Goal: Task Accomplishment & Management: Contribute content

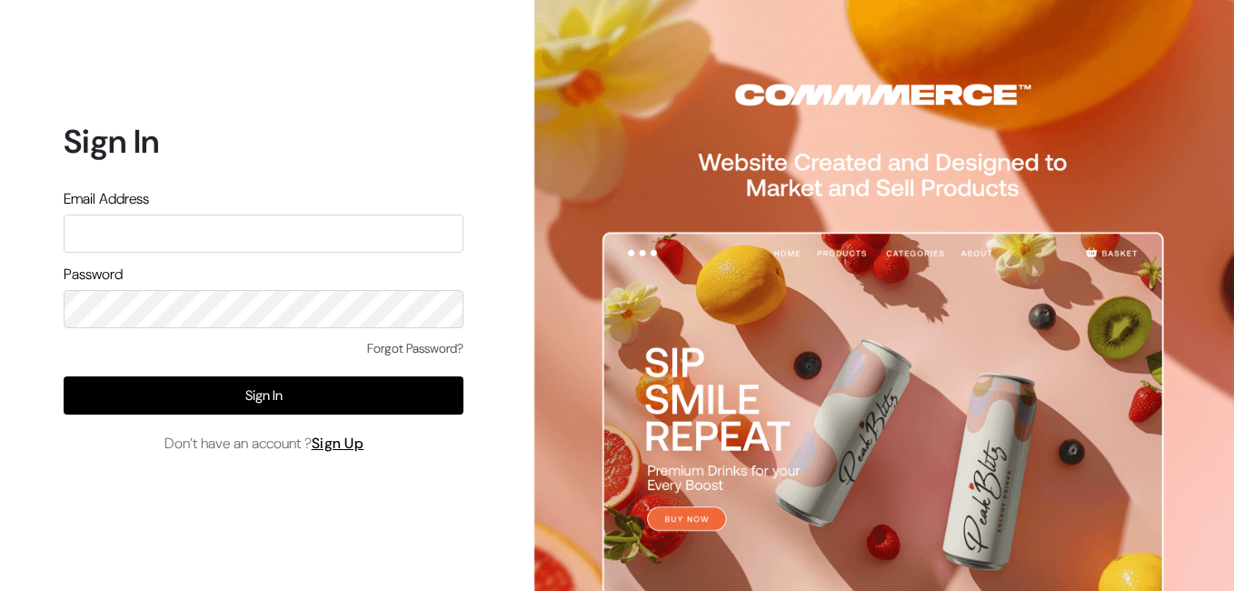
click at [91, 230] on input "text" at bounding box center [264, 233] width 400 height 38
type input "uppadasarees999@gmail.com"
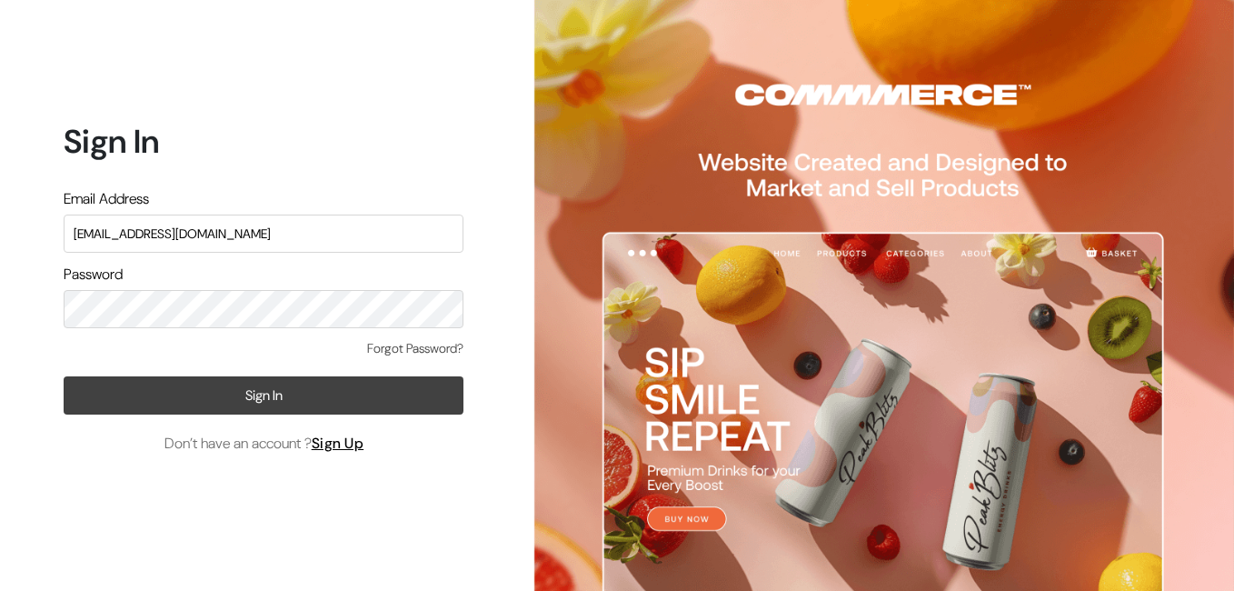
click at [272, 393] on button "Sign In" at bounding box center [264, 395] width 400 height 38
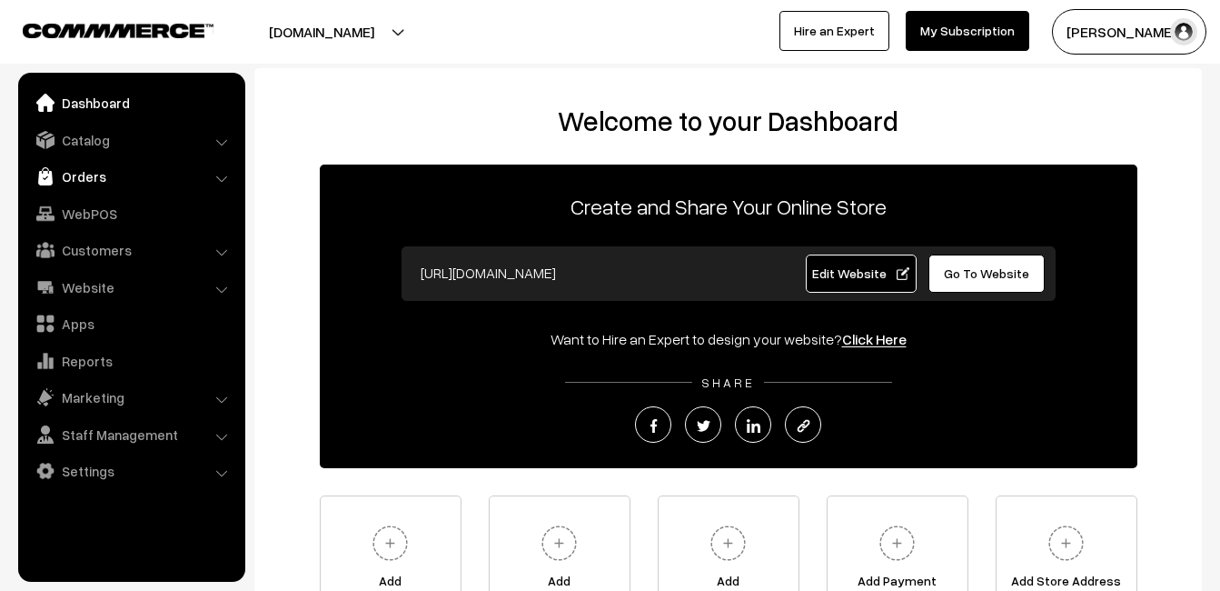
click at [95, 174] on link "Orders" at bounding box center [131, 176] width 216 height 33
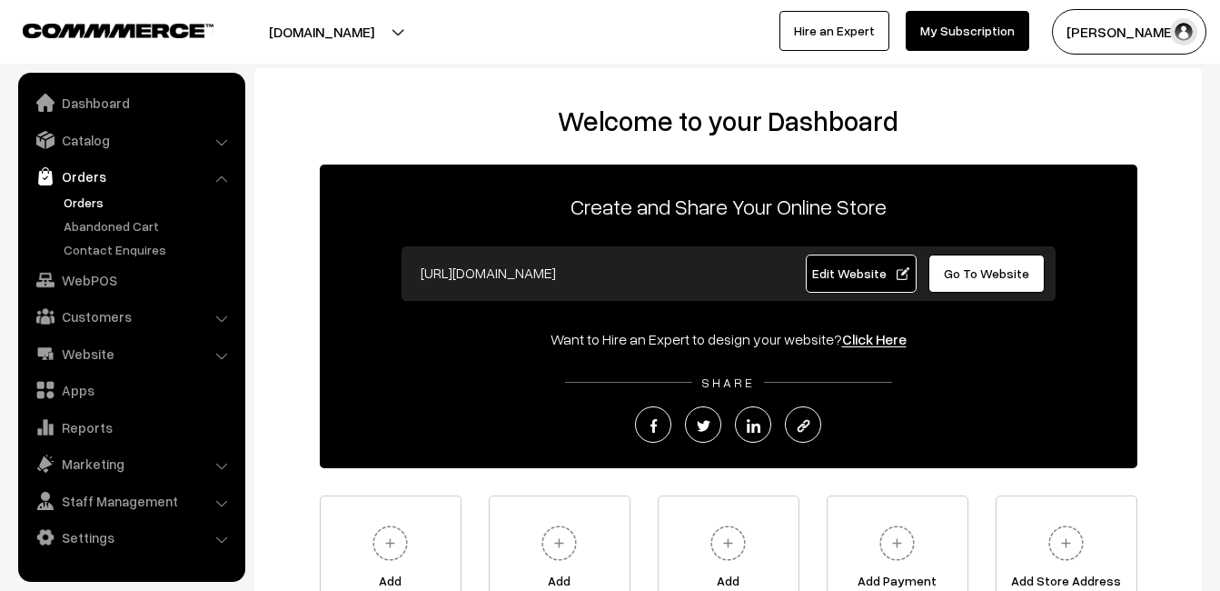
click at [98, 206] on link "Orders" at bounding box center [149, 202] width 180 height 19
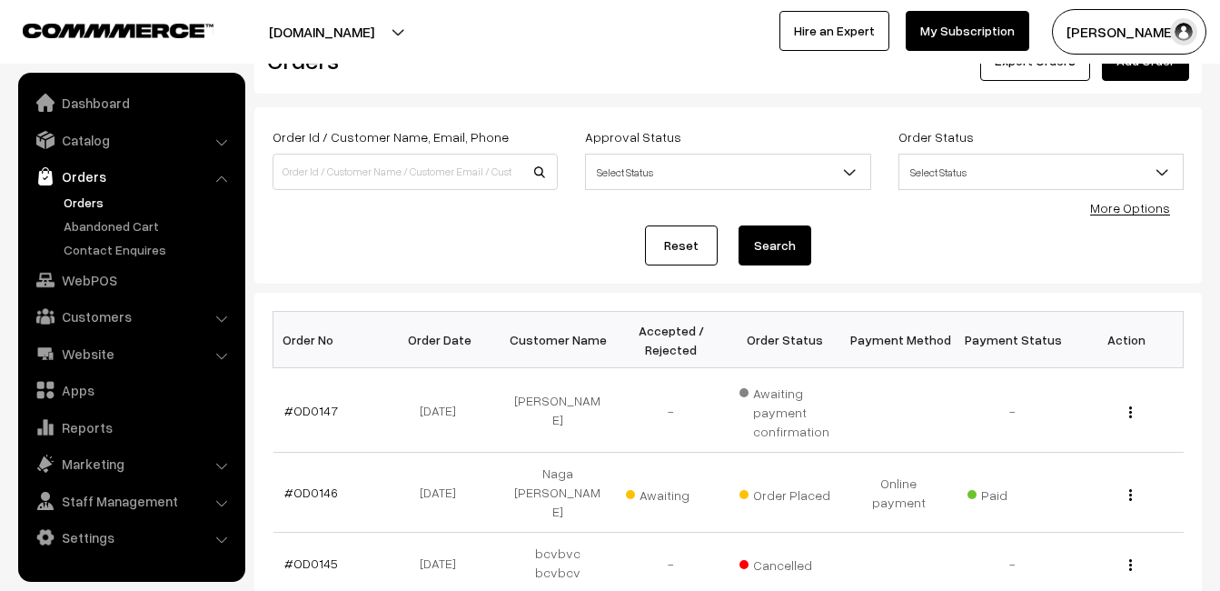
scroll to position [91, 0]
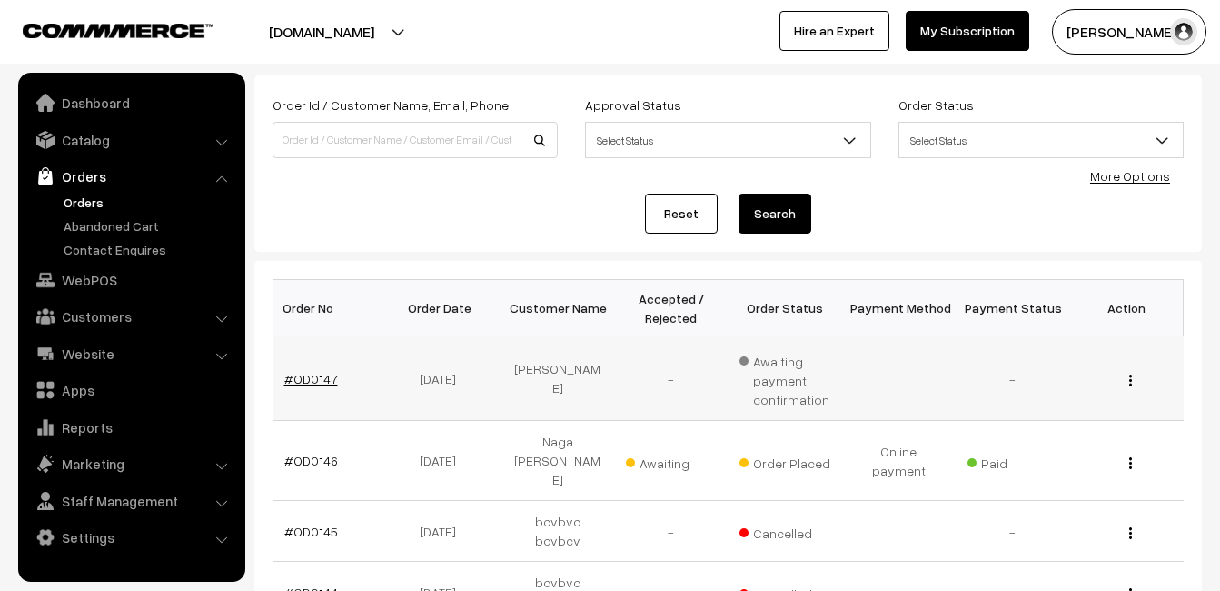
click at [309, 375] on link "#OD0147" at bounding box center [311, 378] width 54 height 15
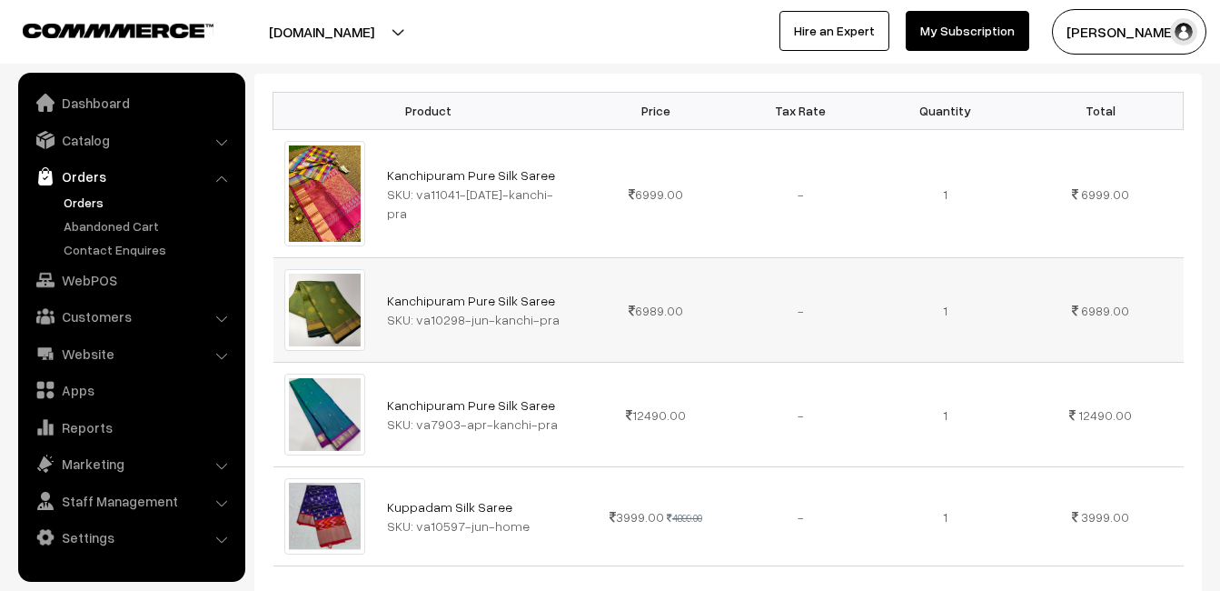
scroll to position [545, 0]
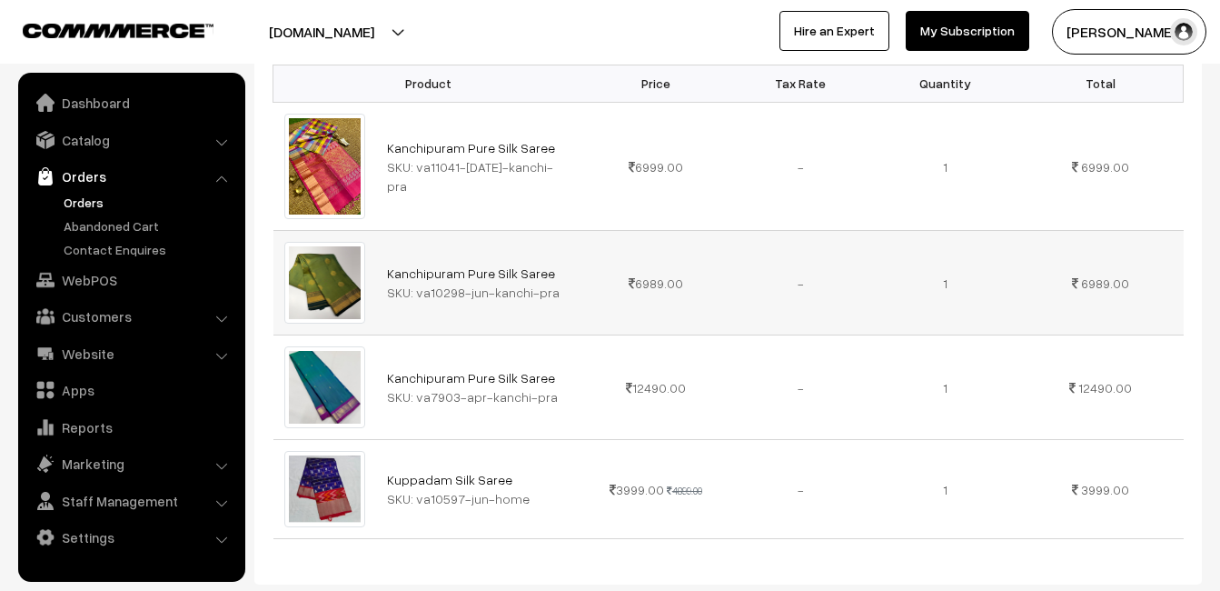
click at [509, 306] on td "Kanchipuram Pure Silk Saree SKU: va10298-jun-kanchi-pra" at bounding box center [479, 283] width 207 height 104
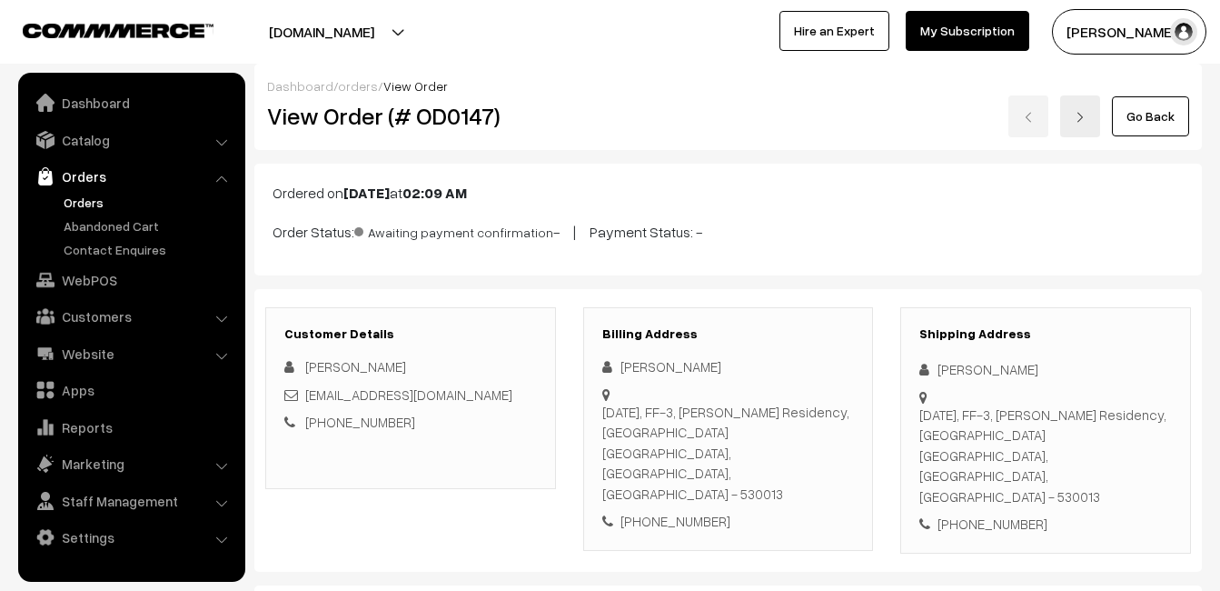
scroll to position [0, 0]
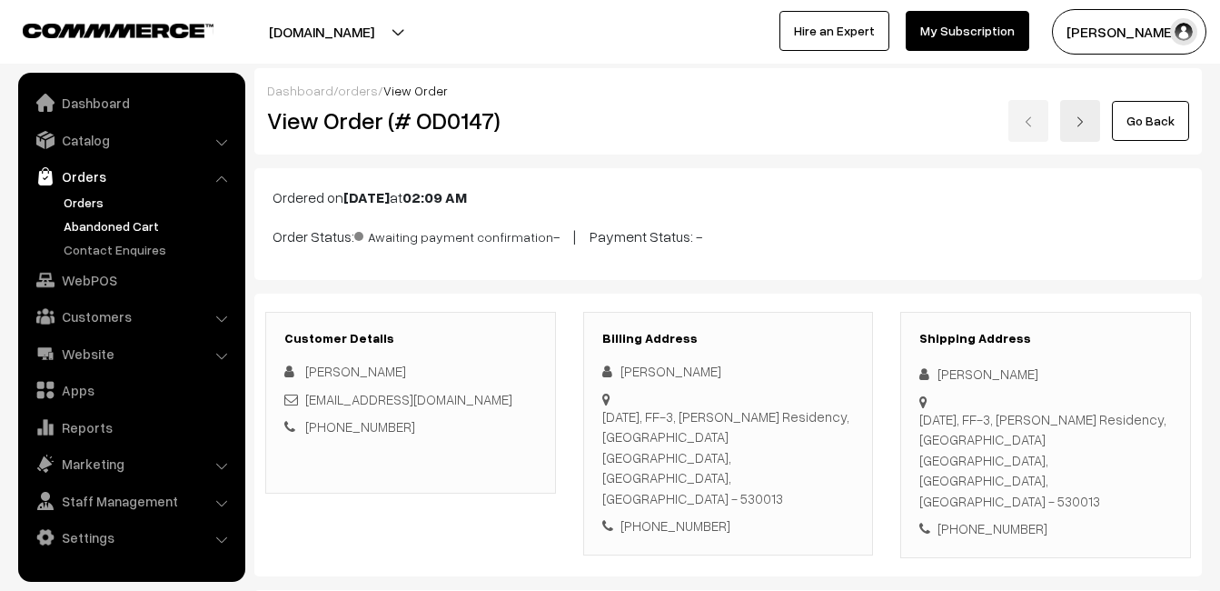
click at [84, 219] on link "Abandoned Cart" at bounding box center [149, 225] width 180 height 19
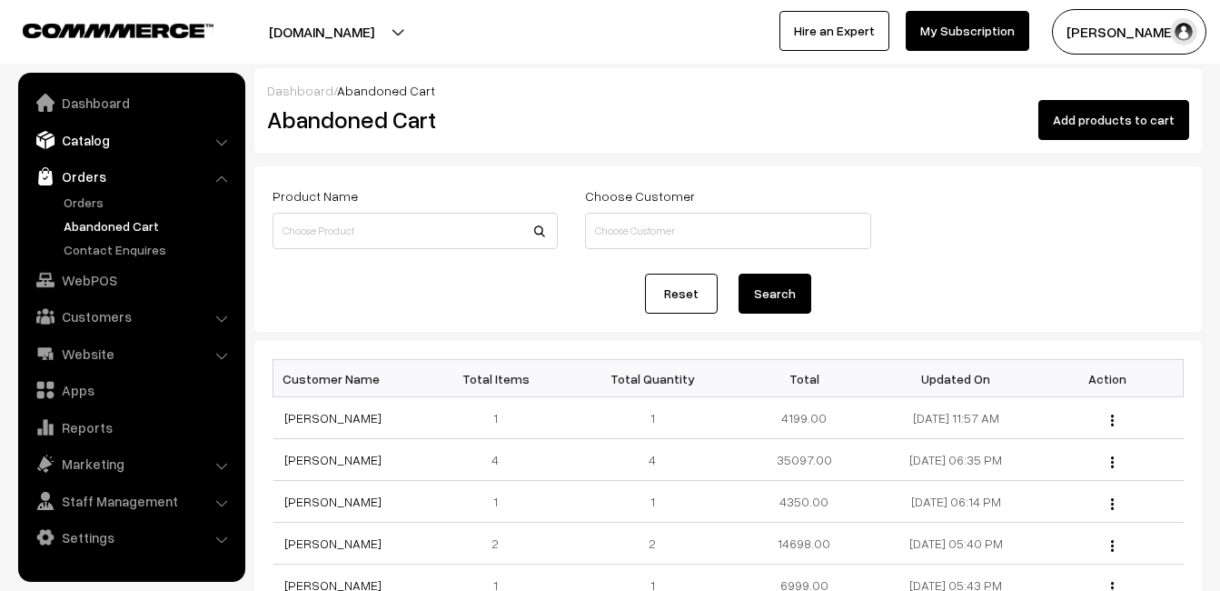
click at [72, 150] on link "Catalog" at bounding box center [131, 140] width 216 height 33
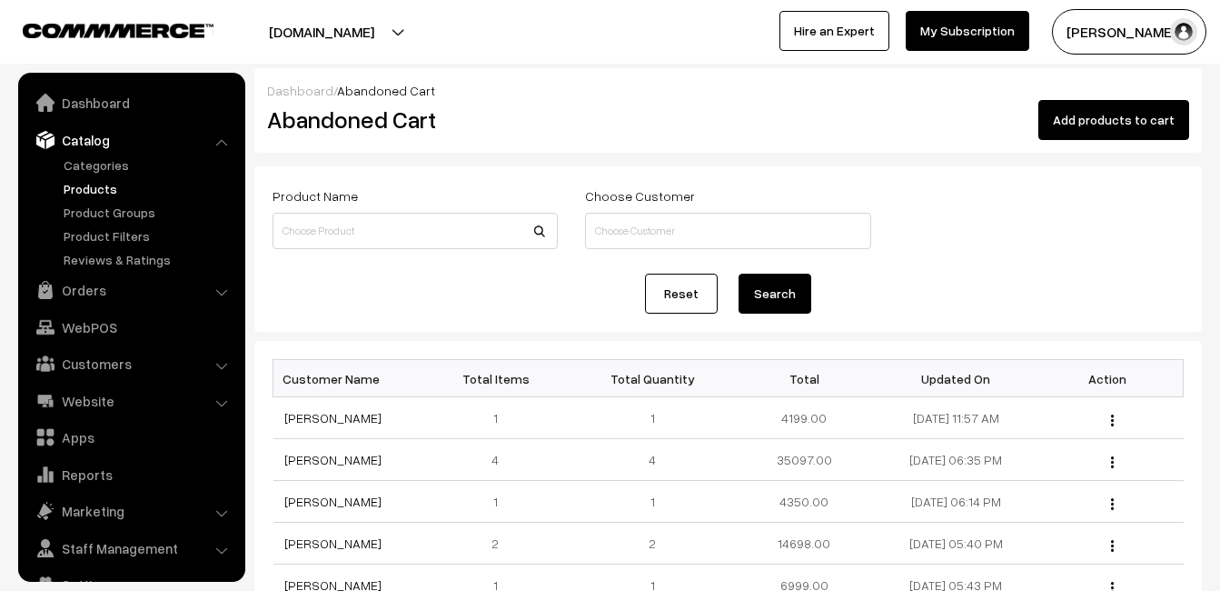
click at [87, 188] on link "Products" at bounding box center [149, 188] width 180 height 19
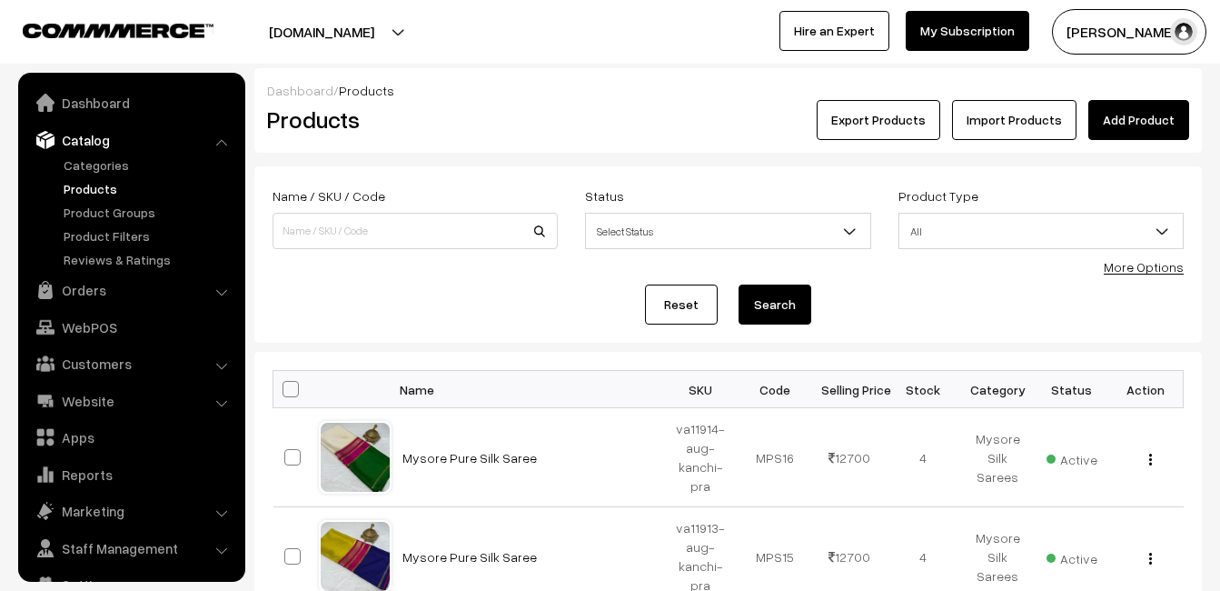
scroll to position [37, 0]
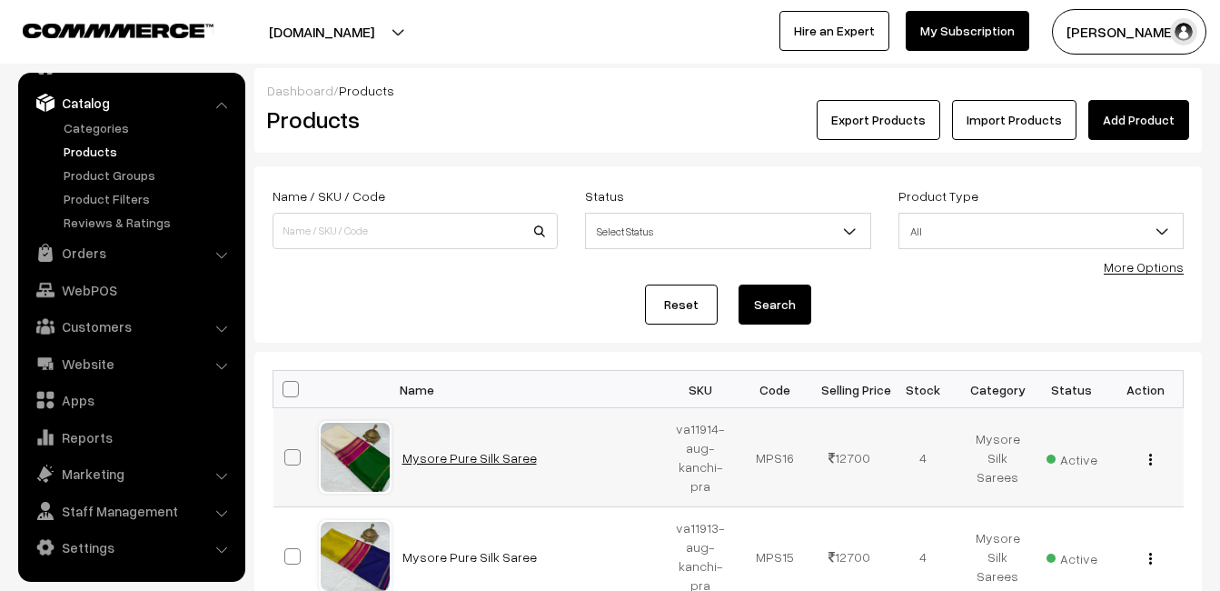
click at [452, 452] on link "Mysore Pure Silk Saree" at bounding box center [470, 457] width 134 height 15
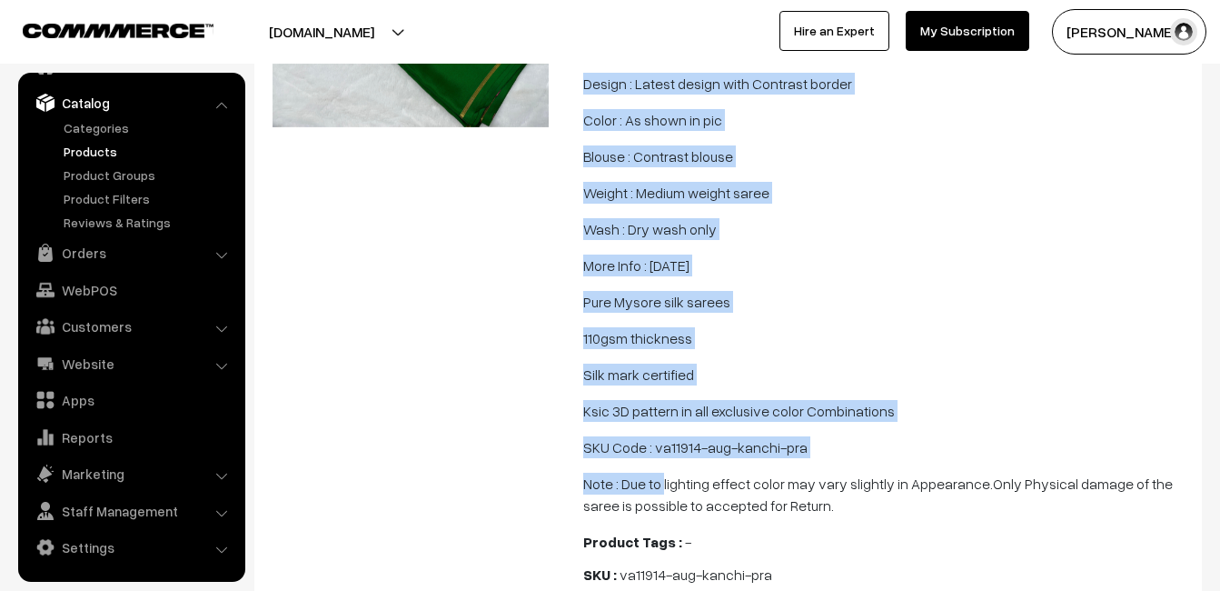
scroll to position [363, 0]
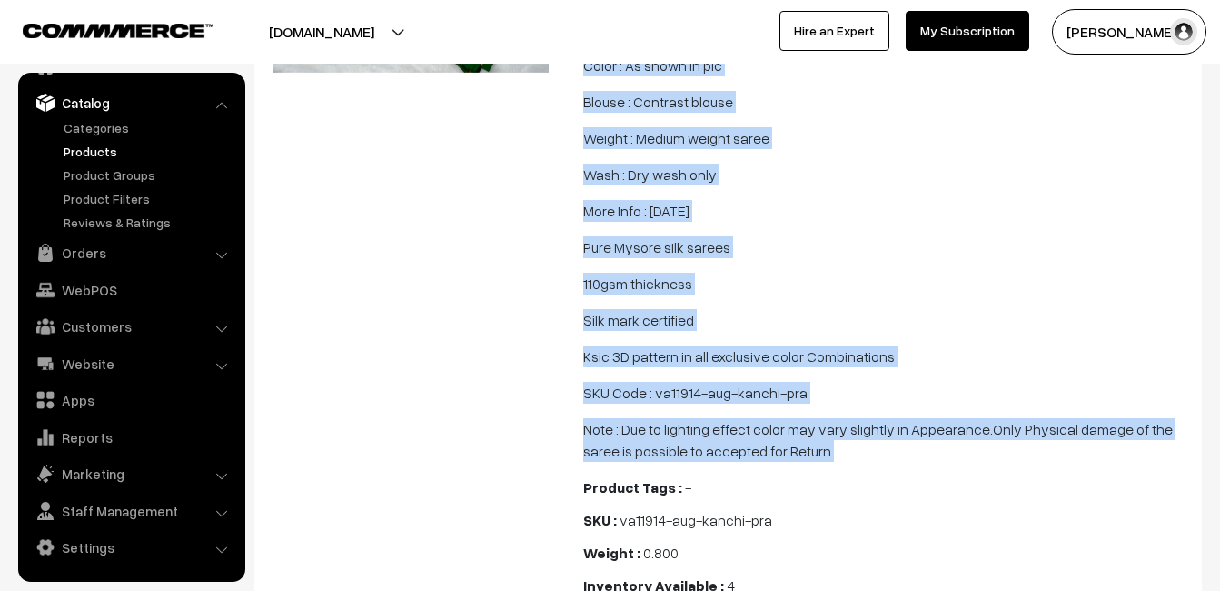
drag, startPoint x: 583, startPoint y: 316, endPoint x: 799, endPoint y: 457, distance: 257.3
click at [799, 457] on span "Mysore Pure Silk Saree Cloth : Mysore Pure Silk / Pure Handloom Design : Latest…" at bounding box center [887, 203] width 608 height 516
copy span "Mysore Pure Silk Saree Cloth : Mysore Pure Silk / Pure Handloom Design : Latest…"
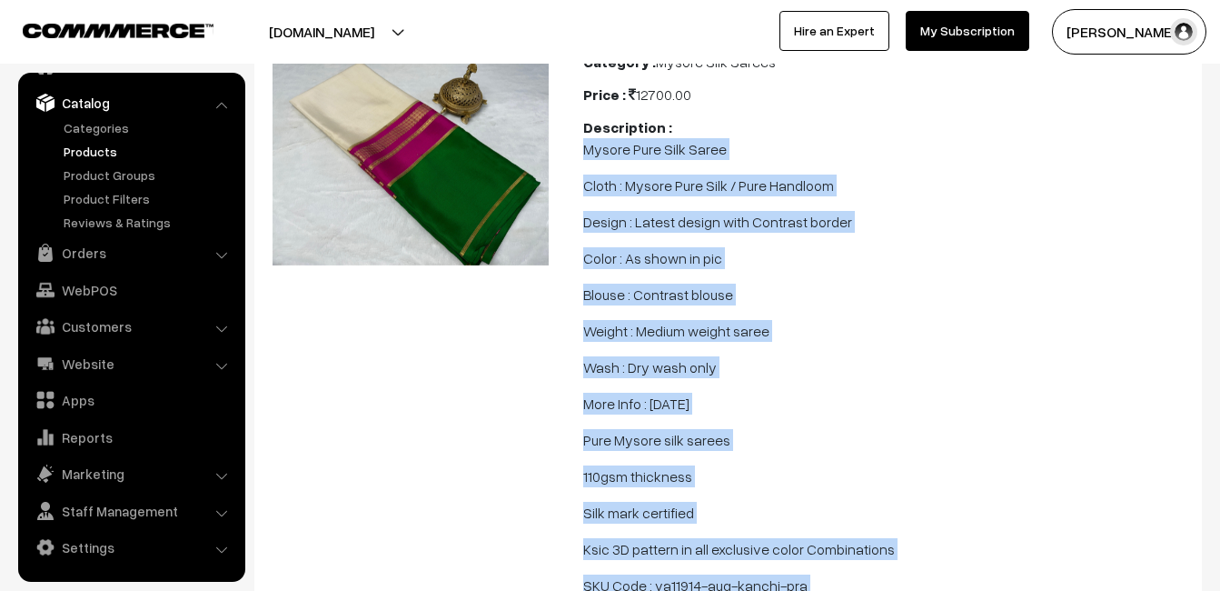
scroll to position [0, 0]
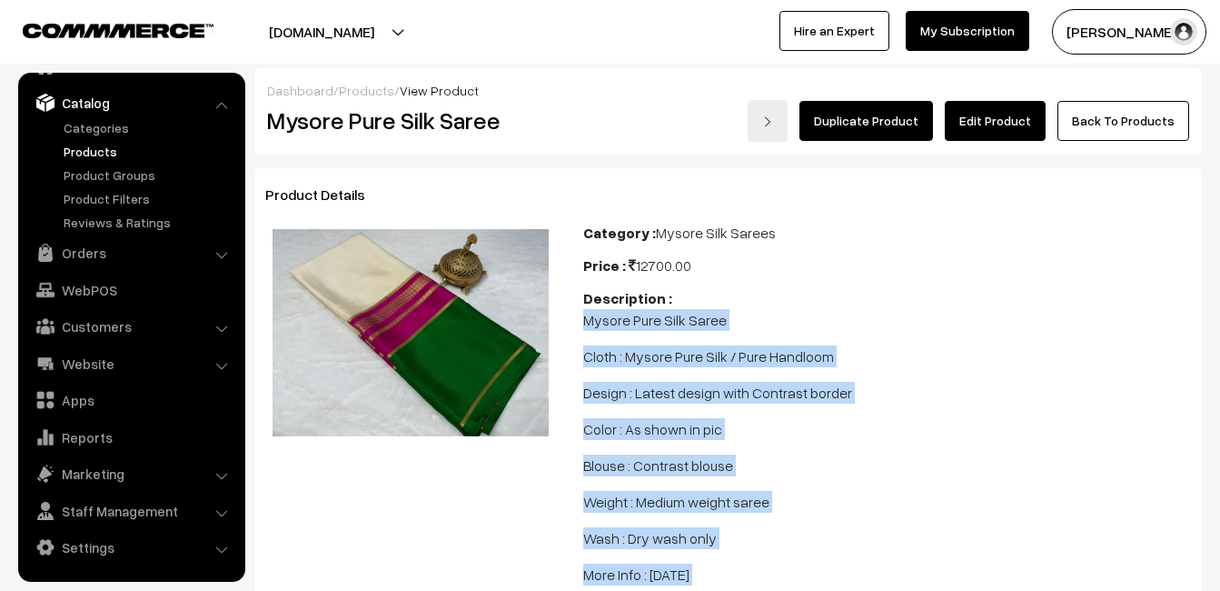
click at [87, 146] on link "Products" at bounding box center [149, 151] width 180 height 19
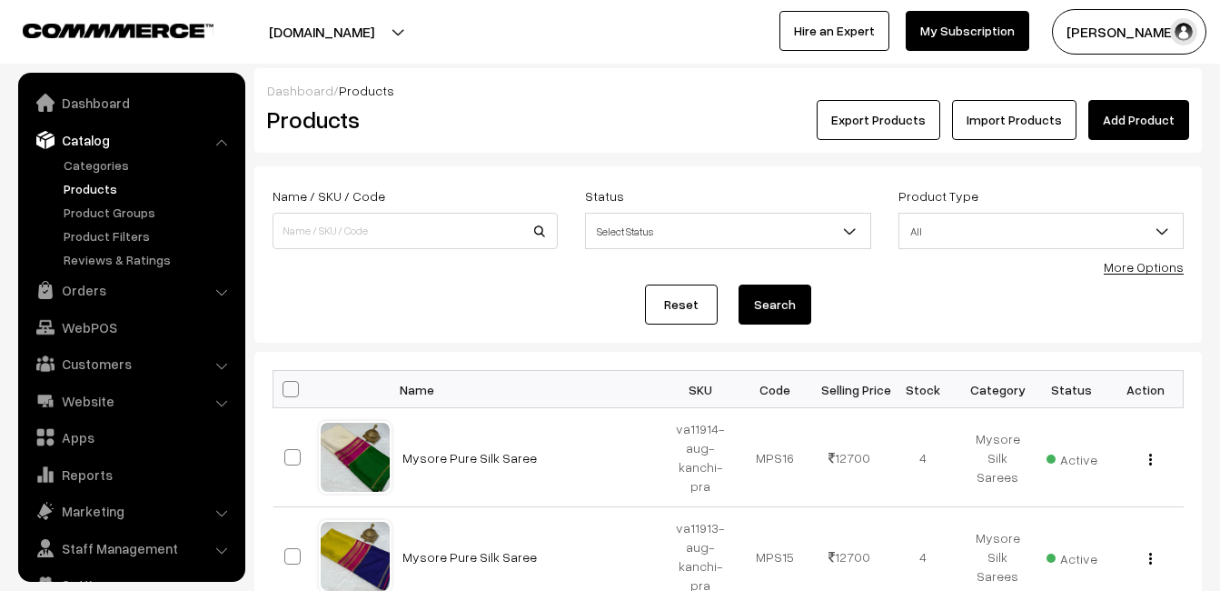
scroll to position [37, 0]
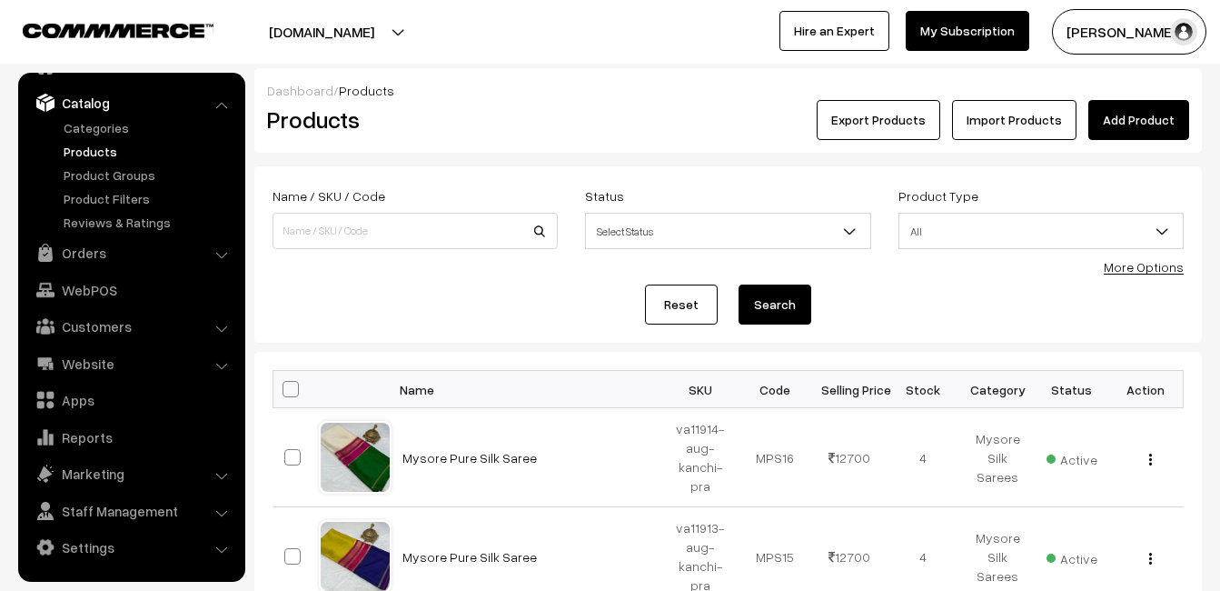
click at [1131, 118] on link "Add Product" at bounding box center [1138, 120] width 101 height 40
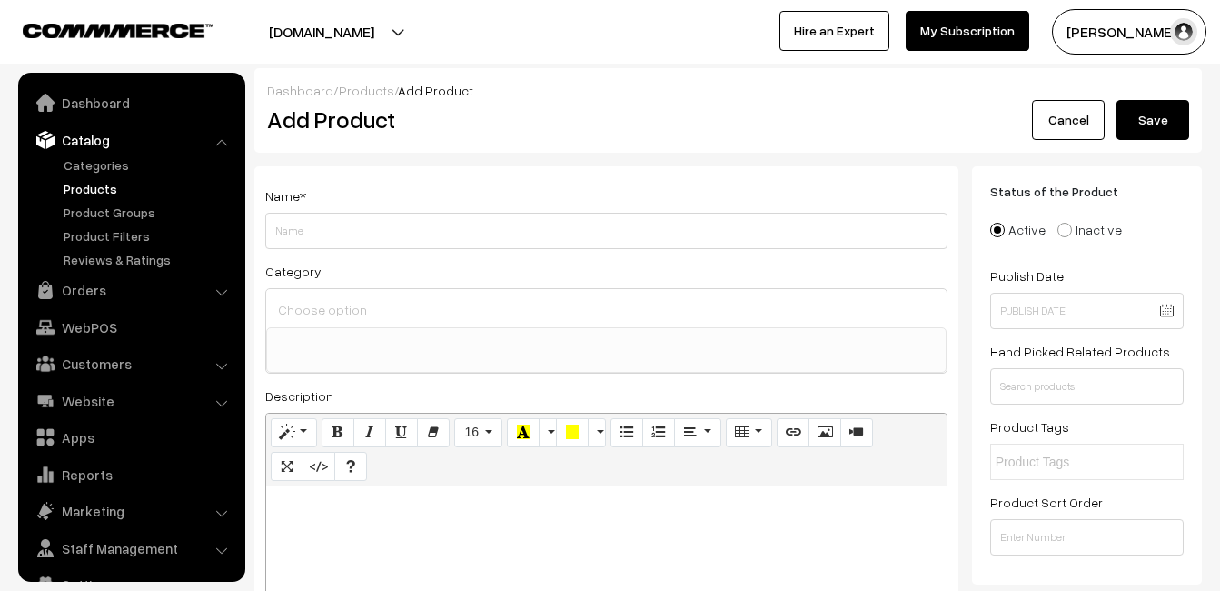
select select
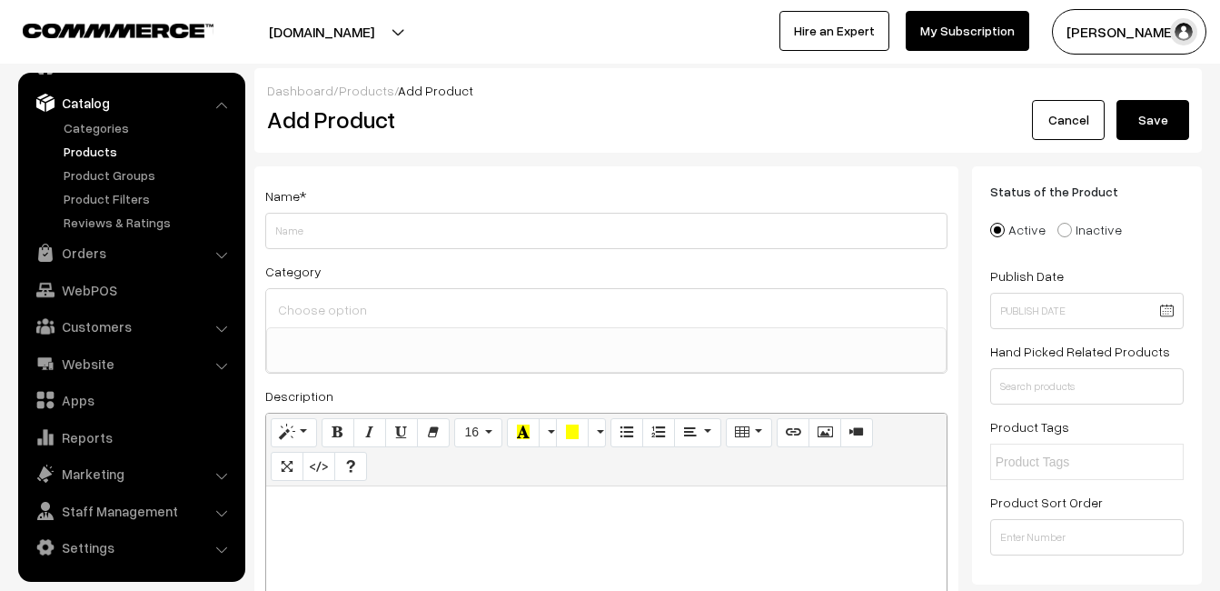
click at [362, 532] on div at bounding box center [606, 599] width 681 height 227
paste div
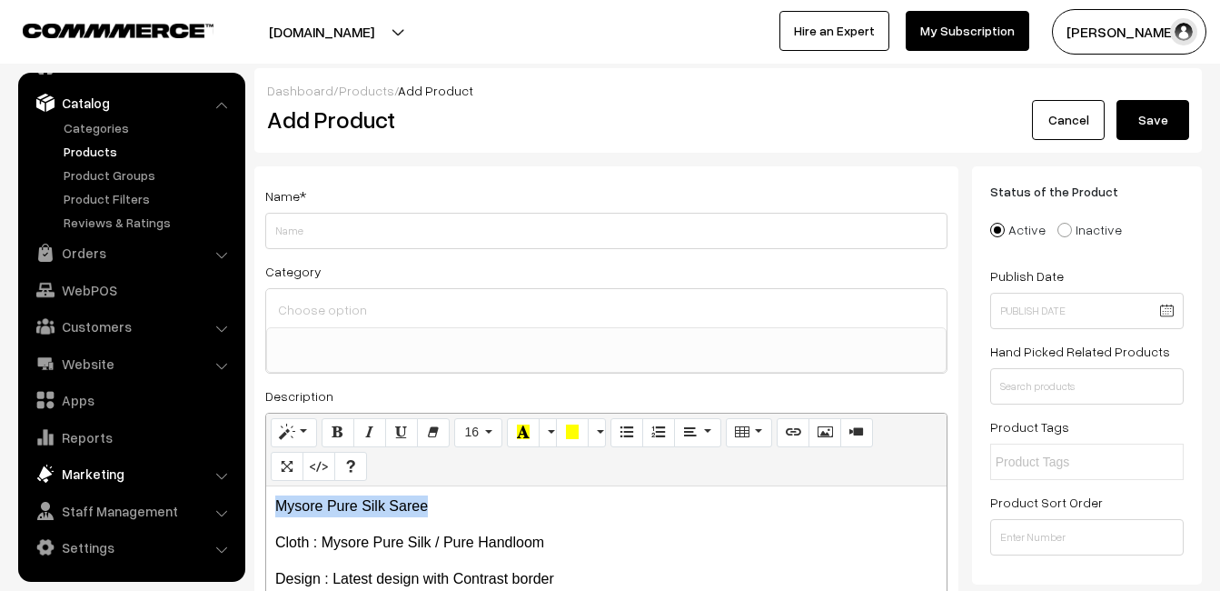
drag, startPoint x: 467, startPoint y: 501, endPoint x: 108, endPoint y: 487, distance: 359.1
copy p "Mysore Pure Silk Saree"
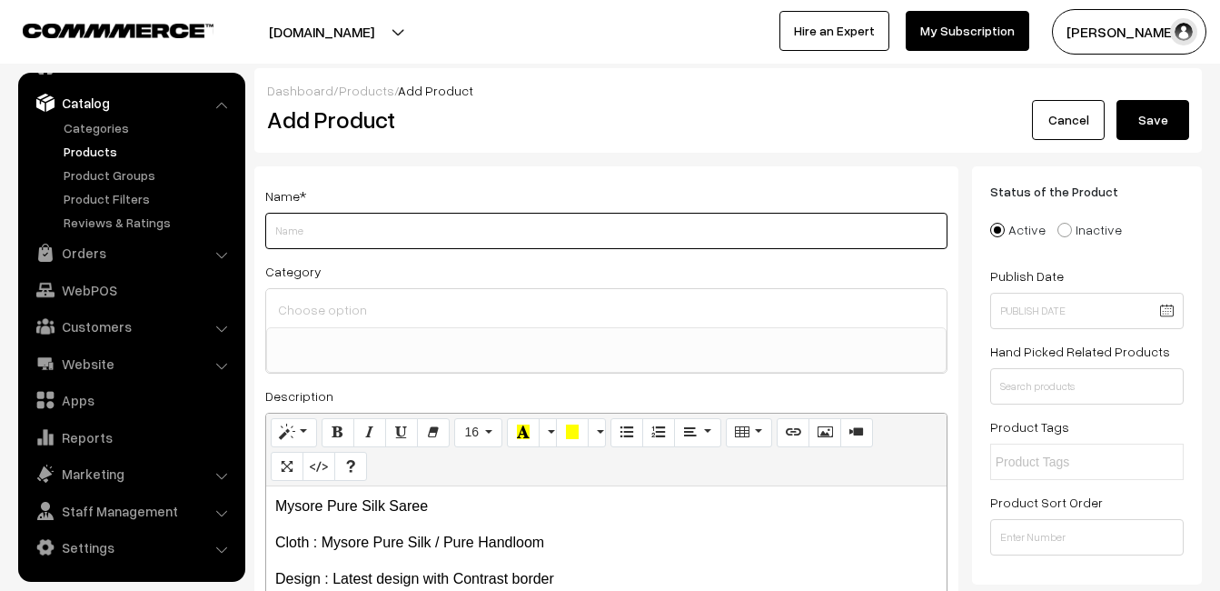
click at [302, 229] on input "Weight" at bounding box center [606, 231] width 682 height 36
paste input "Mysore Pure Silk Saree"
type input "Mysore Pure Silk Saree"
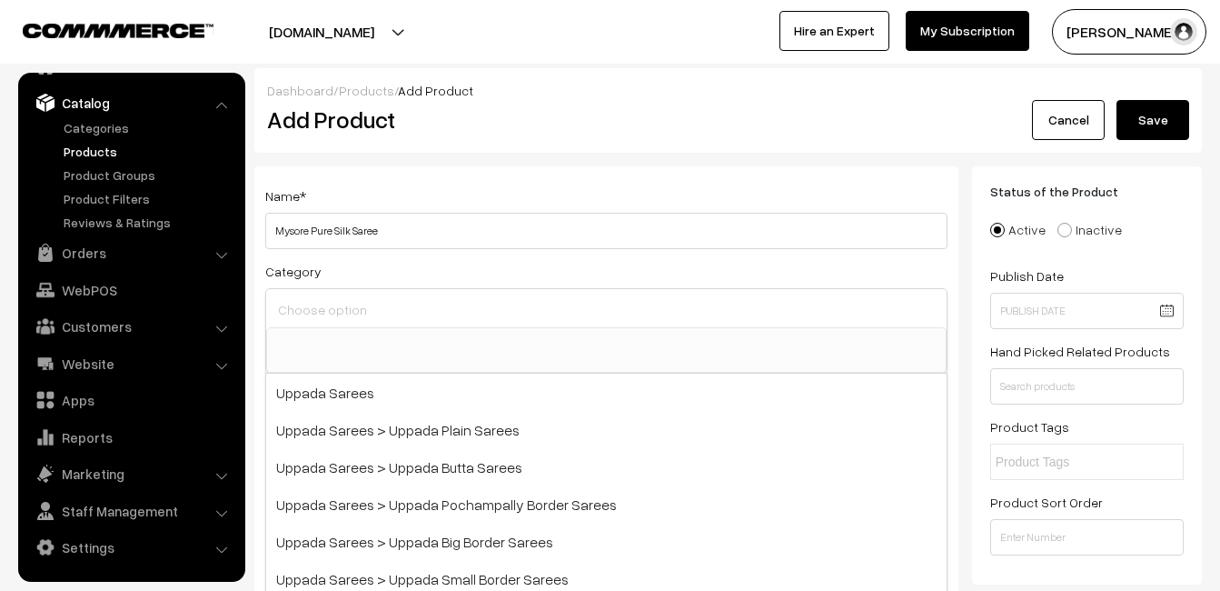
click at [323, 309] on input at bounding box center [606, 309] width 666 height 26
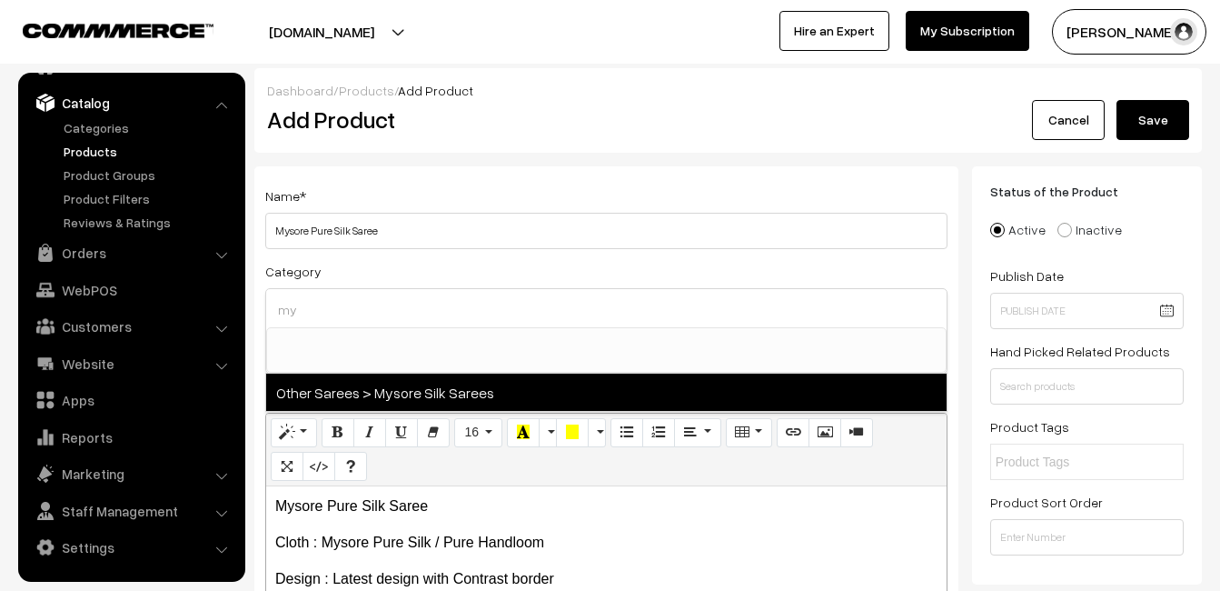
type input "my"
click at [403, 385] on span "Other Sarees > Mysore Silk Sarees" at bounding box center [606, 391] width 681 height 37
select select "17"
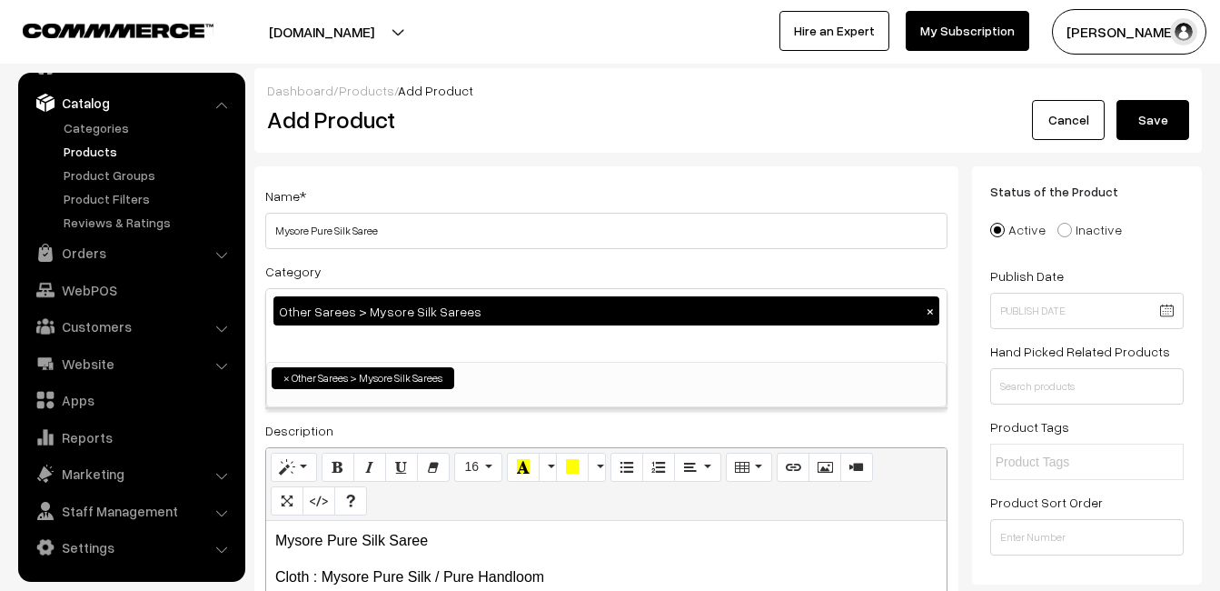
scroll to position [355, 0]
click at [493, 127] on h2 "Add Product" at bounding box center [609, 119] width 685 height 28
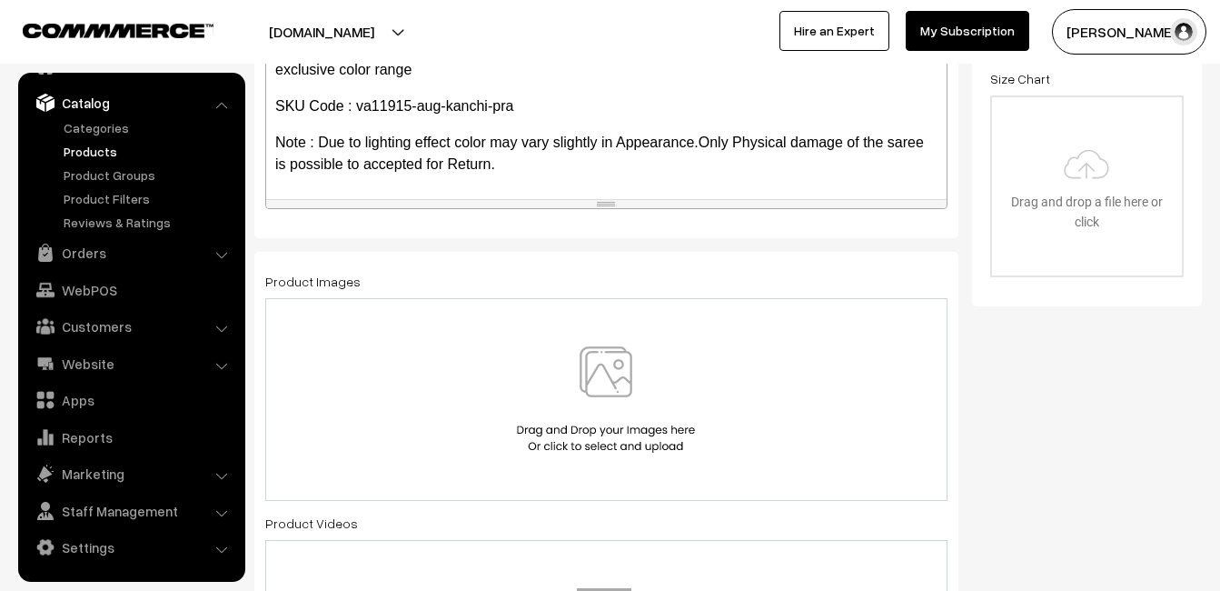
scroll to position [454, 0]
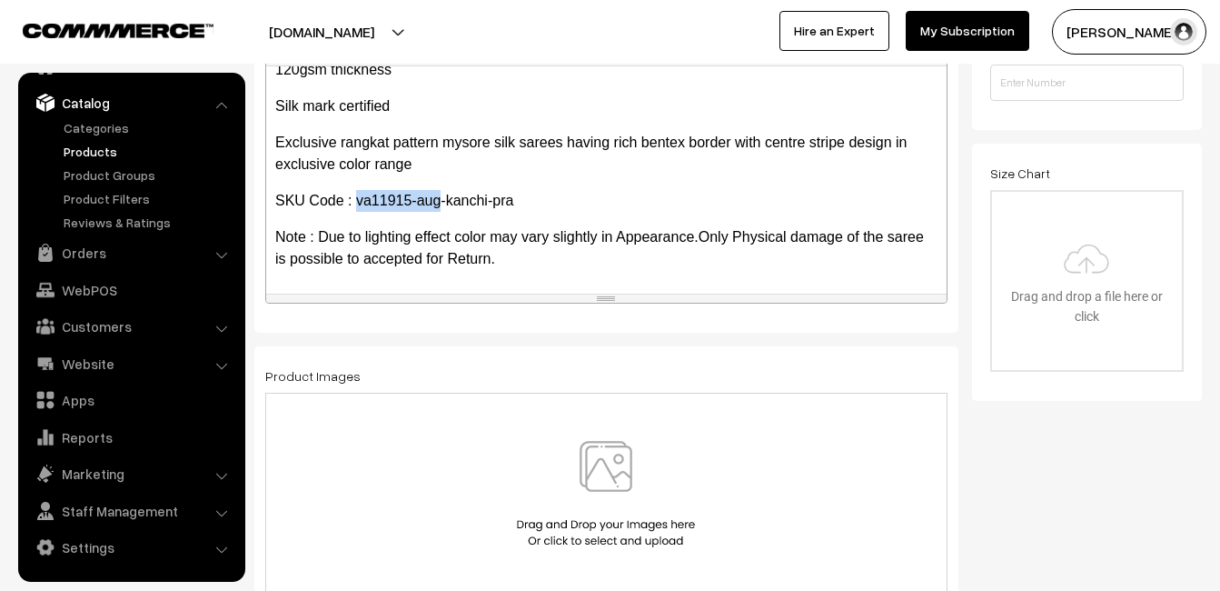
drag, startPoint x: 355, startPoint y: 196, endPoint x: 442, endPoint y: 192, distance: 86.4
click at [442, 192] on p "SKU Code : va11915-aug-kanchi-pra" at bounding box center [606, 201] width 662 height 22
copy p "va11915-aug"
click at [621, 466] on img at bounding box center [605, 494] width 187 height 106
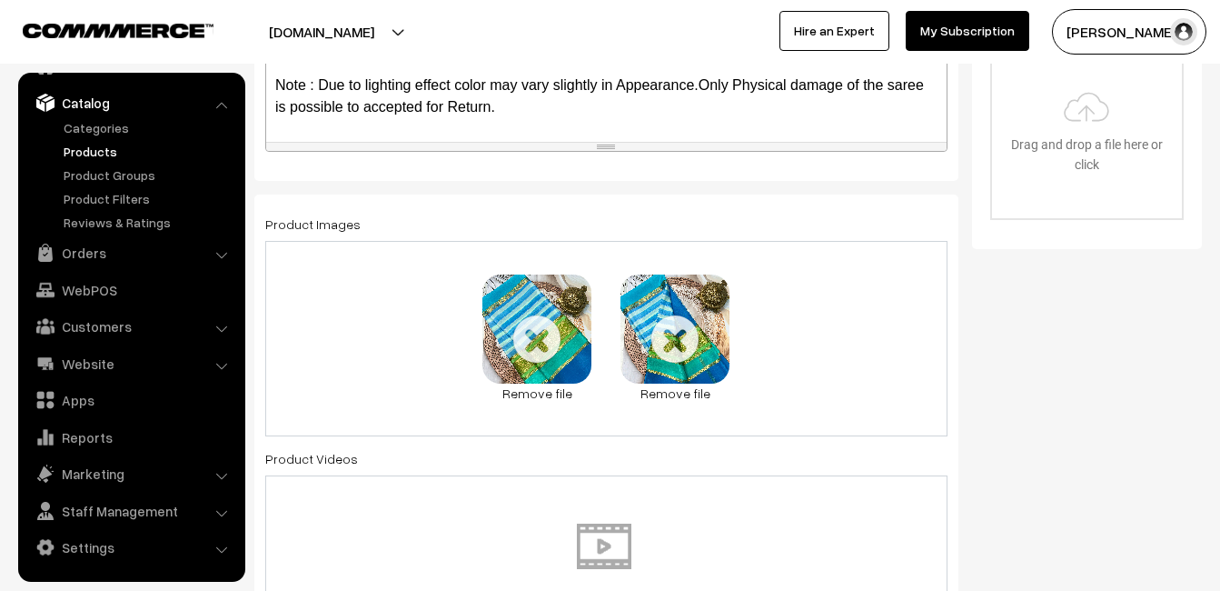
scroll to position [636, 0]
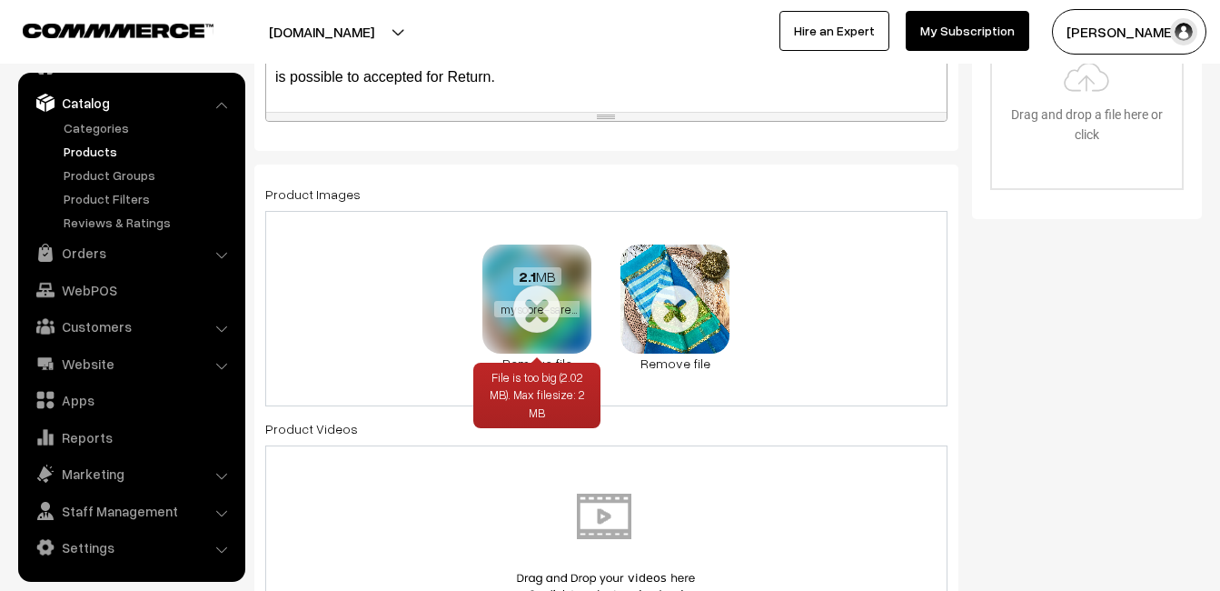
click at [551, 359] on link "Remove file" at bounding box center [536, 362] width 109 height 19
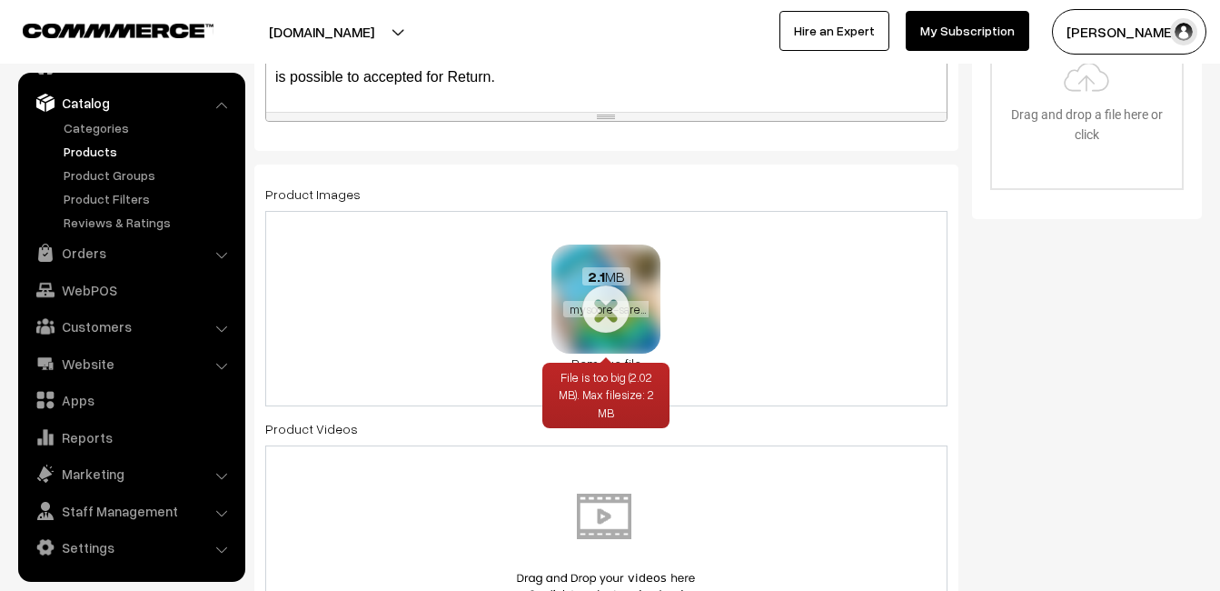
click at [595, 354] on link "Remove file" at bounding box center [606, 362] width 109 height 19
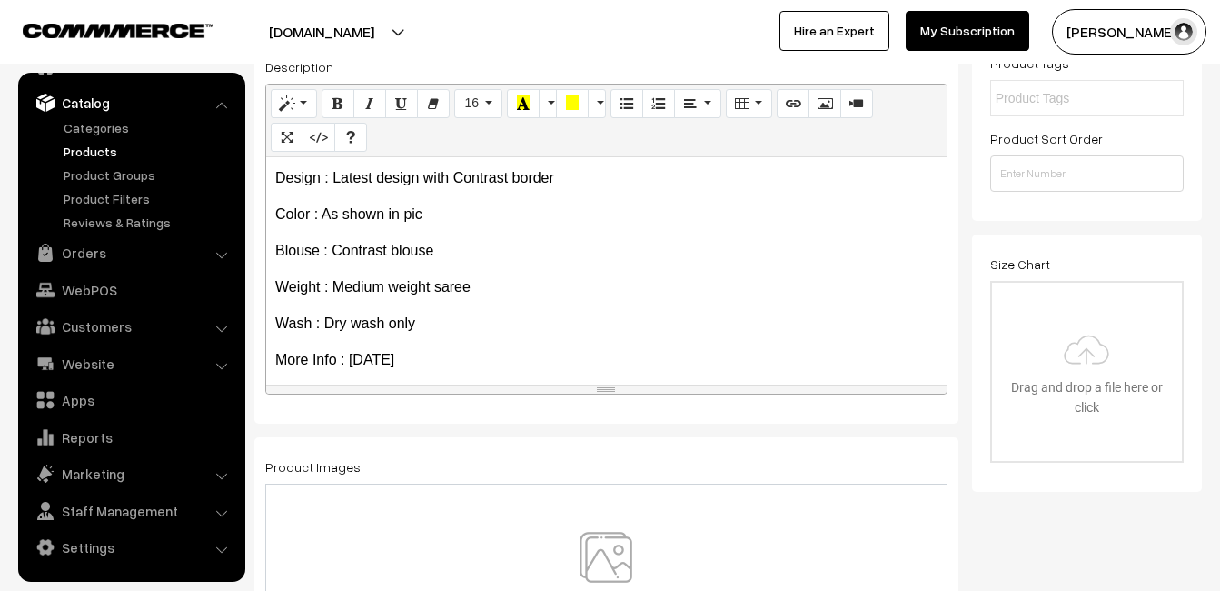
scroll to position [71, 0]
click at [360, 244] on p "Blouse : Contrast blouse" at bounding box center [606, 252] width 662 height 22
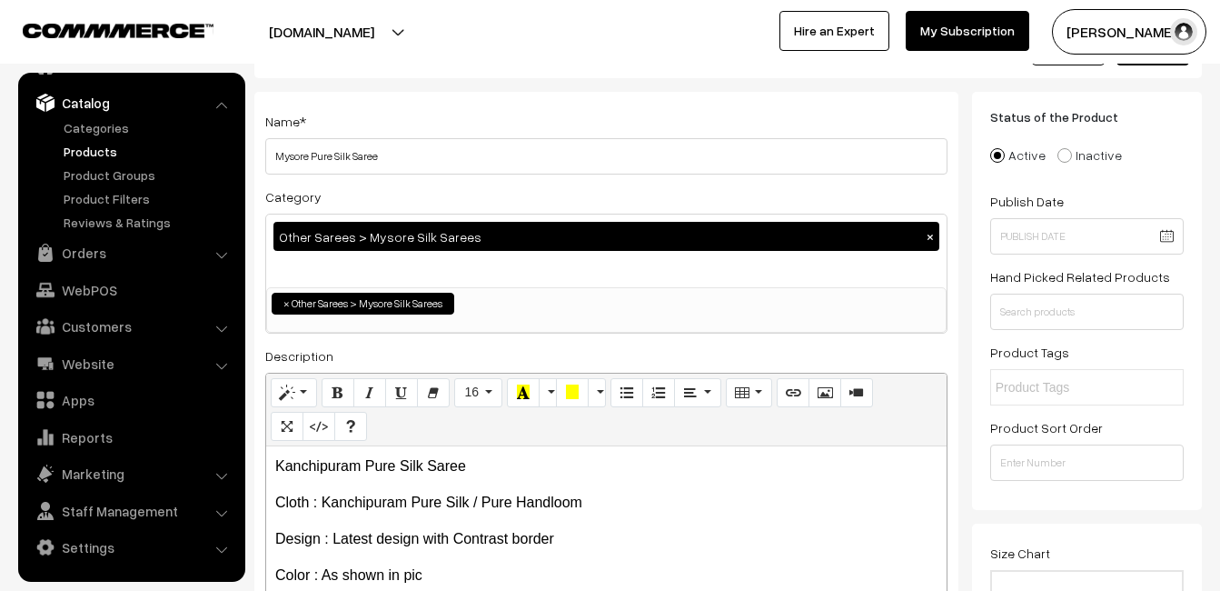
scroll to position [0, 0]
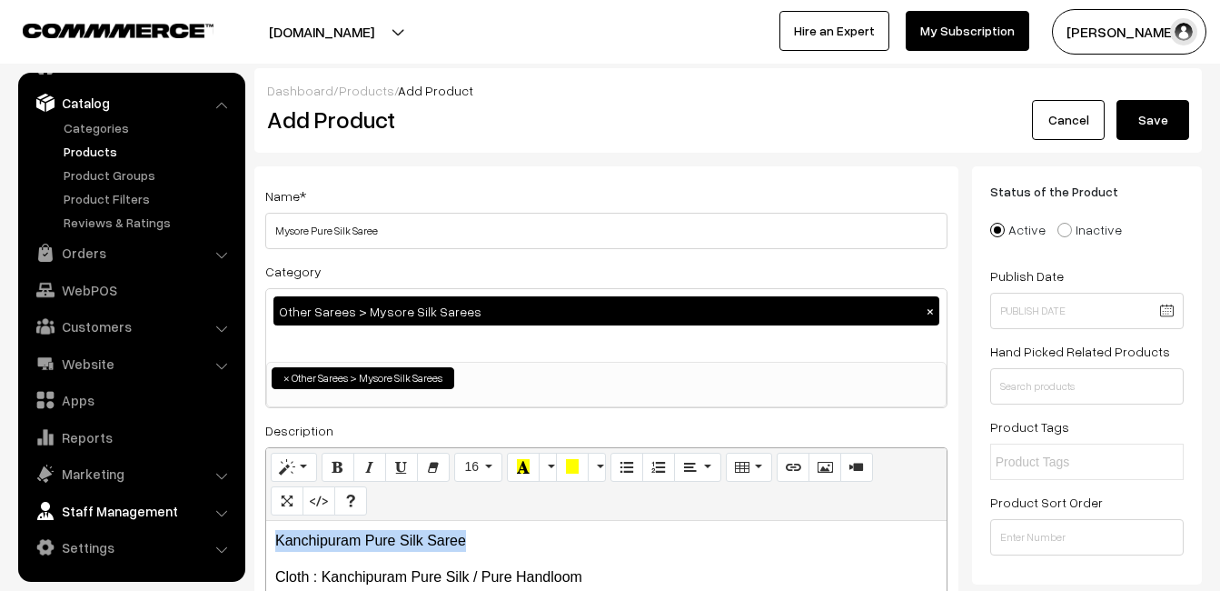
drag, startPoint x: 489, startPoint y: 534, endPoint x: 147, endPoint y: 503, distance: 343.0
copy p "Kanchipuram Pure Silk Saree"
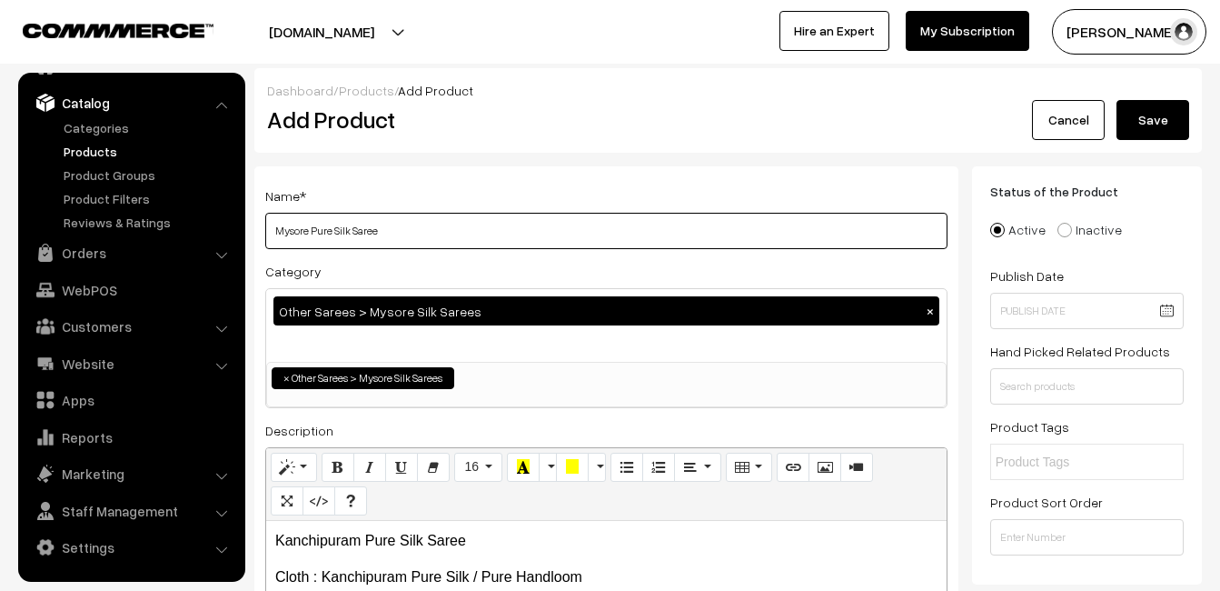
drag, startPoint x: 420, startPoint y: 222, endPoint x: 0, endPoint y: 256, distance: 421.2
click at [0, 256] on html "Thank you for showing interest. Our team will call you shortly. Close uppadasar…" at bounding box center [610, 295] width 1220 height 591
paste input "Kanchipuram"
type input "Kanchipuram Pure Silk Saree"
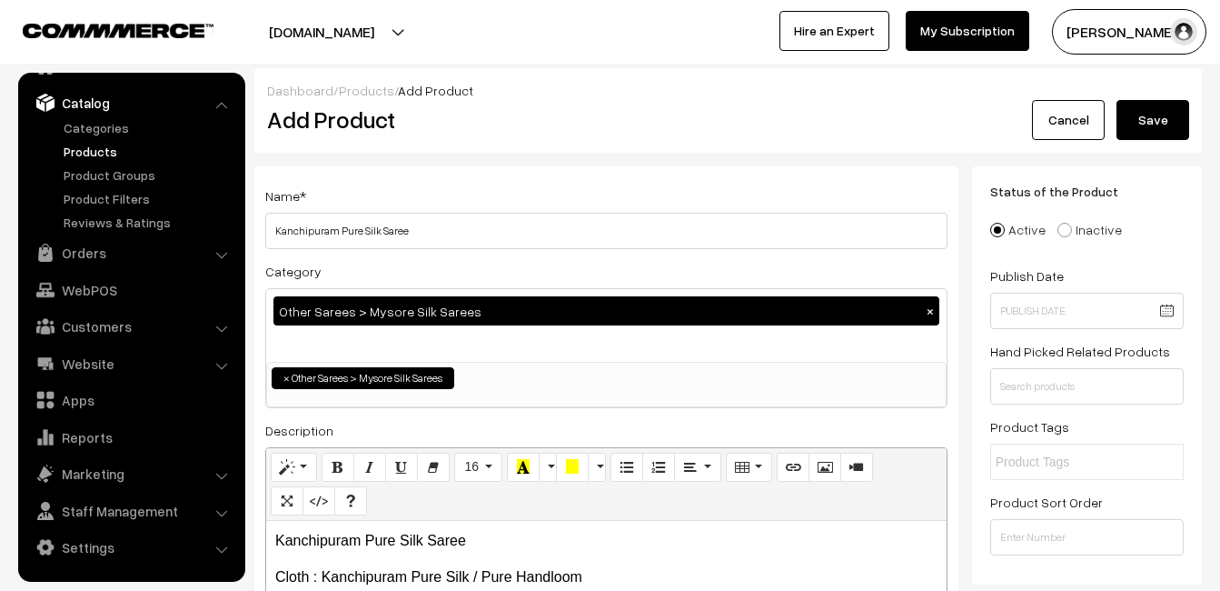
click at [927, 309] on button "×" at bounding box center [930, 311] width 16 height 16
select select
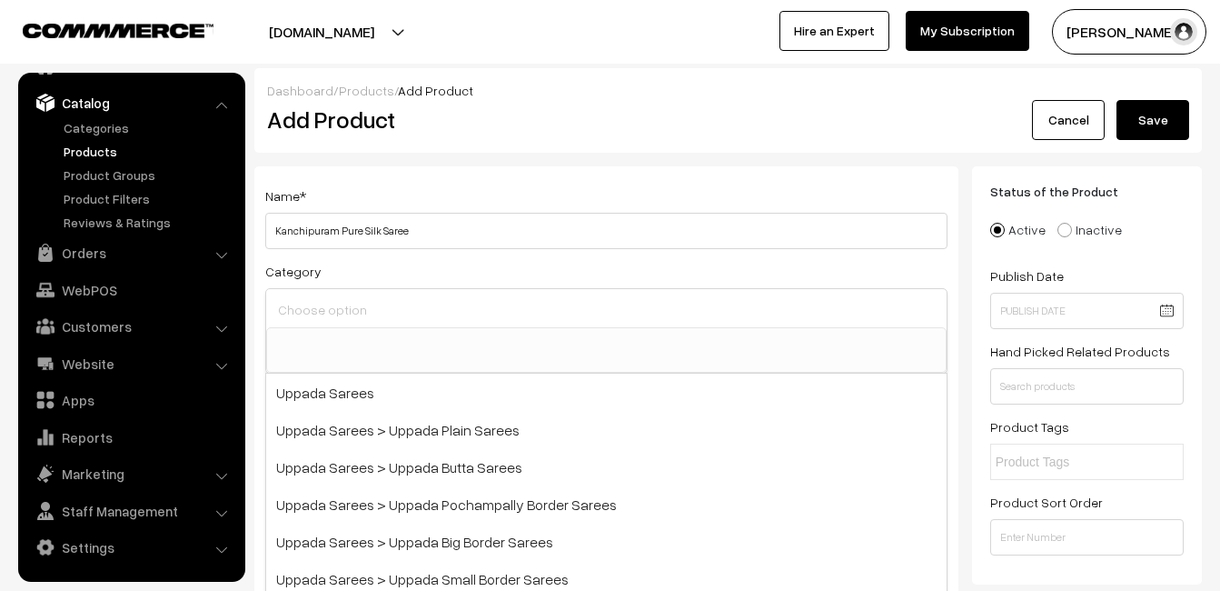
click at [348, 318] on input at bounding box center [606, 309] width 666 height 26
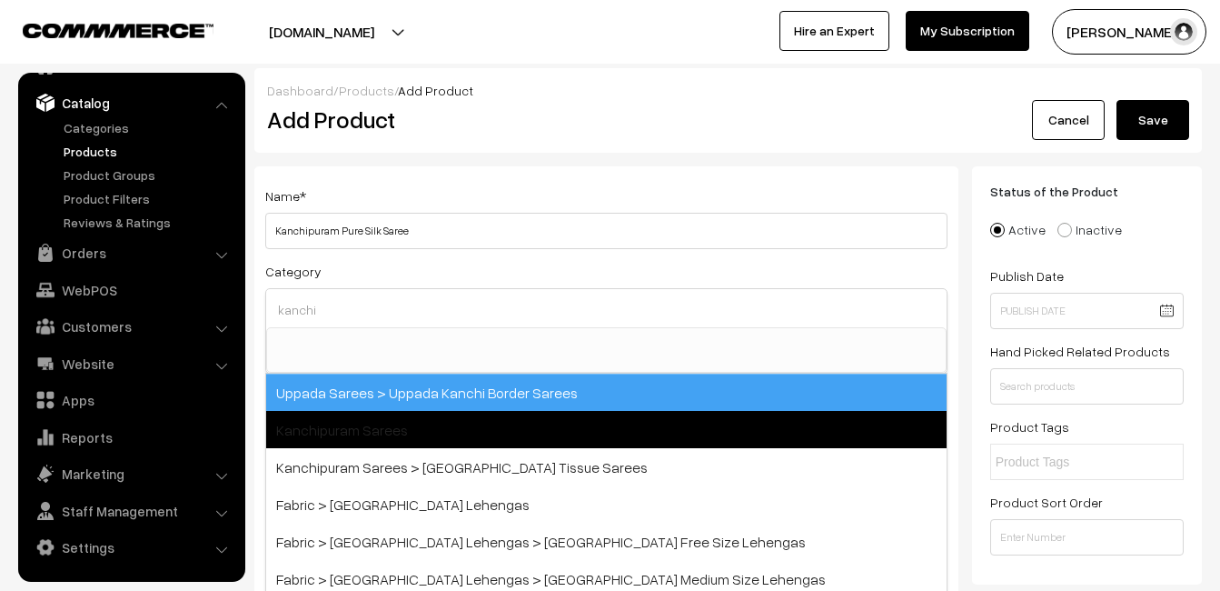
type input "kanchi"
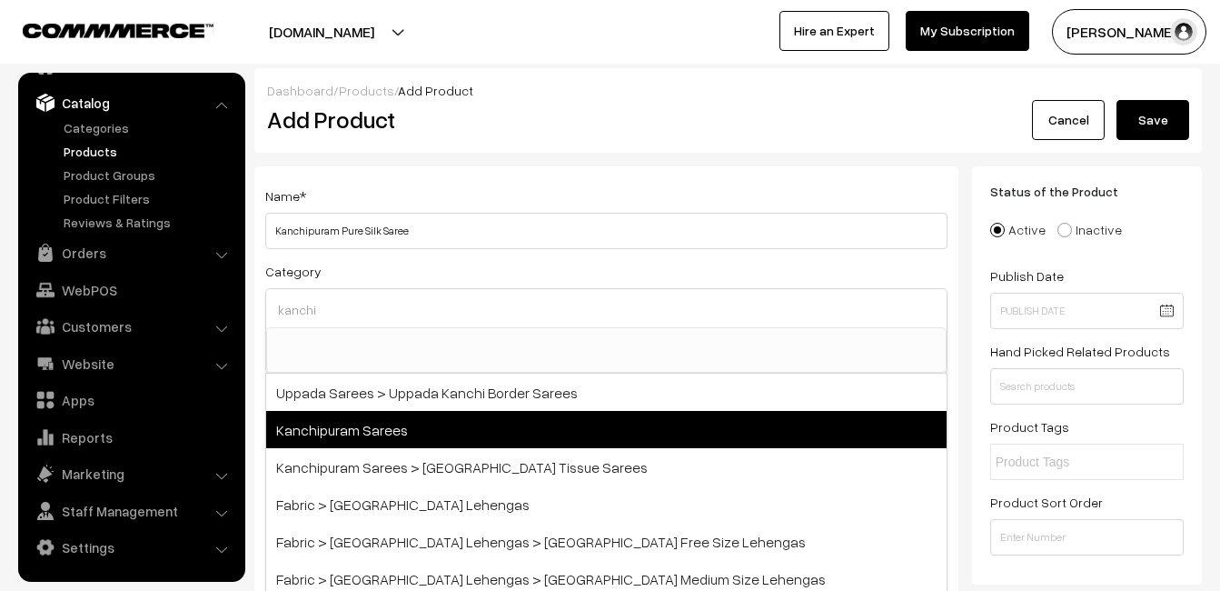
click at [380, 422] on span "Kanchipuram Sarees" at bounding box center [606, 429] width 681 height 37
select select "3"
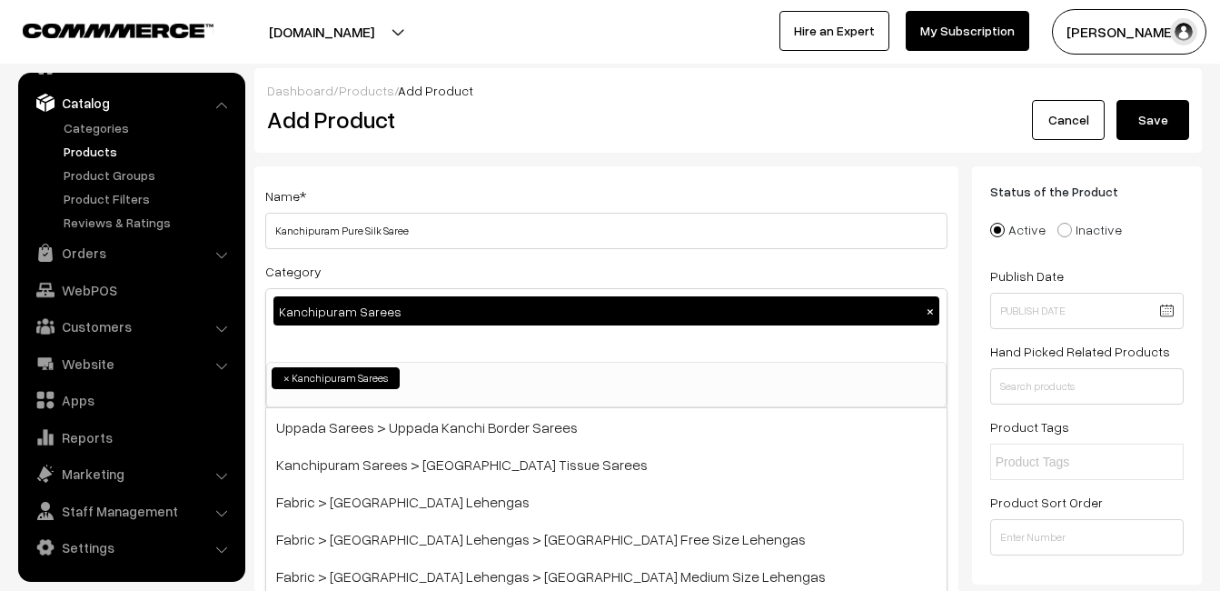
click at [398, 189] on div "Name * Kanchipuram Pure Silk Saree" at bounding box center [606, 216] width 682 height 65
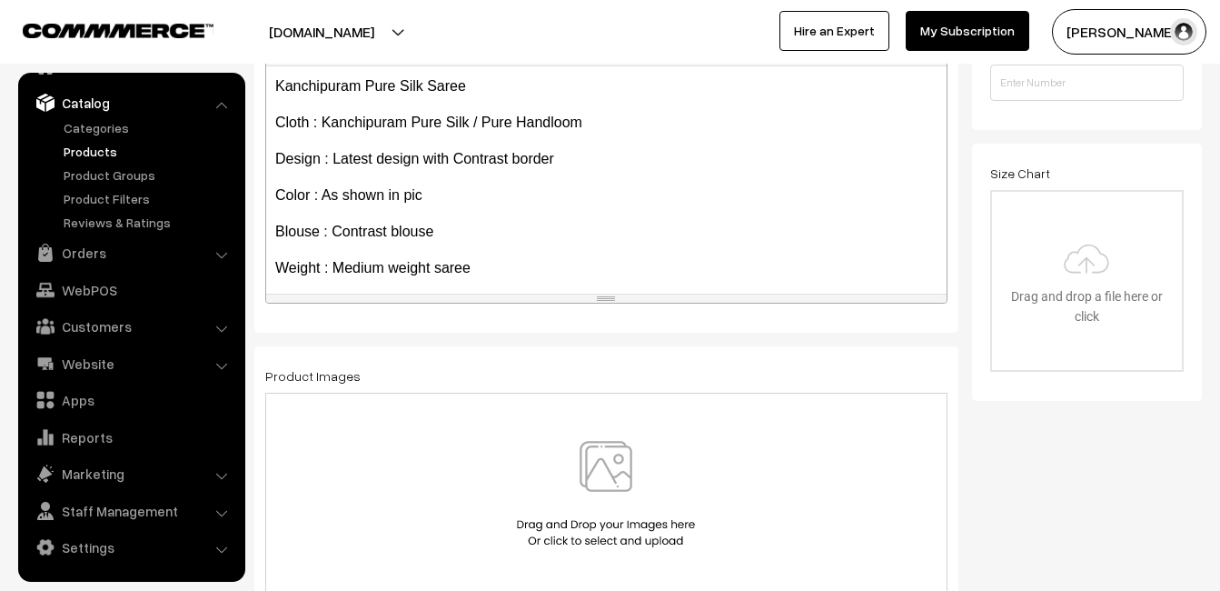
scroll to position [363, 0]
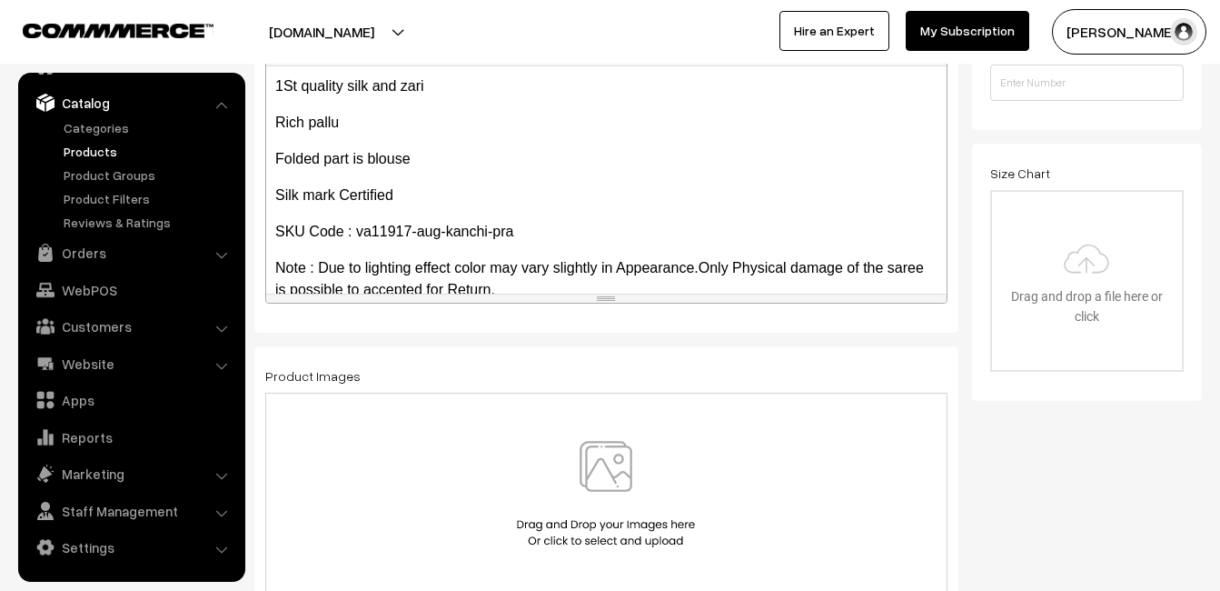
click at [614, 474] on img at bounding box center [605, 494] width 187 height 106
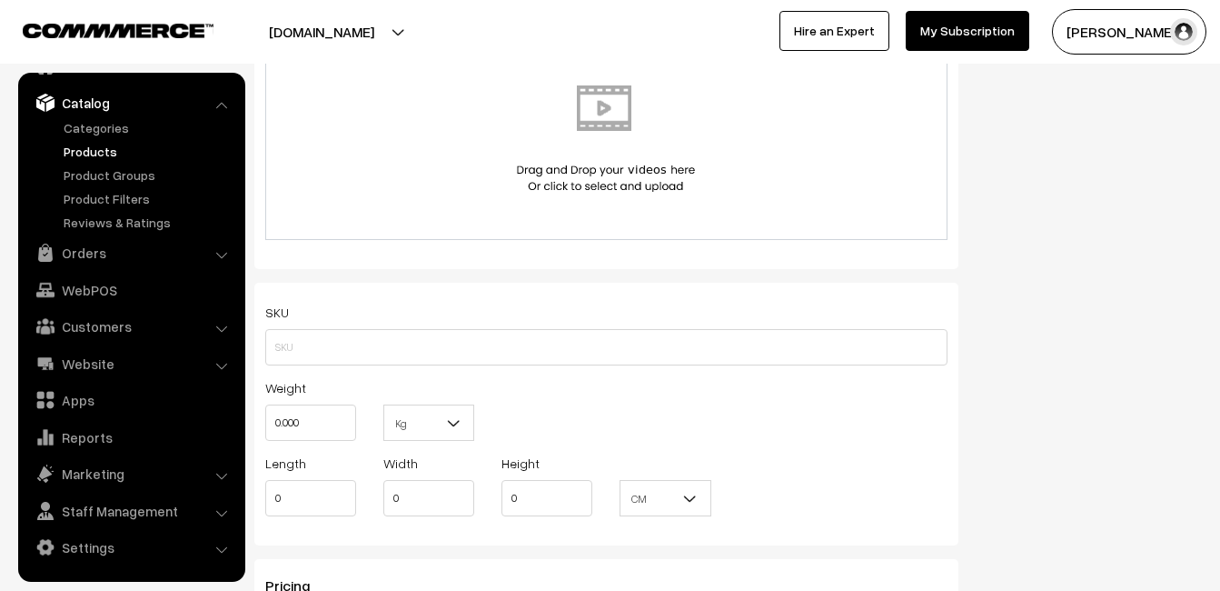
scroll to position [1090, 0]
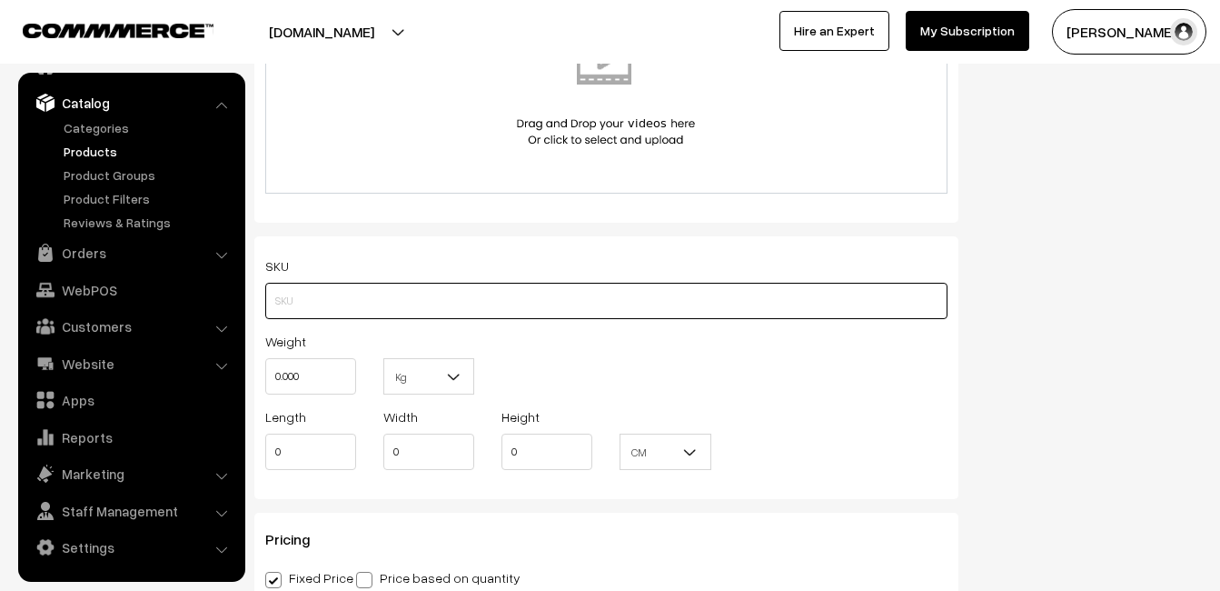
click at [280, 304] on input "text" at bounding box center [606, 301] width 682 height 36
paste input "va11917-aug-kanchi-pra"
type input "va11917-aug-kanchi-pra"
click at [313, 363] on input "0.000" at bounding box center [310, 376] width 91 height 36
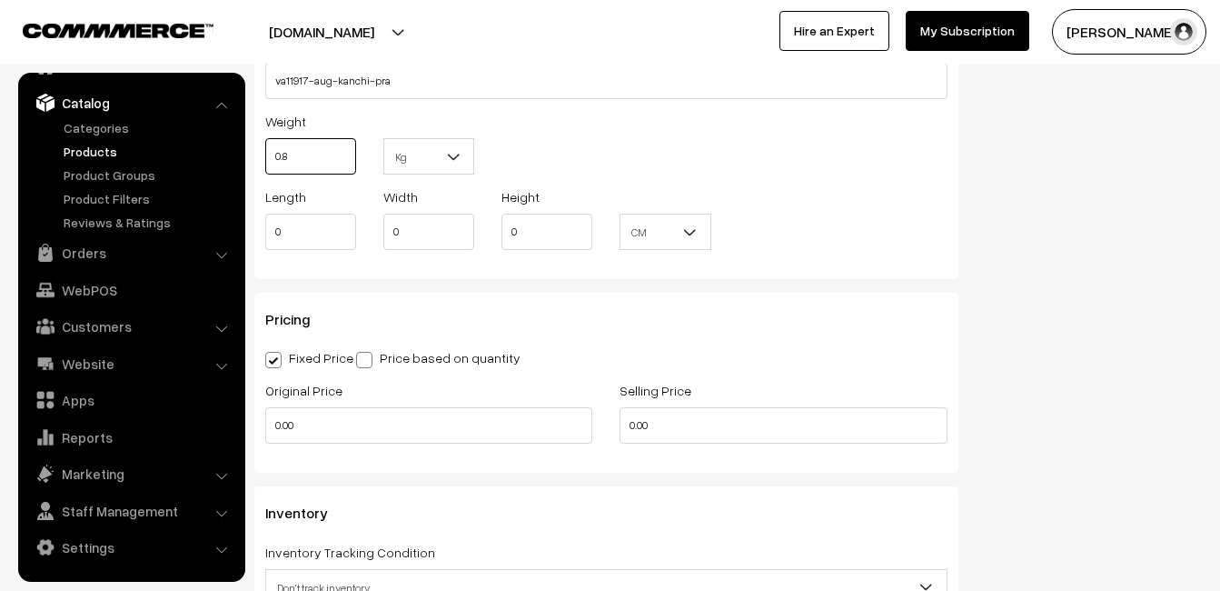
scroll to position [1363, 0]
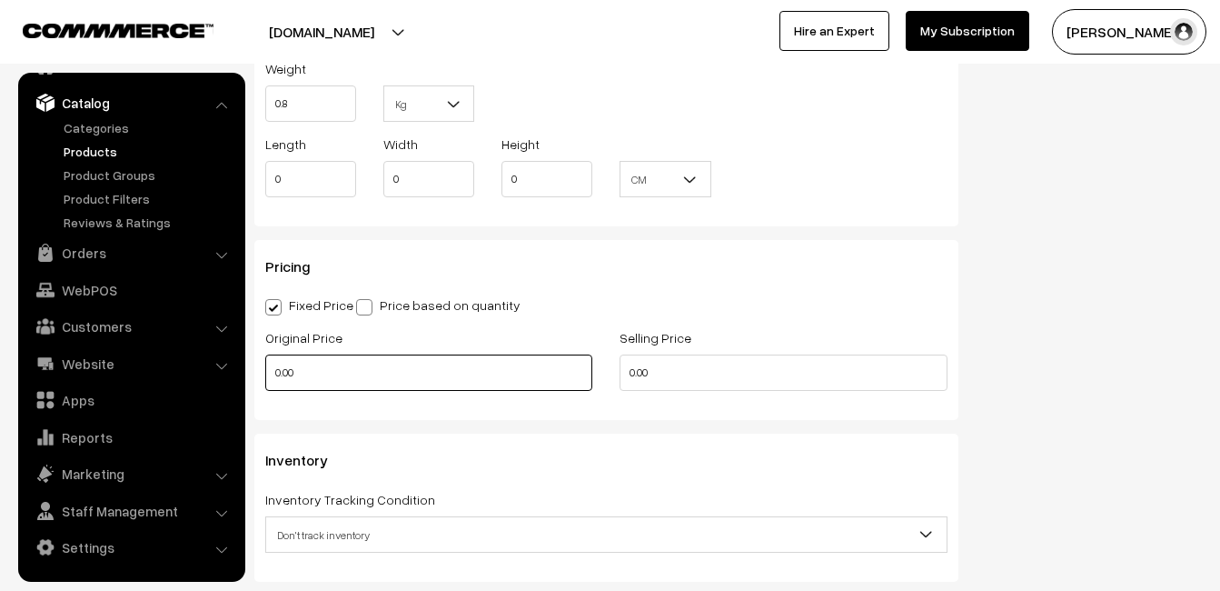
type input "0.80"
click at [294, 380] on input "0.00" at bounding box center [428, 372] width 327 height 36
click at [297, 372] on input "0.00" at bounding box center [428, 372] width 327 height 36
type input "0"
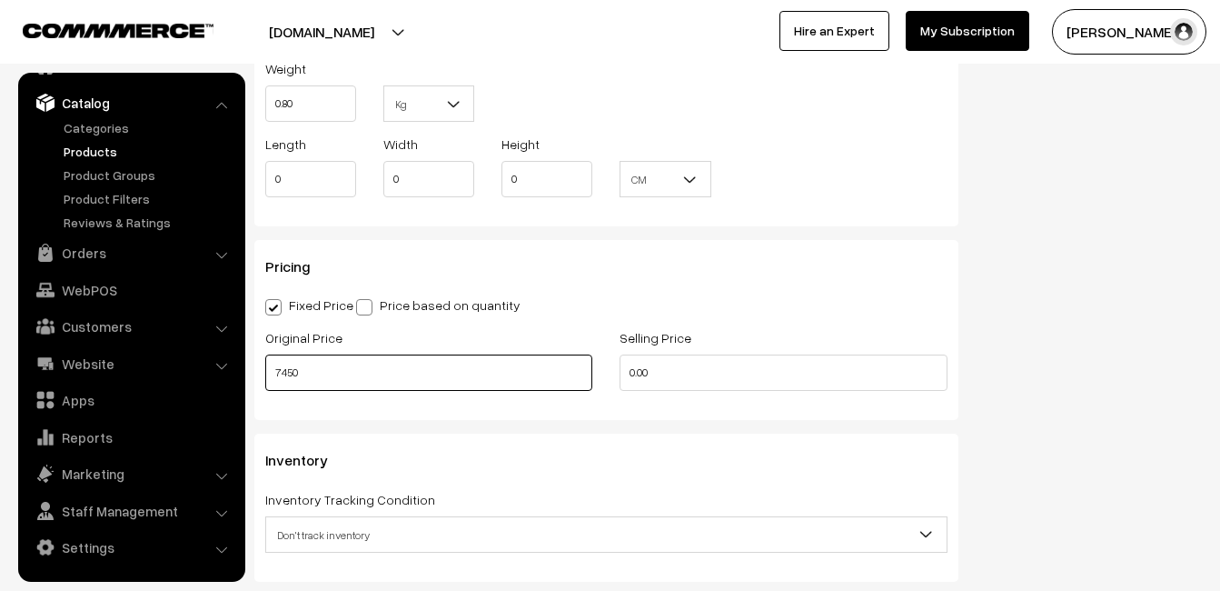
type input "7450"
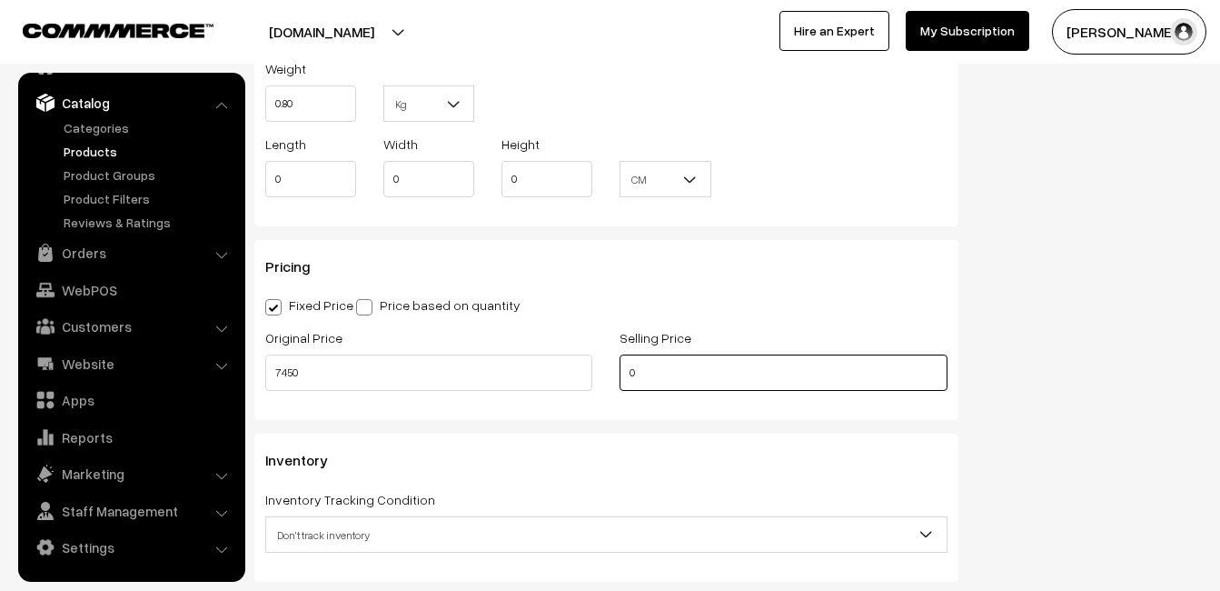
click at [655, 363] on input "0" at bounding box center [783, 372] width 327 height 36
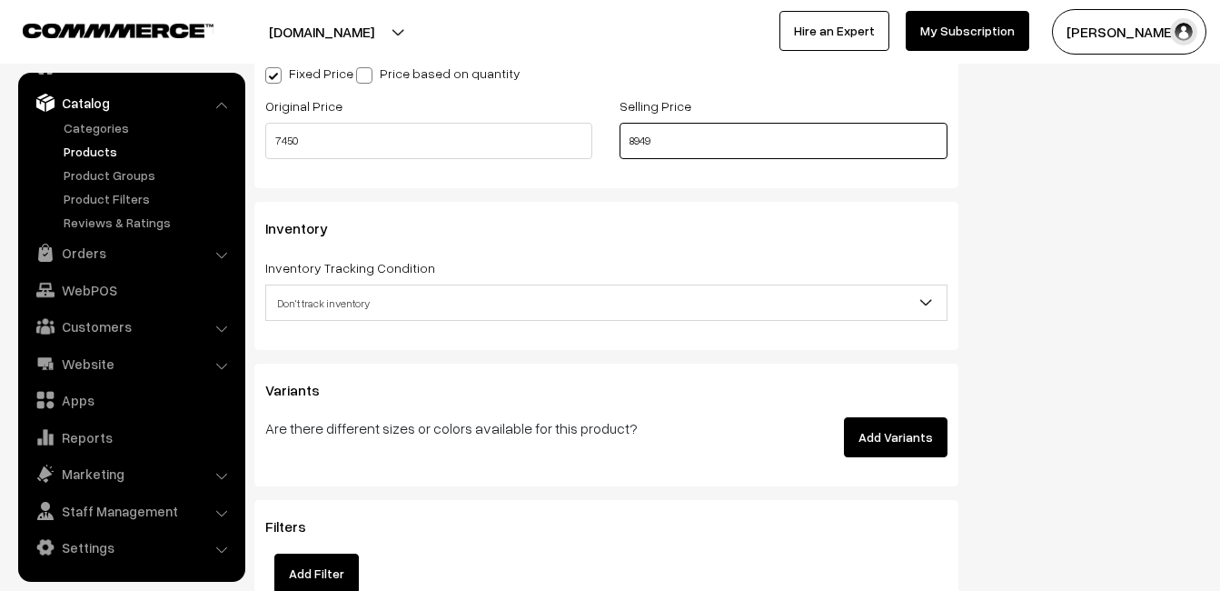
scroll to position [1635, 0]
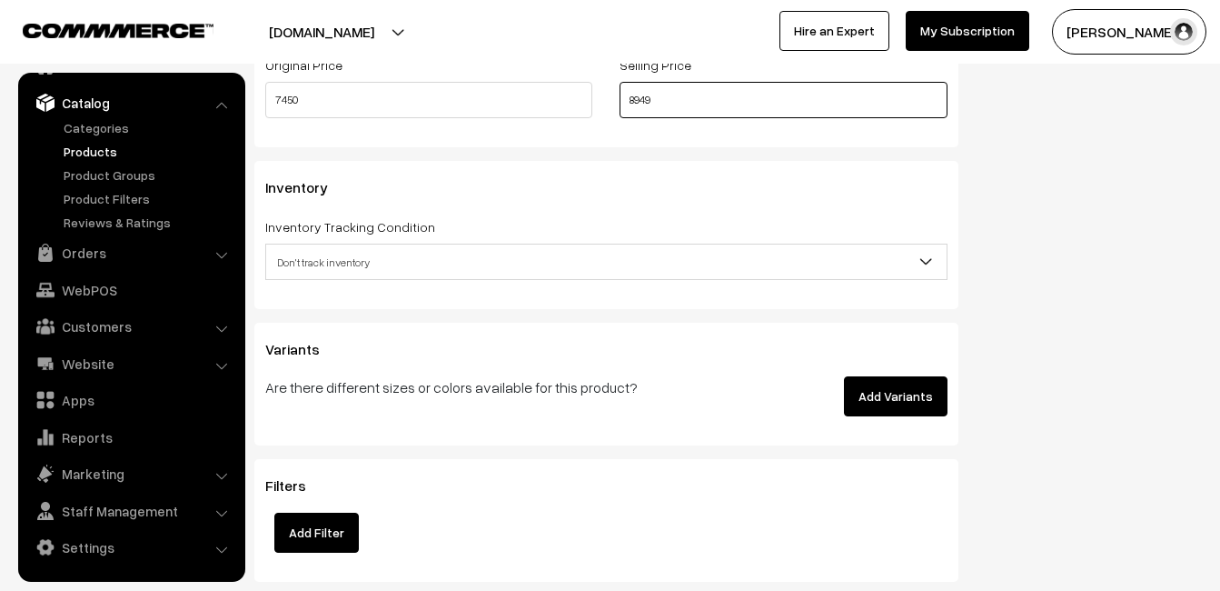
type input "8949"
click at [301, 259] on span "Don't track inventory" at bounding box center [606, 262] width 681 height 32
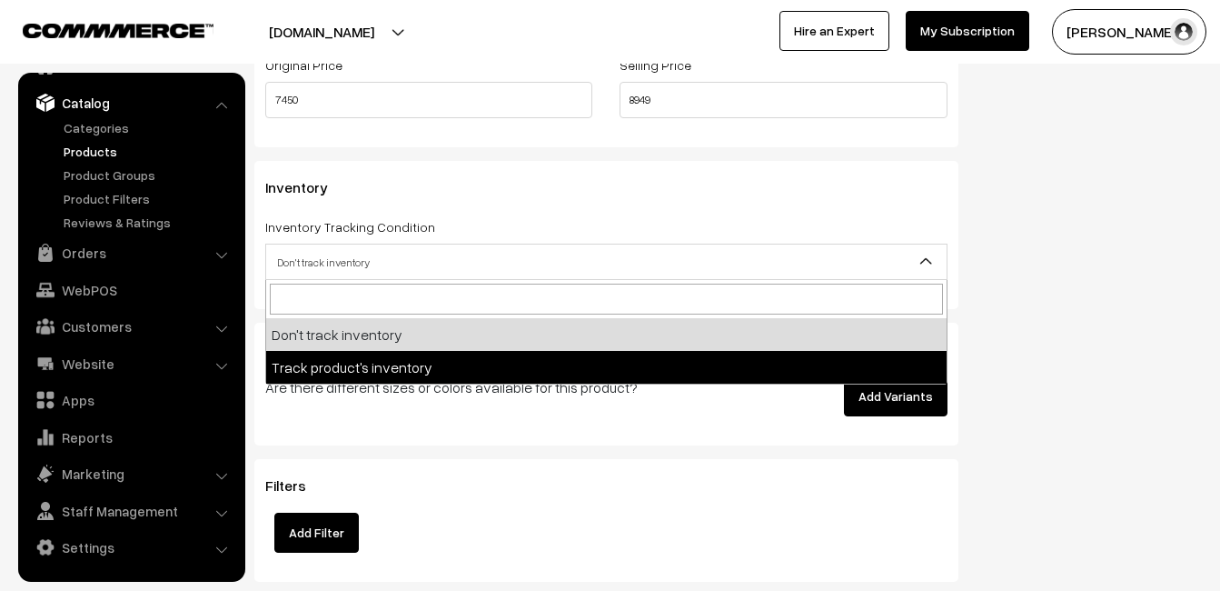
select select "2"
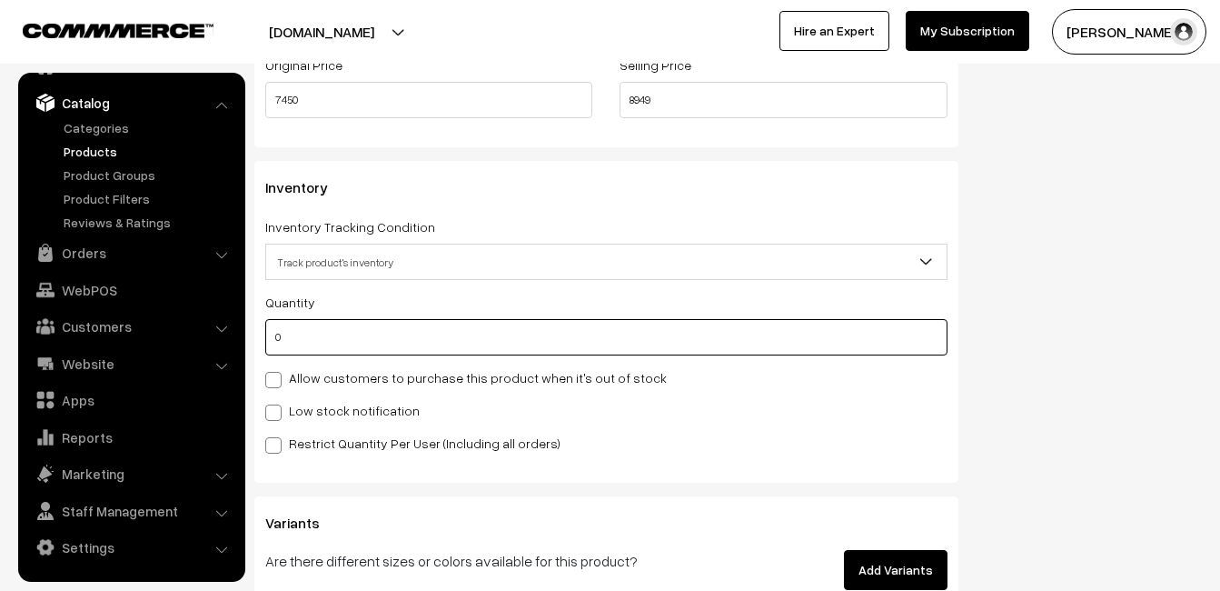
click at [301, 332] on input "0" at bounding box center [606, 337] width 682 height 36
type input "4"
click at [310, 410] on label "Low stock notification" at bounding box center [342, 410] width 154 height 19
click at [277, 410] on input "Low stock notification" at bounding box center [271, 409] width 12 height 12
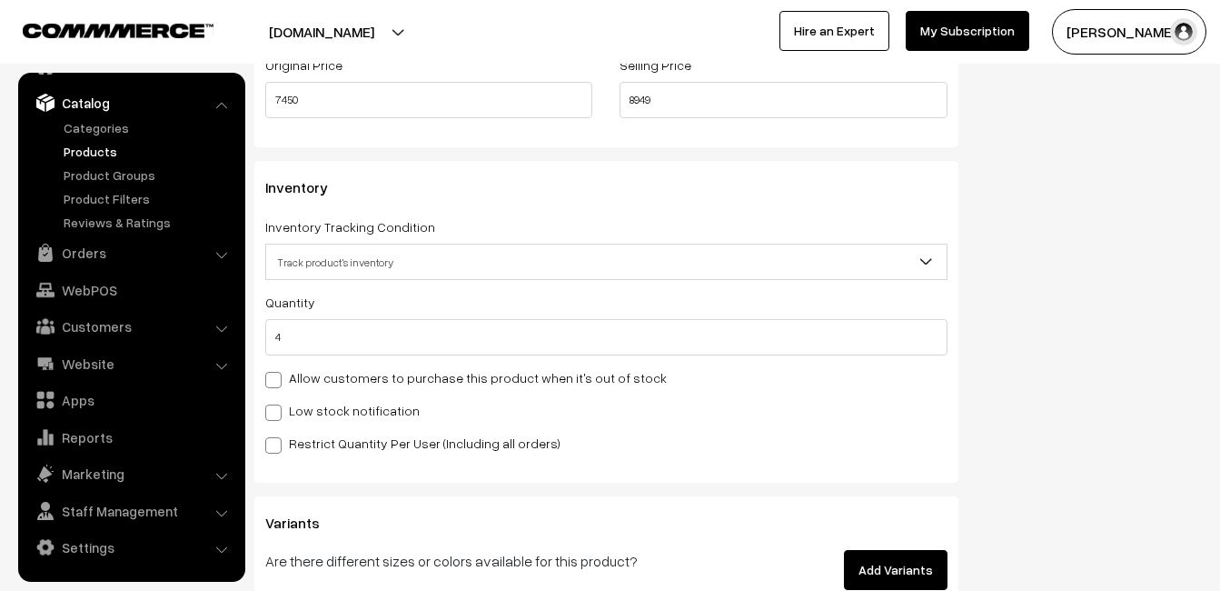
checkbox input "true"
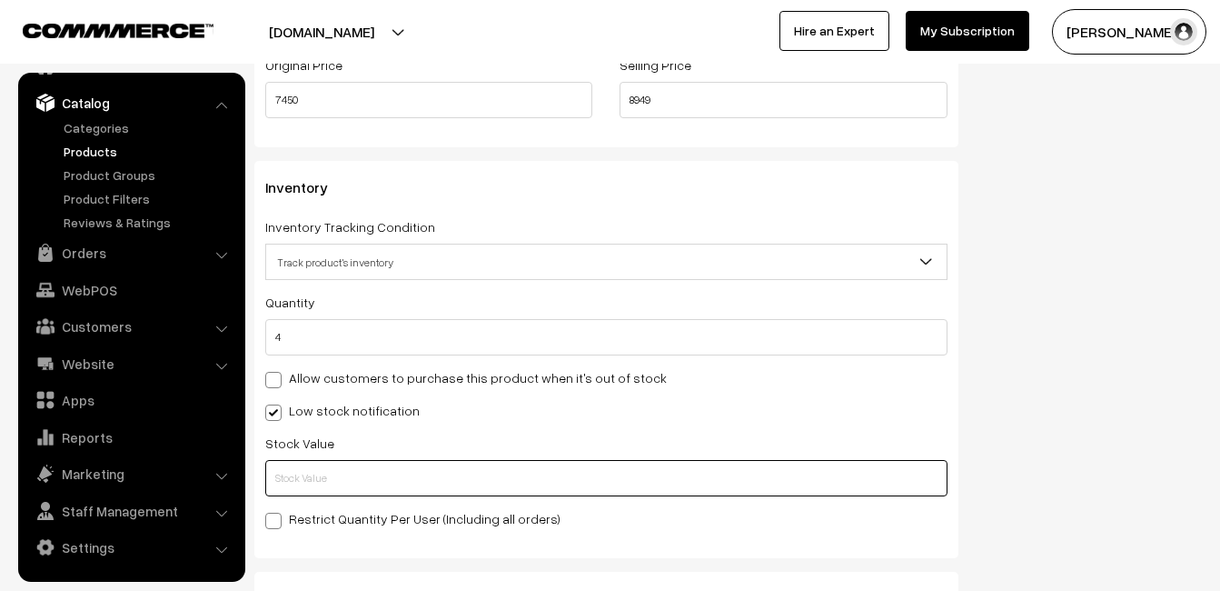
click at [313, 471] on input "text" at bounding box center [606, 478] width 682 height 36
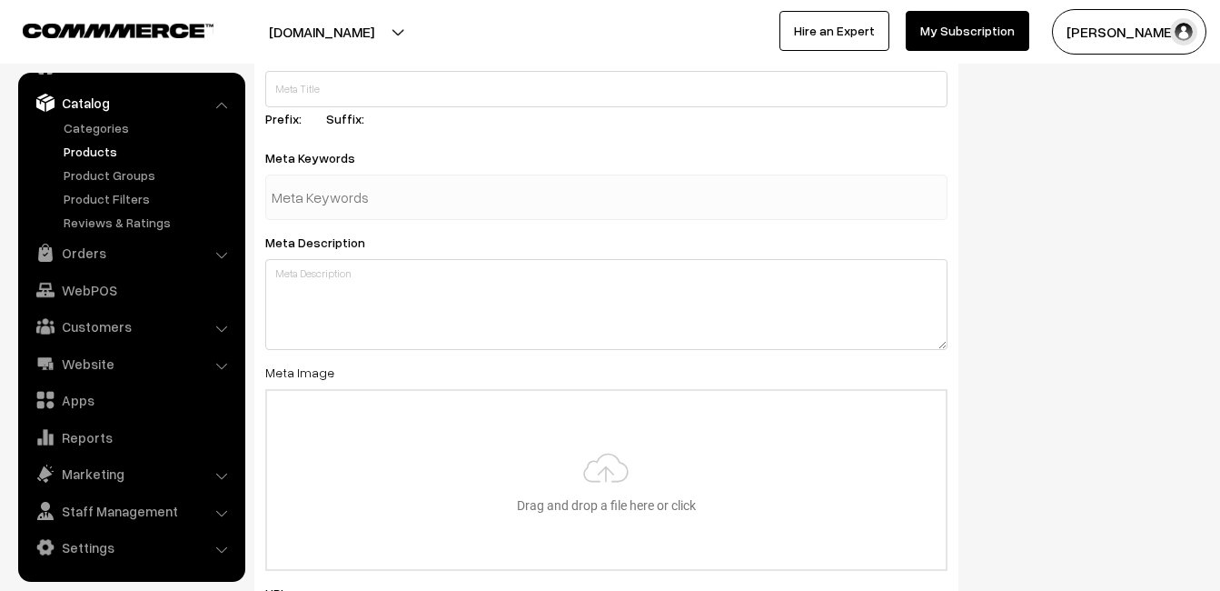
scroll to position [2697, 0]
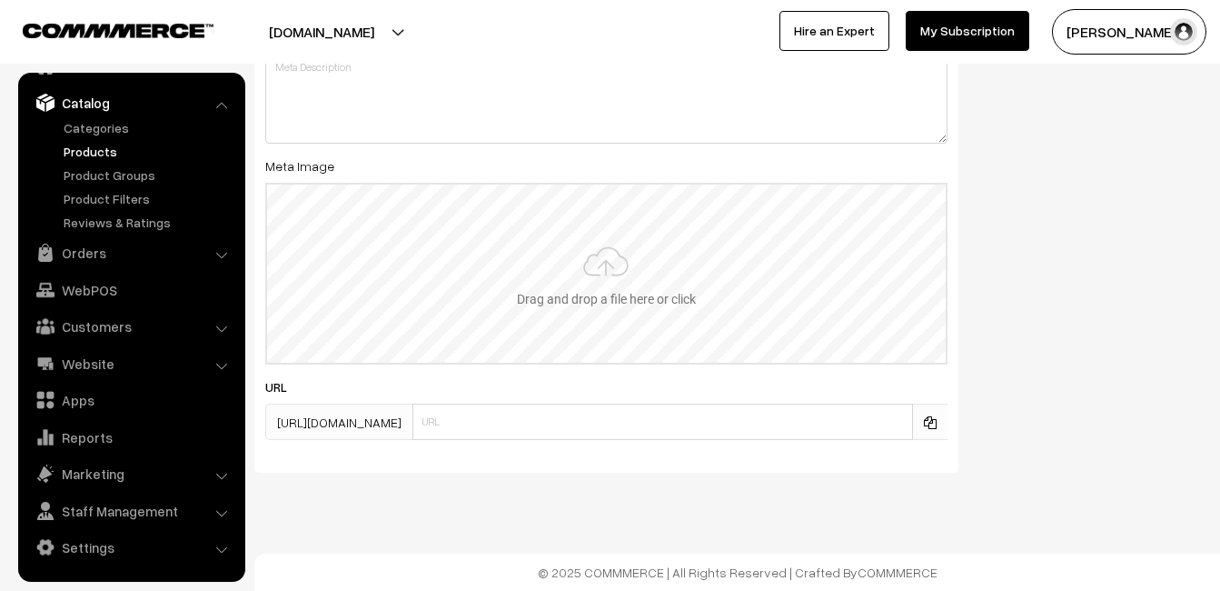
type input "2"
click at [577, 236] on input "file" at bounding box center [606, 273] width 679 height 178
type input "C:\fakepath\kanchipuram-saree-va11917-aug.jpeg"
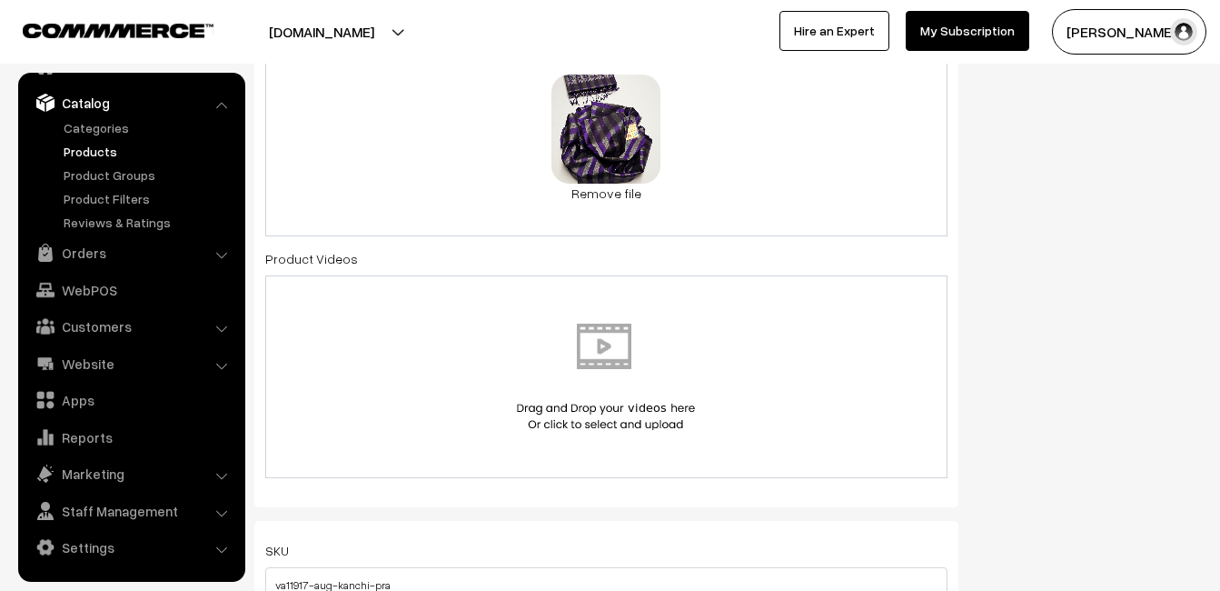
scroll to position [0, 0]
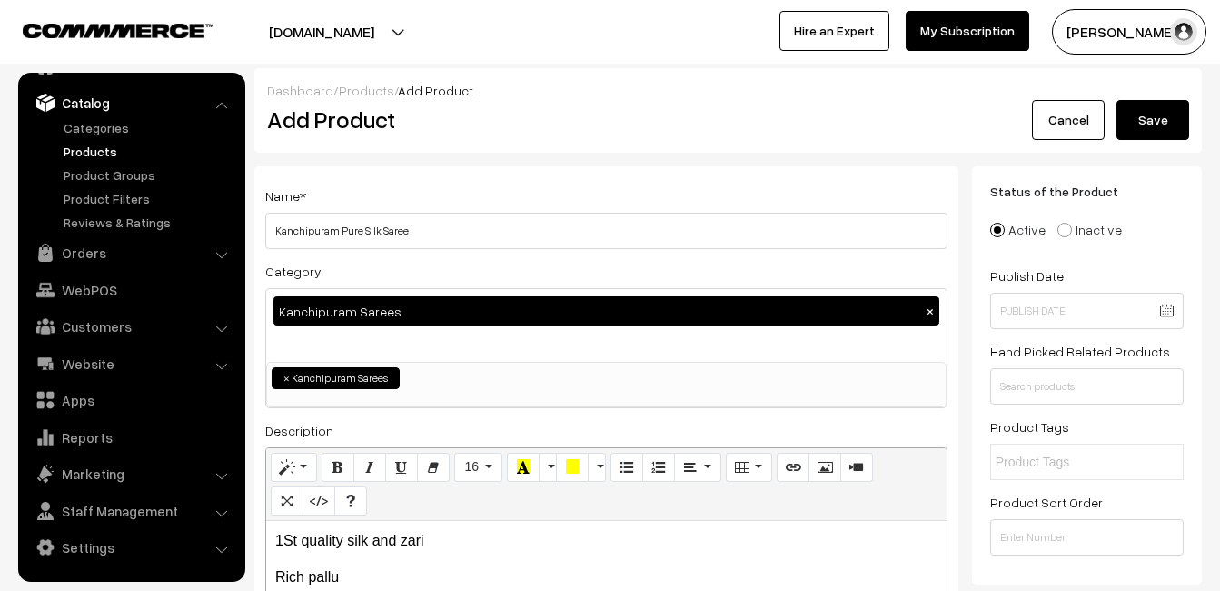
click at [1187, 114] on button "Save" at bounding box center [1153, 120] width 73 height 40
click at [502, 94] on div "Dashboard / Products / Add Product" at bounding box center [728, 90] width 922 height 19
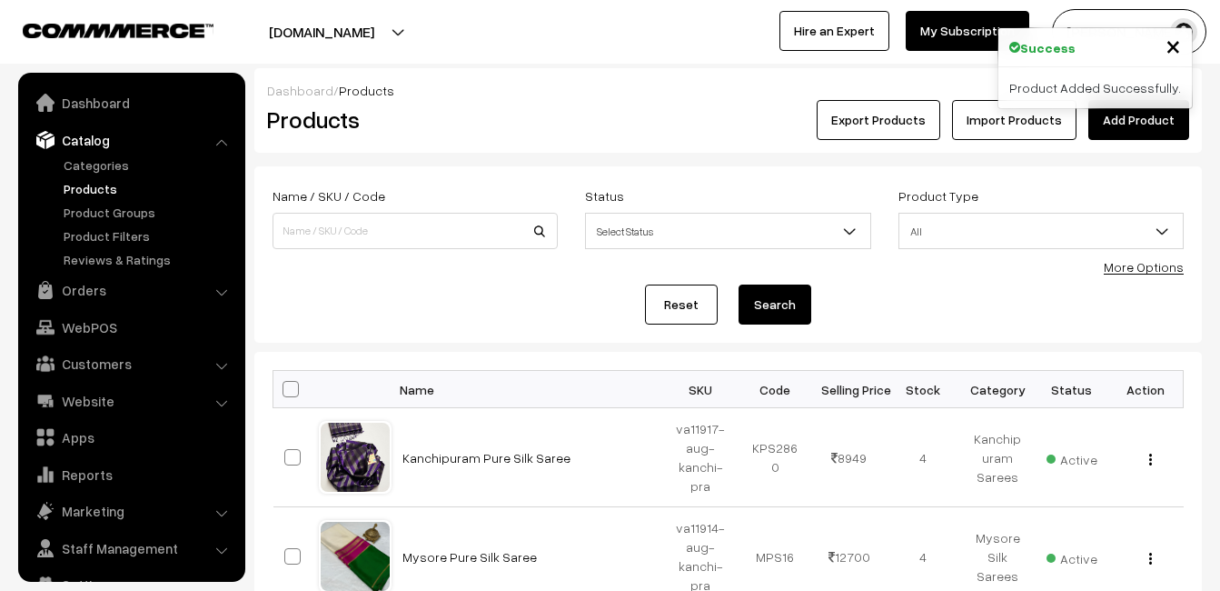
scroll to position [37, 0]
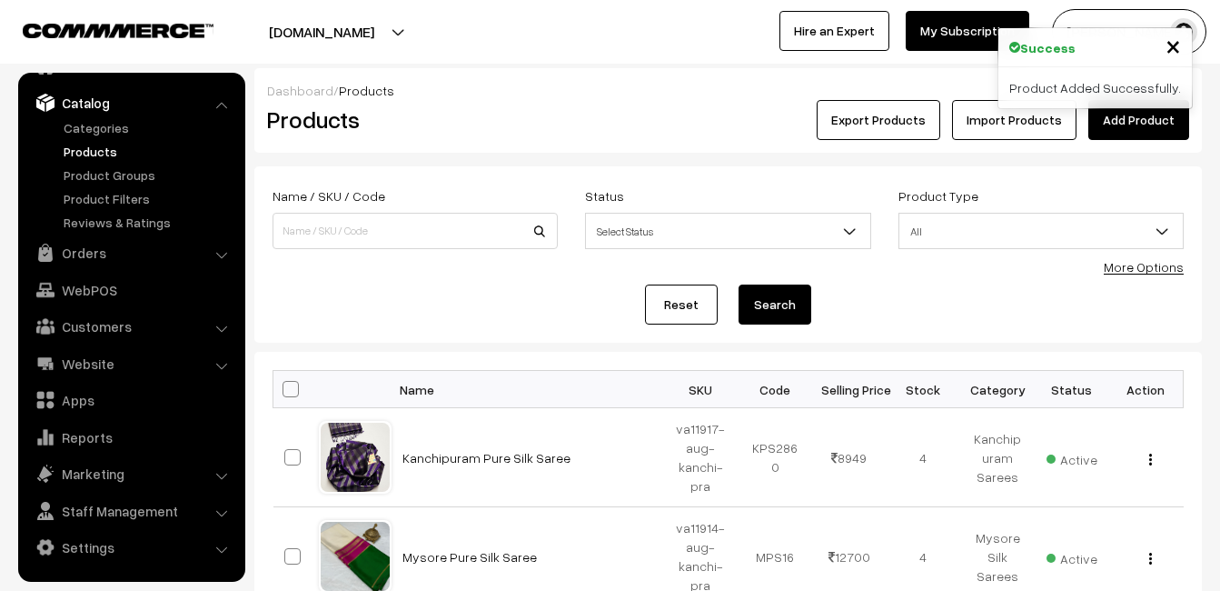
click at [1173, 113] on link "Add Product" at bounding box center [1138, 120] width 101 height 40
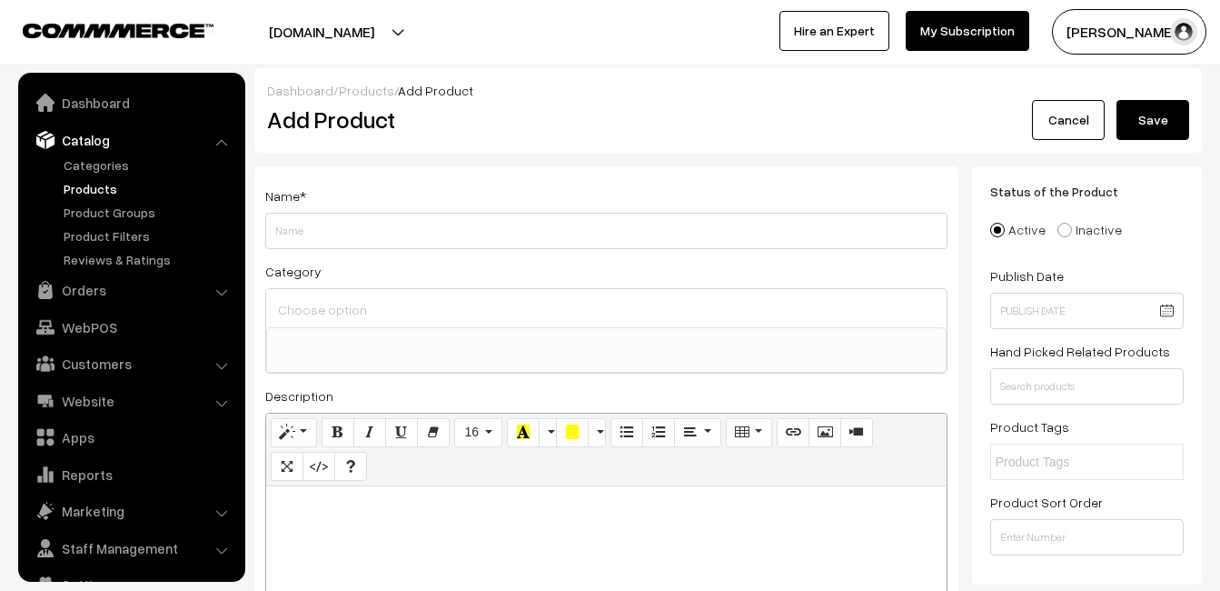
select select
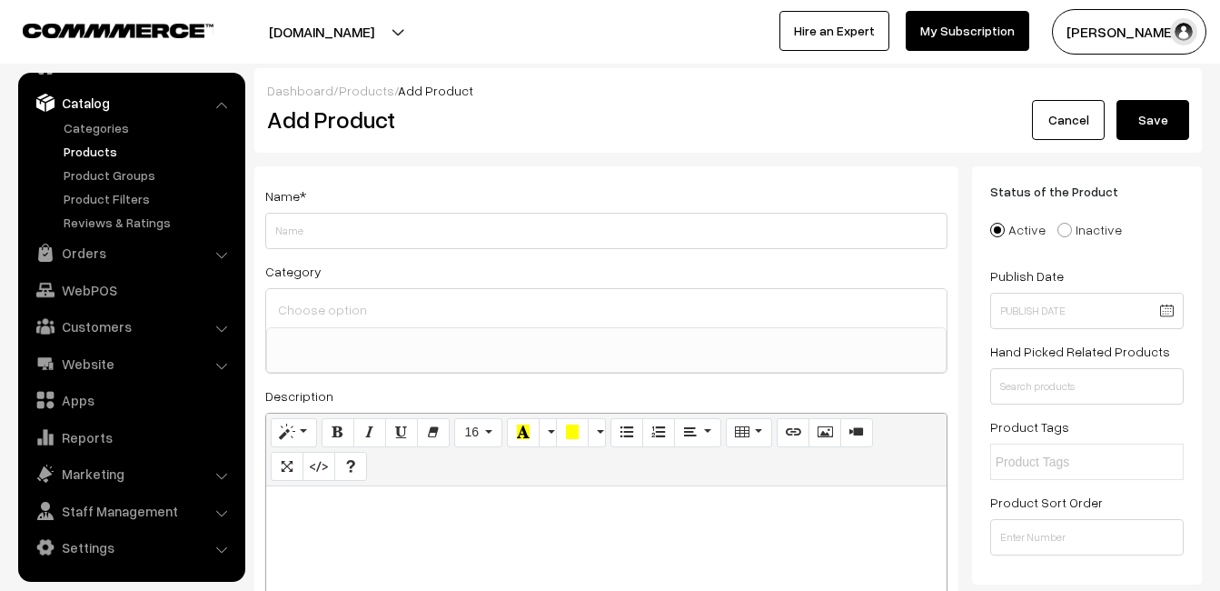
click at [348, 533] on div at bounding box center [606, 599] width 681 height 227
paste div
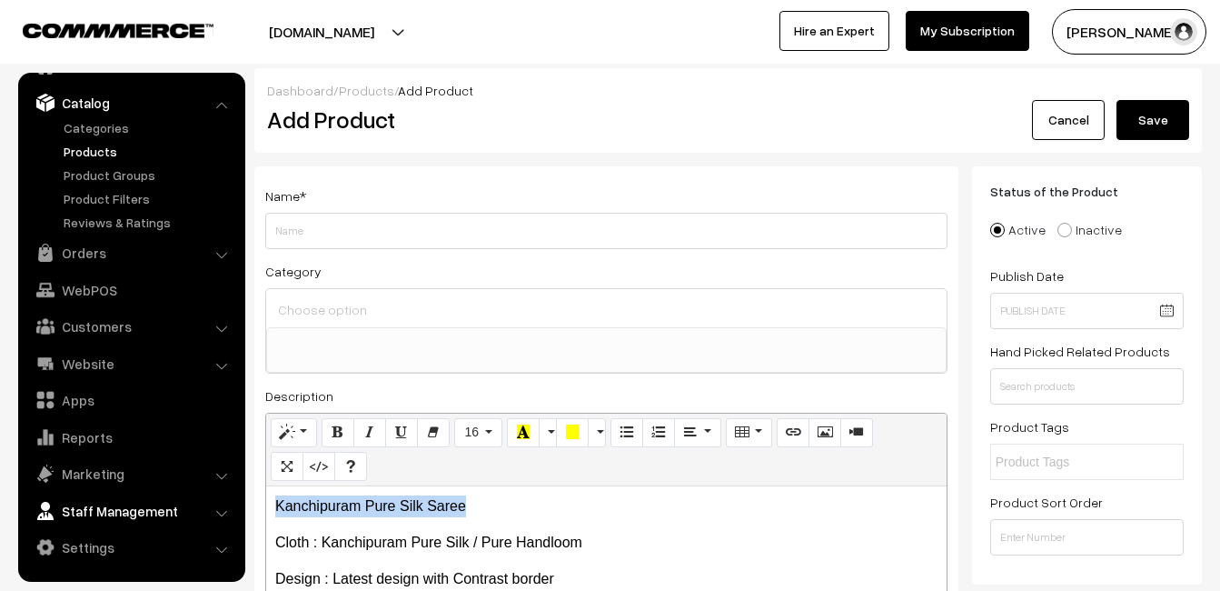
drag, startPoint x: 482, startPoint y: 513, endPoint x: 120, endPoint y: 507, distance: 361.7
copy p "Kanchipuram Pure Silk Saree"
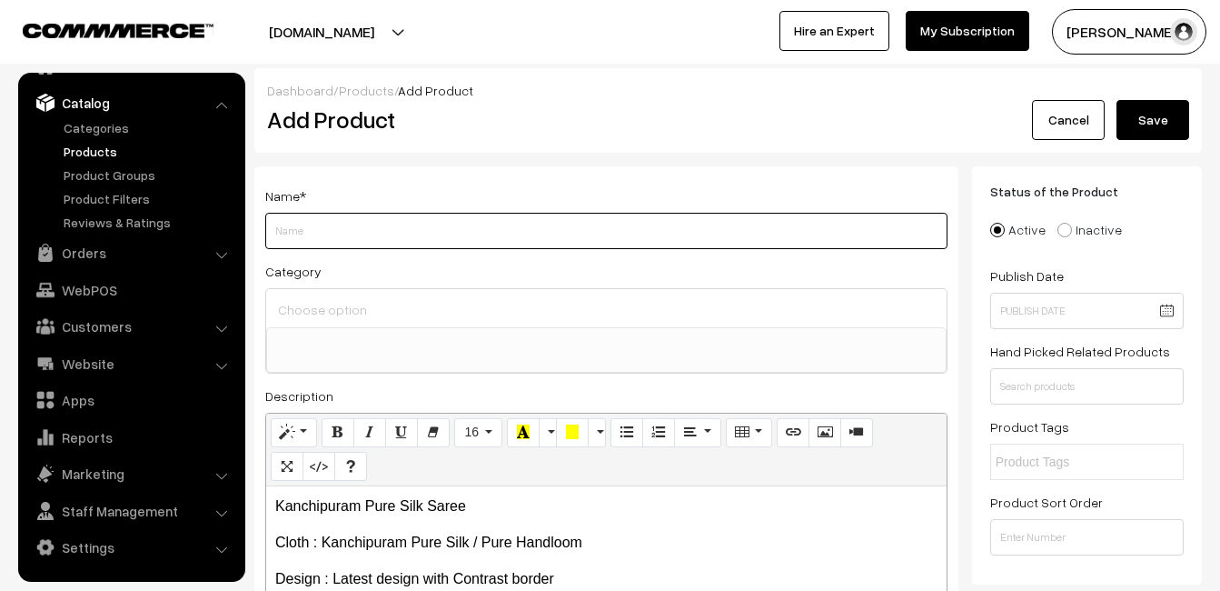
click at [306, 238] on input "Weight" at bounding box center [606, 231] width 682 height 36
paste input "Kanchipuram Pure Silk Saree"
type input "Kanchipuram Pure Silk Saree"
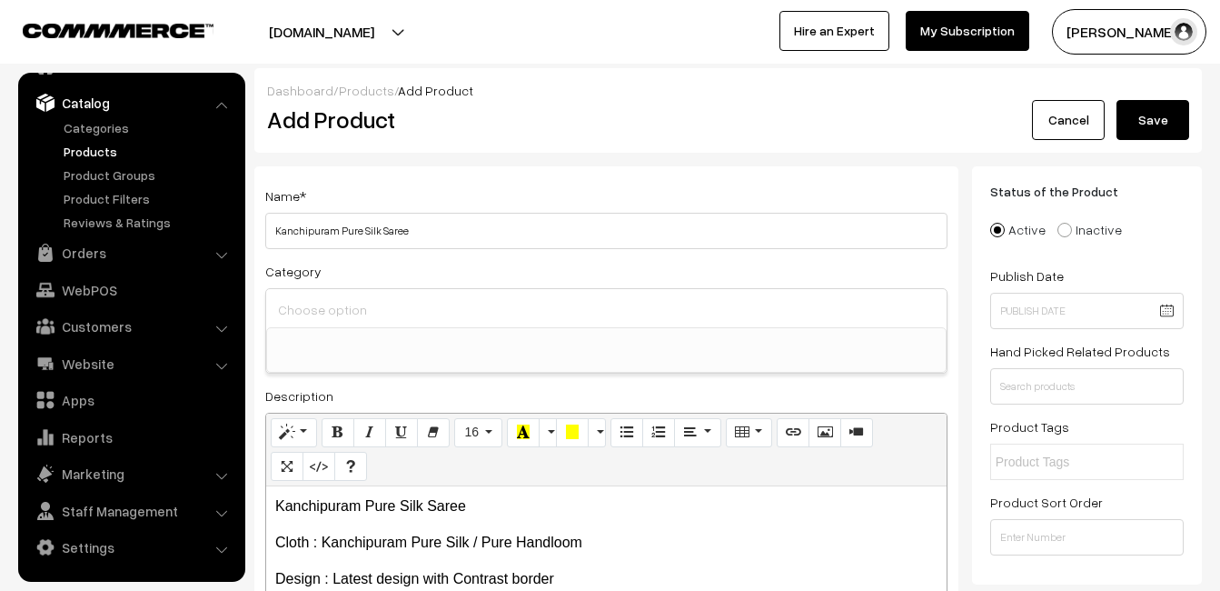
click at [317, 306] on input at bounding box center [606, 309] width 666 height 26
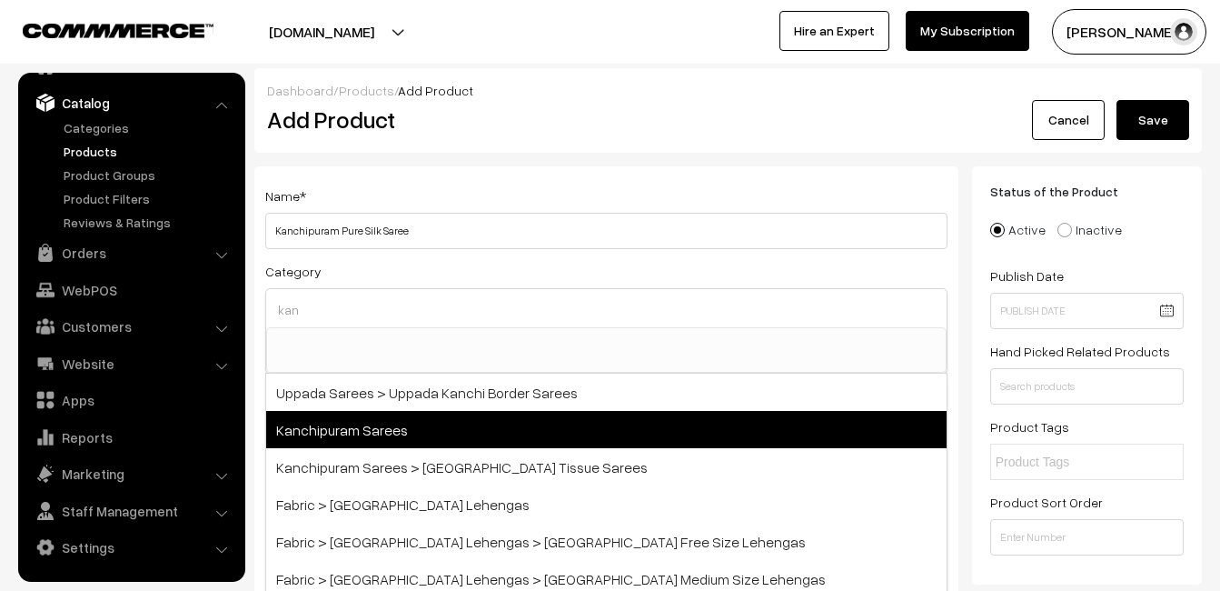
type input "kan"
click at [443, 422] on span "Kanchipuram Sarees" at bounding box center [606, 429] width 681 height 37
select select "3"
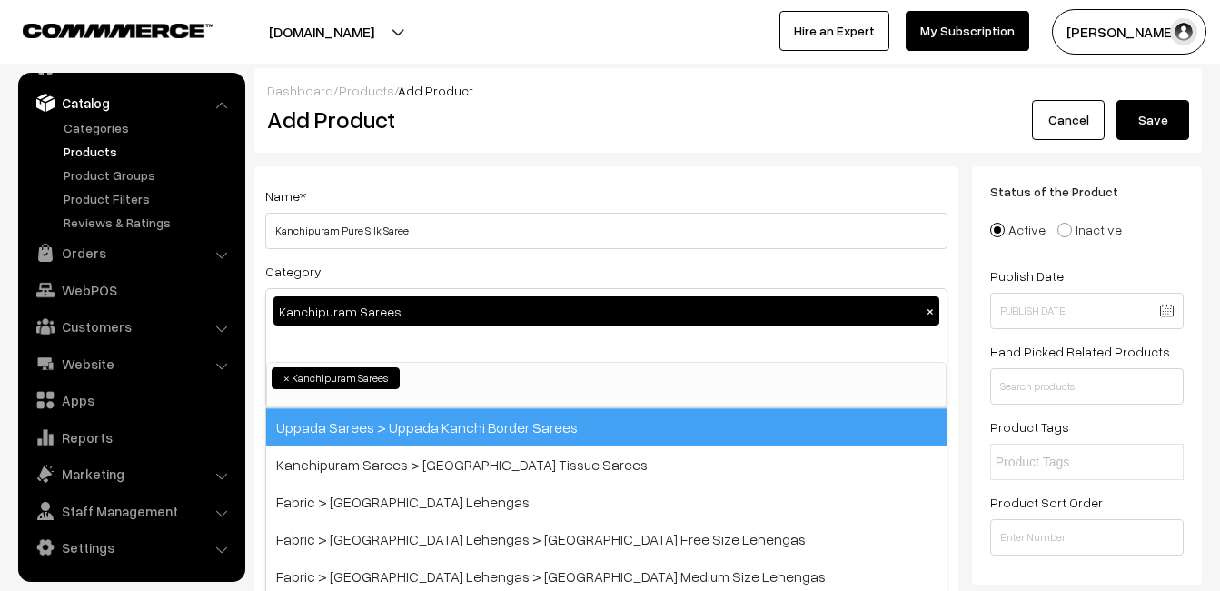
scroll to position [309, 0]
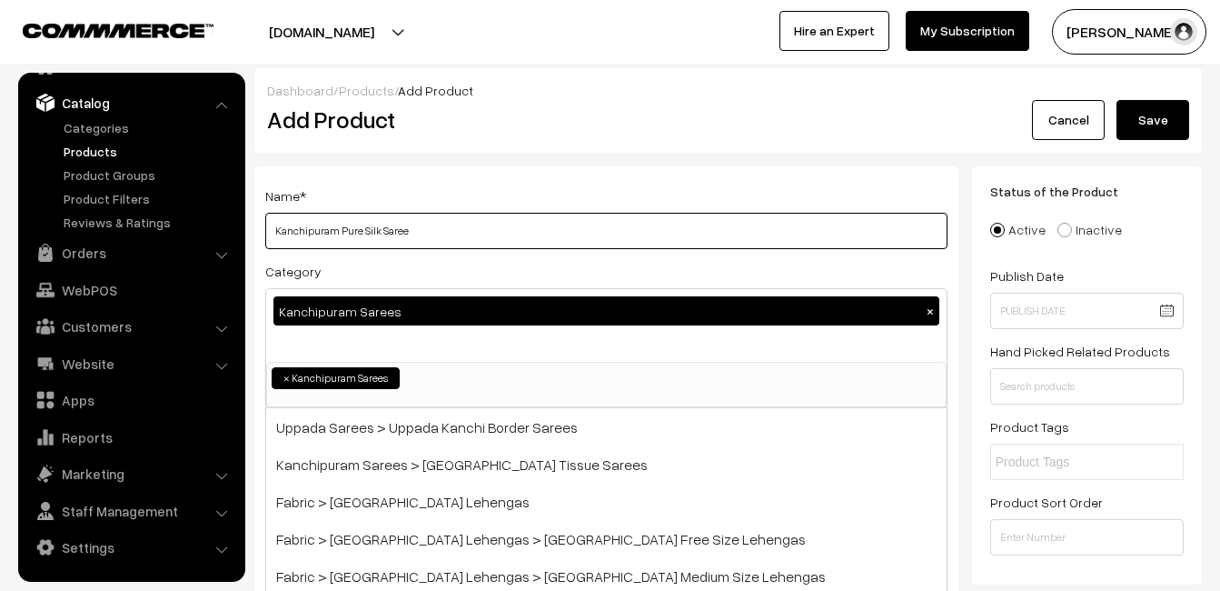
click at [443, 231] on input "Kanchipuram Pure Silk Saree" at bounding box center [606, 231] width 682 height 36
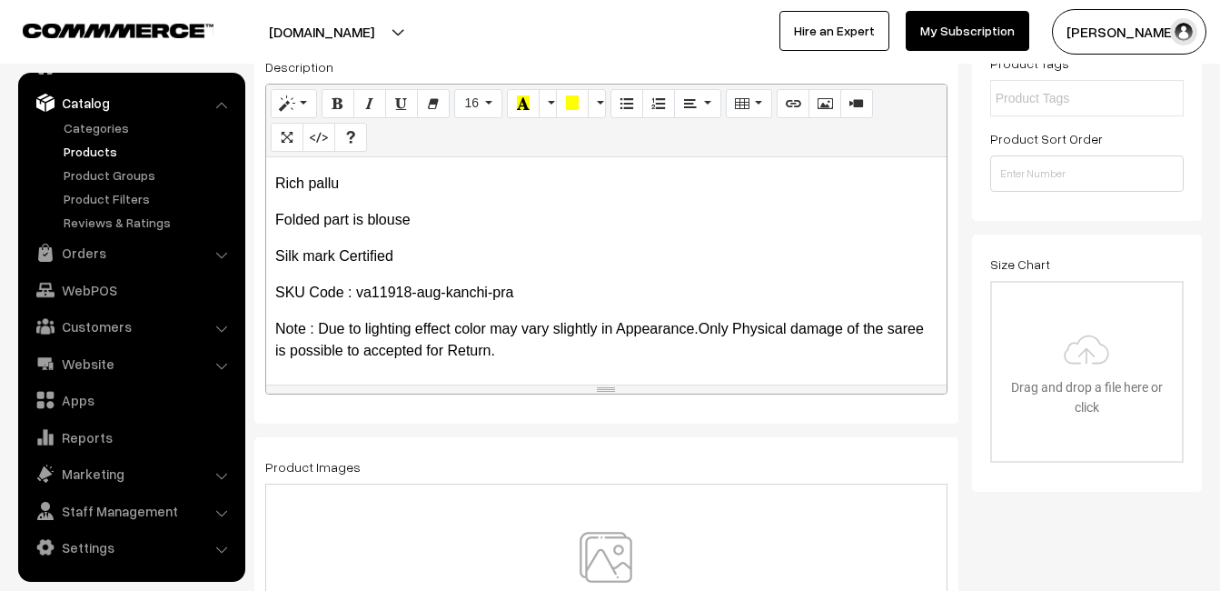
scroll to position [394, 0]
click at [600, 545] on img at bounding box center [605, 585] width 187 height 106
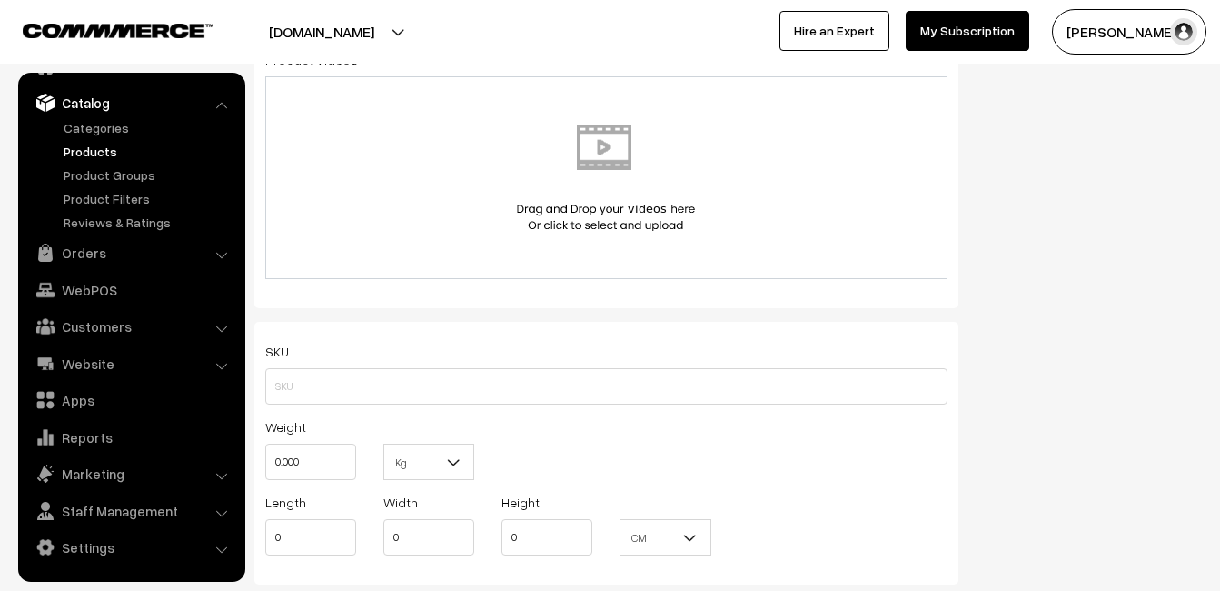
scroll to position [1090, 0]
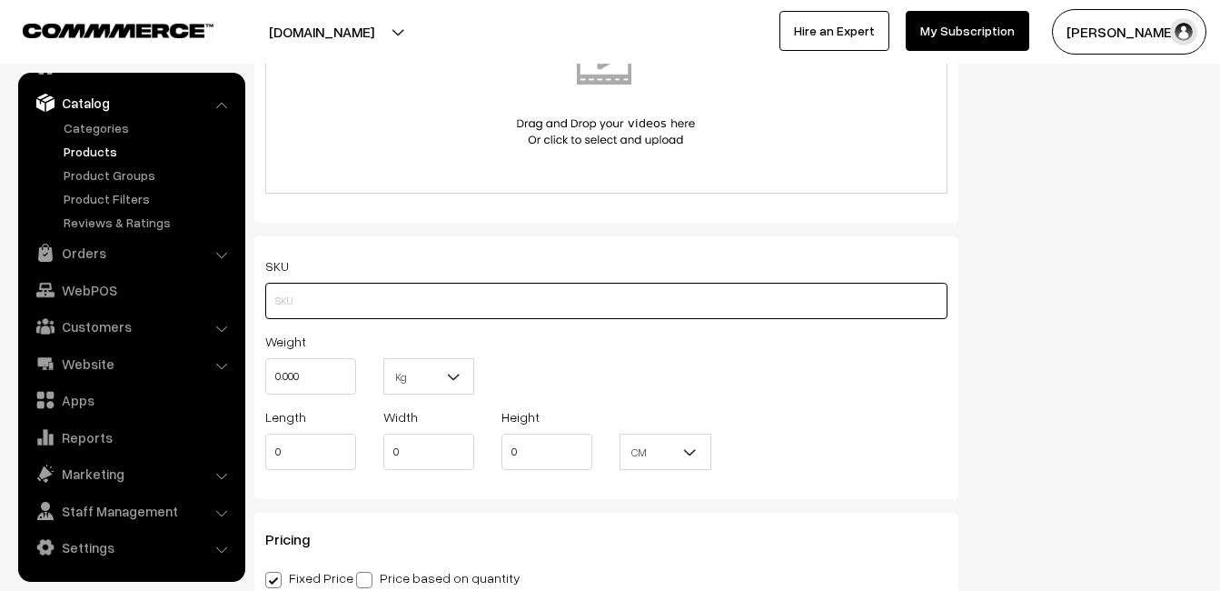
click at [318, 304] on input "text" at bounding box center [606, 301] width 682 height 36
paste input "va11918-aug-kanchi-pra"
type input "va11918-aug-kanchi-pra"
click at [323, 372] on input "0.000" at bounding box center [310, 376] width 91 height 36
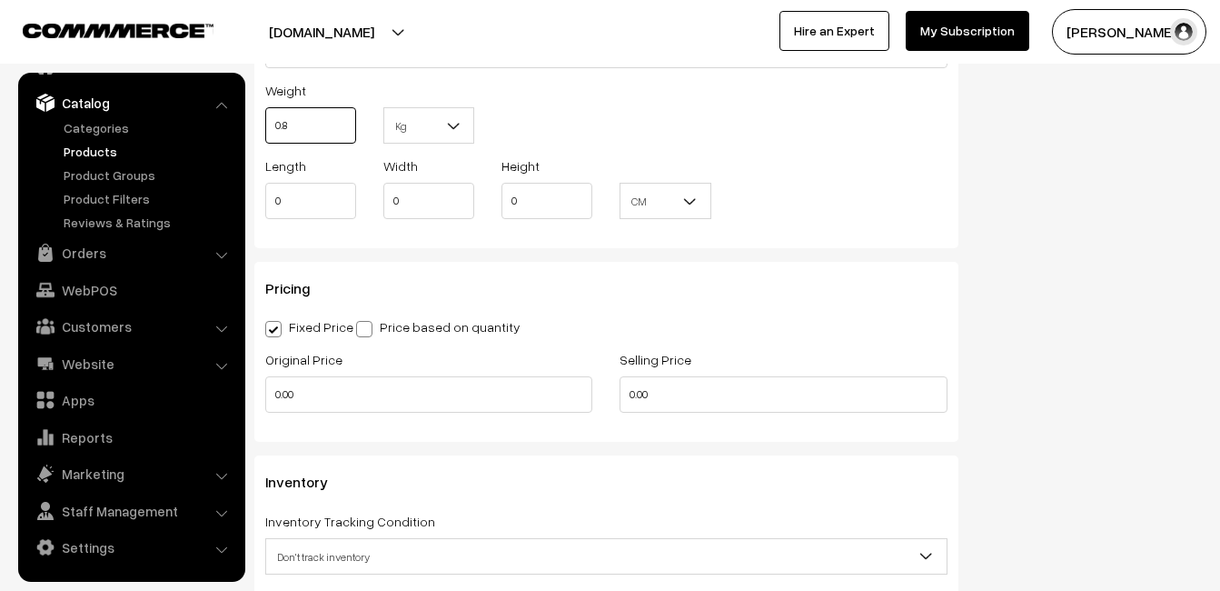
scroll to position [1363, 0]
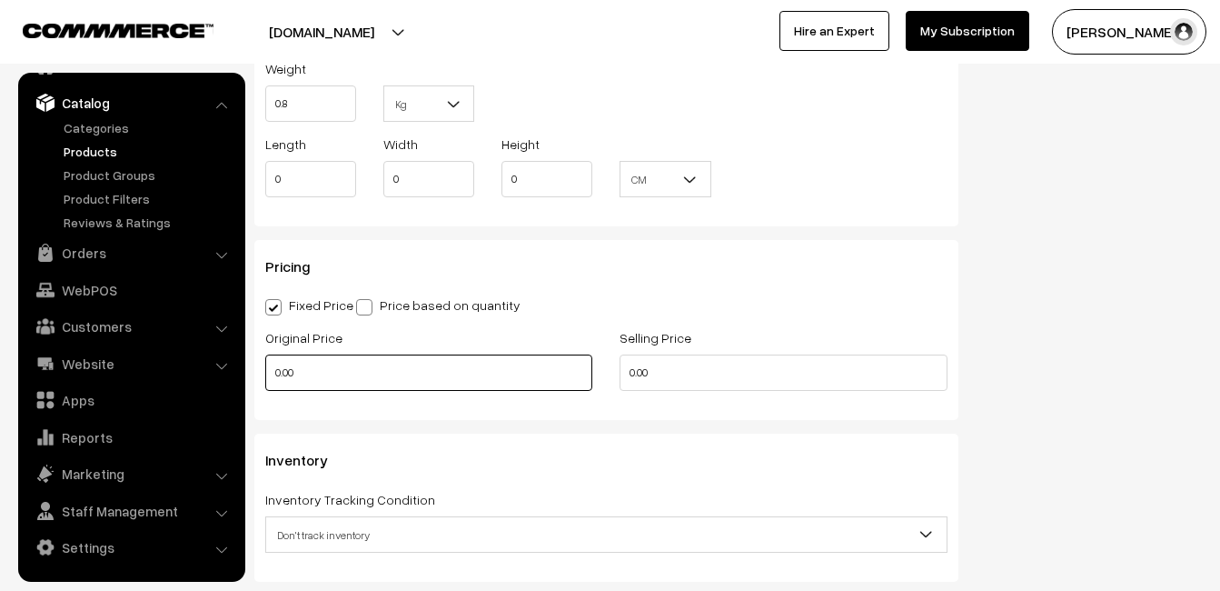
type input "0.80"
click at [317, 374] on input "0.00" at bounding box center [428, 372] width 327 height 36
click at [323, 374] on input "0" at bounding box center [428, 372] width 327 height 36
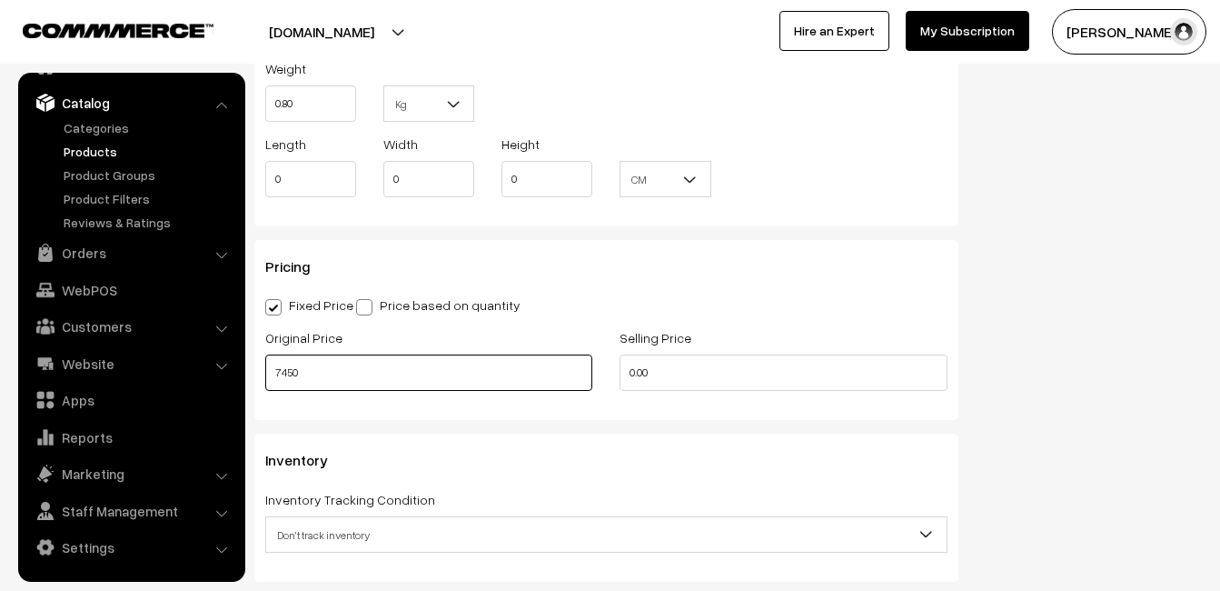
type input "7450"
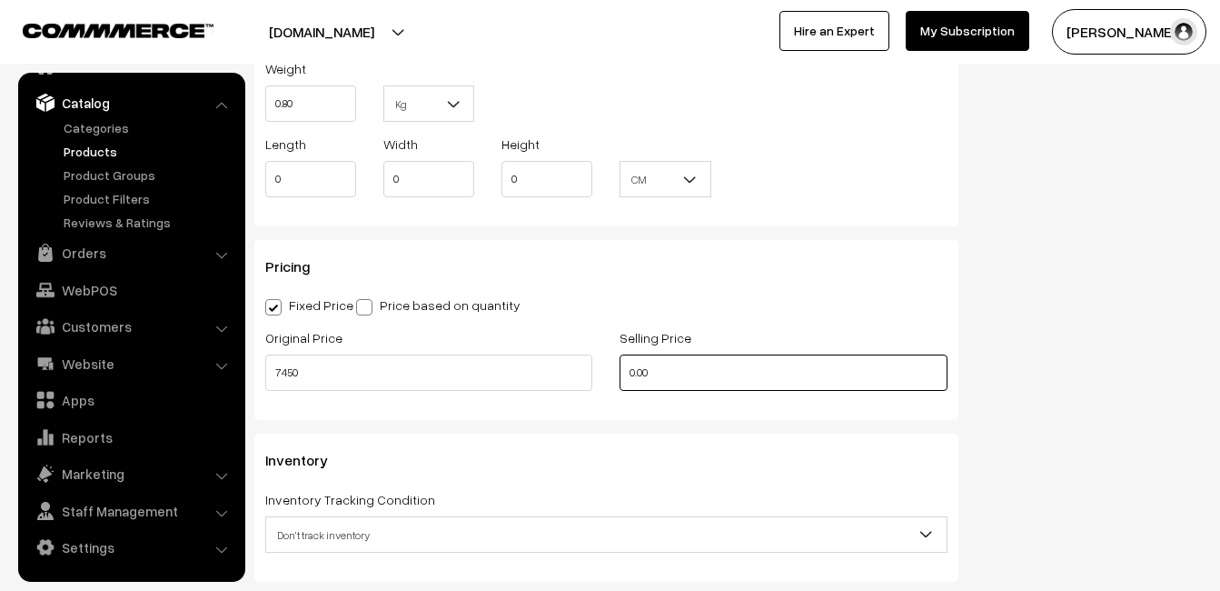
click at [679, 373] on input "0.00" at bounding box center [783, 372] width 327 height 36
click at [644, 379] on input "0" at bounding box center [783, 372] width 327 height 36
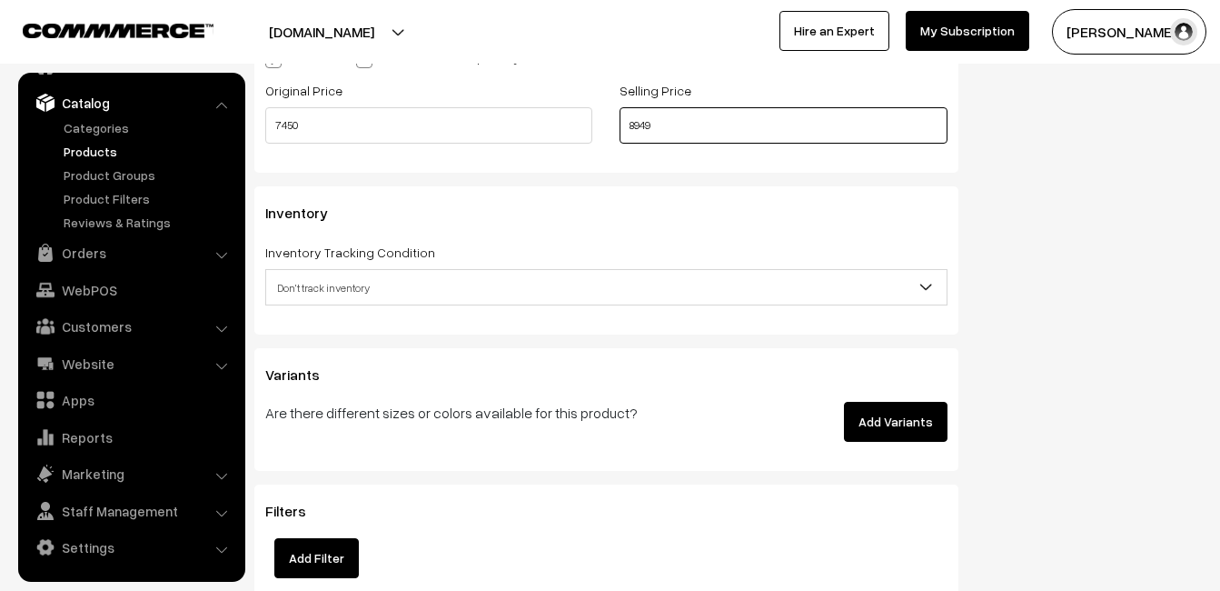
scroll to position [1635, 0]
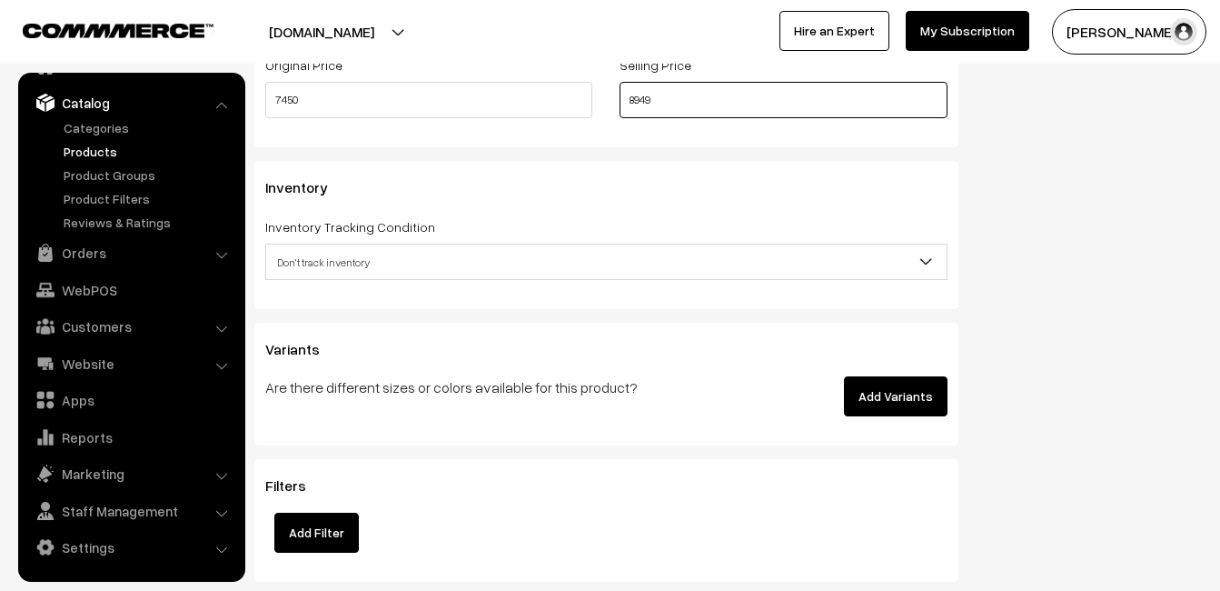
type input "8949"
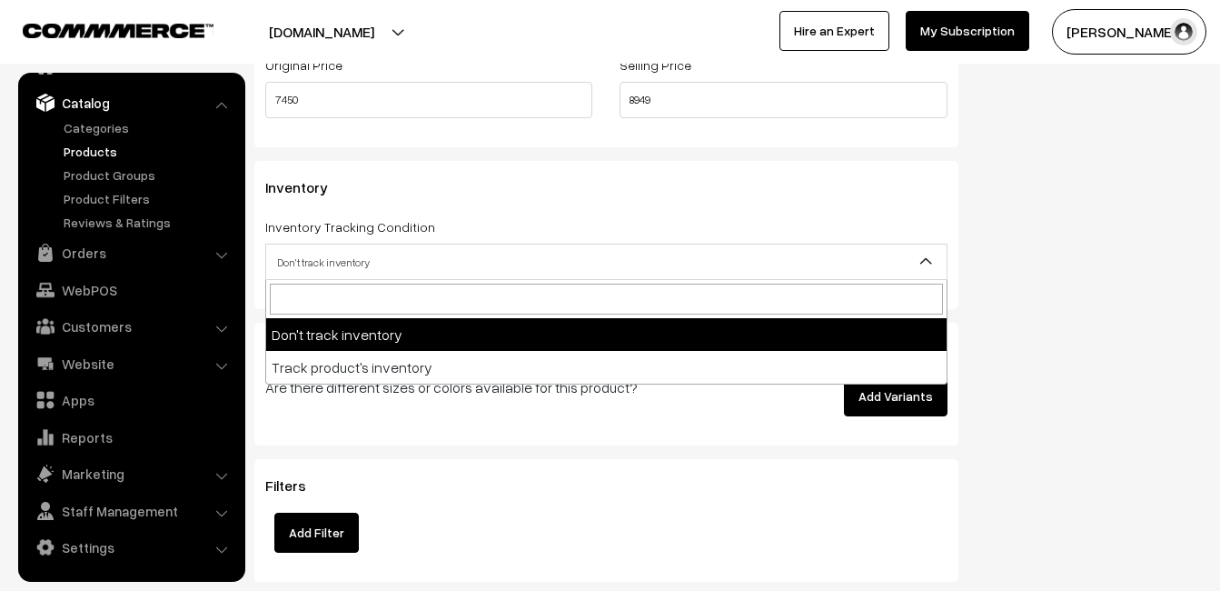
click at [336, 254] on span "Don't track inventory" at bounding box center [606, 262] width 681 height 32
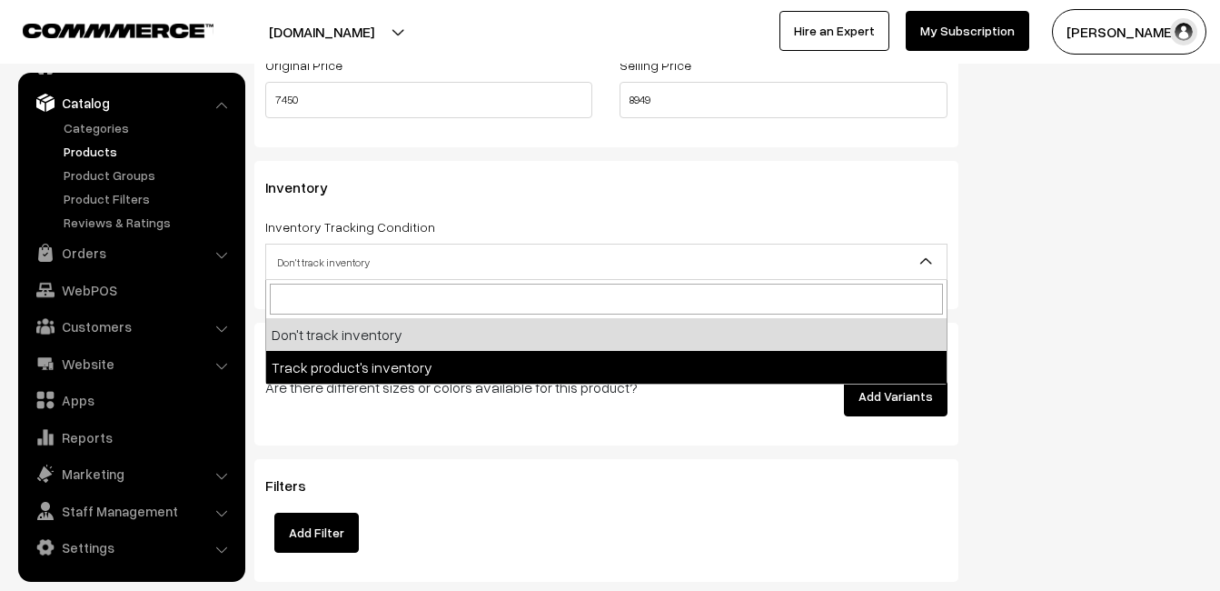
select select "2"
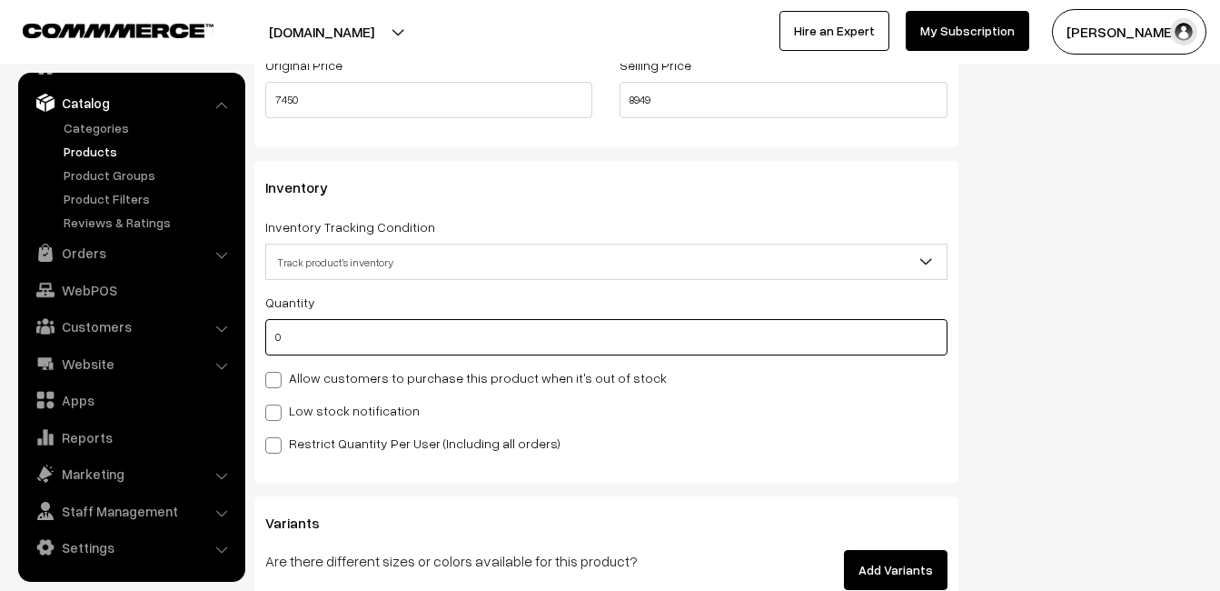
click at [333, 335] on input "0" at bounding box center [606, 337] width 682 height 36
type input "4"
click at [288, 415] on label "Low stock notification" at bounding box center [342, 410] width 154 height 19
click at [277, 415] on input "Low stock notification" at bounding box center [271, 409] width 12 height 12
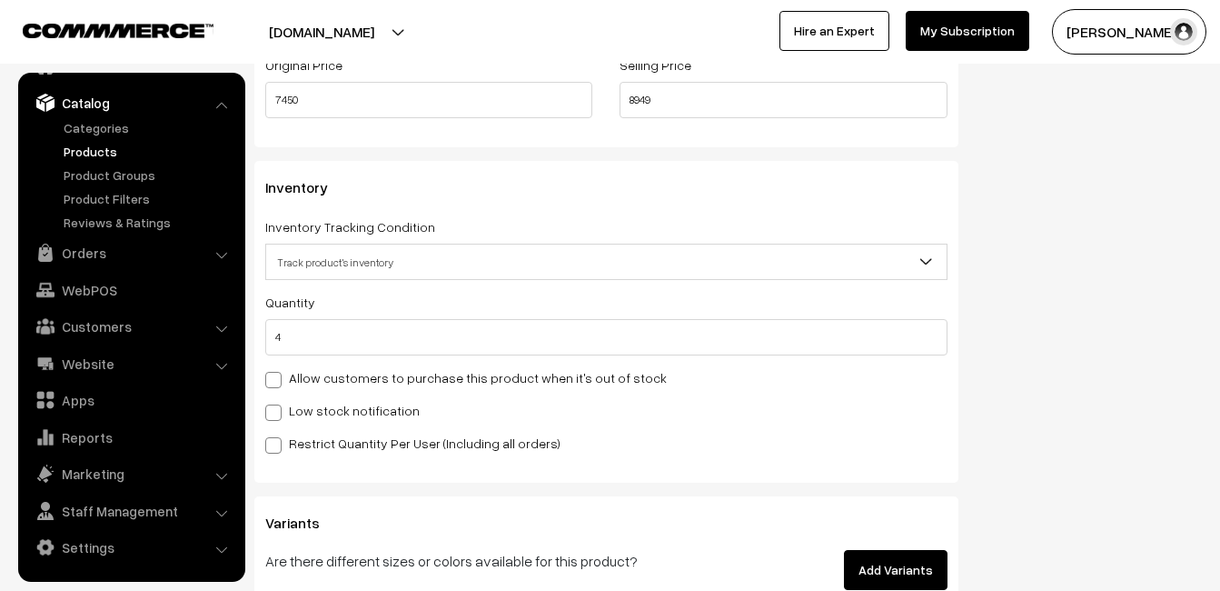
checkbox input "true"
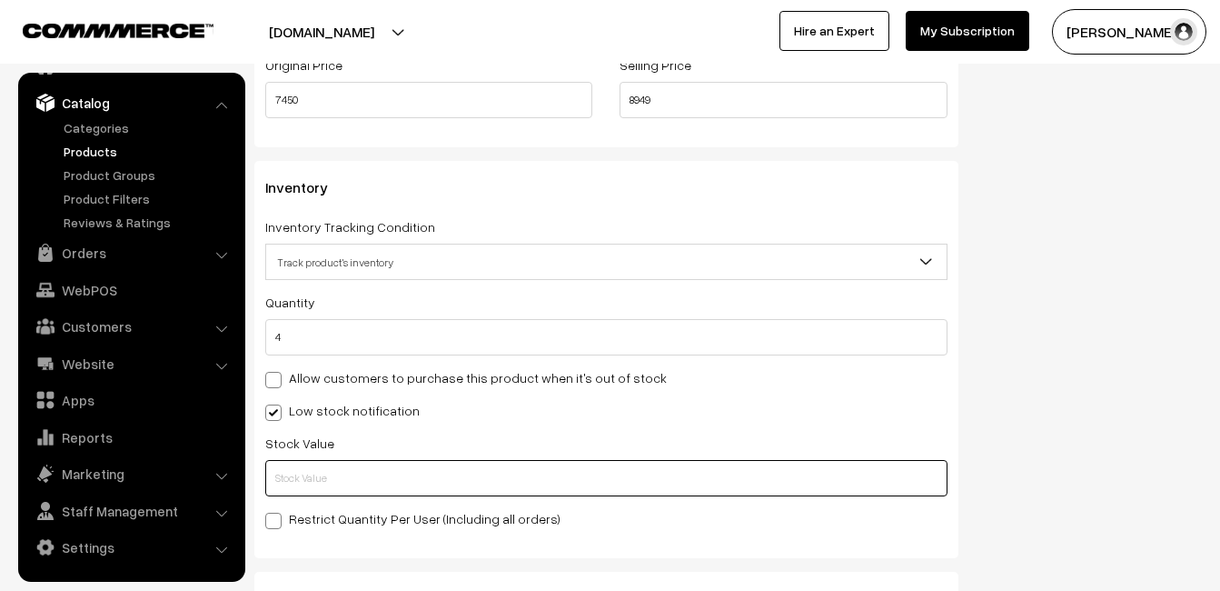
click at [294, 471] on input "text" at bounding box center [606, 478] width 682 height 36
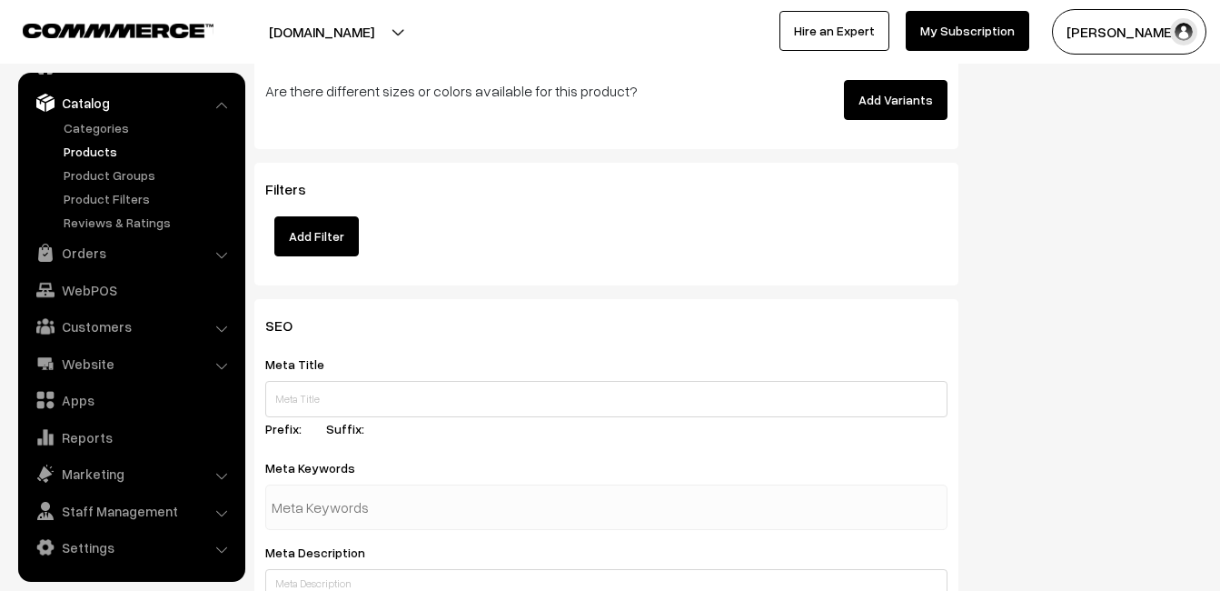
scroll to position [2635, 0]
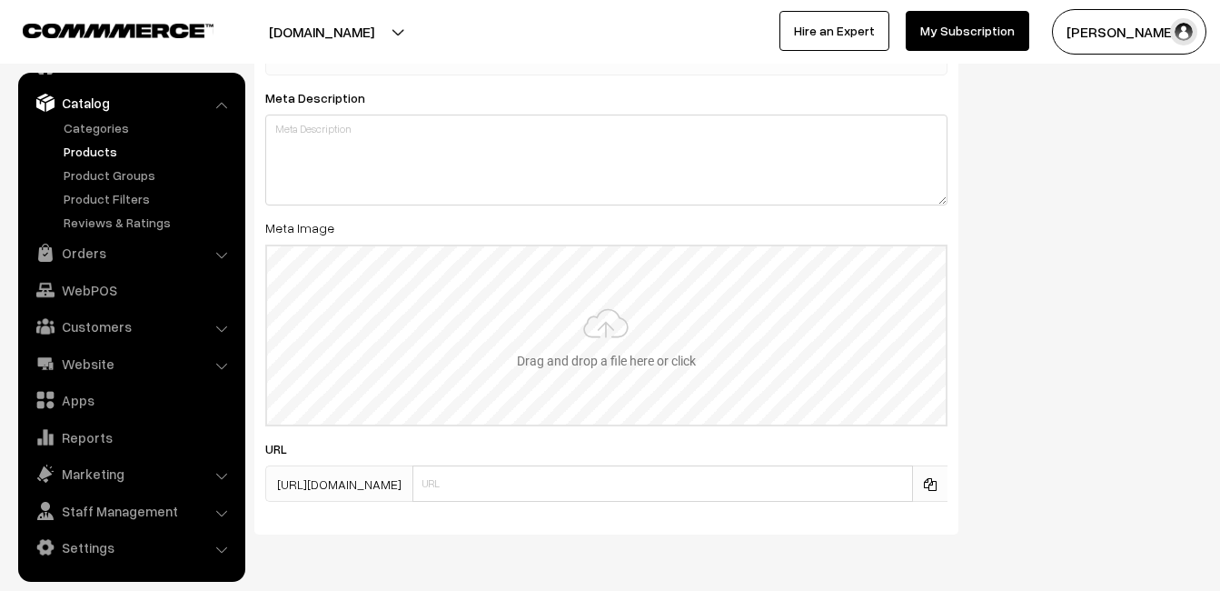
type input "2"
click at [629, 335] on input "file" at bounding box center [606, 335] width 679 height 178
type input "C:\fakepath\kanchipuram-saree-va11918-aug-1.jpeg"
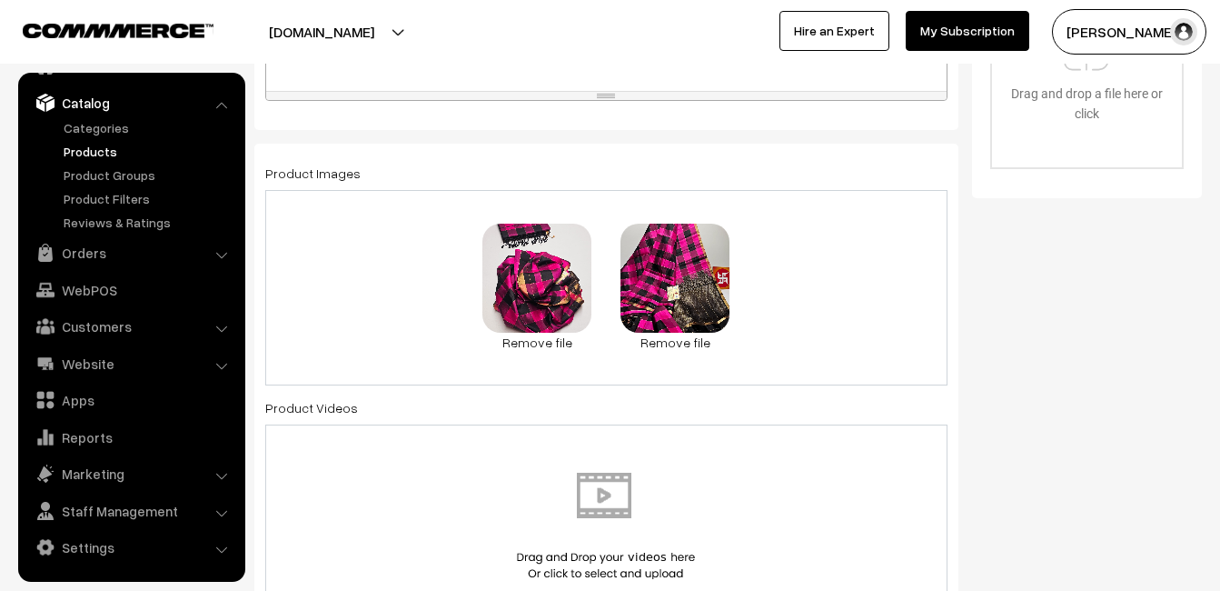
scroll to position [0, 0]
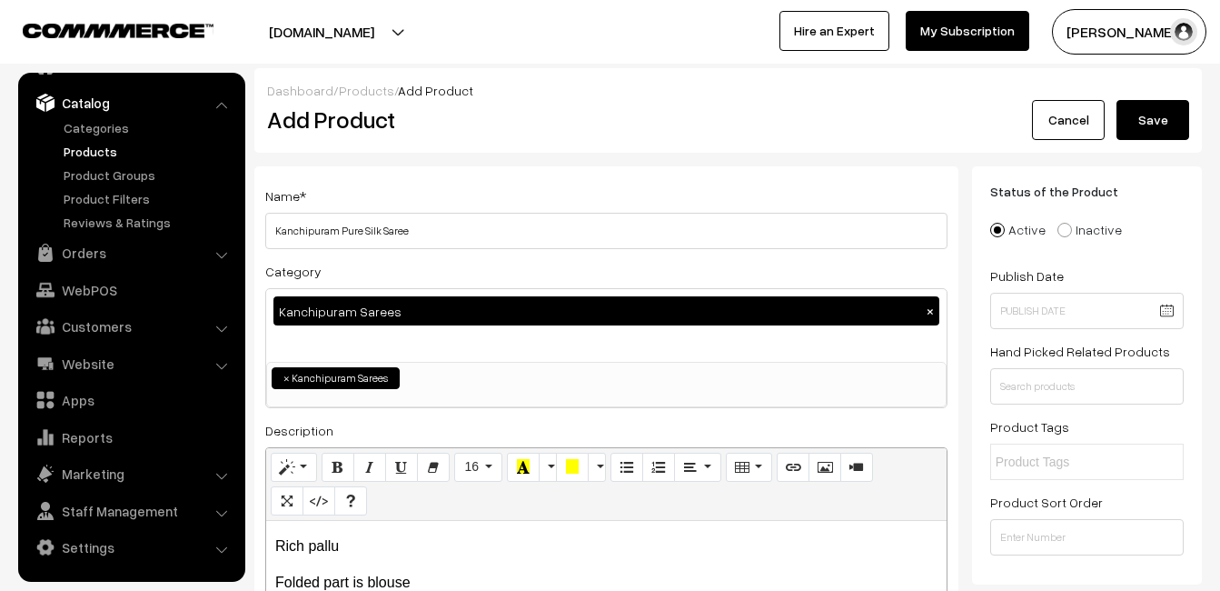
click at [1156, 113] on button "Save" at bounding box center [1153, 120] width 73 height 40
click at [504, 122] on h2 "Add Product" at bounding box center [609, 119] width 685 height 28
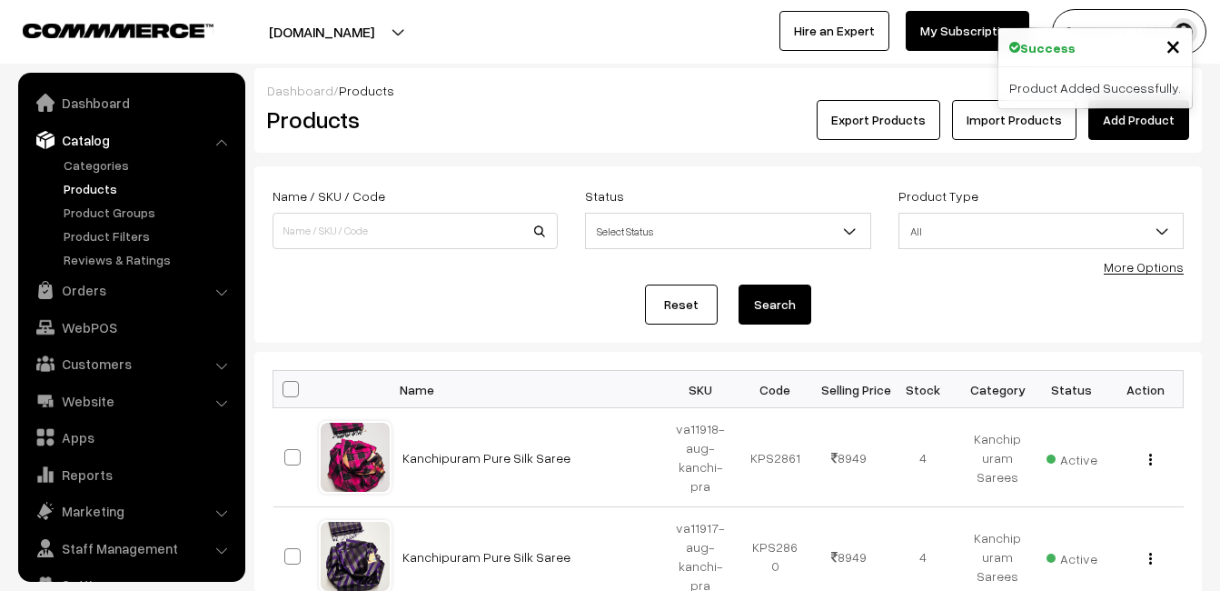
scroll to position [37, 0]
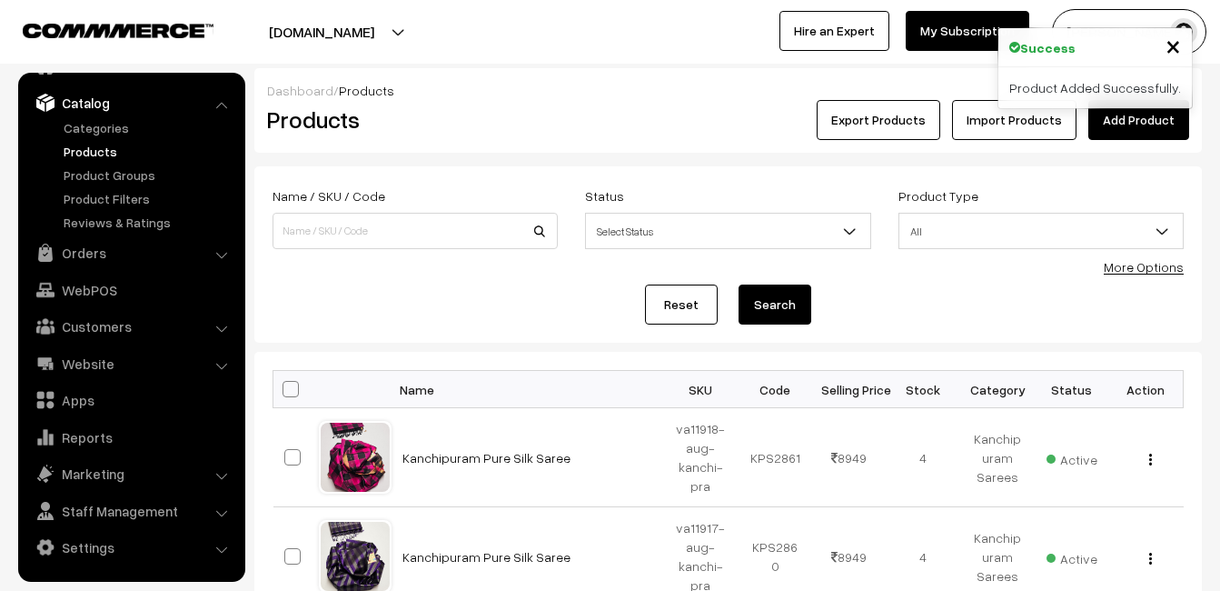
drag, startPoint x: 0, startPoint y: 0, endPoint x: 1118, endPoint y: 113, distance: 1123.2
click at [1118, 113] on link "Add Product" at bounding box center [1138, 120] width 101 height 40
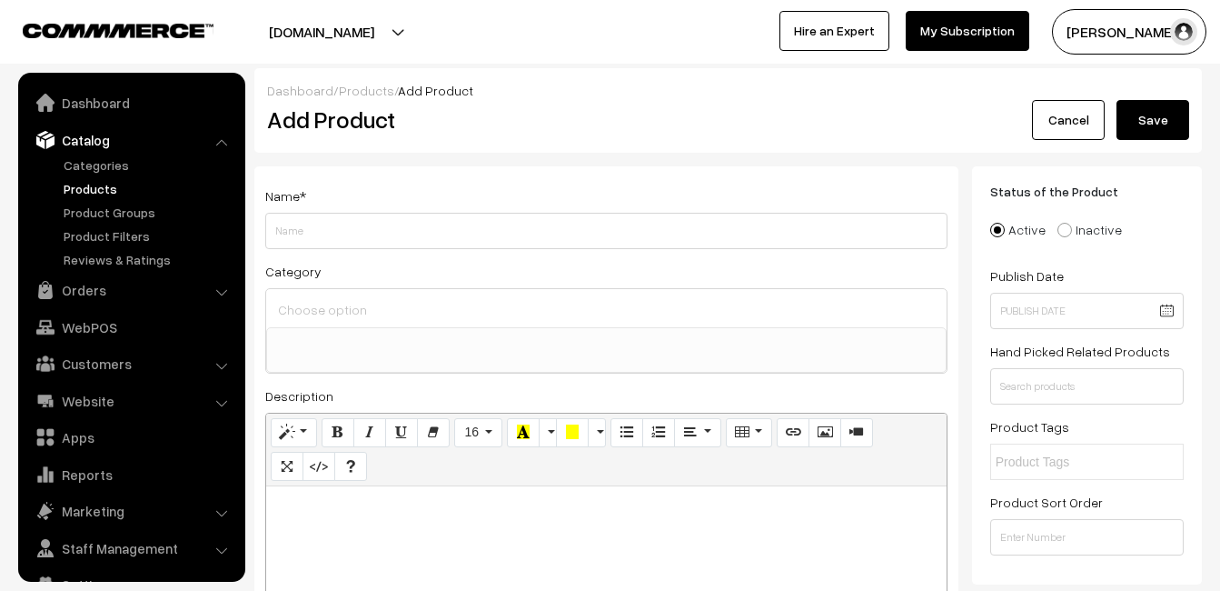
select select
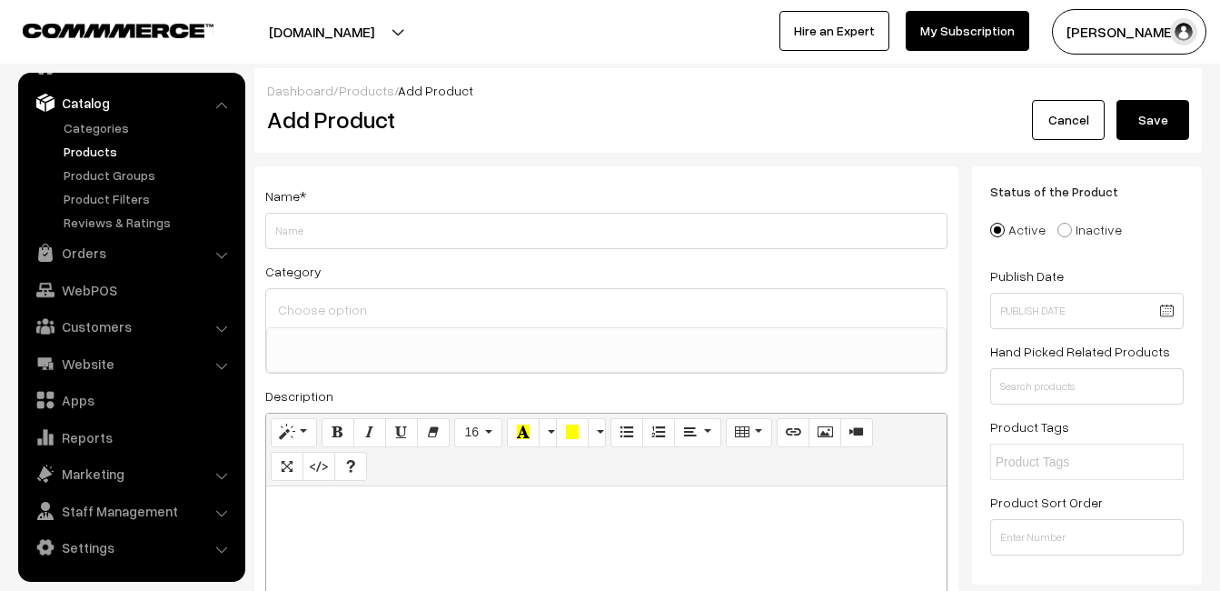
click at [335, 526] on div at bounding box center [606, 599] width 681 height 227
paste div
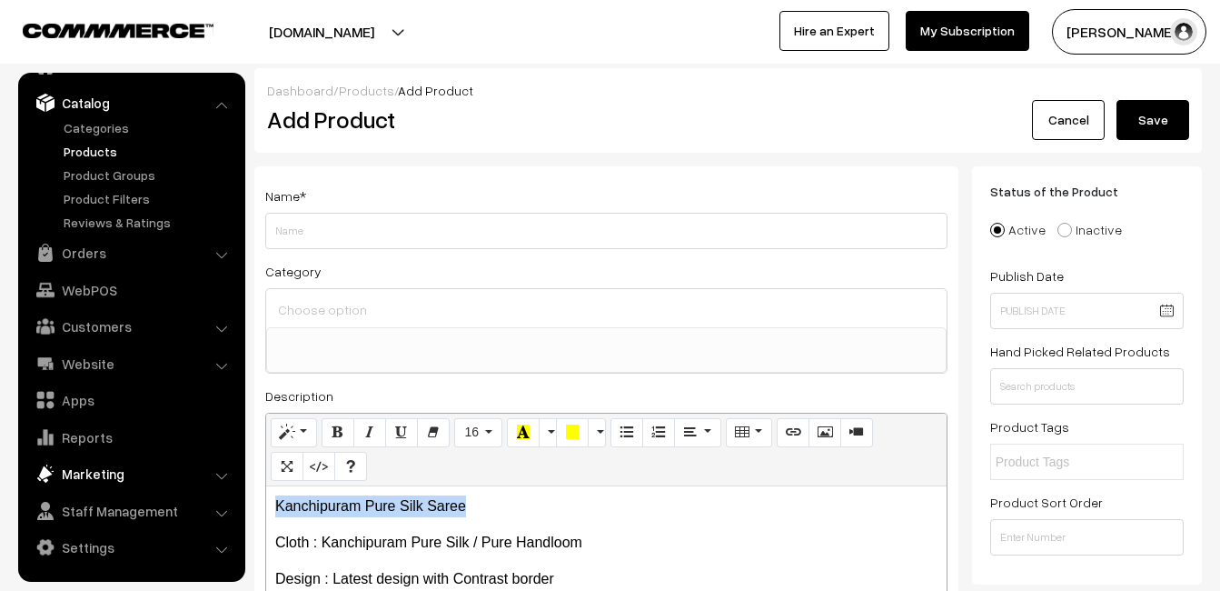
drag, startPoint x: 510, startPoint y: 498, endPoint x: 236, endPoint y: 486, distance: 273.7
copy p "Kanchipuram Pure Silk Saree"
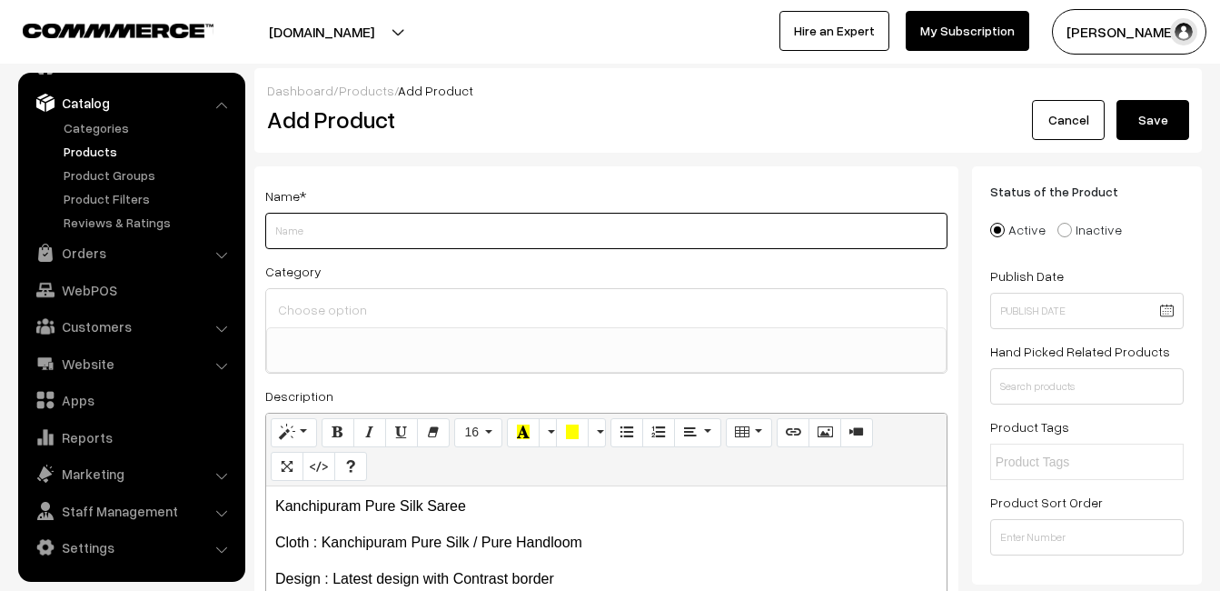
paste input "Kanchipuram Pure Silk Saree"
type input "Kanchipuram Pure Silk Saree"
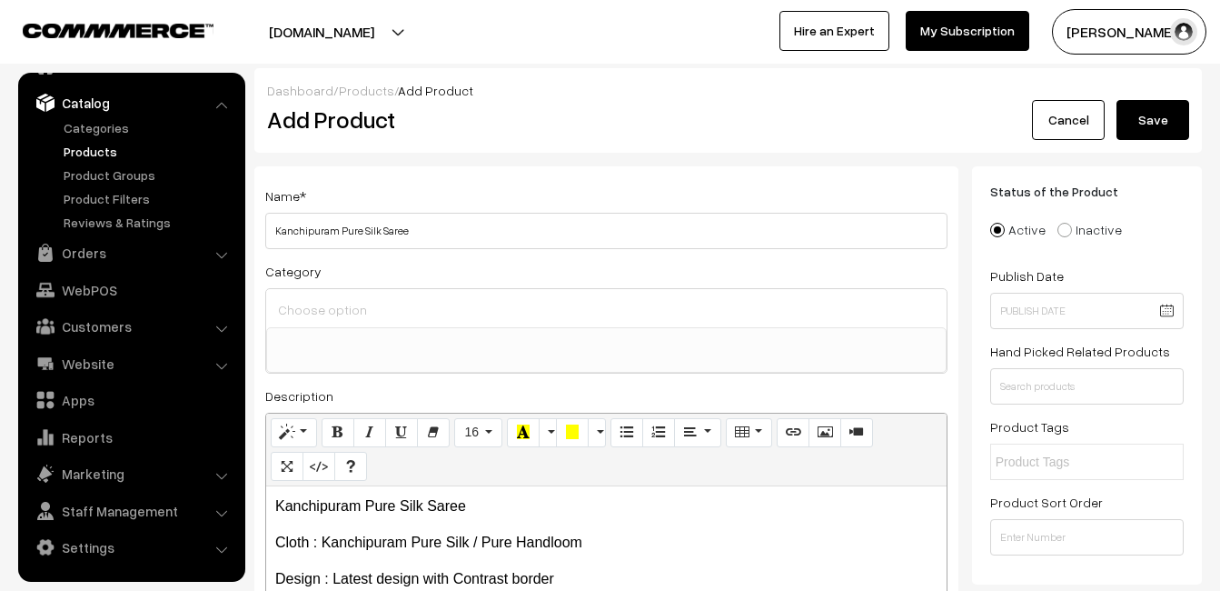
click at [372, 323] on div at bounding box center [606, 308] width 681 height 38
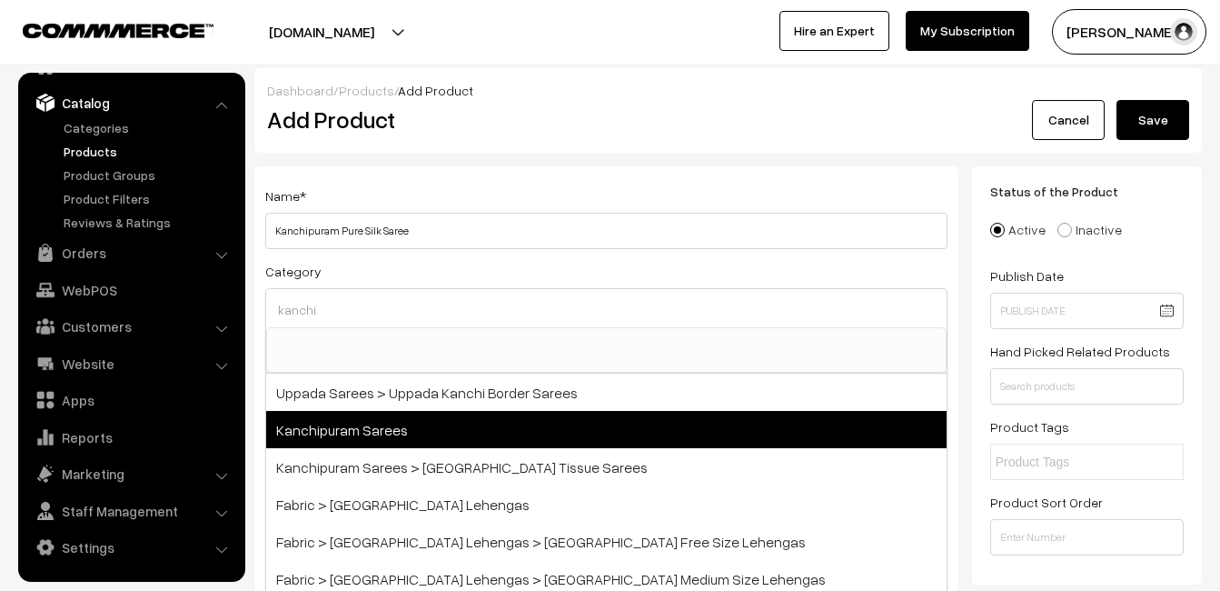
type input "kanchi"
click at [388, 422] on span "Kanchipuram Sarees" at bounding box center [606, 429] width 681 height 37
select select "3"
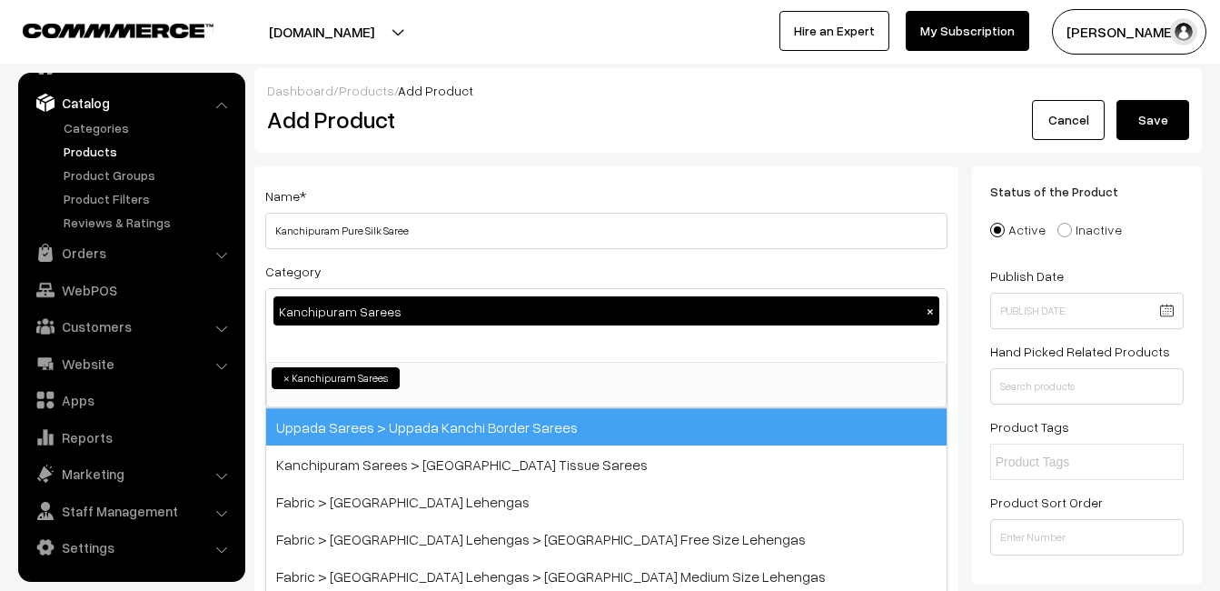
scroll to position [309, 0]
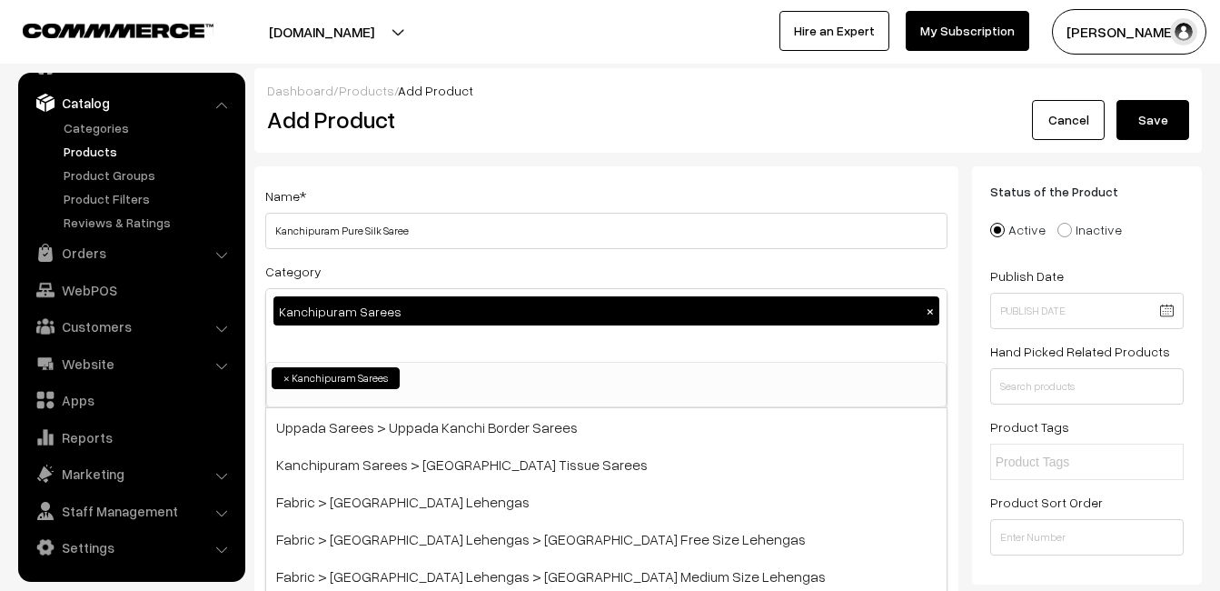
click at [422, 202] on div "Name * Kanchipuram Pure Silk Saree" at bounding box center [606, 216] width 682 height 65
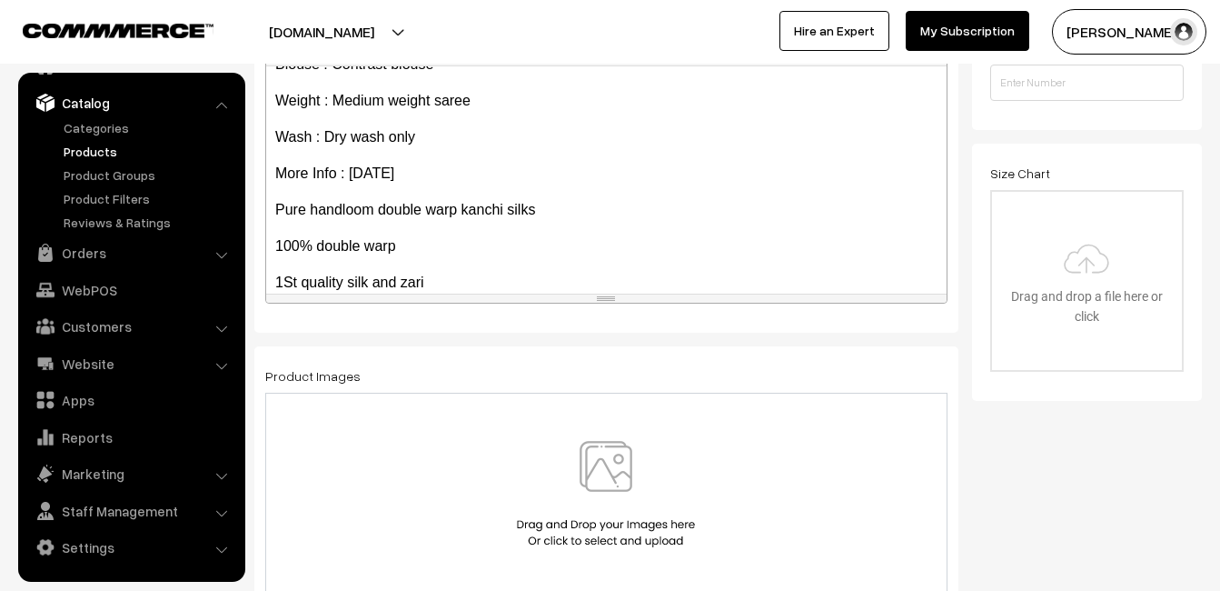
scroll to position [394, 0]
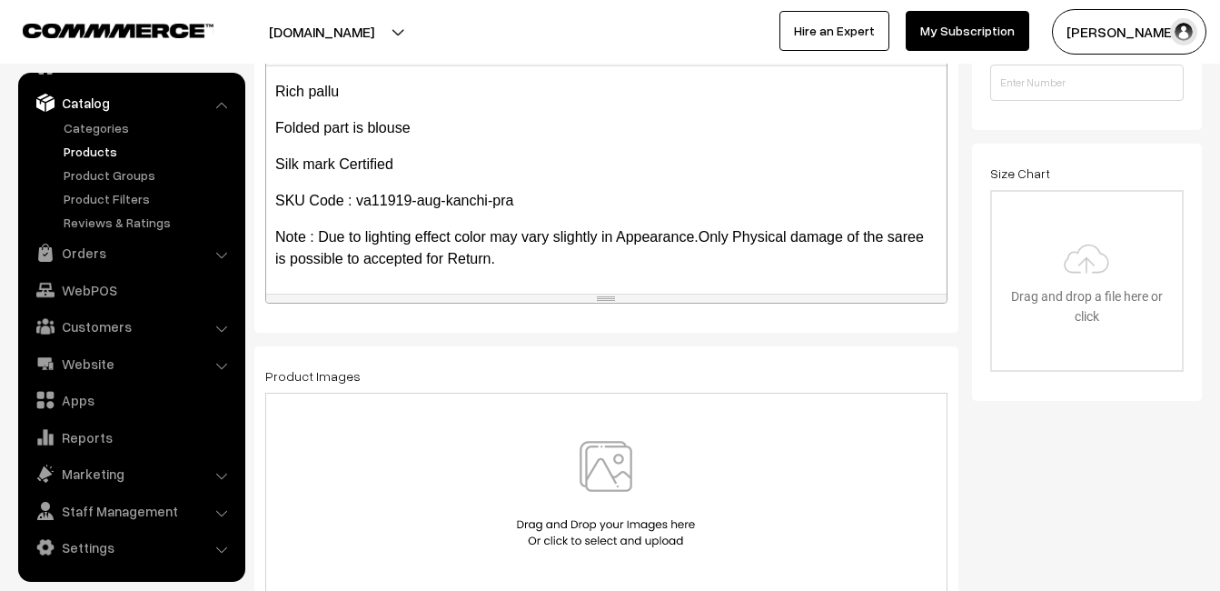
click at [611, 458] on img at bounding box center [605, 494] width 187 height 106
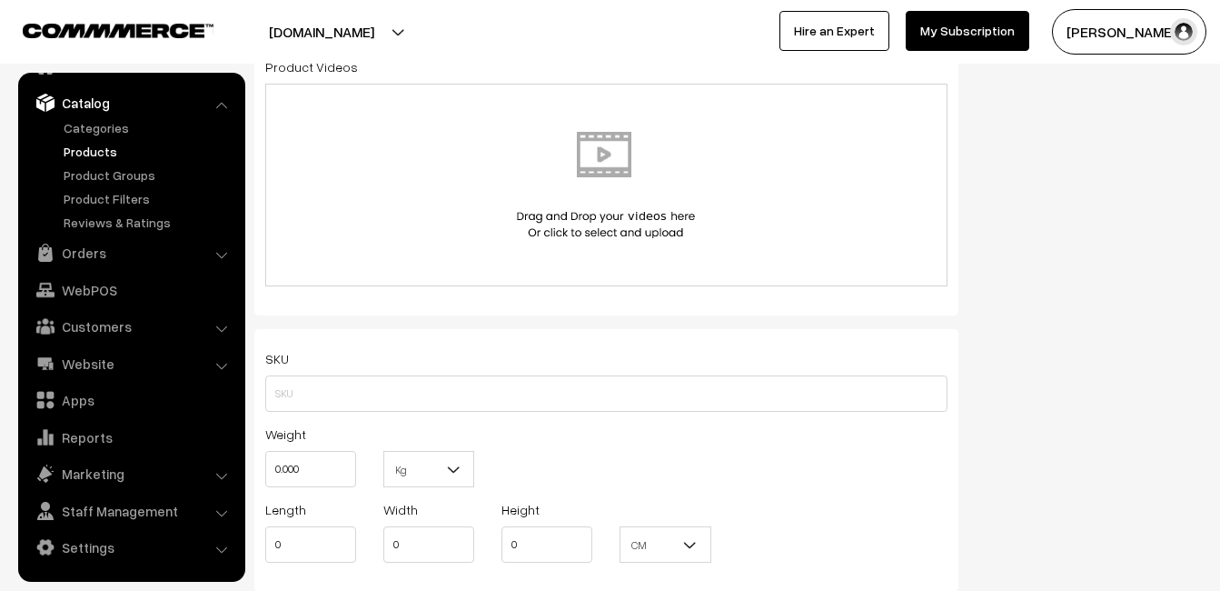
scroll to position [1090, 0]
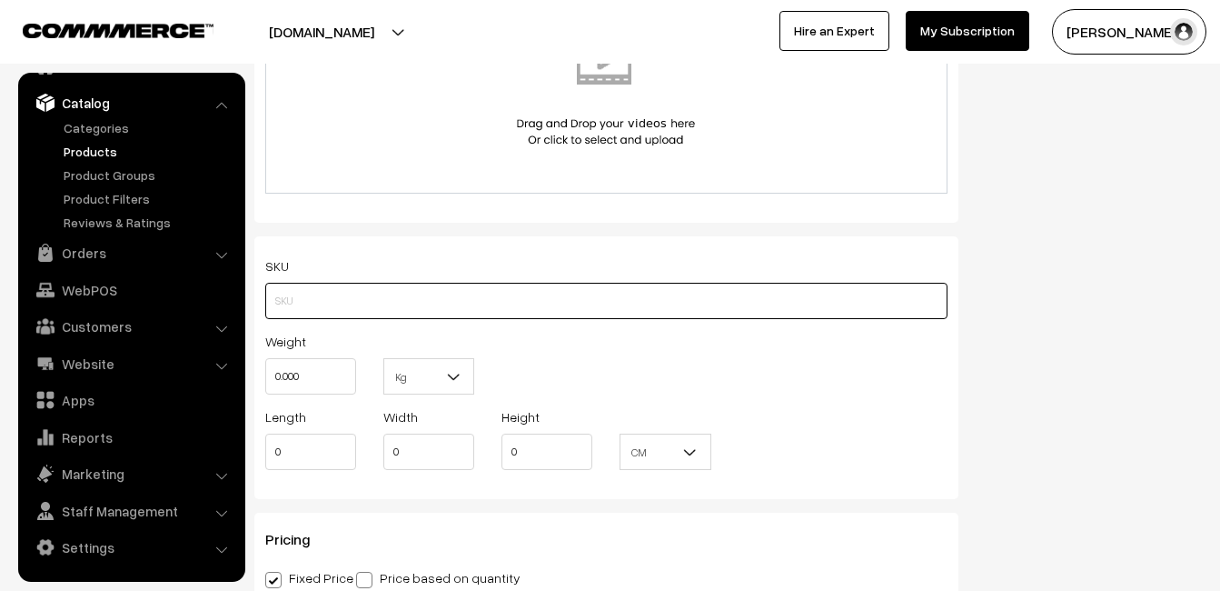
click at [279, 293] on input "text" at bounding box center [606, 301] width 682 height 36
paste input "va11919-aug-kanchi-pra"
type input "va11919-aug-kanchi-pra"
click at [311, 371] on input "0.000" at bounding box center [310, 376] width 91 height 36
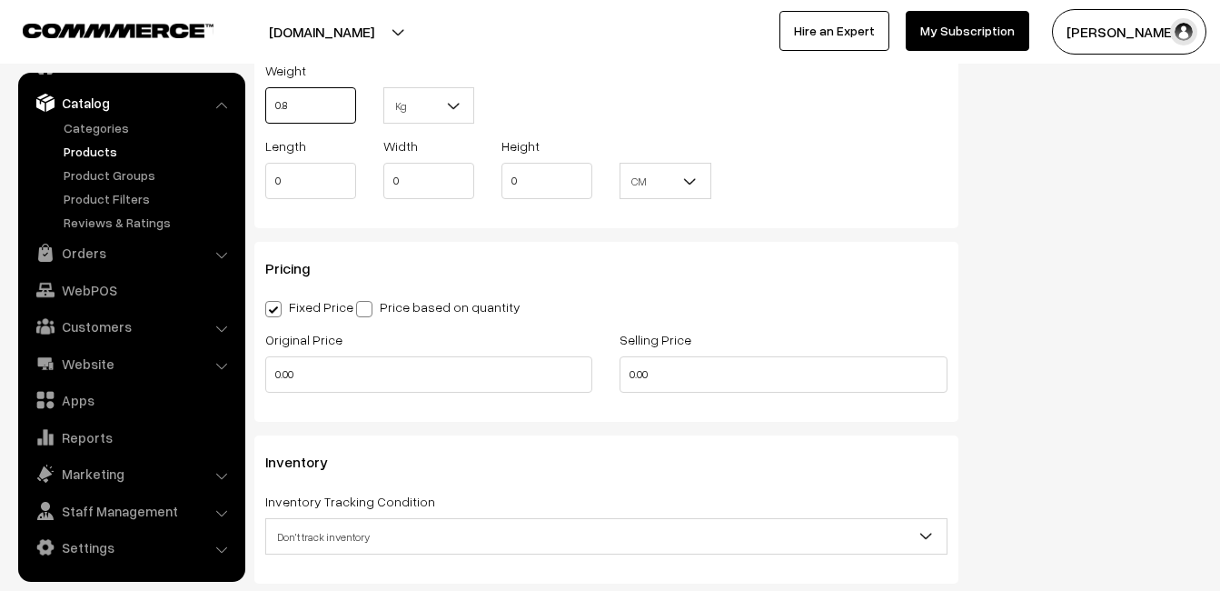
scroll to position [1363, 0]
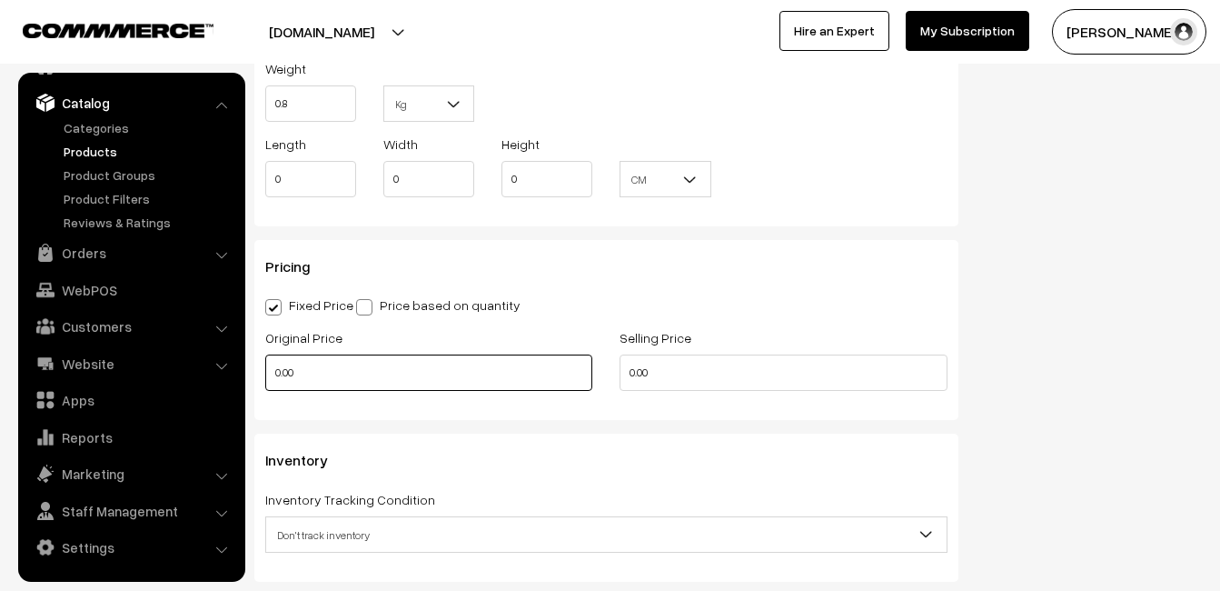
type input "0.80"
click at [336, 358] on input "0.00" at bounding box center [428, 372] width 327 height 36
click at [326, 370] on input "0" at bounding box center [428, 372] width 327 height 36
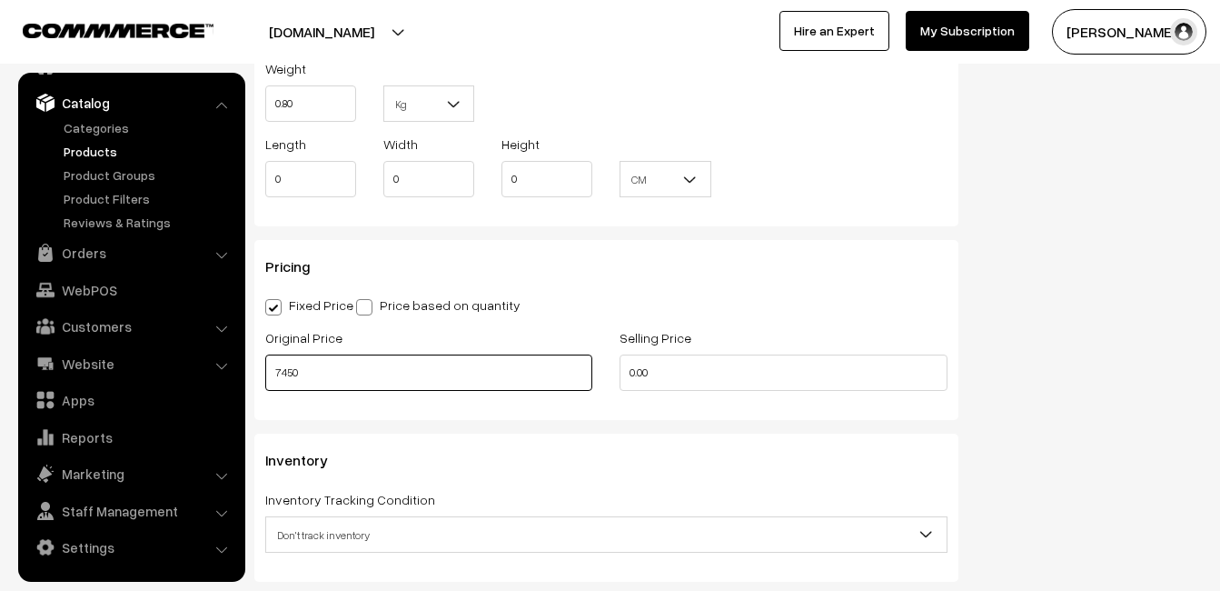
type input "7450"
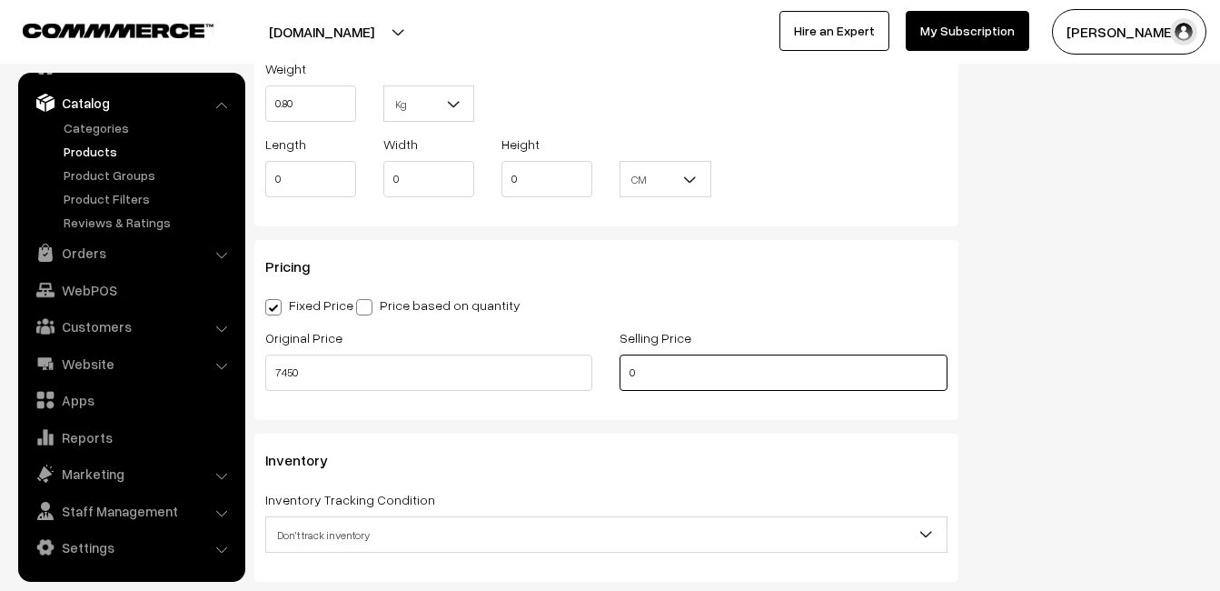
click at [669, 369] on input "0" at bounding box center [783, 372] width 327 height 36
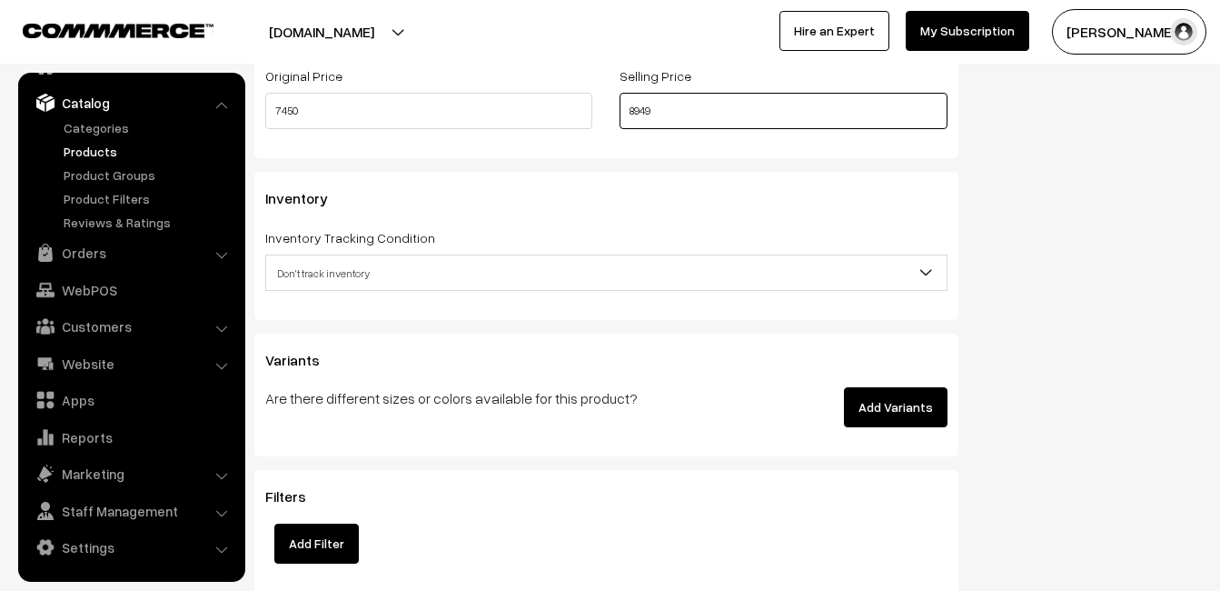
scroll to position [1635, 0]
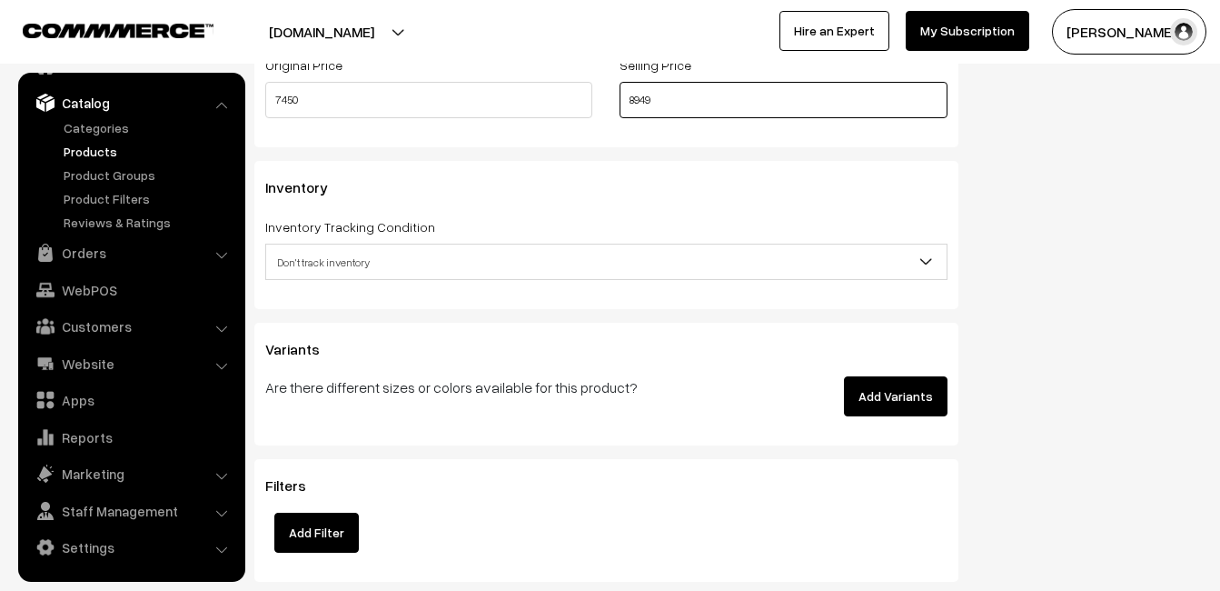
type input "8949"
click at [300, 262] on span "Don't track inventory" at bounding box center [606, 262] width 681 height 32
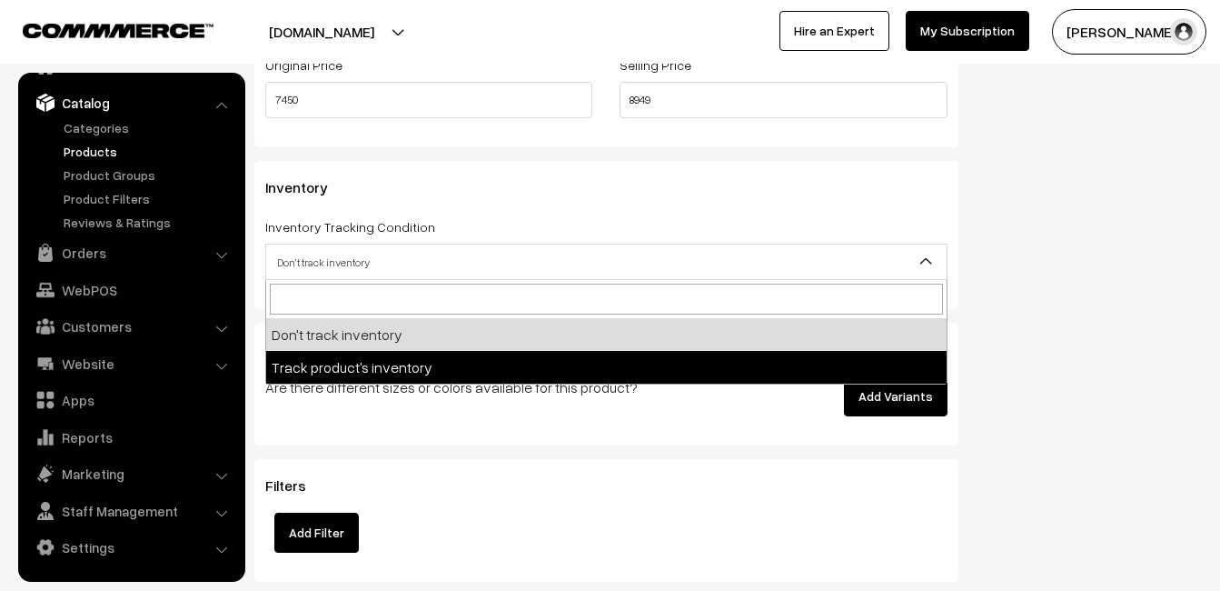
select select "2"
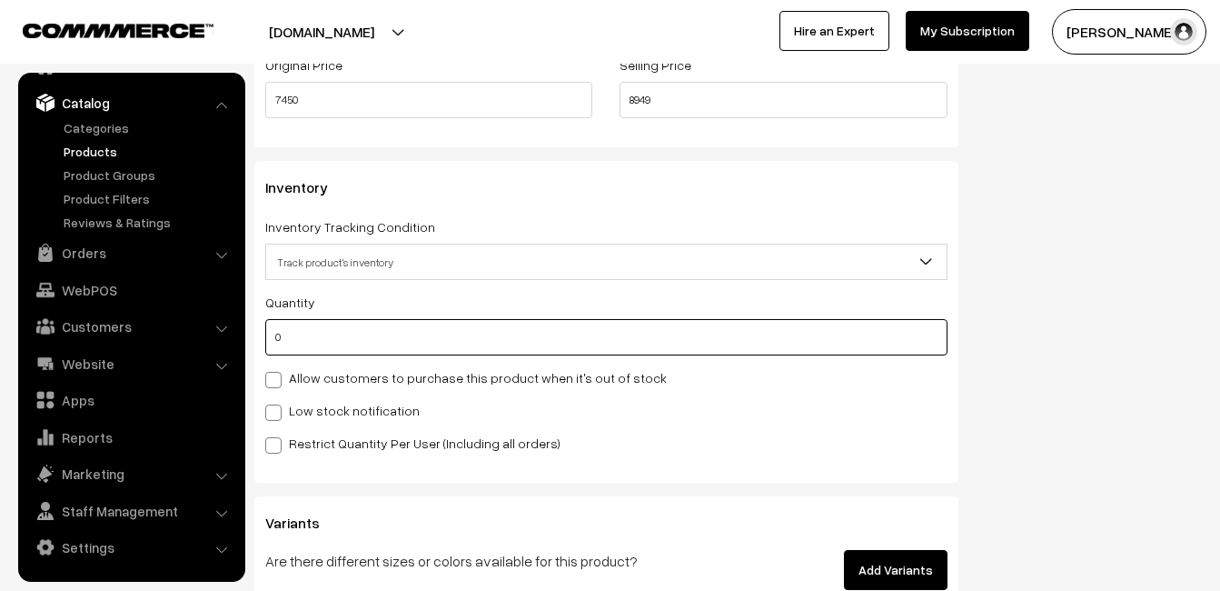
click at [308, 342] on input "0" at bounding box center [606, 337] width 682 height 36
type input "4"
click at [316, 405] on label "Low stock notification" at bounding box center [342, 410] width 154 height 19
click at [277, 405] on input "Low stock notification" at bounding box center [271, 409] width 12 height 12
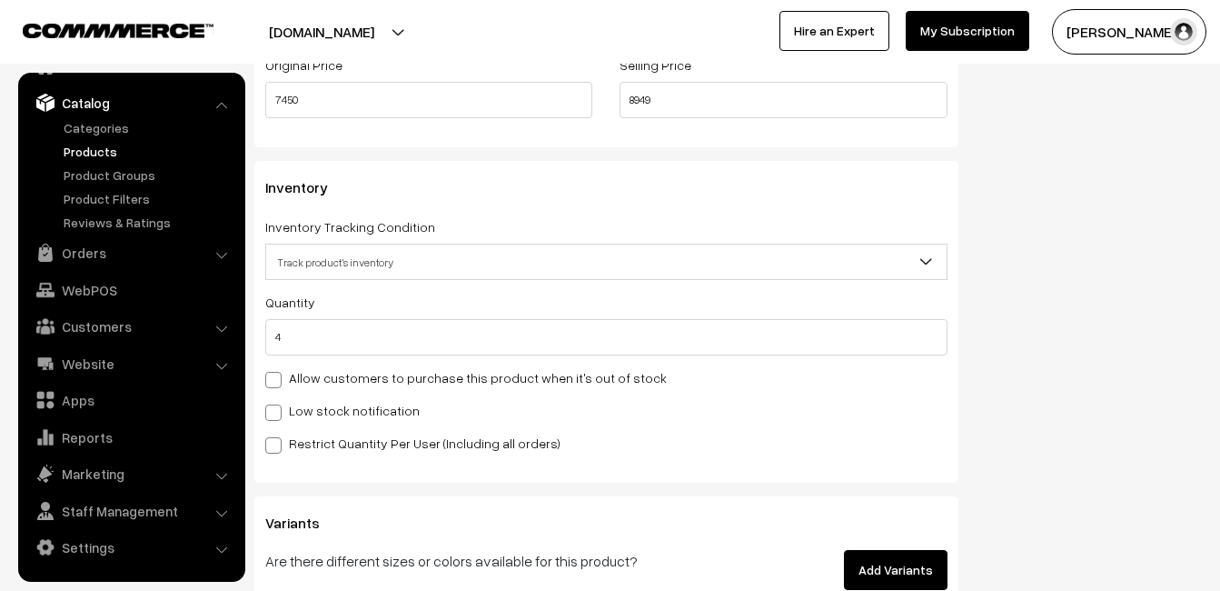
checkbox input "true"
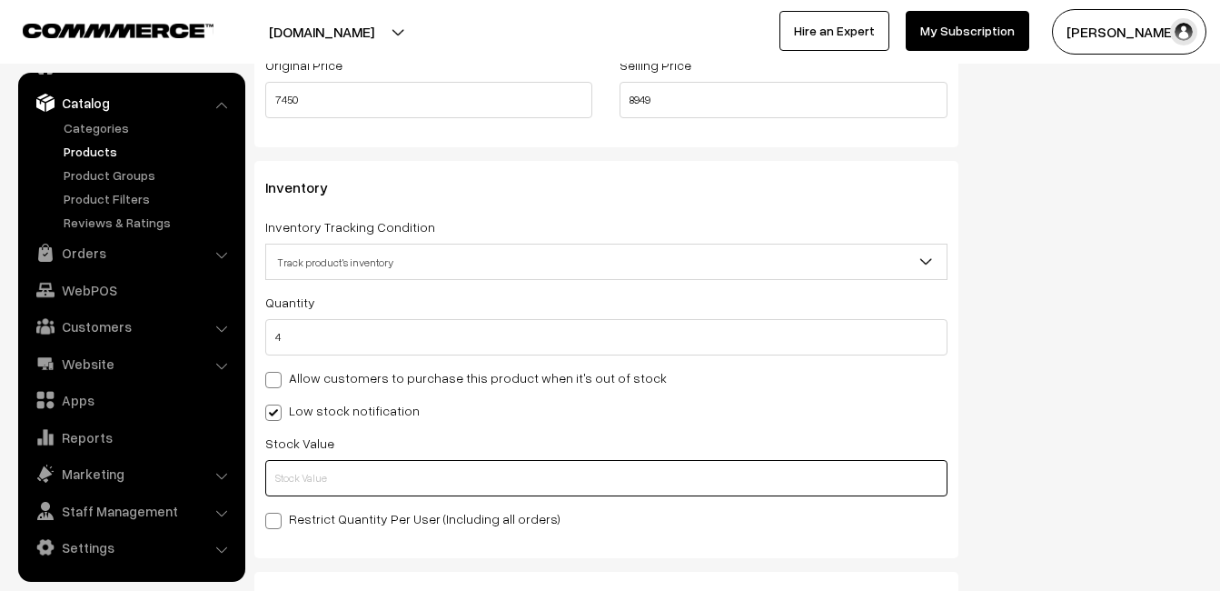
click at [316, 475] on input "text" at bounding box center [606, 478] width 682 height 36
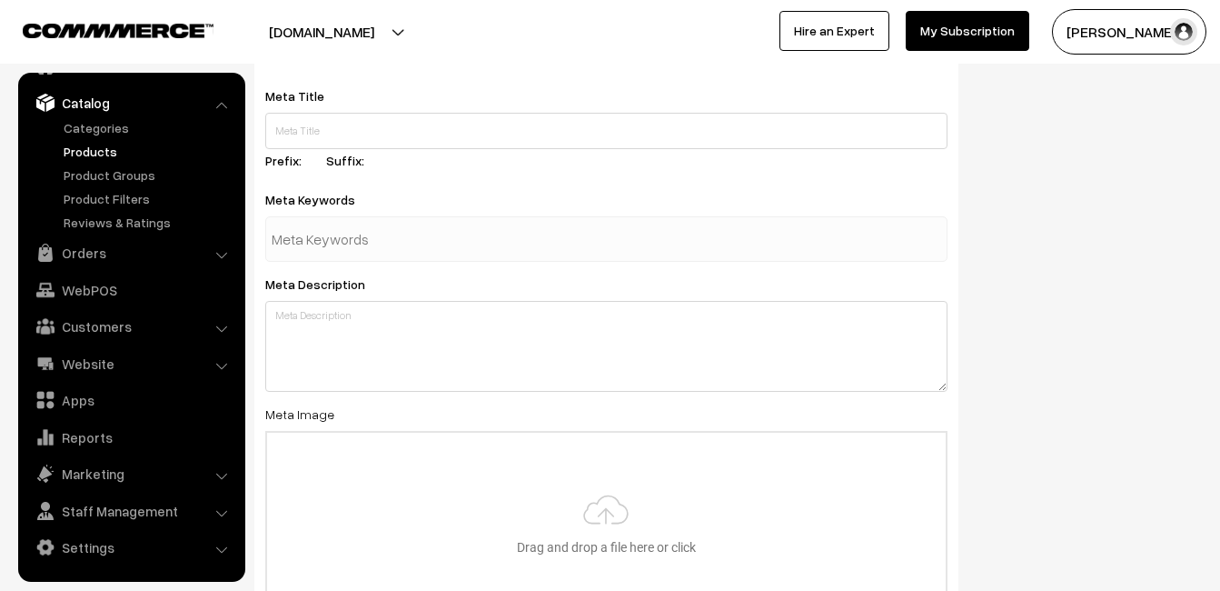
scroll to position [2697, 0]
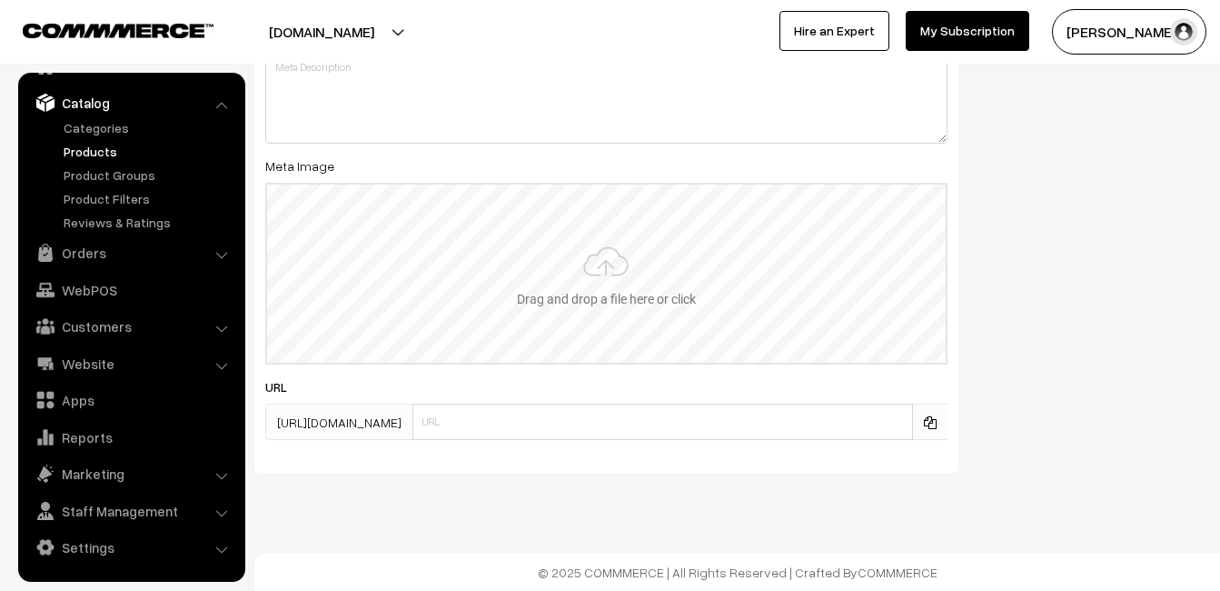
type input "2"
click at [606, 257] on input "file" at bounding box center [606, 273] width 679 height 178
type input "C:\fakepath\kanchipuram-saree-va11919-aug-1.jpeg"
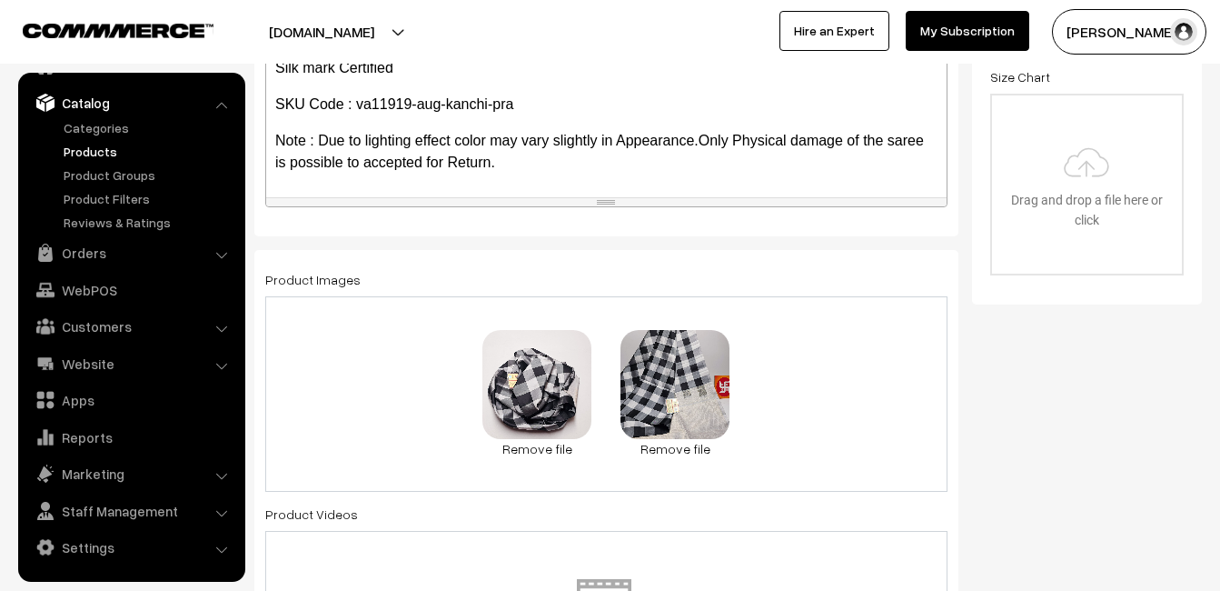
scroll to position [0, 0]
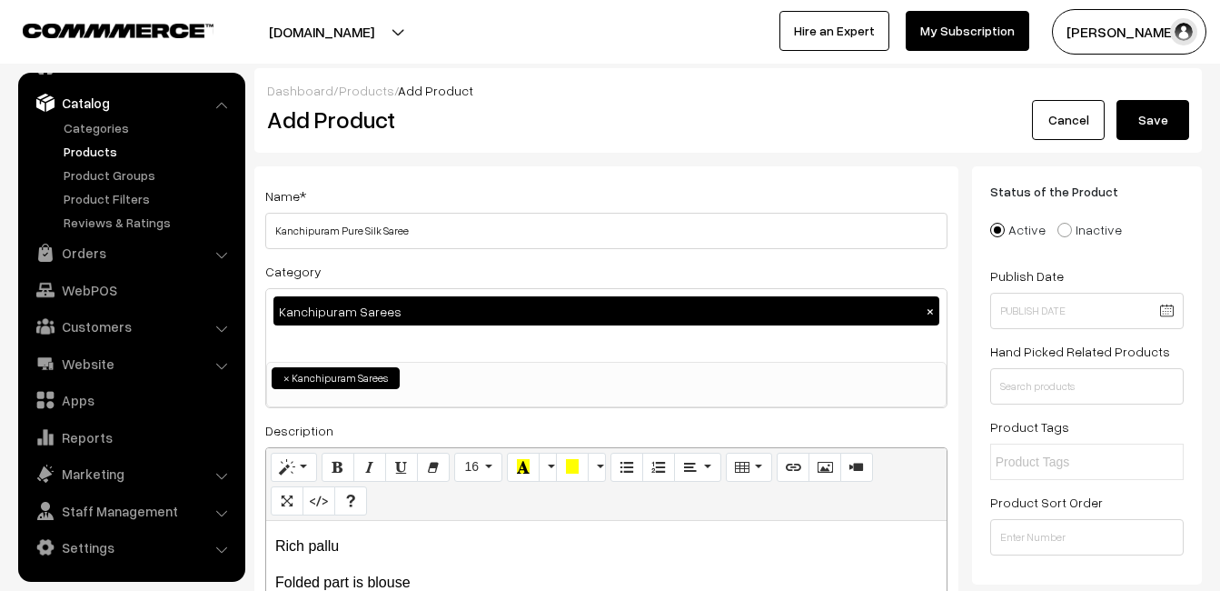
click at [1154, 114] on button "Save" at bounding box center [1153, 120] width 73 height 40
click at [521, 116] on h2 "Add Product" at bounding box center [609, 119] width 685 height 28
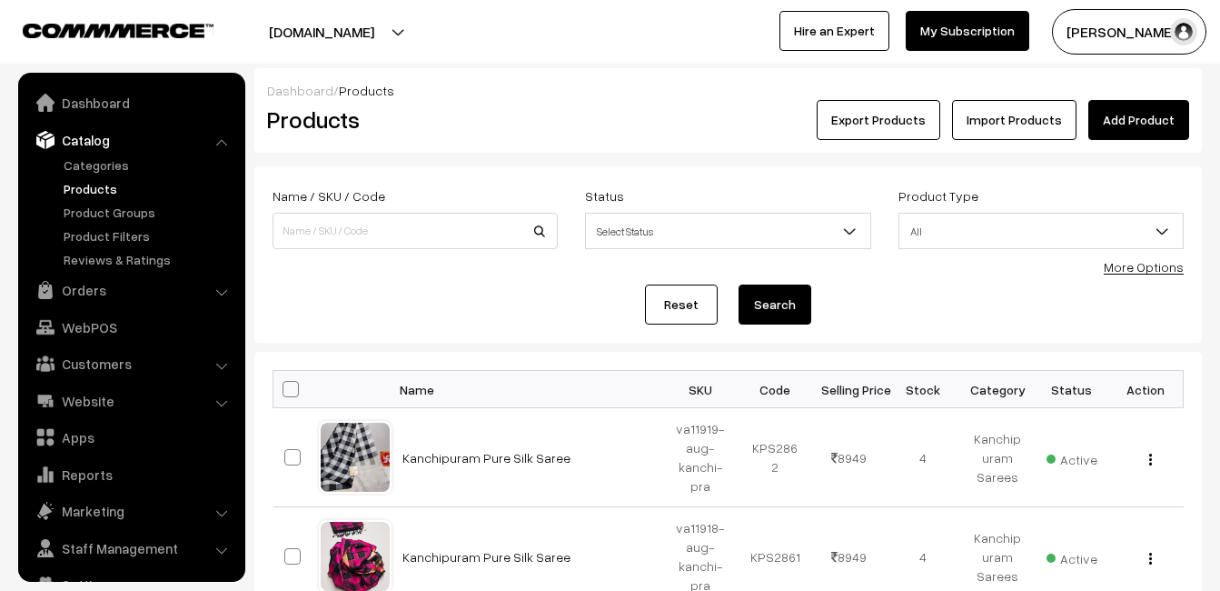
scroll to position [37, 0]
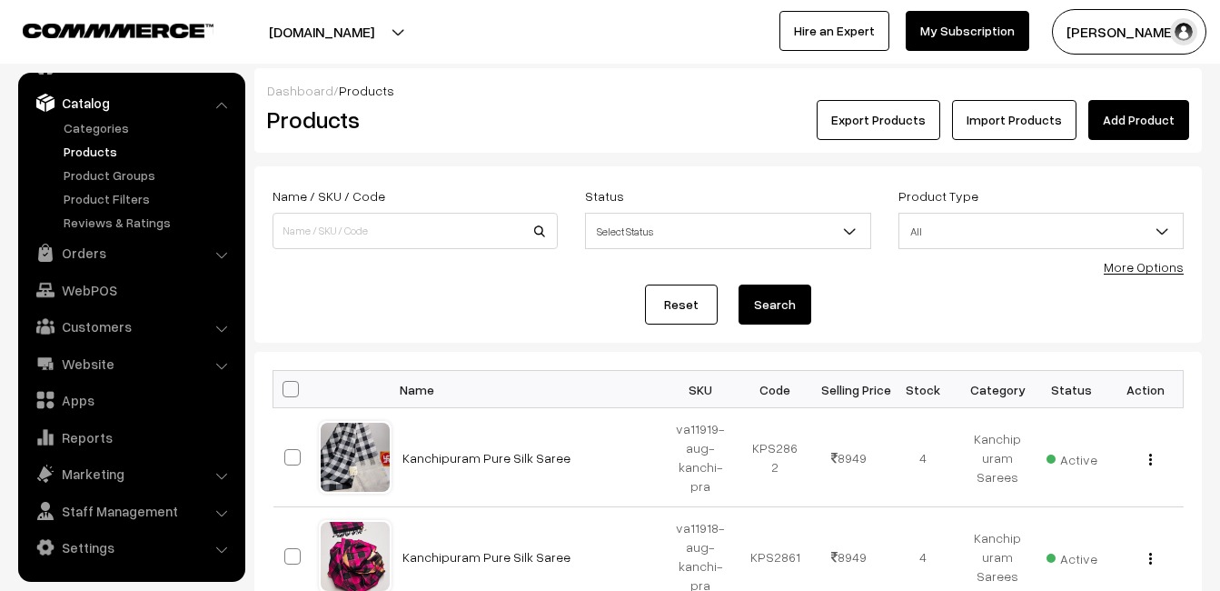
click at [1138, 122] on link "Add Product" at bounding box center [1138, 120] width 101 height 40
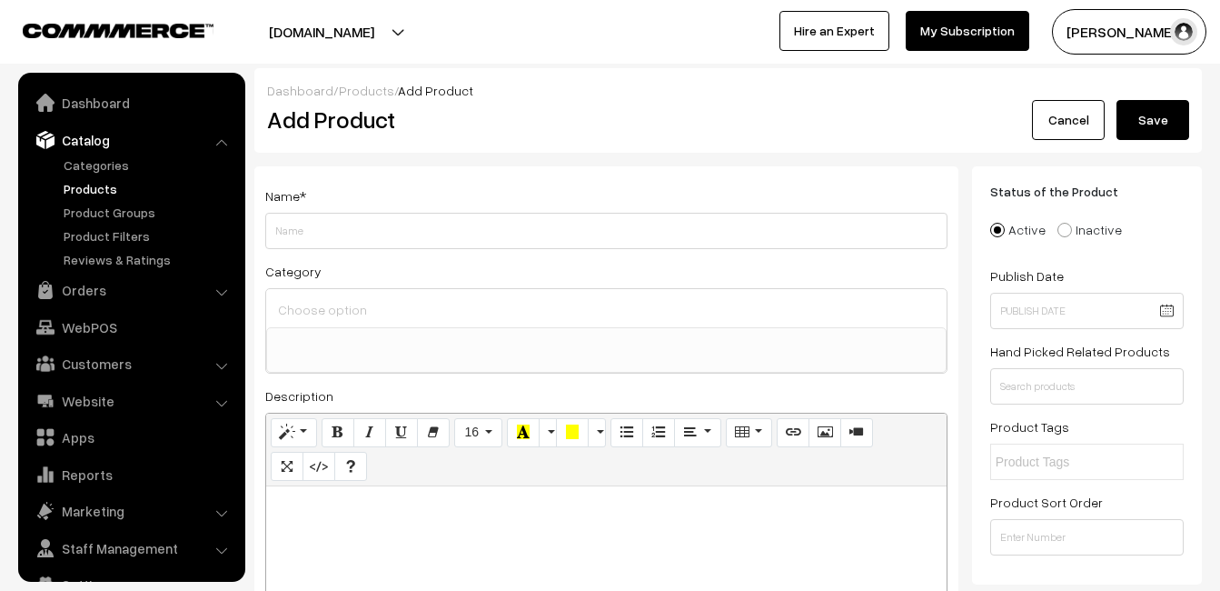
select select
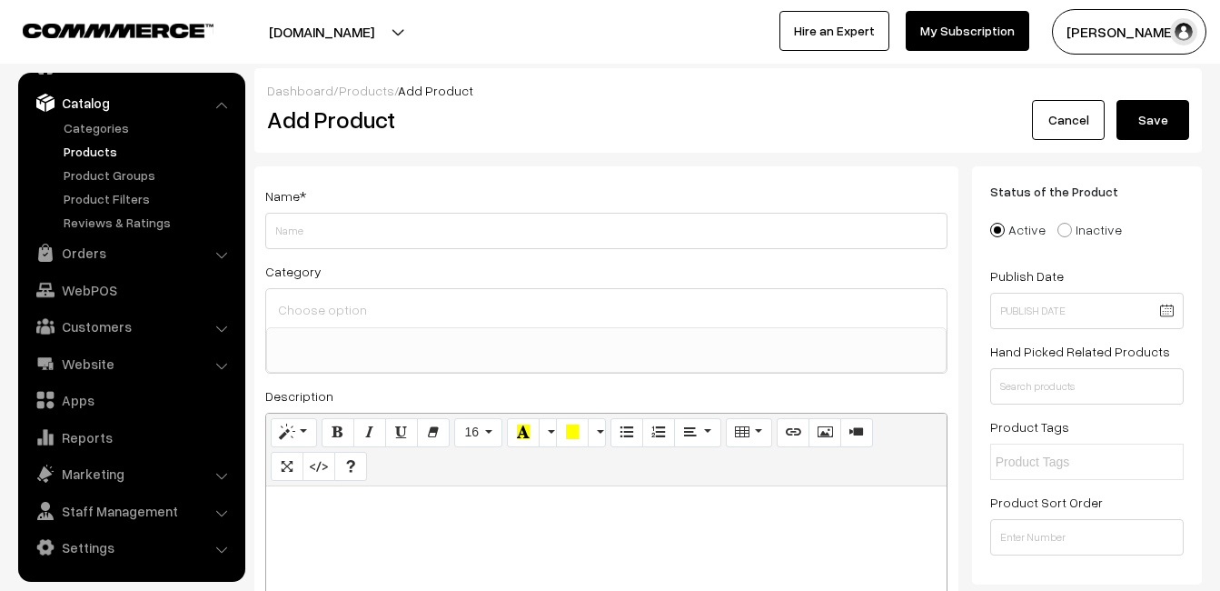
paste div
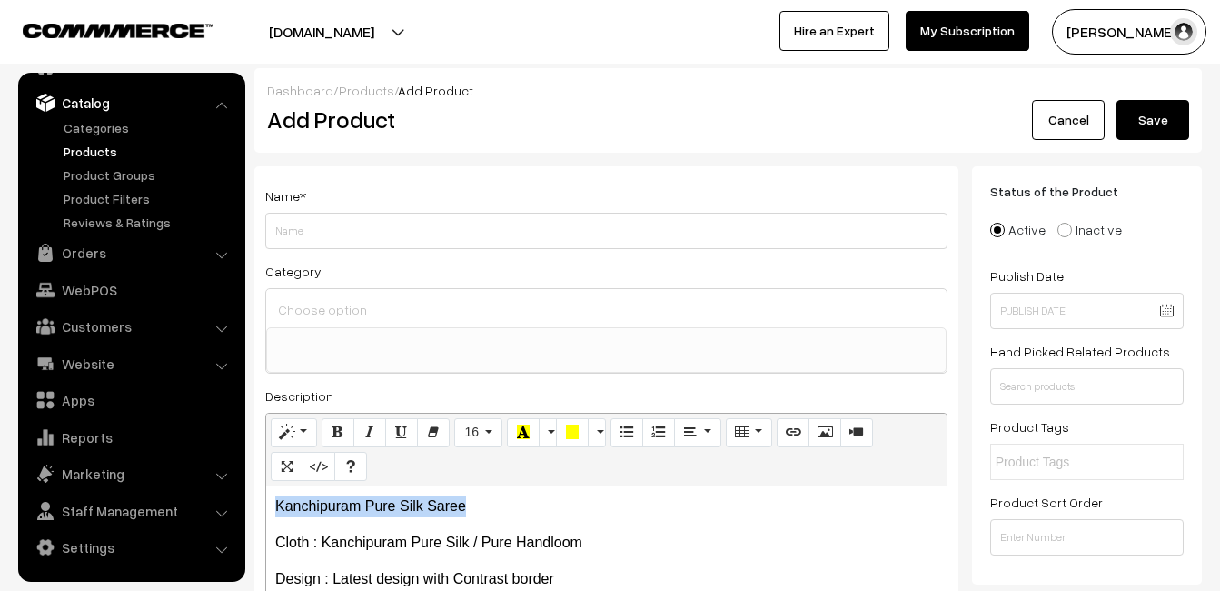
drag, startPoint x: 484, startPoint y: 500, endPoint x: 273, endPoint y: 501, distance: 211.7
click at [273, 501] on div "Kanchipuram Pure Silk Saree Cloth : Kanchipuram Pure Silk / Pure Handloom Des…" at bounding box center [606, 599] width 681 height 227
copy p "Kanchipuram Pure Silk Saree"
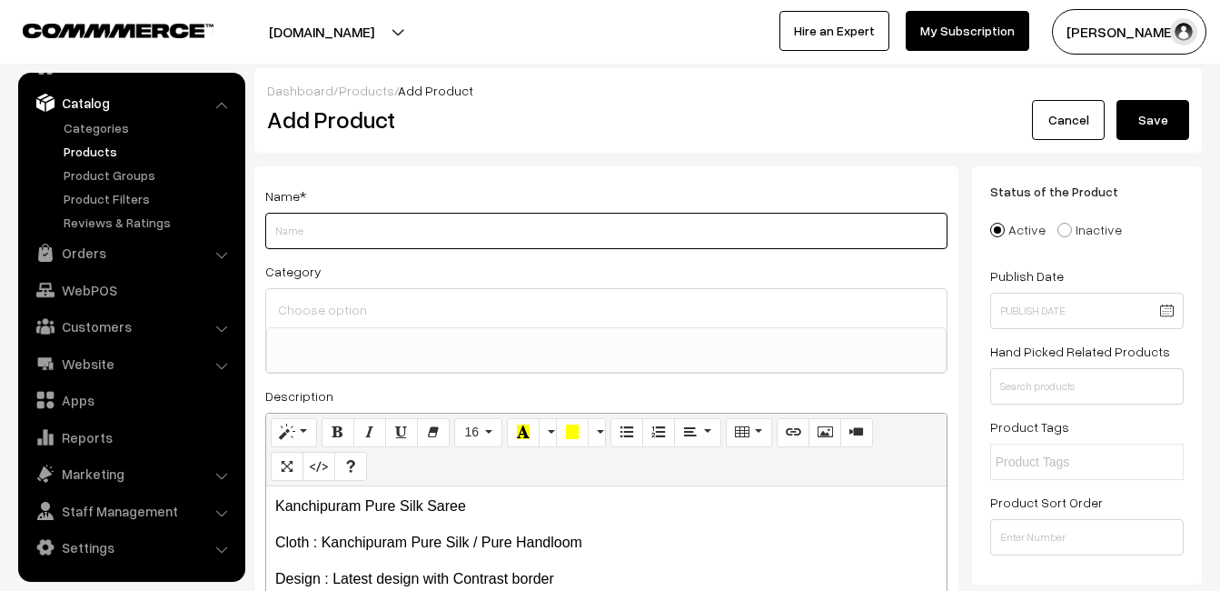
paste input "Kanchipuram Pure Silk Saree"
type input "Kanchipuram Pure Silk Saree"
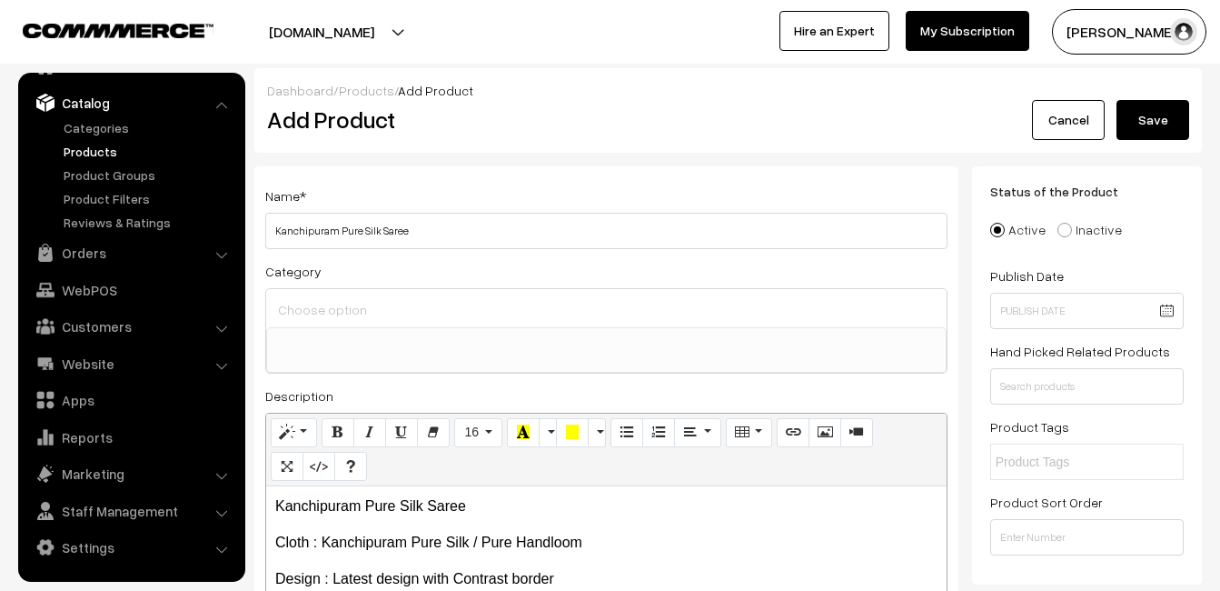
click at [336, 319] on input at bounding box center [606, 309] width 666 height 26
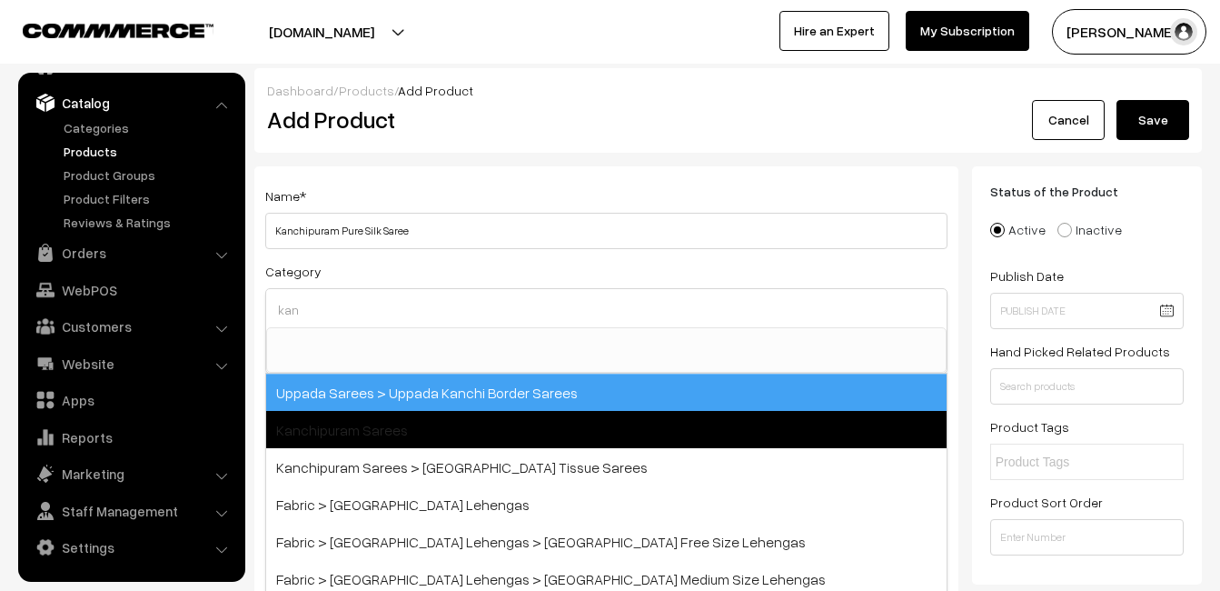
type input "kan"
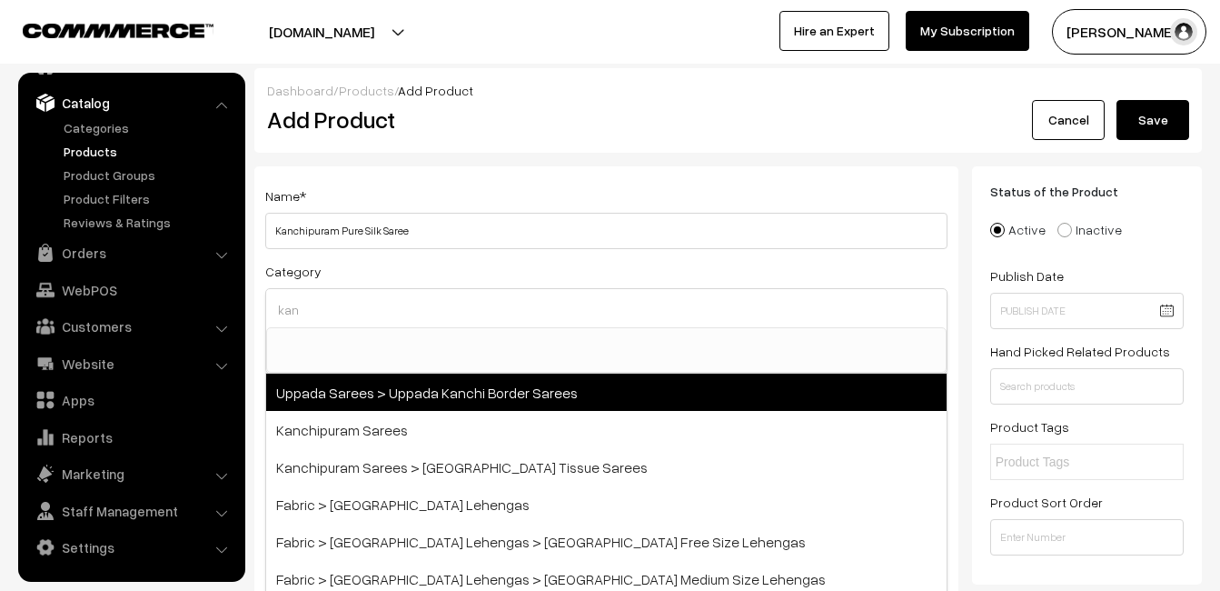
click at [418, 422] on span "Kanchipuram Sarees" at bounding box center [606, 429] width 681 height 37
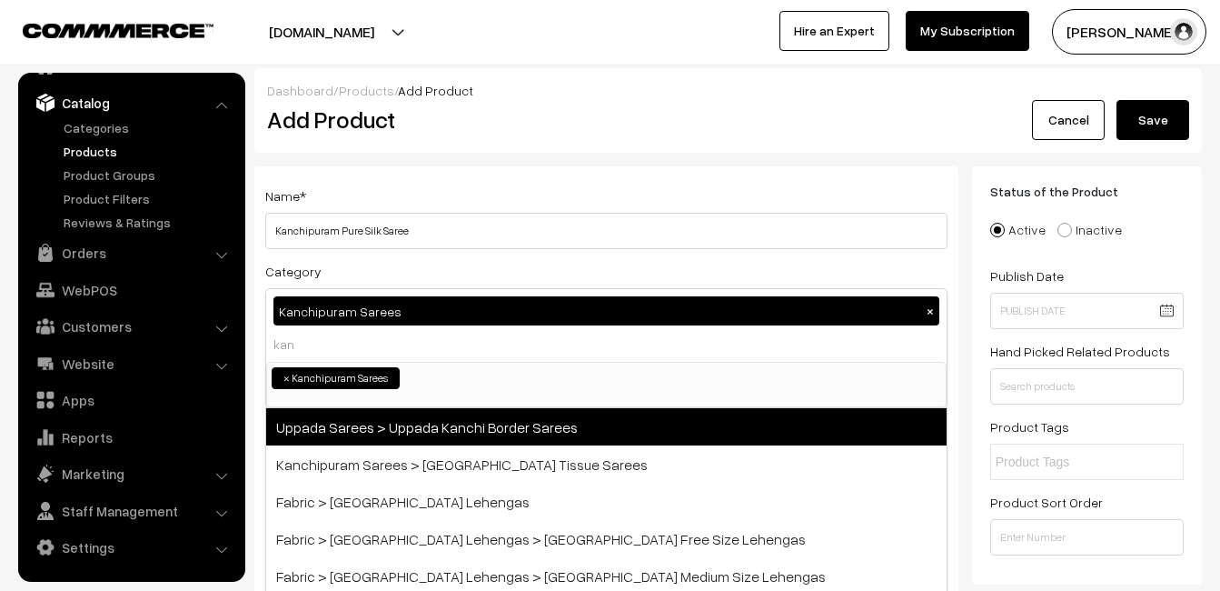
select select "3"
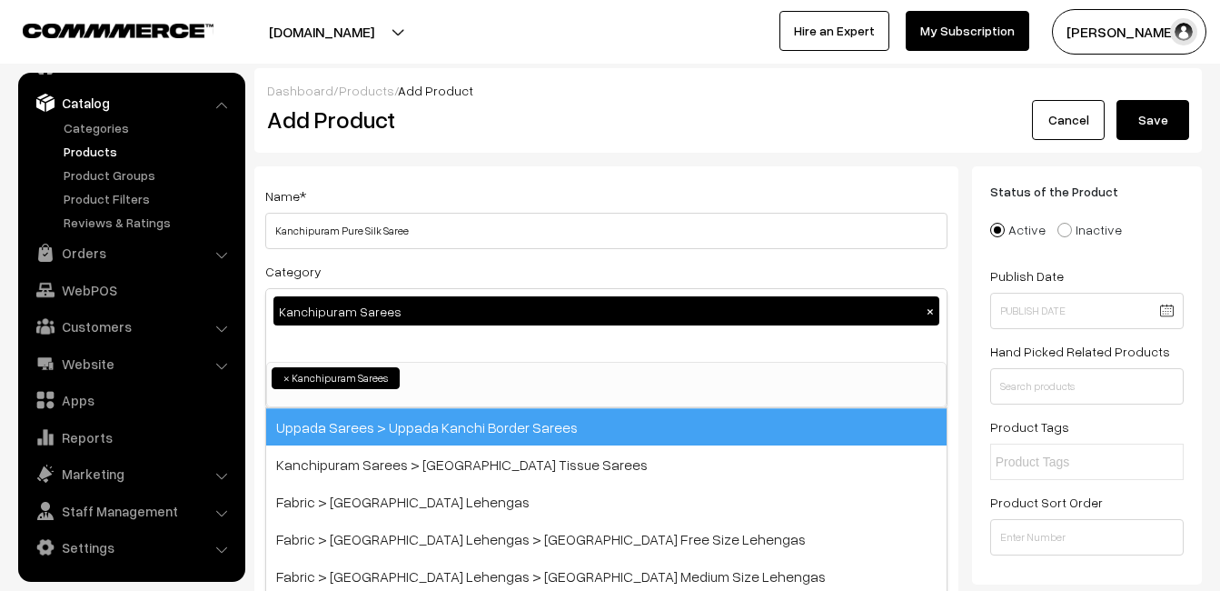
scroll to position [309, 0]
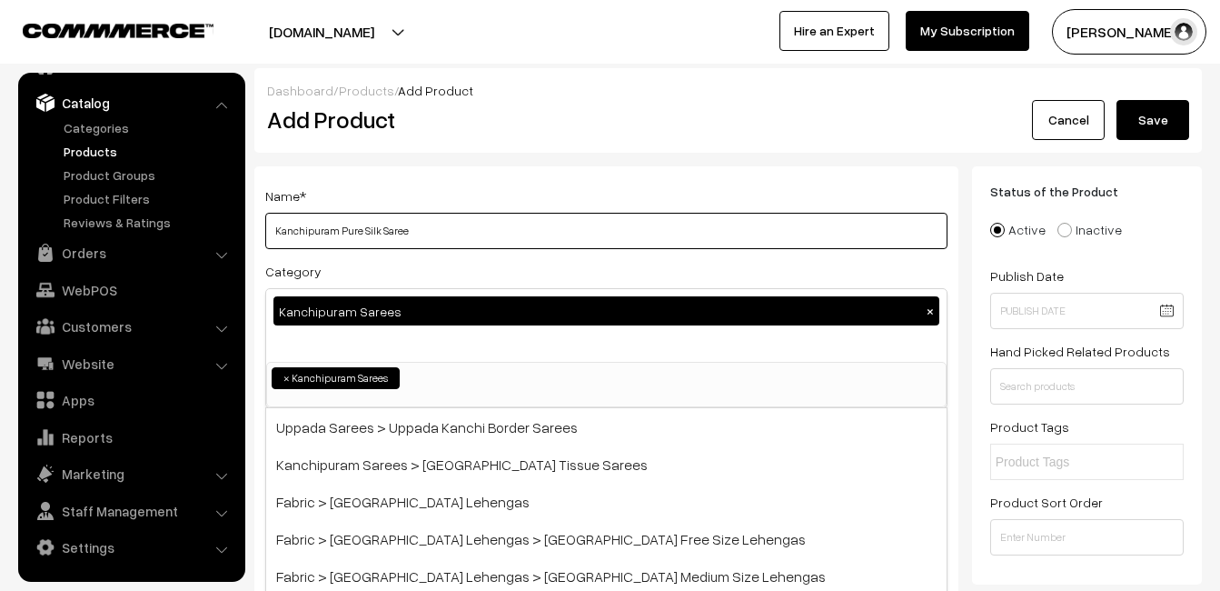
click at [433, 230] on input "Kanchipuram Pure Silk Saree" at bounding box center [606, 231] width 682 height 36
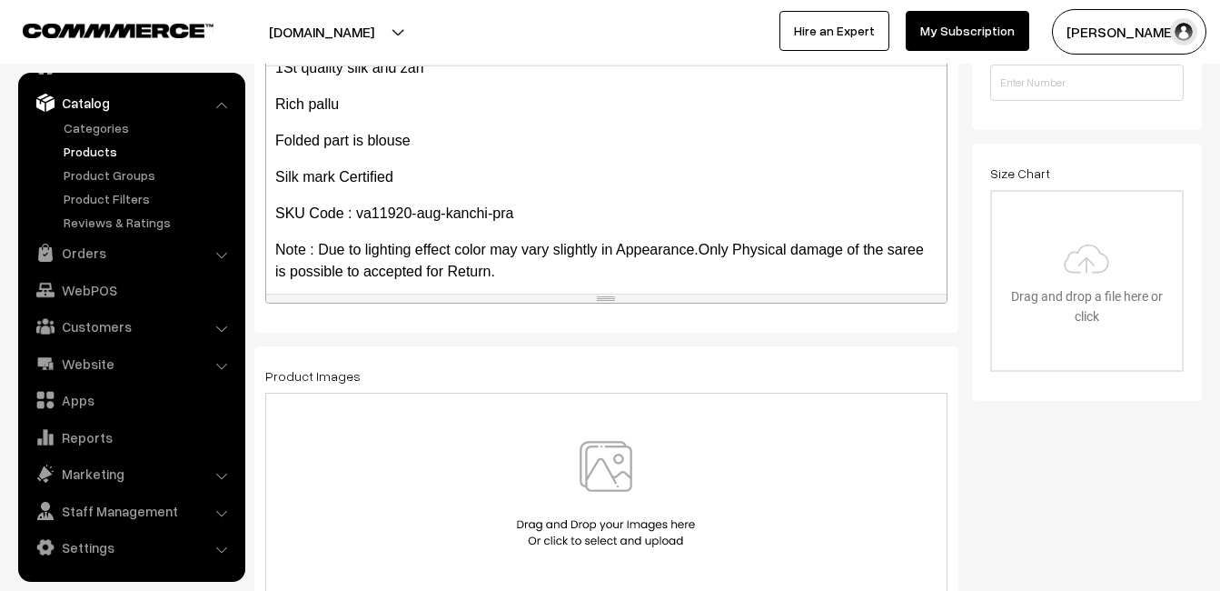
scroll to position [394, 0]
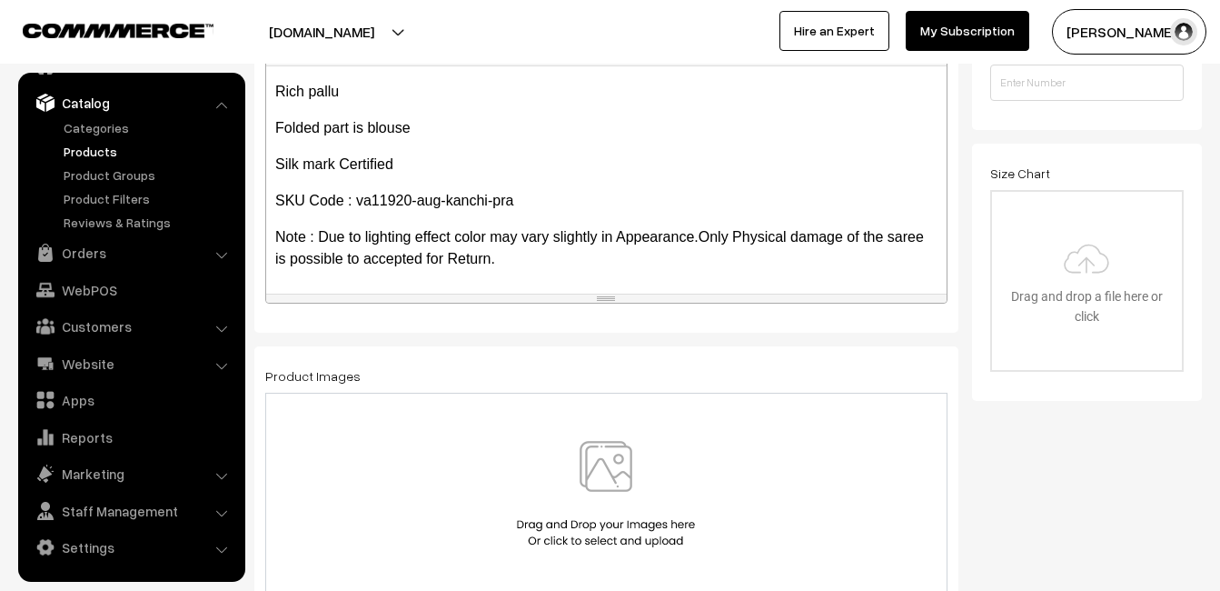
click at [608, 472] on img at bounding box center [605, 494] width 187 height 106
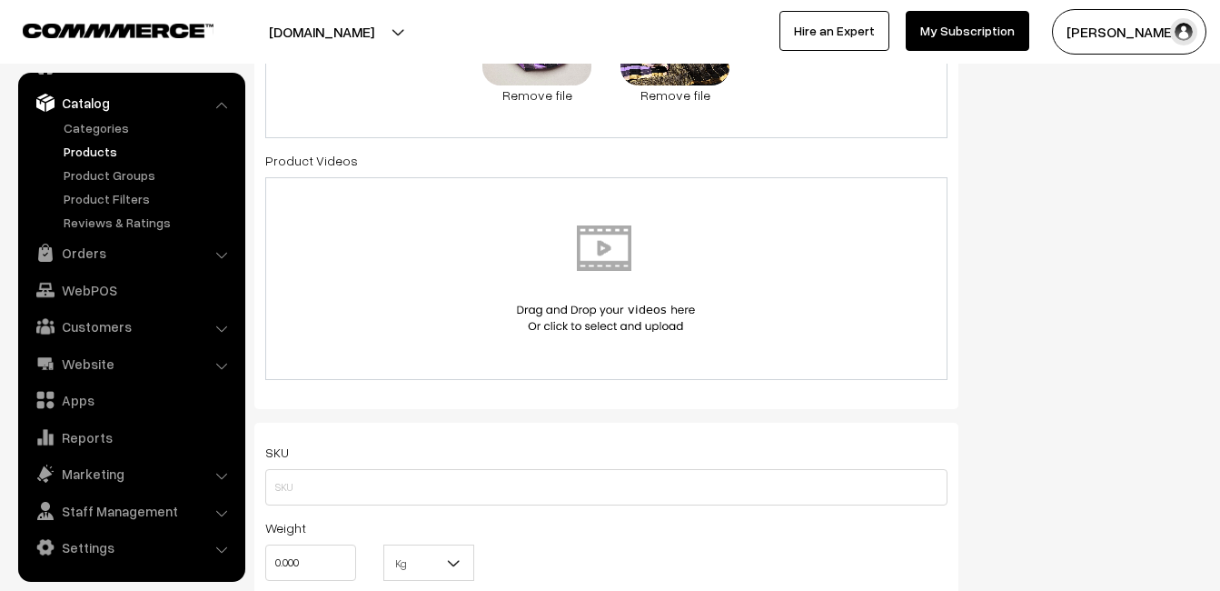
scroll to position [909, 0]
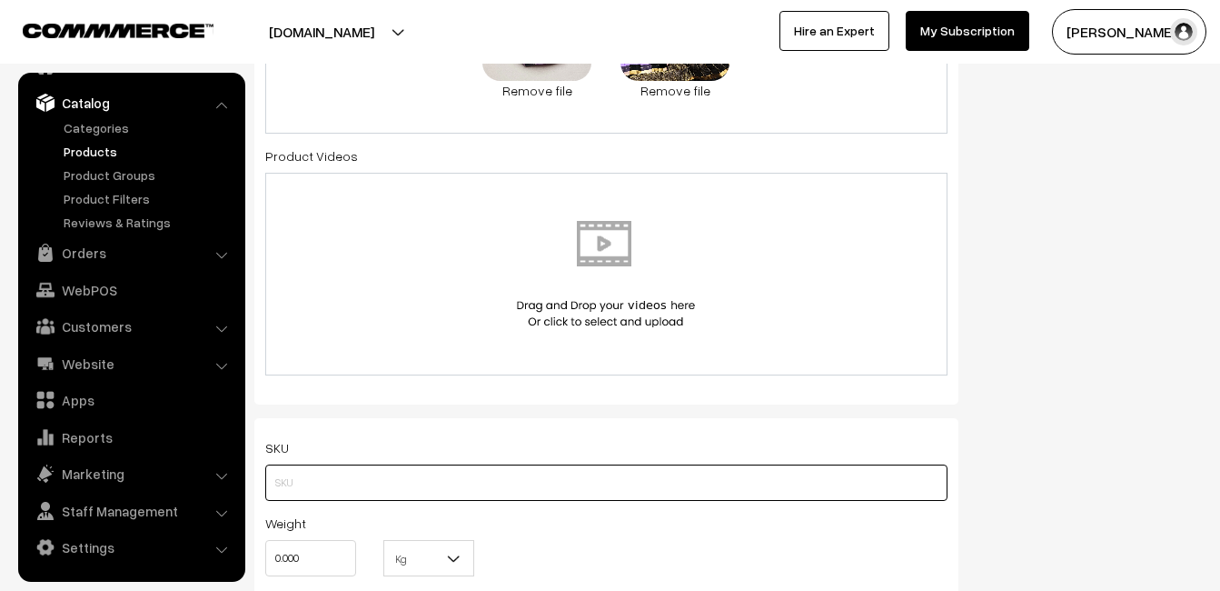
click at [304, 483] on input "text" at bounding box center [606, 482] width 682 height 36
paste input "va11920-aug-kanchi-pra"
type input "va11920-aug-kanchi-pra"
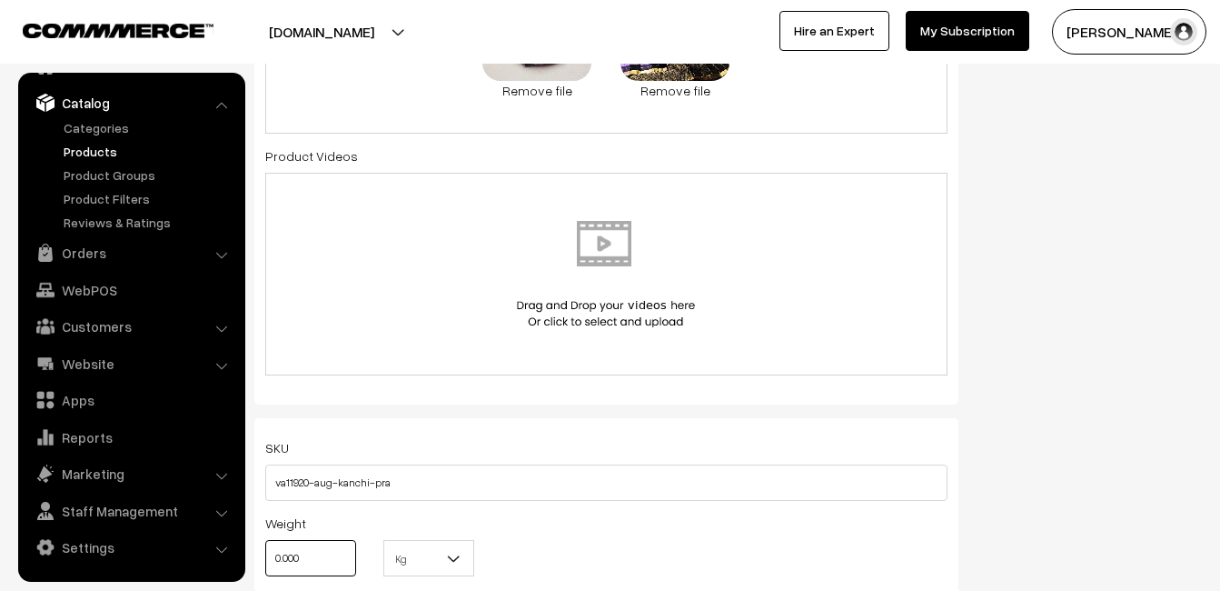
click at [323, 552] on input "0.000" at bounding box center [310, 558] width 91 height 36
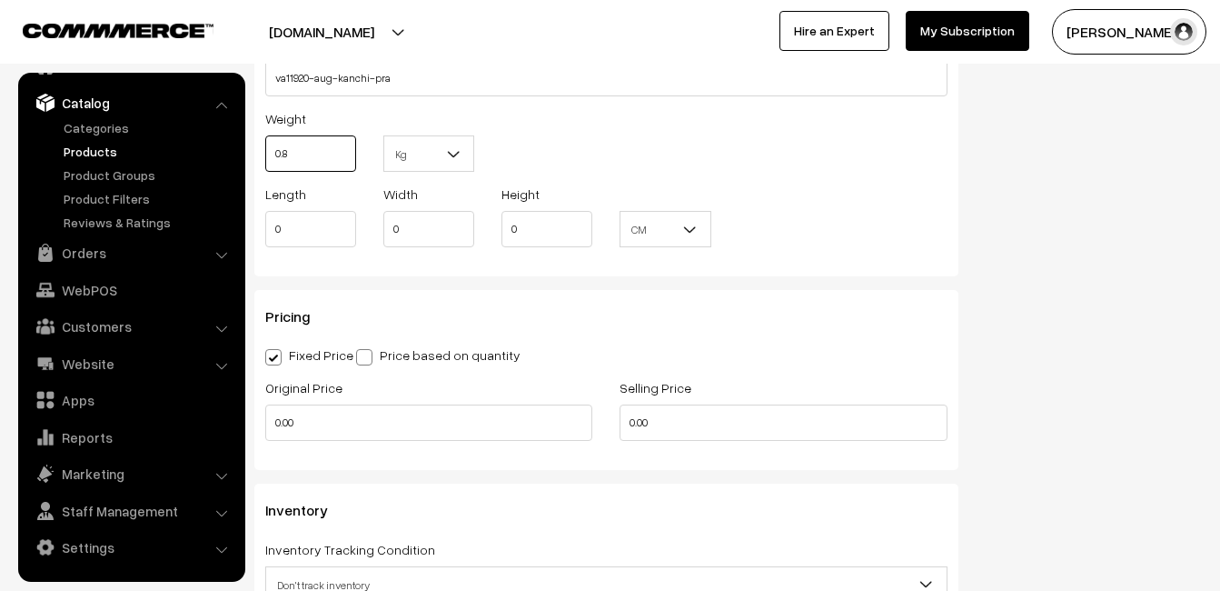
scroll to position [1363, 0]
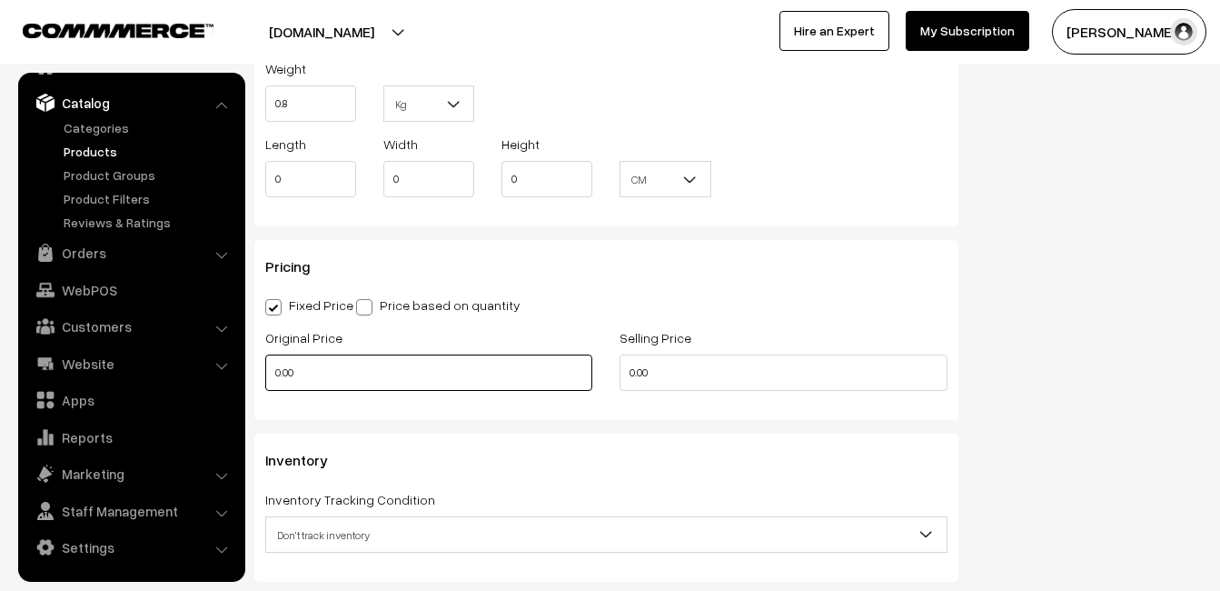
type input "0.80"
click at [312, 374] on input "0.00" at bounding box center [428, 372] width 327 height 36
click at [312, 376] on input "0.00" at bounding box center [428, 372] width 327 height 36
click at [349, 370] on input "0" at bounding box center [428, 372] width 327 height 36
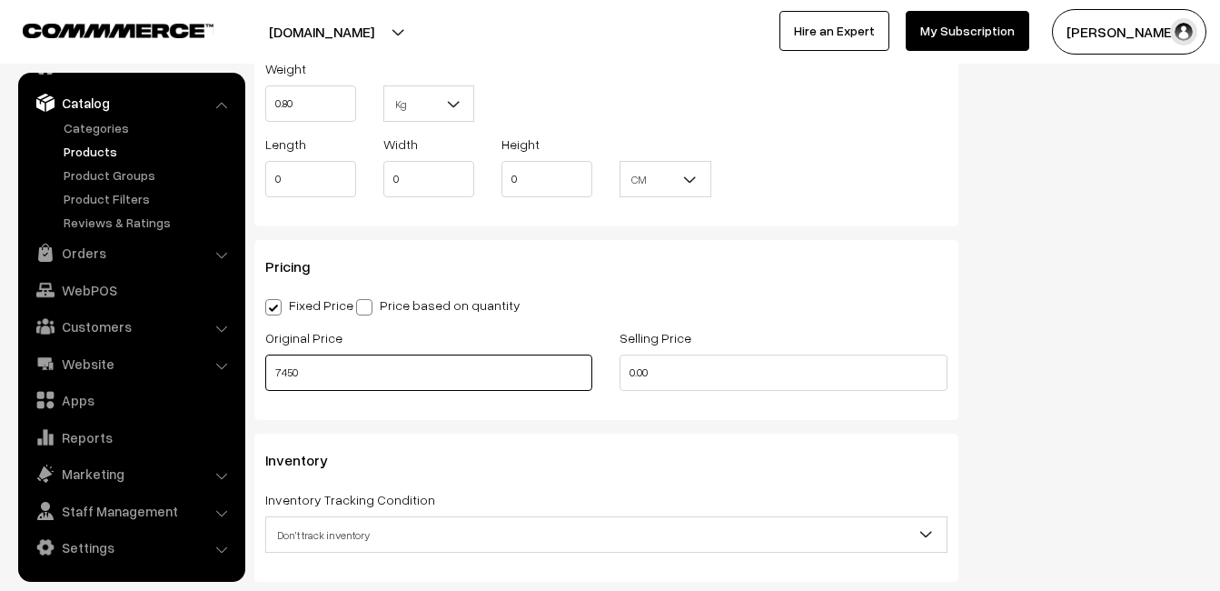
type input "7450"
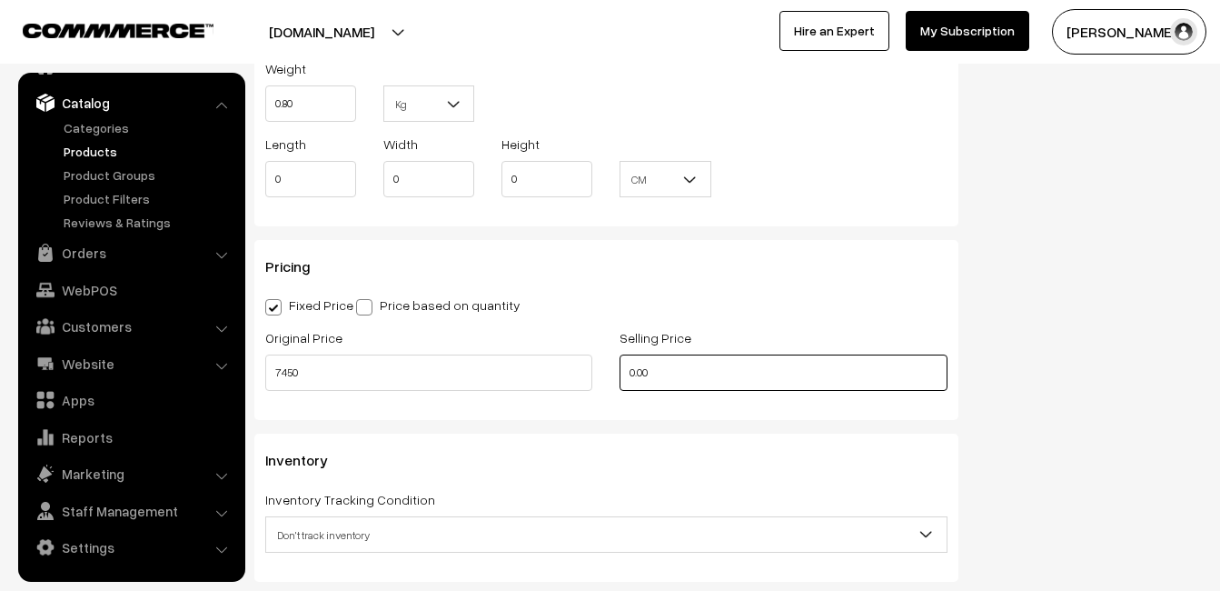
click at [711, 357] on input "0.00" at bounding box center [783, 372] width 327 height 36
click at [657, 373] on input "0" at bounding box center [783, 372] width 327 height 36
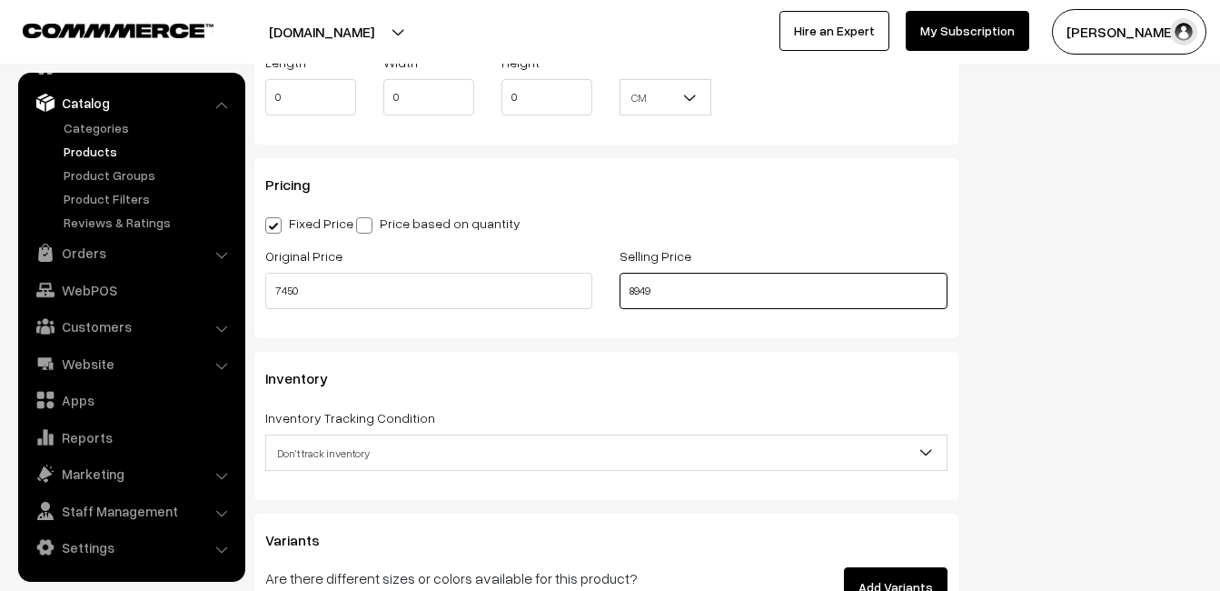
scroll to position [1635, 0]
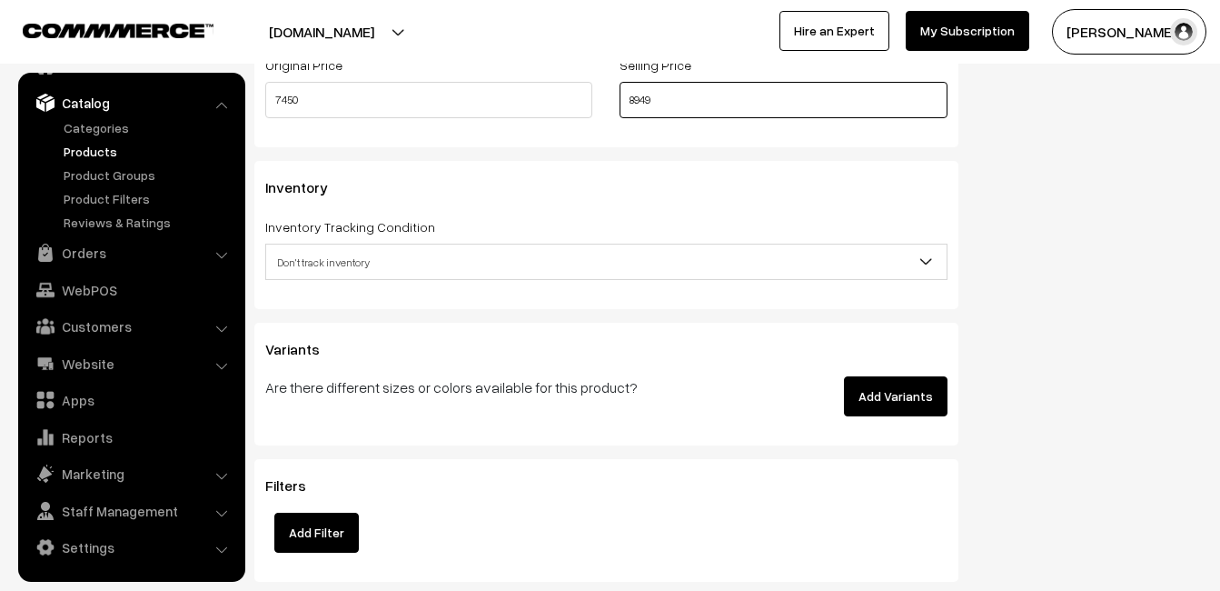
type input "8949"
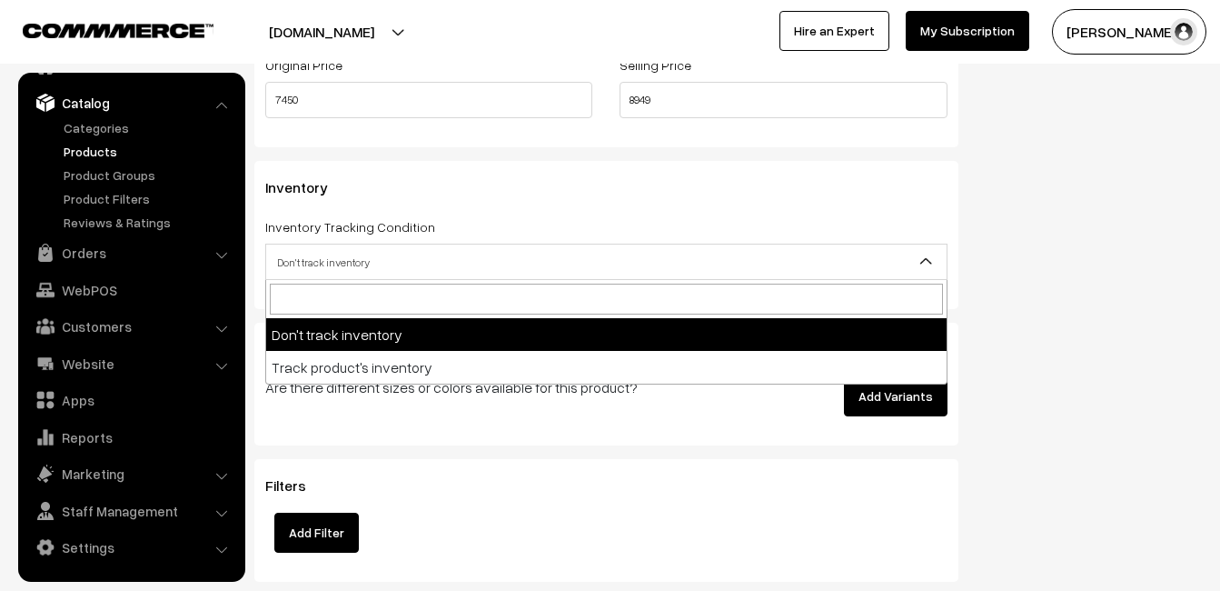
click at [323, 266] on span "Don't track inventory" at bounding box center [606, 262] width 681 height 32
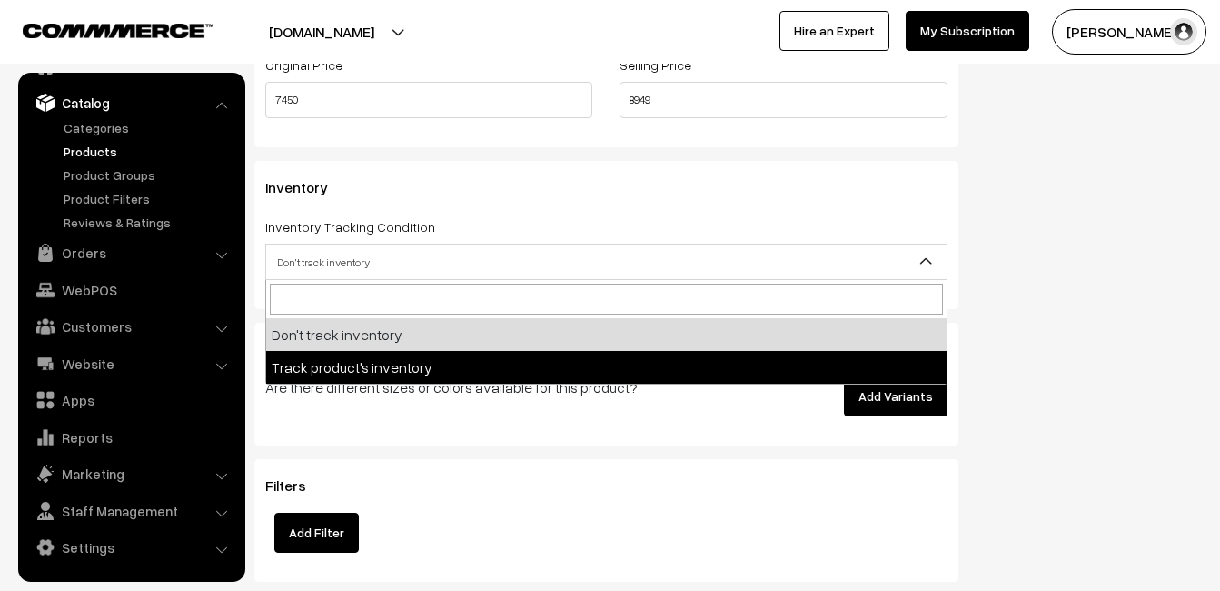
click at [323, 390] on p "Are there different sizes or colors available for this product?" at bounding box center [487, 387] width 445 height 22
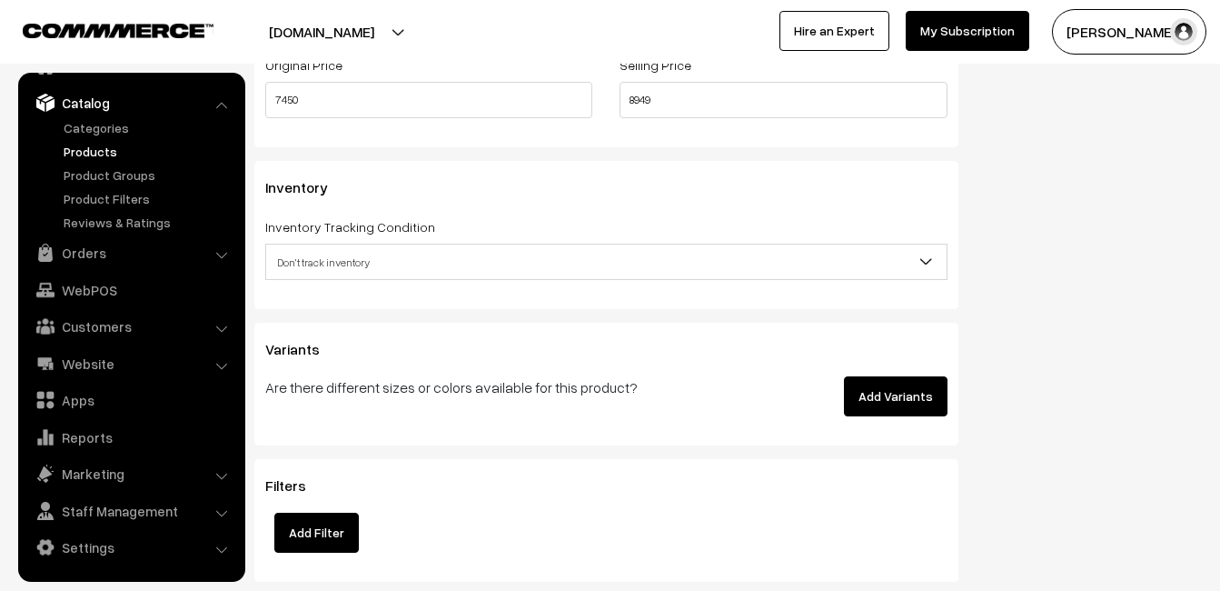
click at [307, 274] on span "Don't track inventory" at bounding box center [606, 262] width 681 height 32
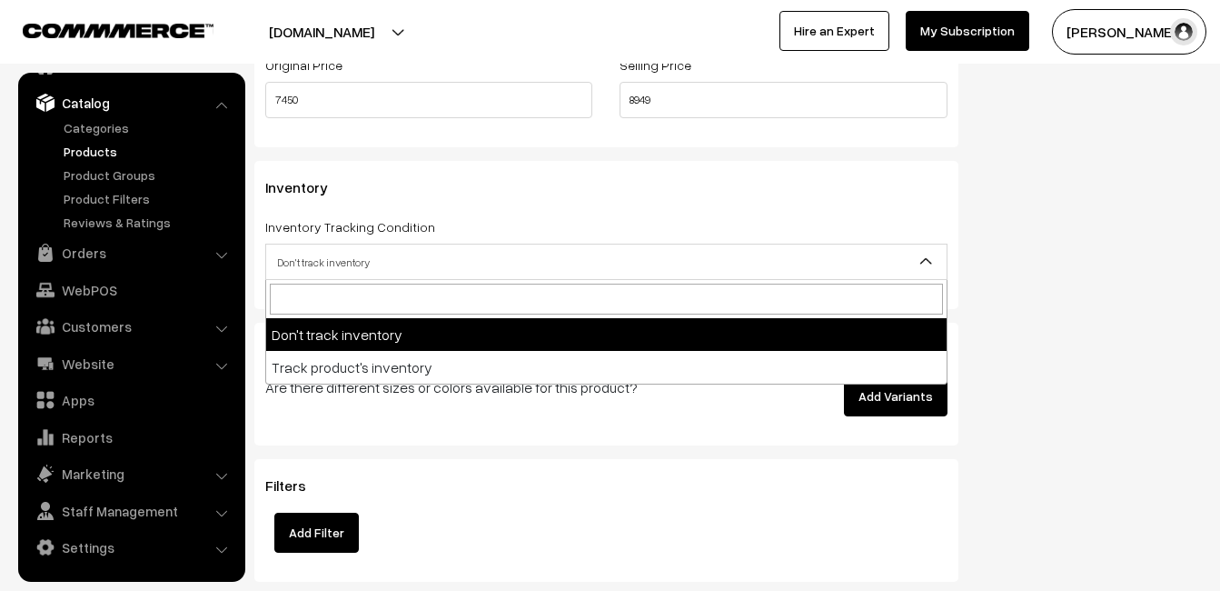
select select "2"
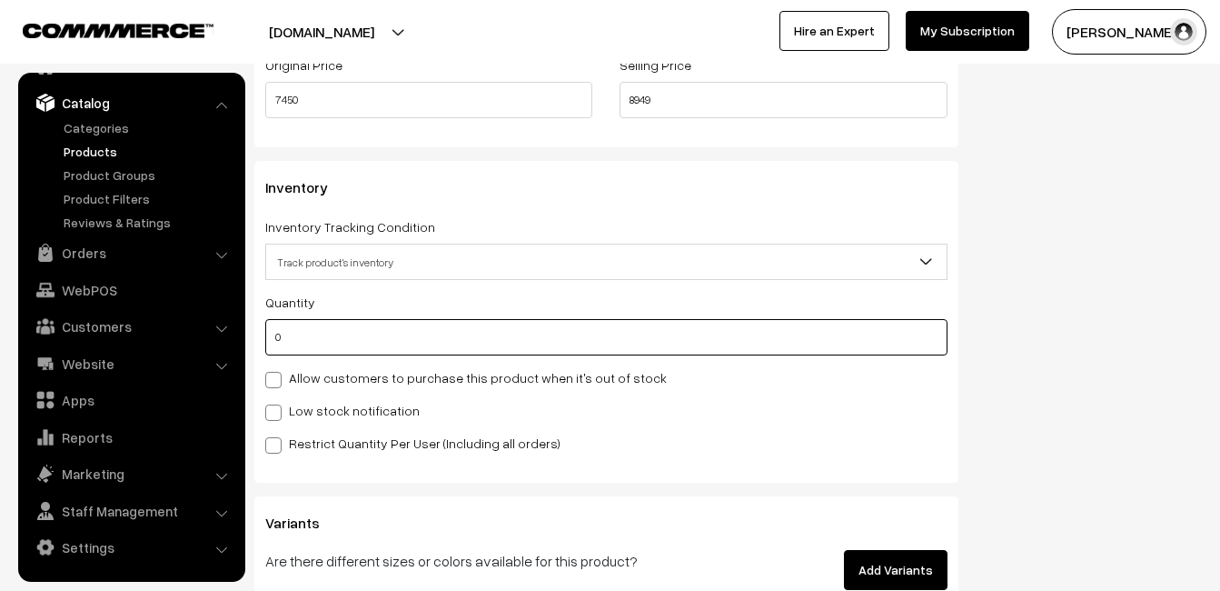
click at [308, 339] on input "0" at bounding box center [606, 337] width 682 height 36
type input "7"
type input "4"
click at [311, 425] on div "Quantity 4 Allow customers to purchase this product when it's out of stock Low …" at bounding box center [606, 372] width 682 height 163
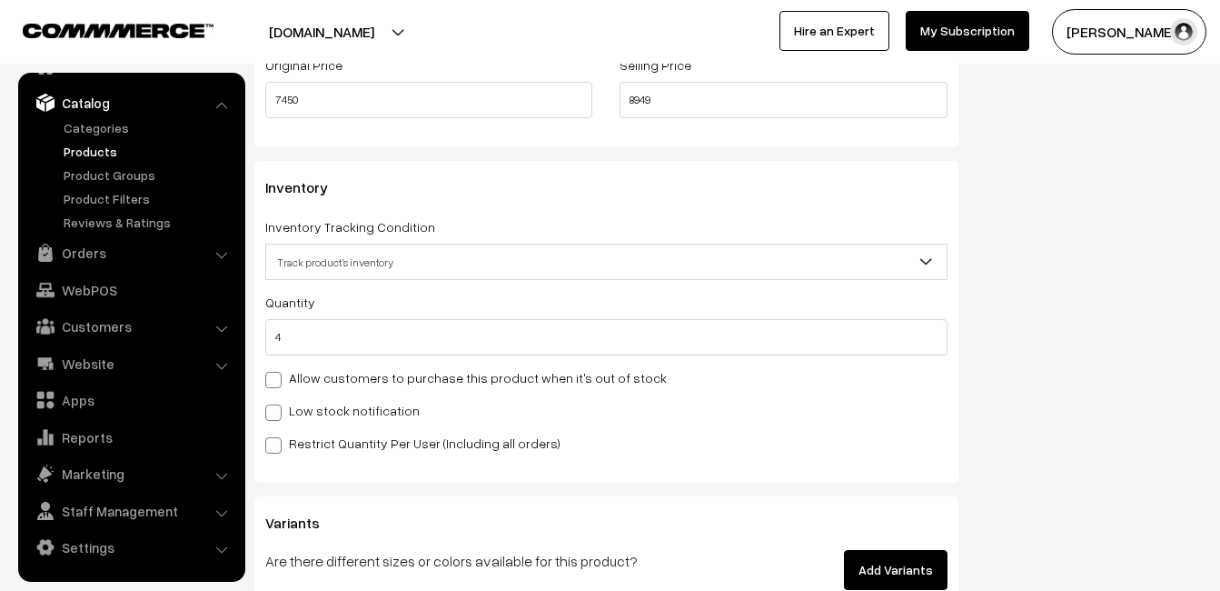
click at [312, 404] on label "Low stock notification" at bounding box center [342, 410] width 154 height 19
click at [277, 404] on input "Low stock notification" at bounding box center [271, 409] width 12 height 12
checkbox input "true"
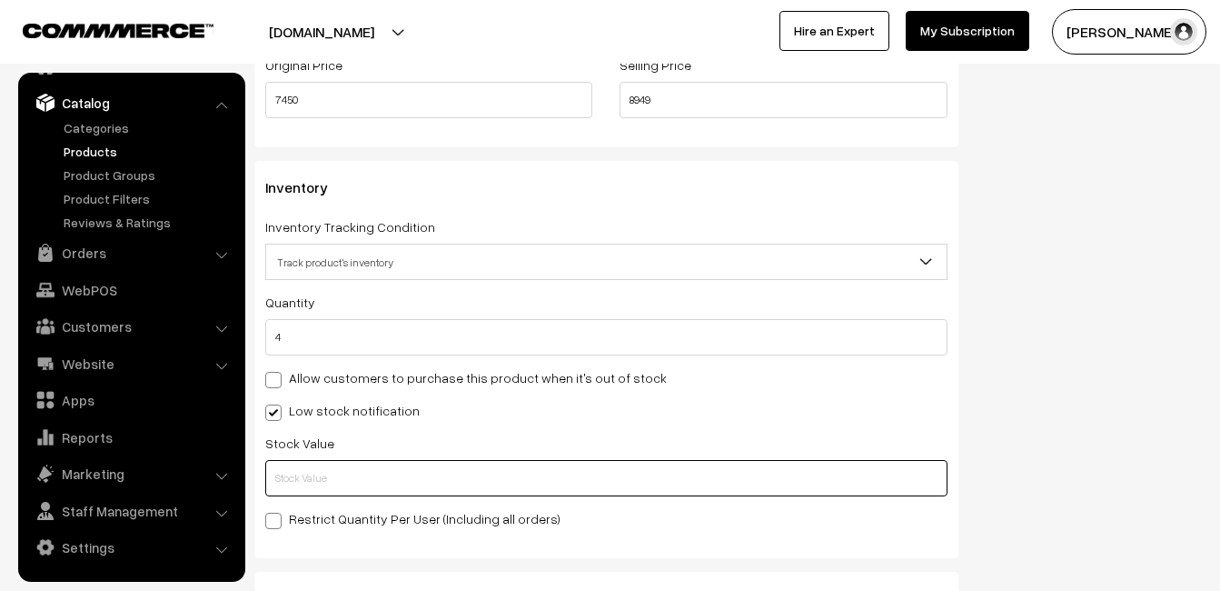
click at [321, 475] on input "text" at bounding box center [606, 478] width 682 height 36
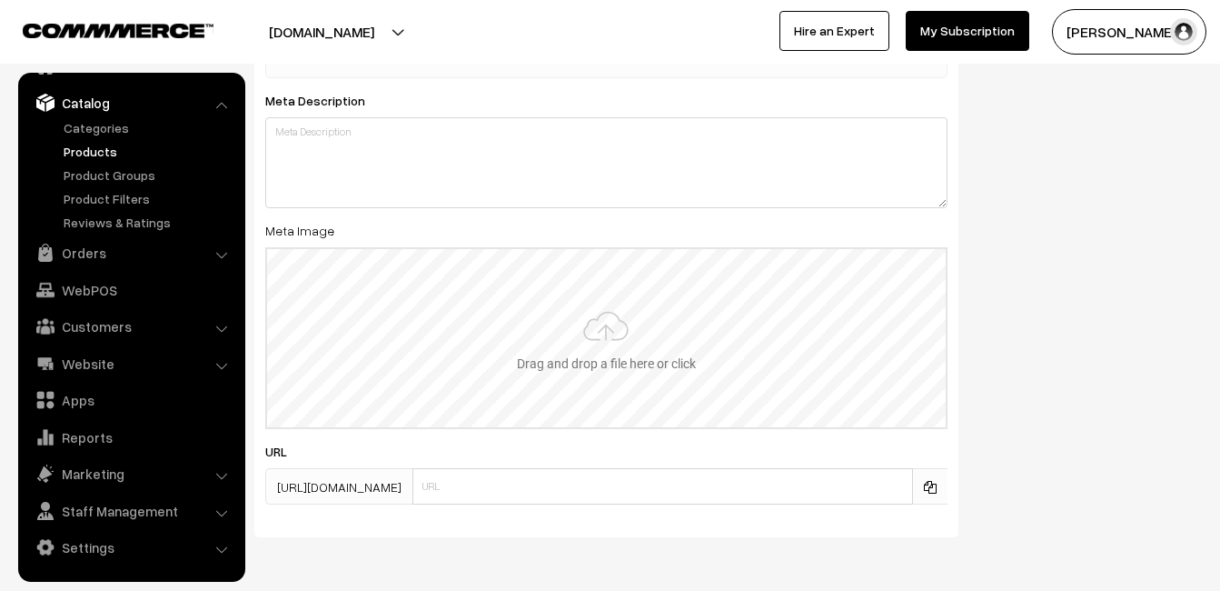
scroll to position [2697, 0]
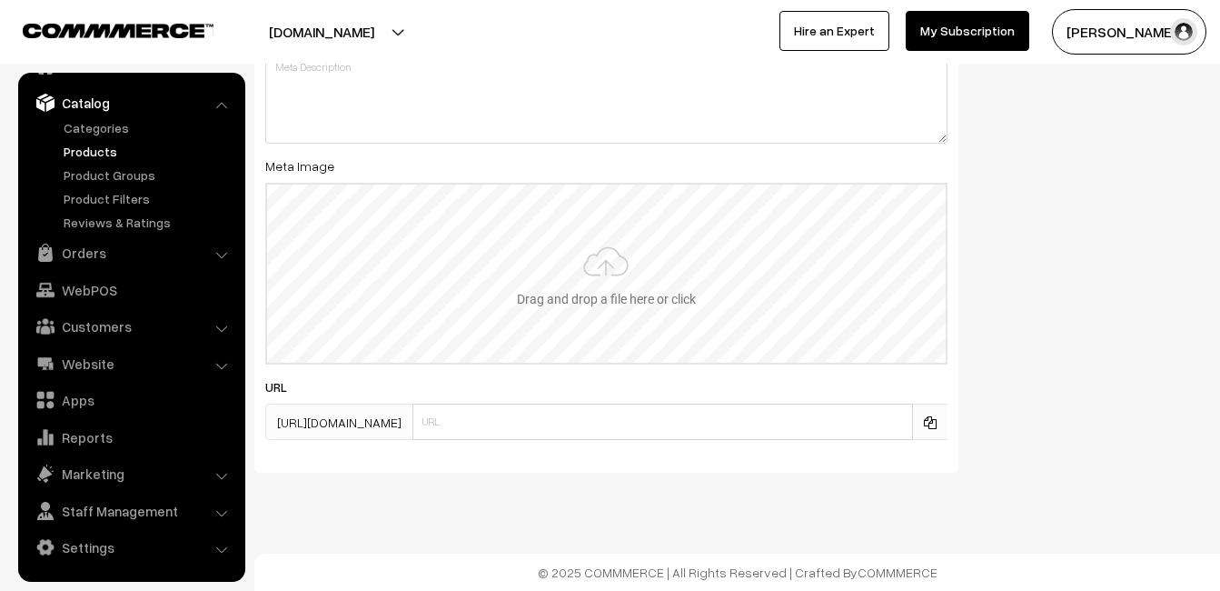
type input "2"
click at [593, 350] on input "file" at bounding box center [606, 273] width 679 height 178
type input "C:\fakepath\kanchipuram-saree-va11920-aug-1.jpeg"
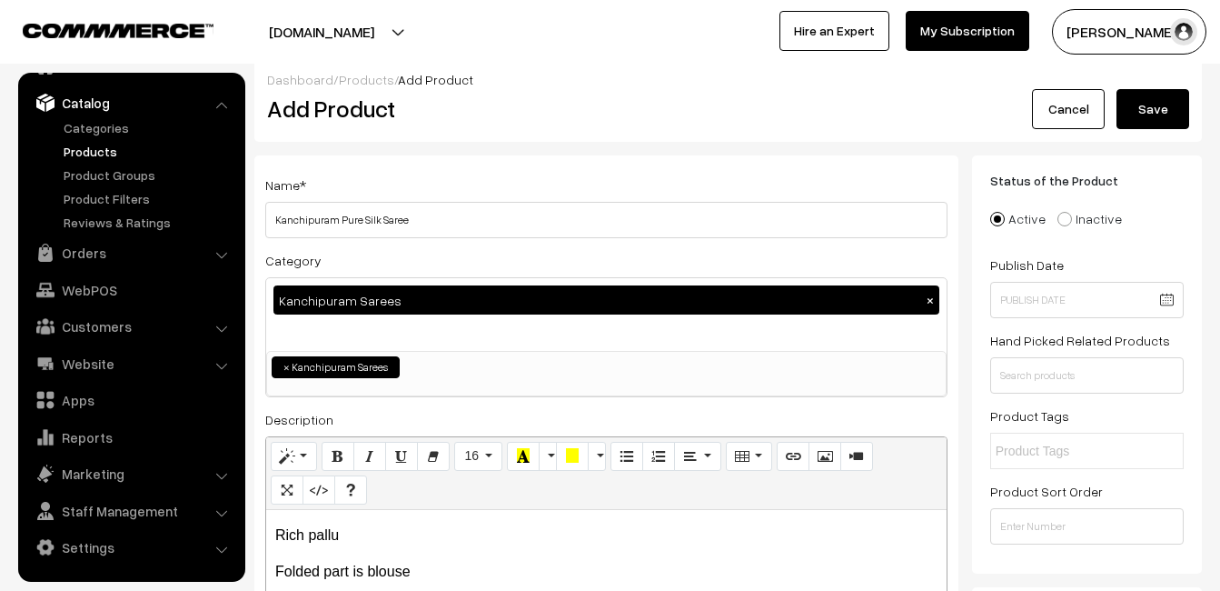
scroll to position [0, 0]
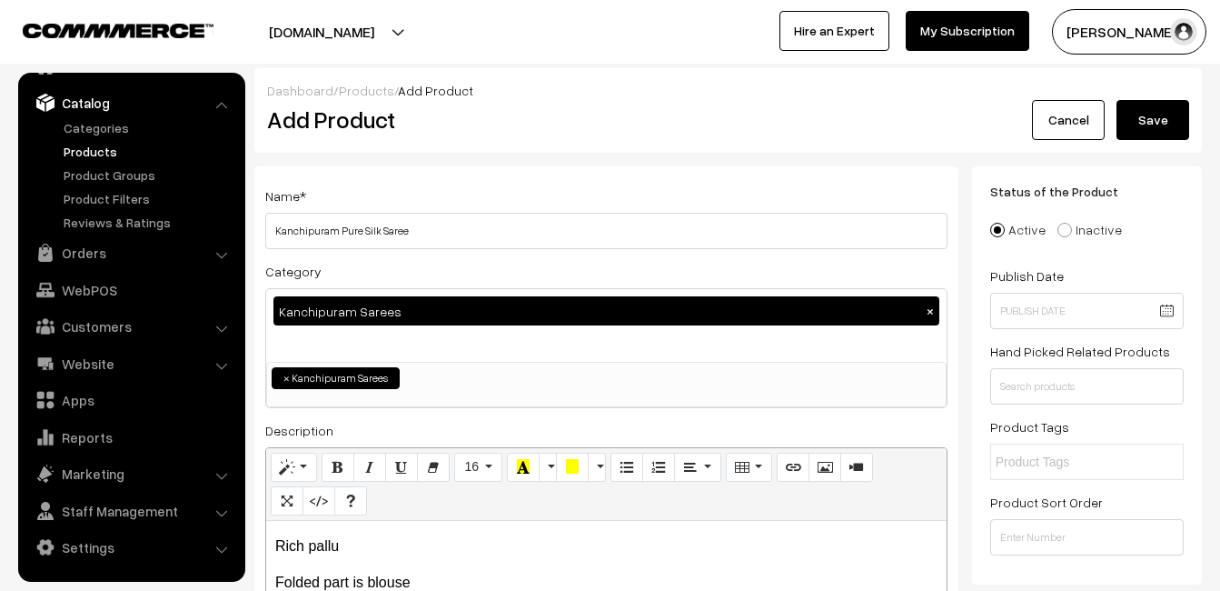
click at [1166, 101] on button "Save" at bounding box center [1153, 120] width 73 height 40
click at [571, 110] on h2 "Add Product" at bounding box center [609, 119] width 685 height 28
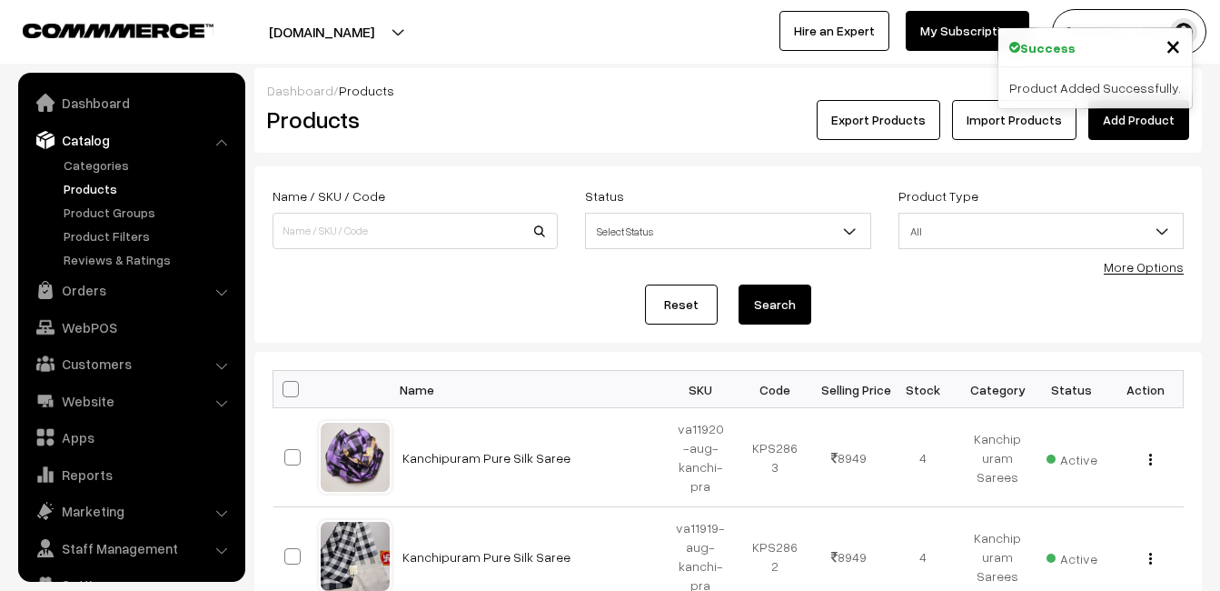
scroll to position [37, 0]
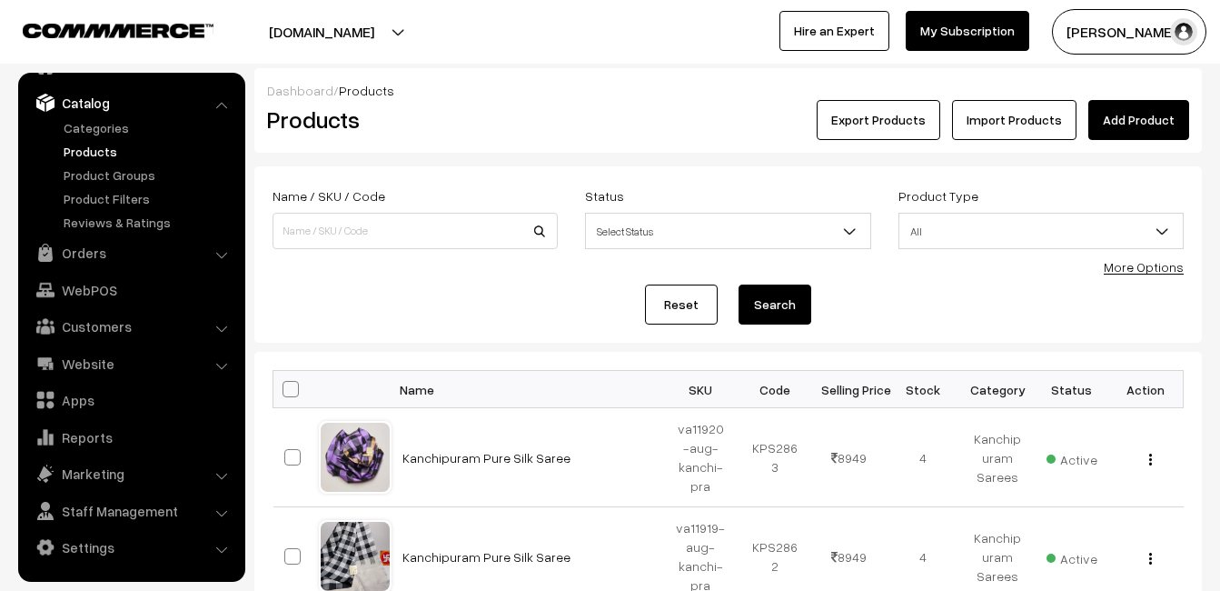
click at [1132, 118] on link "Add Product" at bounding box center [1138, 120] width 101 height 40
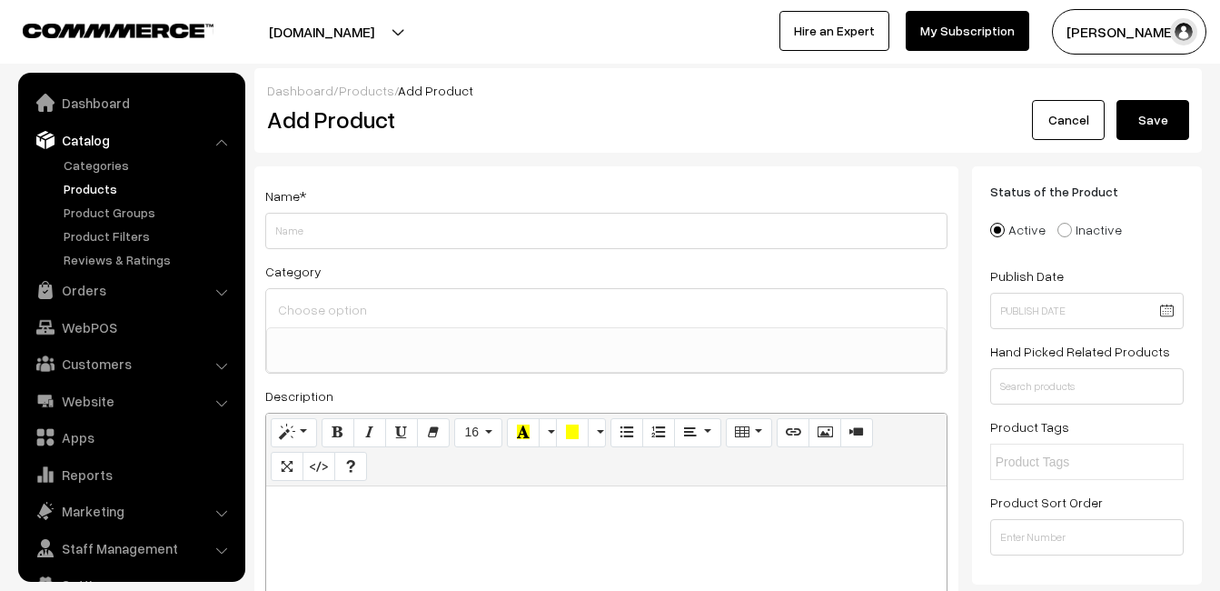
select select
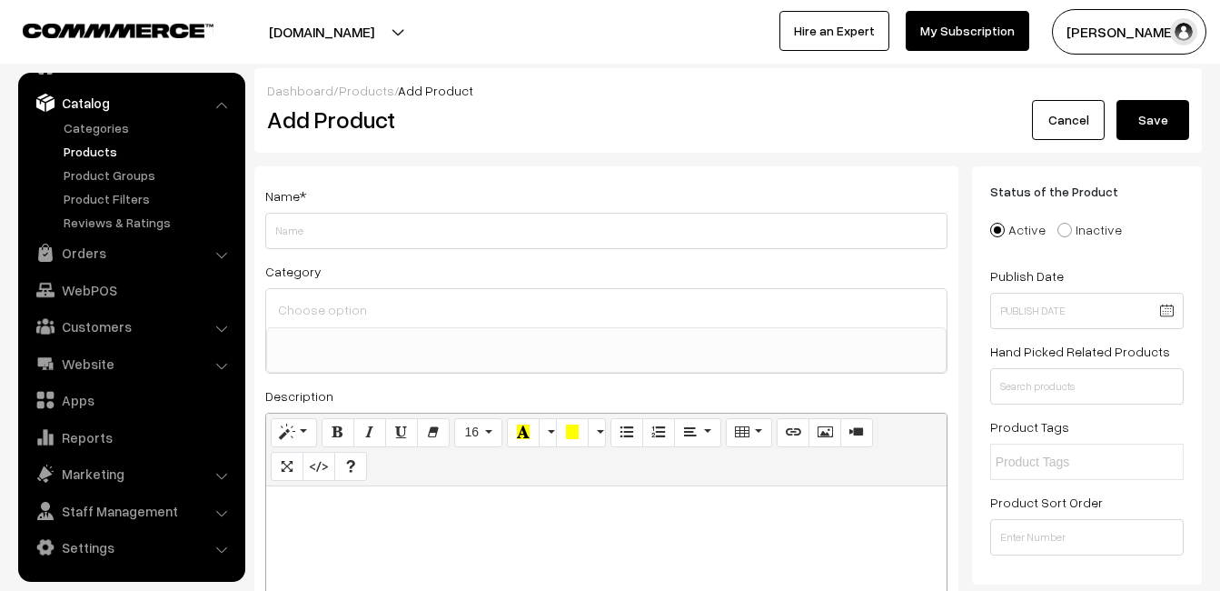
click at [417, 526] on div at bounding box center [606, 599] width 681 height 227
paste div
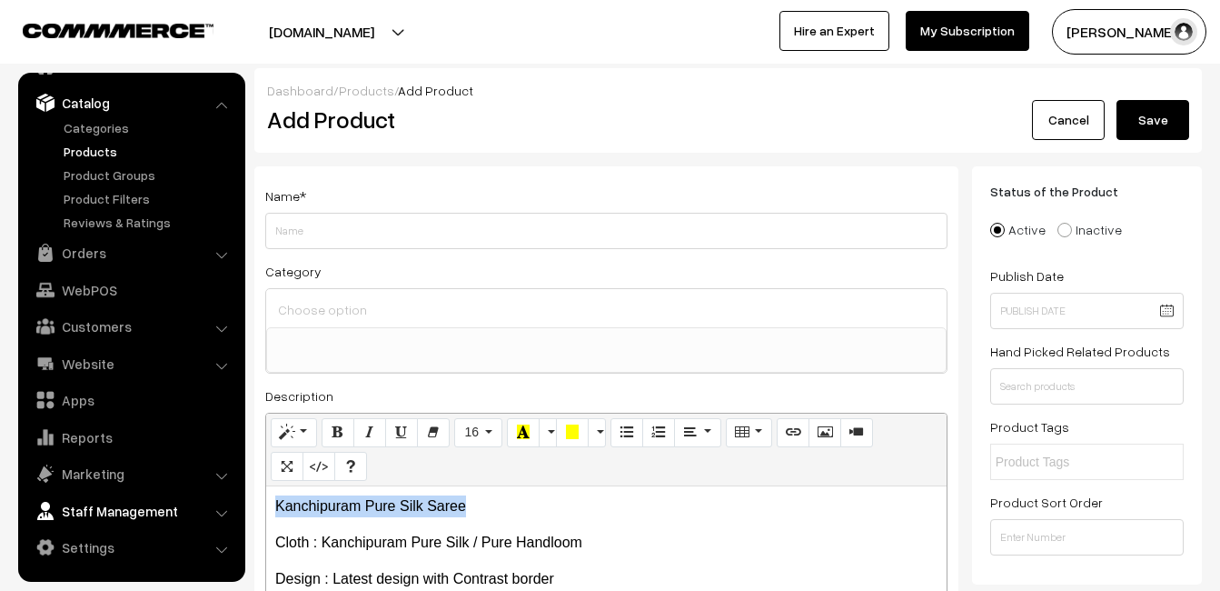
drag, startPoint x: 510, startPoint y: 509, endPoint x: 196, endPoint y: 508, distance: 313.5
copy p "Kanchipuram Pure Silk Saree"
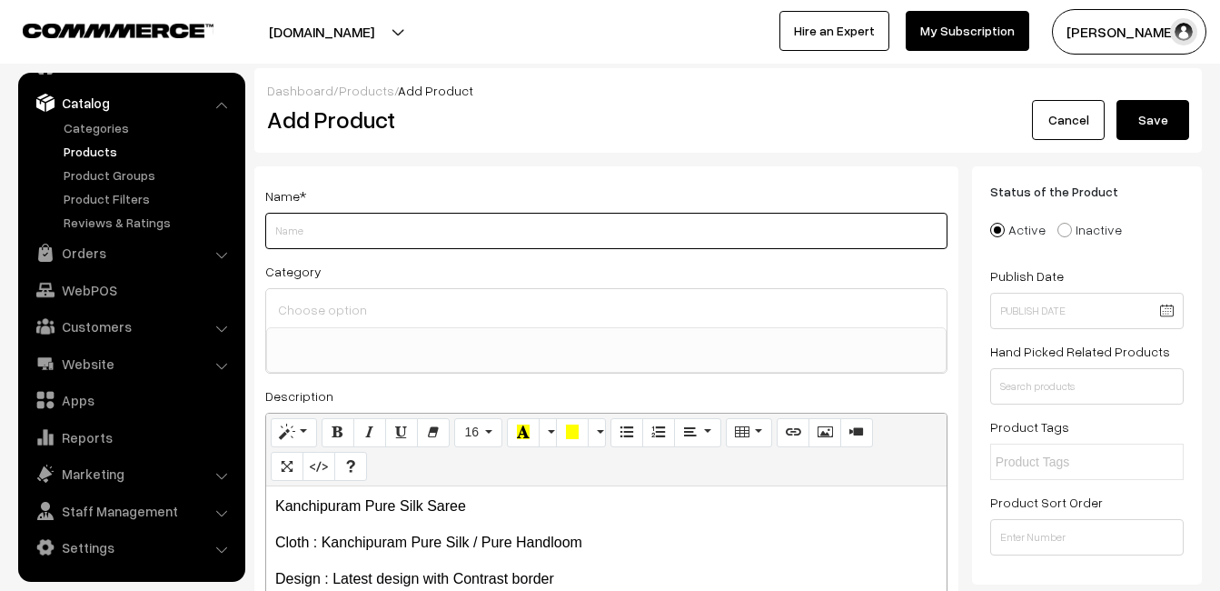
click at [377, 219] on input "Weight" at bounding box center [606, 231] width 682 height 36
paste input "Kanchipuram Pure Silk Saree"
type input "Kanchipuram Pure Silk Saree"
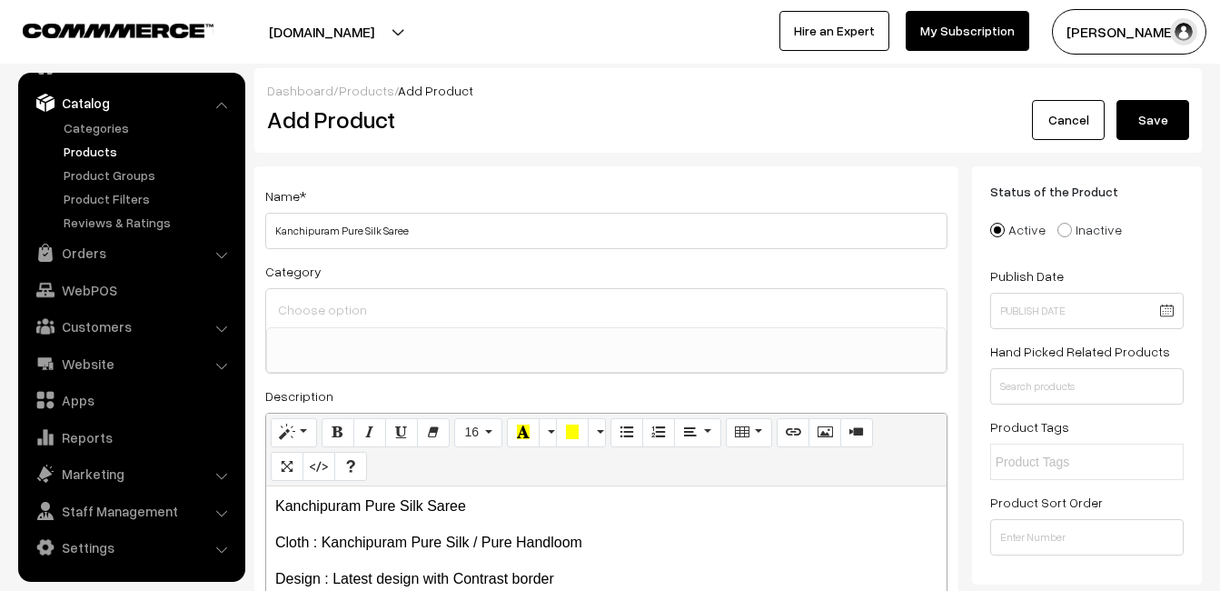
click at [379, 300] on input at bounding box center [606, 309] width 666 height 26
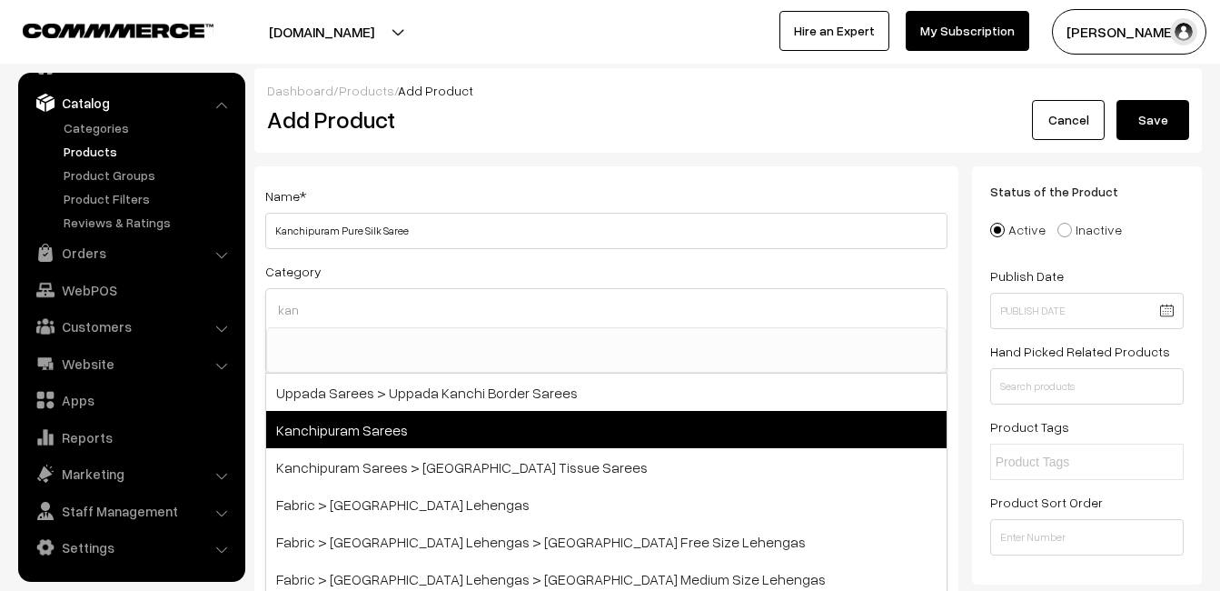
type input "kan"
click at [394, 411] on span "Kanchipuram Sarees" at bounding box center [606, 429] width 681 height 37
select select "3"
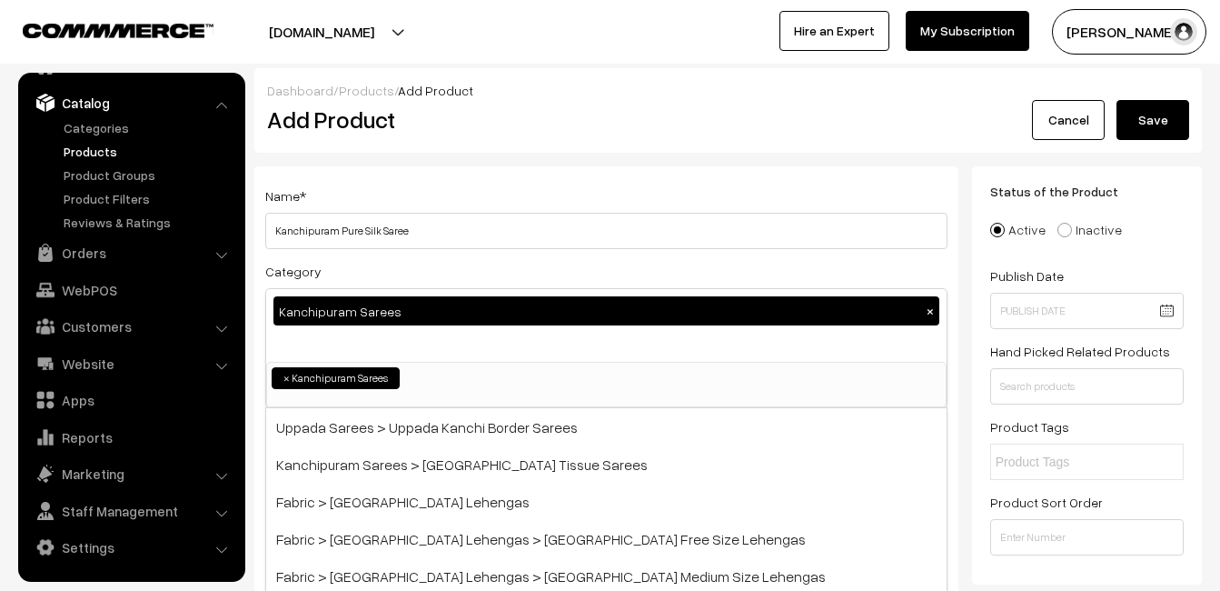
scroll to position [309, 0]
click at [451, 205] on div "Name * Kanchipuram Pure Silk Saree" at bounding box center [606, 216] width 682 height 65
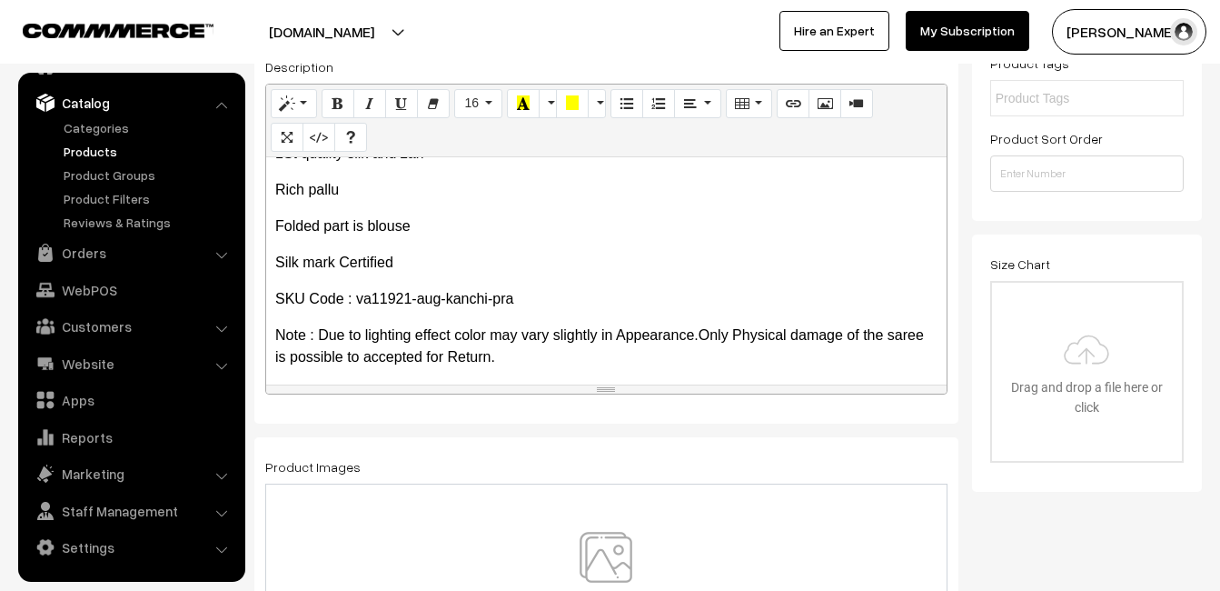
scroll to position [394, 0]
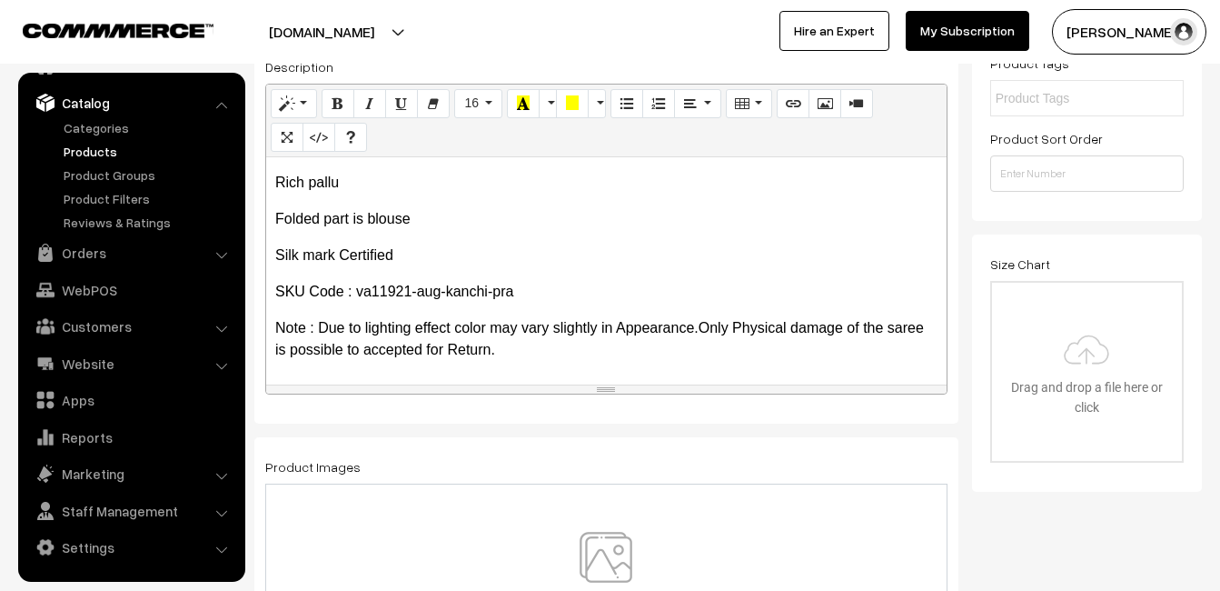
click at [597, 545] on img at bounding box center [605, 585] width 187 height 106
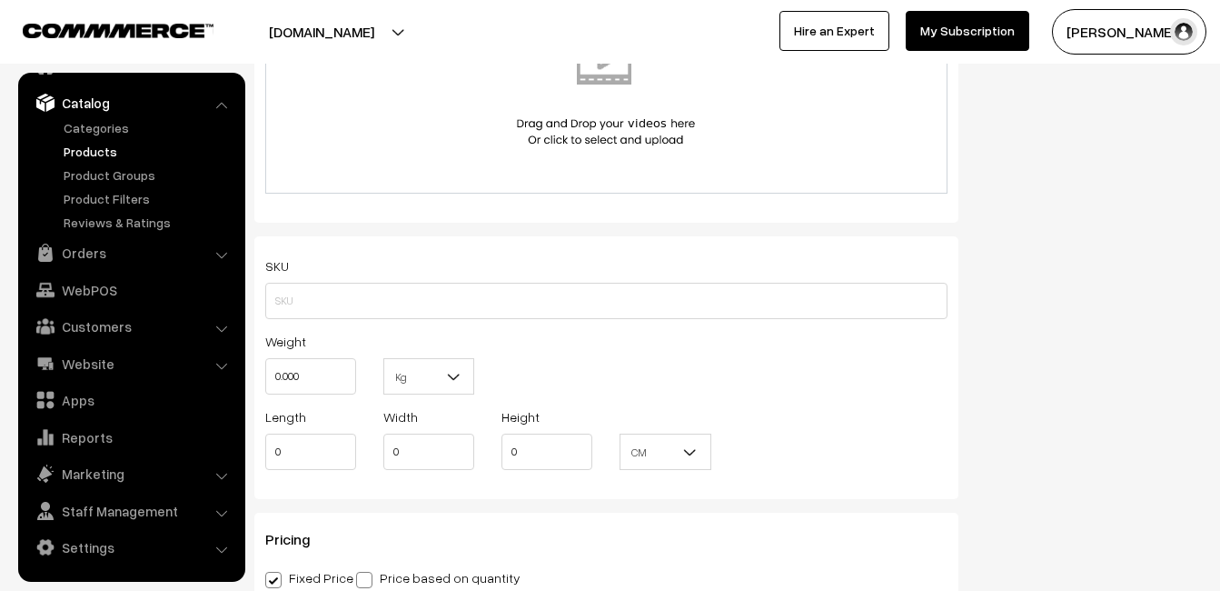
scroll to position [999, 0]
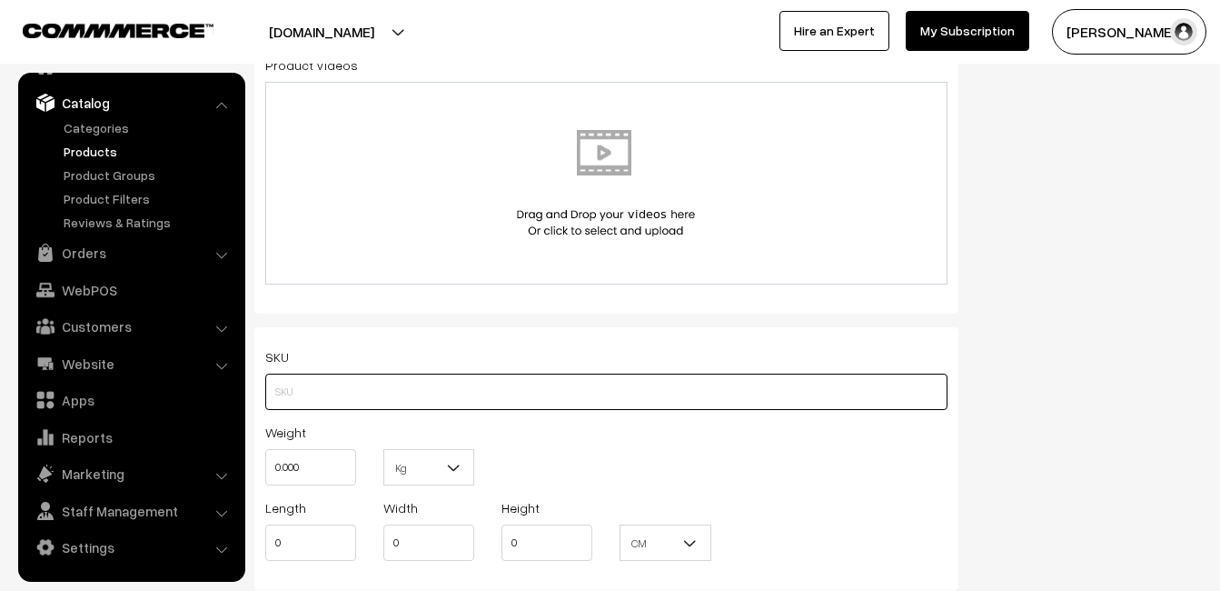
paste input "va11921-aug-kanchi-pra"
type input "va11921-aug-kanchi-pra"
click at [319, 462] on input "0.000" at bounding box center [310, 467] width 91 height 36
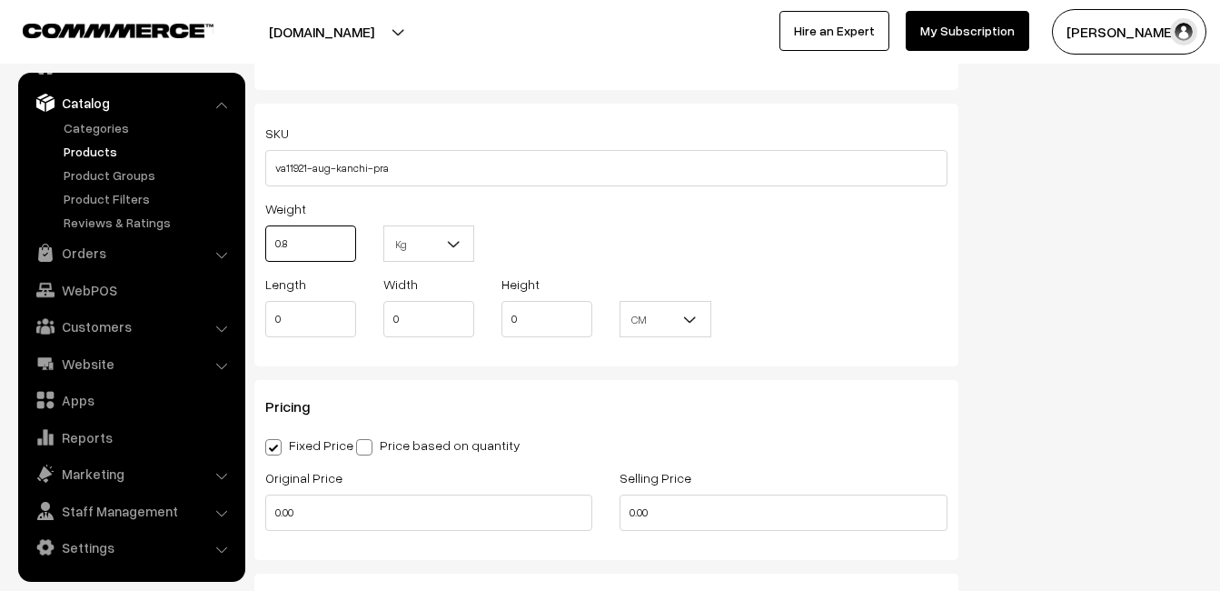
scroll to position [1272, 0]
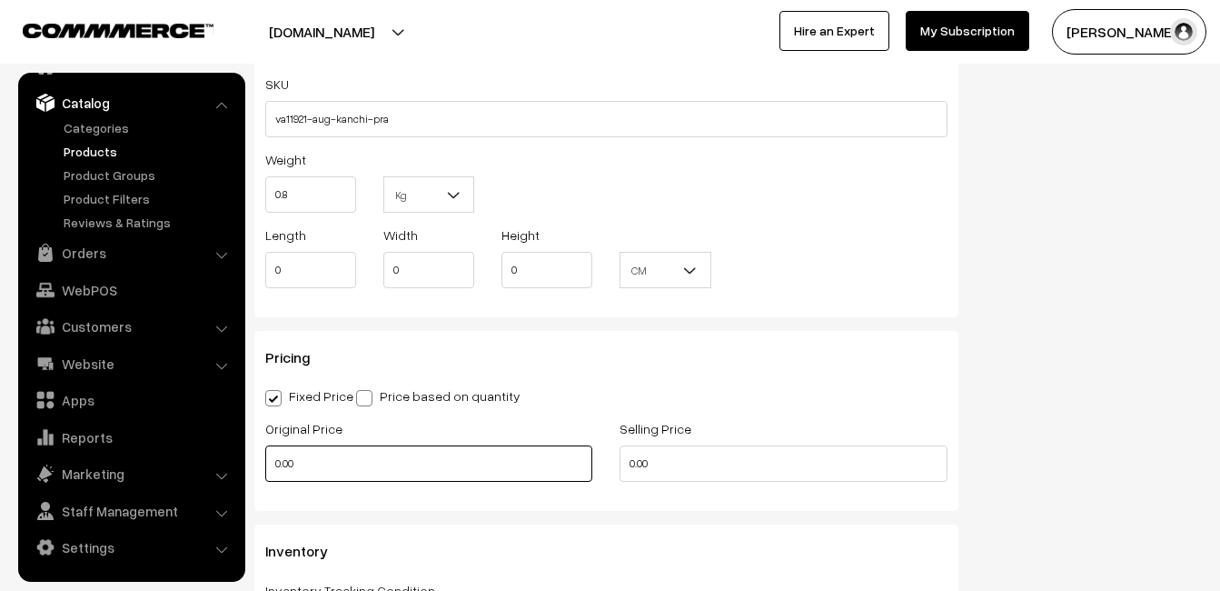
type input "0.80"
click at [299, 452] on input "0.00" at bounding box center [428, 463] width 327 height 36
click at [295, 462] on input "0" at bounding box center [428, 463] width 327 height 36
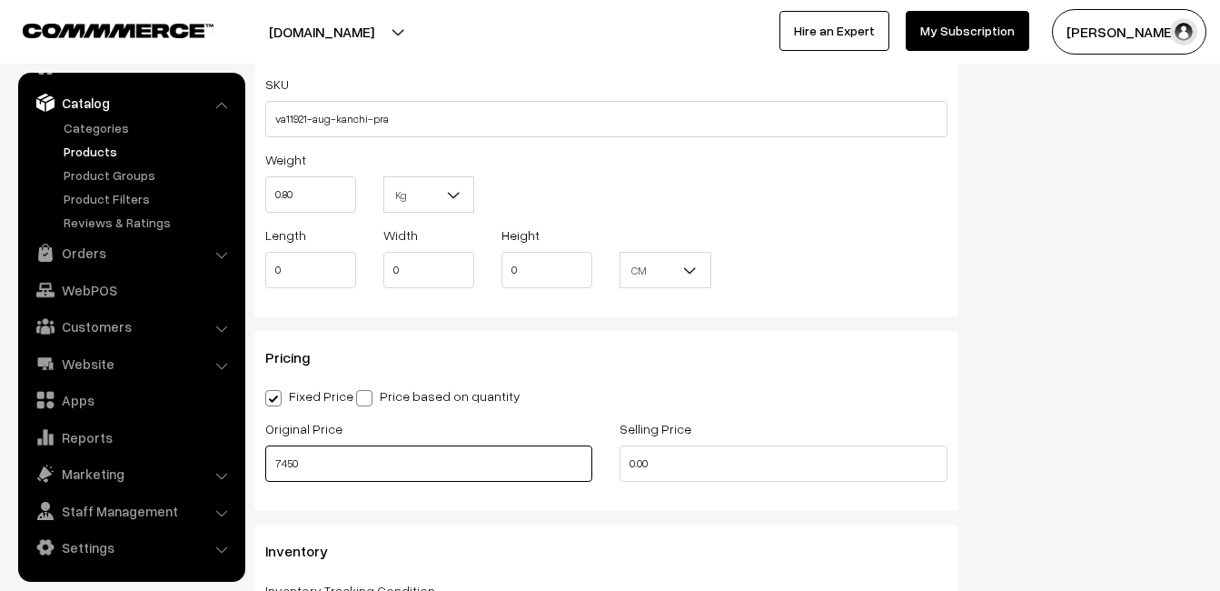
type input "7450"
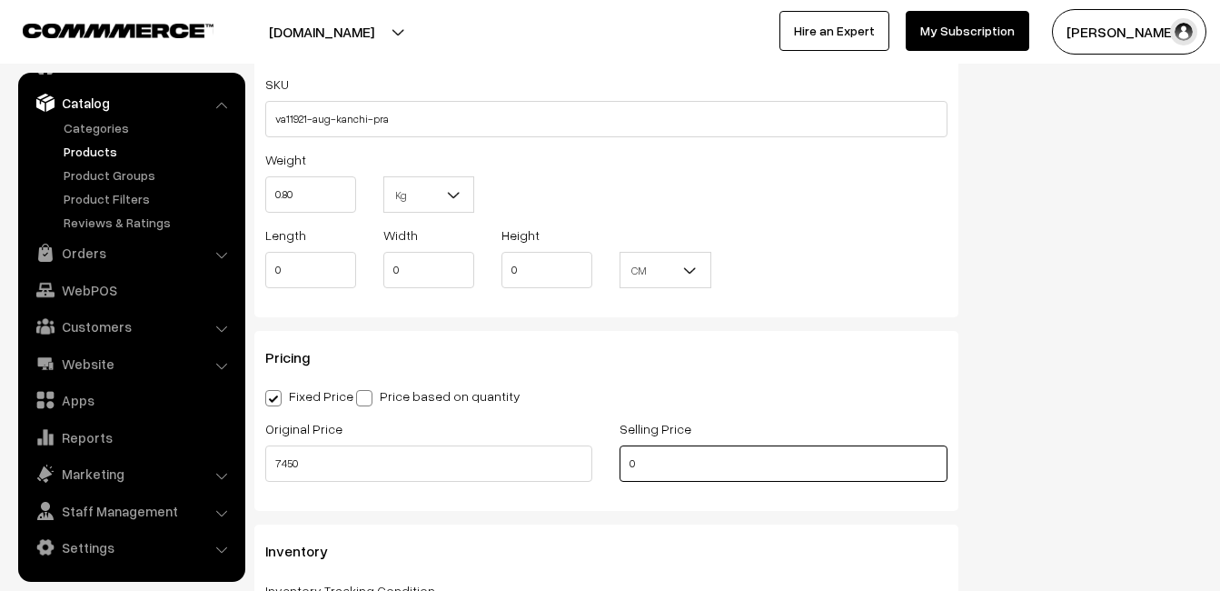
click at [651, 461] on input "0" at bounding box center [783, 463] width 327 height 36
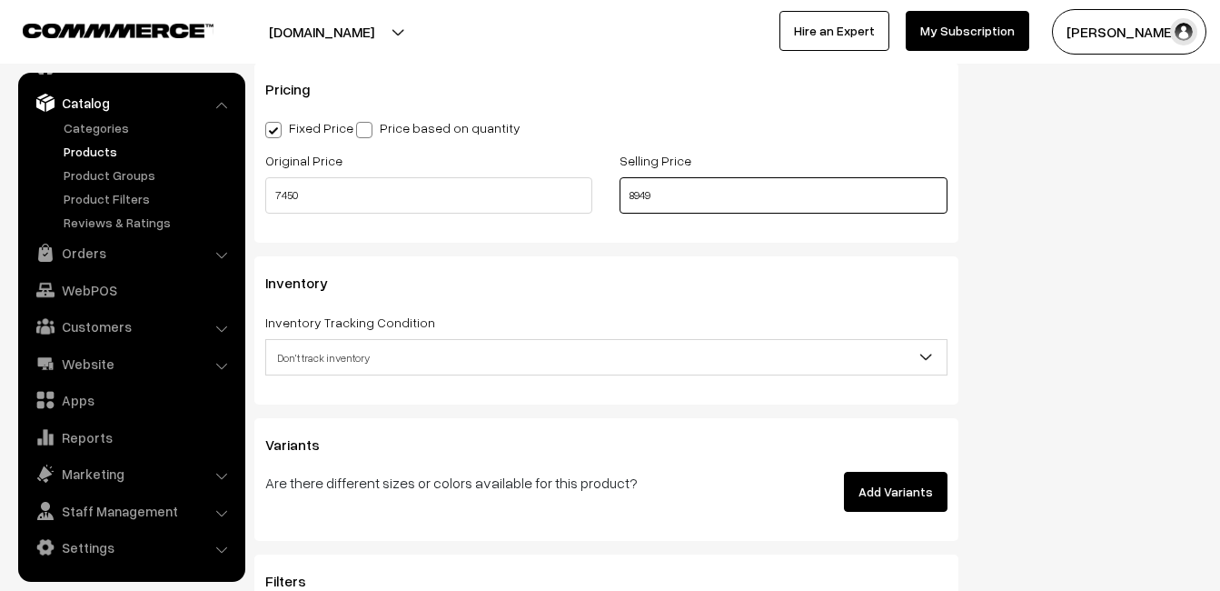
scroll to position [1545, 0]
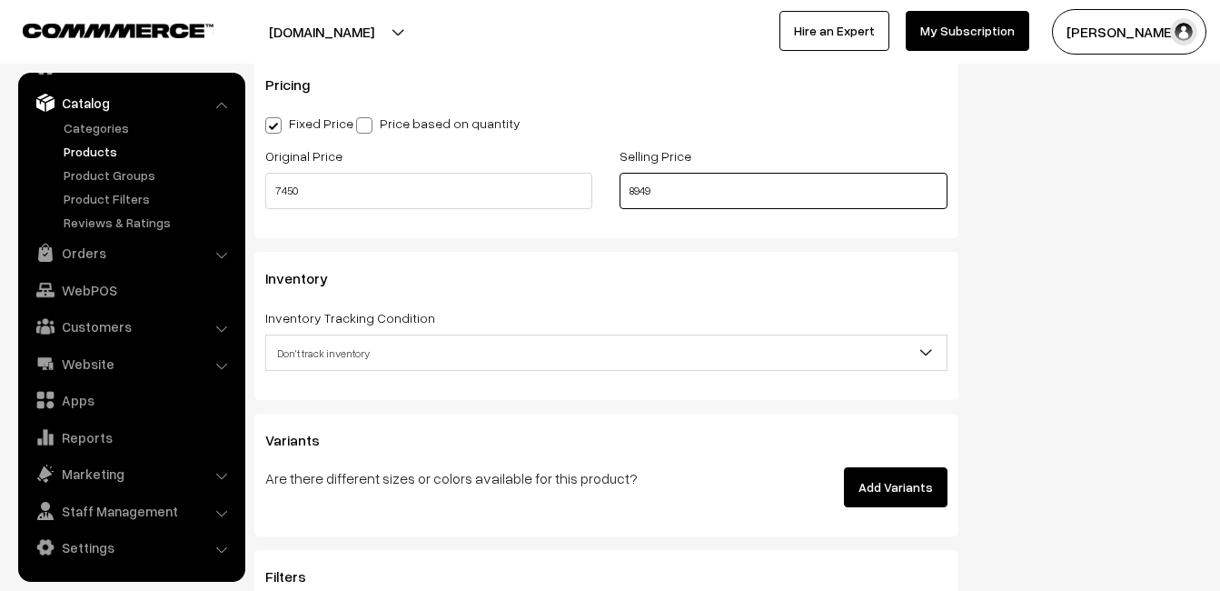
type input "8949"
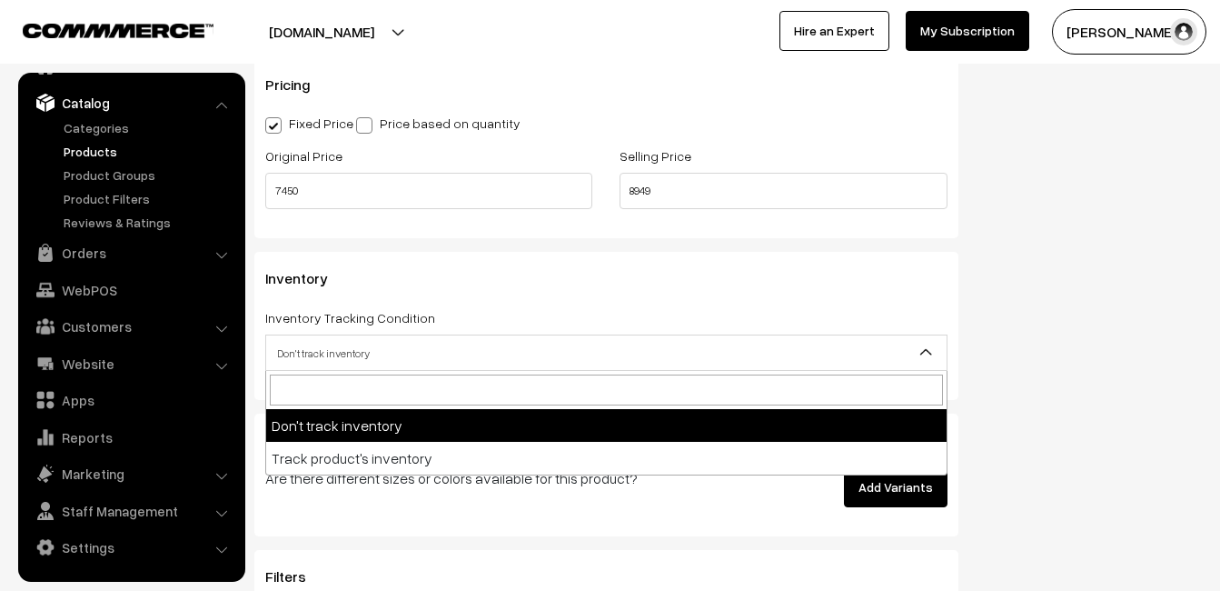
click at [339, 341] on span "Don't track inventory" at bounding box center [606, 353] width 681 height 32
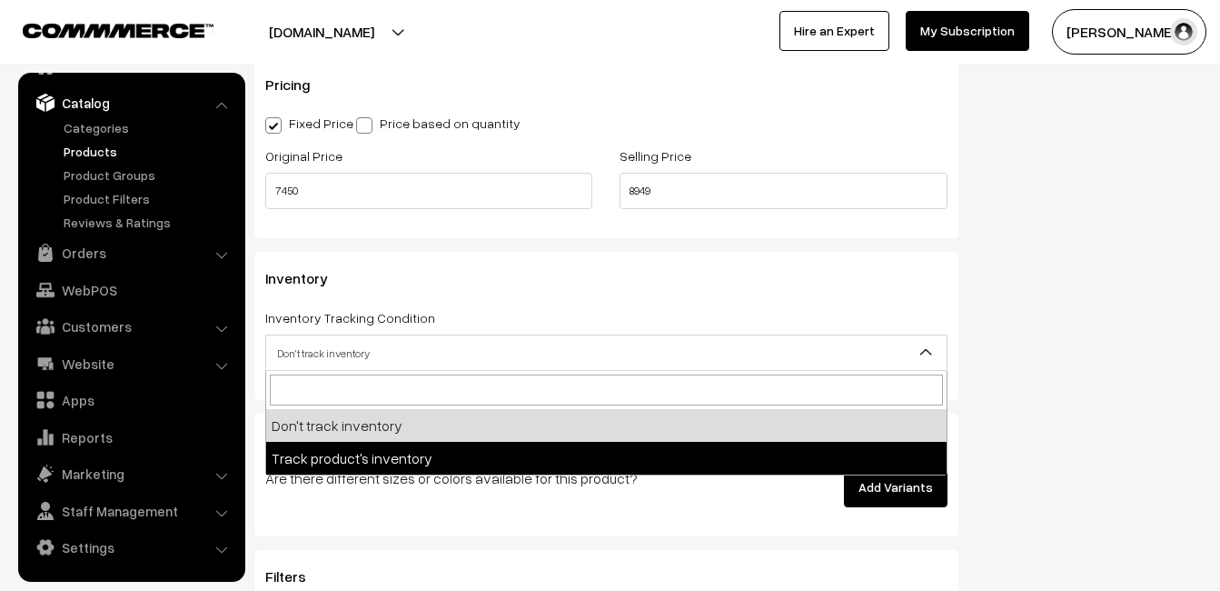
select select "2"
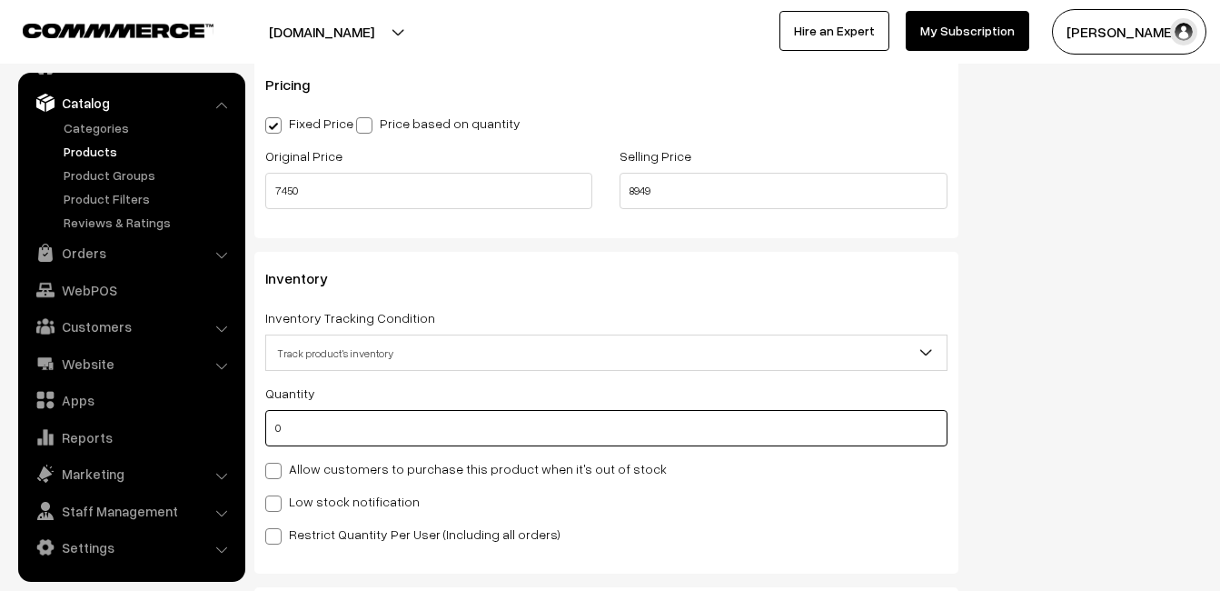
click at [325, 417] on input "0" at bounding box center [606, 428] width 682 height 36
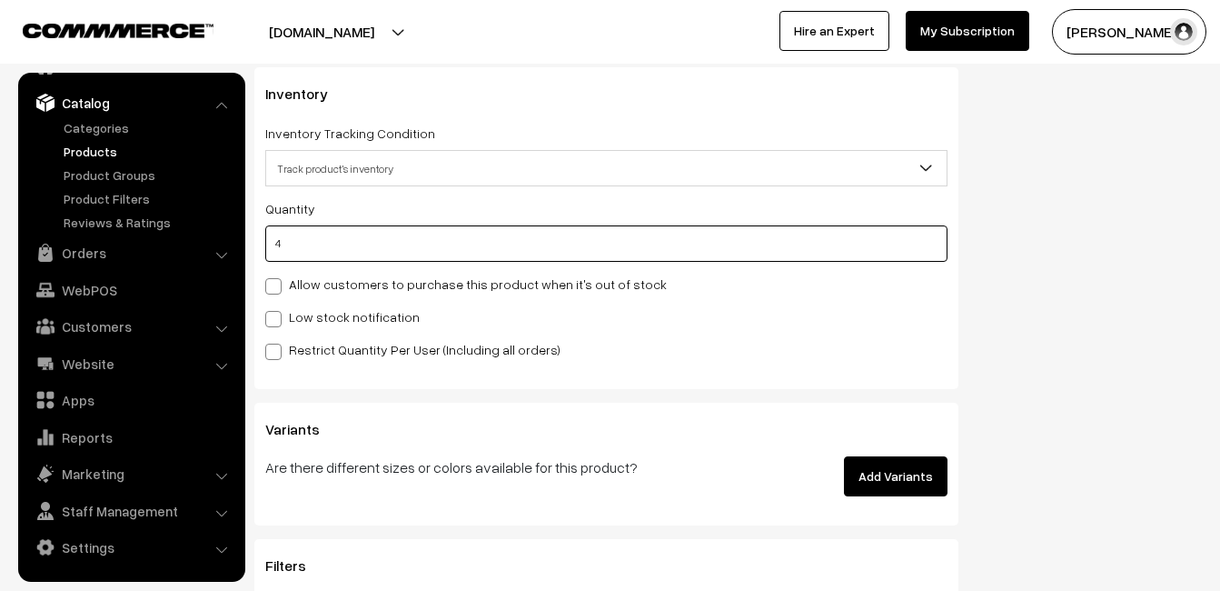
scroll to position [1817, 0]
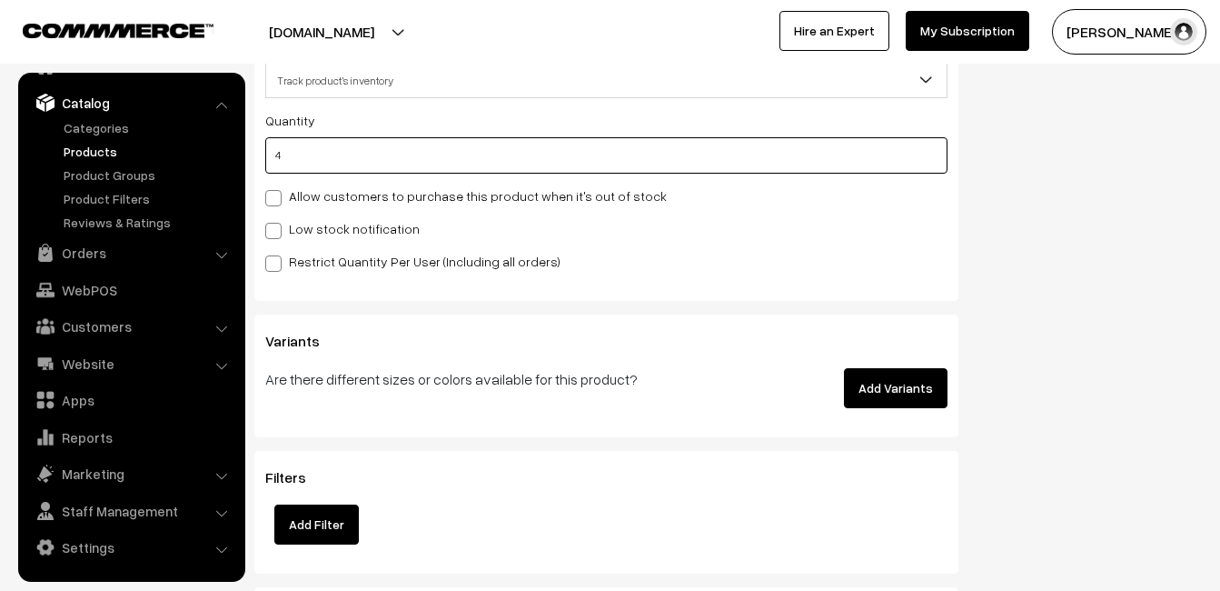
type input "4"
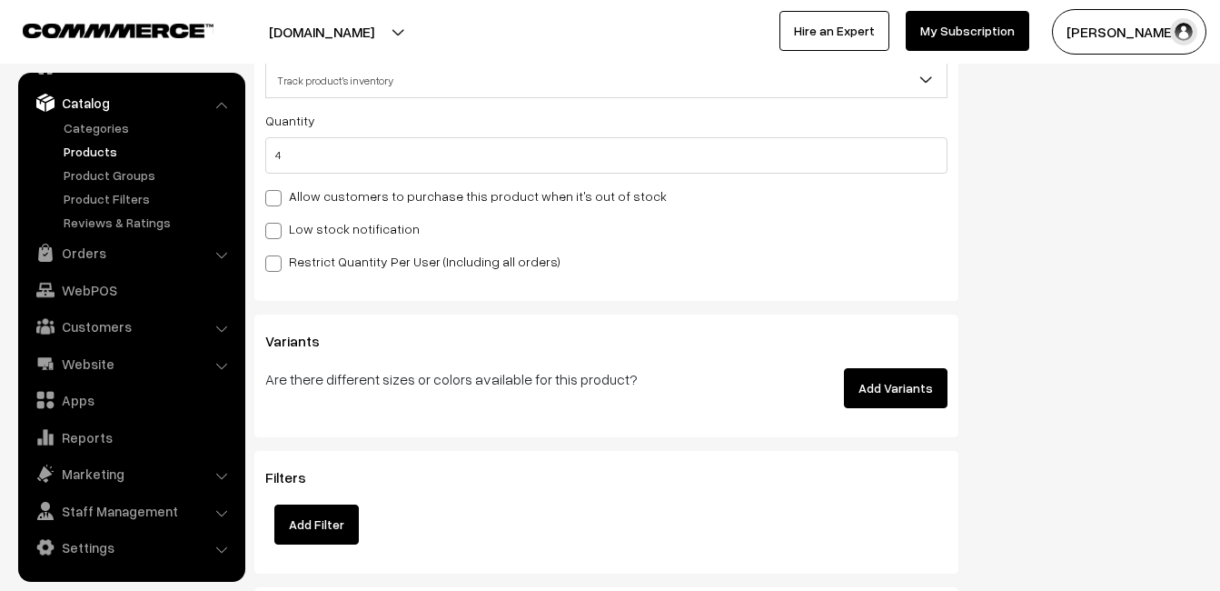
click at [296, 239] on div "Quantity 4 Allow customers to purchase this product when it's out of stock Low …" at bounding box center [606, 190] width 682 height 163
click at [296, 235] on label "Low stock notification" at bounding box center [342, 228] width 154 height 19
click at [277, 234] on input "Low stock notification" at bounding box center [271, 228] width 12 height 12
checkbox input "true"
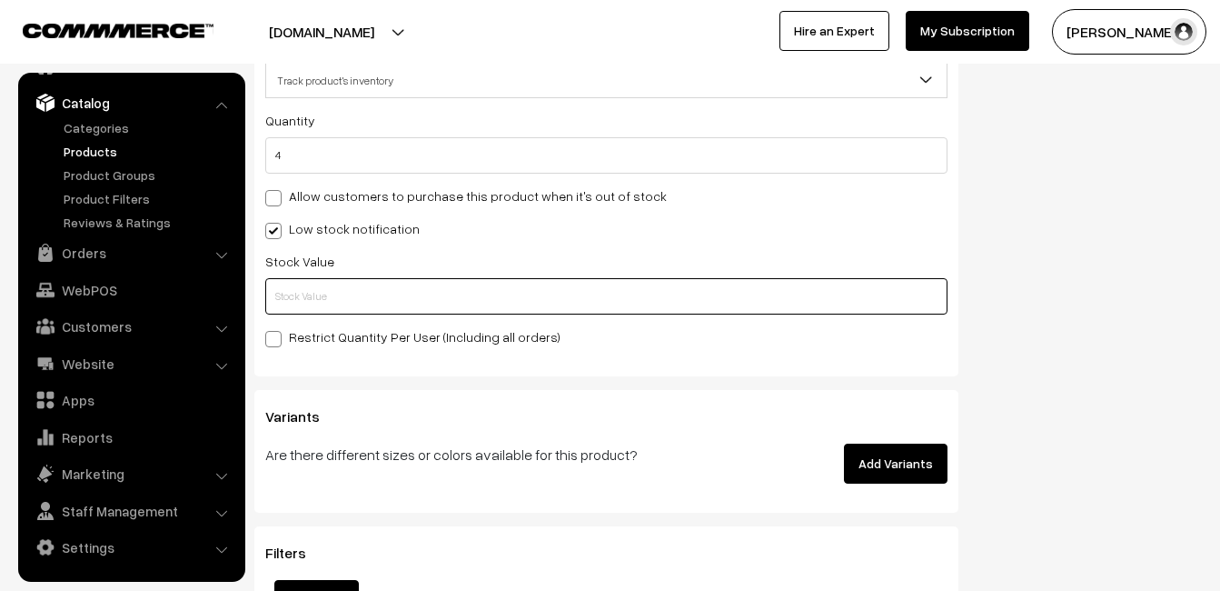
click at [306, 299] on input "text" at bounding box center [606, 296] width 682 height 36
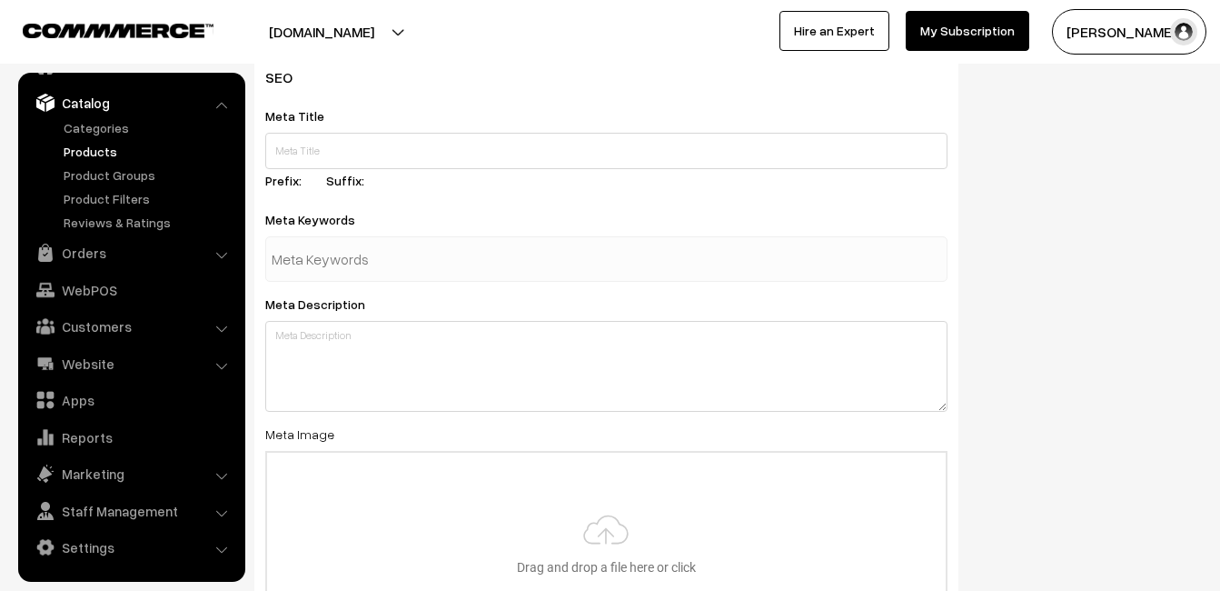
scroll to position [2697, 0]
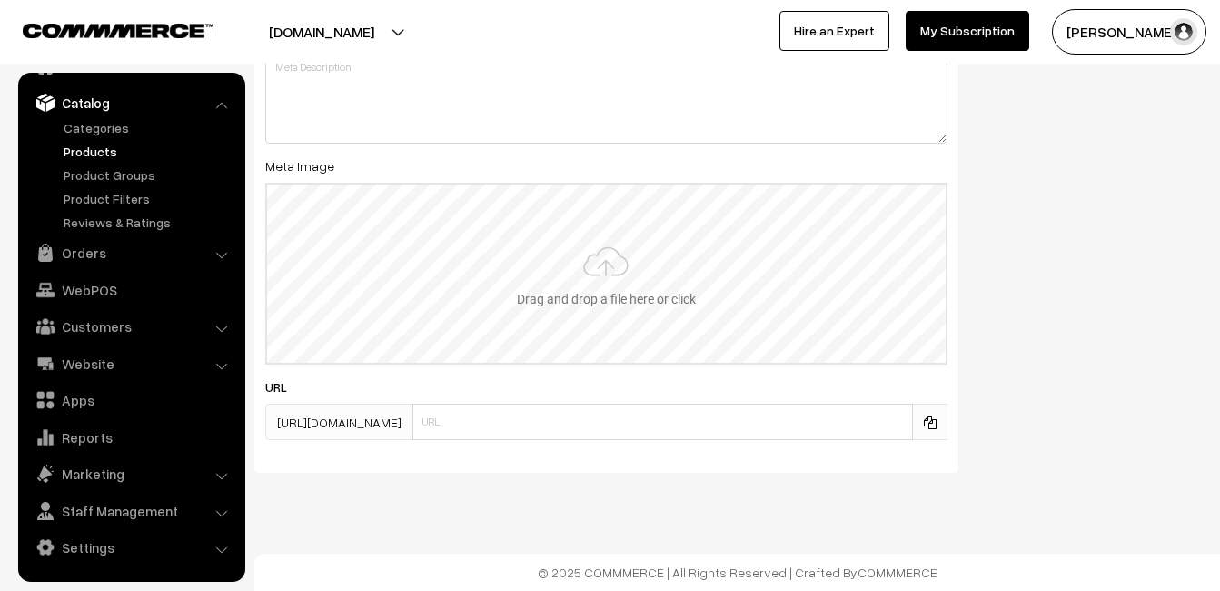
type input "2"
click at [576, 279] on input "file" at bounding box center [606, 273] width 679 height 178
type input "C:\fakepath\kanchipuram-saree-va11921-aug-1.jpeg"
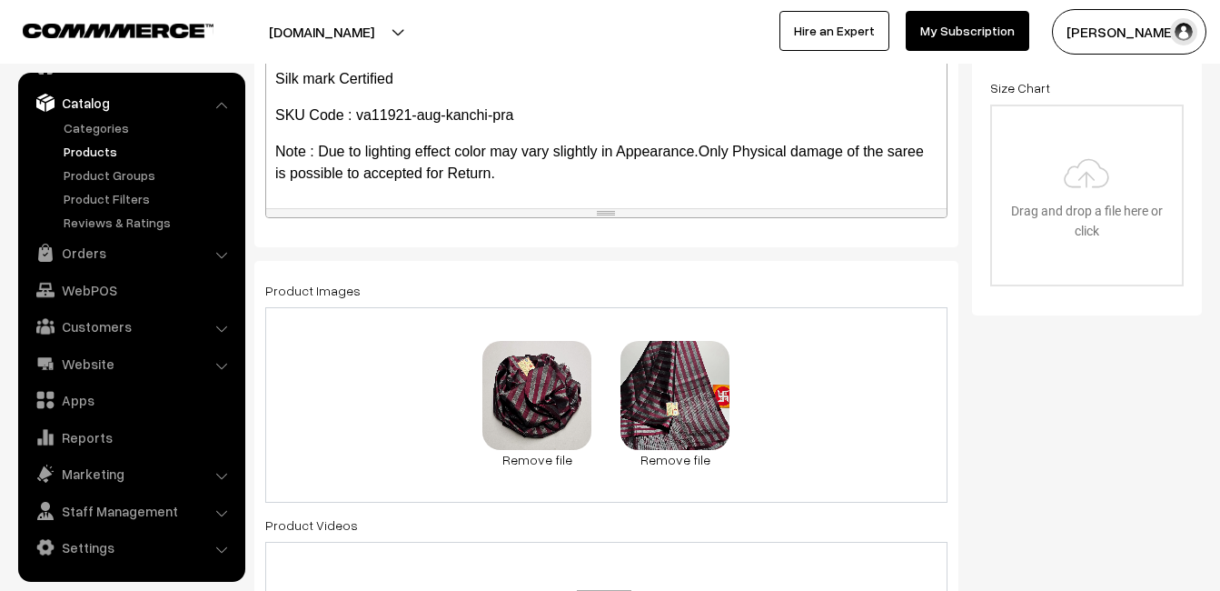
scroll to position [0, 0]
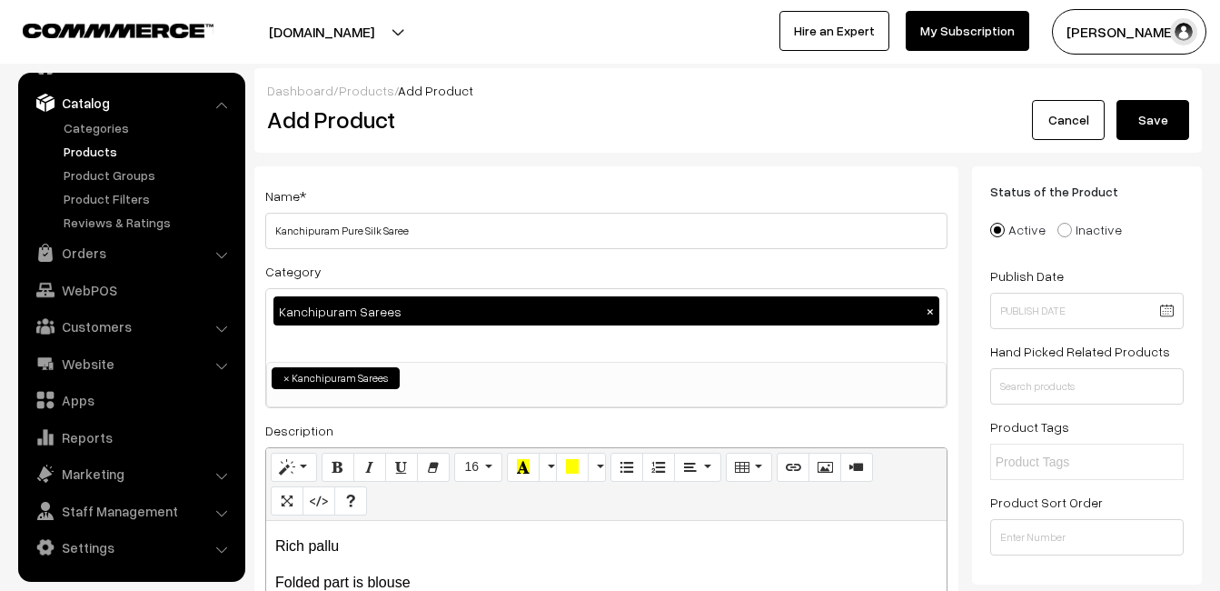
click at [1168, 123] on button "Save" at bounding box center [1153, 120] width 73 height 40
click at [525, 101] on div "Add Product" at bounding box center [609, 120] width 712 height 40
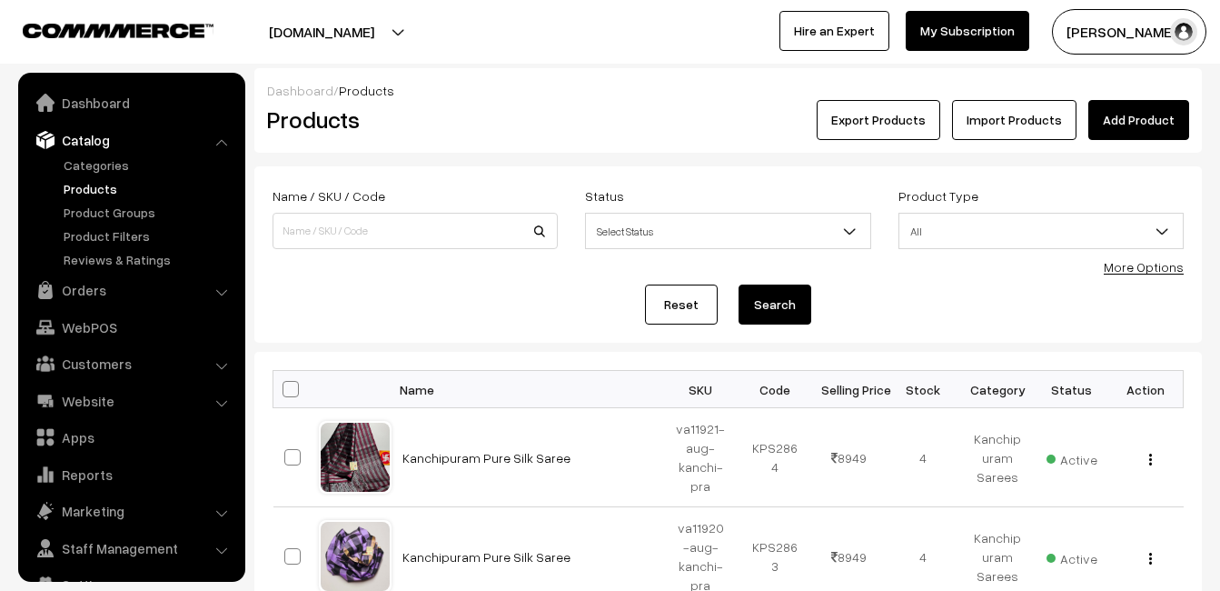
scroll to position [37, 0]
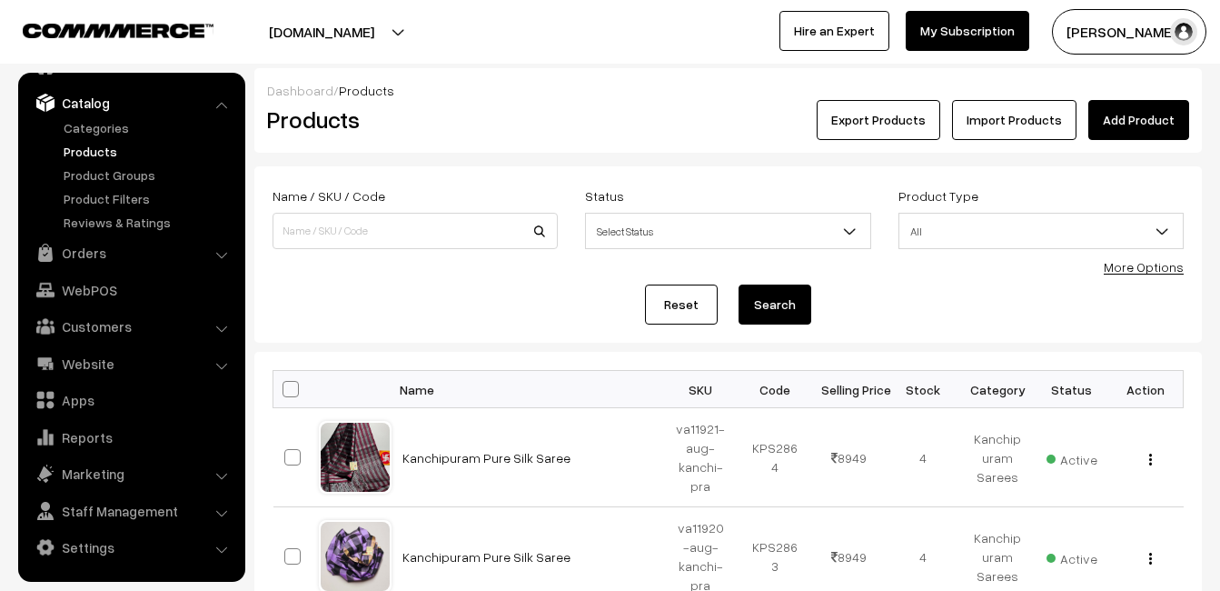
click at [1164, 117] on link "Add Product" at bounding box center [1138, 120] width 101 height 40
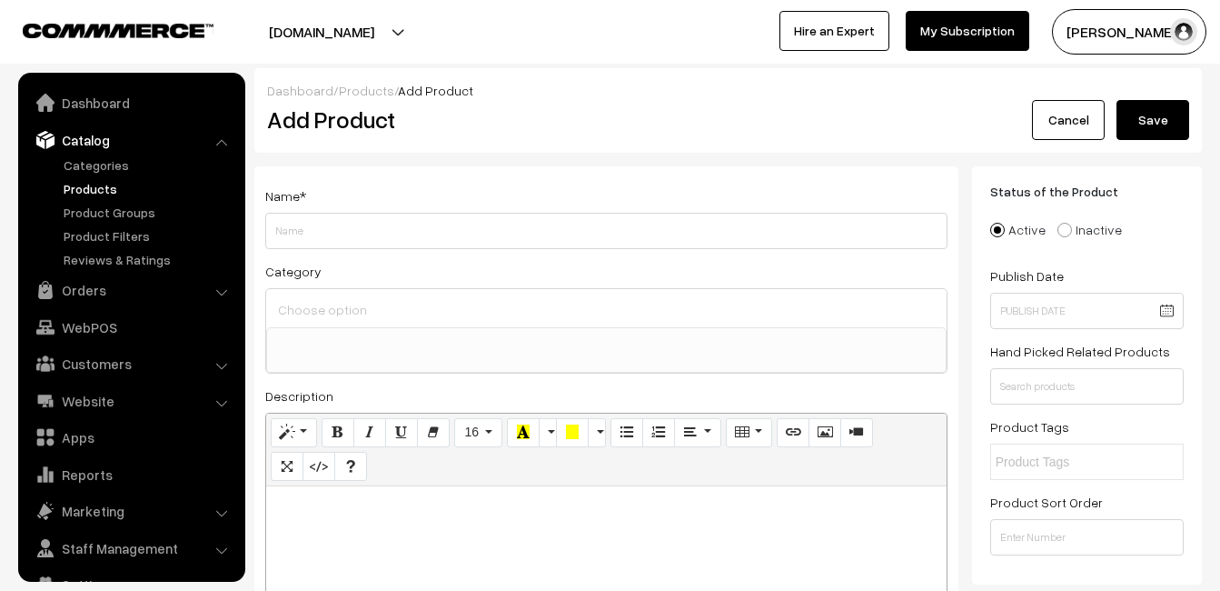
select select
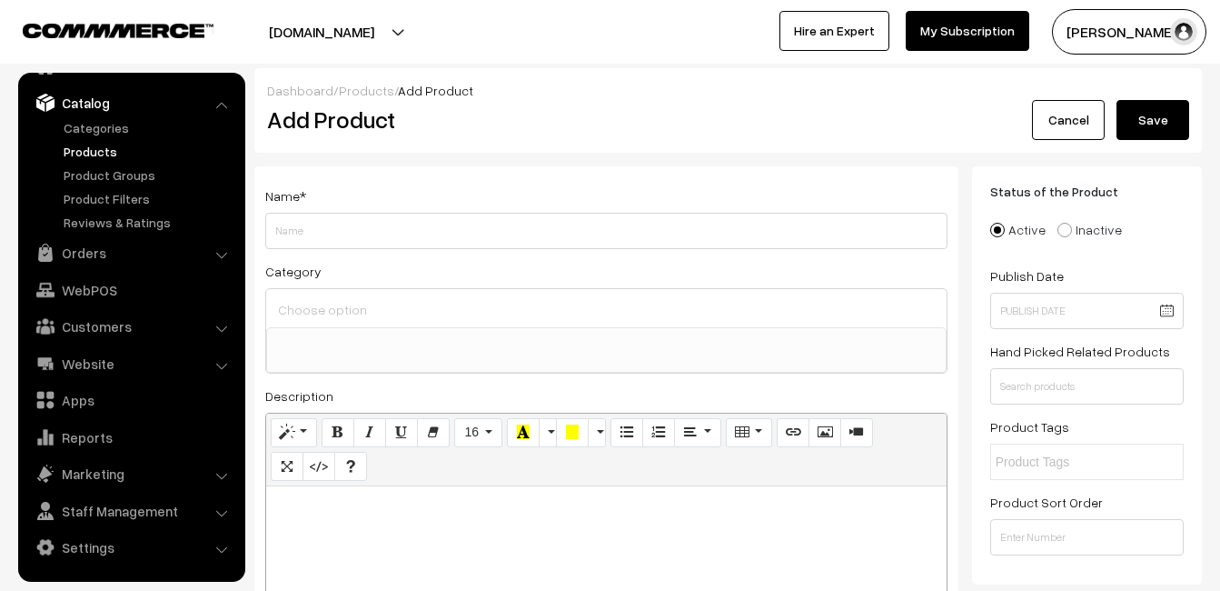
click at [308, 524] on div at bounding box center [606, 599] width 681 height 227
paste div
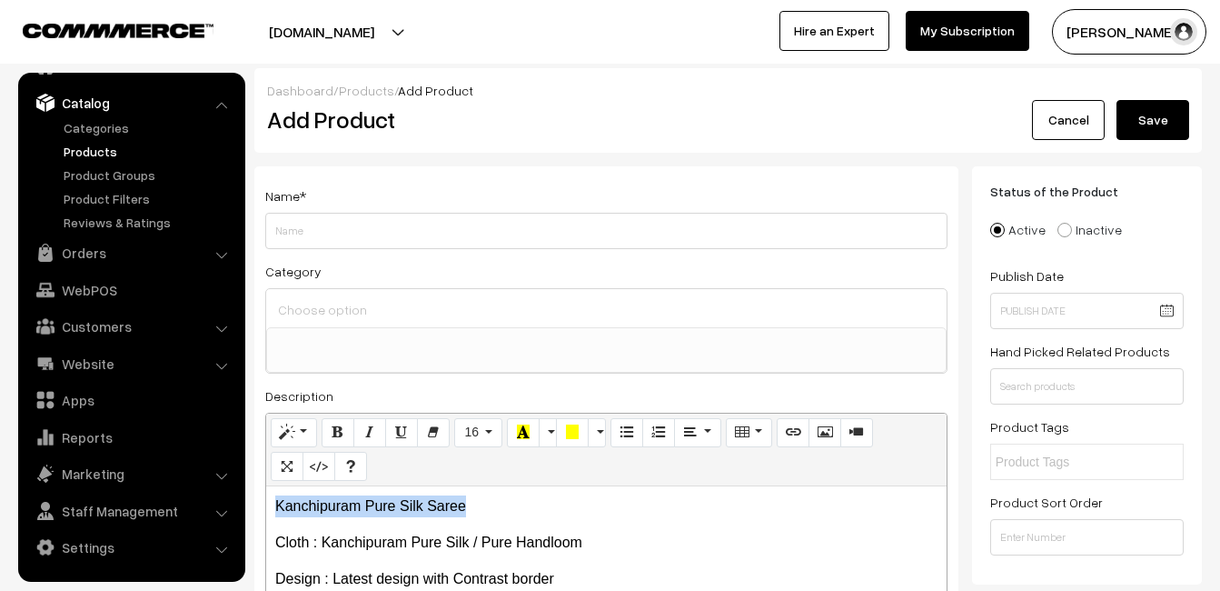
drag, startPoint x: 472, startPoint y: 506, endPoint x: 260, endPoint y: 506, distance: 211.7
click at [260, 506] on div "Name * Category Uppada Sarees Uppada Sarees > Uppada Plain Sarees Uppada Sarees…" at bounding box center [606, 459] width 704 height 586
copy p "Kanchipuram Pure Silk Saree"
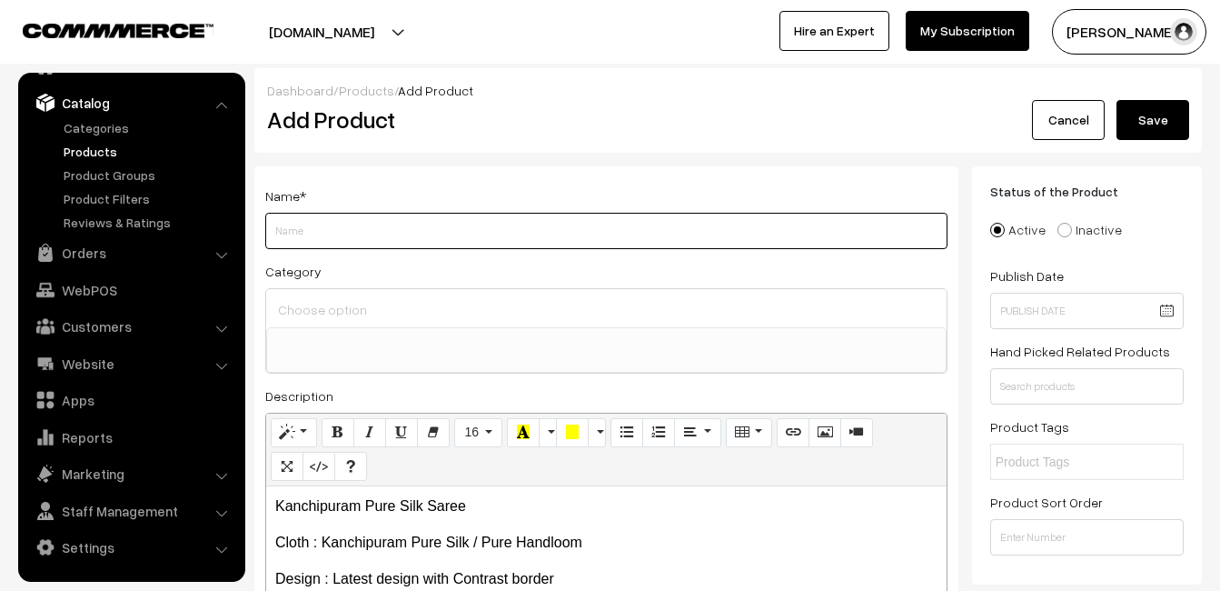
paste input "Kanchipuram Pure Silk Saree"
type input "Kanchipuram Pure Silk Saree"
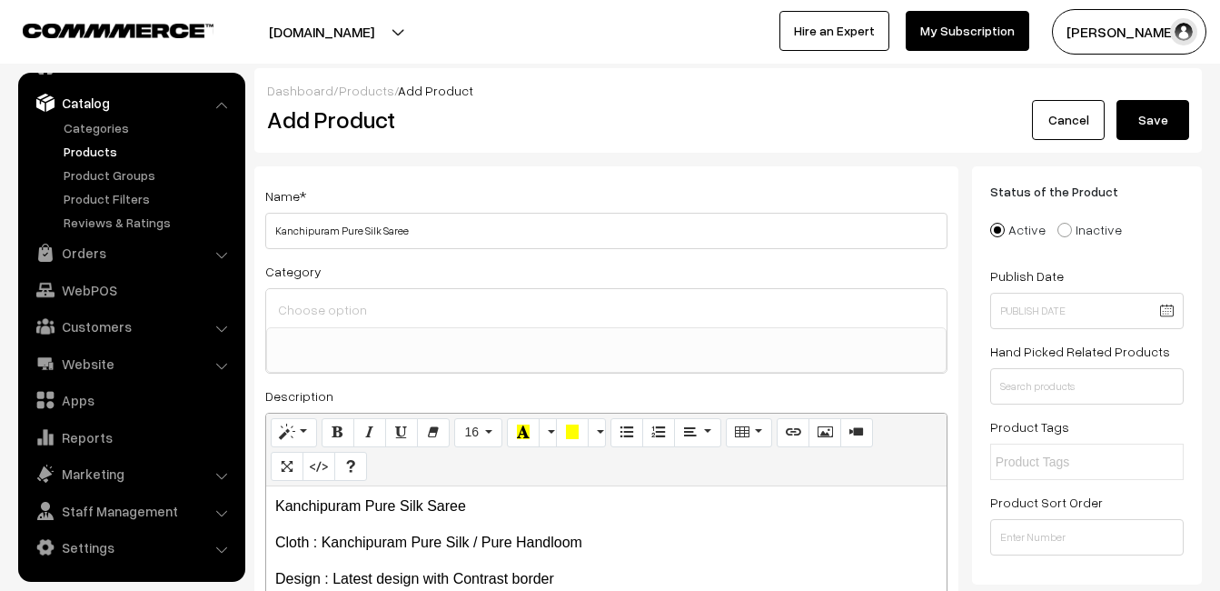
click at [375, 314] on input at bounding box center [606, 309] width 666 height 26
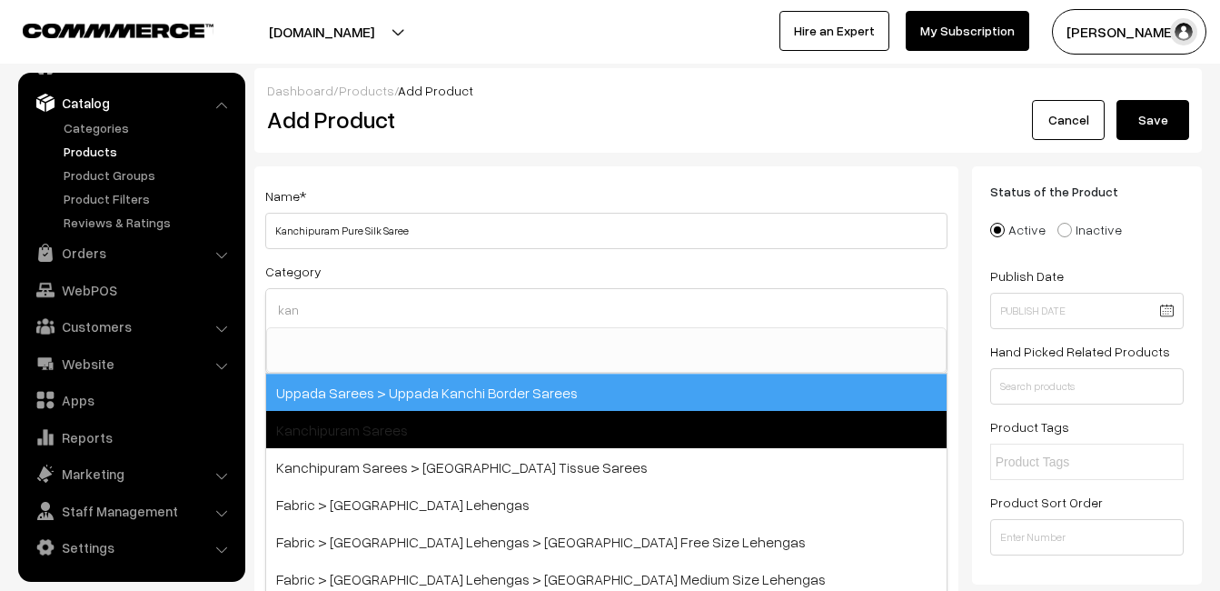
type input "kan"
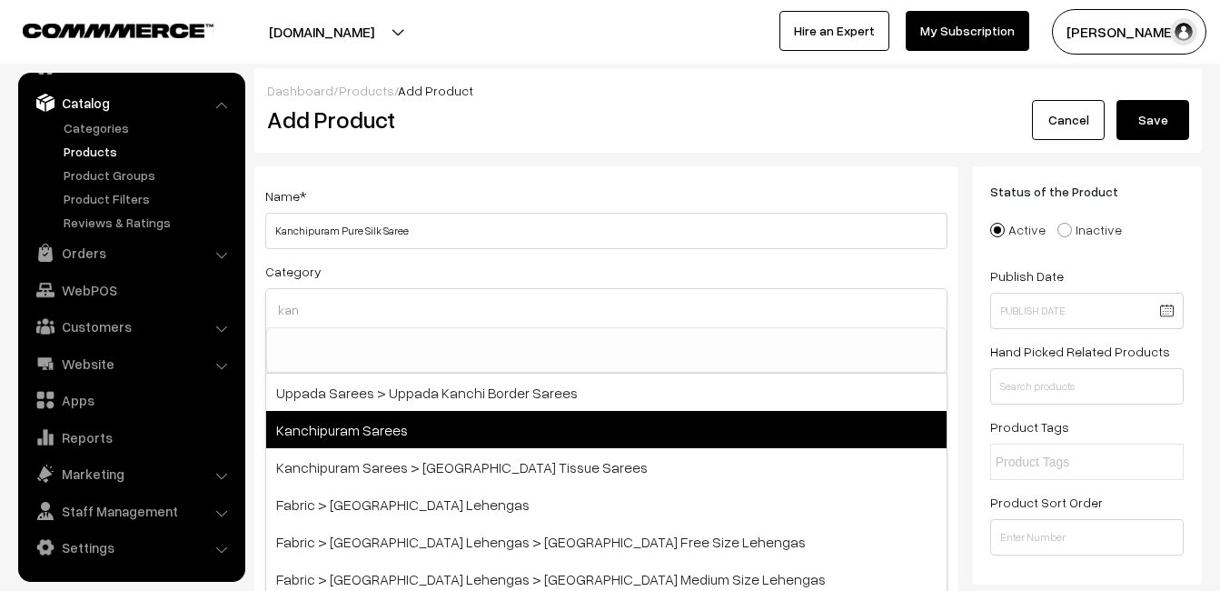
click at [383, 418] on span "Kanchipuram Sarees" at bounding box center [606, 429] width 681 height 37
select select "3"
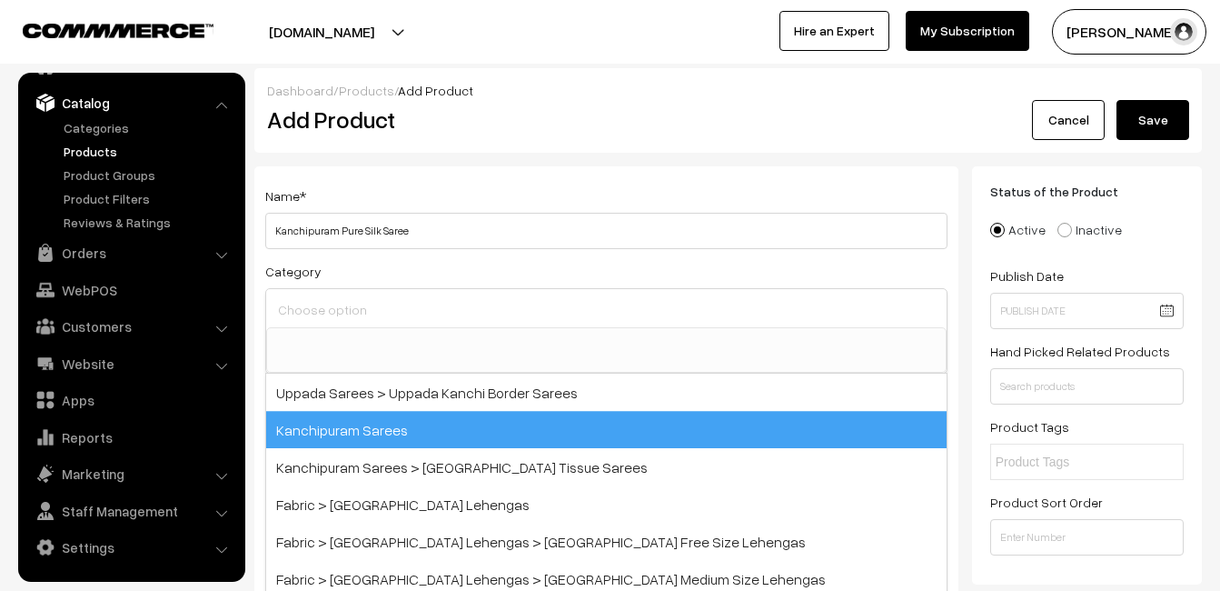
scroll to position [309, 0]
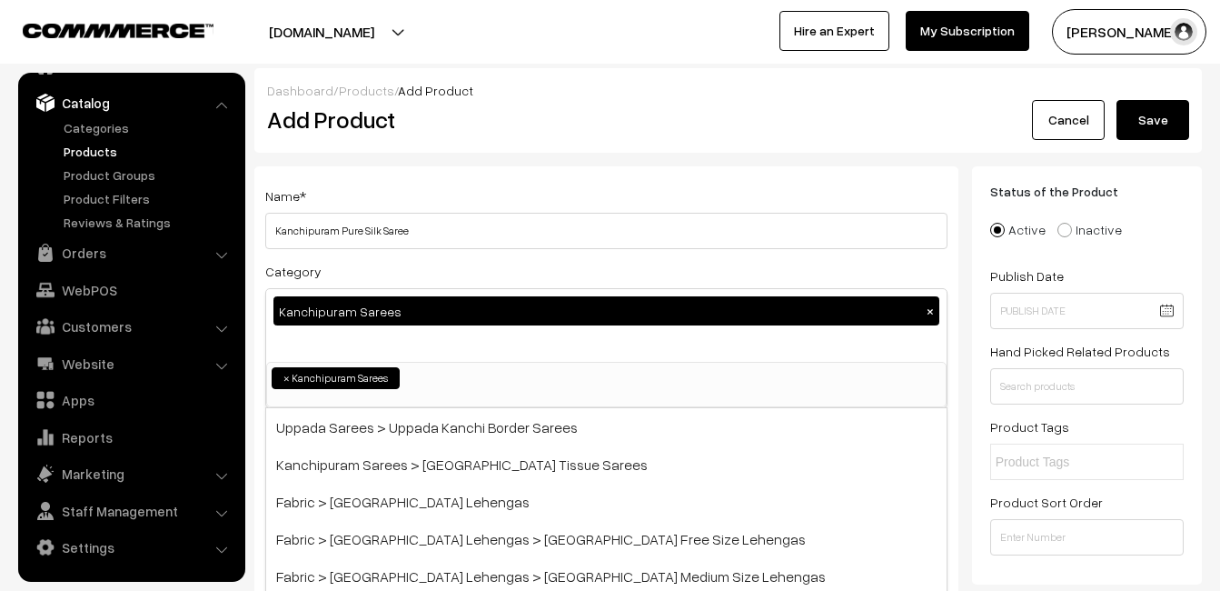
click at [436, 167] on div "Name * Kanchipuram Pure Silk Saree Category Kanchipuram Sarees × Uppada Sarees …" at bounding box center [606, 476] width 704 height 621
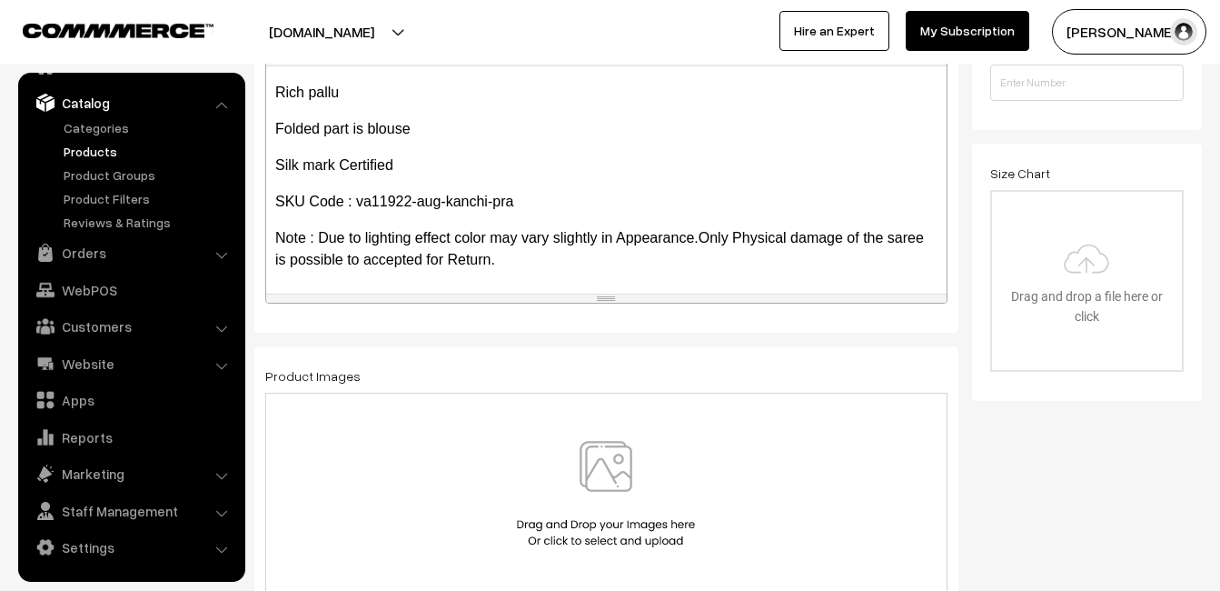
scroll to position [394, 0]
click at [599, 476] on img at bounding box center [605, 494] width 187 height 106
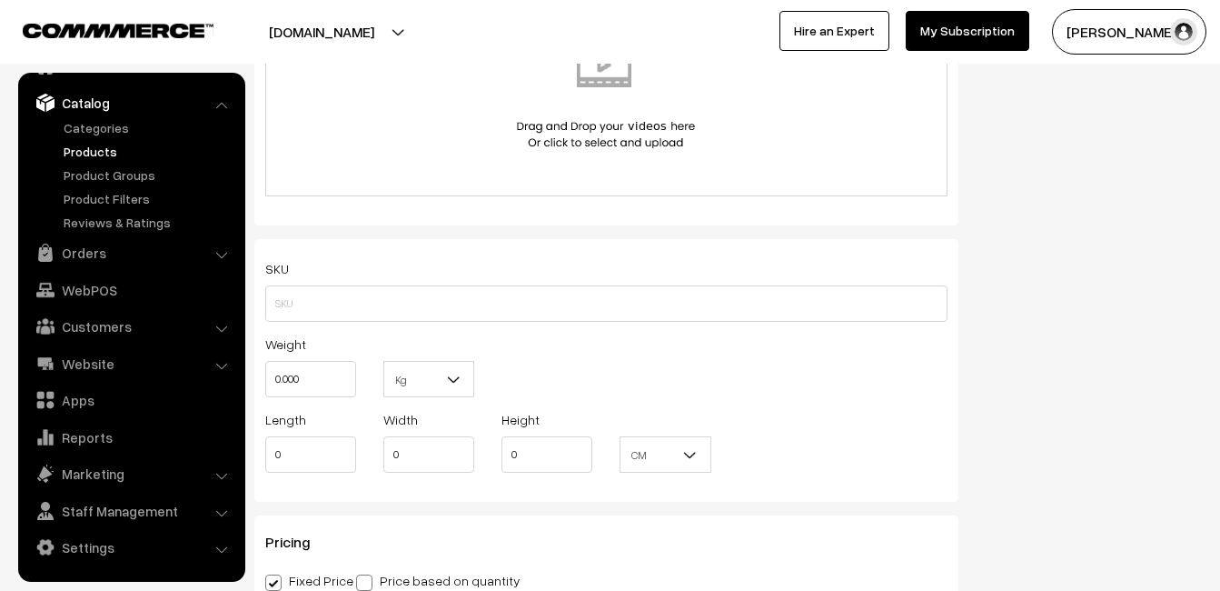
scroll to position [1090, 0]
click at [322, 293] on input "text" at bounding box center [606, 301] width 682 height 36
paste input "va11922-aug-kanchi-pra"
type input "va11922-aug-kanchi-pra"
click at [314, 365] on input "0.000" at bounding box center [310, 376] width 91 height 36
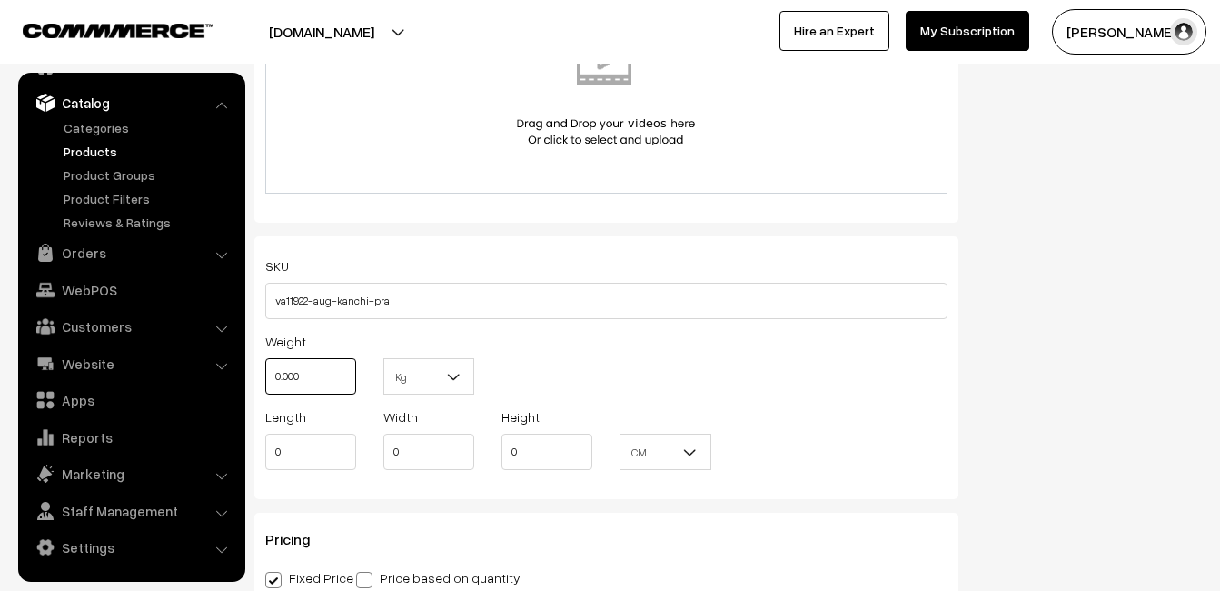
click at [314, 365] on input "0.000" at bounding box center [310, 376] width 91 height 36
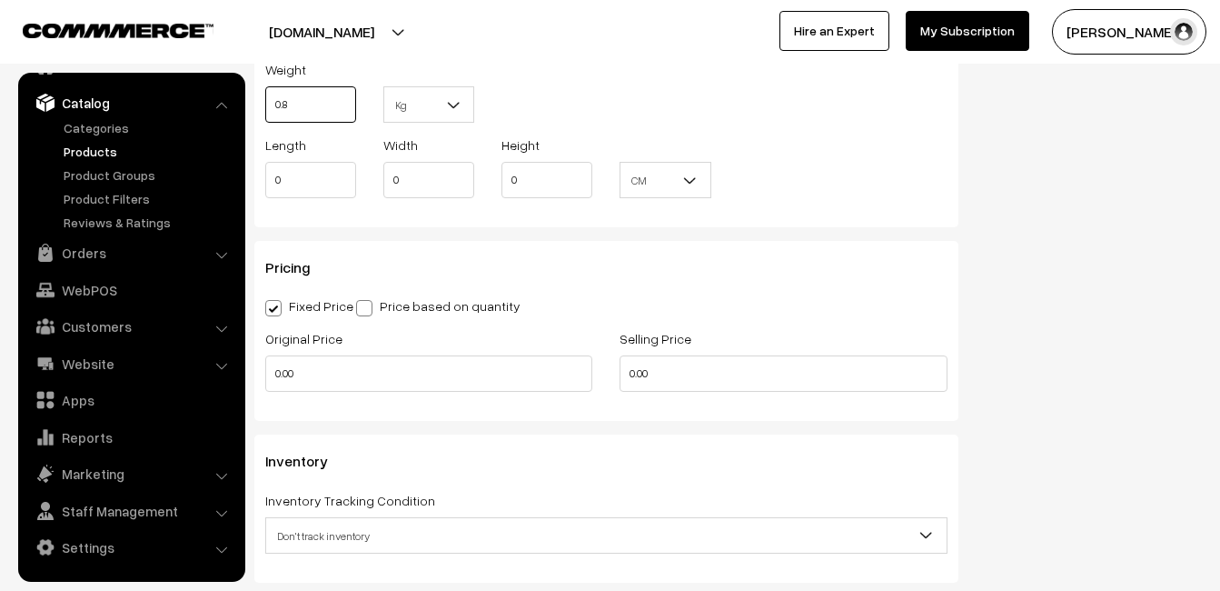
scroll to position [1363, 0]
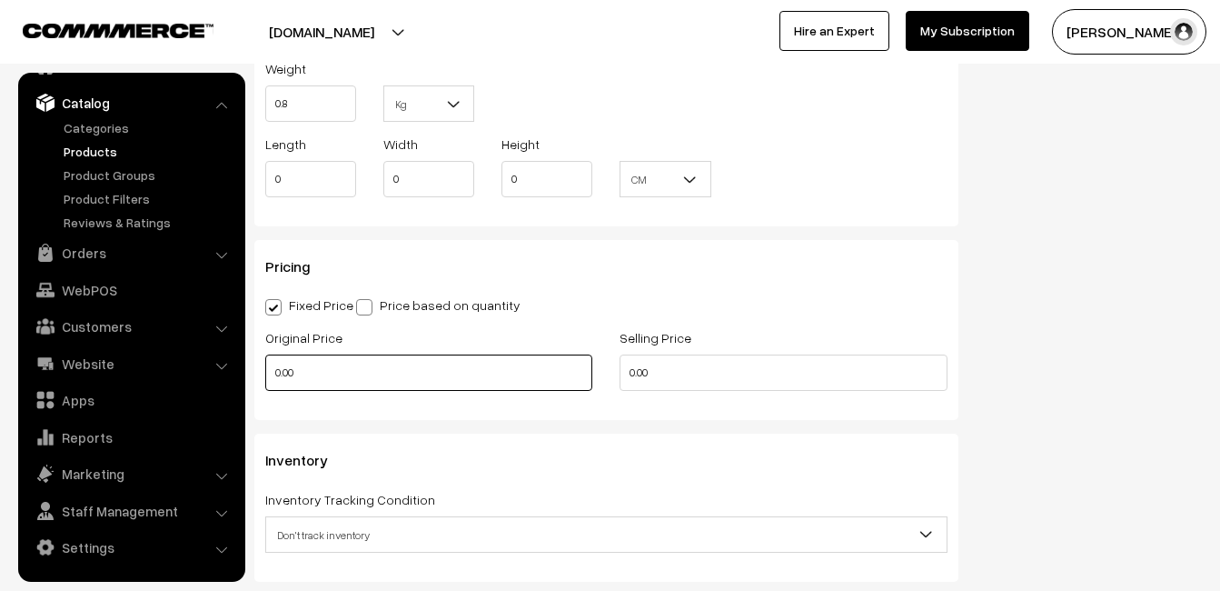
type input "0.80"
click at [316, 358] on input "0.00" at bounding box center [428, 372] width 327 height 36
click at [319, 381] on input "0" at bounding box center [428, 372] width 327 height 36
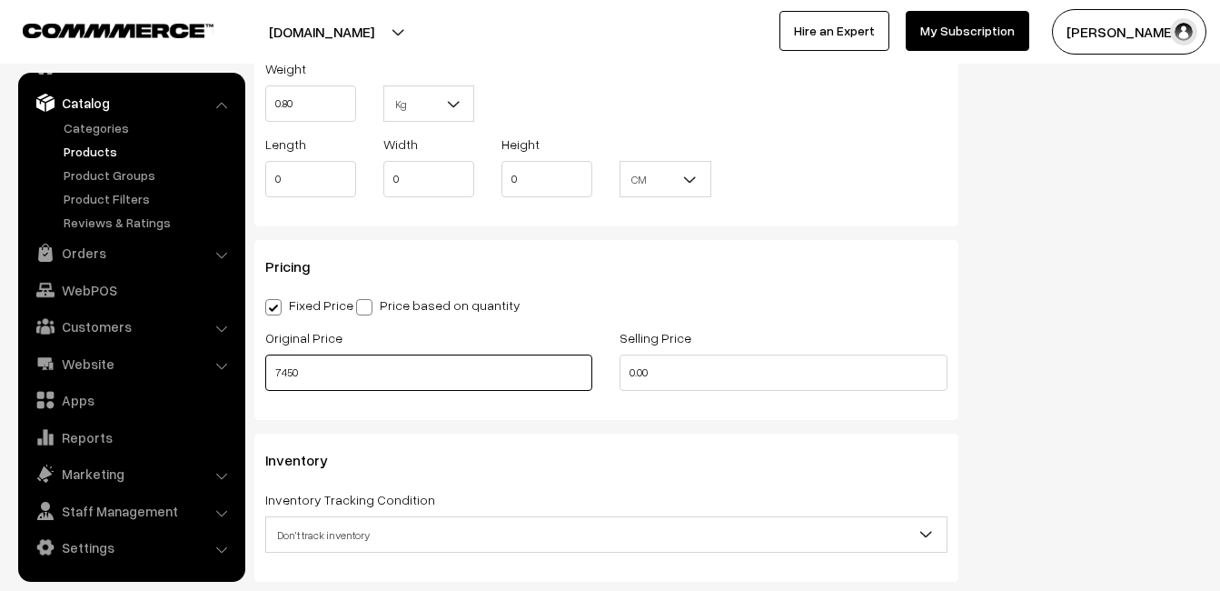
type input "7450"
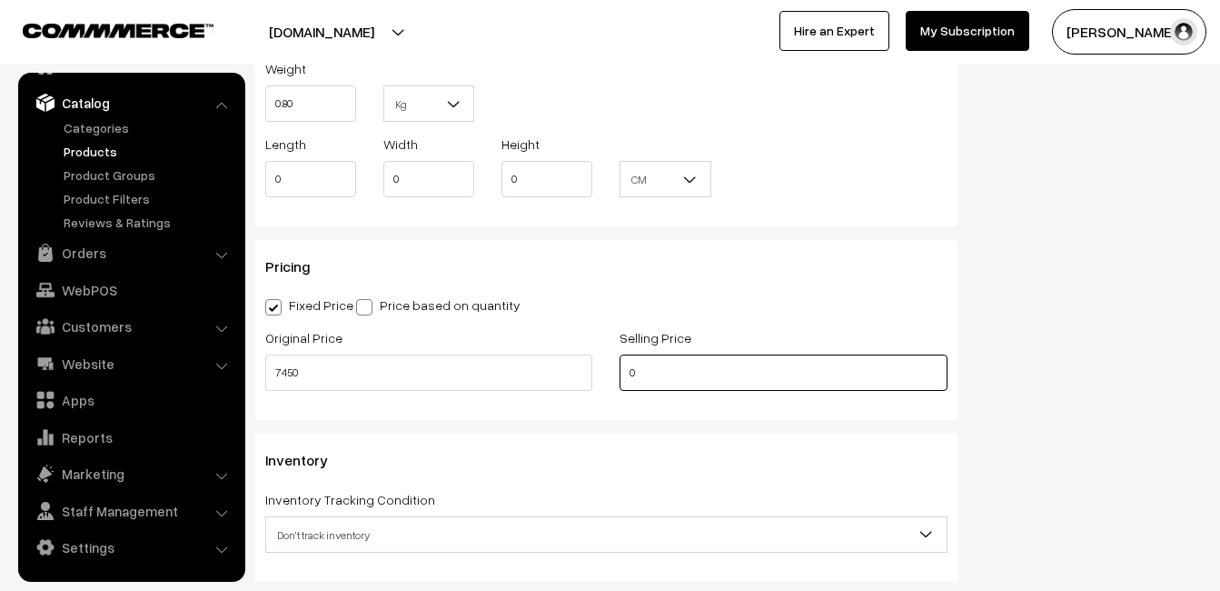
click at [661, 368] on input "0" at bounding box center [783, 372] width 327 height 36
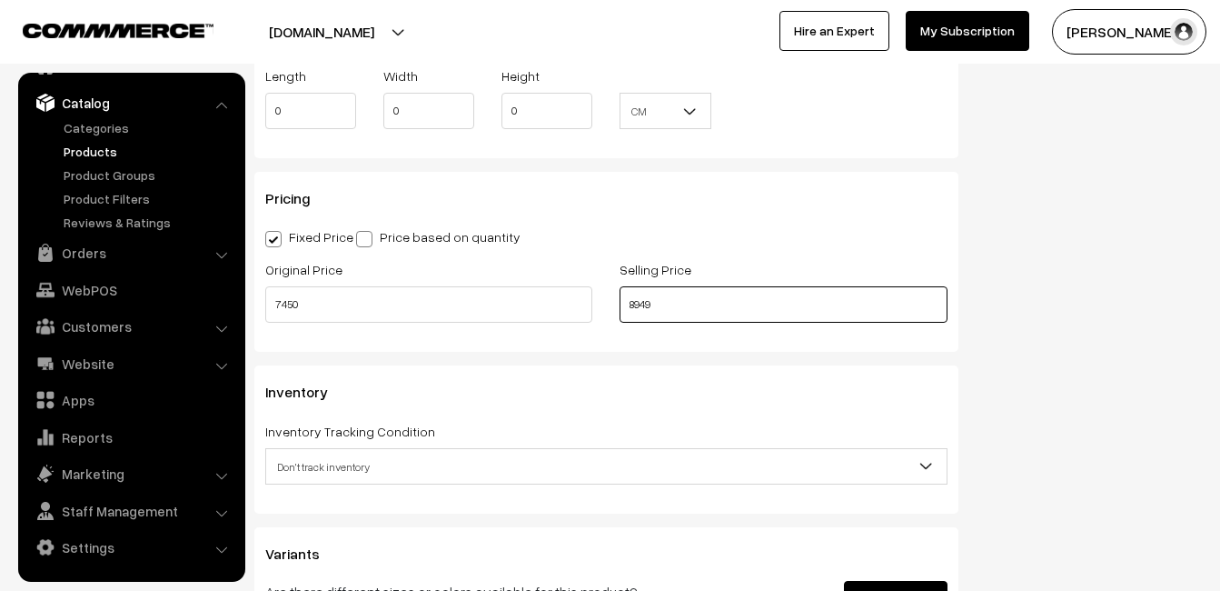
scroll to position [1545, 0]
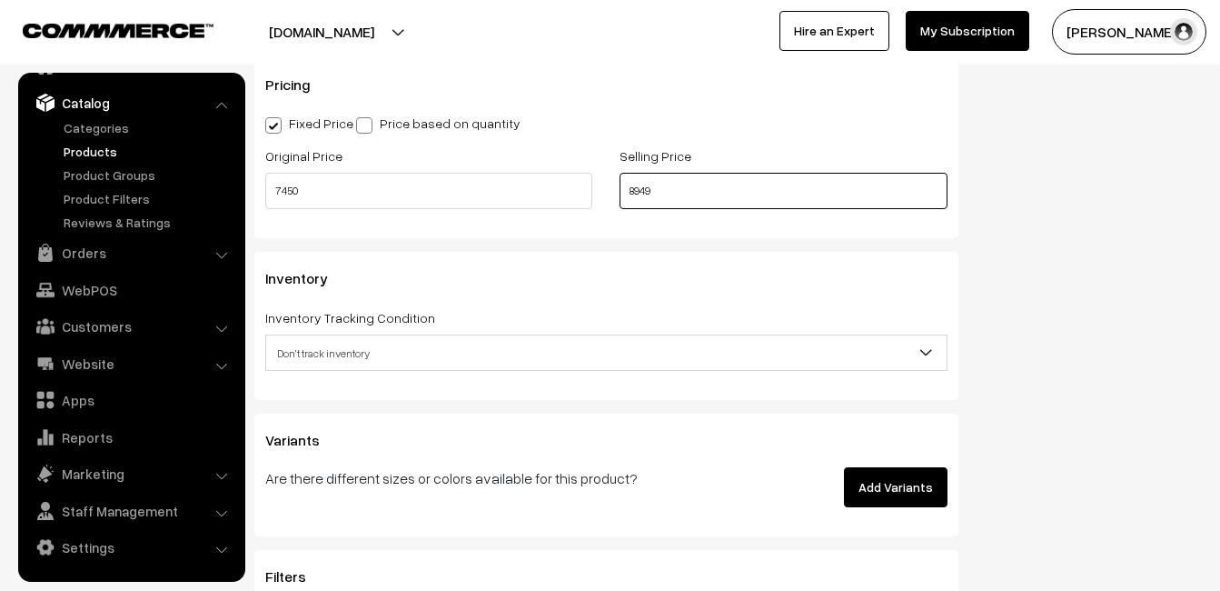
type input "8949"
click at [301, 347] on span "Don't track inventory" at bounding box center [606, 353] width 681 height 32
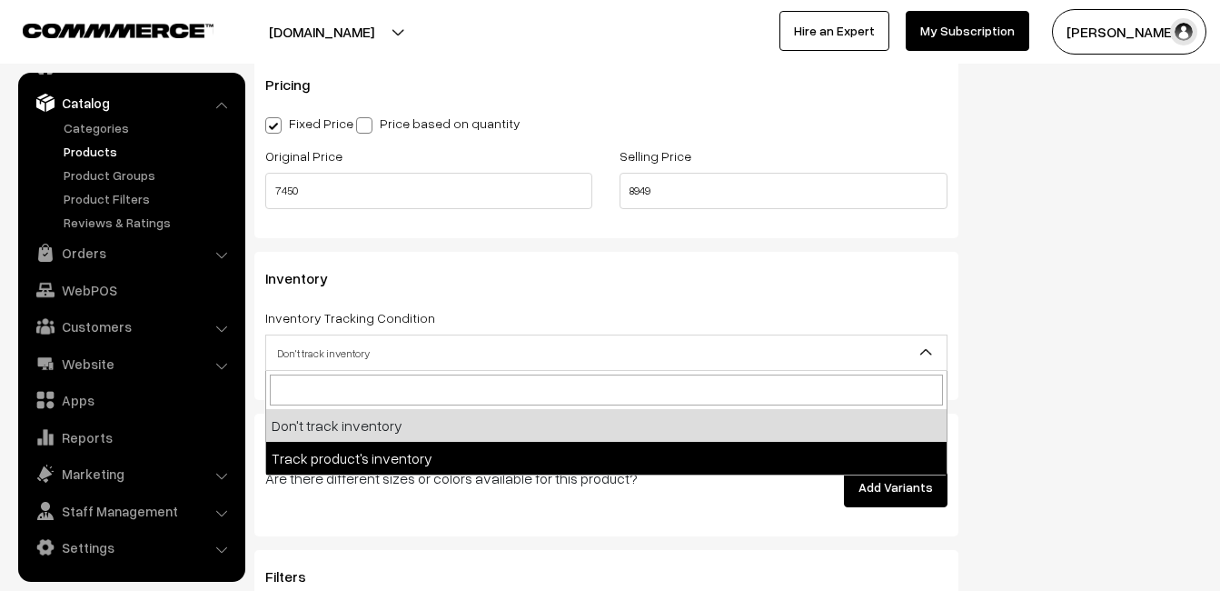
select select "2"
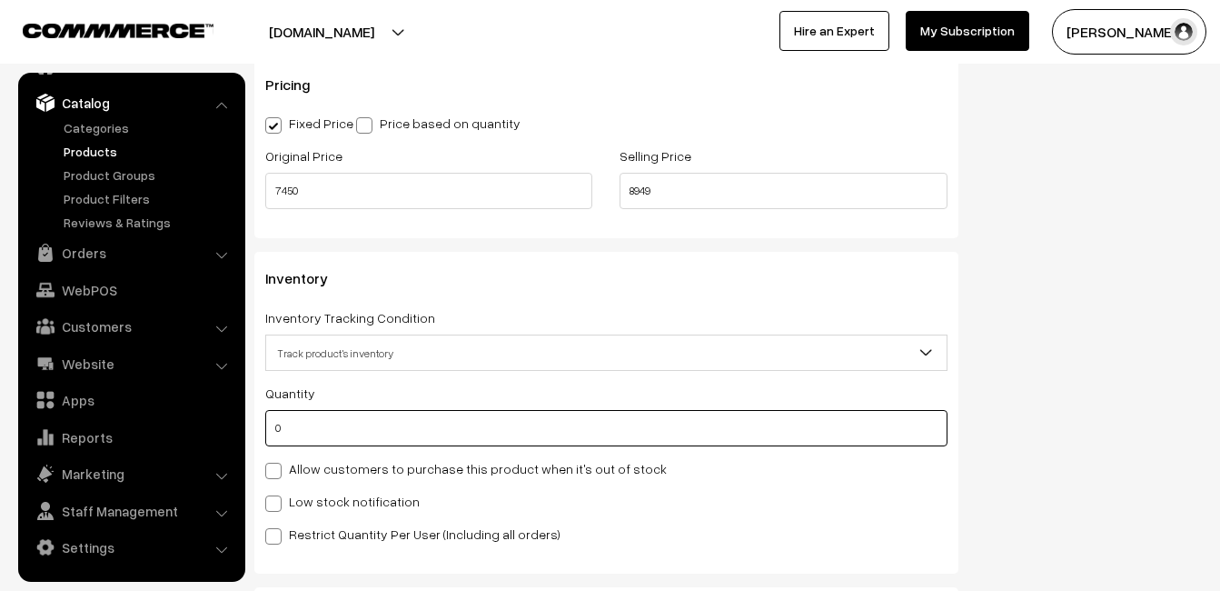
click at [306, 433] on input "0" at bounding box center [606, 428] width 682 height 36
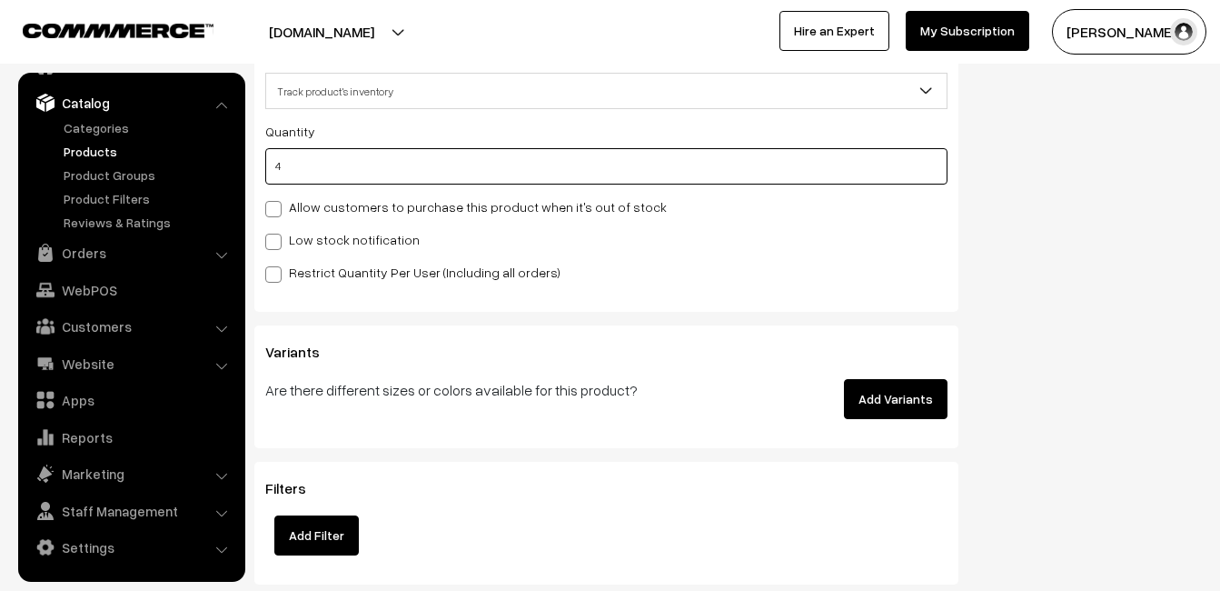
scroll to position [1817, 0]
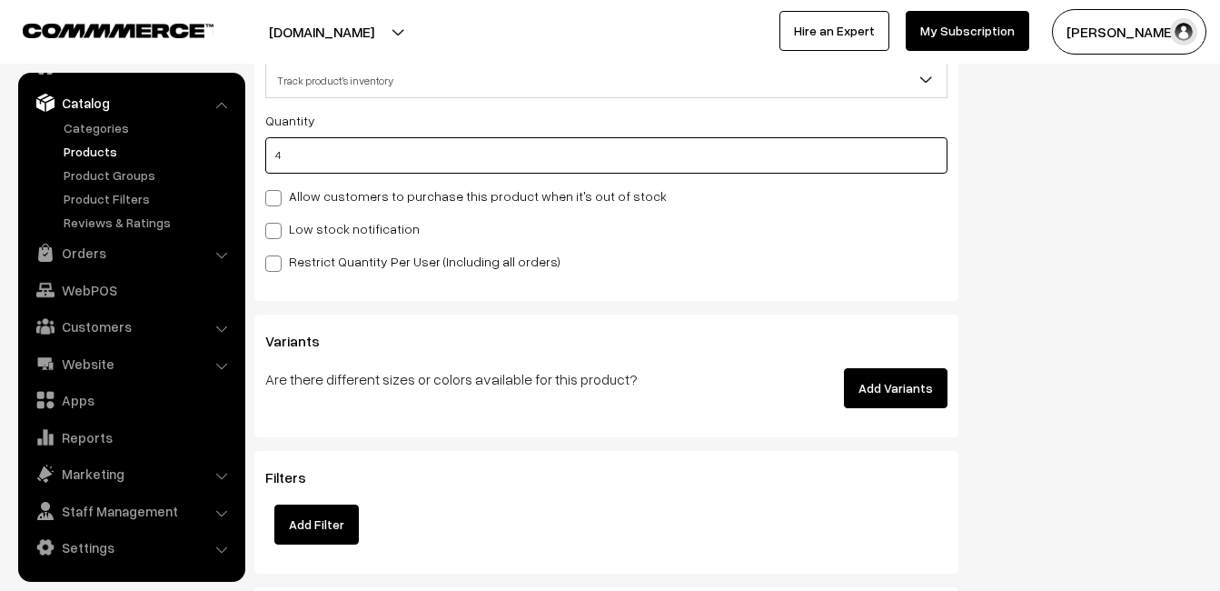
type input "4"
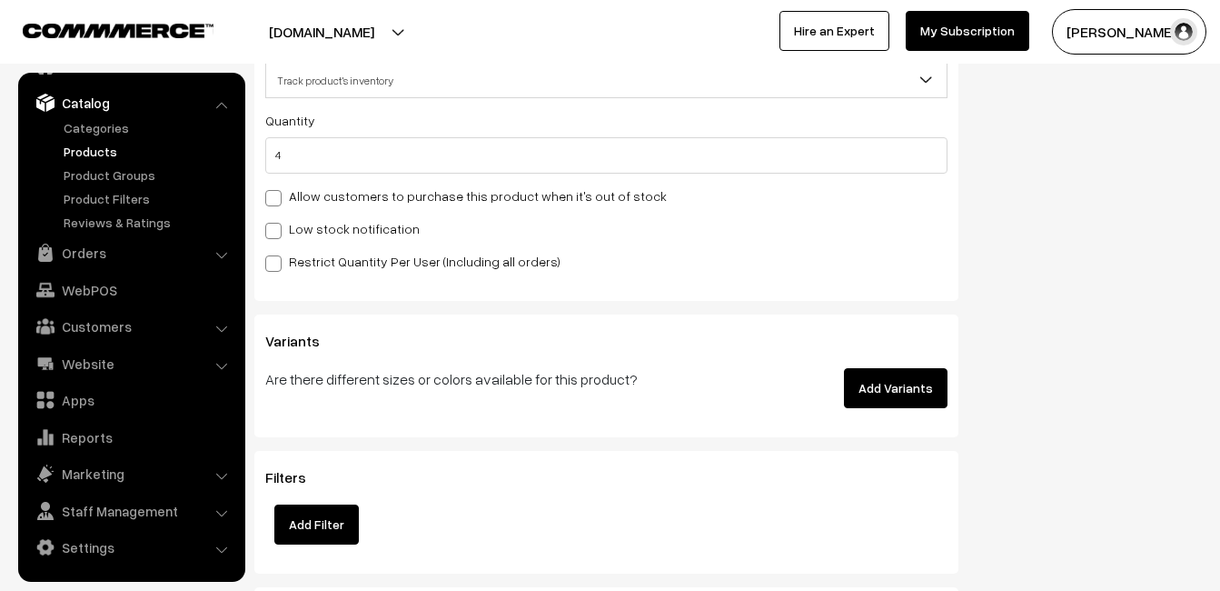
click at [283, 219] on label "Low stock notification" at bounding box center [342, 228] width 154 height 19
click at [277, 222] on input "Low stock notification" at bounding box center [271, 228] width 12 height 12
checkbox input "true"
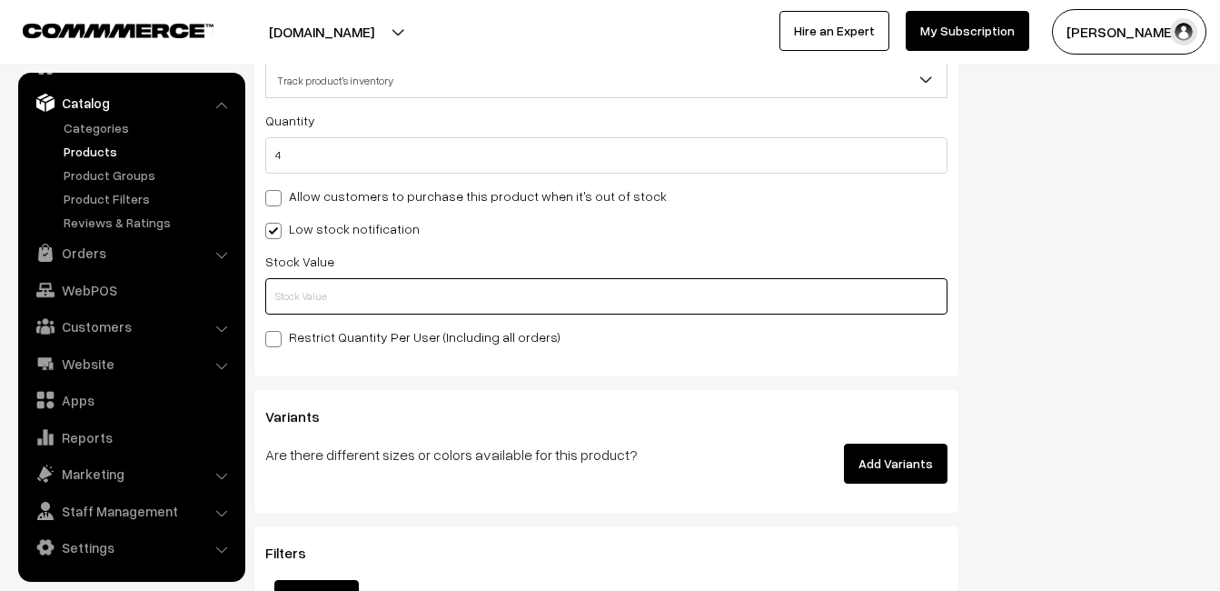
click at [304, 293] on input "text" at bounding box center [606, 296] width 682 height 36
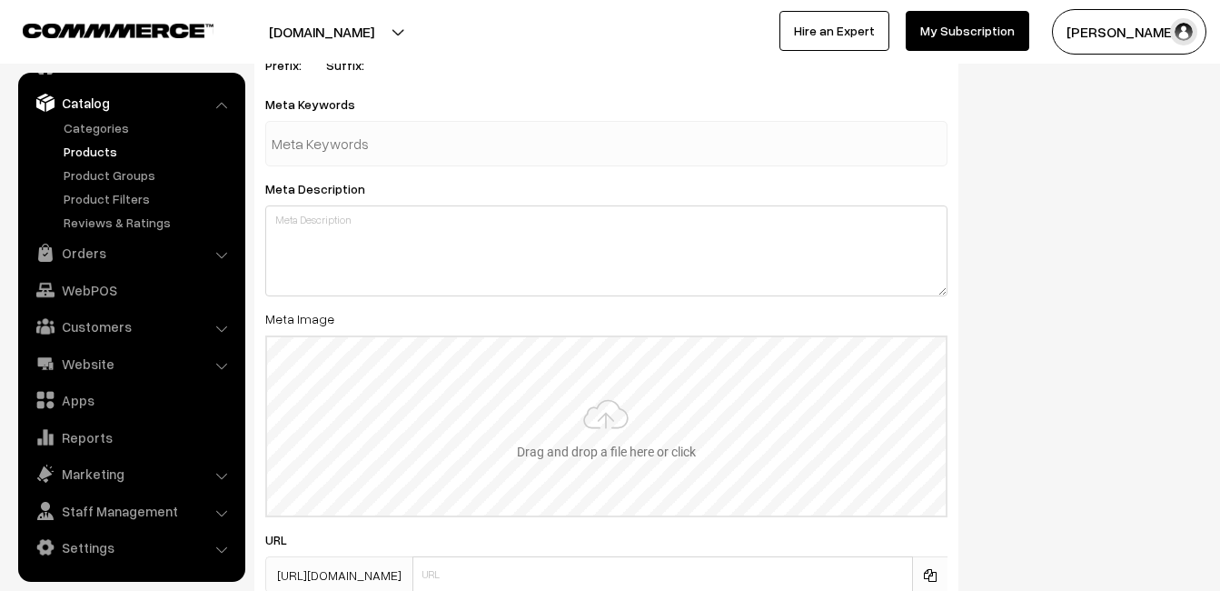
scroll to position [2697, 0]
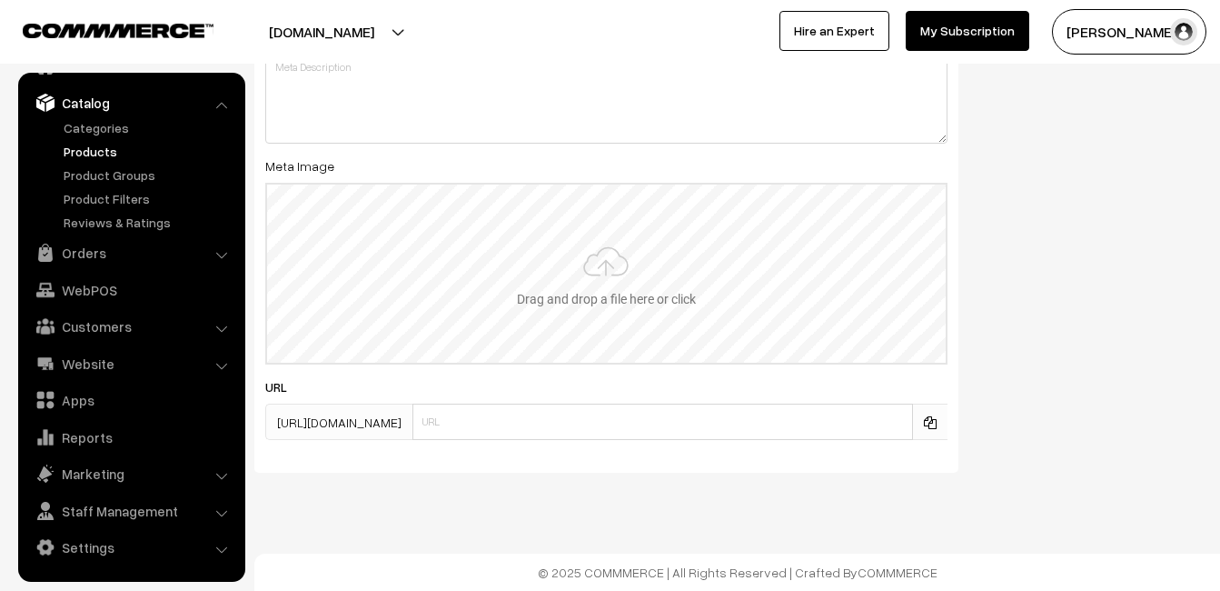
type input "2"
click at [612, 223] on input "file" at bounding box center [606, 273] width 679 height 178
type input "C:\fakepath\kanchipuram-saree-va11922-aug-1.jpeg"
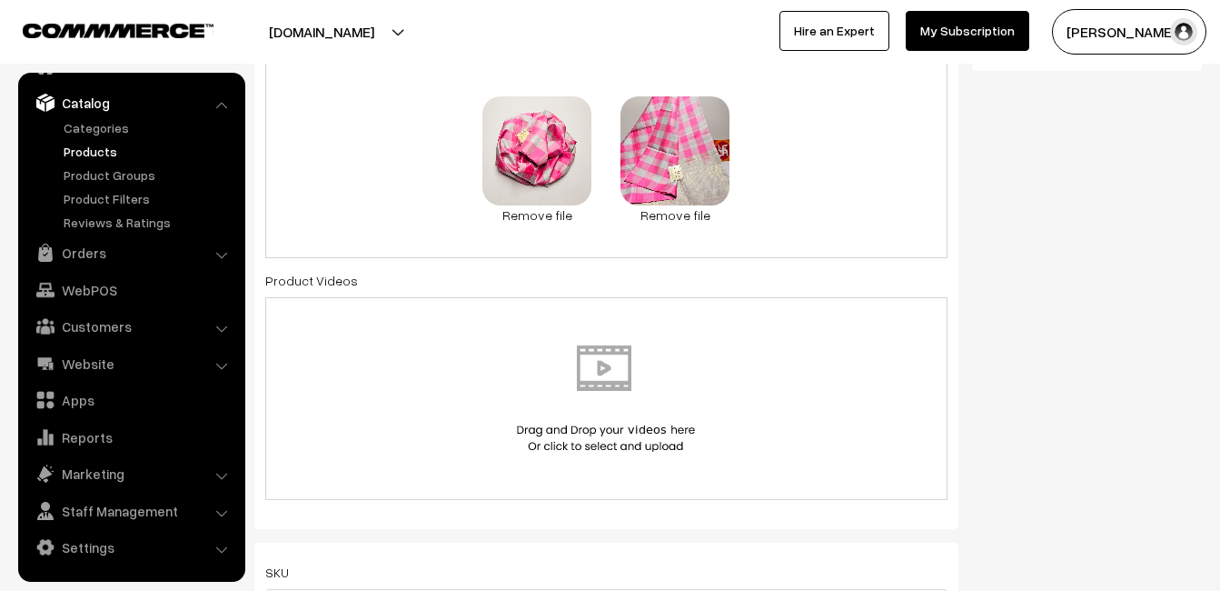
scroll to position [0, 0]
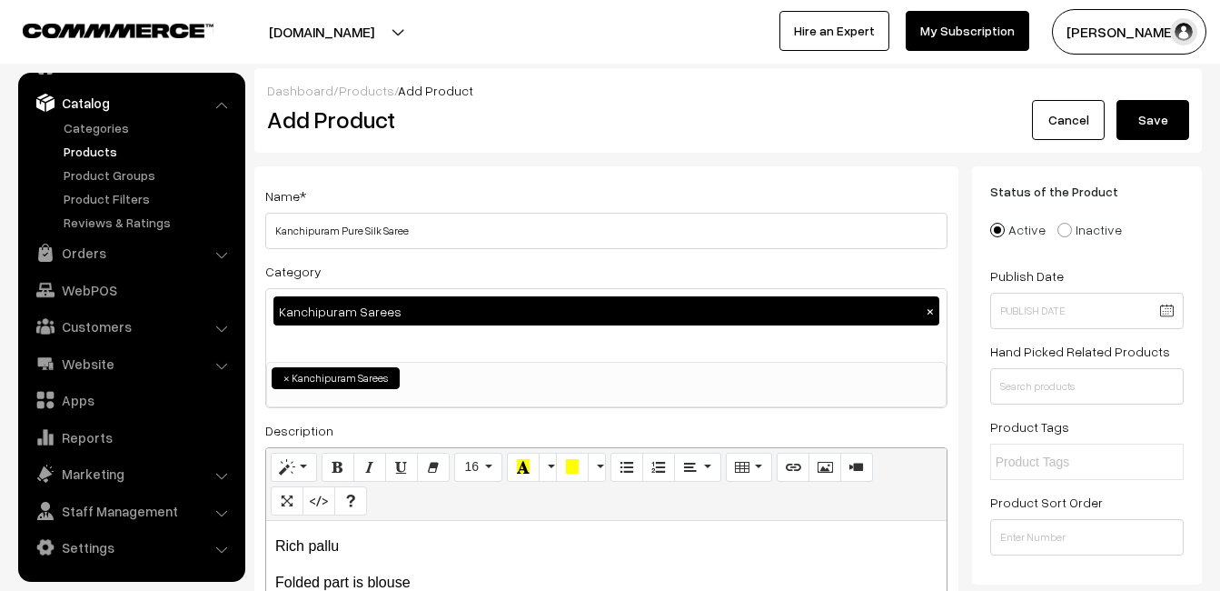
click at [1155, 114] on button "Save" at bounding box center [1153, 120] width 73 height 40
click at [482, 126] on h2 "Add Product" at bounding box center [609, 119] width 685 height 28
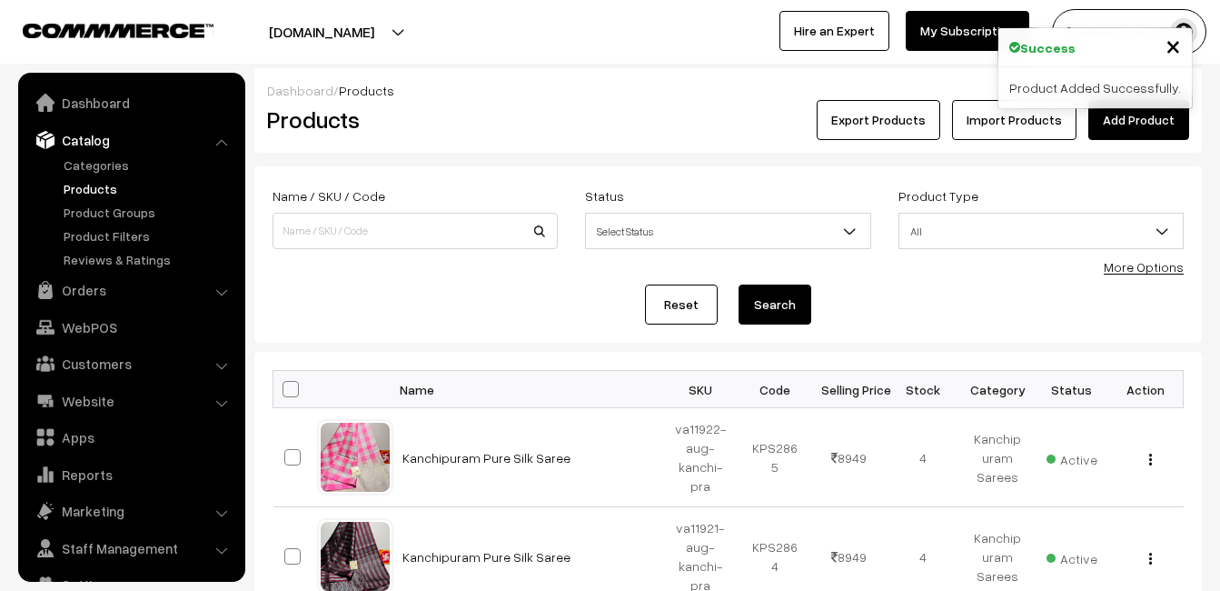
scroll to position [37, 0]
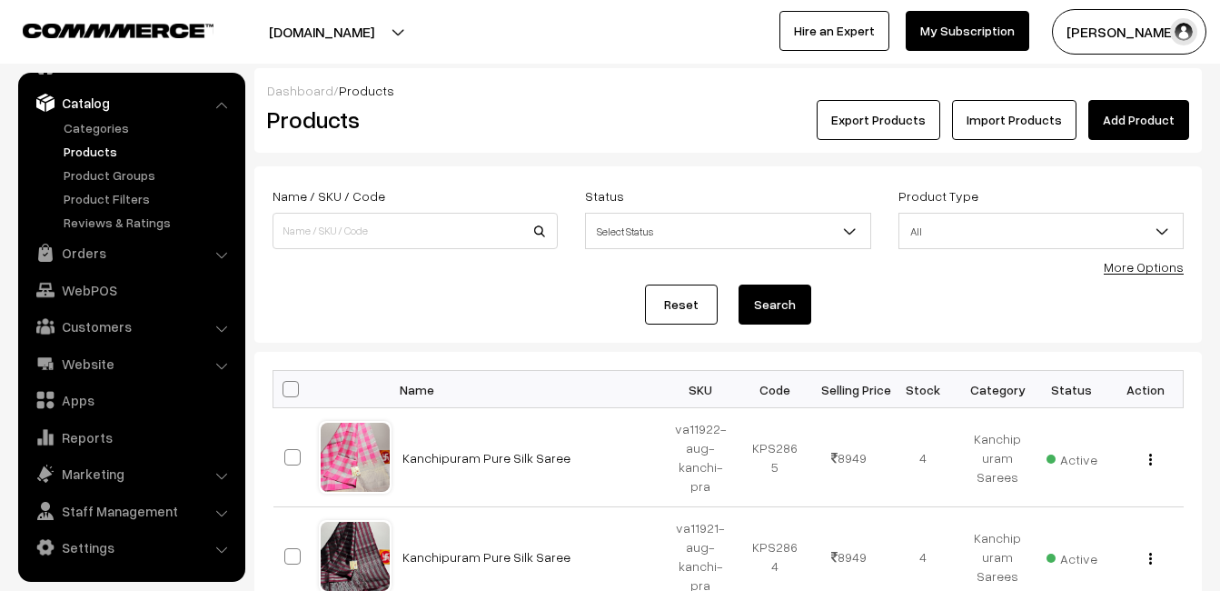
click at [1138, 117] on link "Add Product" at bounding box center [1138, 120] width 101 height 40
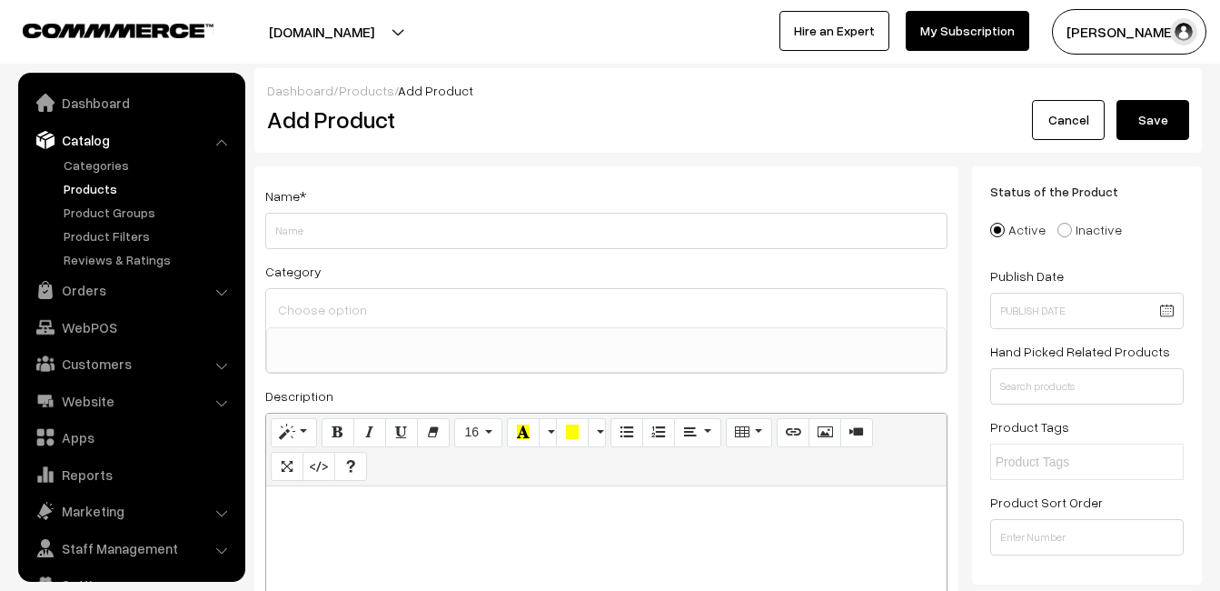
select select
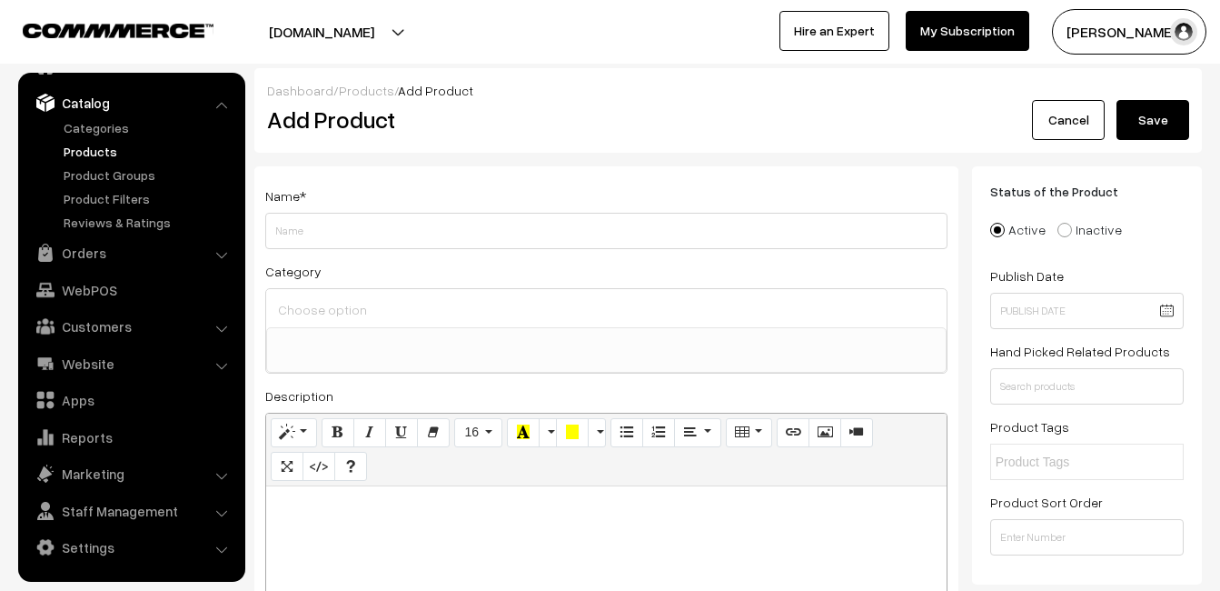
click at [365, 519] on div at bounding box center [606, 599] width 681 height 227
paste div
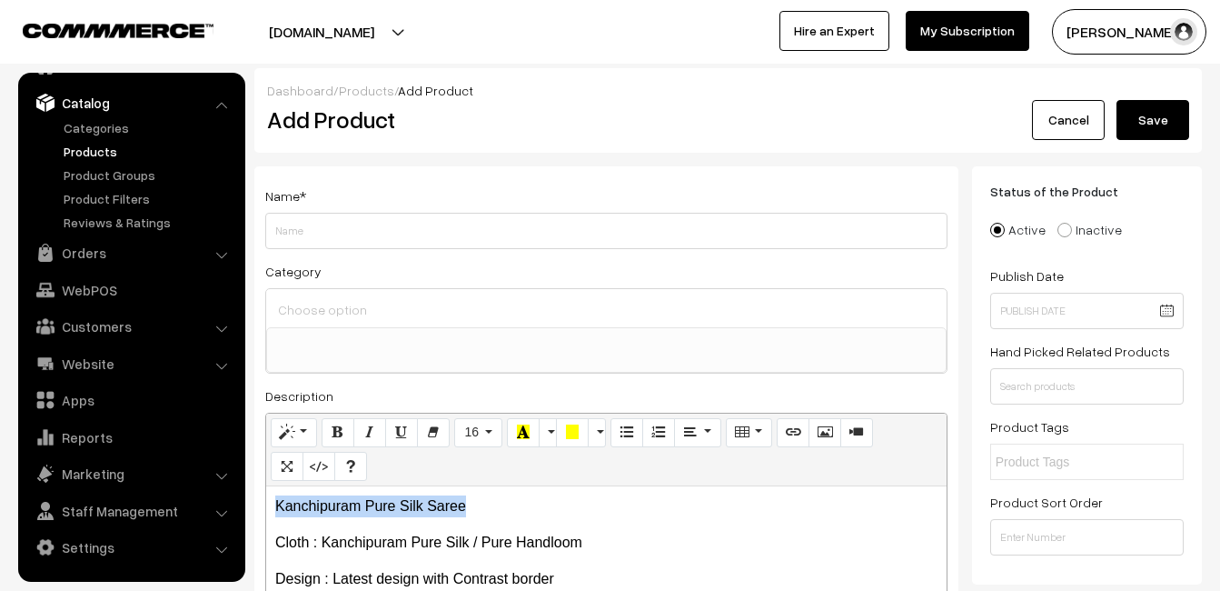
drag, startPoint x: 485, startPoint y: 496, endPoint x: 224, endPoint y: 491, distance: 261.7
copy p "Kanchipuram Pure Silk Saree"
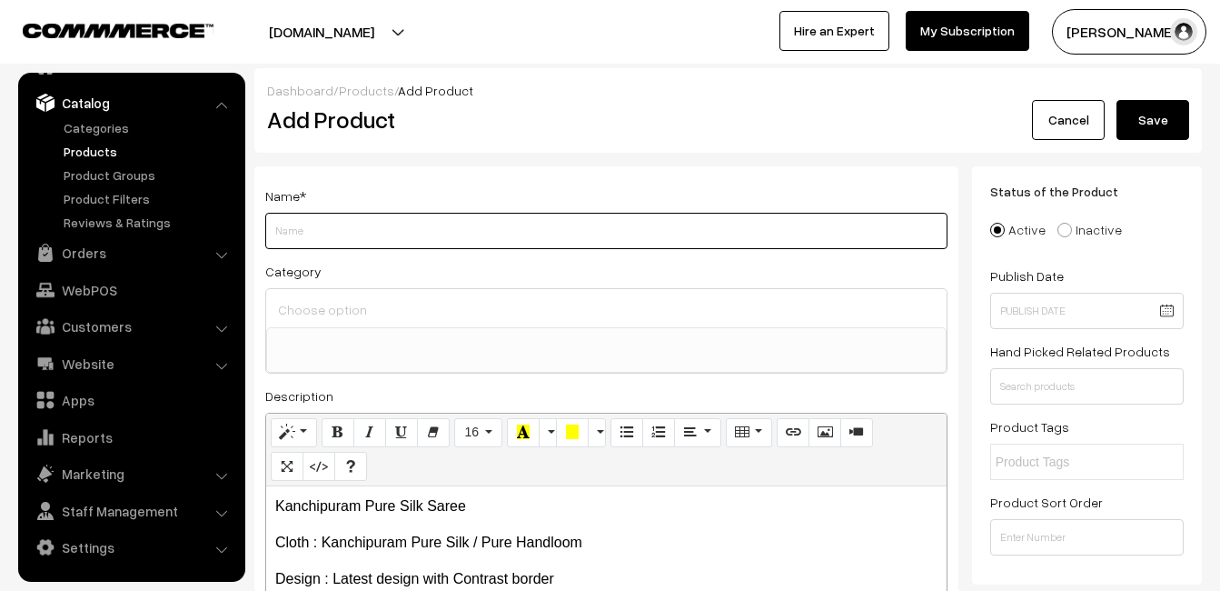
click at [332, 234] on input "Weight" at bounding box center [606, 231] width 682 height 36
paste input "Kanchipuram Pure Silk Saree"
type input "Kanchipuram Pure Silk Saree"
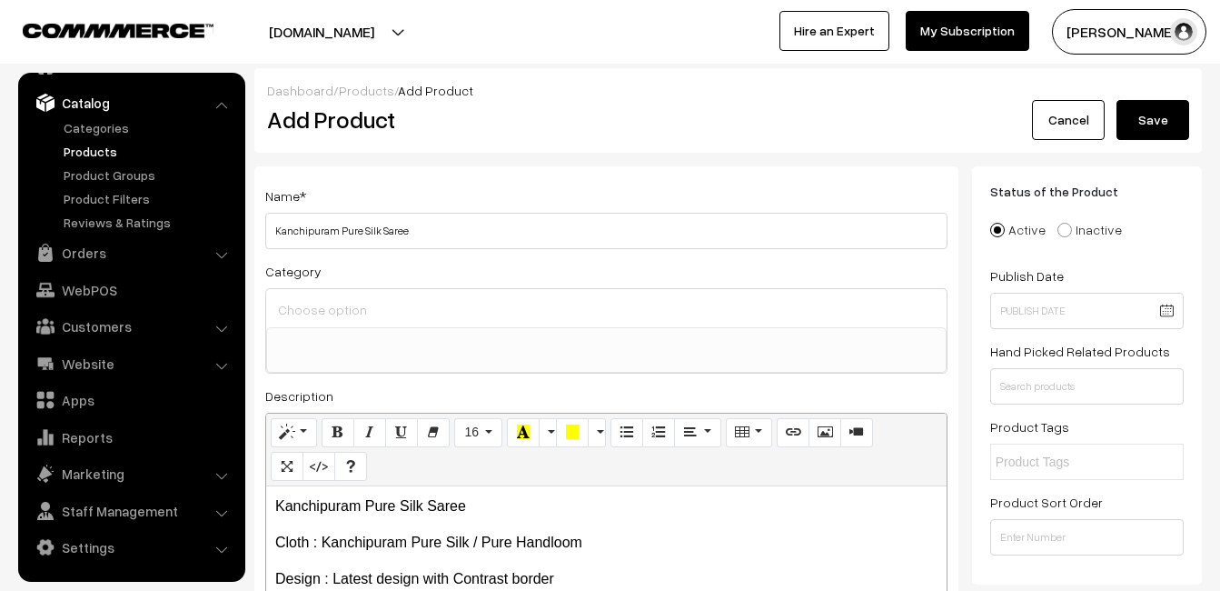
click at [323, 333] on ul at bounding box center [606, 339] width 679 height 23
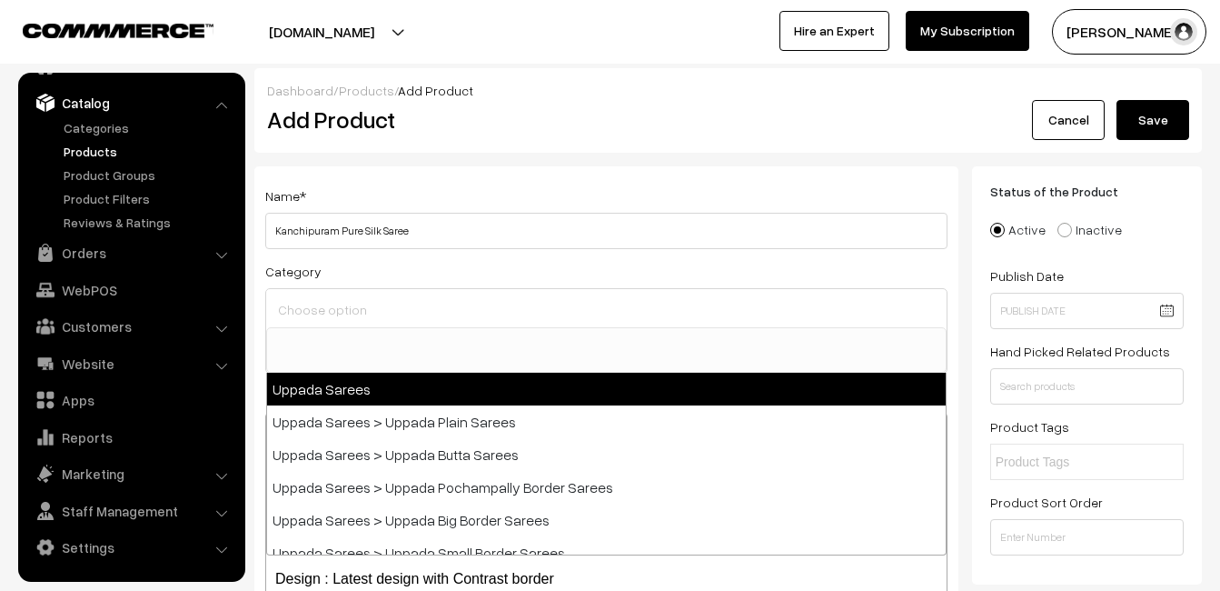
click at [324, 313] on input at bounding box center [606, 309] width 666 height 26
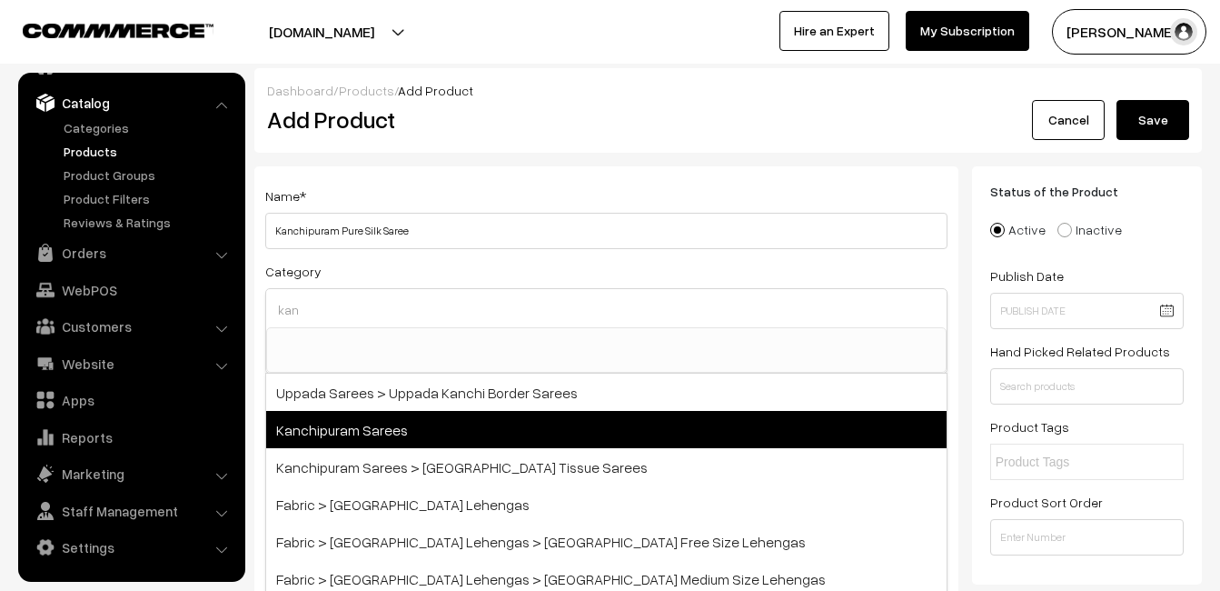
type input "kan"
click at [367, 421] on span "Kanchipuram Sarees" at bounding box center [606, 429] width 681 height 37
select select "3"
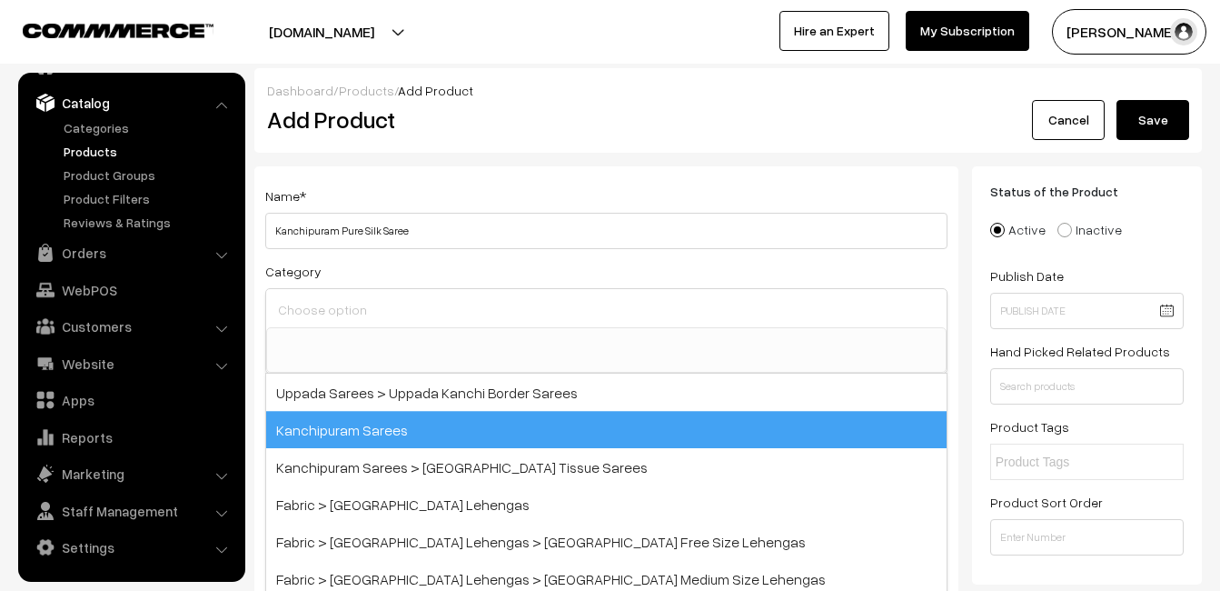
scroll to position [309, 0]
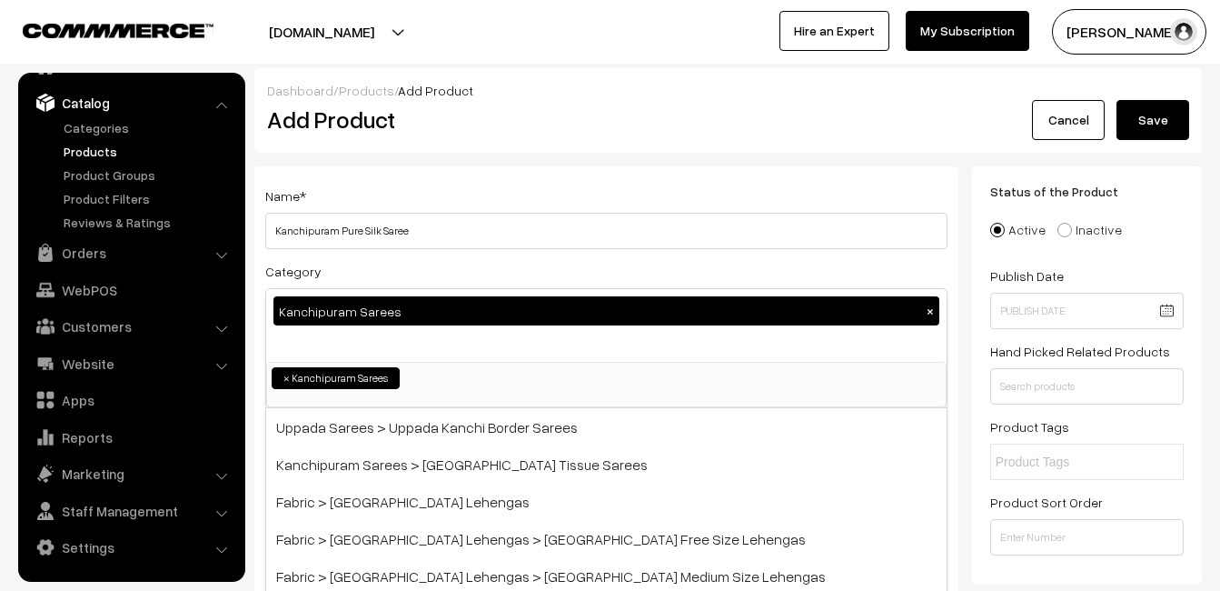
click at [449, 136] on div "Add Product" at bounding box center [609, 120] width 712 height 40
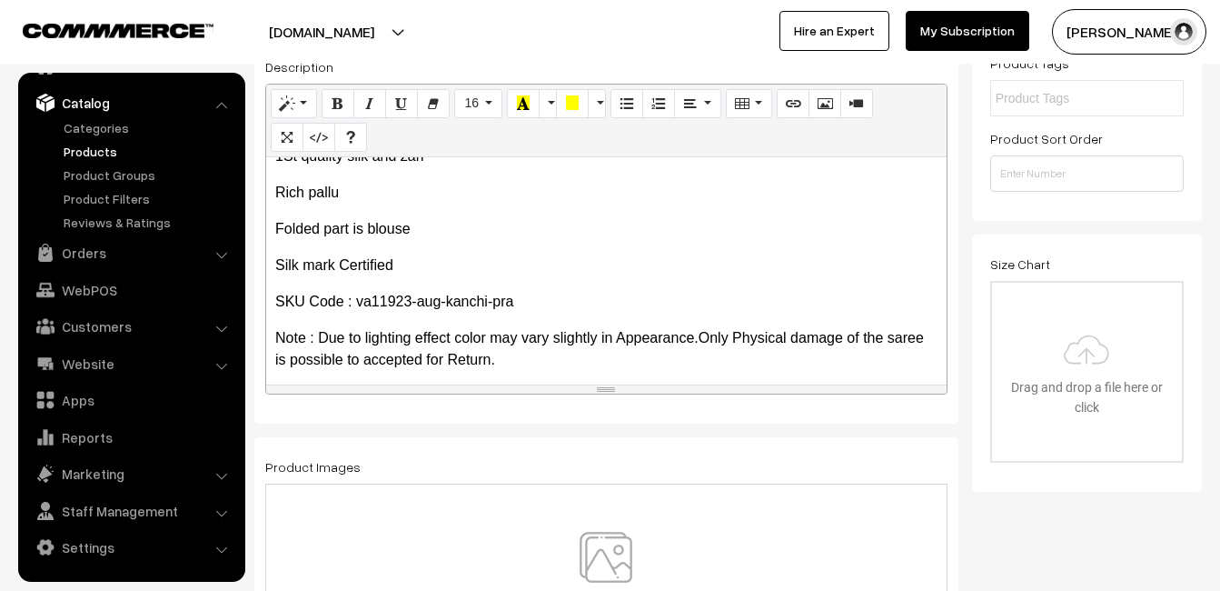
scroll to position [394, 0]
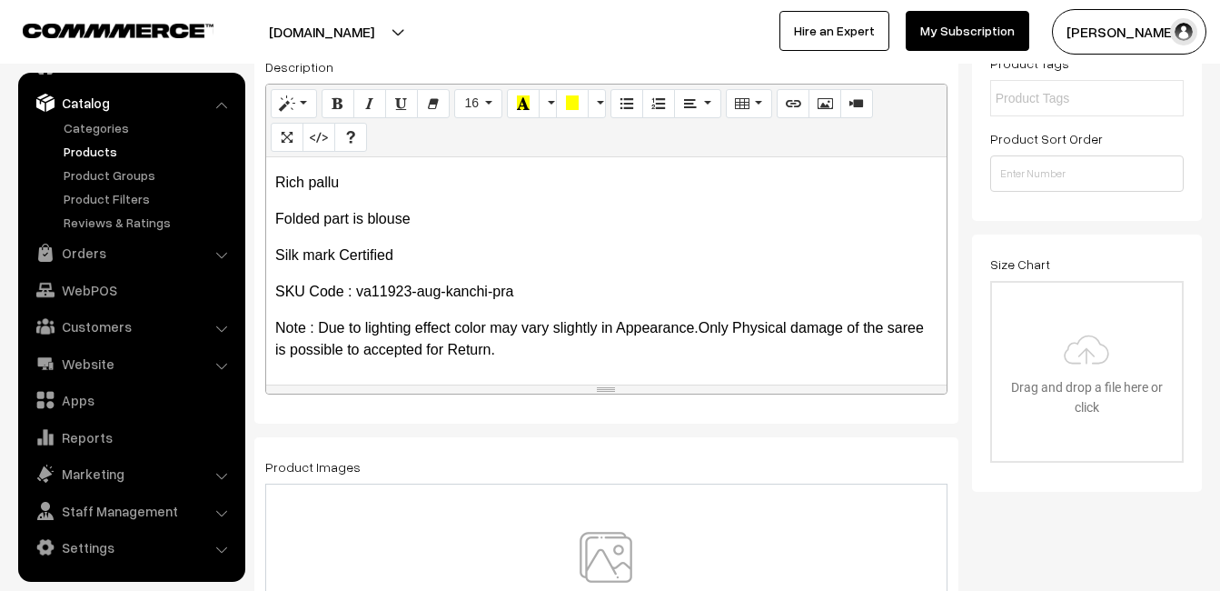
click at [611, 551] on img at bounding box center [605, 585] width 187 height 106
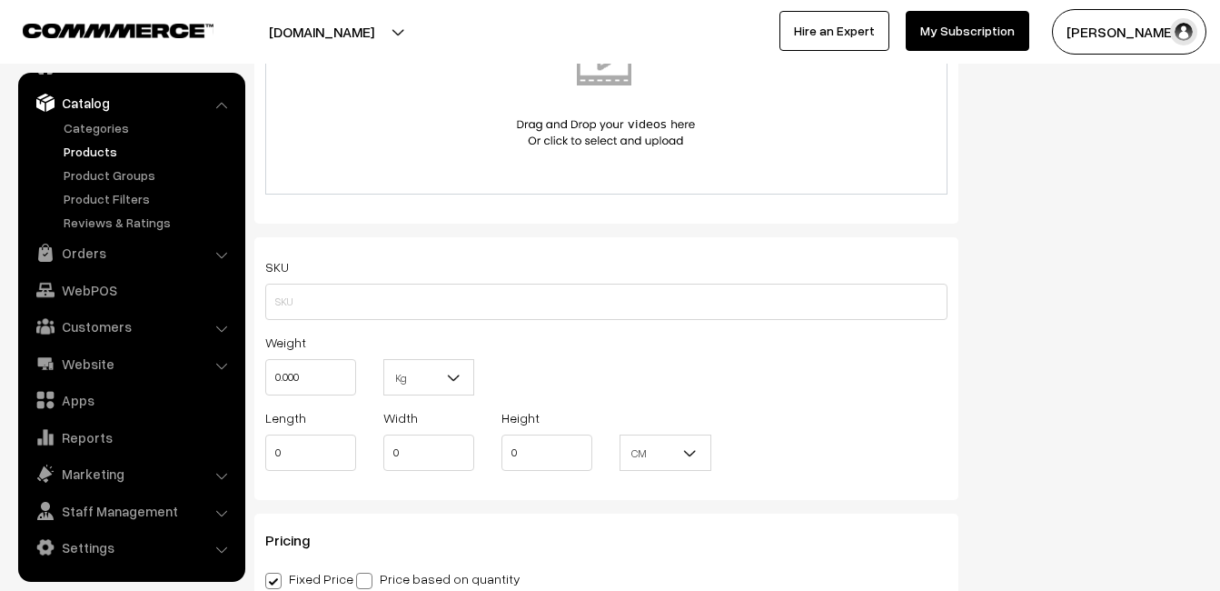
scroll to position [1090, 0]
click at [315, 313] on input "text" at bounding box center [606, 301] width 682 height 36
paste input "va11923-aug-kanchi-pra"
type input "va11923-aug-kanchi-pra"
click at [323, 372] on input "0.000" at bounding box center [310, 376] width 91 height 36
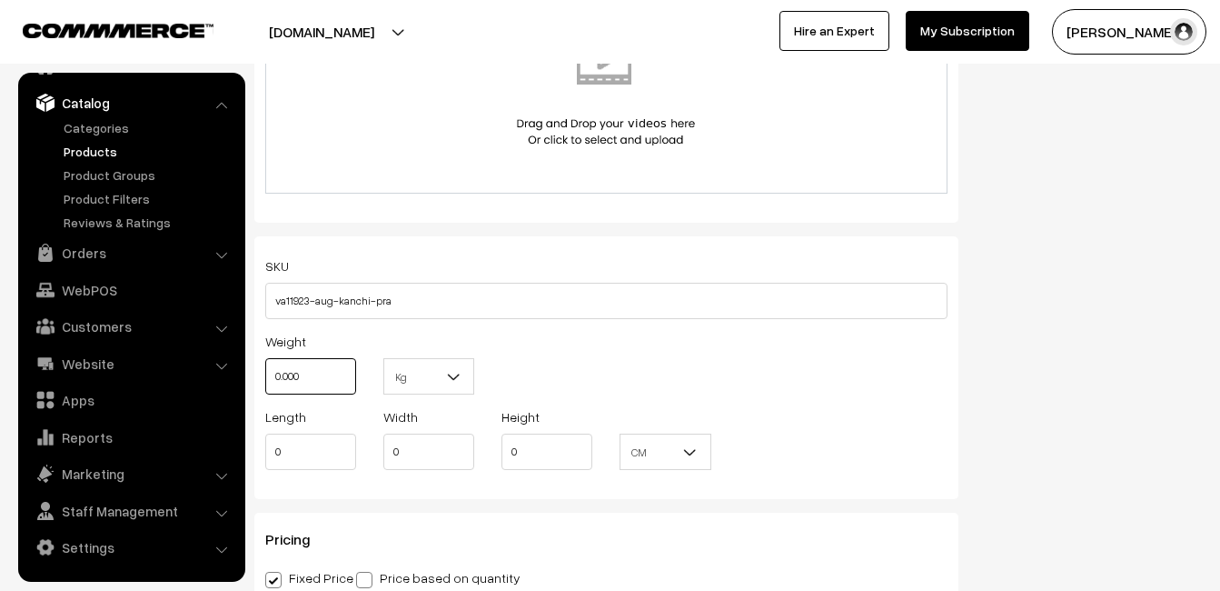
click at [323, 372] on input "0.000" at bounding box center [310, 376] width 91 height 36
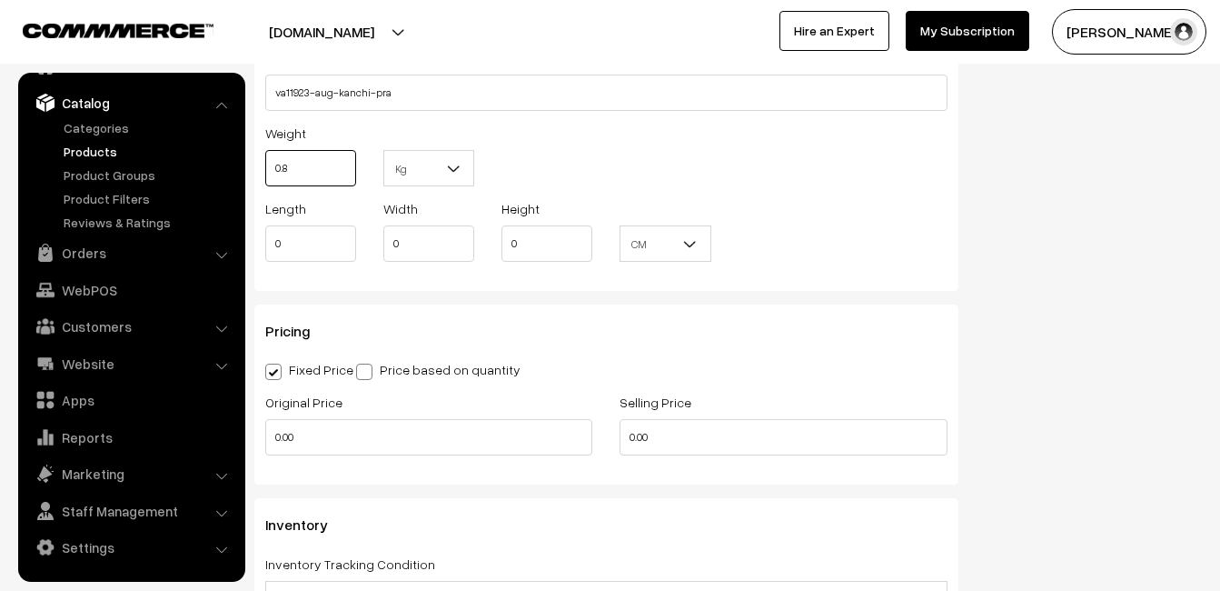
scroll to position [1363, 0]
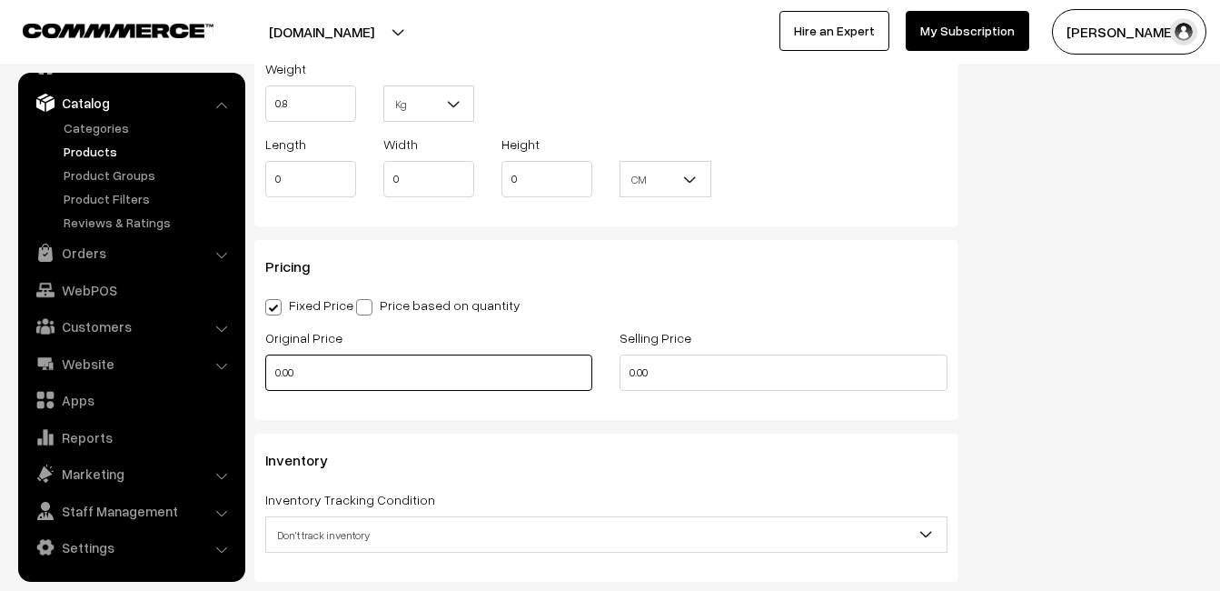
type input "0.80"
click at [319, 362] on input "0.00" at bounding box center [428, 372] width 327 height 36
click at [297, 372] on input "0" at bounding box center [428, 372] width 327 height 36
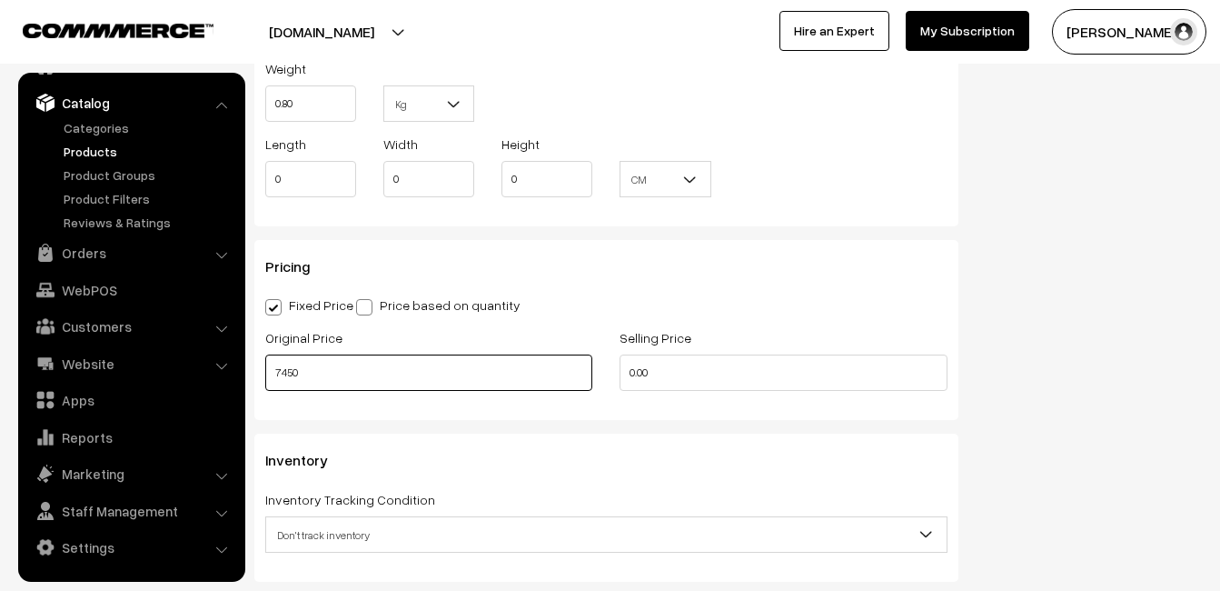
type input "7450"
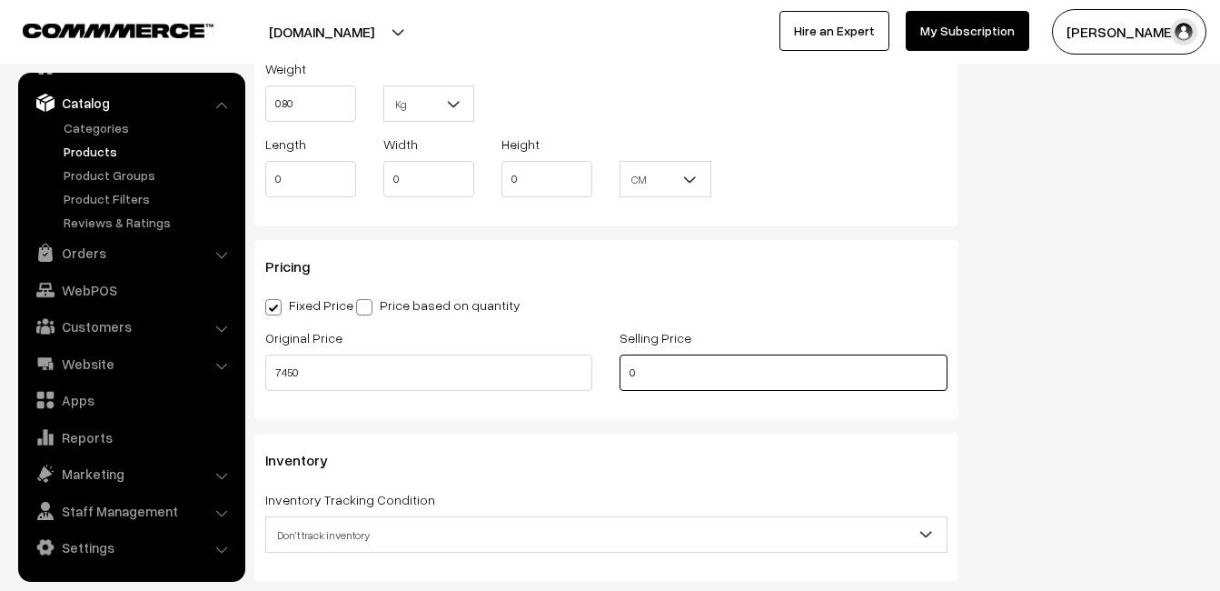
click at [641, 383] on input "0" at bounding box center [783, 372] width 327 height 36
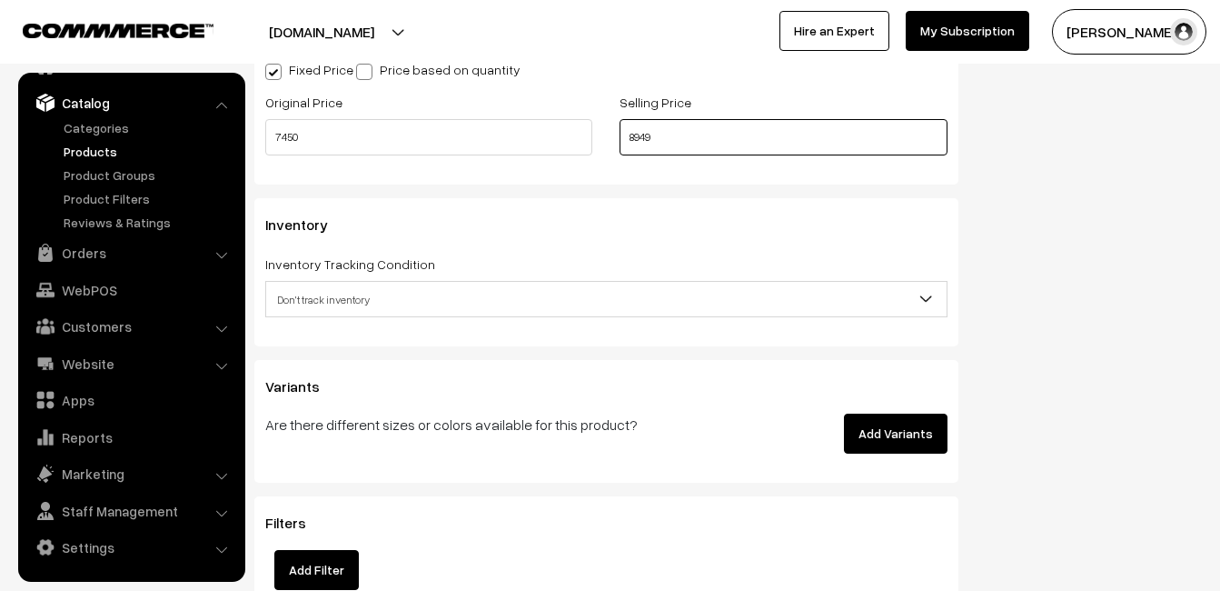
scroll to position [1635, 0]
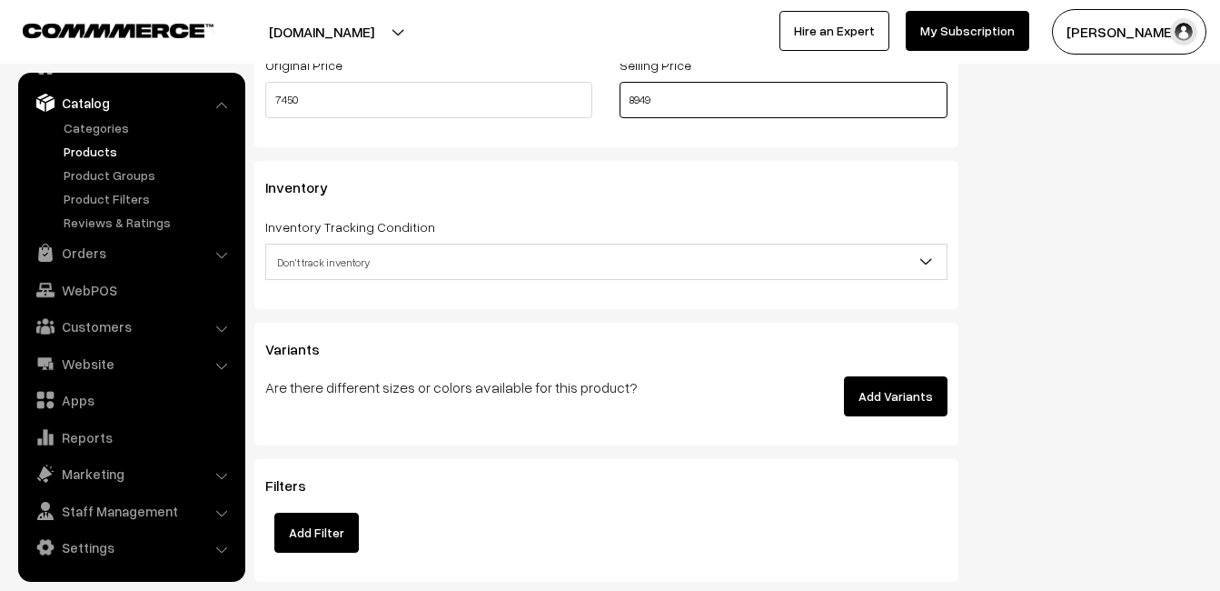
type input "8949"
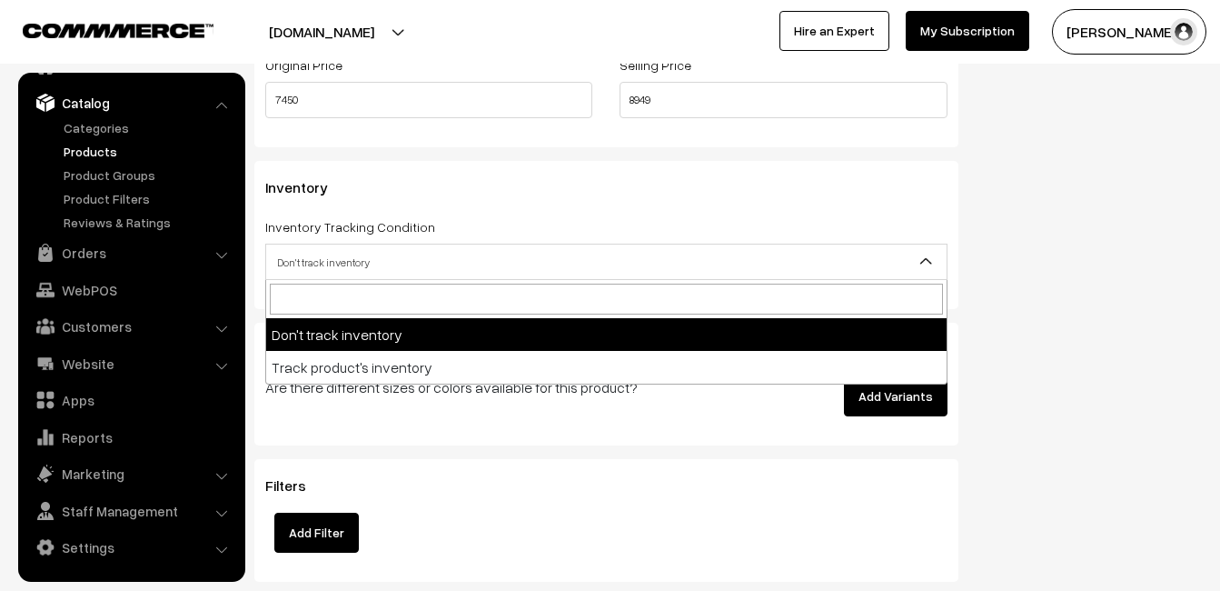
click at [335, 259] on span "Don't track inventory" at bounding box center [606, 262] width 681 height 32
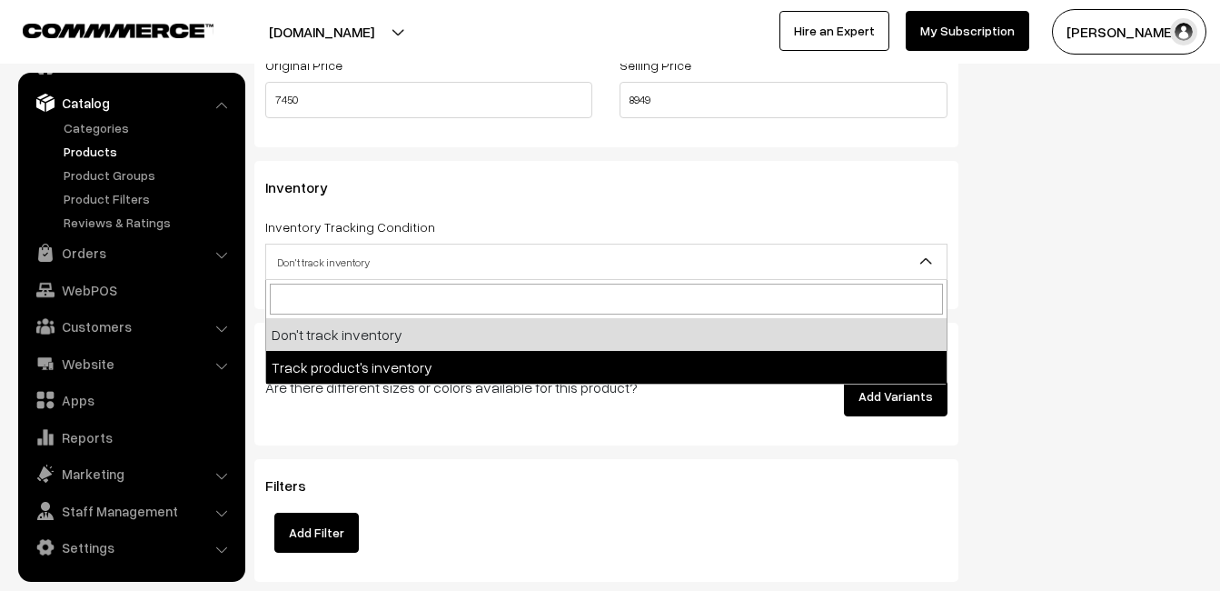
select select "2"
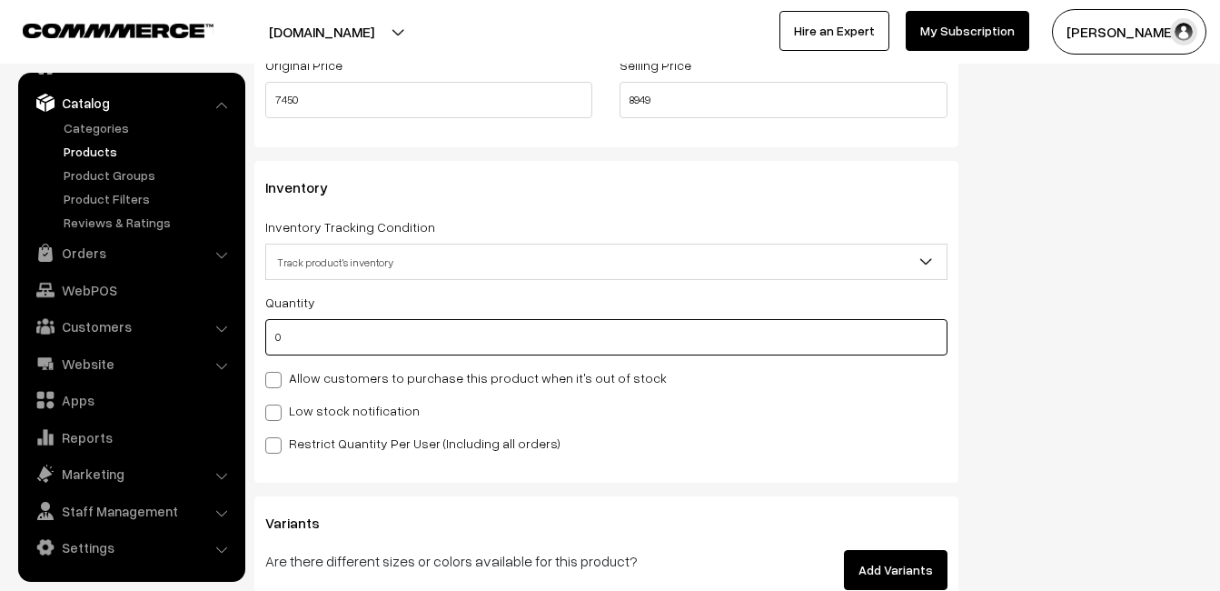
click at [344, 345] on input "0" at bounding box center [606, 337] width 682 height 36
type input "4"
click at [335, 402] on label "Low stock notification" at bounding box center [342, 410] width 154 height 19
click at [277, 403] on input "Low stock notification" at bounding box center [271, 409] width 12 height 12
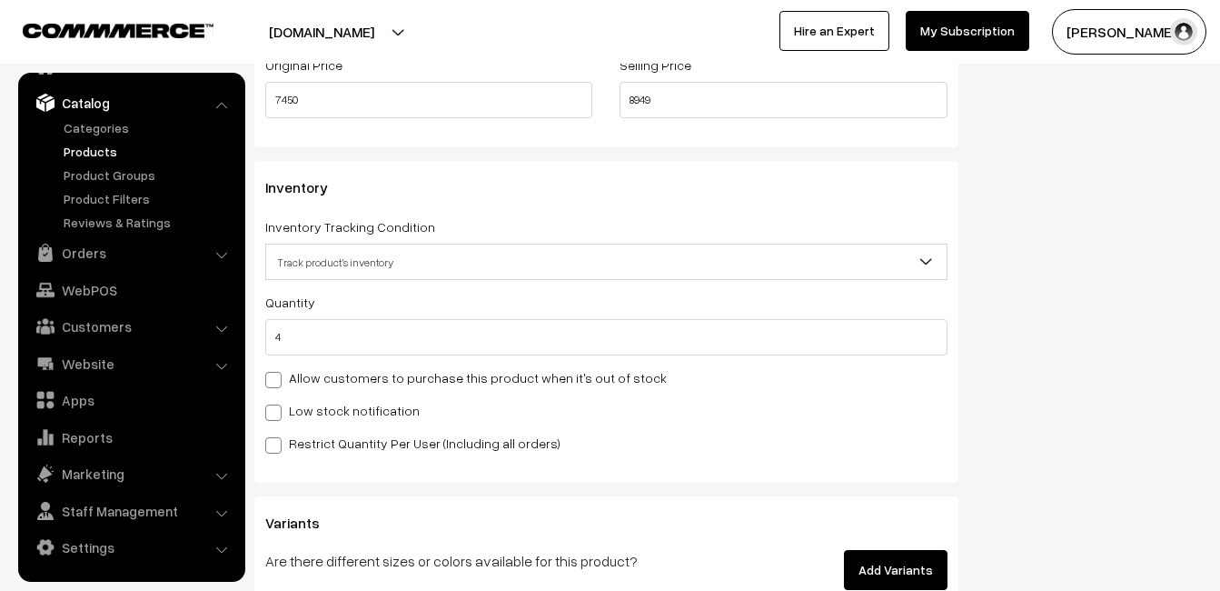
checkbox input "true"
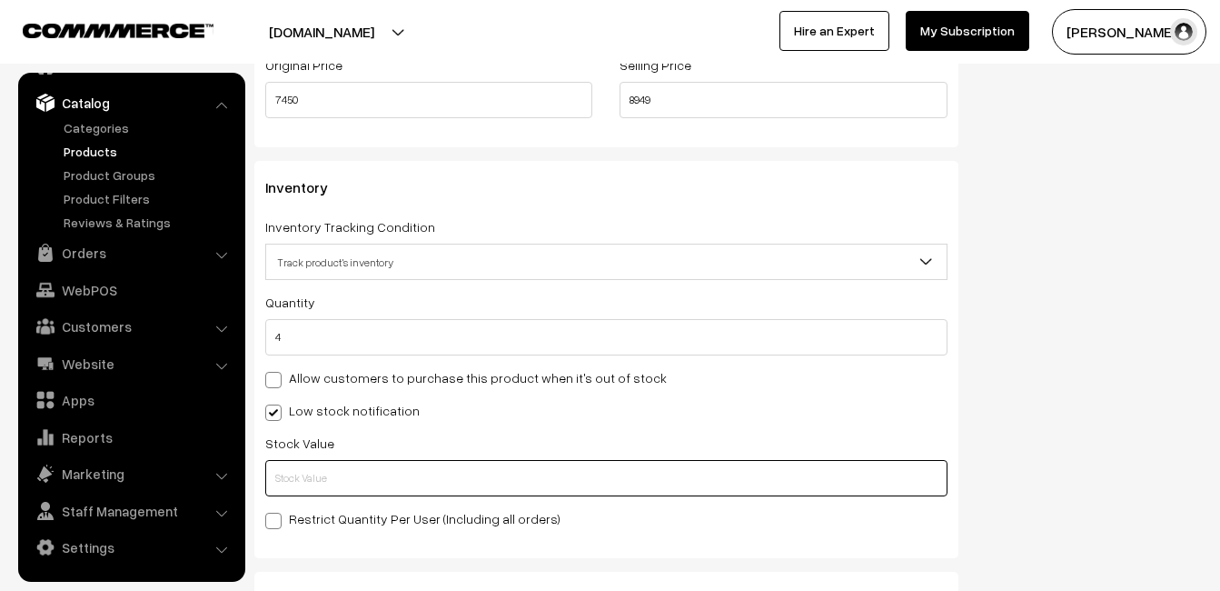
click at [331, 486] on input "text" at bounding box center [606, 478] width 682 height 36
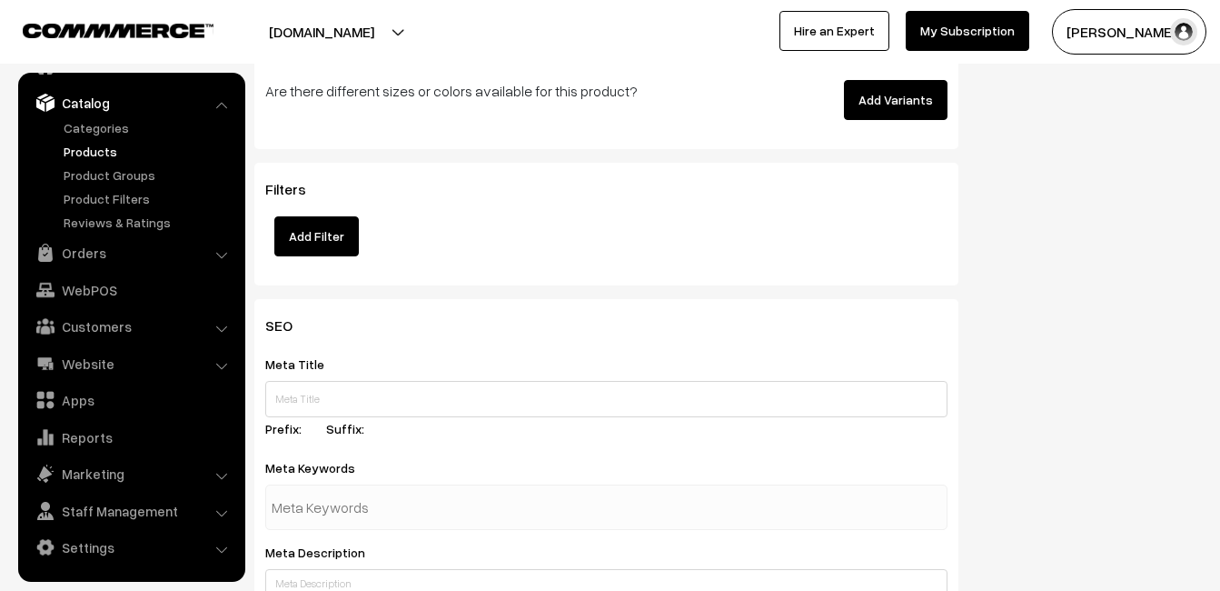
scroll to position [2697, 0]
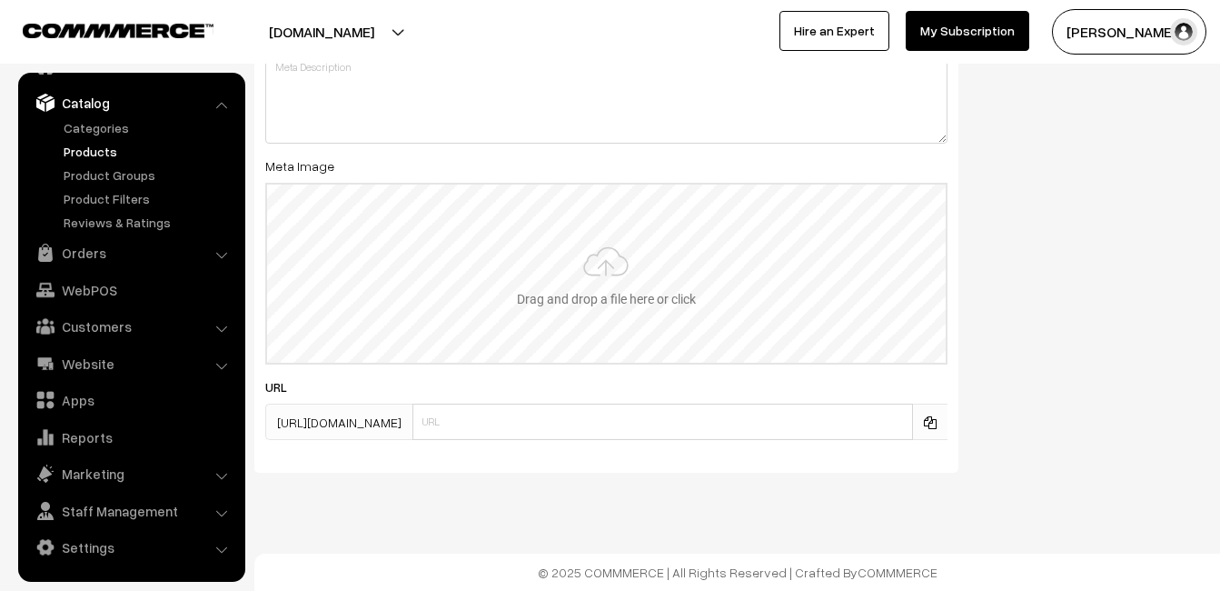
type input "2"
click at [567, 286] on input "file" at bounding box center [606, 273] width 679 height 178
type input "C:\fakepath\kanchipuram-saree-va11923-aug-1.jpeg"
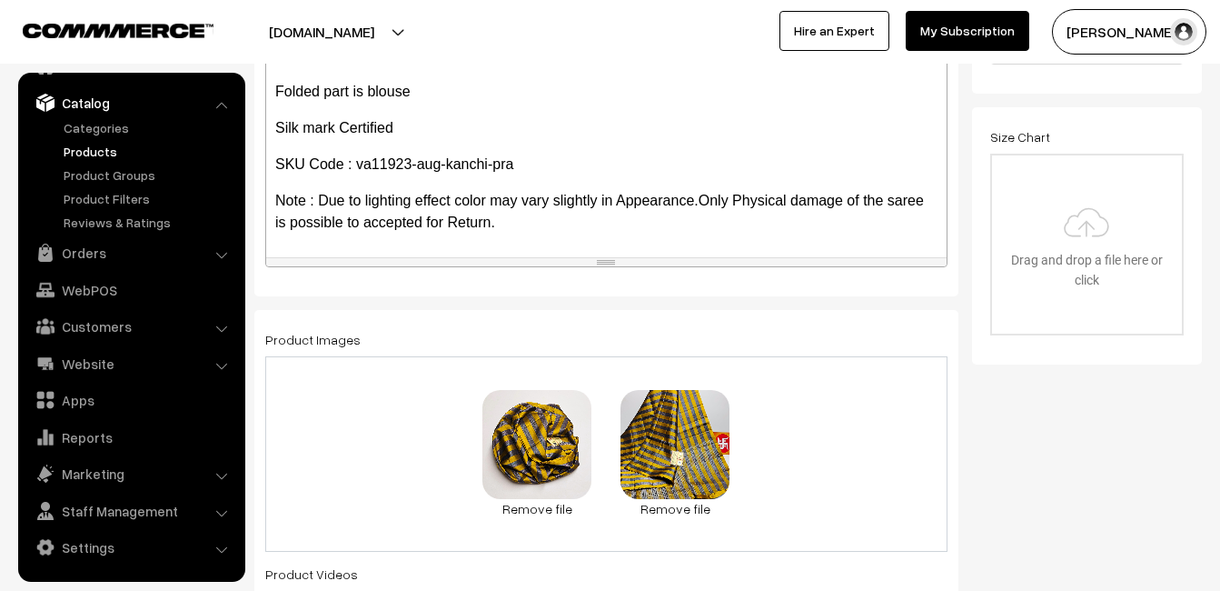
scroll to position [0, 0]
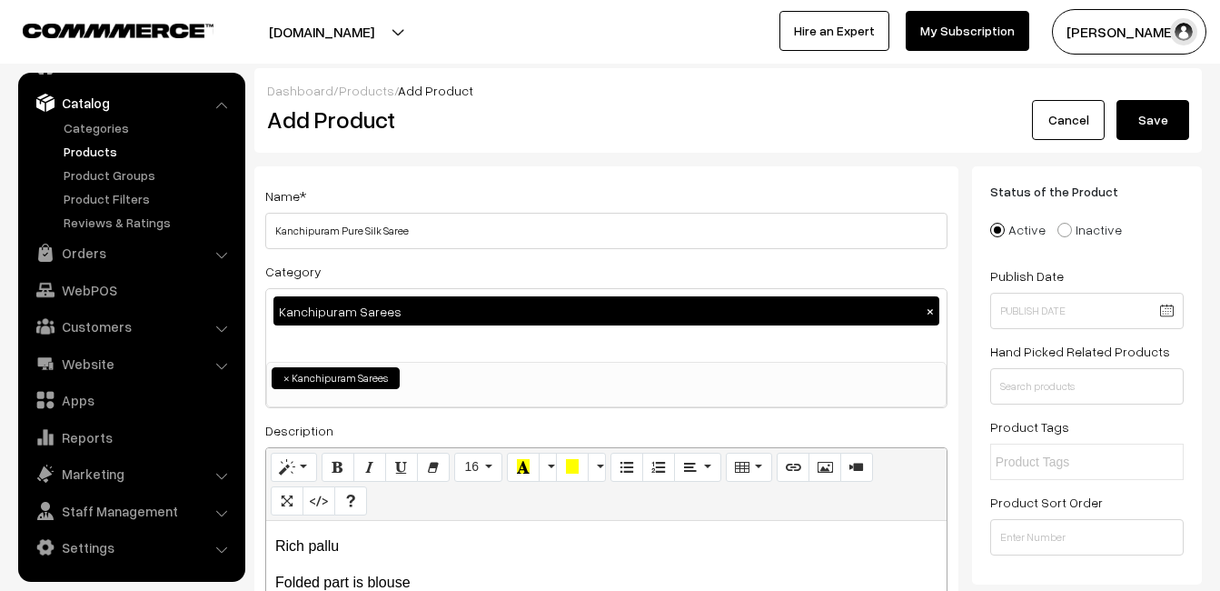
click at [1180, 105] on button "Save" at bounding box center [1153, 120] width 73 height 40
click at [507, 112] on h2 "Add Product" at bounding box center [609, 119] width 685 height 28
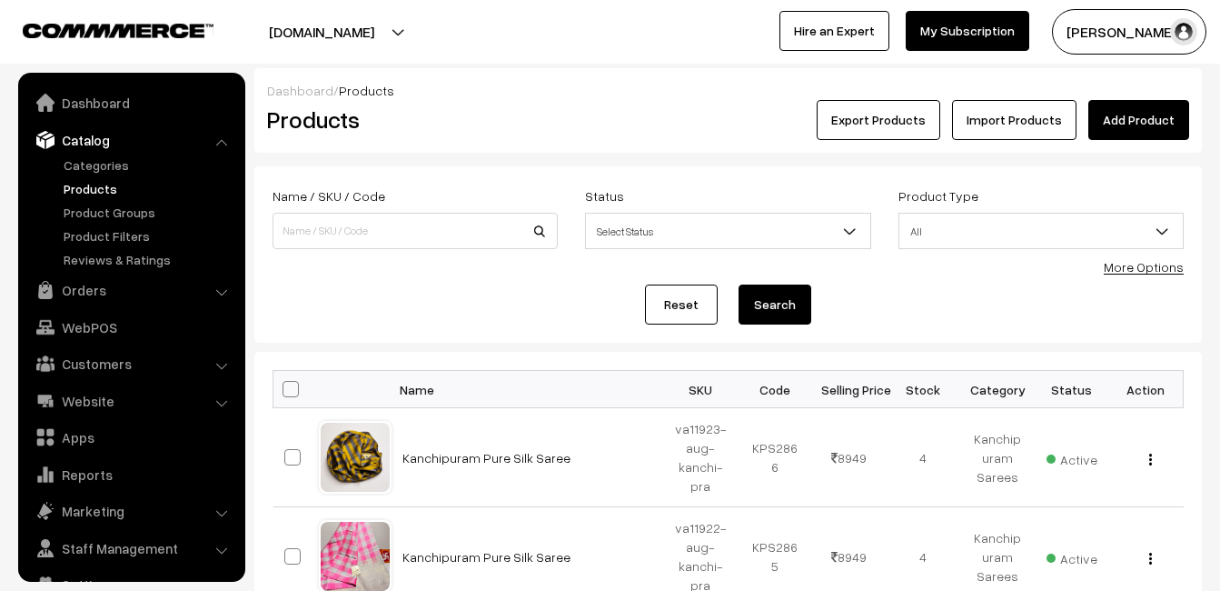
click at [1138, 106] on link "Add Product" at bounding box center [1138, 120] width 101 height 40
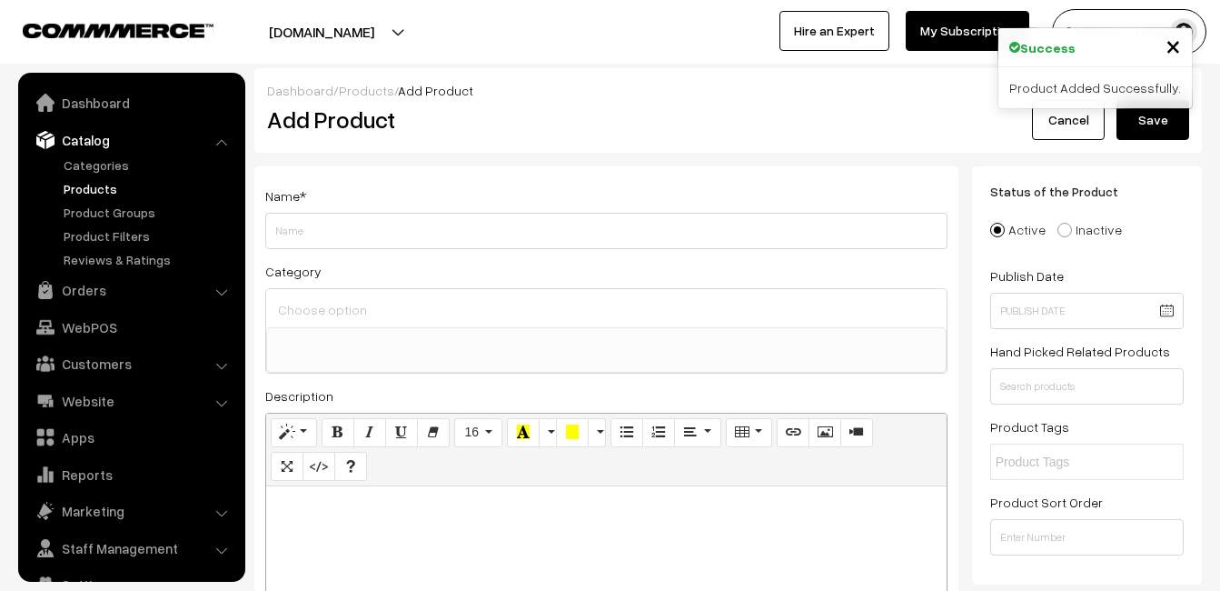
select select
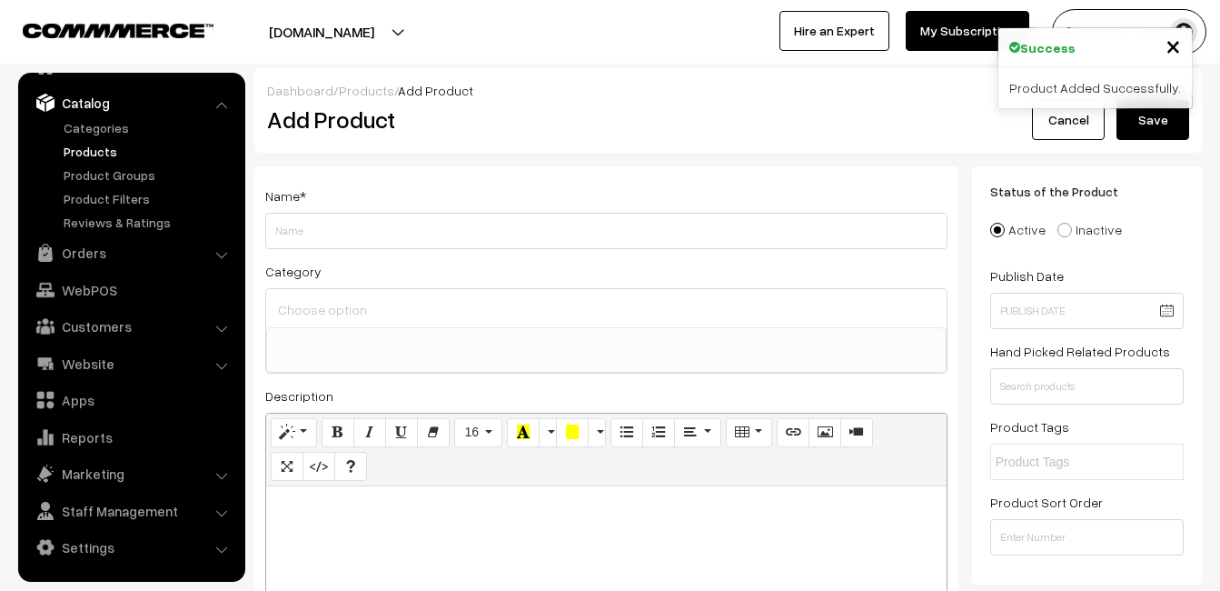
click at [353, 531] on div at bounding box center [606, 599] width 681 height 227
paste div
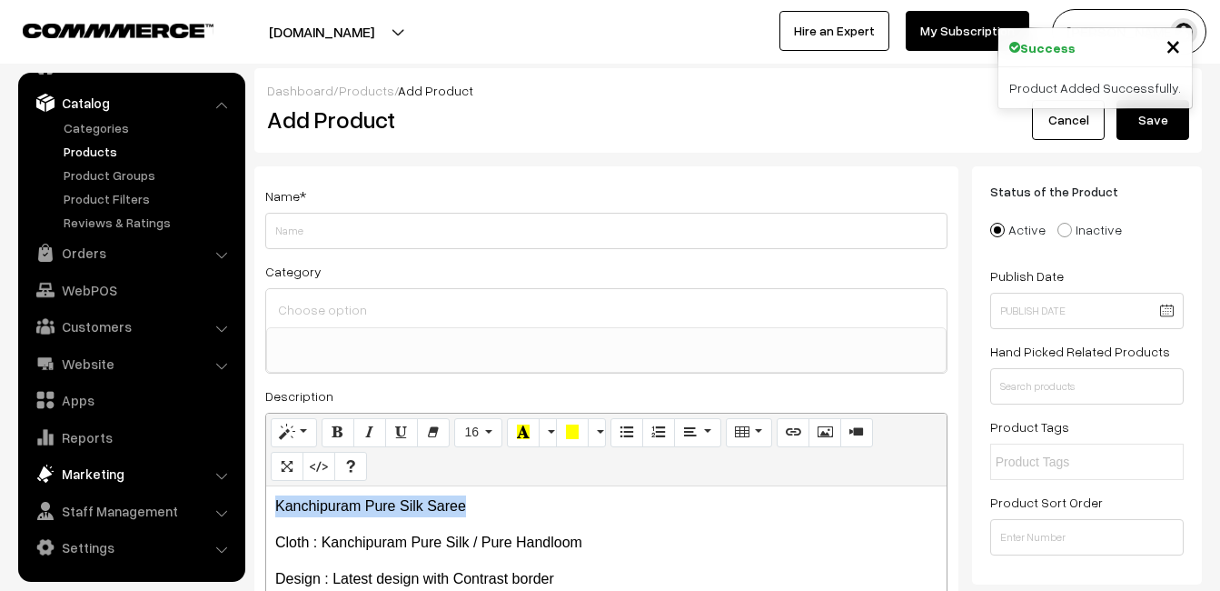
drag, startPoint x: 472, startPoint y: 508, endPoint x: 172, endPoint y: 484, distance: 300.8
copy p "Kanchipuram Pure Silk Saree"
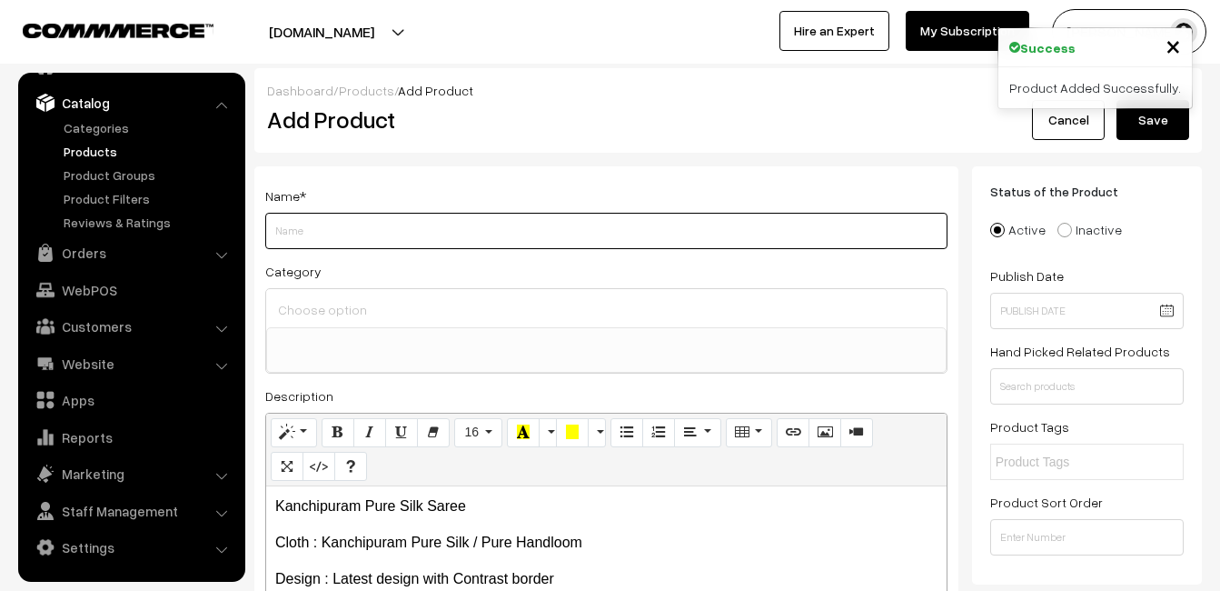
click at [338, 241] on input "Weight" at bounding box center [606, 231] width 682 height 36
paste input "Kanchipuram Pure Silk Saree"
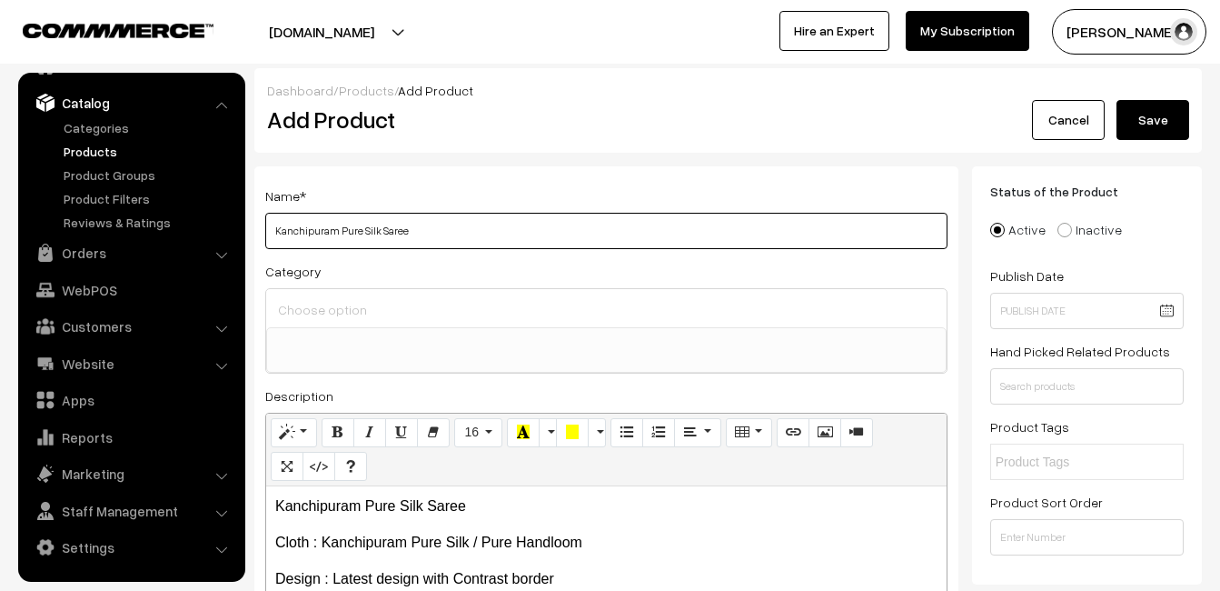
type input "Kanchipuram Pure Silk Saree"
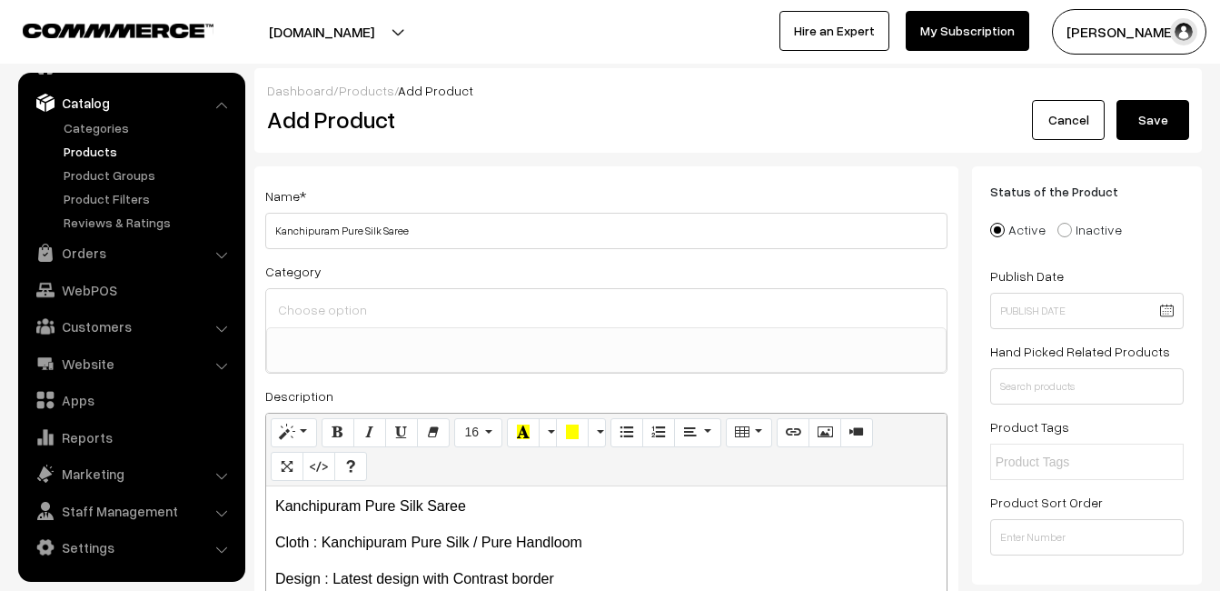
click at [339, 295] on div at bounding box center [606, 308] width 681 height 38
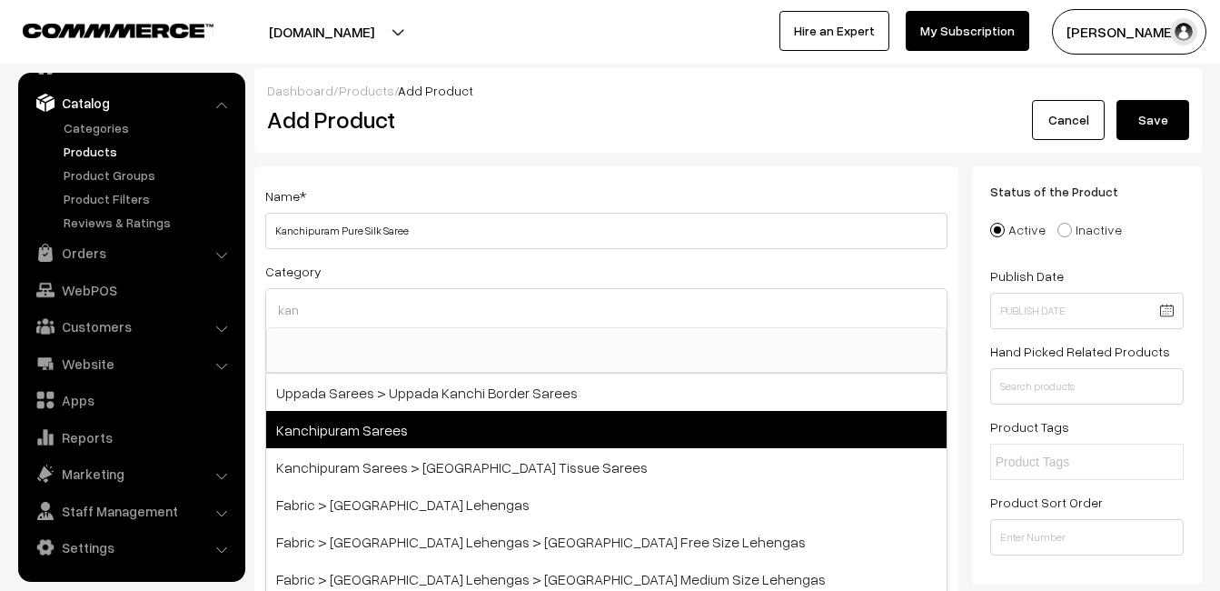
type input "kan"
click at [384, 422] on span "Kanchipuram Sarees" at bounding box center [606, 429] width 681 height 37
select select "3"
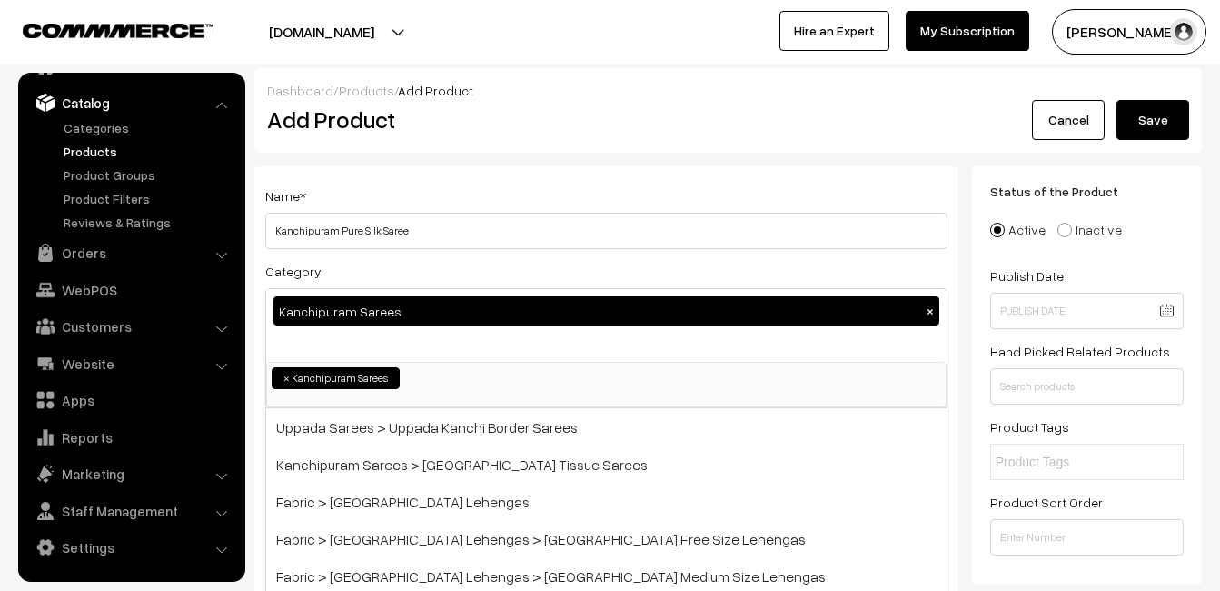
scroll to position [309, 0]
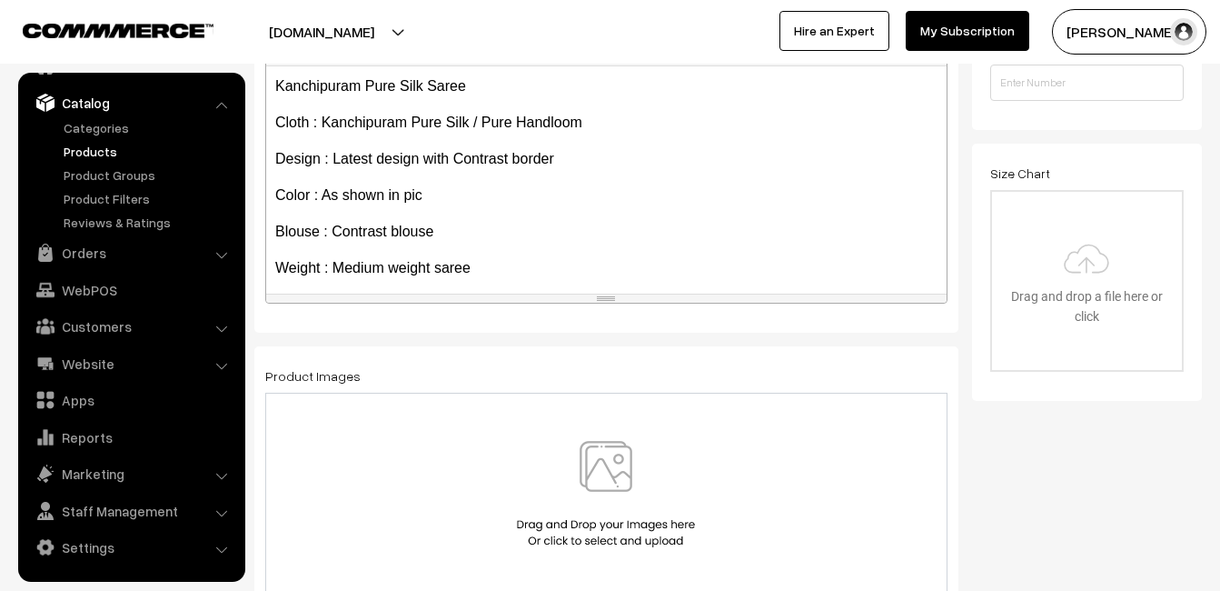
scroll to position [363, 0]
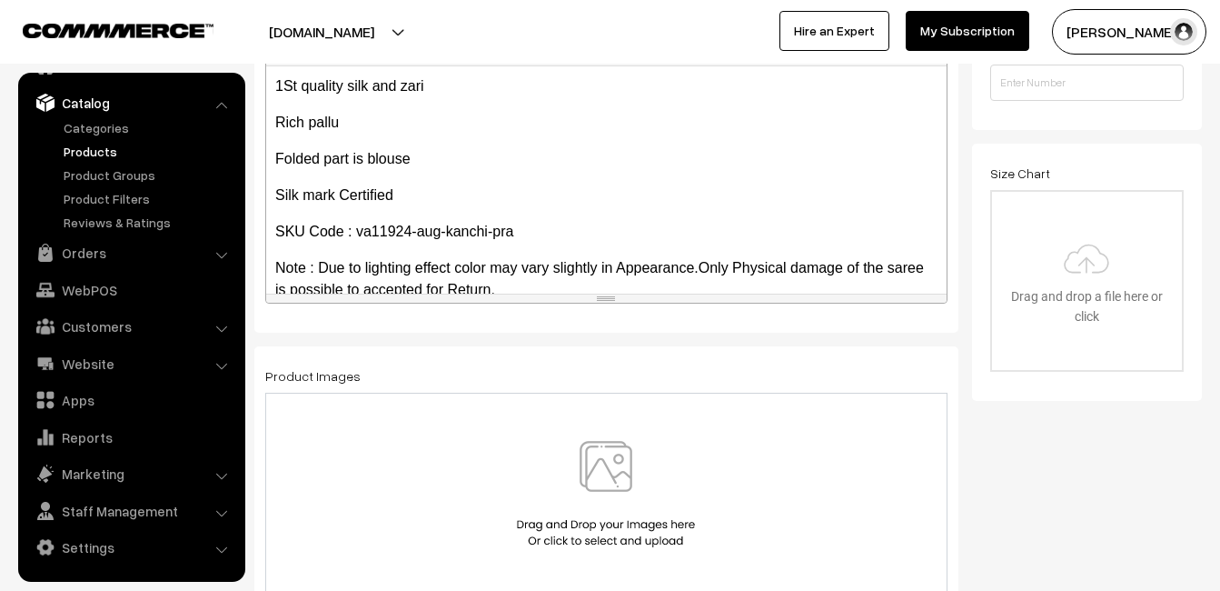
click at [601, 465] on img at bounding box center [605, 494] width 187 height 106
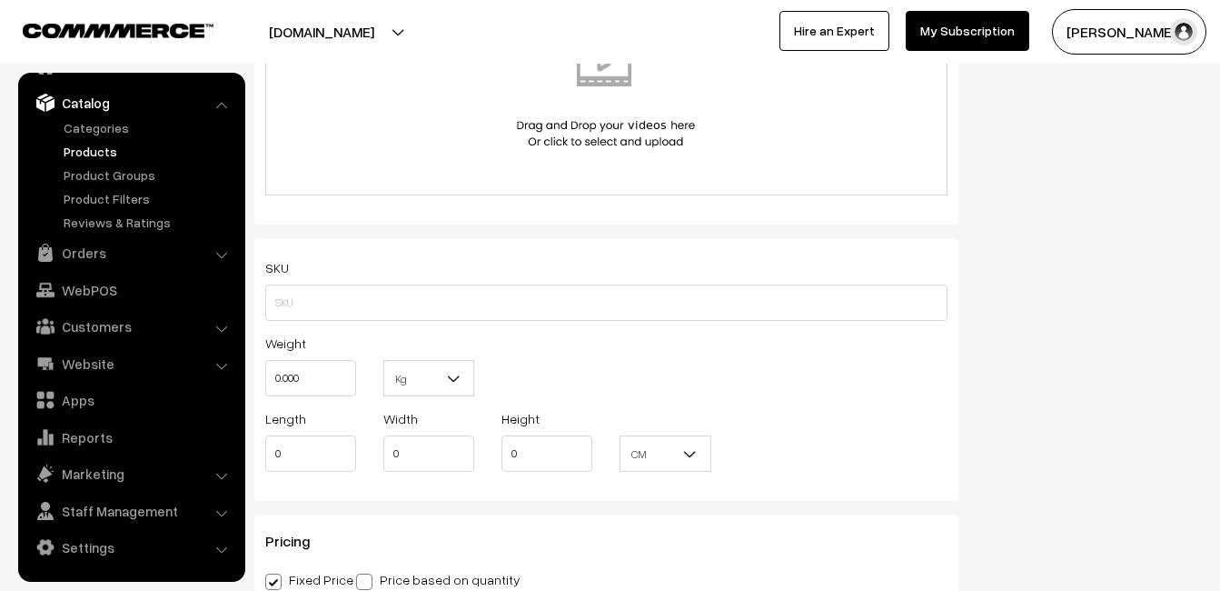
scroll to position [1090, 0]
paste input "va11924-aug-kanchi-pra"
type input "va11924-aug-kanchi-pra"
click at [320, 369] on input "0.000" at bounding box center [310, 376] width 91 height 36
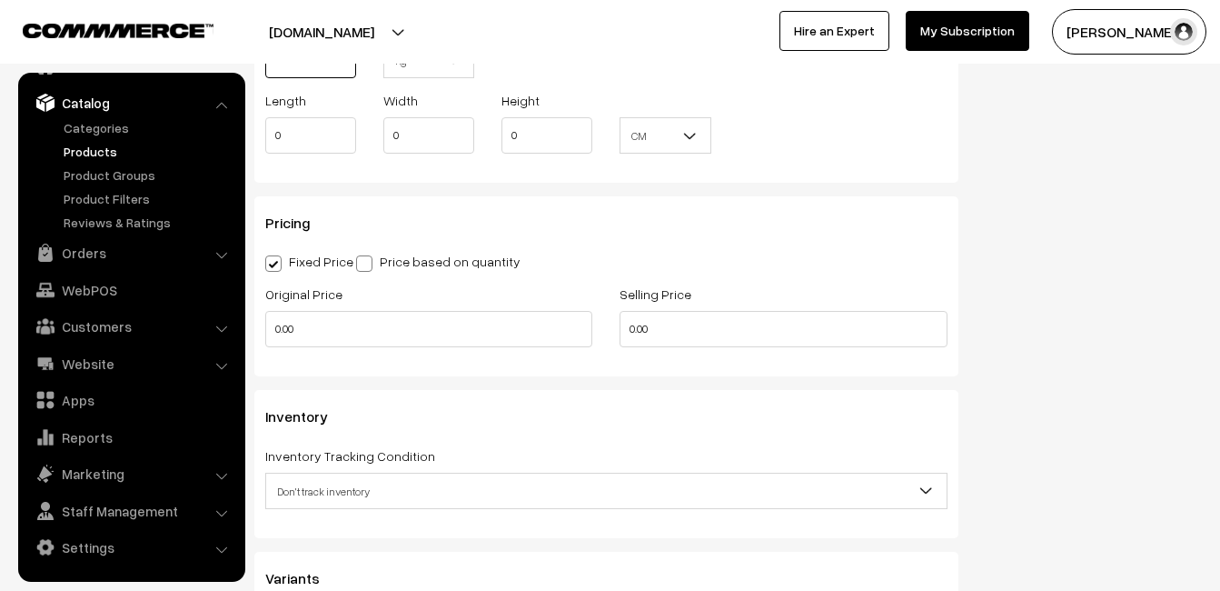
scroll to position [1454, 0]
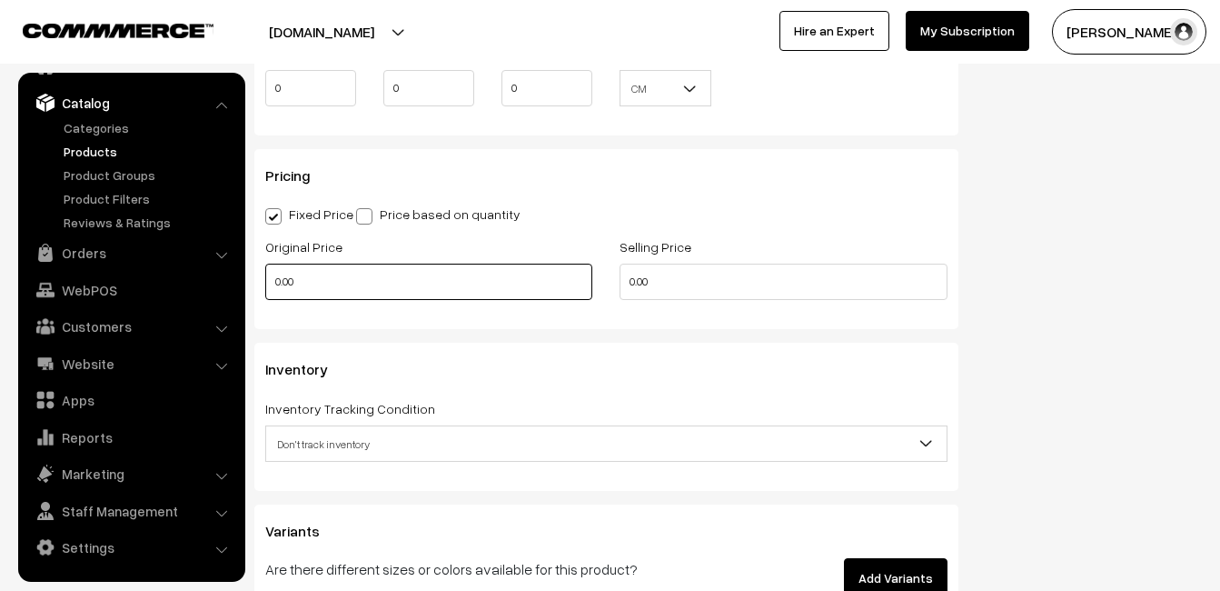
type input "0.80"
click at [314, 283] on input "0.00" at bounding box center [428, 281] width 327 height 36
click at [335, 277] on input "0" at bounding box center [428, 281] width 327 height 36
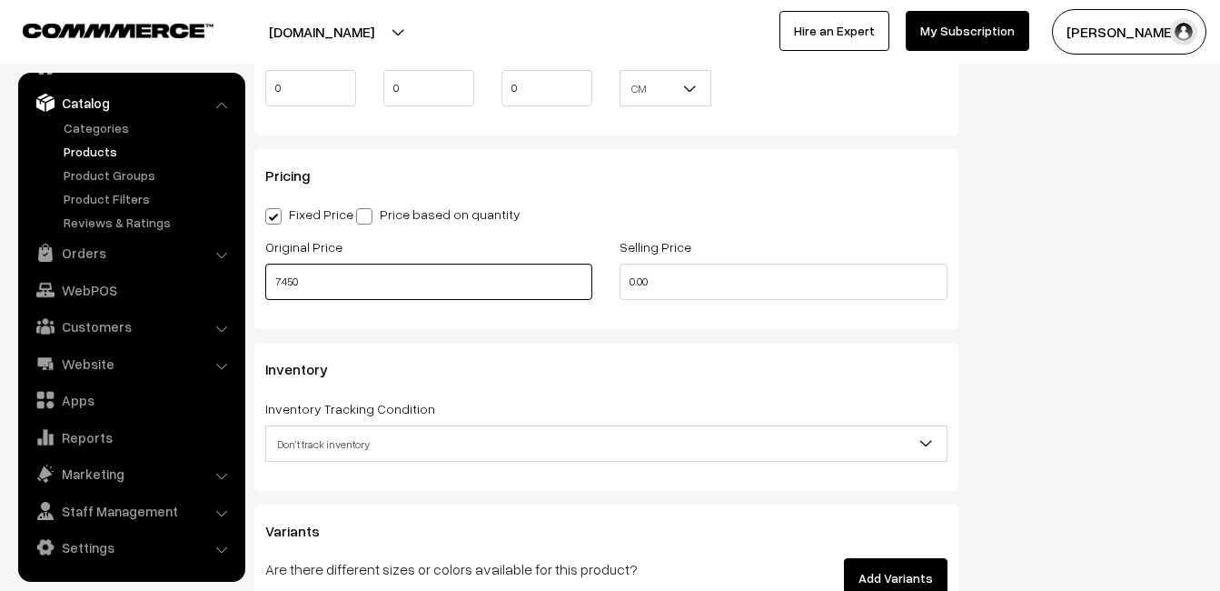
type input "7450"
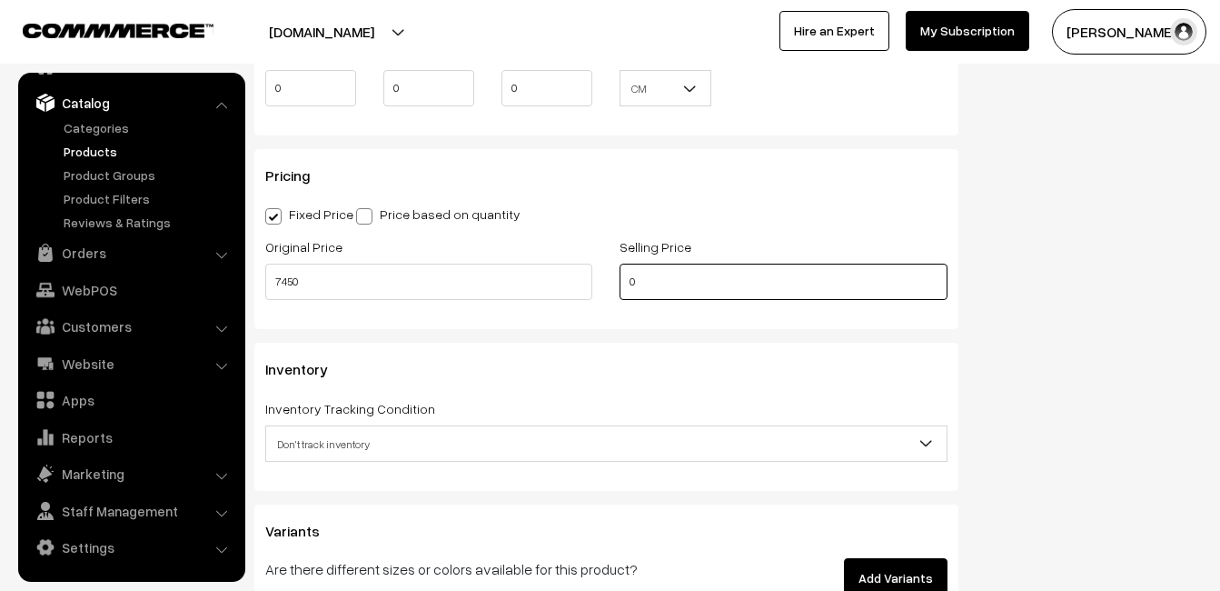
click at [641, 276] on input "0" at bounding box center [783, 281] width 327 height 36
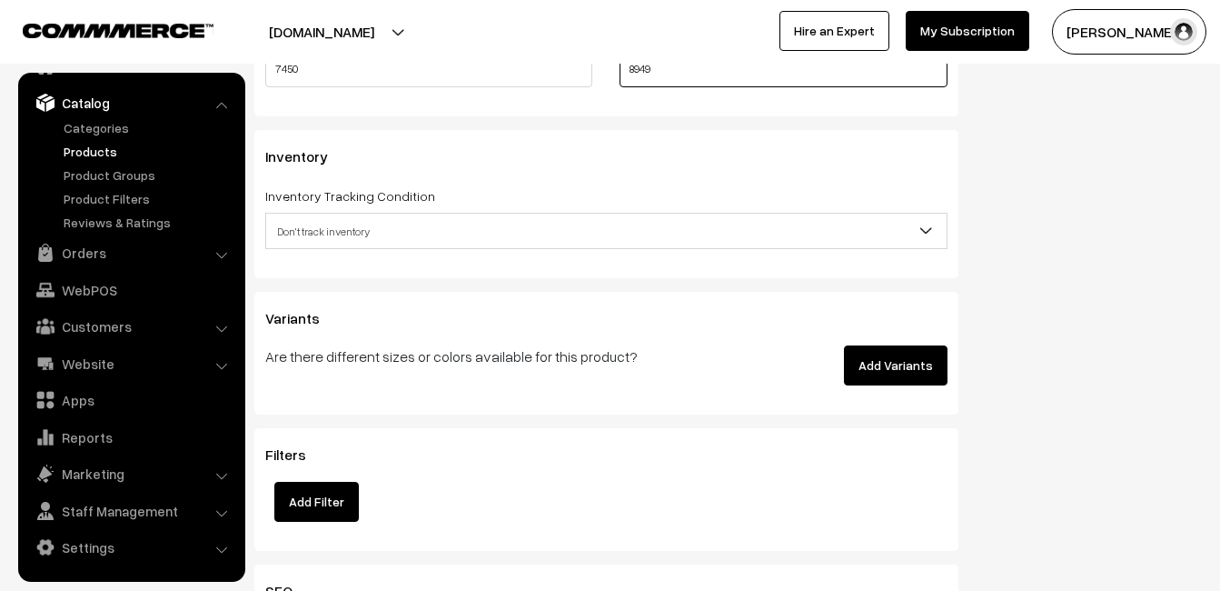
scroll to position [1726, 0]
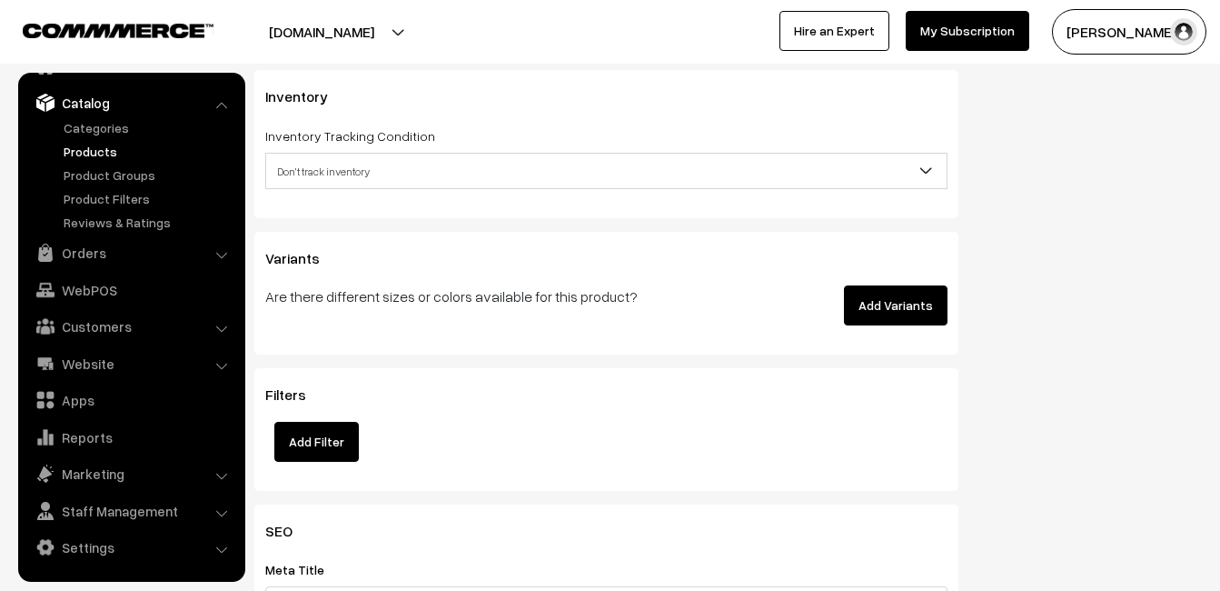
type input "8949"
click at [333, 167] on span "Don't track inventory" at bounding box center [606, 171] width 681 height 32
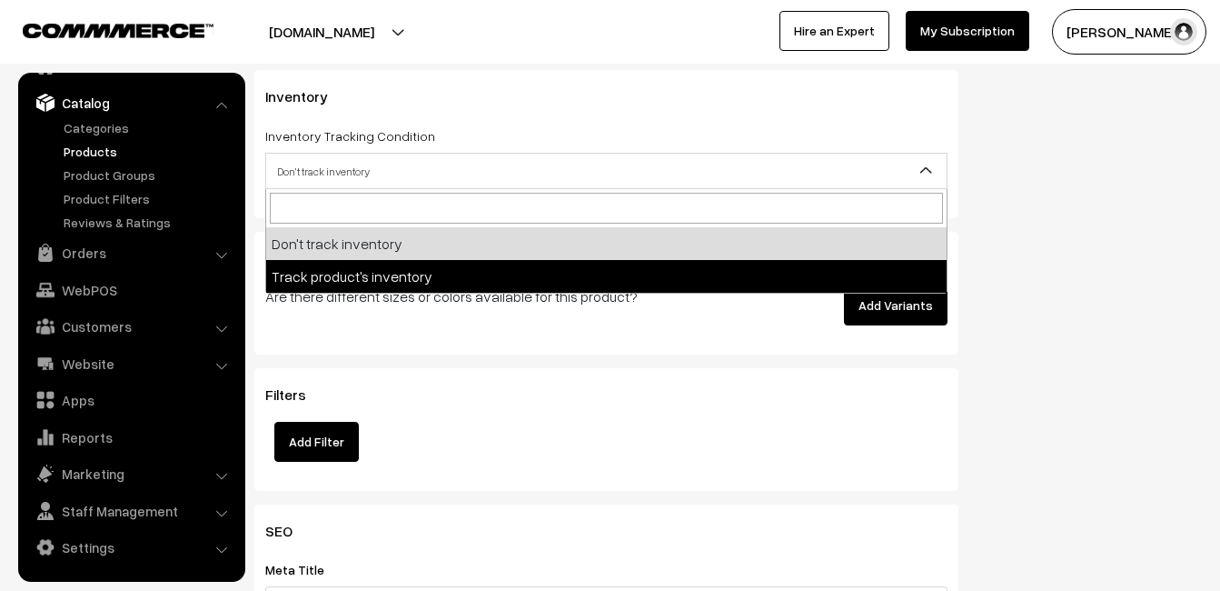
select select "2"
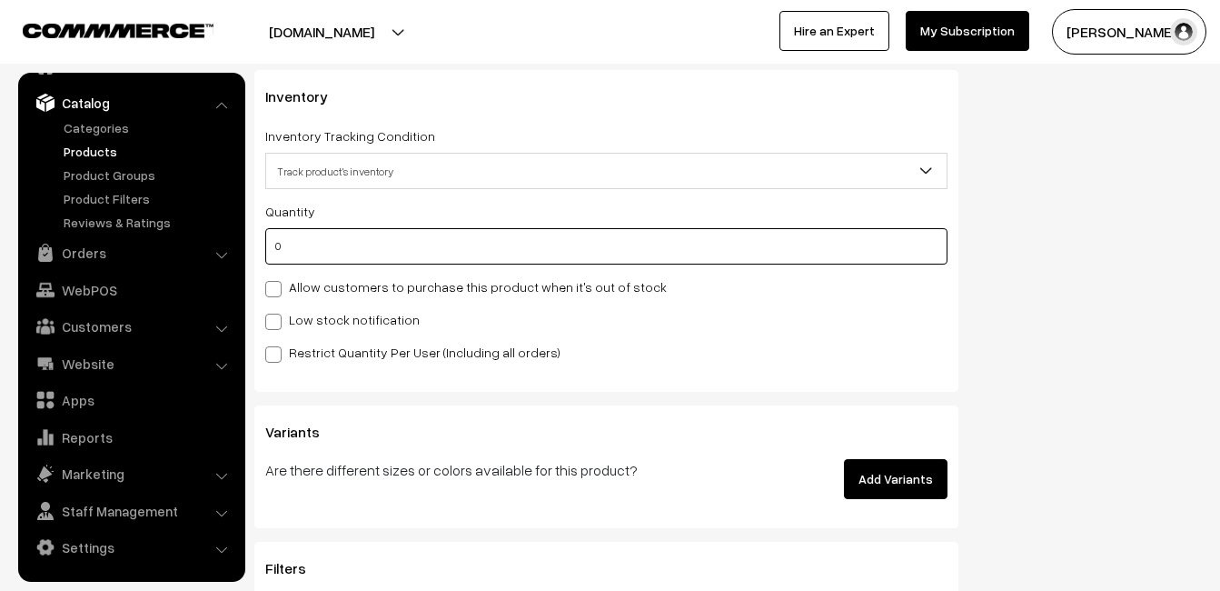
click at [337, 242] on input "0" at bounding box center [606, 246] width 682 height 36
type input "4"
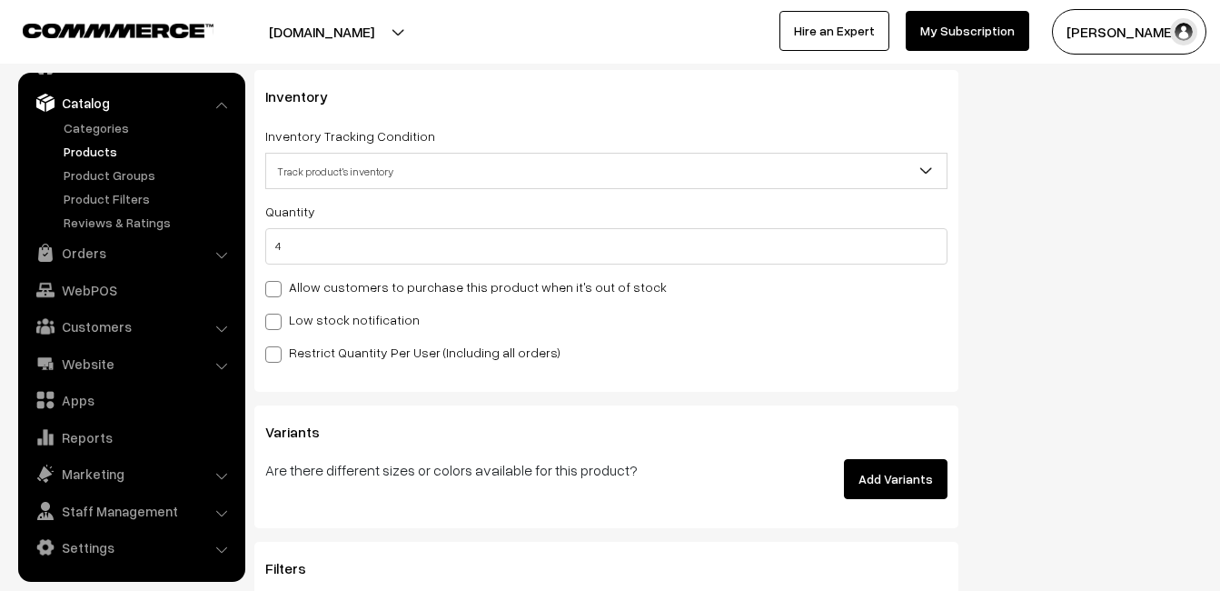
click at [322, 310] on label "Low stock notification" at bounding box center [342, 319] width 154 height 19
click at [277, 313] on input "Low stock notification" at bounding box center [271, 319] width 12 height 12
checkbox input "true"
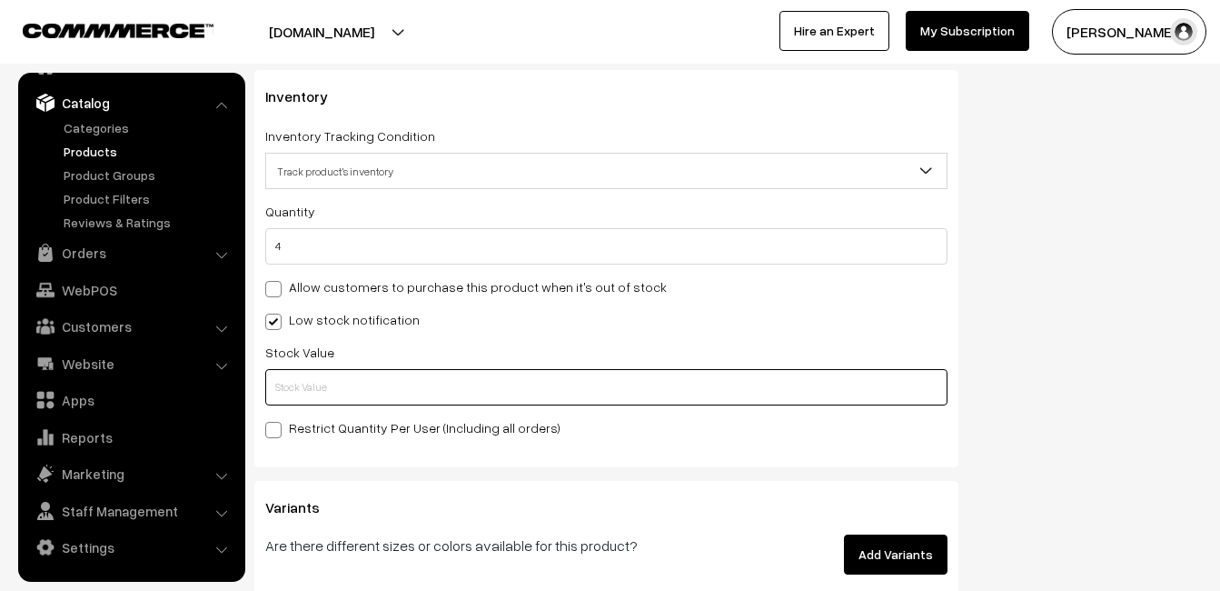
click at [318, 377] on input "text" at bounding box center [606, 387] width 682 height 36
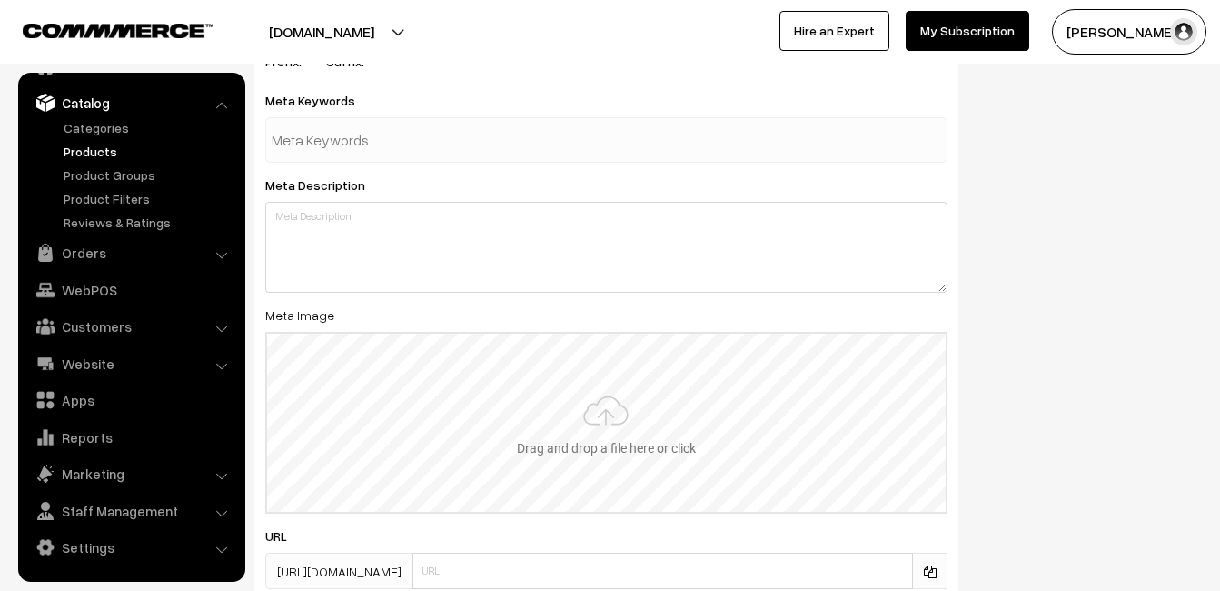
scroll to position [2697, 0]
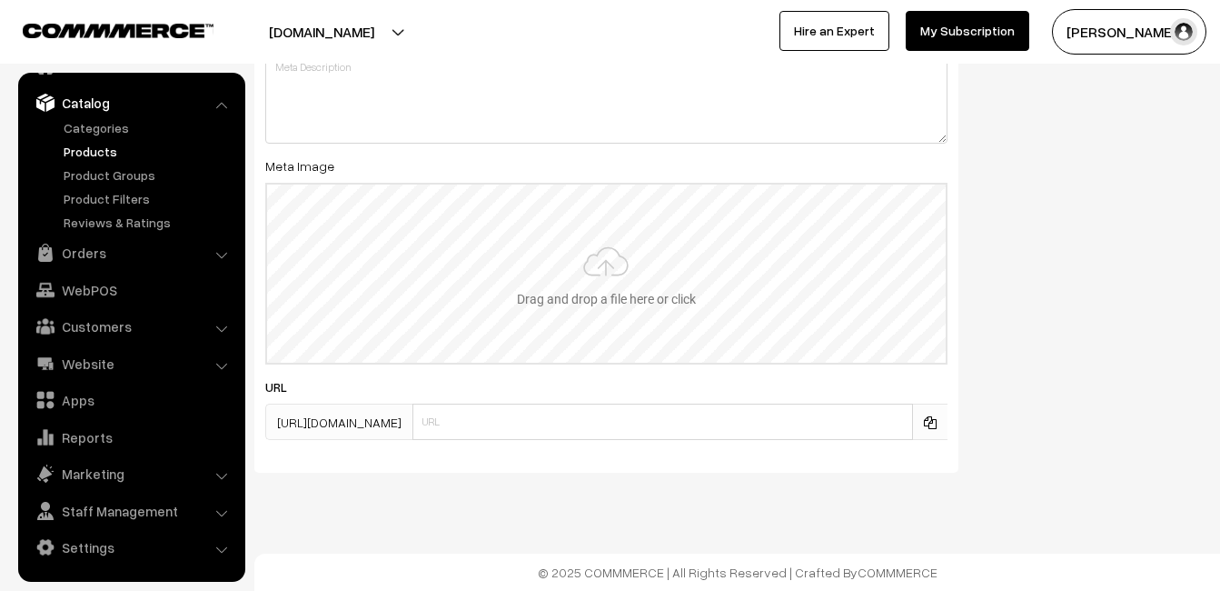
type input "2"
click at [616, 245] on input "file" at bounding box center [606, 273] width 679 height 178
type input "C:\fakepath\kanchipuram-saree-va11924-aug.jpeg"
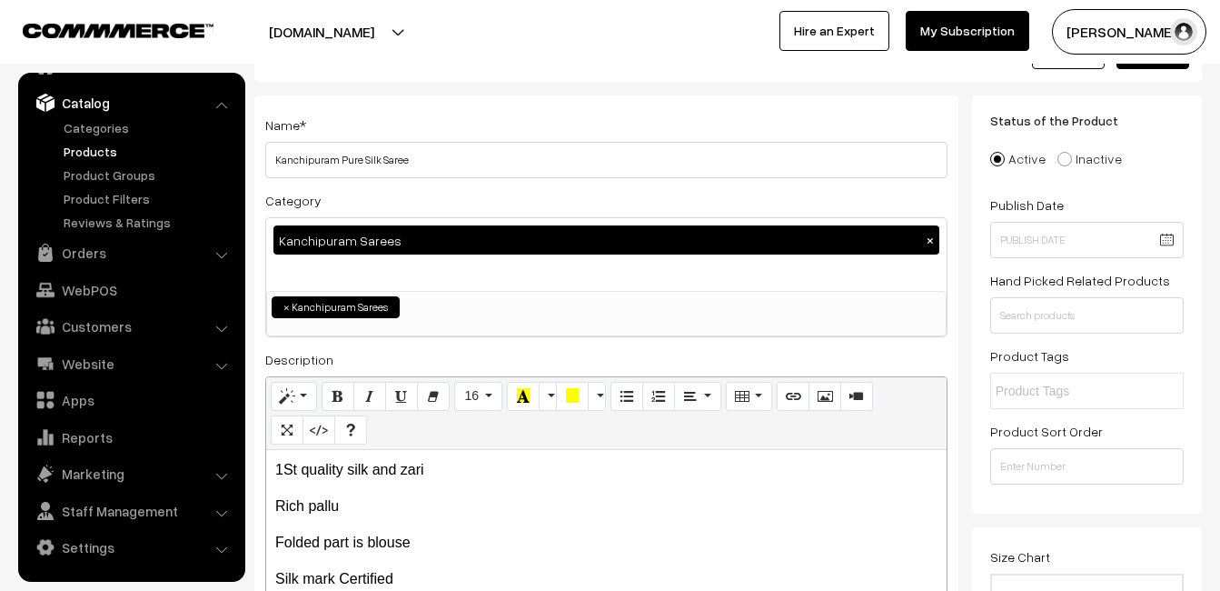
scroll to position [0, 0]
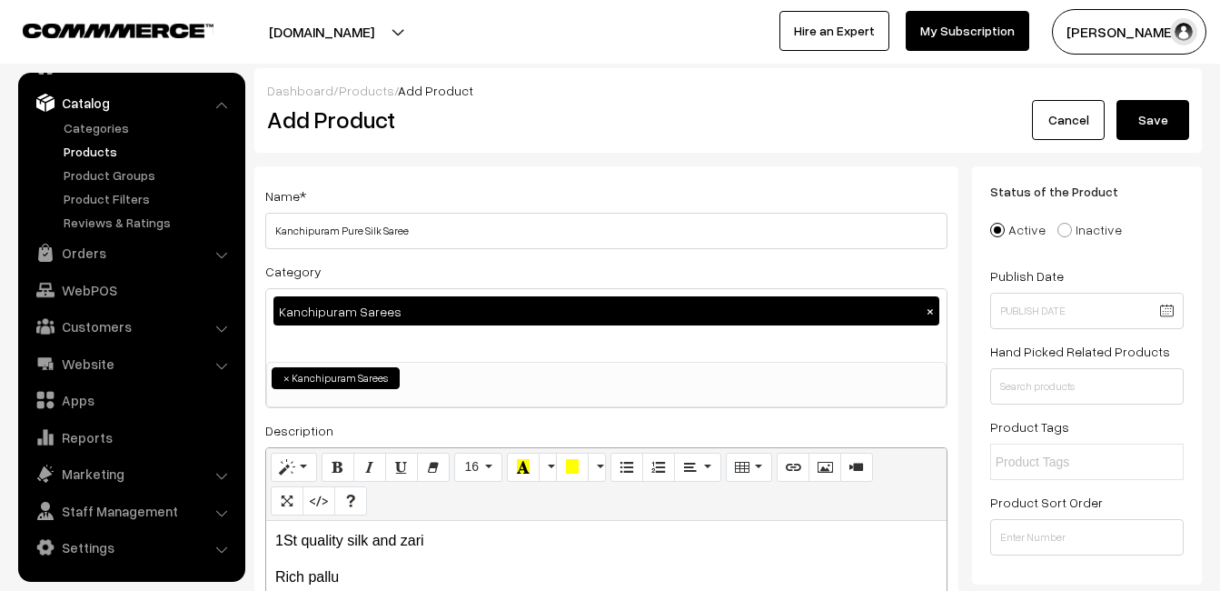
click at [1179, 120] on button "Save" at bounding box center [1153, 120] width 73 height 40
click at [534, 127] on h2 "Add Product" at bounding box center [609, 119] width 685 height 28
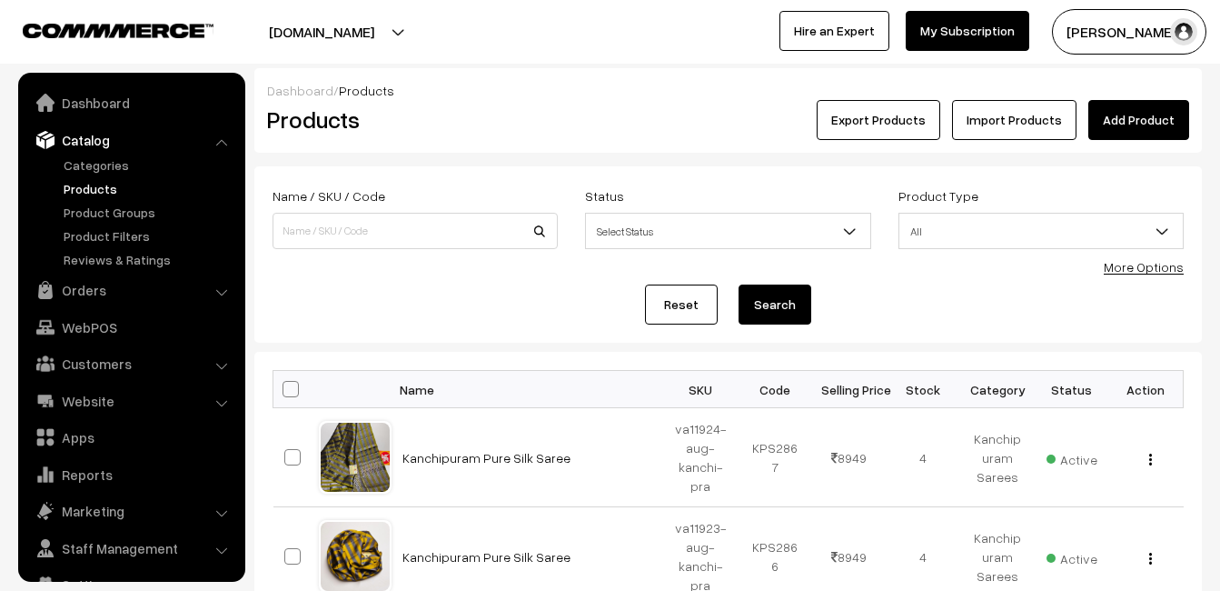
scroll to position [37, 0]
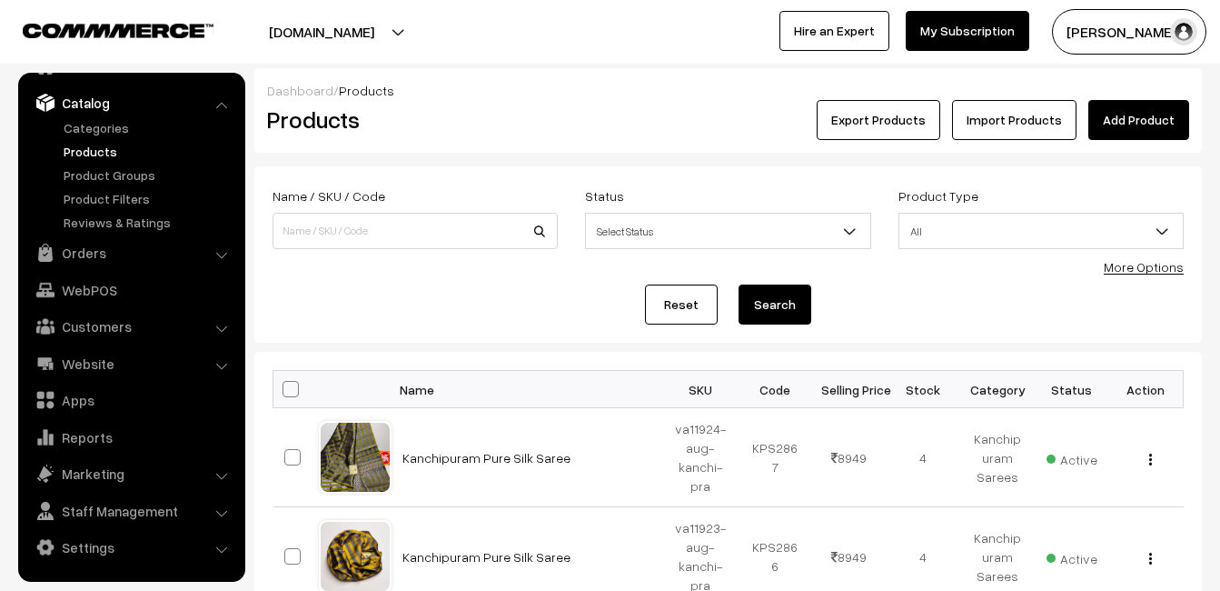
click at [1137, 113] on link "Add Product" at bounding box center [1138, 120] width 101 height 40
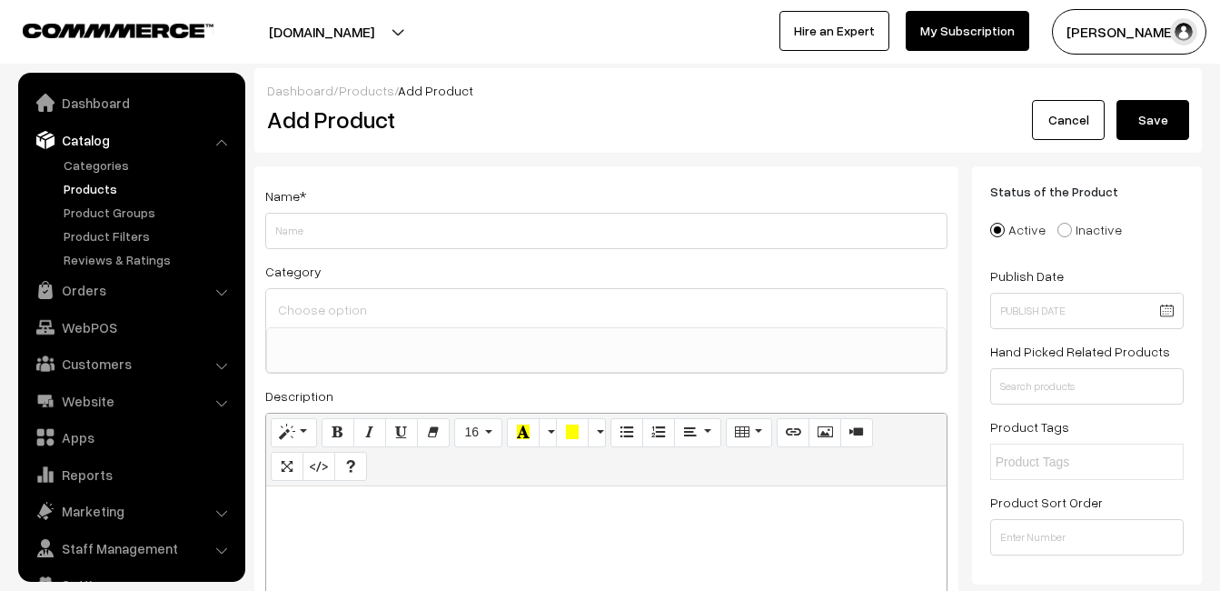
select select
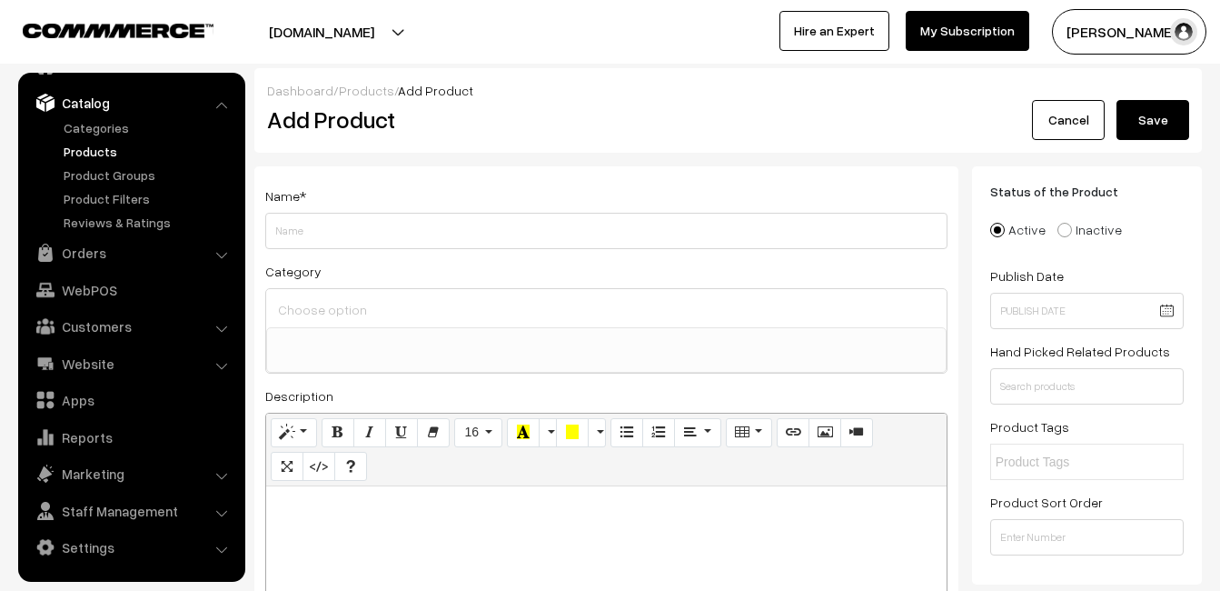
click at [333, 553] on div at bounding box center [606, 599] width 681 height 227
paste div
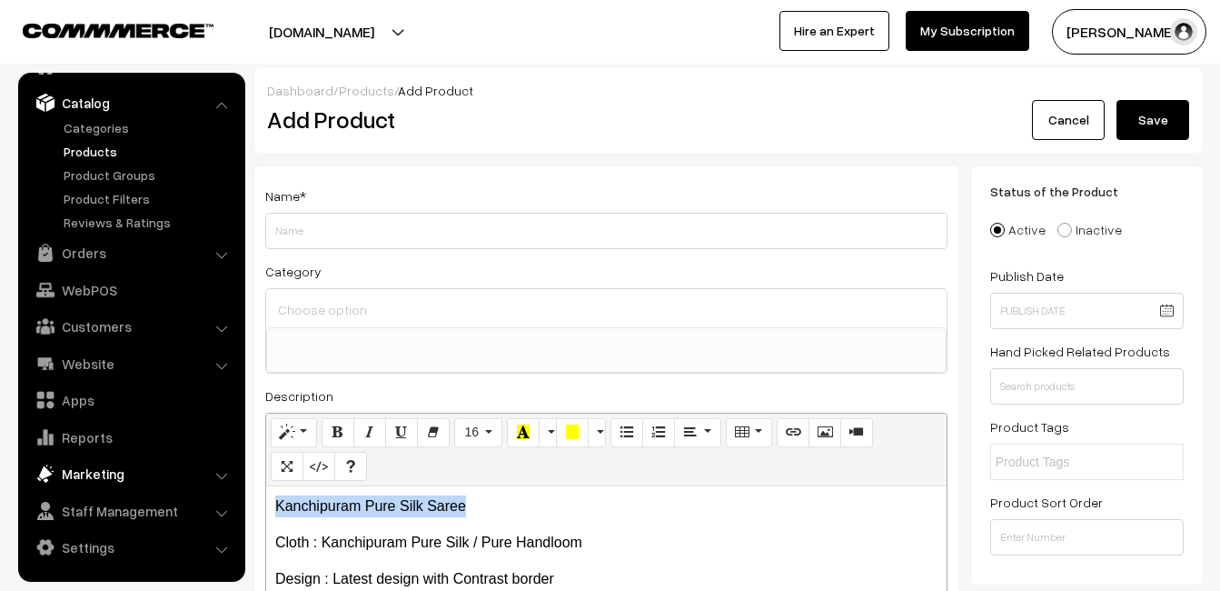
drag, startPoint x: 477, startPoint y: 507, endPoint x: 177, endPoint y: 464, distance: 302.9
copy p "Kanchipuram Pure Silk Saree"
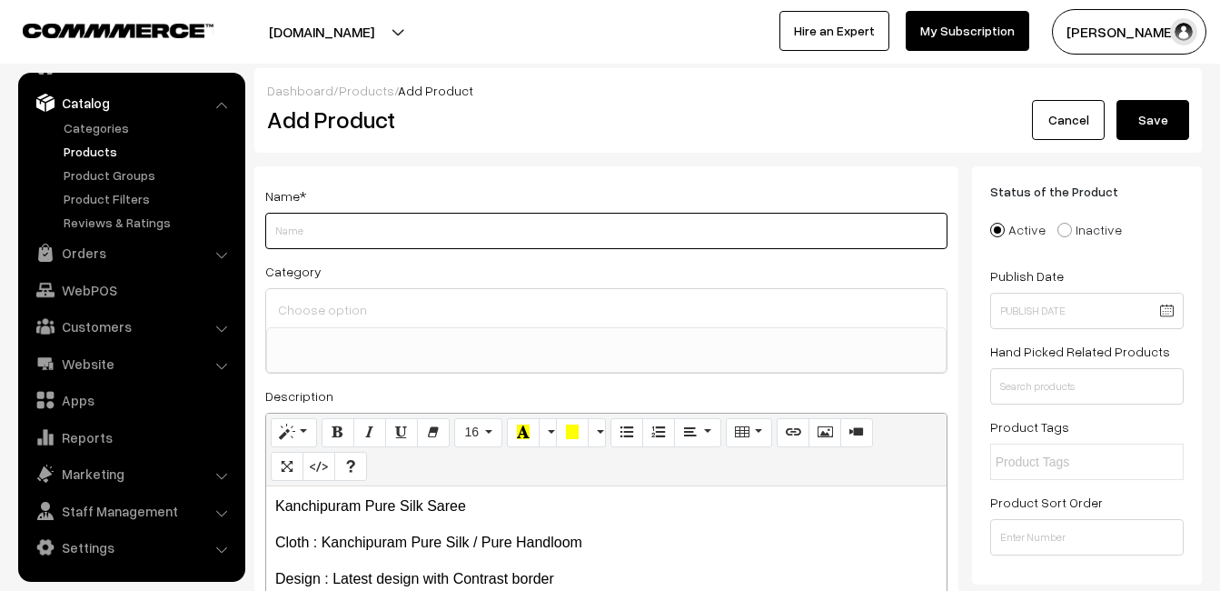
click at [290, 230] on input "Weight" at bounding box center [606, 231] width 682 height 36
paste input "Kanchipuram Pure Silk Saree"
type input "Kanchipuram Pure Silk Saree"
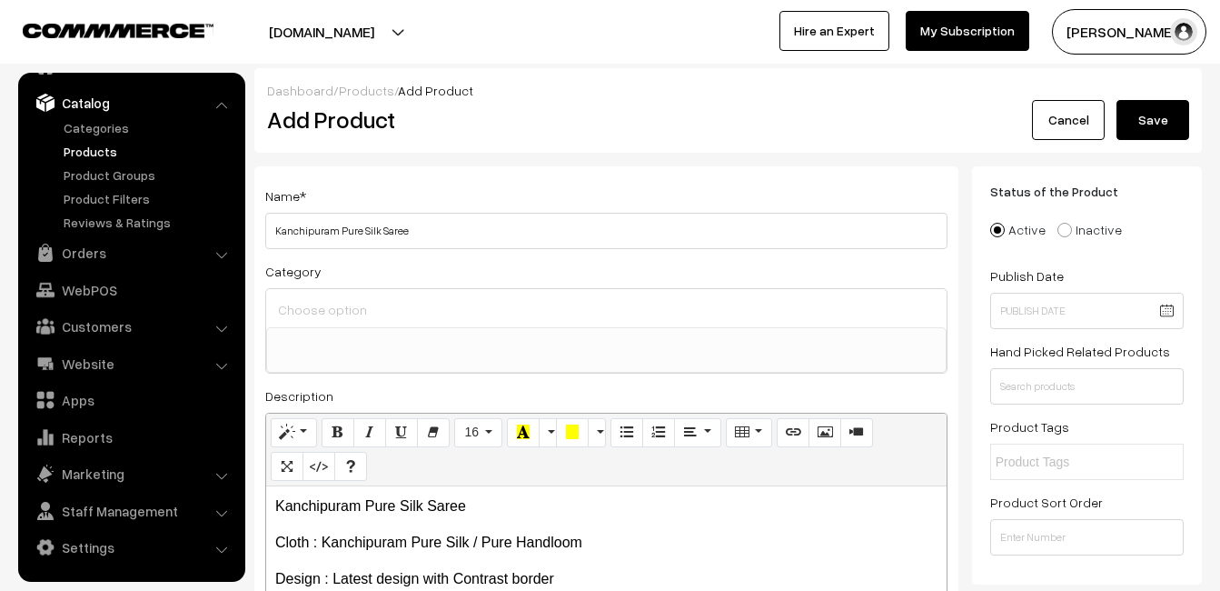
click at [311, 292] on div at bounding box center [606, 308] width 681 height 38
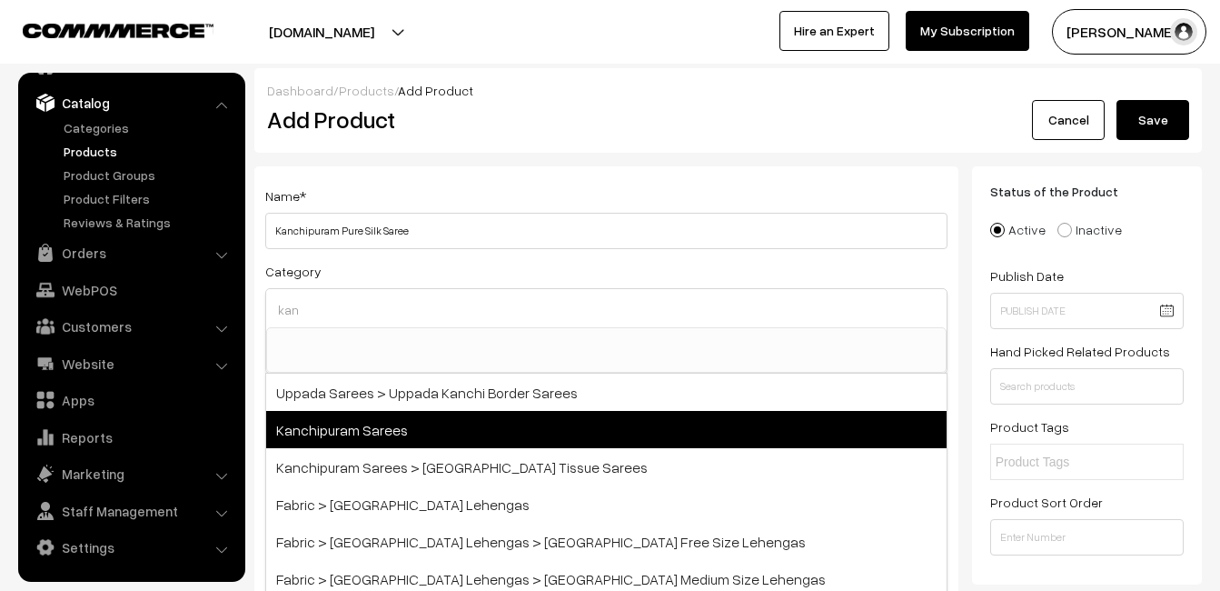
type input "kan"
click at [373, 422] on span "Kanchipuram Sarees" at bounding box center [606, 429] width 681 height 37
select select "3"
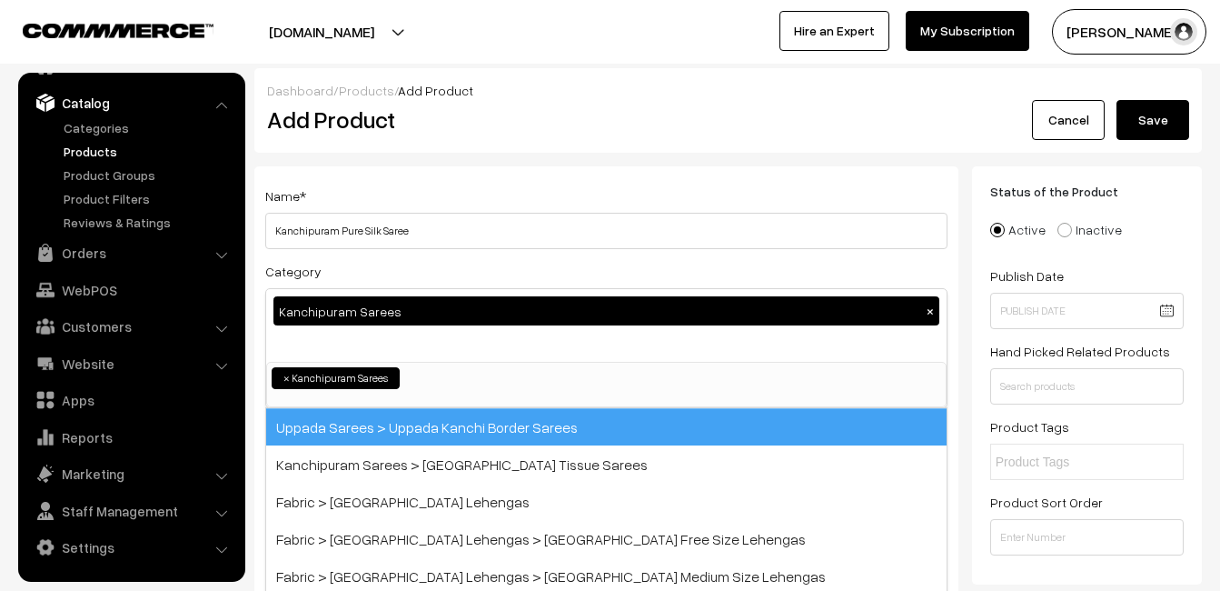
scroll to position [309, 0]
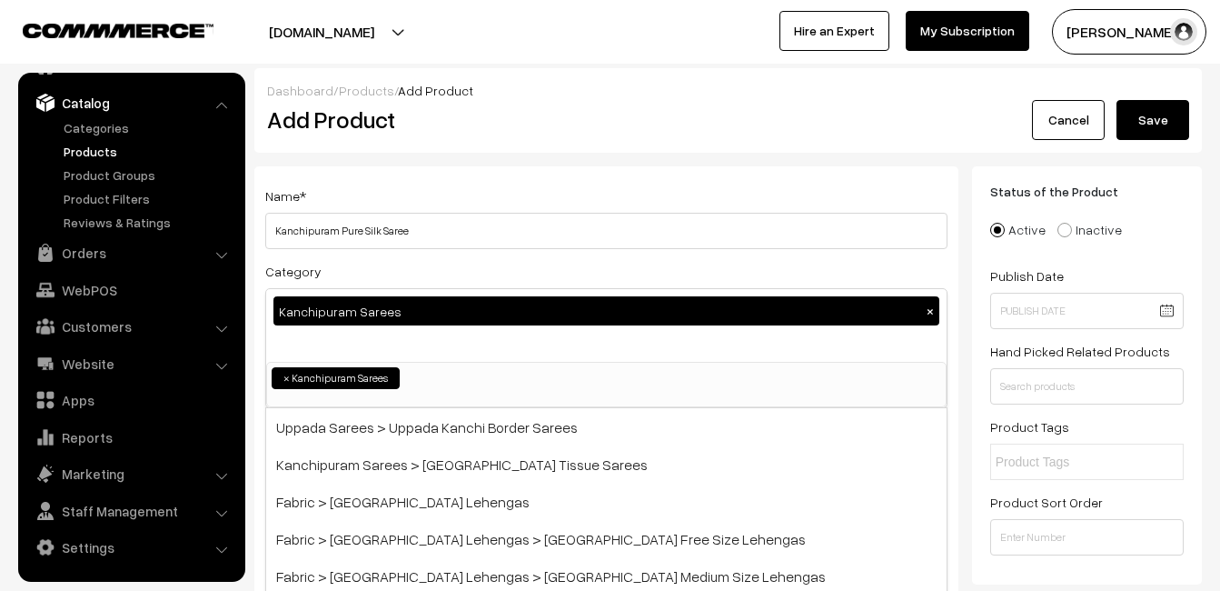
click at [448, 168] on div "Name * Kanchipuram Pure Silk Saree Category Kanchipuram Sarees × Uppada Sarees …" at bounding box center [606, 476] width 704 height 621
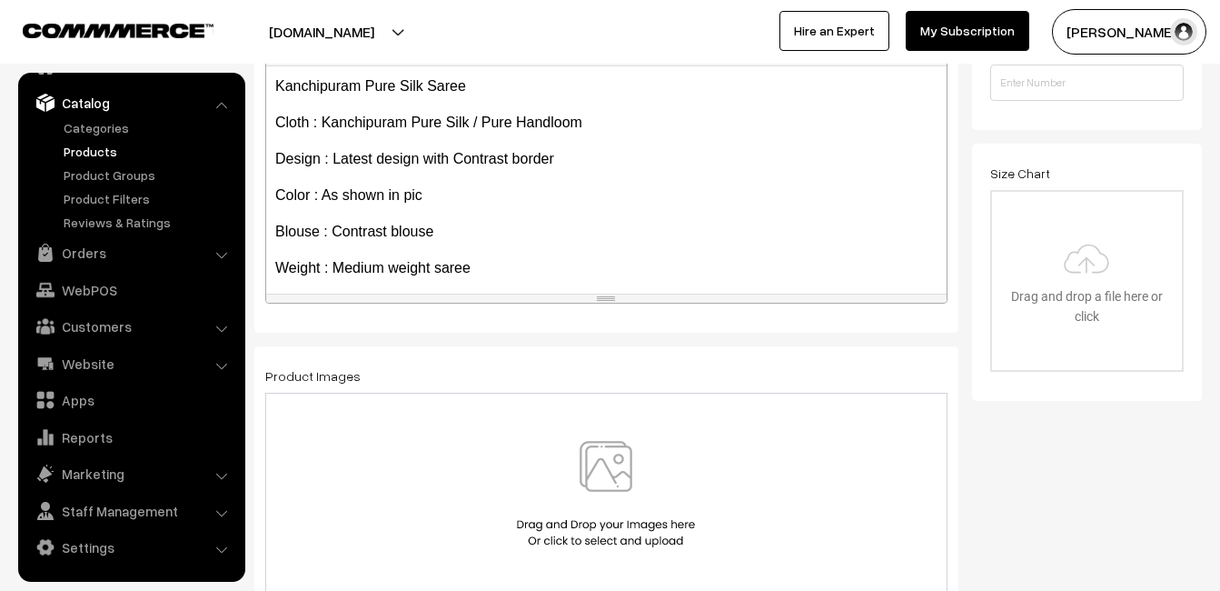
scroll to position [363, 0]
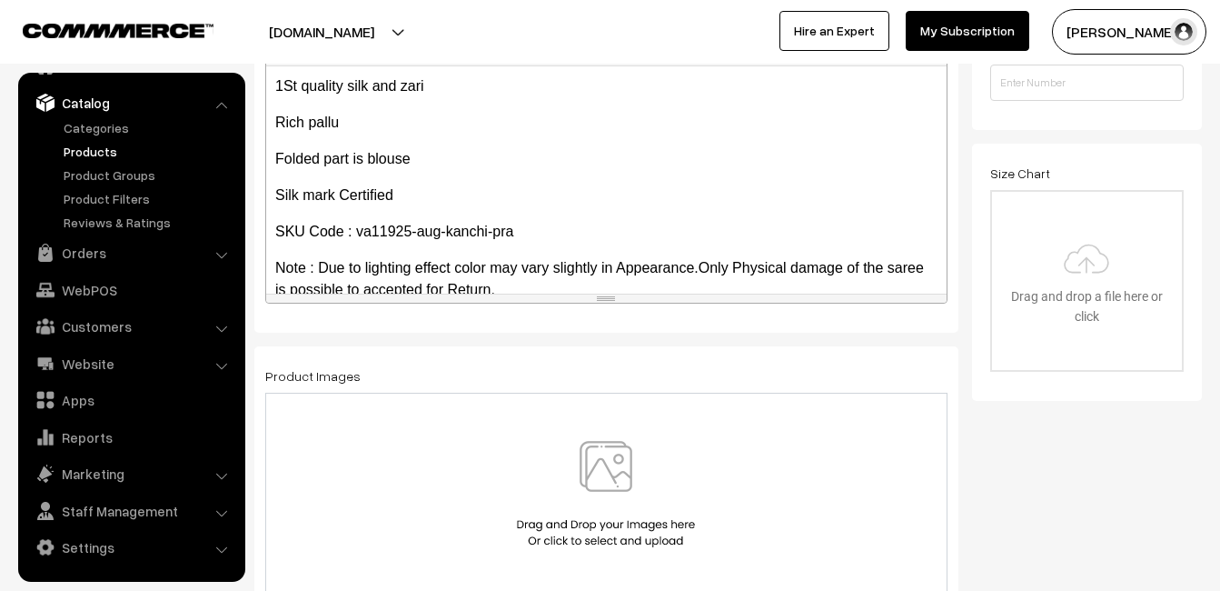
click at [591, 451] on img at bounding box center [605, 494] width 187 height 106
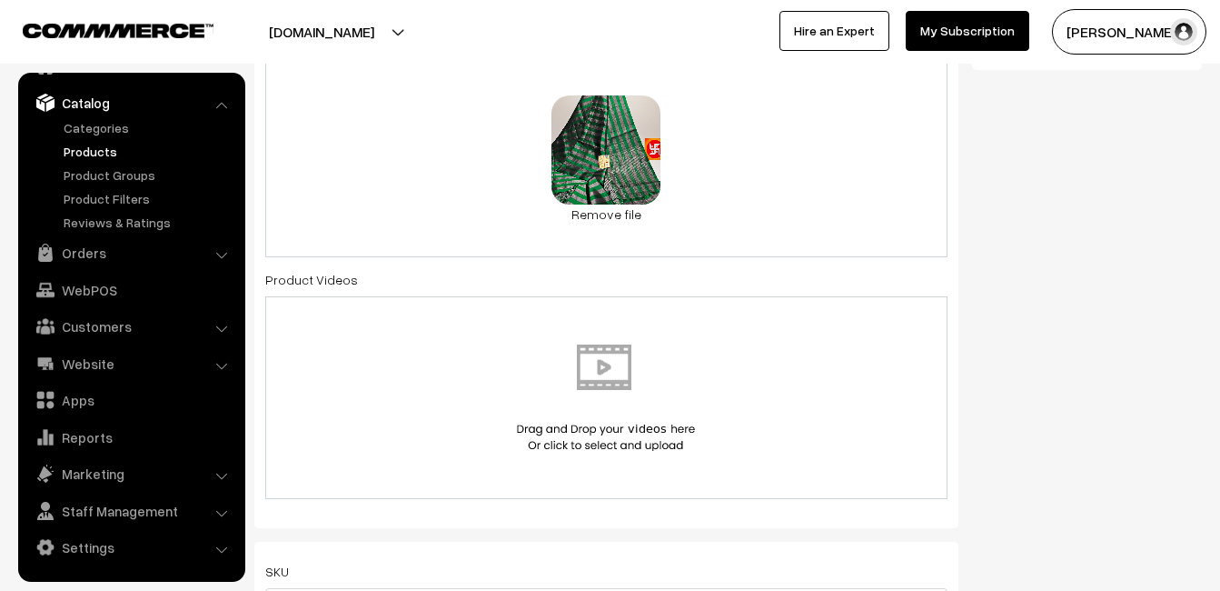
scroll to position [1090, 0]
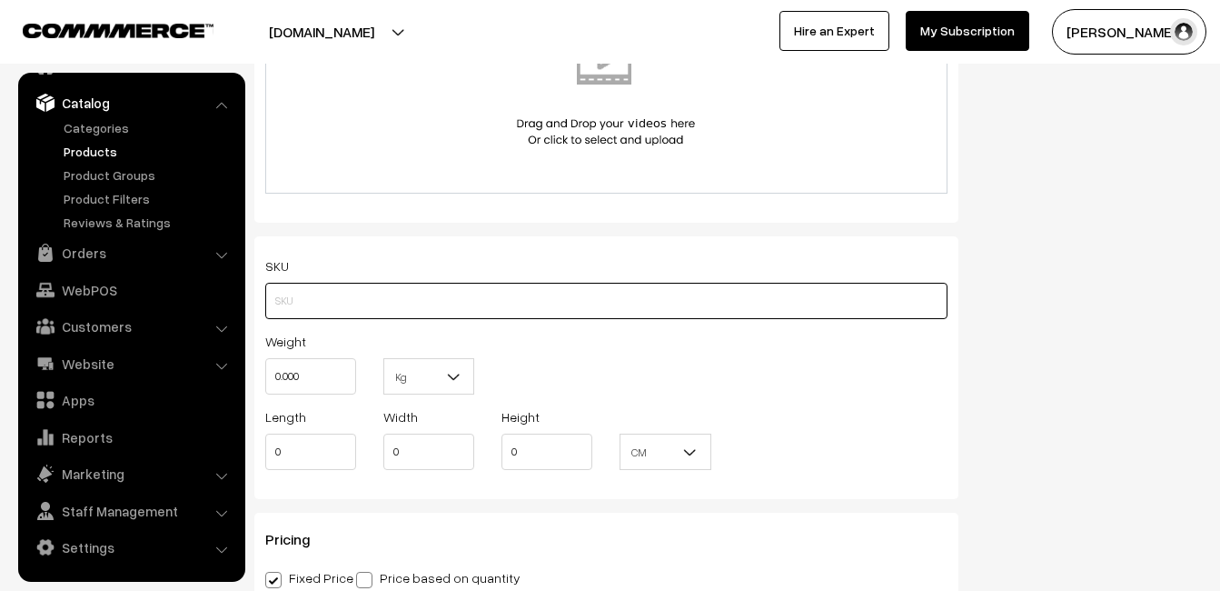
click at [313, 304] on input "text" at bounding box center [606, 301] width 682 height 36
paste input "va11925-aug-kanchi-pra"
type input "va11925-aug-kanchi-pra"
click at [307, 377] on input "0.000" at bounding box center [310, 376] width 91 height 36
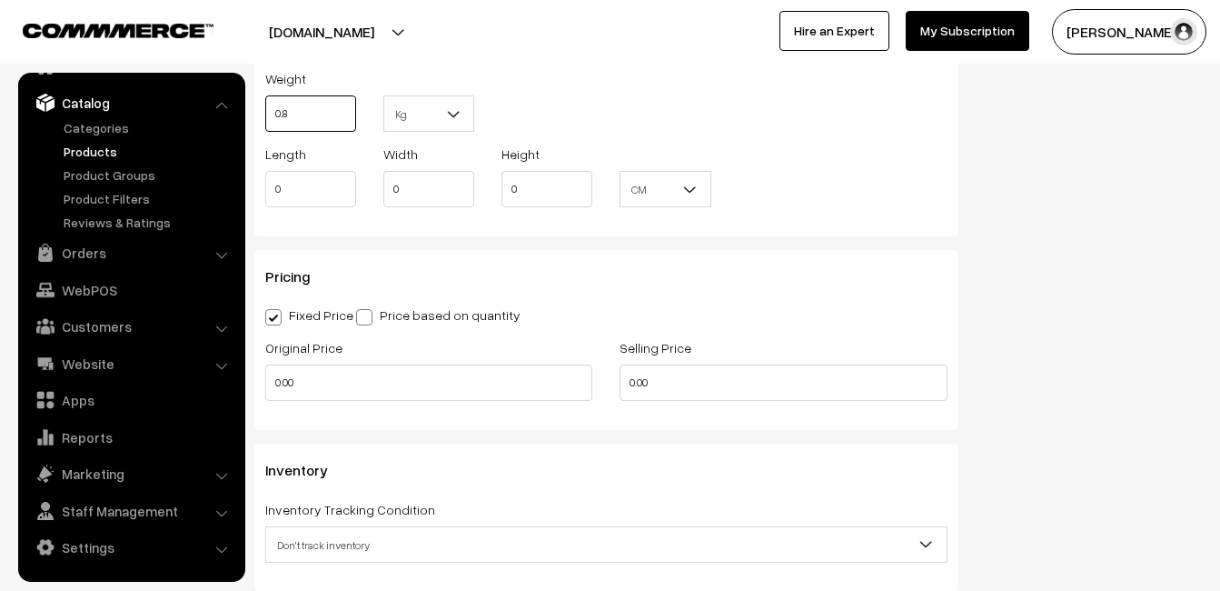
scroll to position [1363, 0]
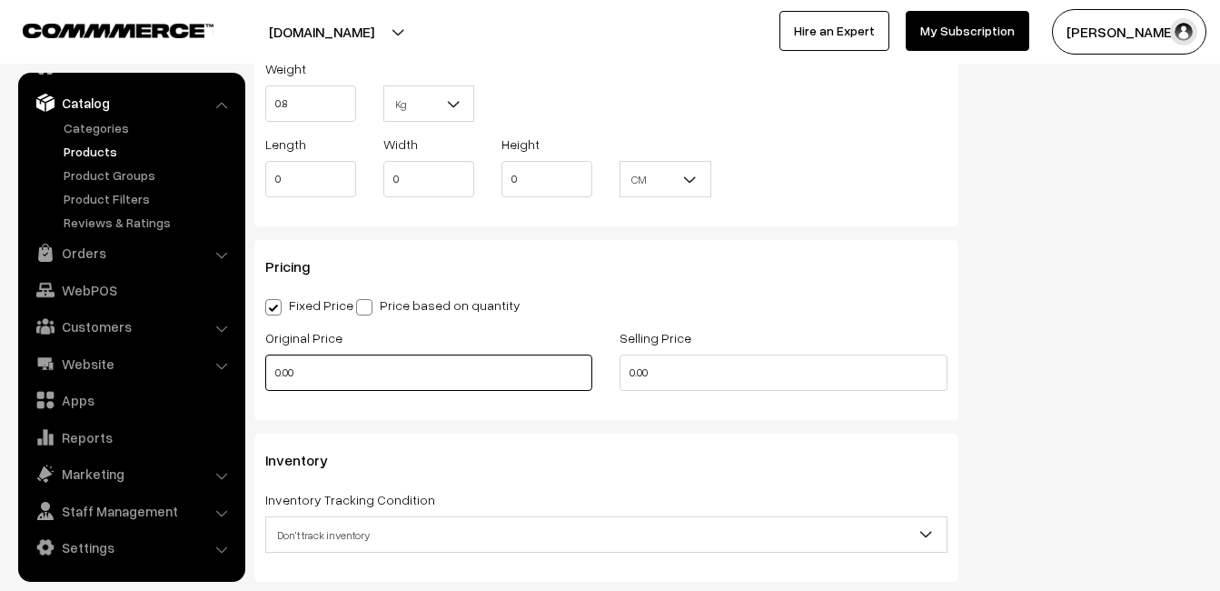
type input "0.80"
click at [281, 359] on input "0.00" at bounding box center [428, 372] width 327 height 36
type input "7450"
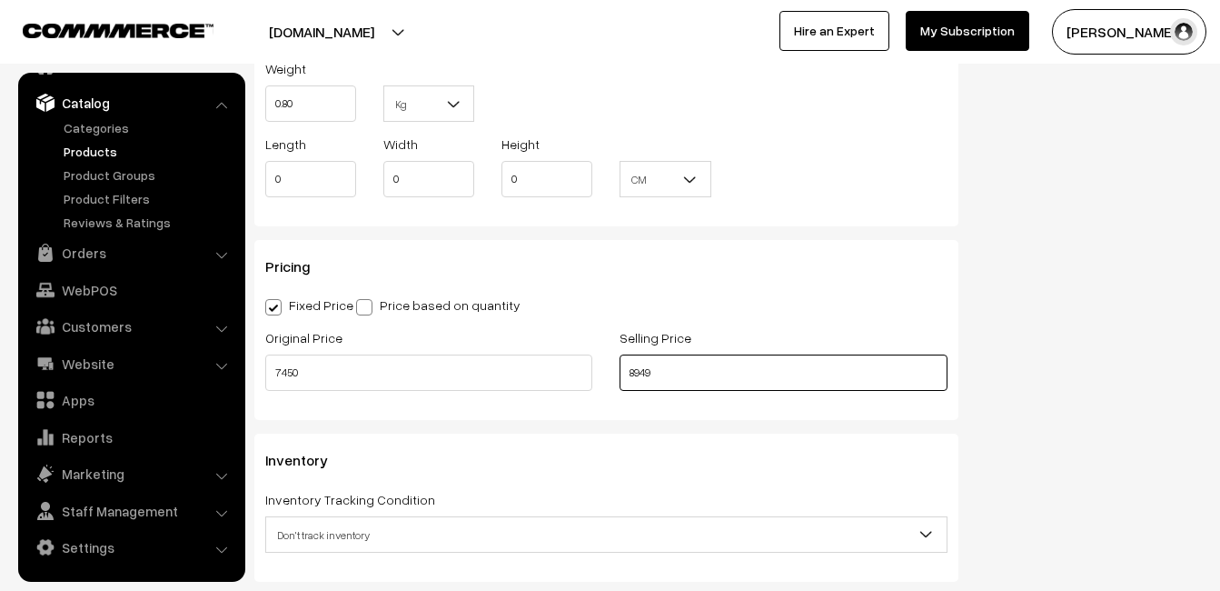
type input "8949"
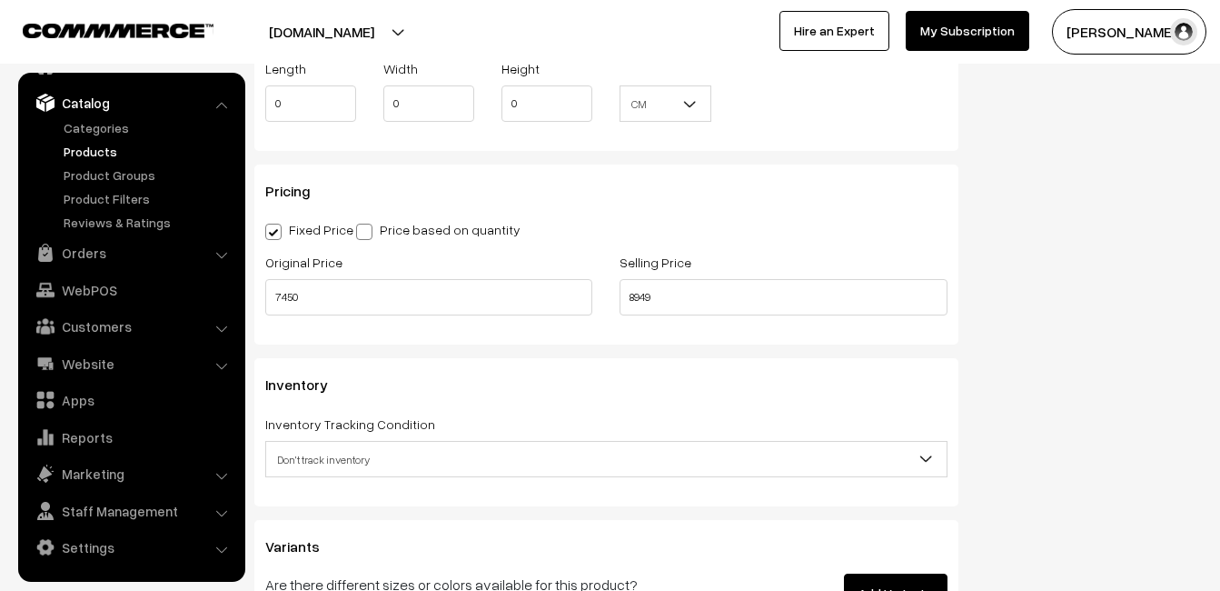
scroll to position [1545, 0]
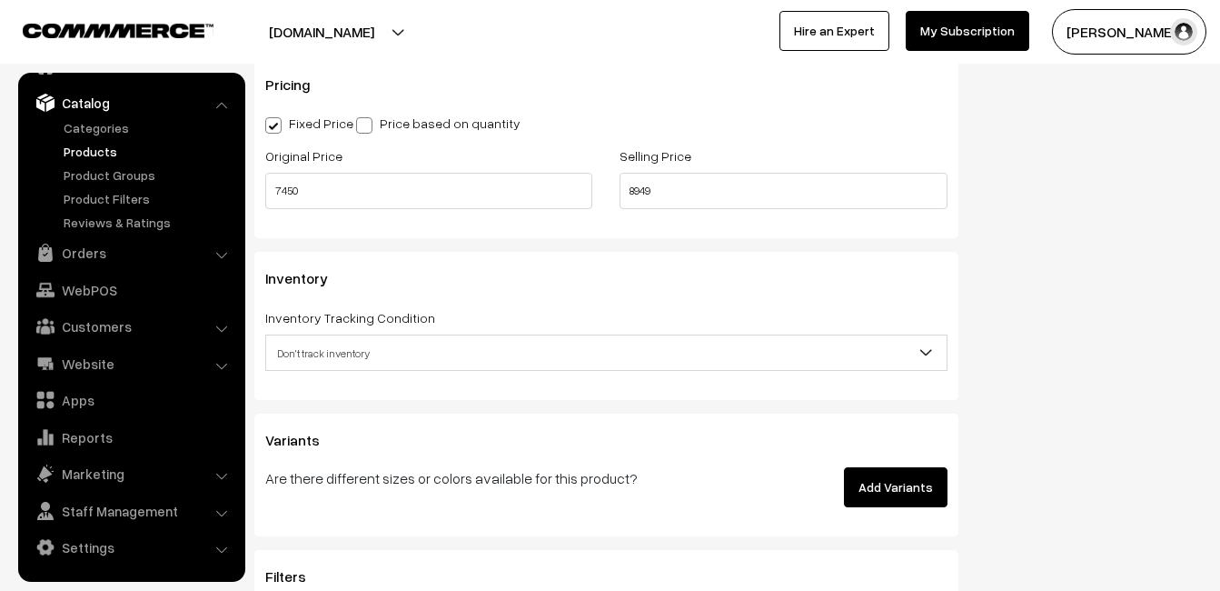
click at [331, 343] on span "Don't track inventory" at bounding box center [606, 353] width 681 height 32
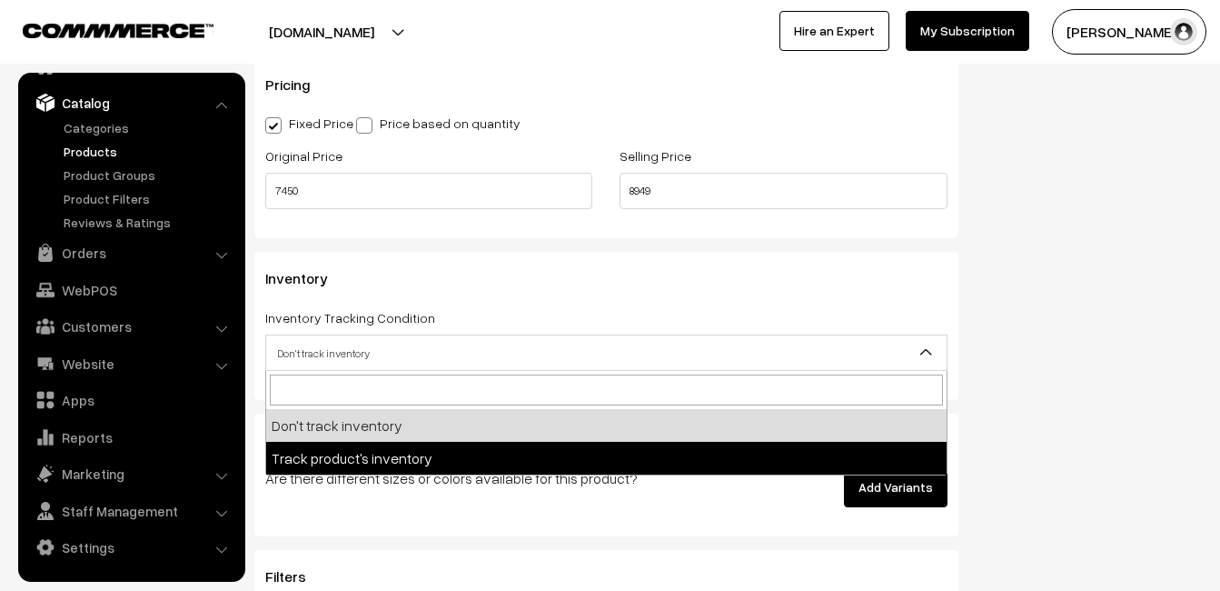
select select "2"
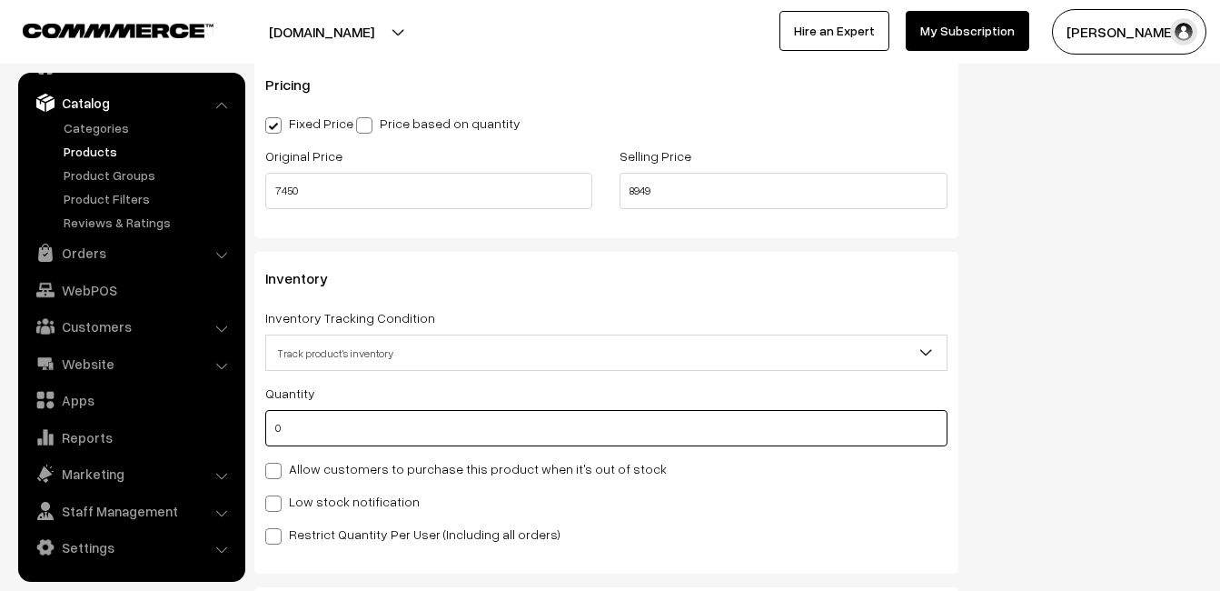
click at [321, 413] on input "0" at bounding box center [606, 428] width 682 height 36
type input "4"
click at [320, 491] on div "Quantity 4 Allow customers to purchase this product when it's out of stock Low …" at bounding box center [606, 463] width 682 height 163
click at [323, 497] on label "Low stock notification" at bounding box center [342, 501] width 154 height 19
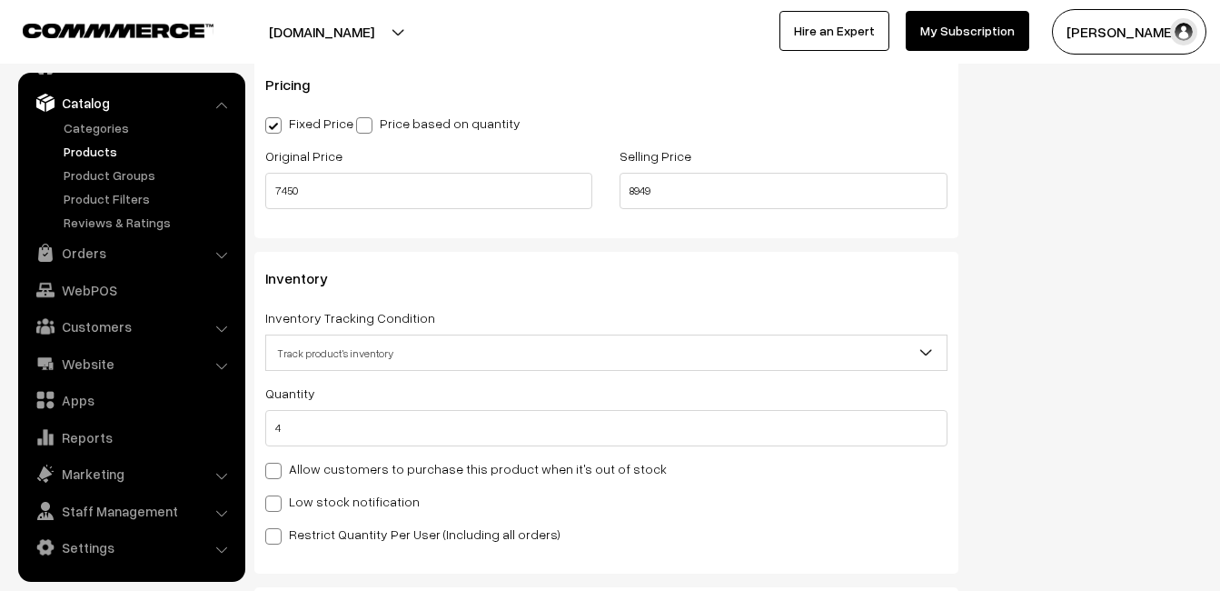
click at [277, 497] on input "Low stock notification" at bounding box center [271, 500] width 12 height 12
checkbox input "true"
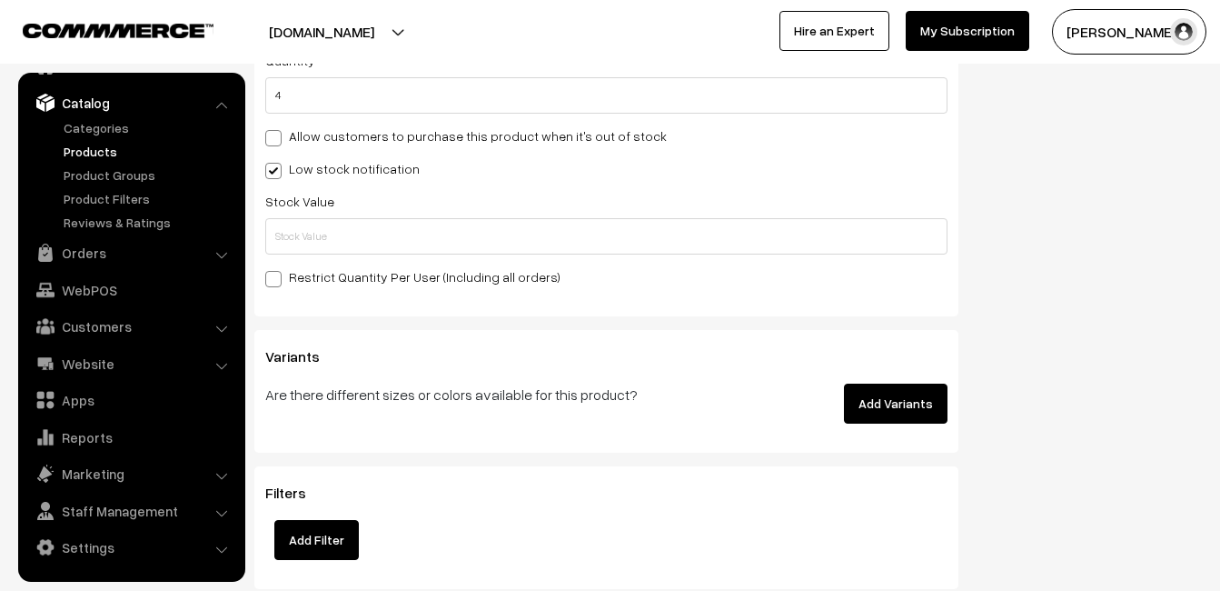
scroll to position [1908, 0]
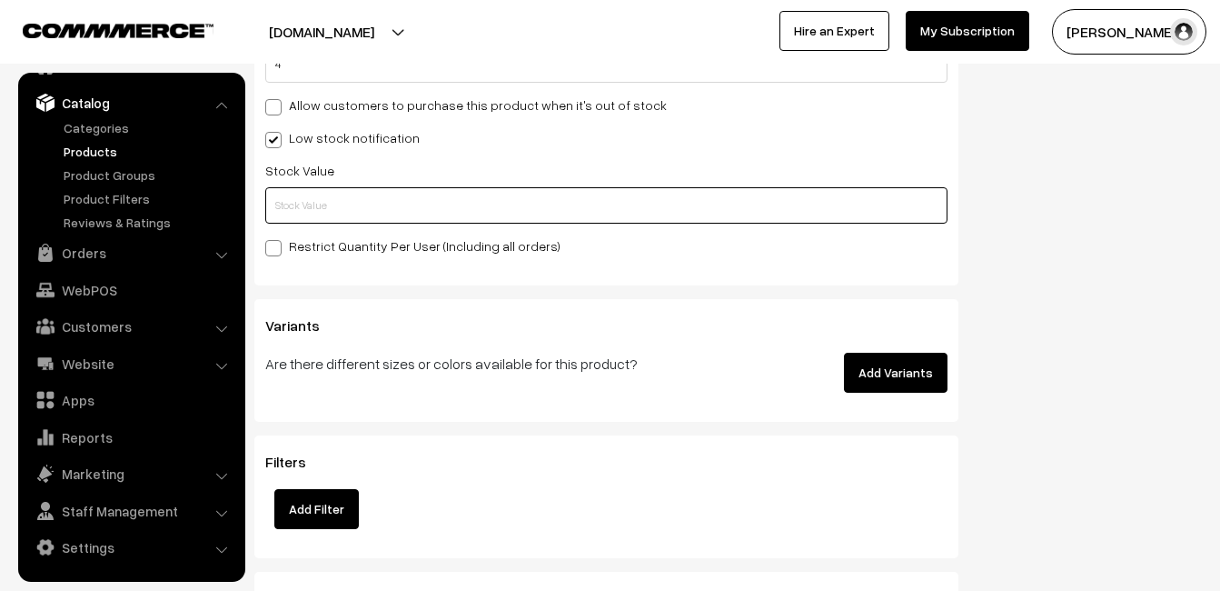
click at [290, 212] on input "text" at bounding box center [606, 205] width 682 height 36
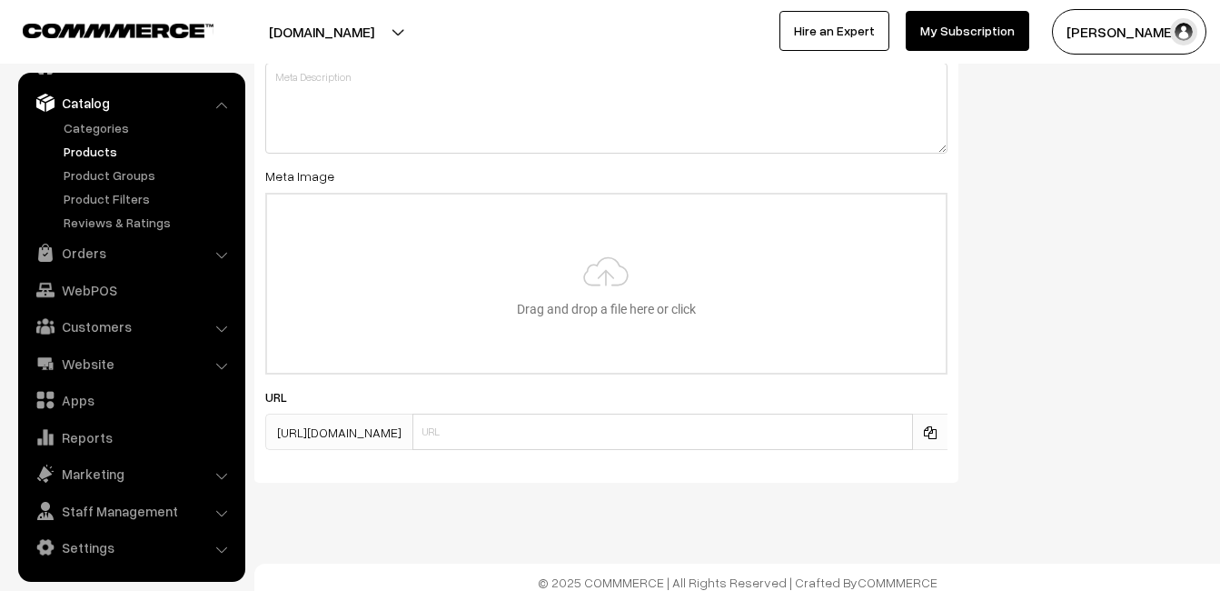
scroll to position [2697, 0]
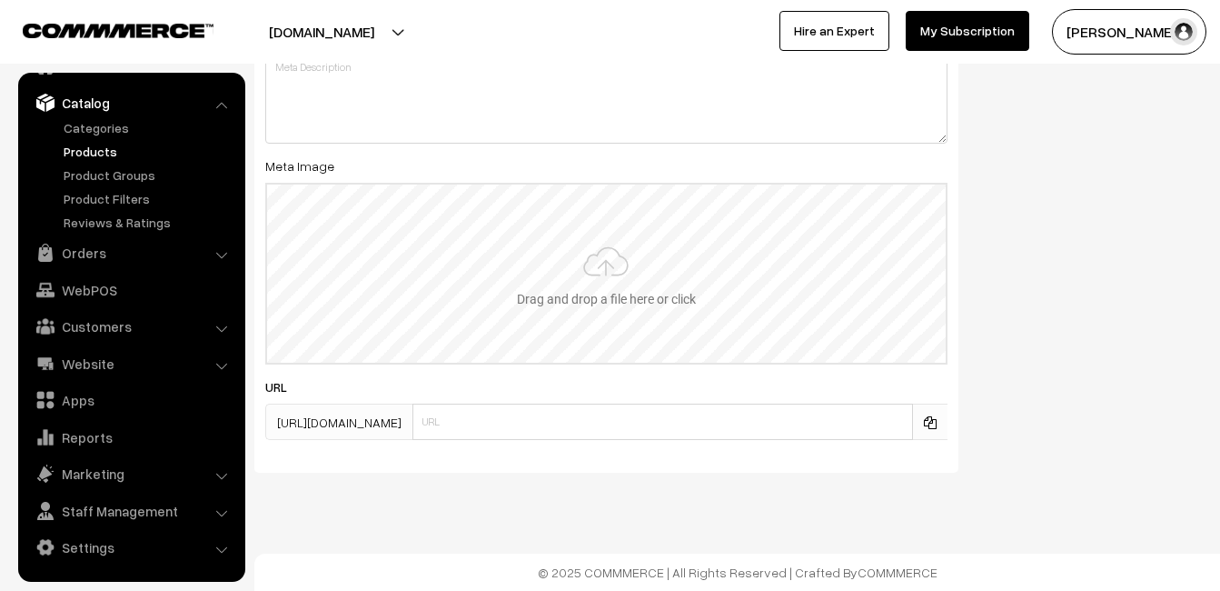
type input "2"
click at [618, 244] on input "file" at bounding box center [606, 273] width 679 height 178
type input "C:\fakepath\kanchipuram-saree-va11925-aug.jpeg"
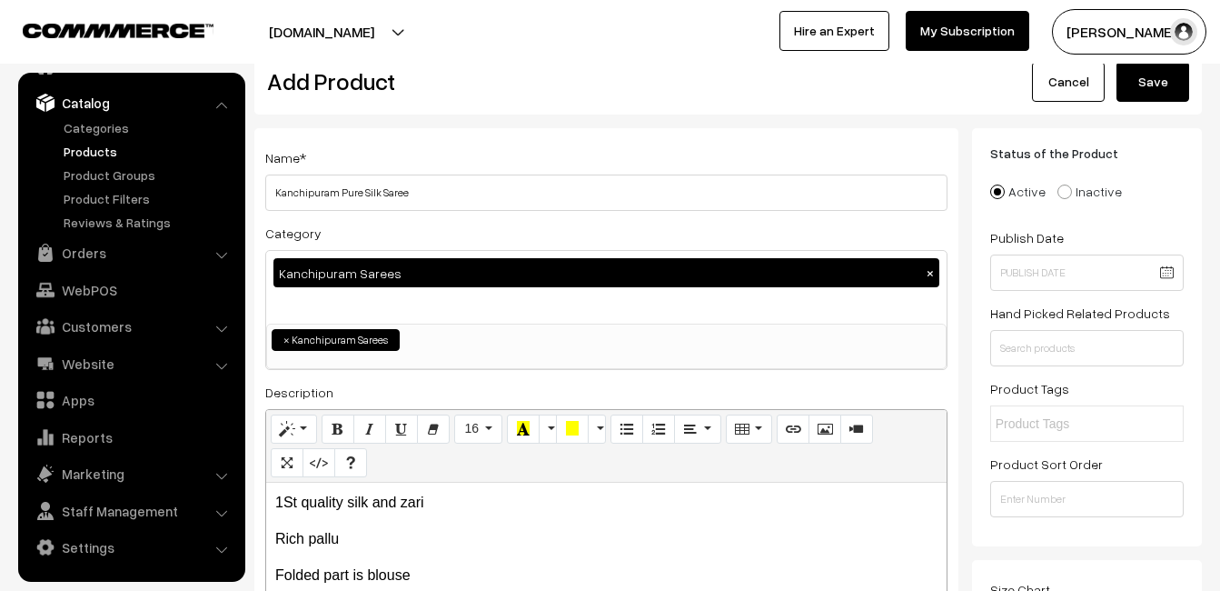
scroll to position [0, 0]
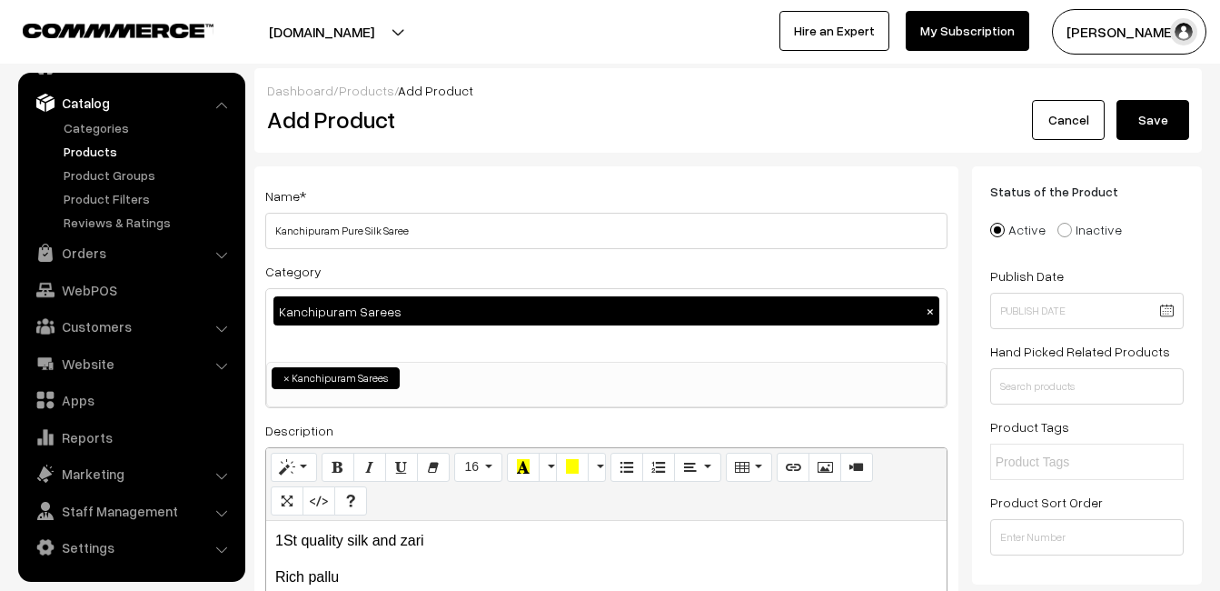
click at [1180, 118] on button "Save" at bounding box center [1153, 120] width 73 height 40
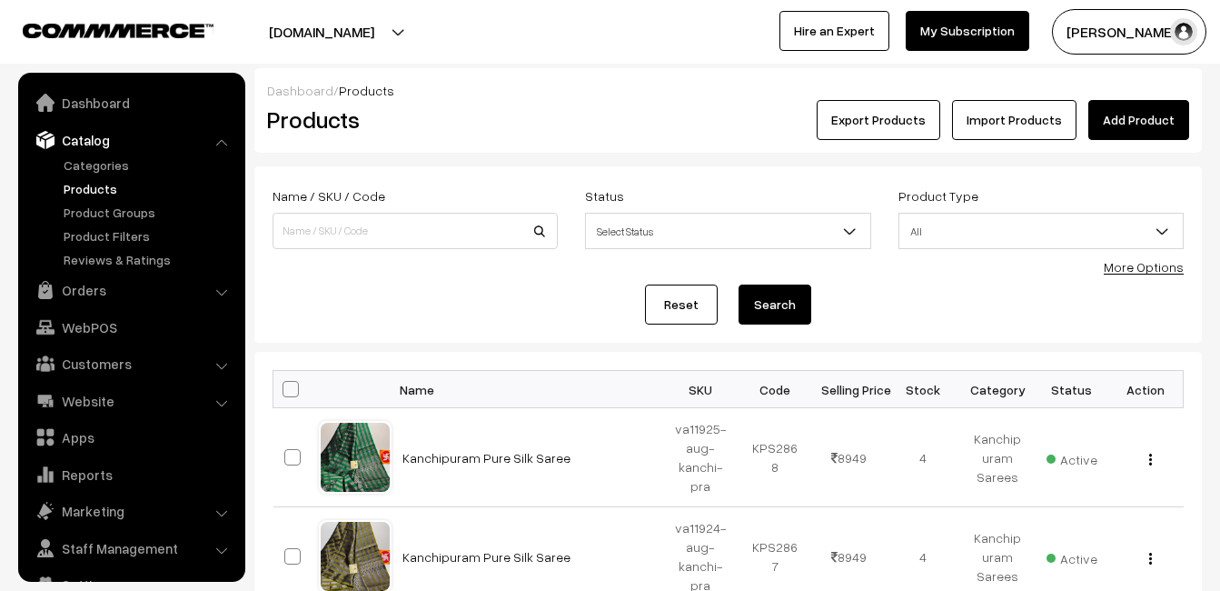
scroll to position [37, 0]
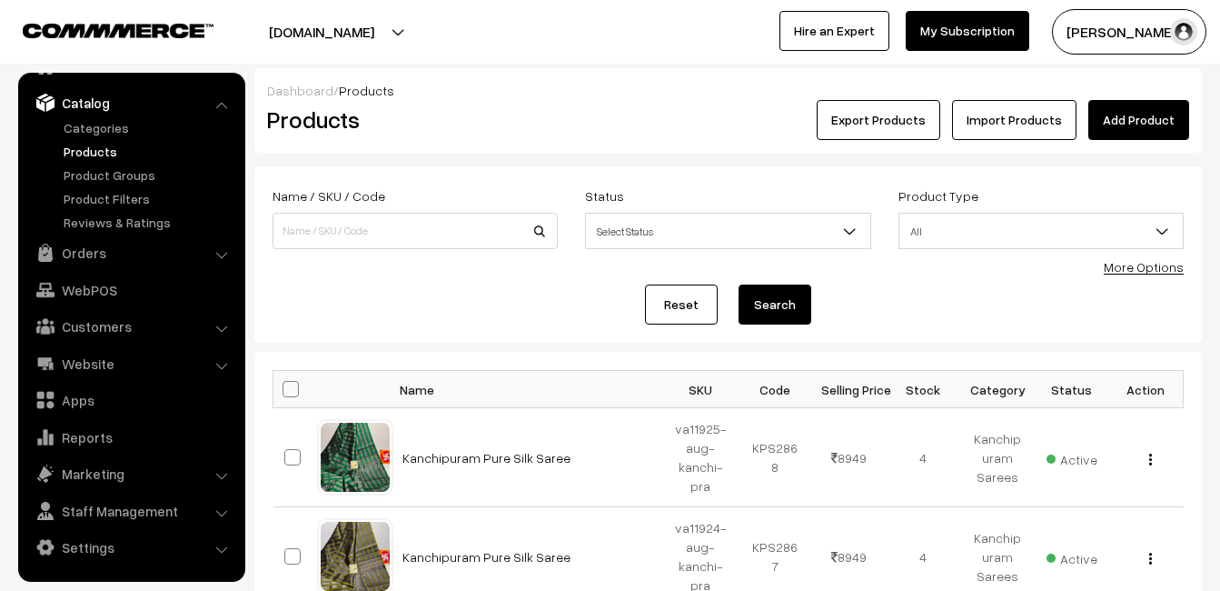
click at [1136, 120] on link "Add Product" at bounding box center [1138, 120] width 101 height 40
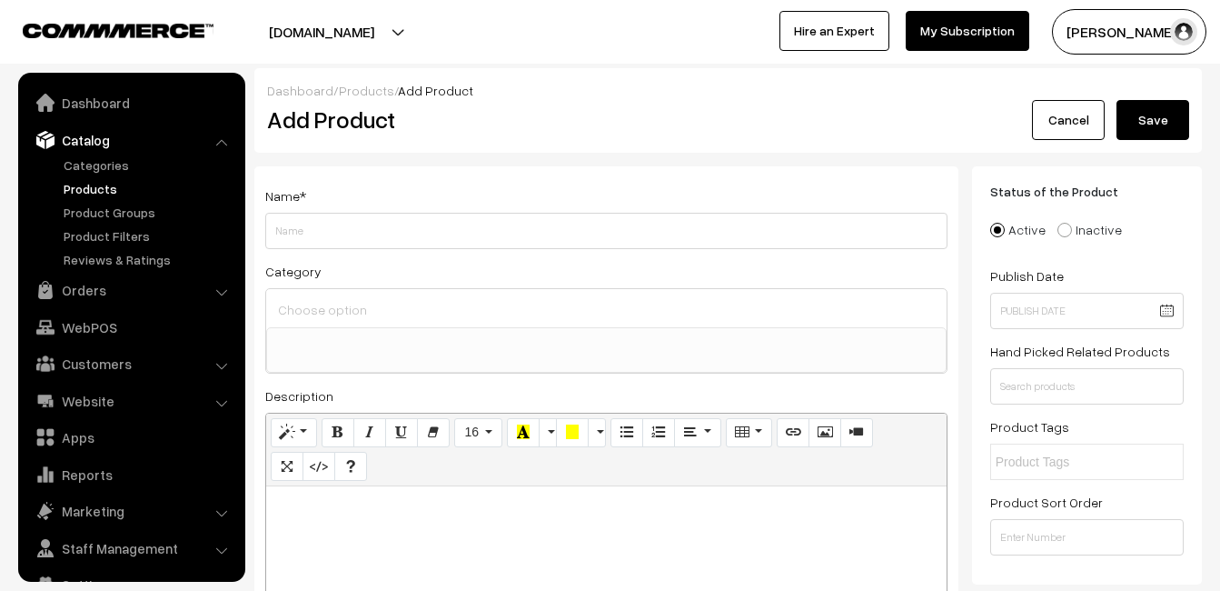
select select
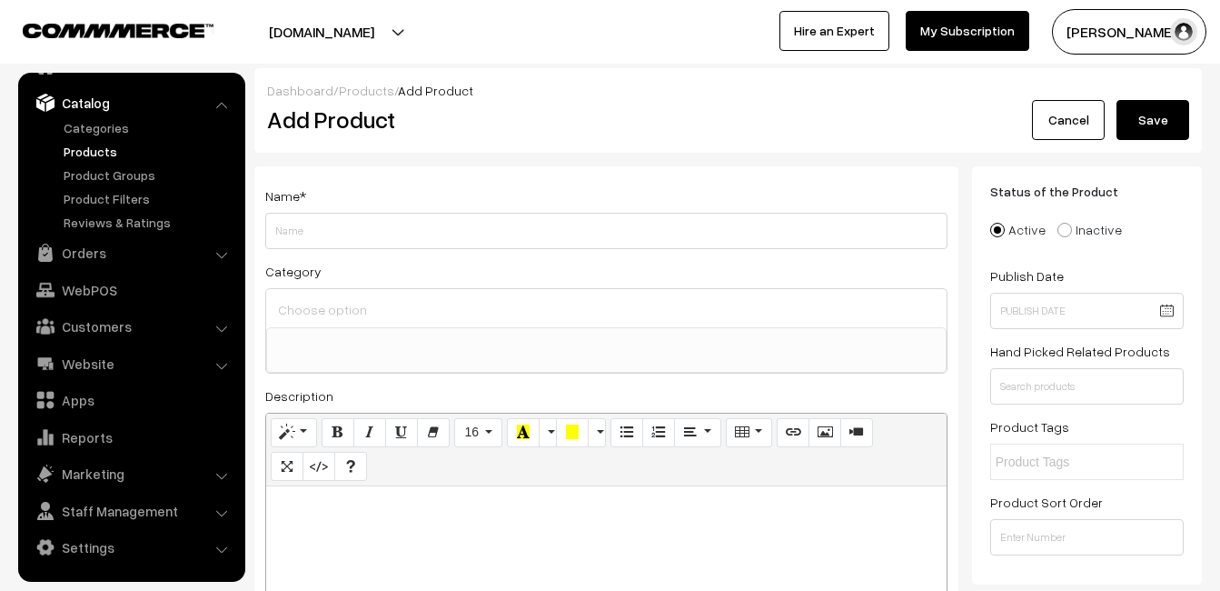
click at [397, 519] on div at bounding box center [606, 599] width 681 height 227
paste div
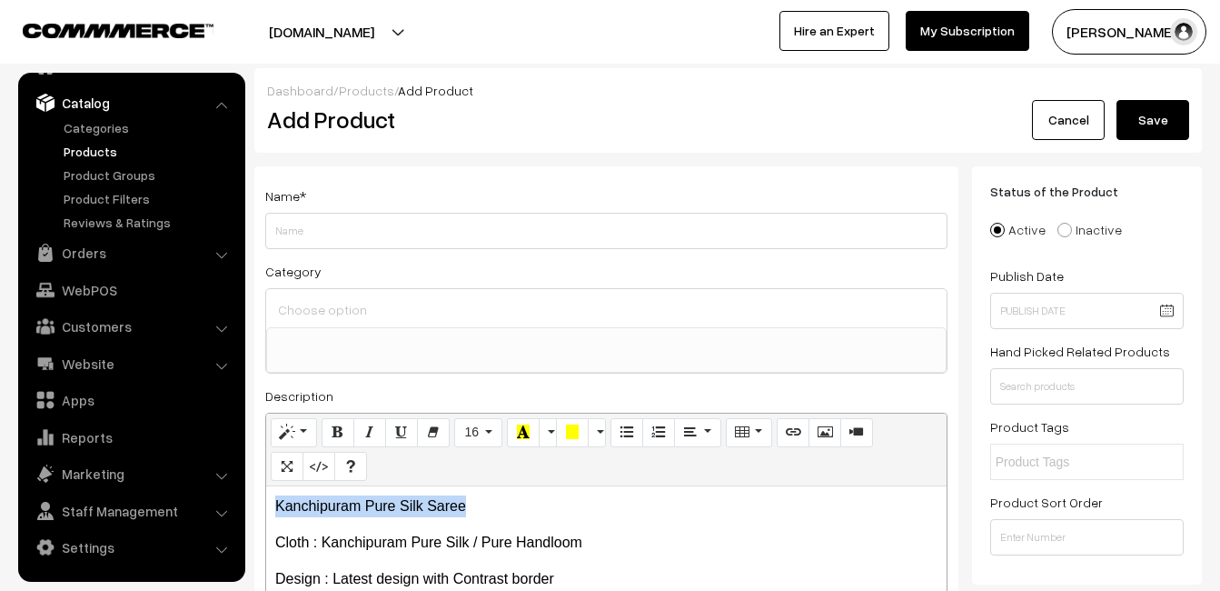
drag, startPoint x: 476, startPoint y: 496, endPoint x: 245, endPoint y: 508, distance: 231.1
copy p "Kanchipuram Pure Silk Saree"
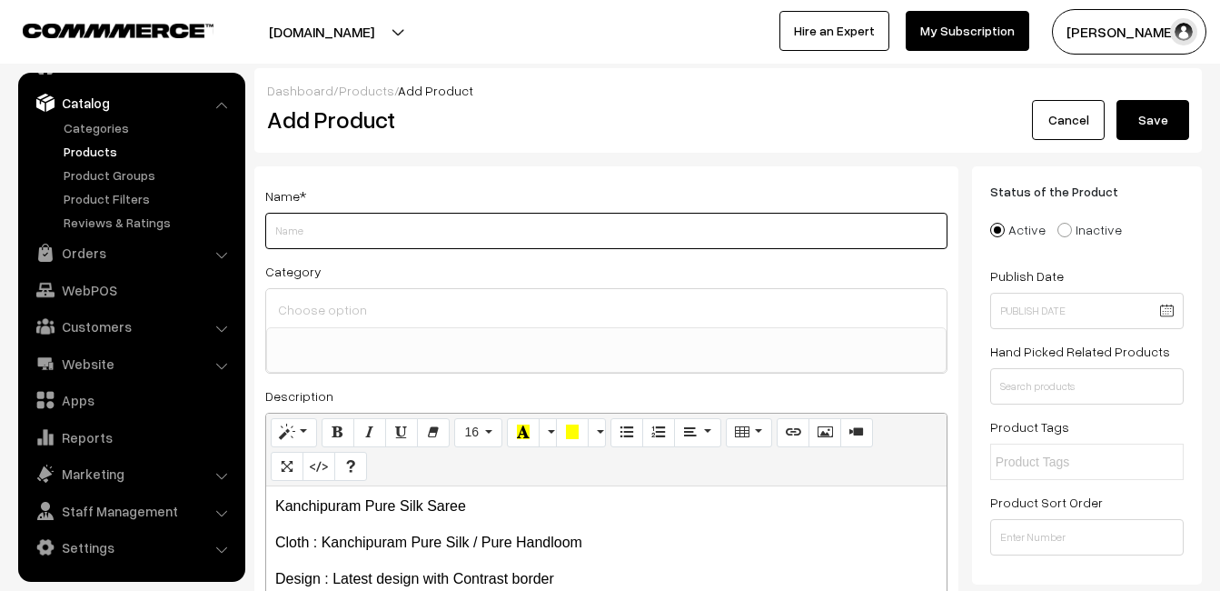
click at [335, 242] on input "Weight" at bounding box center [606, 231] width 682 height 36
paste input "Kanchipuram Pure Silk Saree"
type input "Kanchipuram Pure Silk Saree"
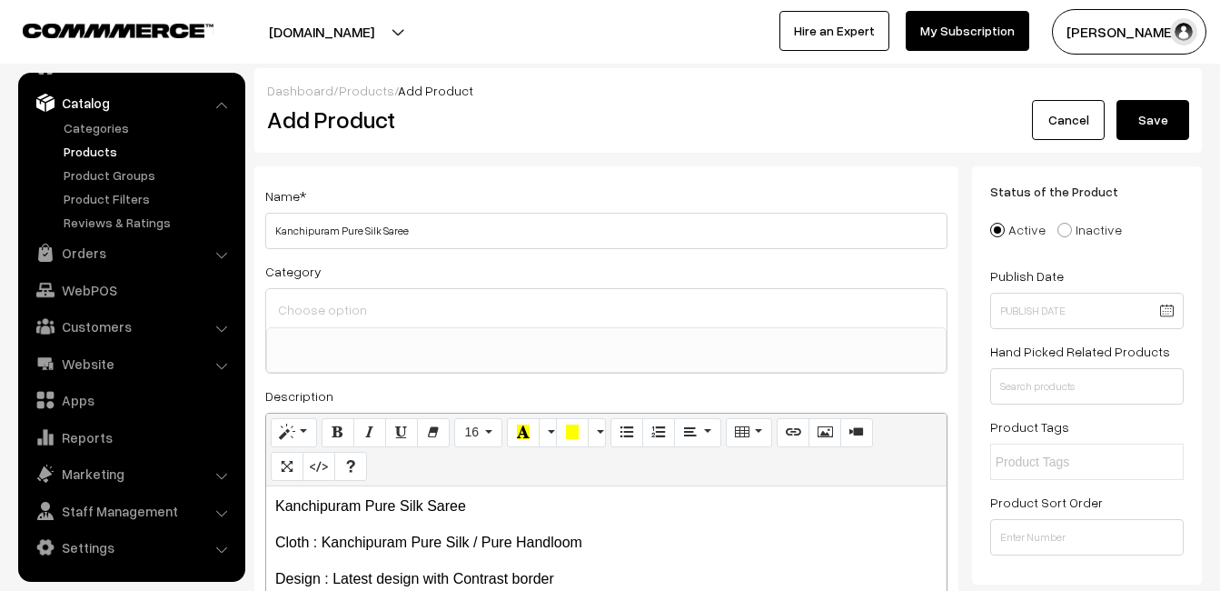
click at [331, 294] on div at bounding box center [606, 308] width 681 height 38
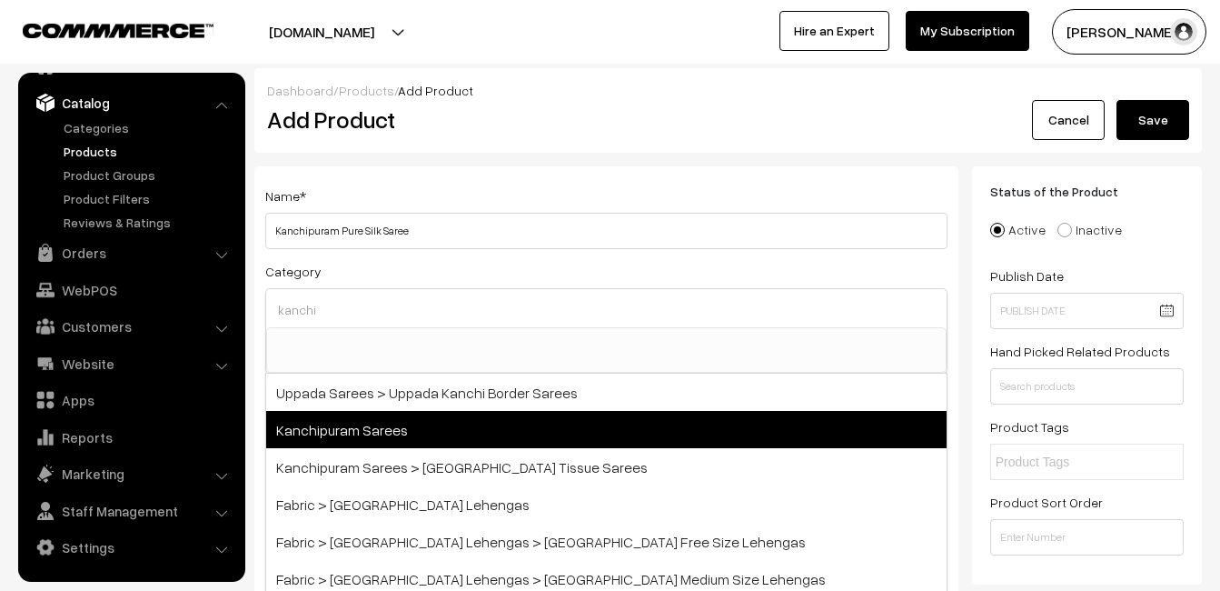
type input "kanchi"
click at [360, 423] on span "Kanchipuram Sarees" at bounding box center [606, 429] width 681 height 37
select select "3"
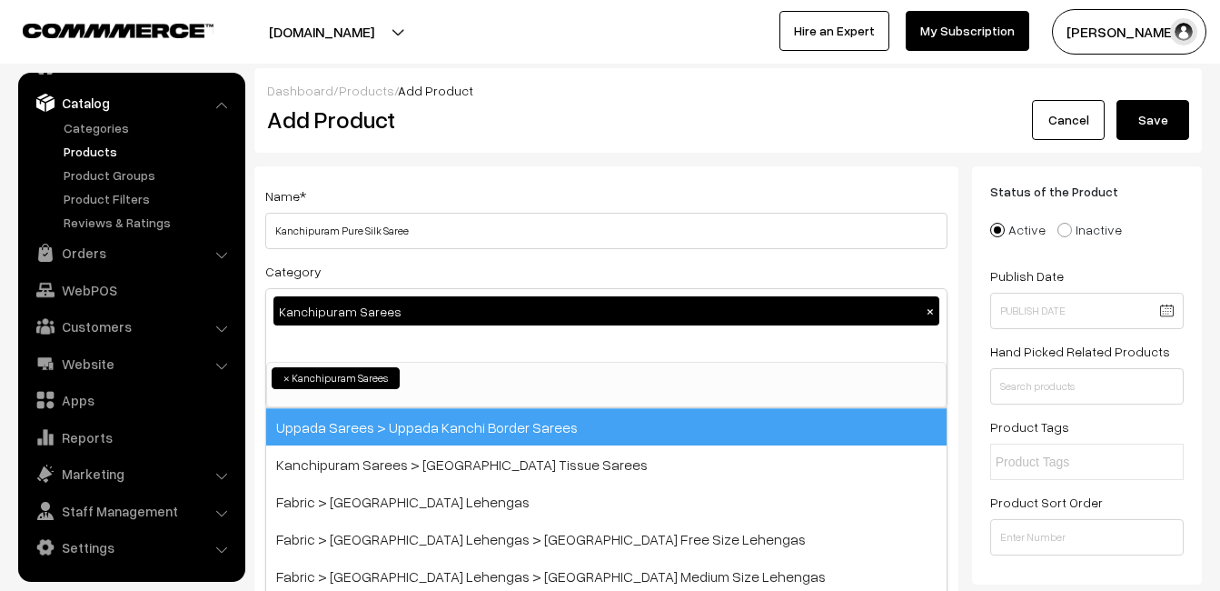
scroll to position [309, 0]
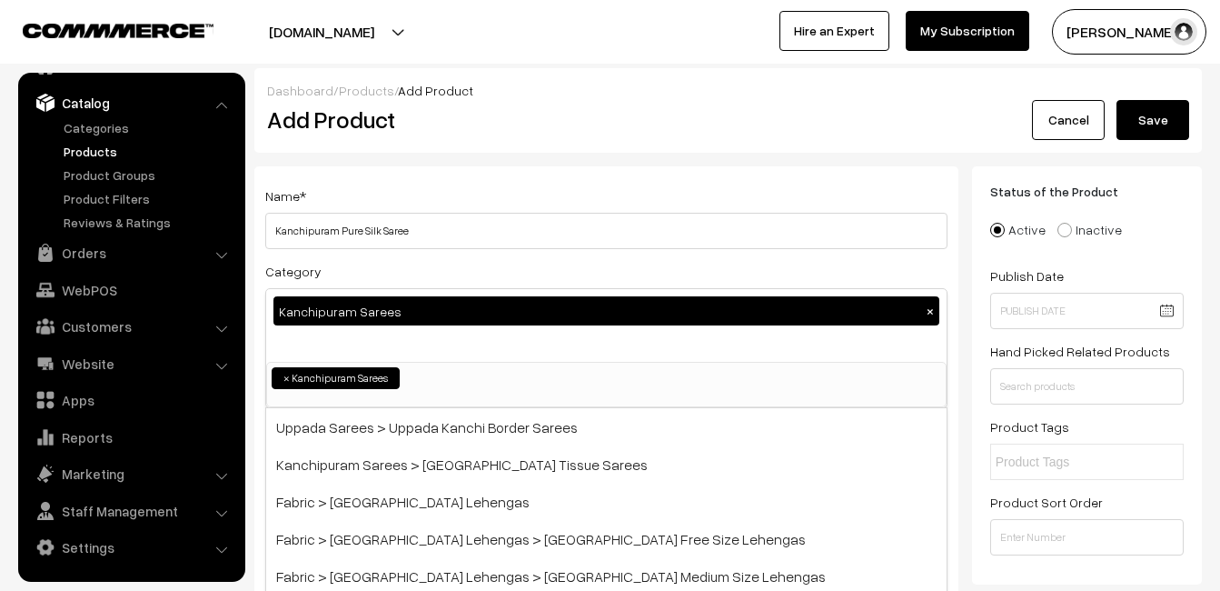
click at [432, 189] on div "Name * Kanchipuram Pure Silk Saree" at bounding box center [606, 216] width 682 height 65
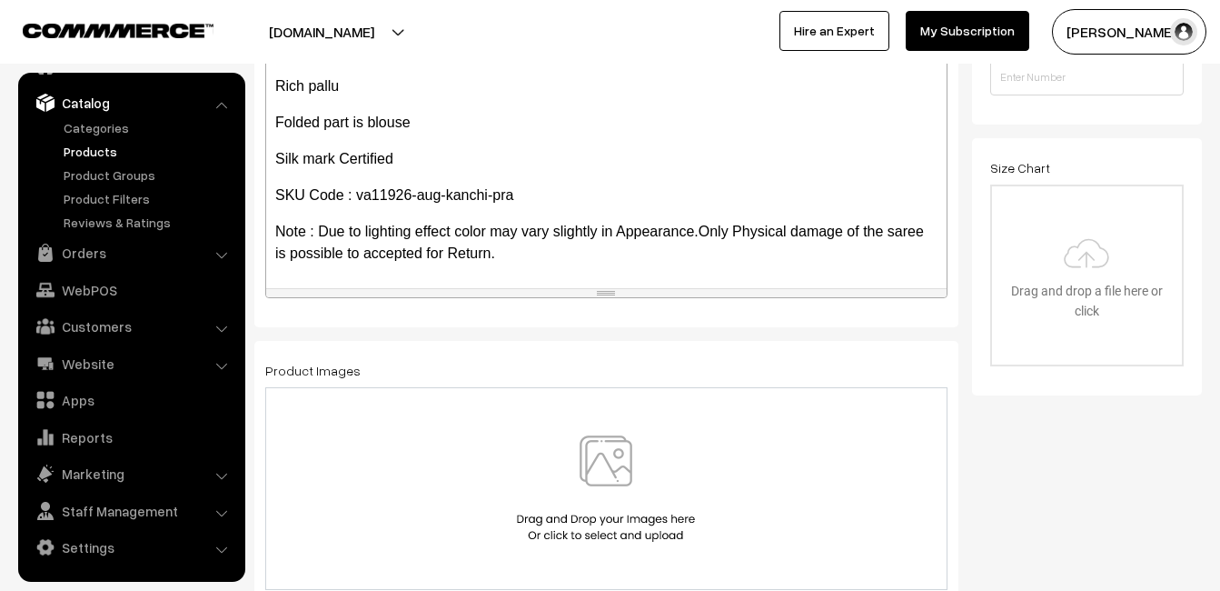
scroll to position [545, 0]
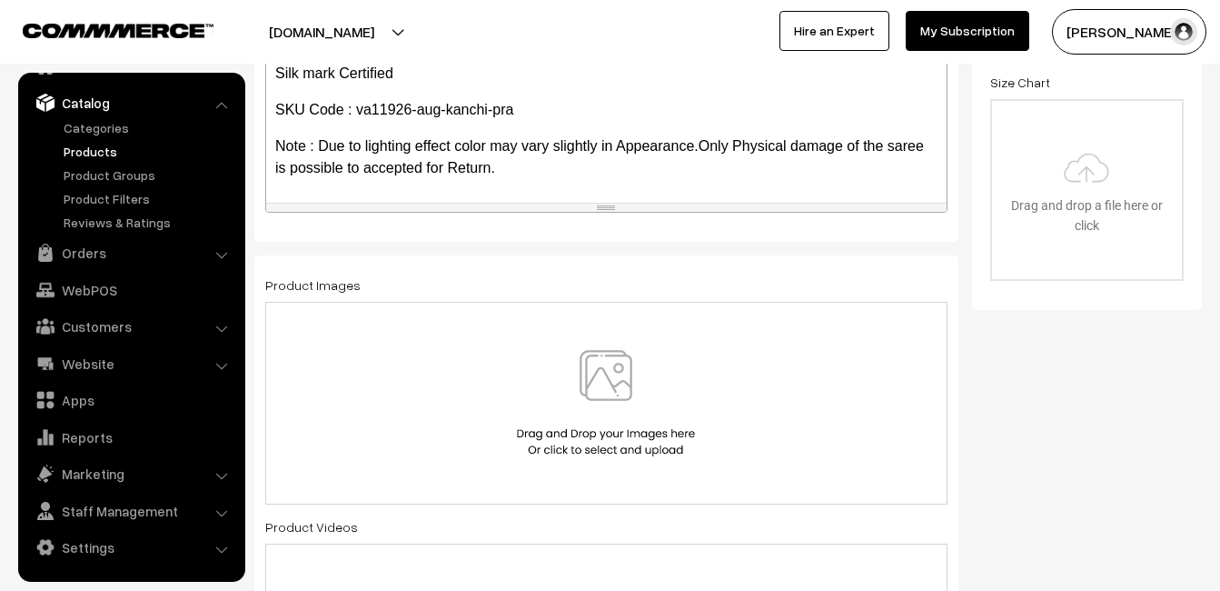
click at [623, 383] on img at bounding box center [605, 403] width 187 height 106
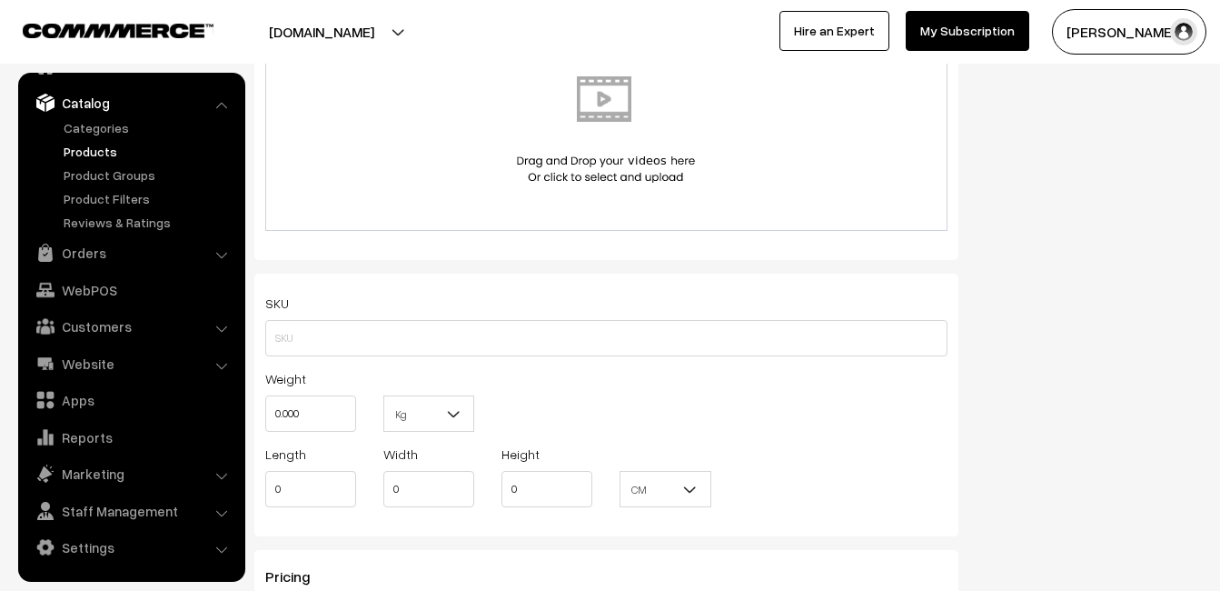
scroll to position [1090, 0]
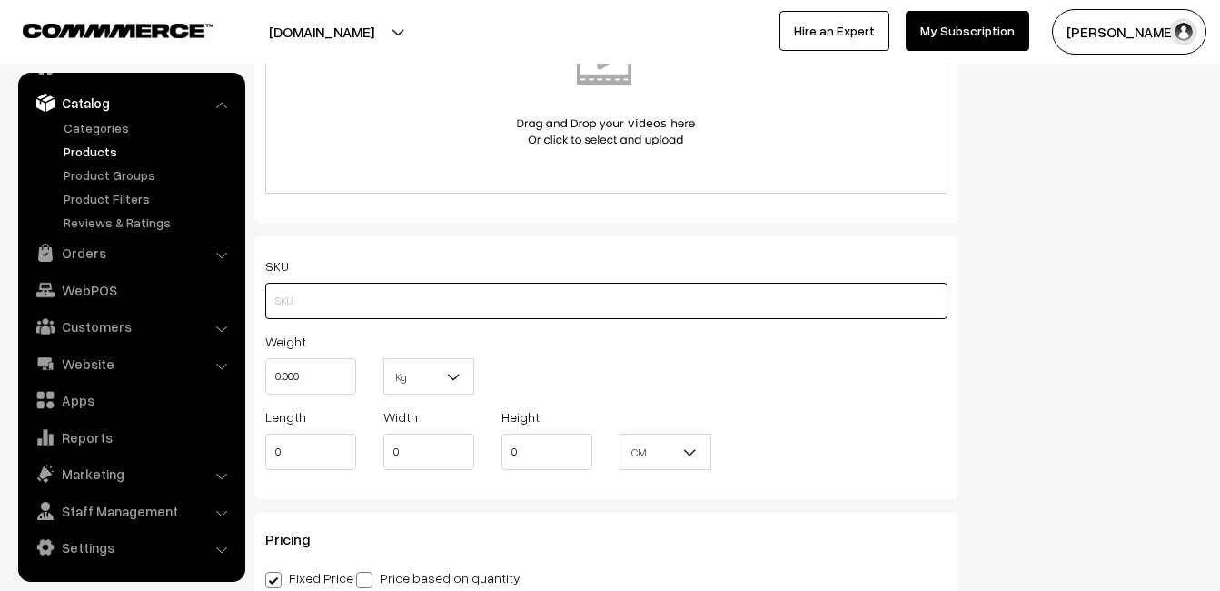
paste input "va11926-aug-kanchi-pra"
type input "va11926-aug-kanchi-pra"
click at [314, 383] on input "0.000" at bounding box center [310, 376] width 91 height 36
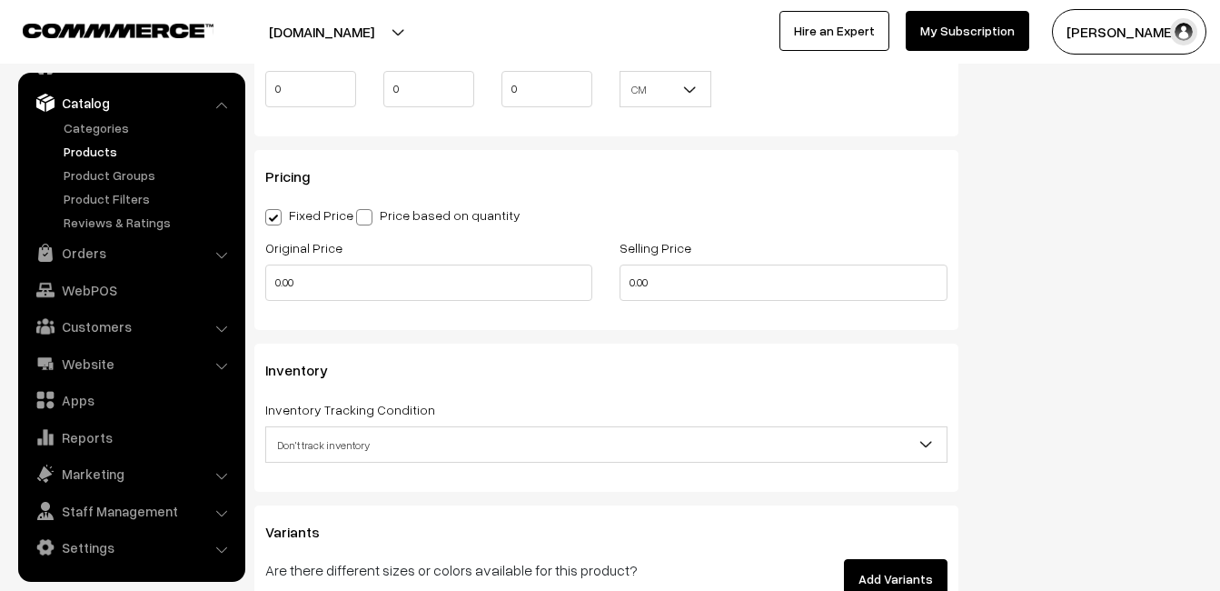
scroll to position [1454, 0]
type input "0.80"
click at [327, 289] on input "0.00" at bounding box center [428, 281] width 327 height 36
click at [336, 293] on input "0" at bounding box center [428, 281] width 327 height 36
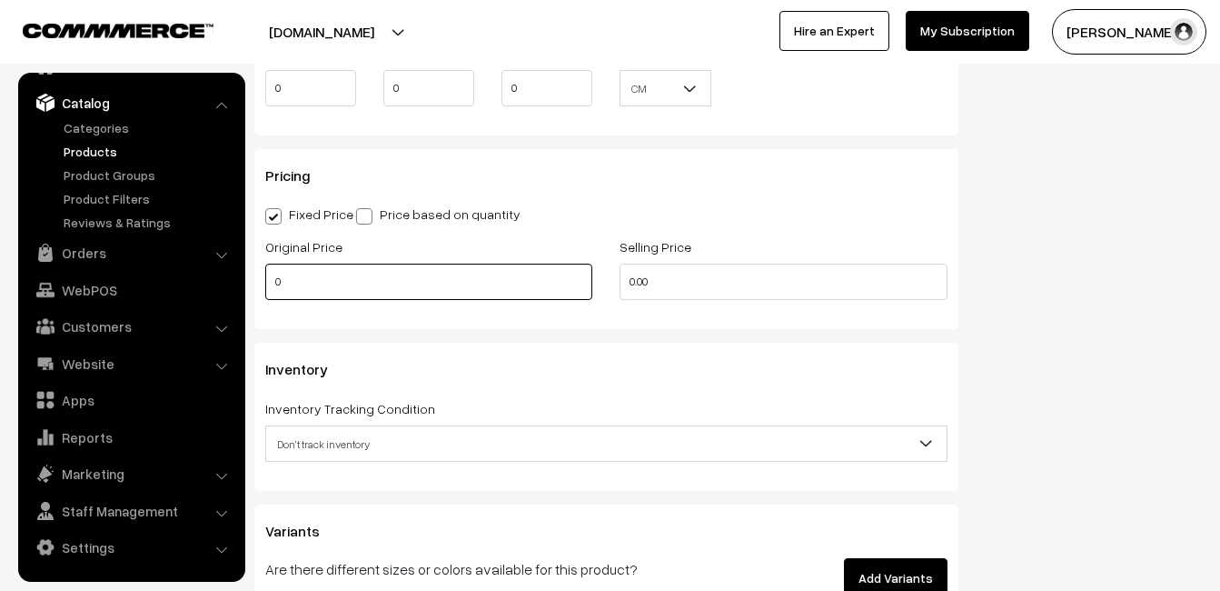
click at [336, 293] on input "0" at bounding box center [428, 281] width 327 height 36
type input "7450"
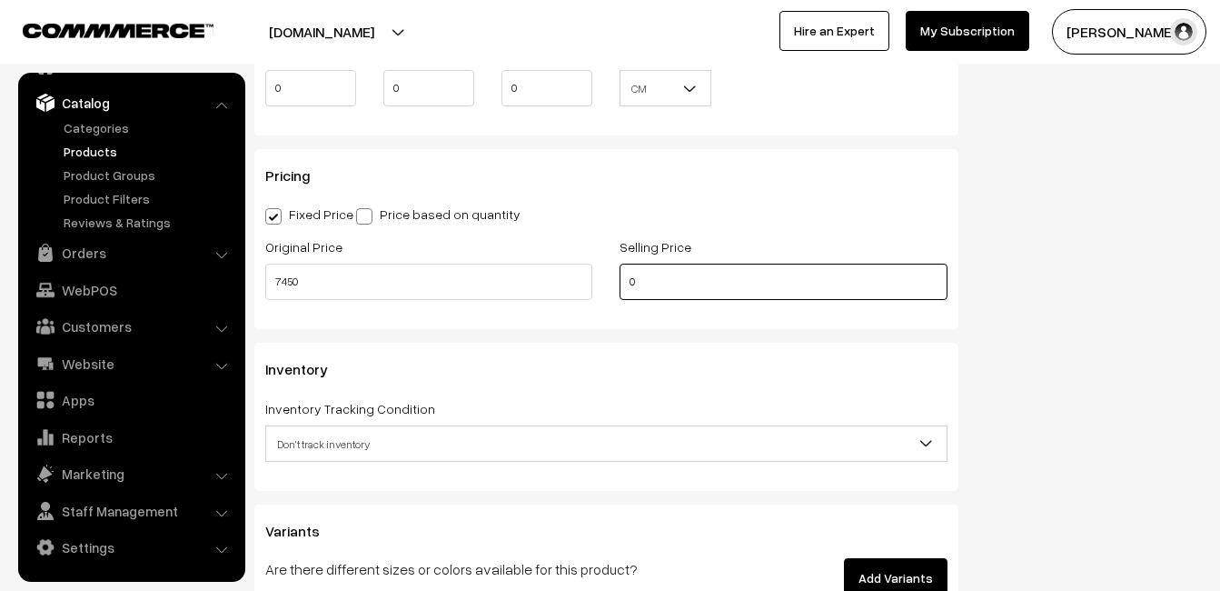
click at [676, 284] on input "0" at bounding box center [783, 281] width 327 height 36
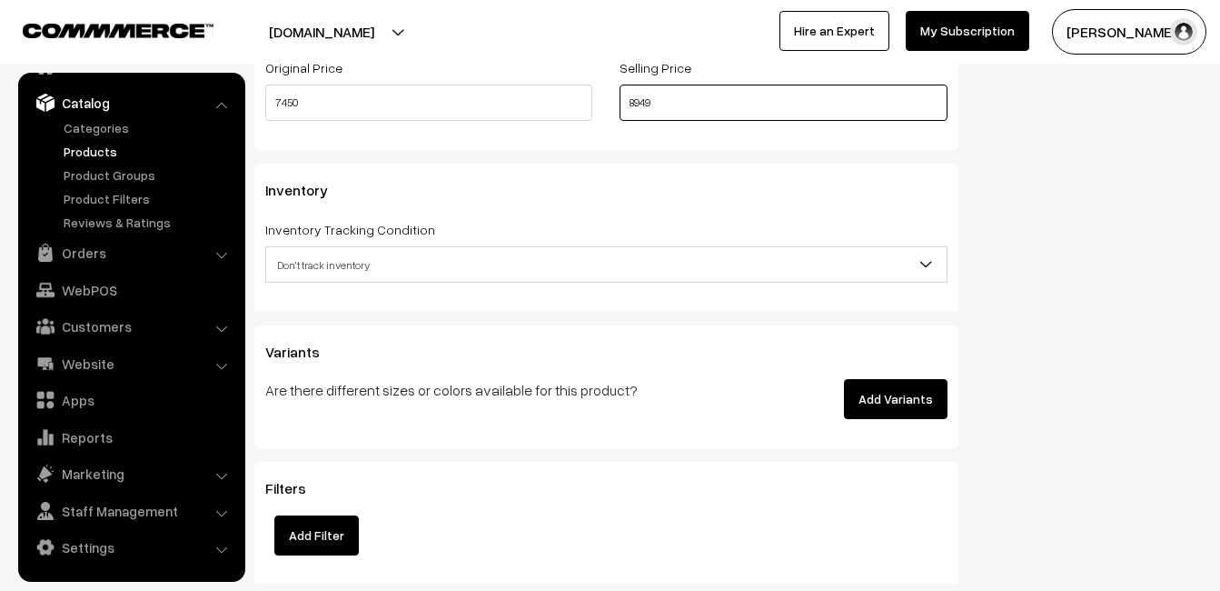
scroll to position [1635, 0]
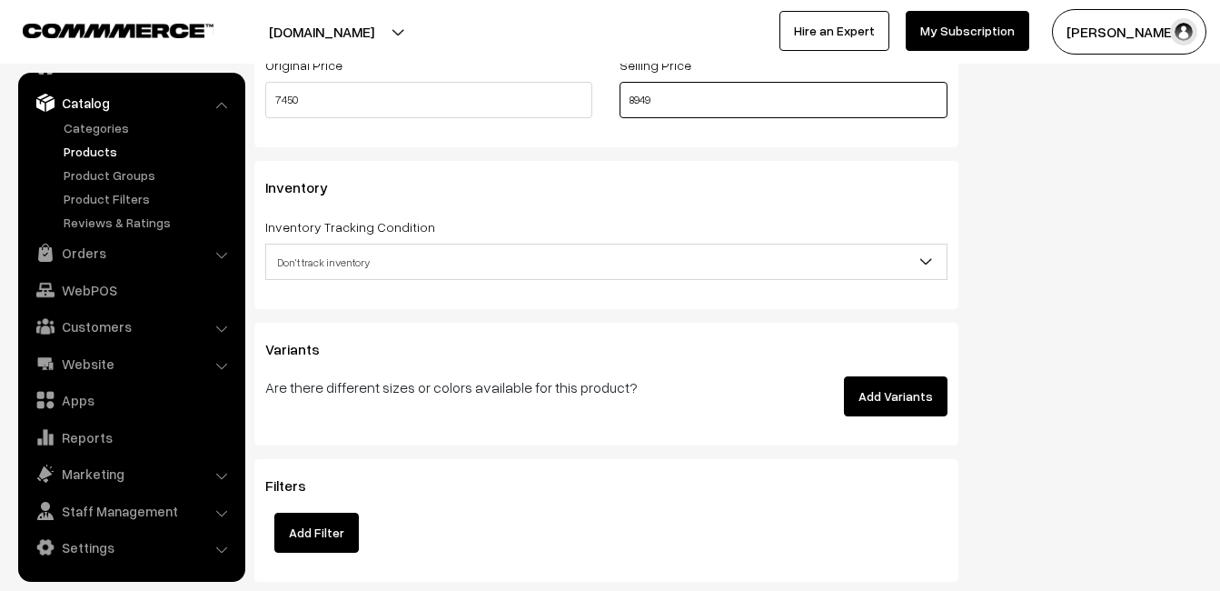
type input "8949"
click at [300, 261] on span "Don't track inventory" at bounding box center [606, 262] width 681 height 32
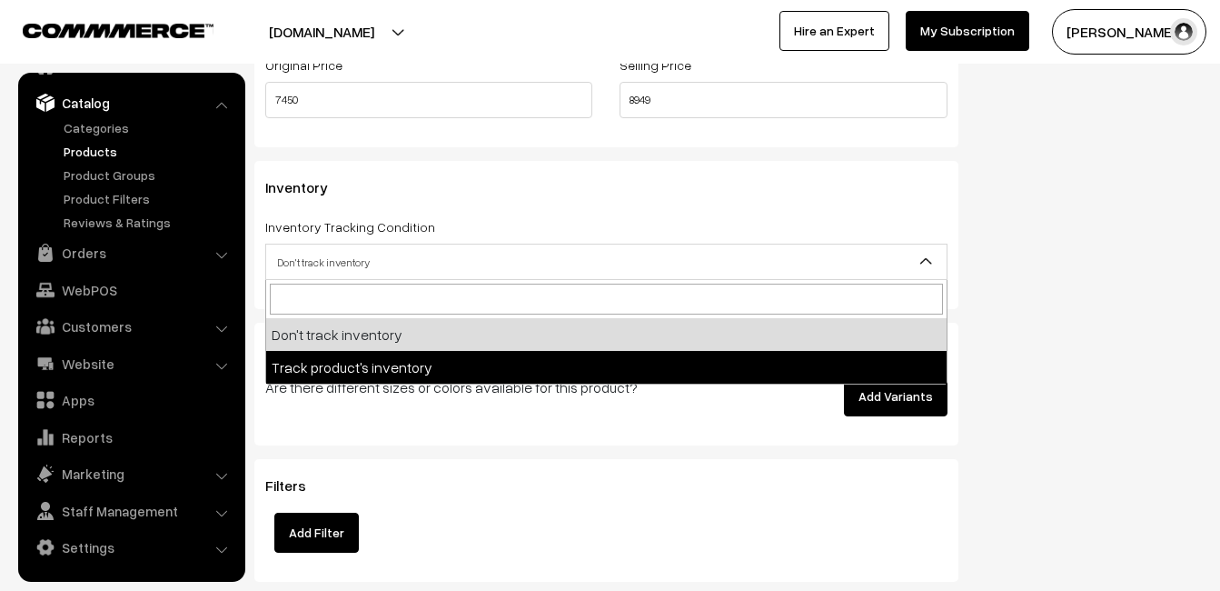
select select "2"
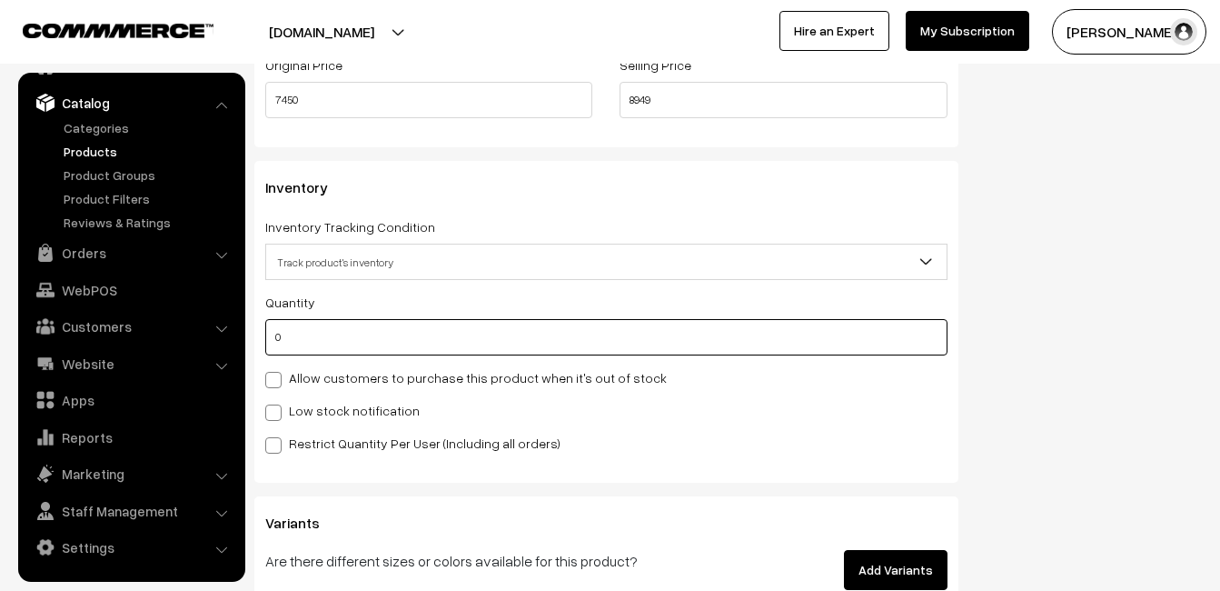
click at [317, 344] on input "0" at bounding box center [606, 337] width 682 height 36
type input "4"
click at [305, 422] on div "Quantity 4 Allow customers to purchase this product when it's out of stock Low …" at bounding box center [606, 372] width 682 height 163
click at [307, 409] on label "Low stock notification" at bounding box center [342, 410] width 154 height 19
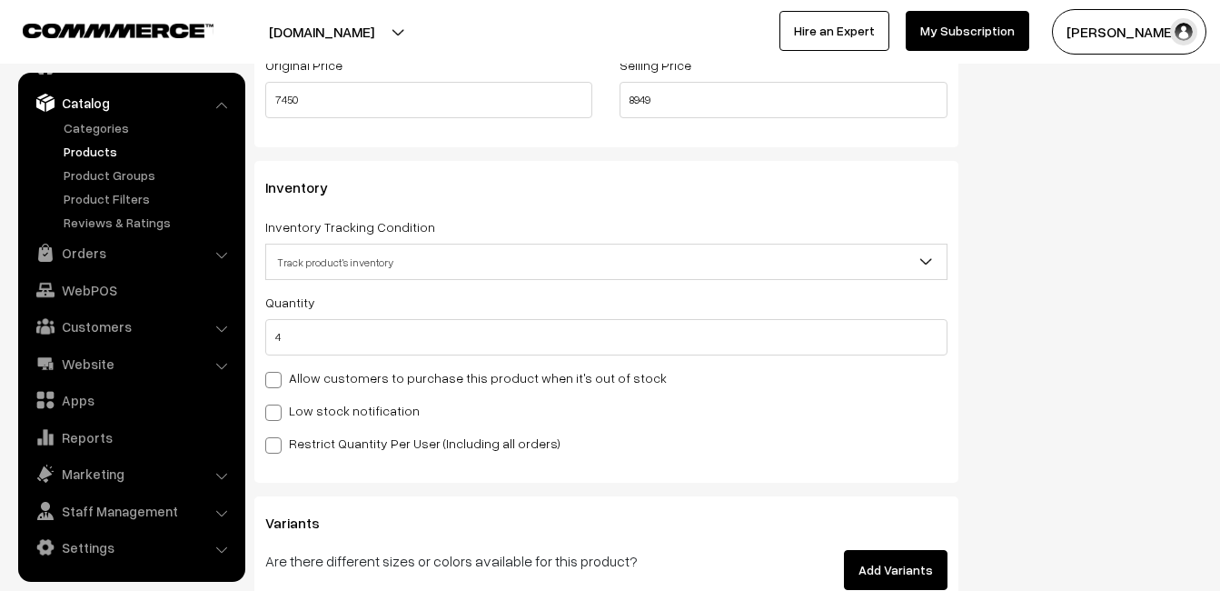
click at [277, 409] on input "Low stock notification" at bounding box center [271, 409] width 12 height 12
checkbox input "true"
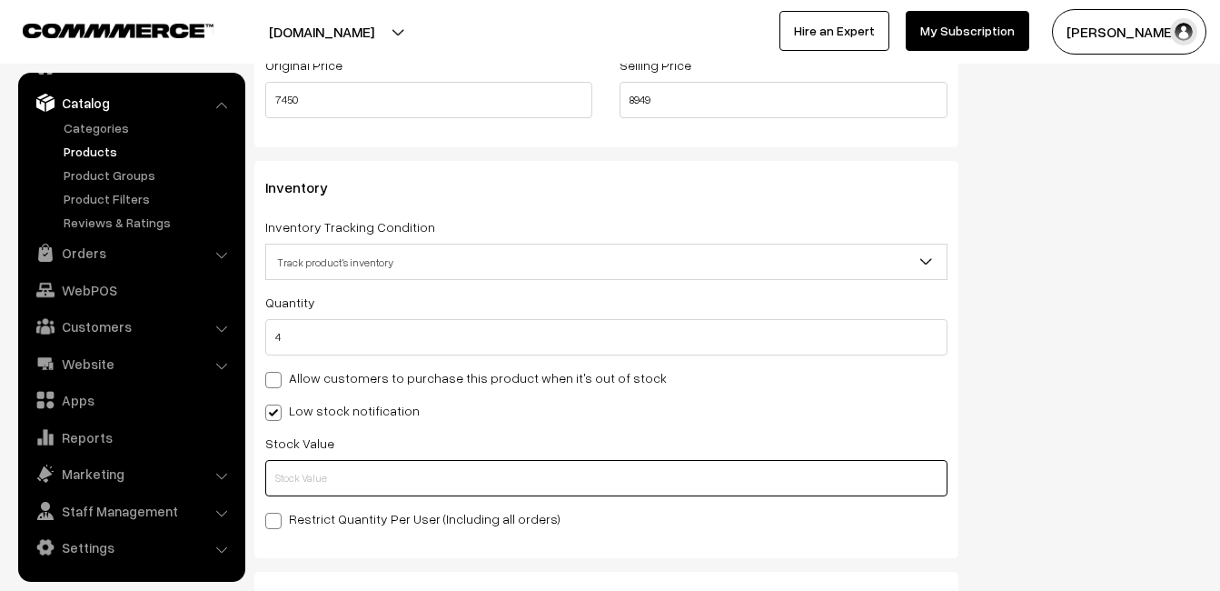
click at [313, 472] on input "text" at bounding box center [606, 478] width 682 height 36
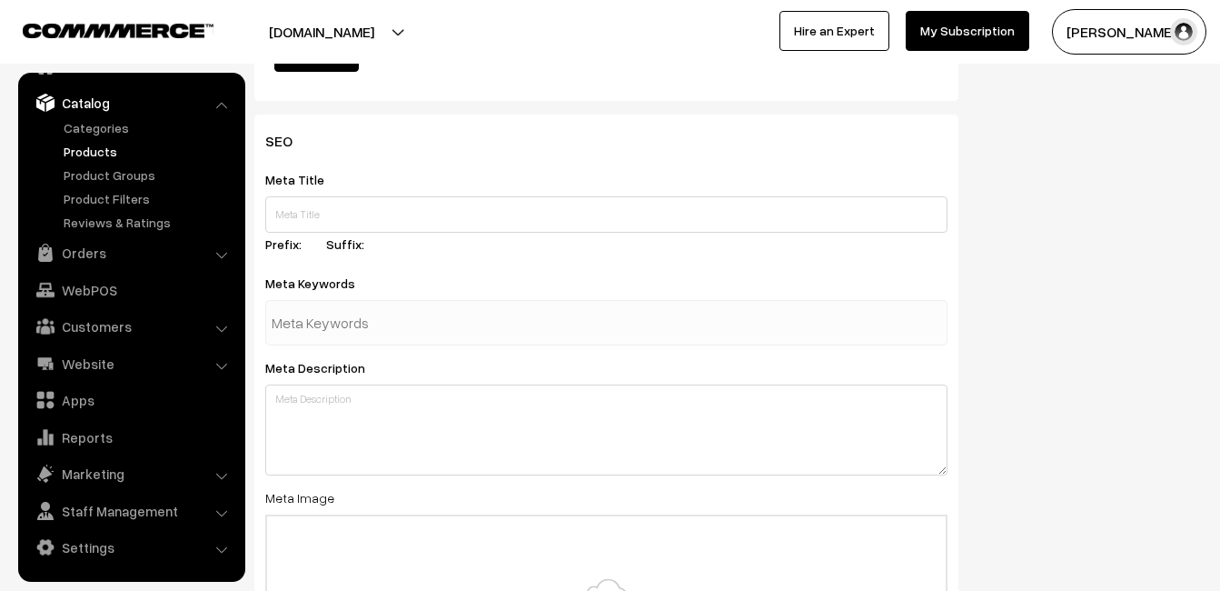
scroll to position [2697, 0]
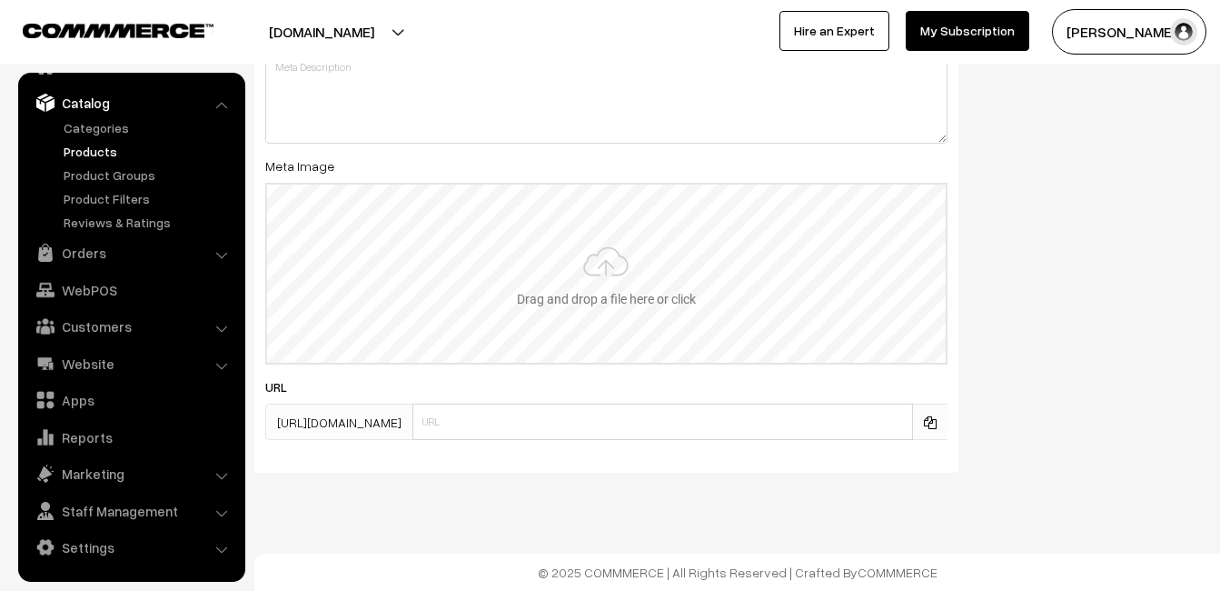
type input "2"
click at [572, 296] on input "file" at bounding box center [606, 273] width 679 height 178
type input "C:\fakepath\kanchipuram-saree-va11926-aug-1.jpeg"
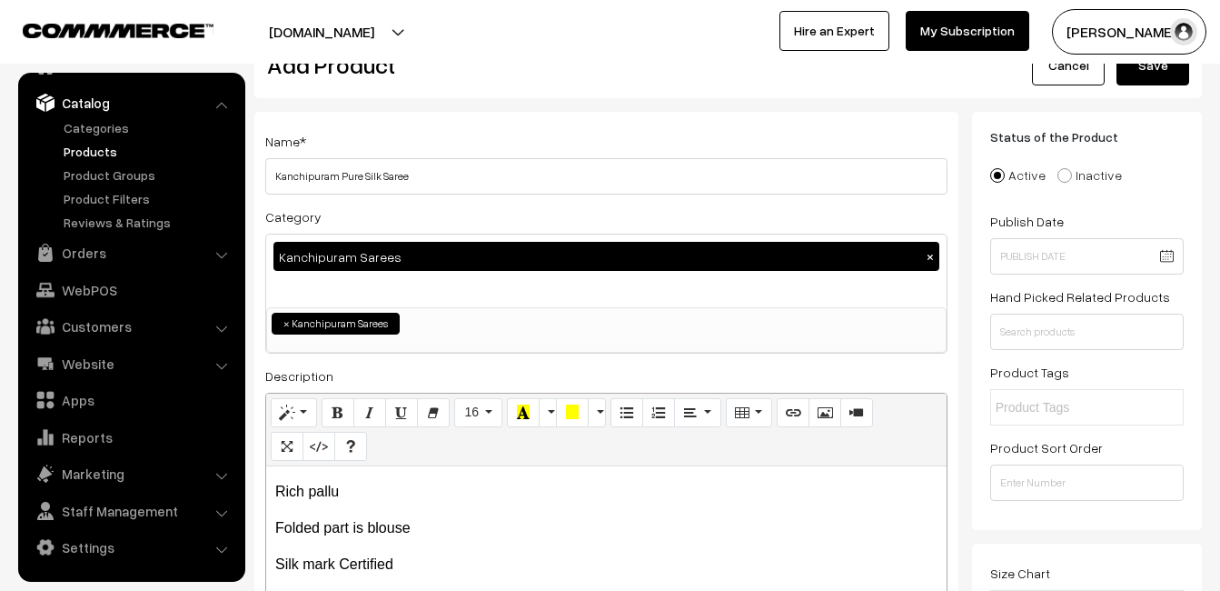
scroll to position [0, 0]
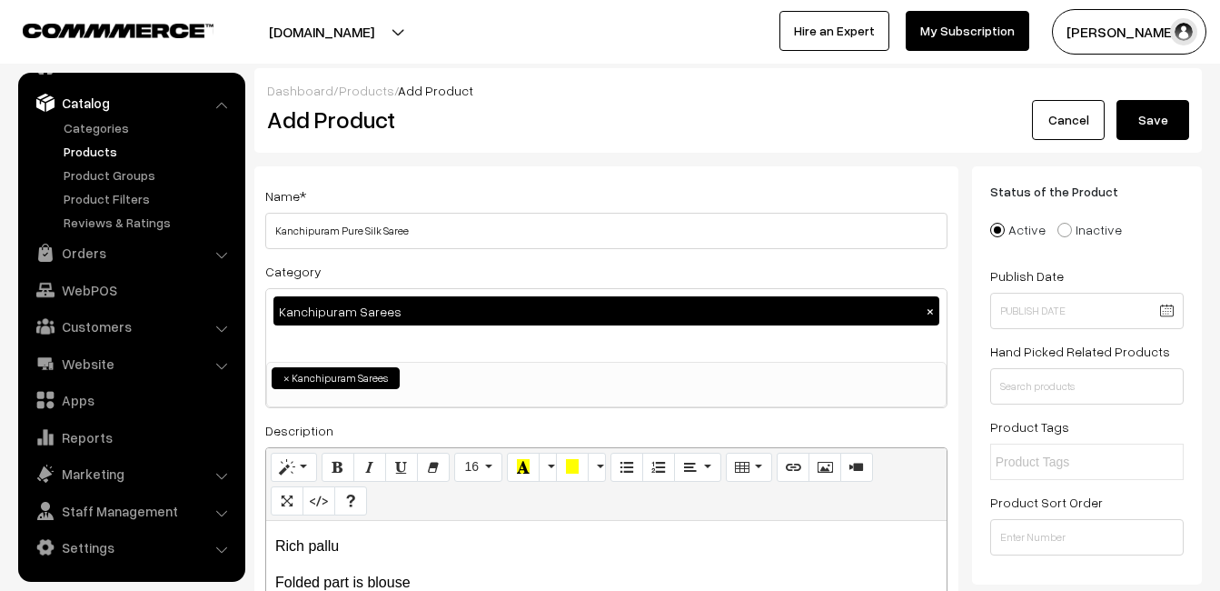
click at [1170, 104] on button "Save" at bounding box center [1153, 120] width 73 height 40
click at [562, 112] on h2 "Add Product" at bounding box center [609, 119] width 685 height 28
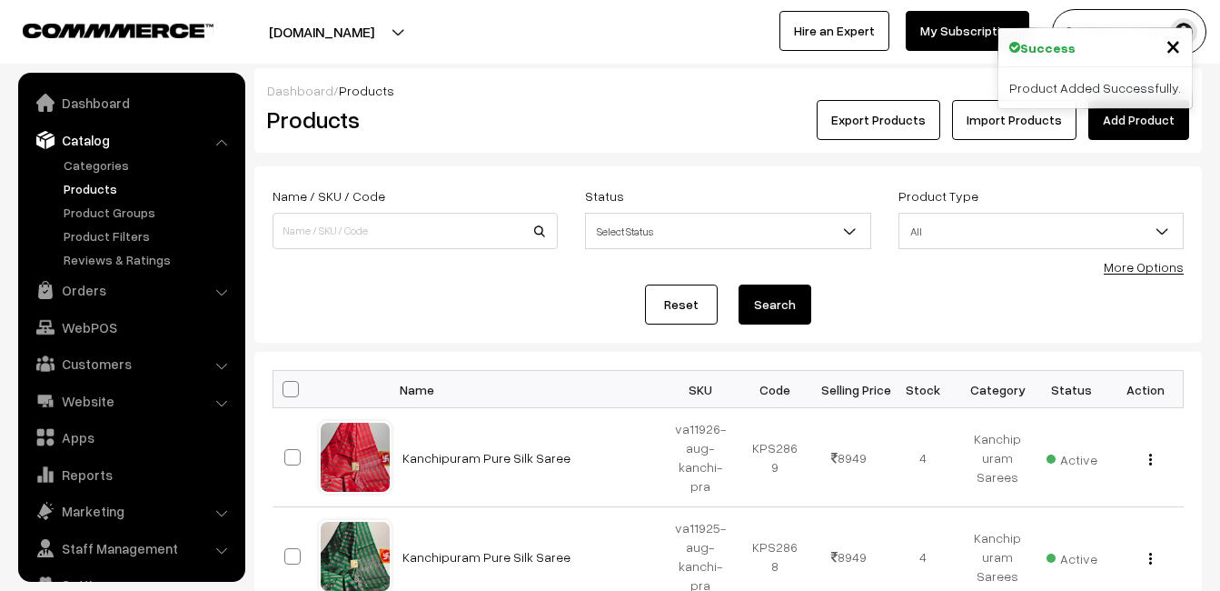
scroll to position [37, 0]
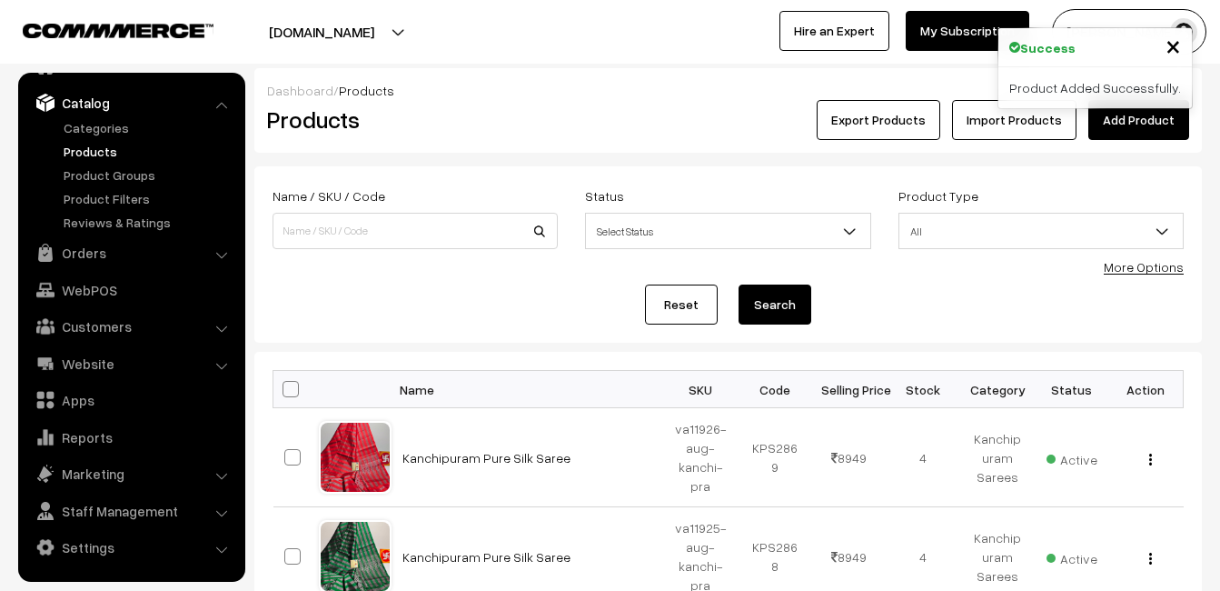
click at [1116, 119] on link "Add Product" at bounding box center [1138, 120] width 101 height 40
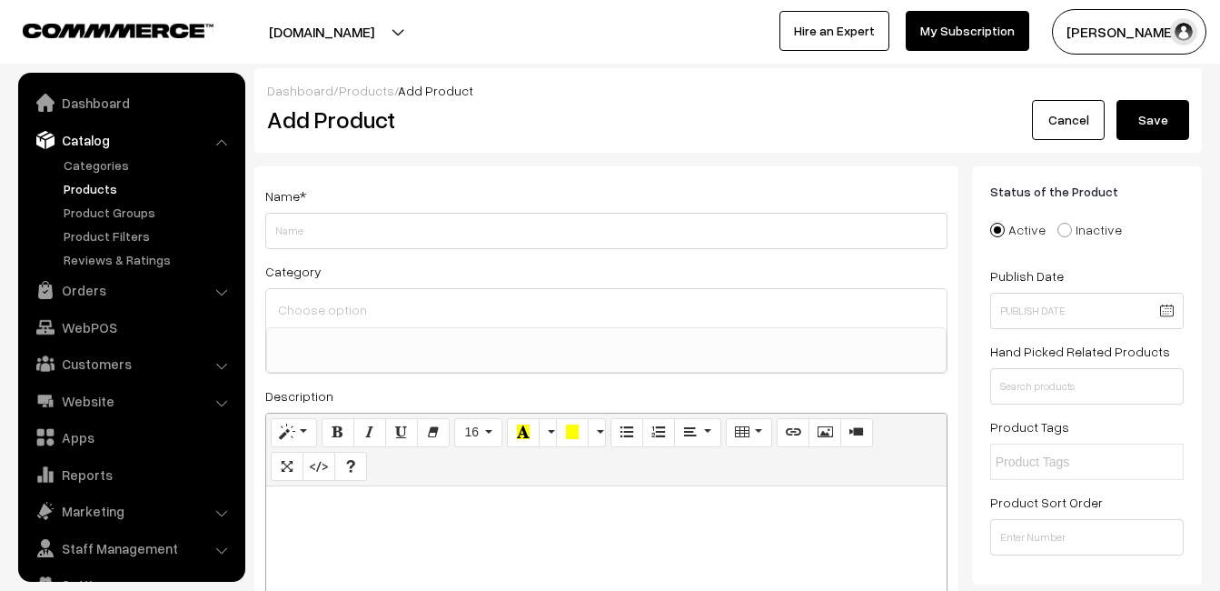
select select
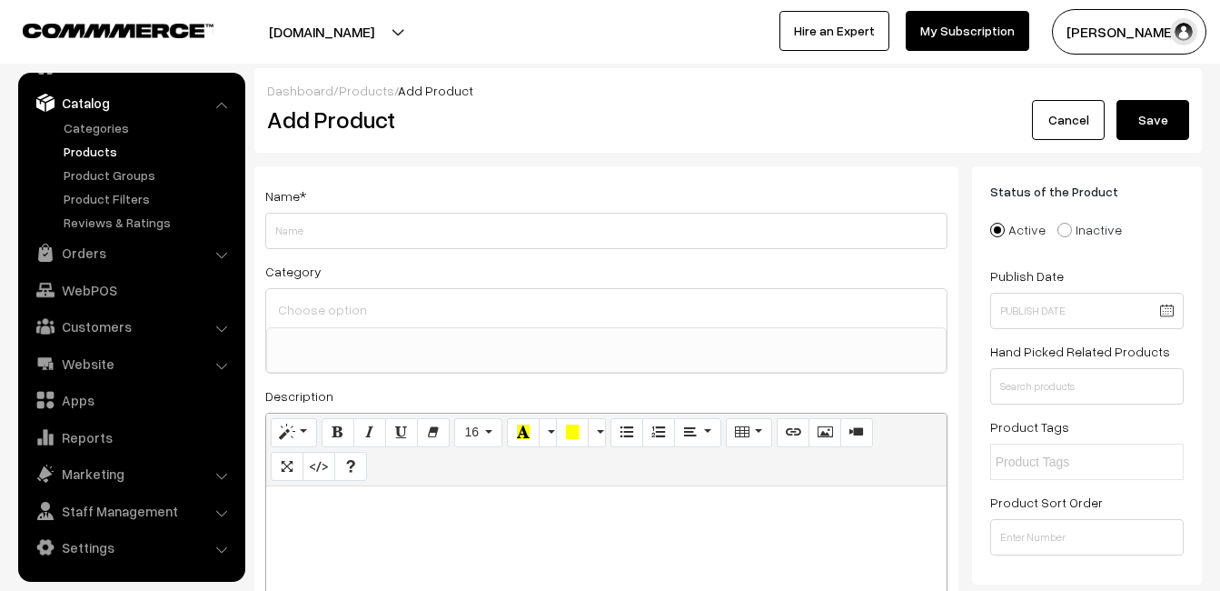
click at [331, 525] on div at bounding box center [606, 599] width 681 height 227
paste div
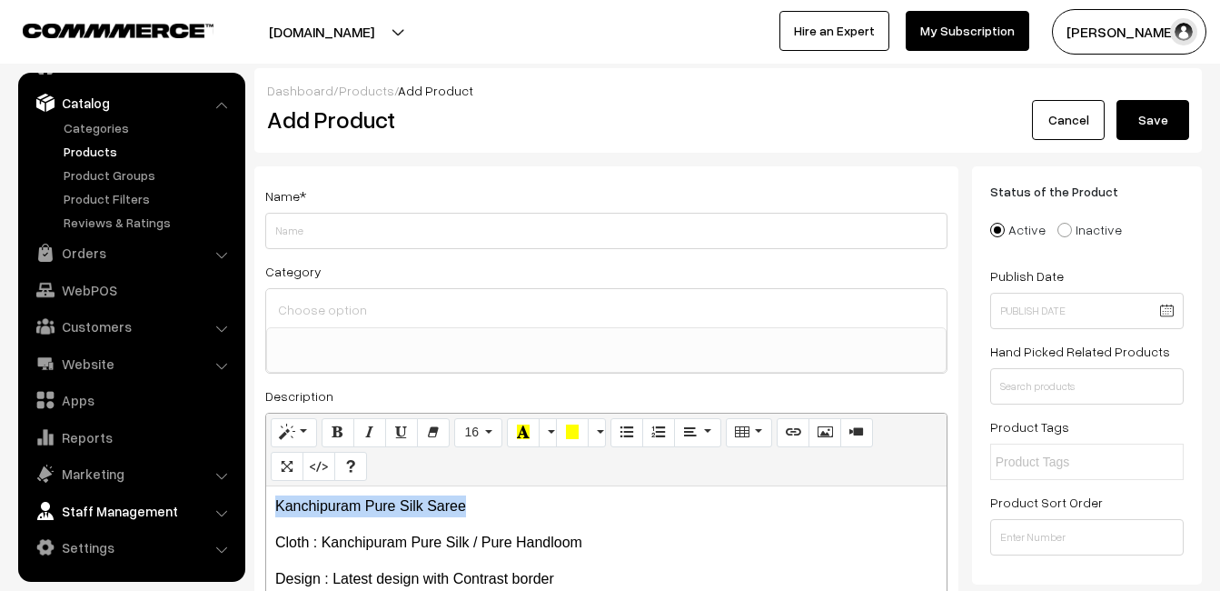
drag, startPoint x: 469, startPoint y: 502, endPoint x: 196, endPoint y: 494, distance: 272.7
copy p "Kanchipuram Pure Silk Saree"
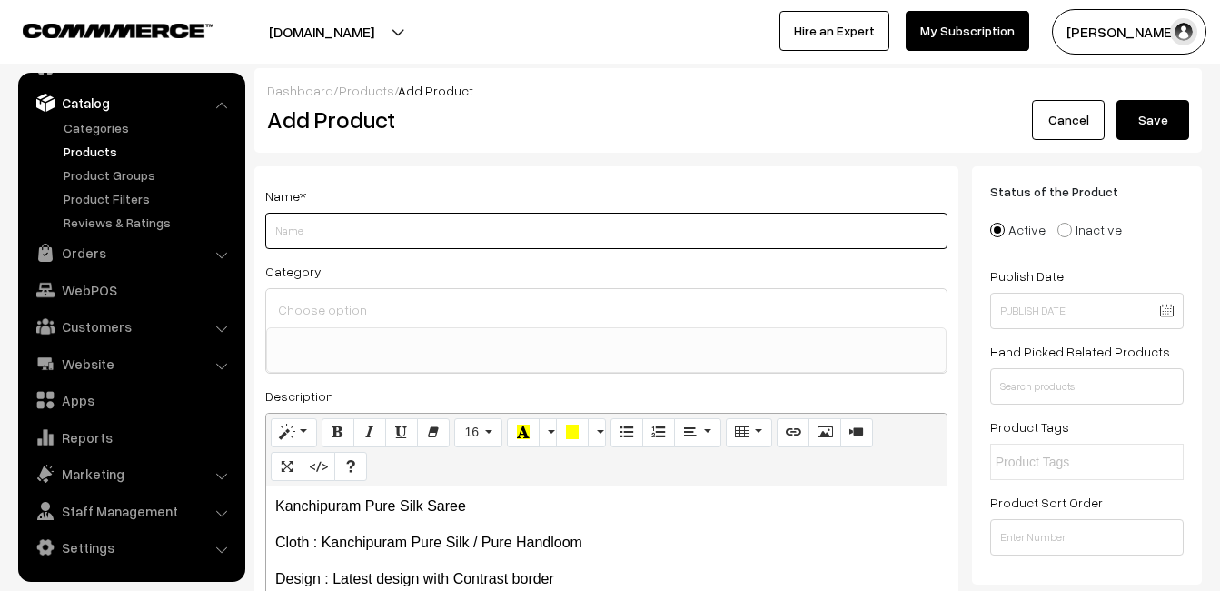
click at [330, 222] on input "Weight" at bounding box center [606, 231] width 682 height 36
paste input "Kanchipuram Pure Silk Saree"
type input "Kanchipuram Pure Silk Saree"
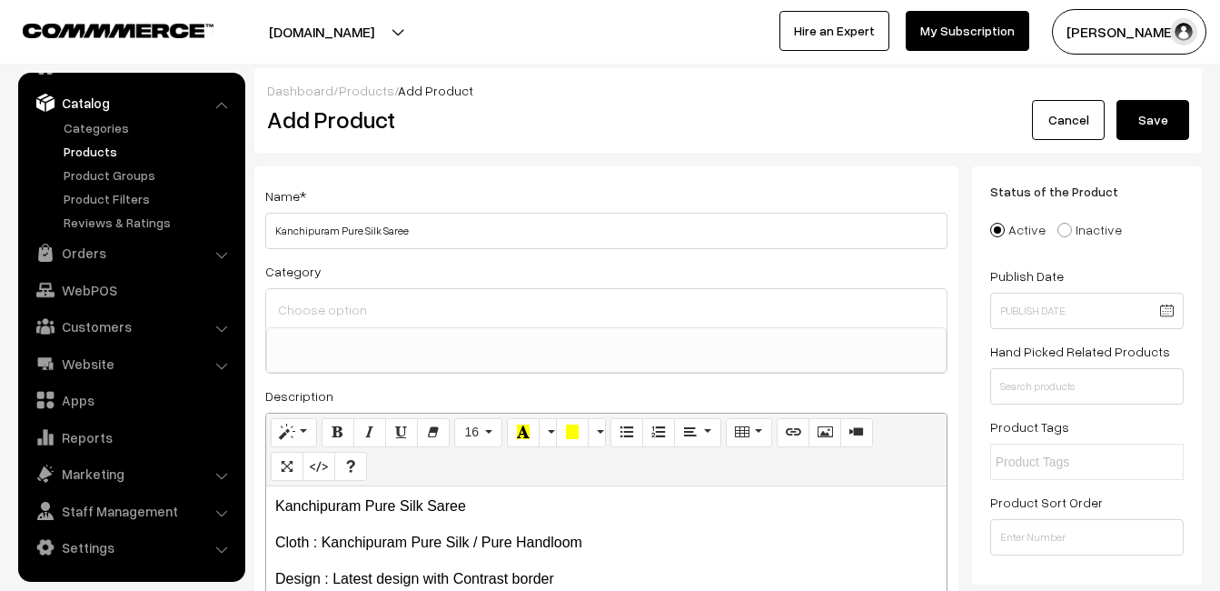
click at [338, 301] on input at bounding box center [606, 309] width 666 height 26
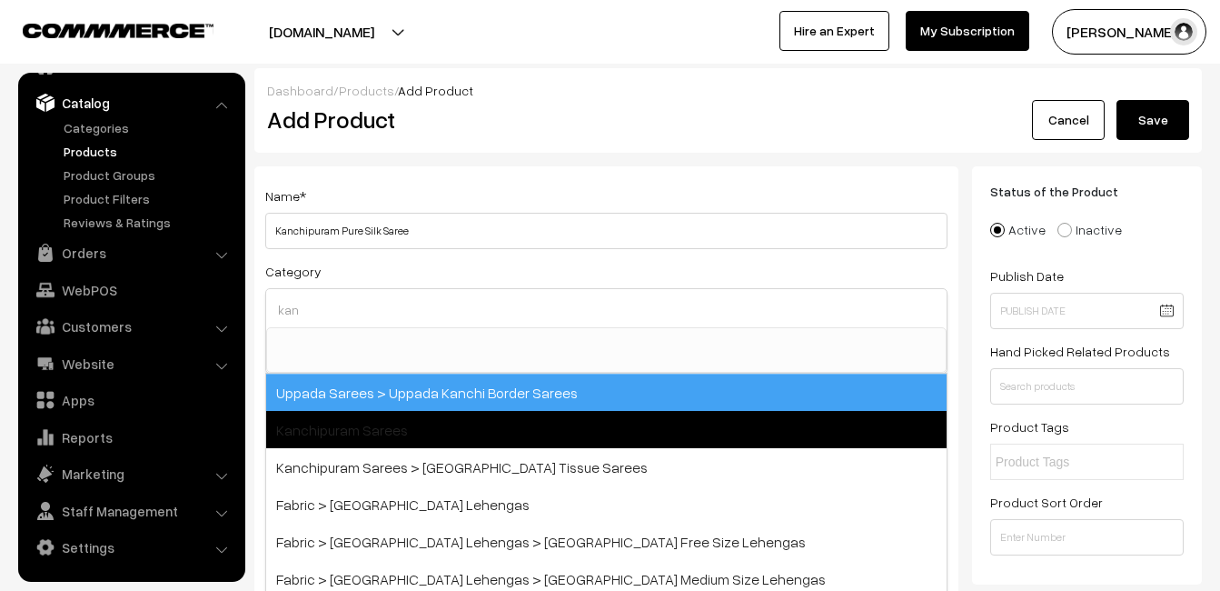
type input "kan"
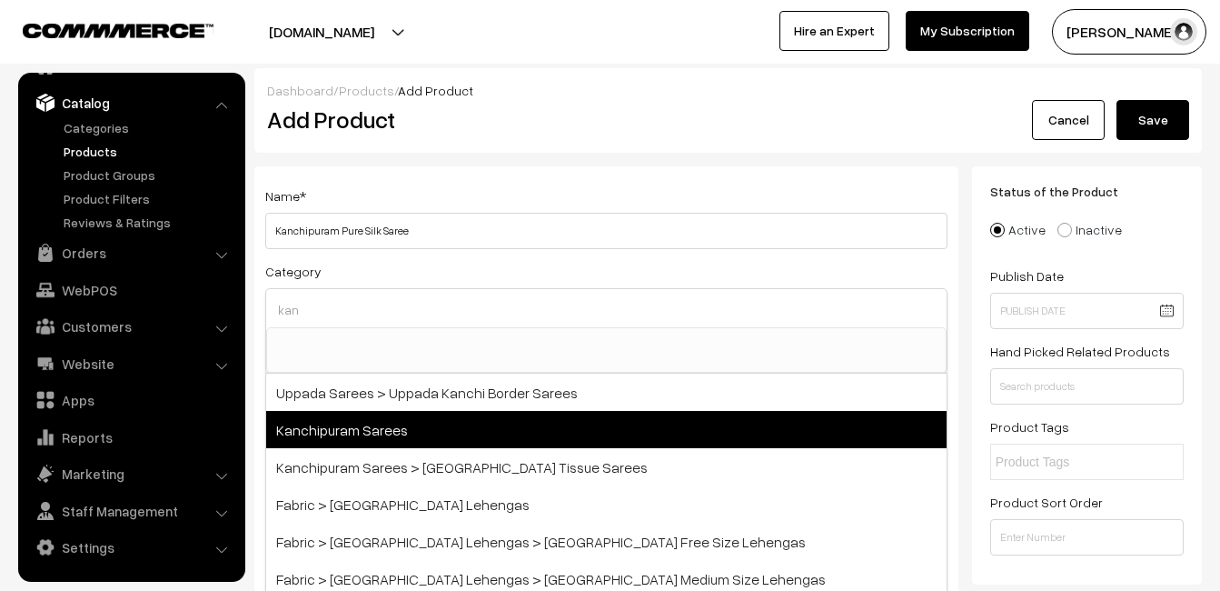
click at [399, 418] on span "Kanchipuram Sarees" at bounding box center [606, 429] width 681 height 37
select select "3"
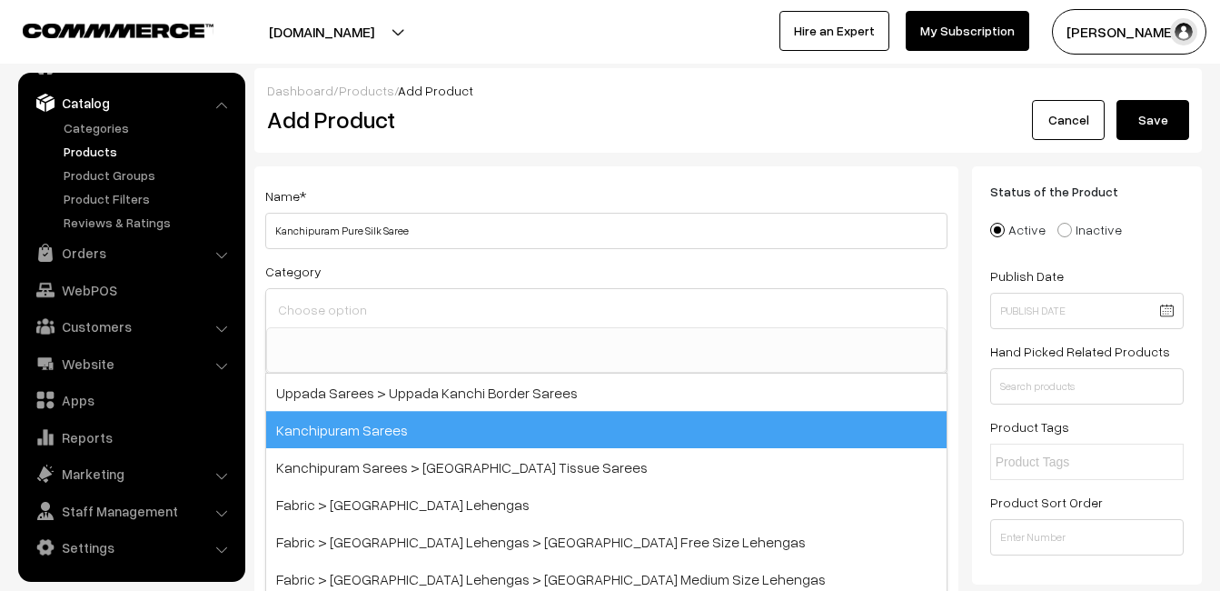
scroll to position [309, 0]
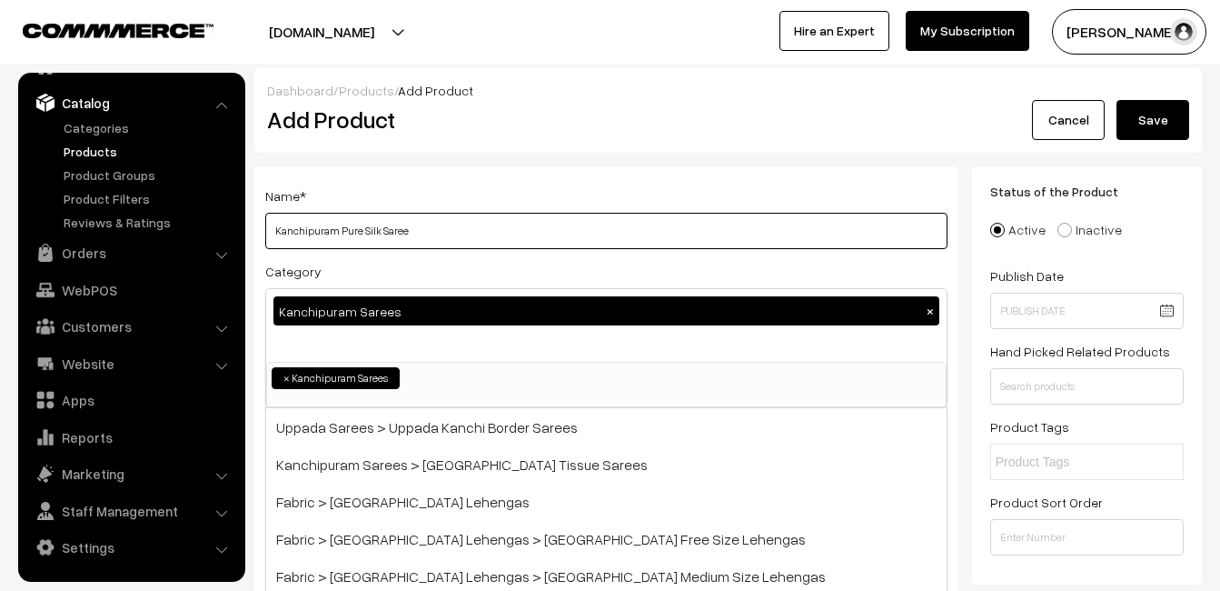
click at [459, 217] on input "Kanchipuram Pure Silk Saree" at bounding box center [606, 231] width 682 height 36
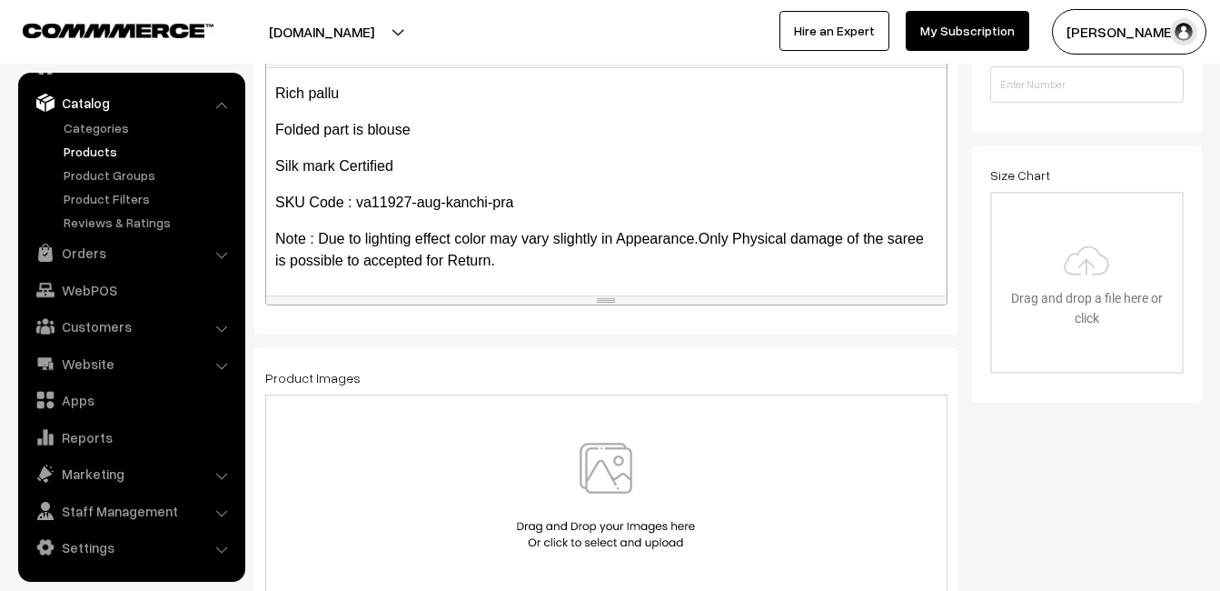
scroll to position [454, 0]
click at [600, 468] on img at bounding box center [605, 494] width 187 height 106
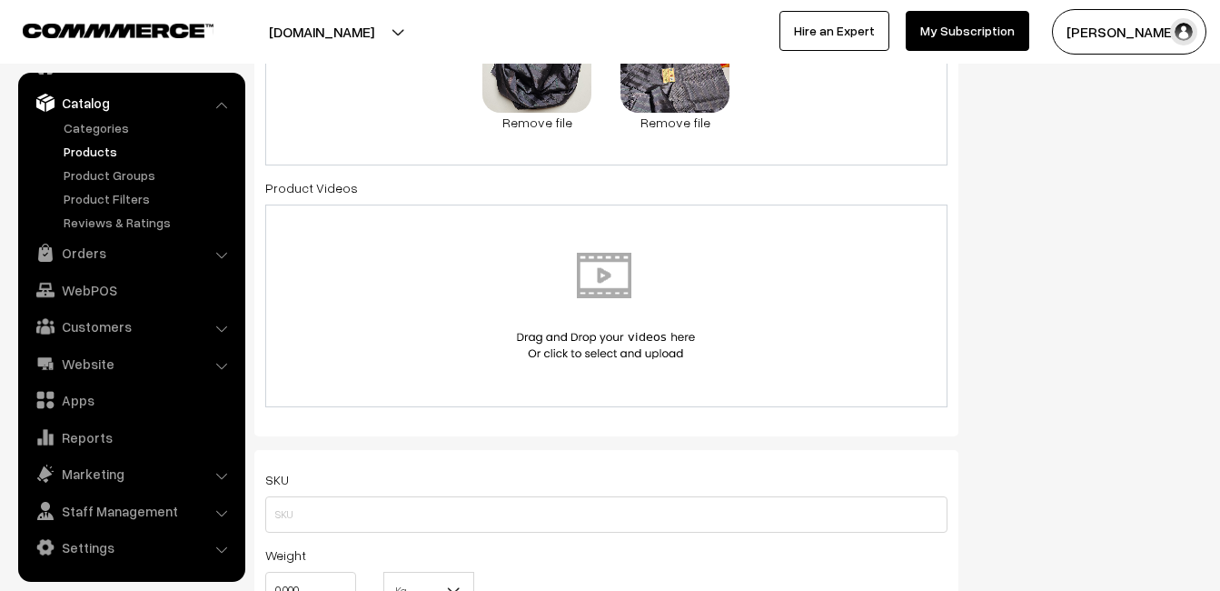
scroll to position [999, 0]
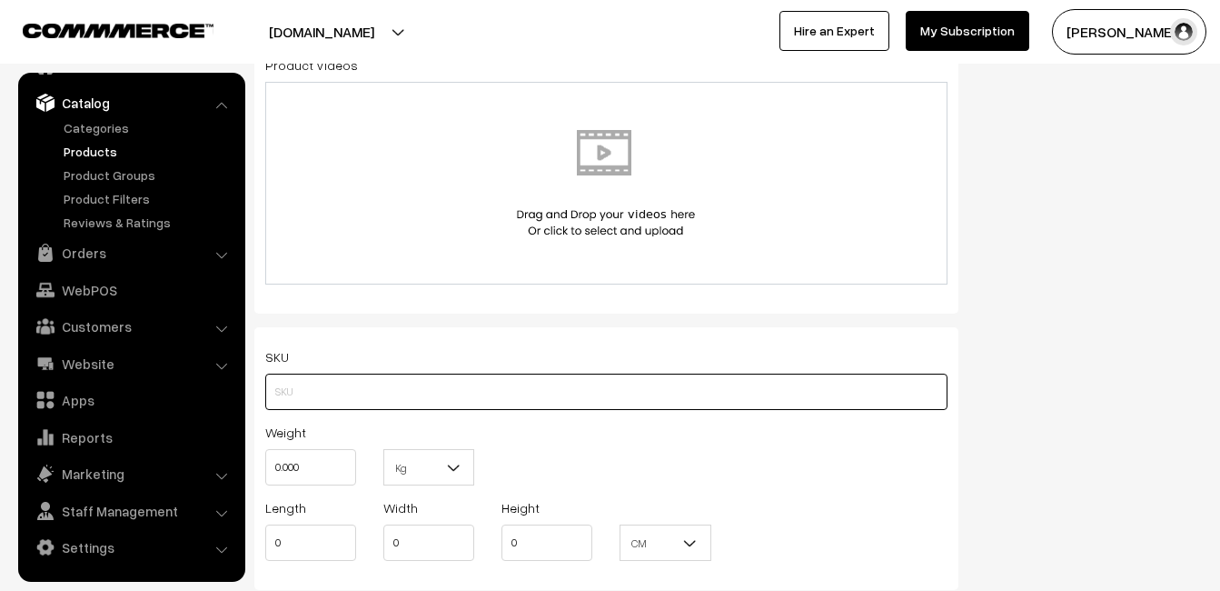
click at [333, 385] on input "text" at bounding box center [606, 391] width 682 height 36
paste input "va11927-aug-kanchi-pra"
type input "va11927-aug-kanchi-pra"
click at [315, 454] on input "0.000" at bounding box center [310, 467] width 91 height 36
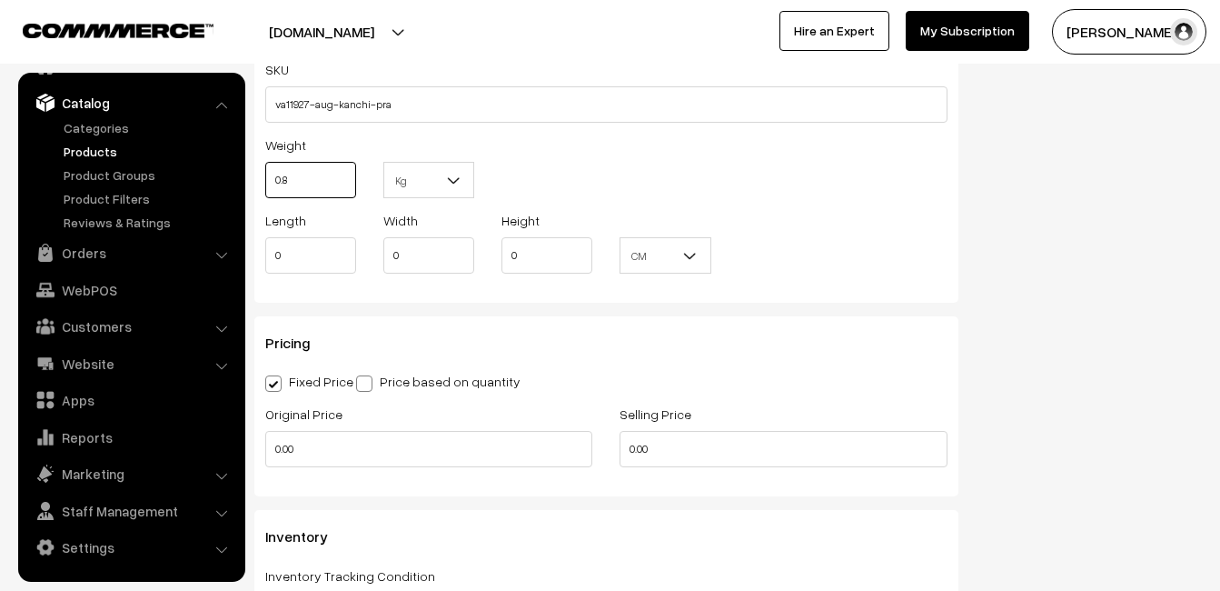
scroll to position [1363, 0]
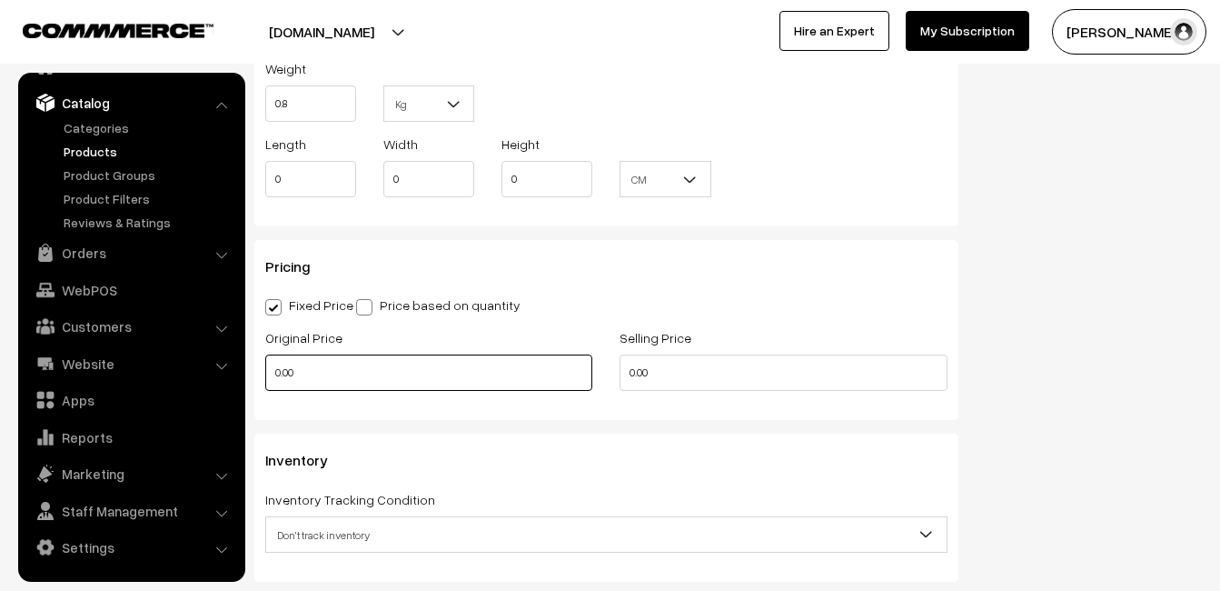
type input "0.80"
click at [314, 367] on input "0.00" at bounding box center [428, 372] width 327 height 36
type input "7450"
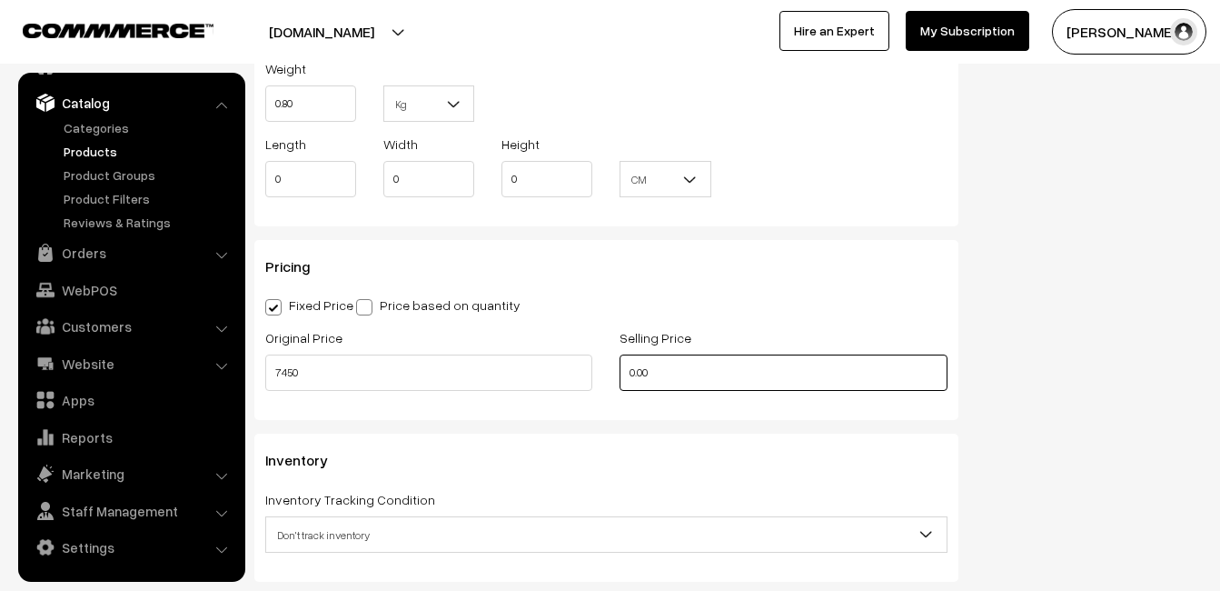
click at [703, 366] on input "0.00" at bounding box center [783, 372] width 327 height 36
click at [662, 372] on input "0" at bounding box center [783, 372] width 327 height 36
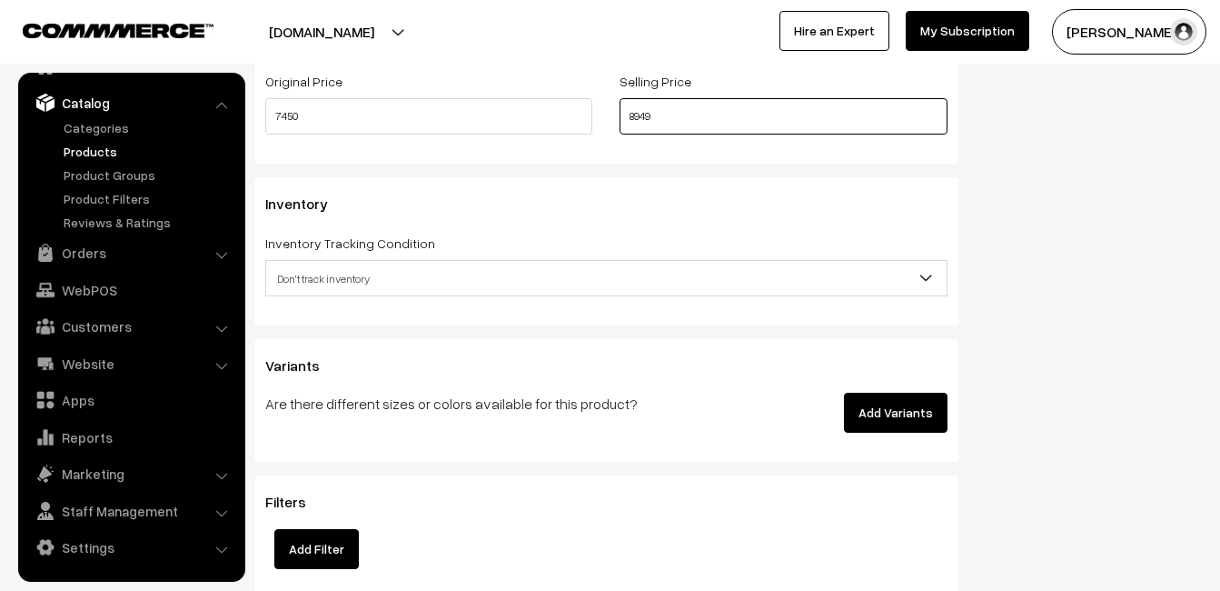
scroll to position [1635, 0]
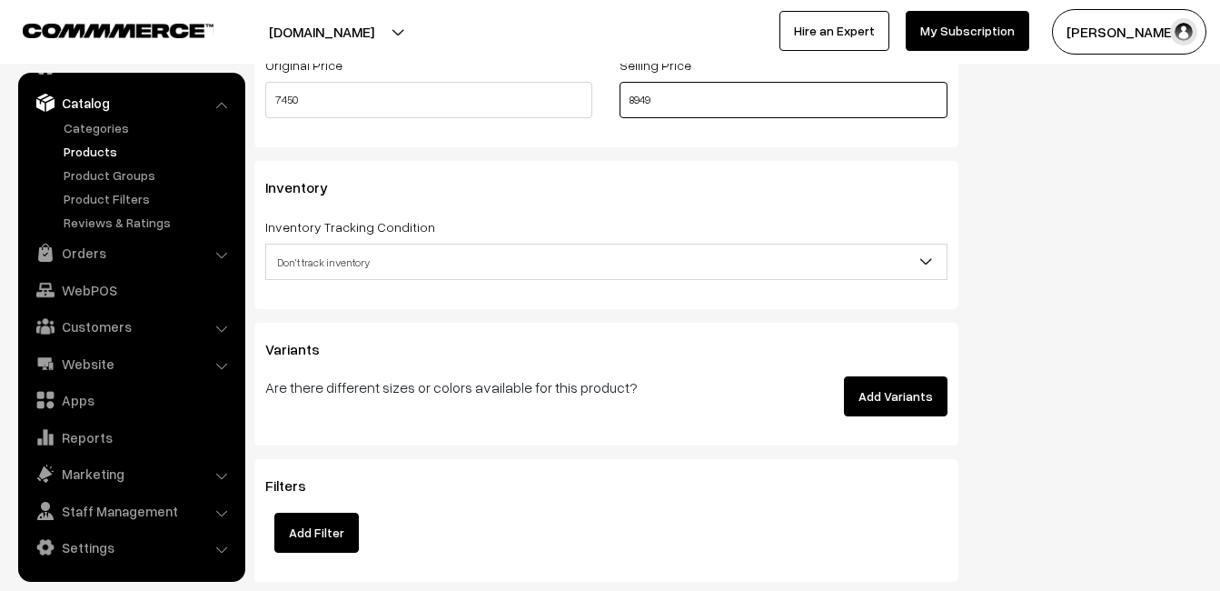
type input "8949"
click at [328, 271] on span "Don't track inventory" at bounding box center [606, 262] width 681 height 32
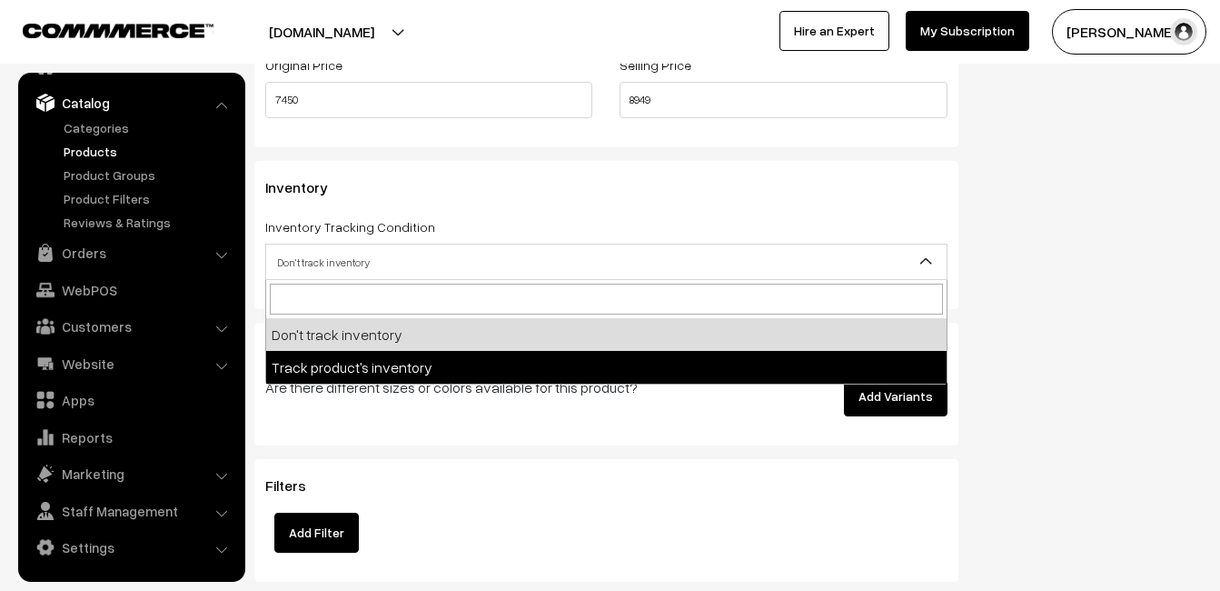
select select "2"
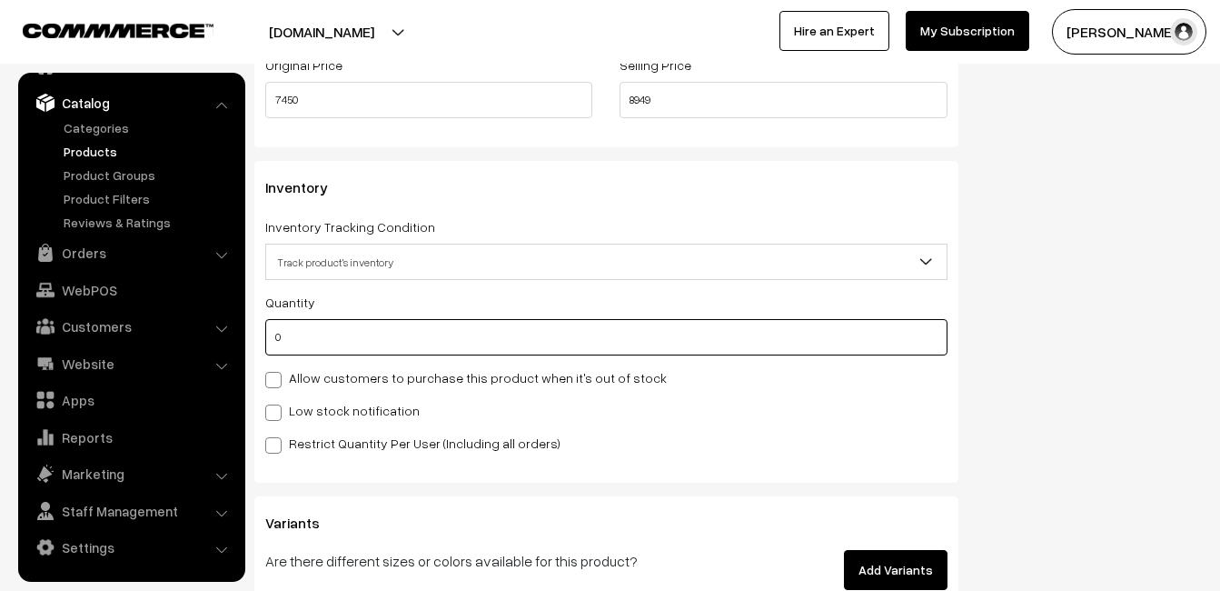
click at [311, 344] on input "0" at bounding box center [606, 337] width 682 height 36
click at [310, 343] on input "0" at bounding box center [606, 337] width 682 height 36
type input "4"
click at [308, 402] on label "Low stock notification" at bounding box center [342, 410] width 154 height 19
click at [277, 403] on input "Low stock notification" at bounding box center [271, 409] width 12 height 12
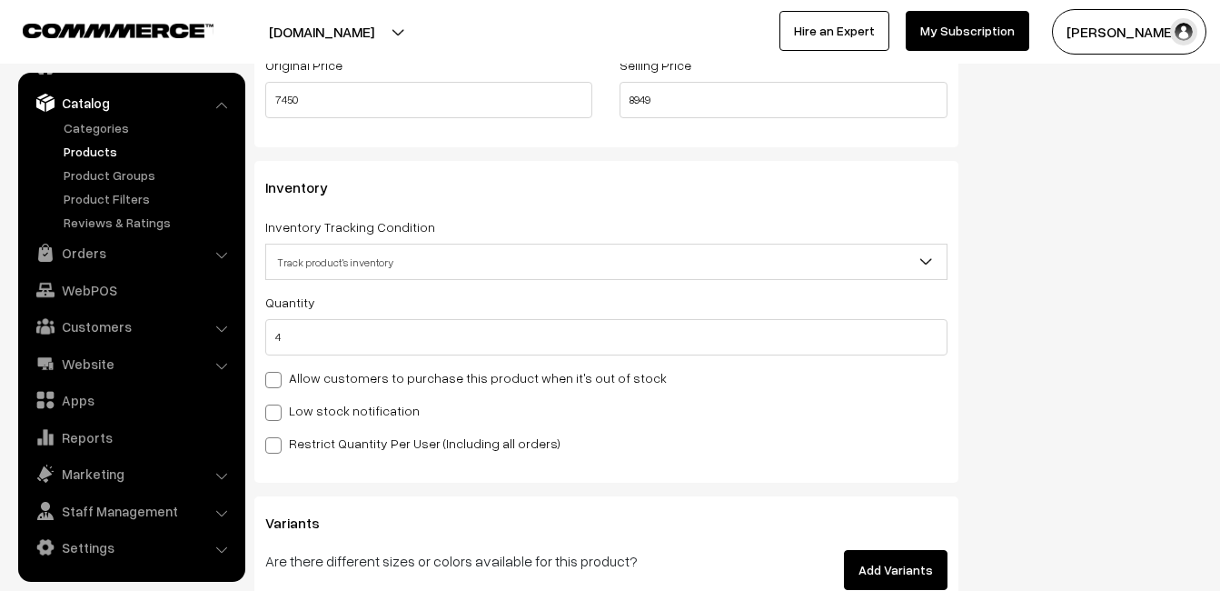
checkbox input "true"
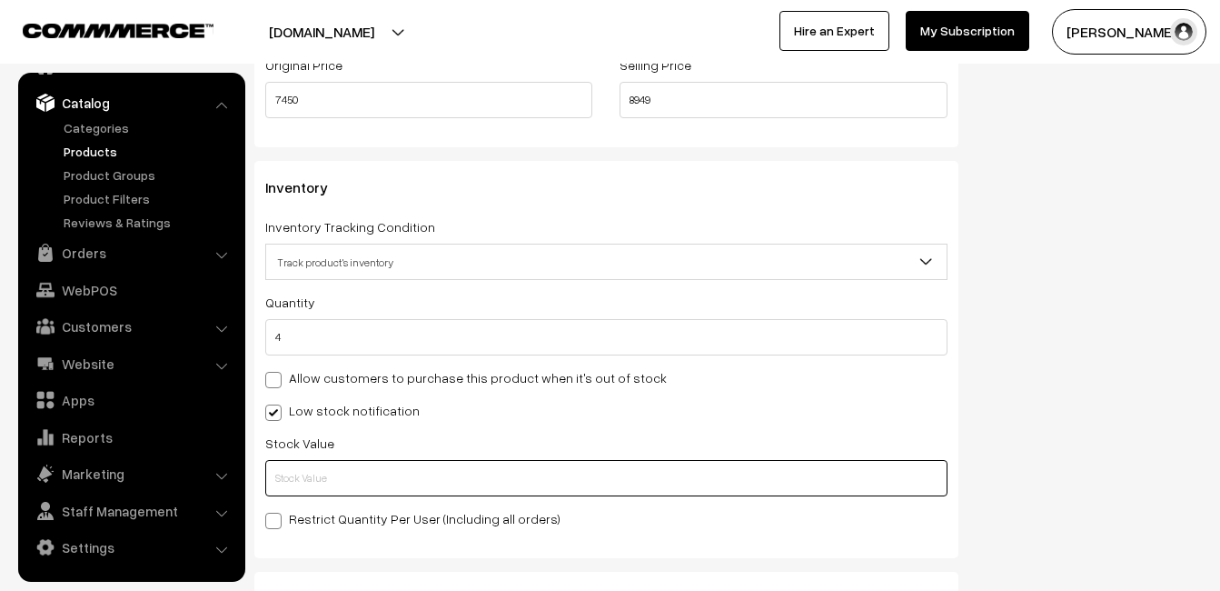
click at [316, 480] on input "text" at bounding box center [606, 478] width 682 height 36
type input "5"
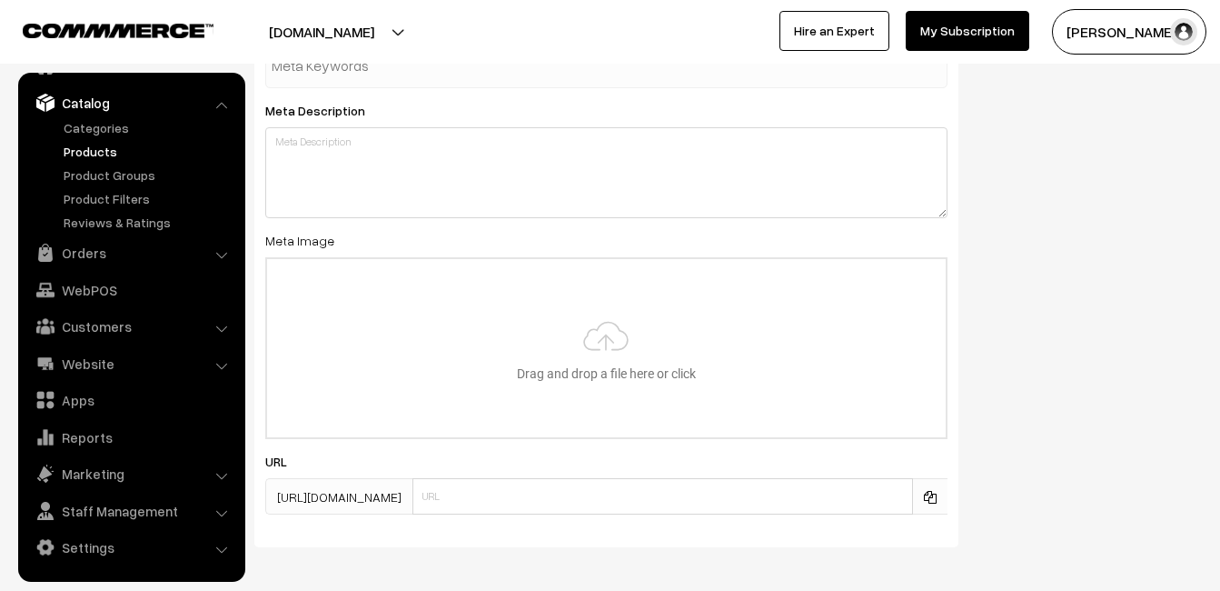
scroll to position [2697, 0]
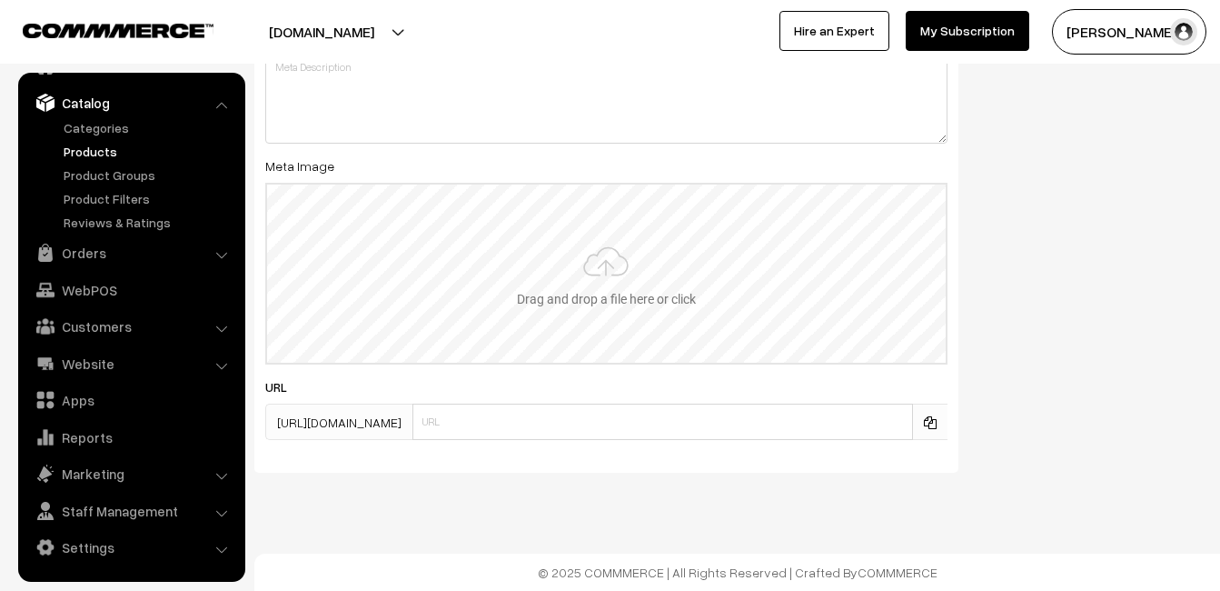
type input "2"
click at [635, 257] on input "file" at bounding box center [606, 273] width 679 height 178
type input "C:\fakepath\kanchipuram-saree-va11927-aug-1.jpeg"
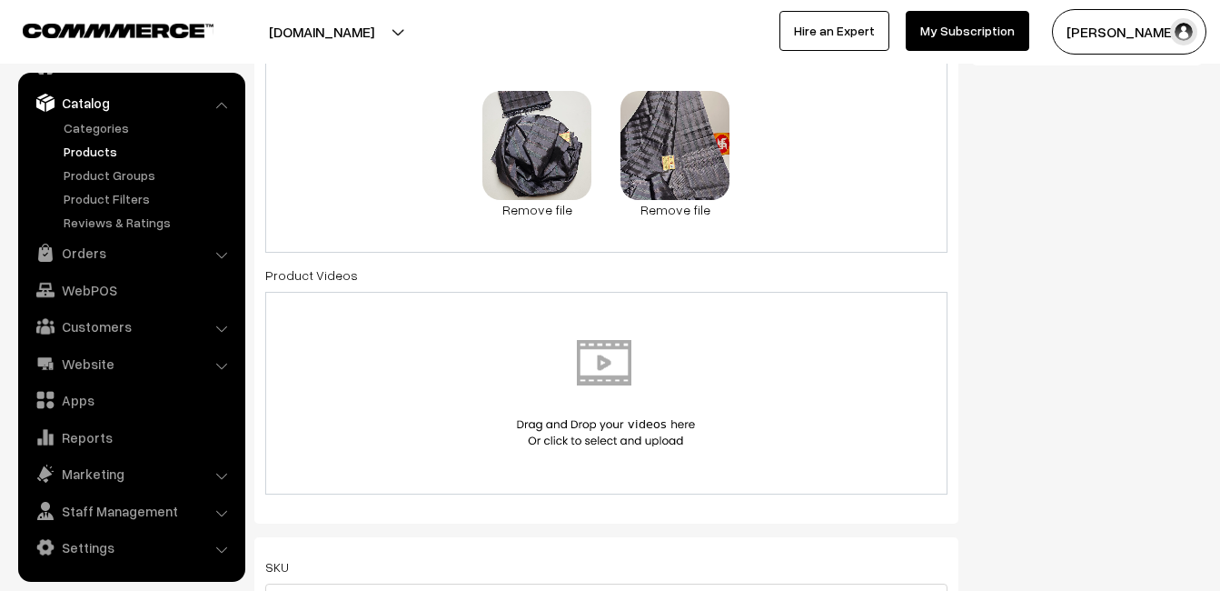
scroll to position [0, 0]
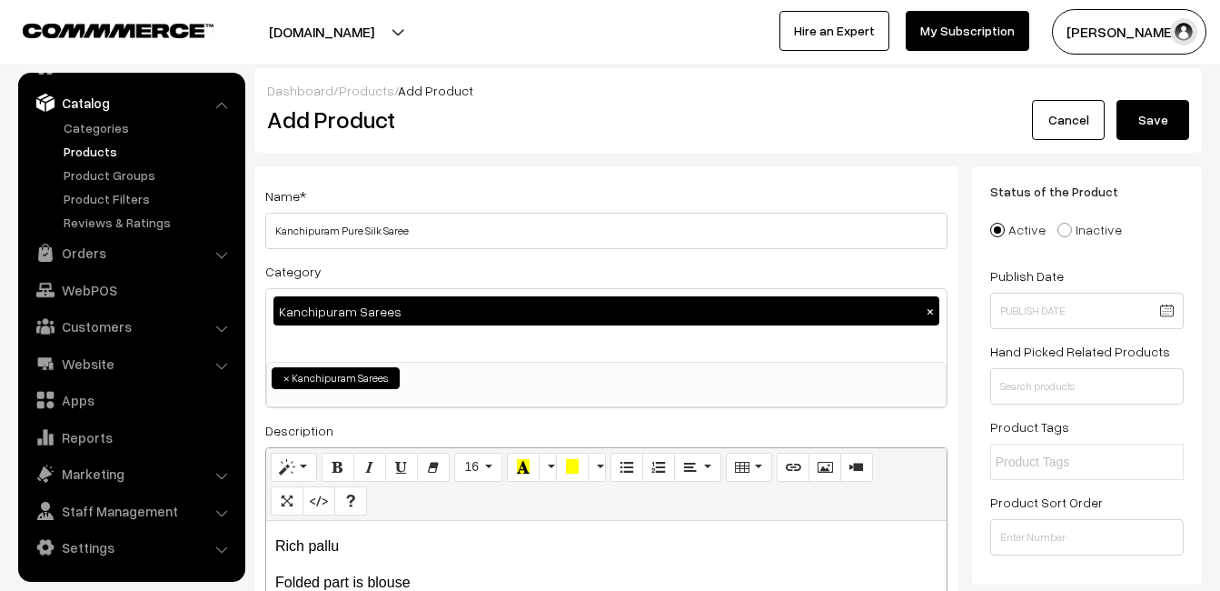
click at [1148, 105] on button "Save" at bounding box center [1153, 120] width 73 height 40
click at [542, 133] on h2 "Add Product" at bounding box center [609, 119] width 685 height 28
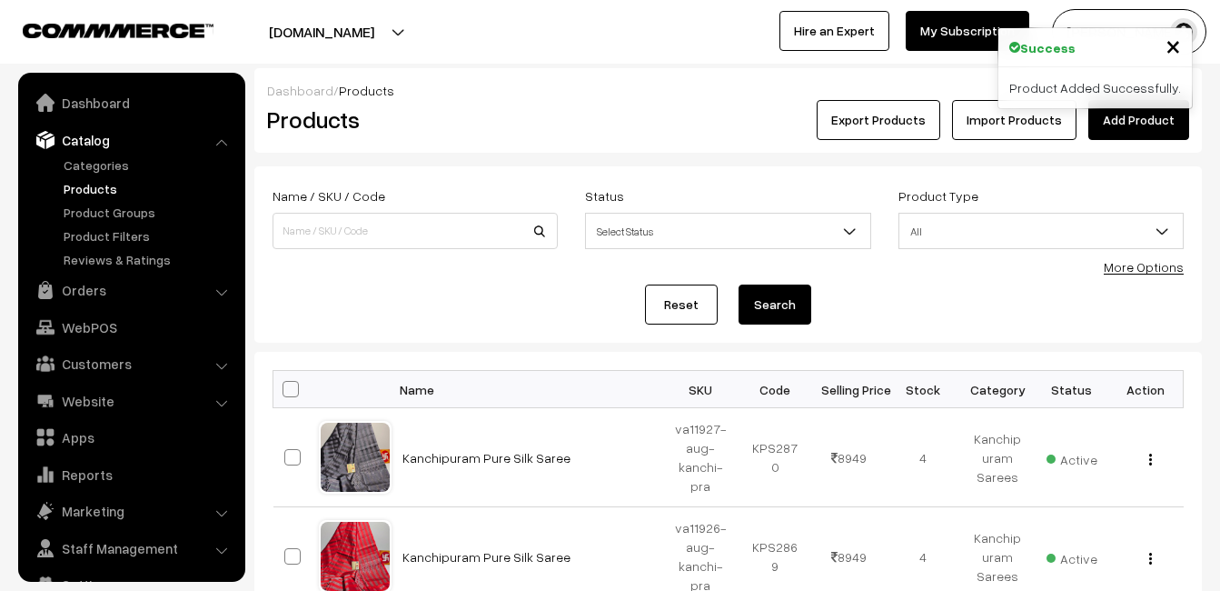
scroll to position [37, 0]
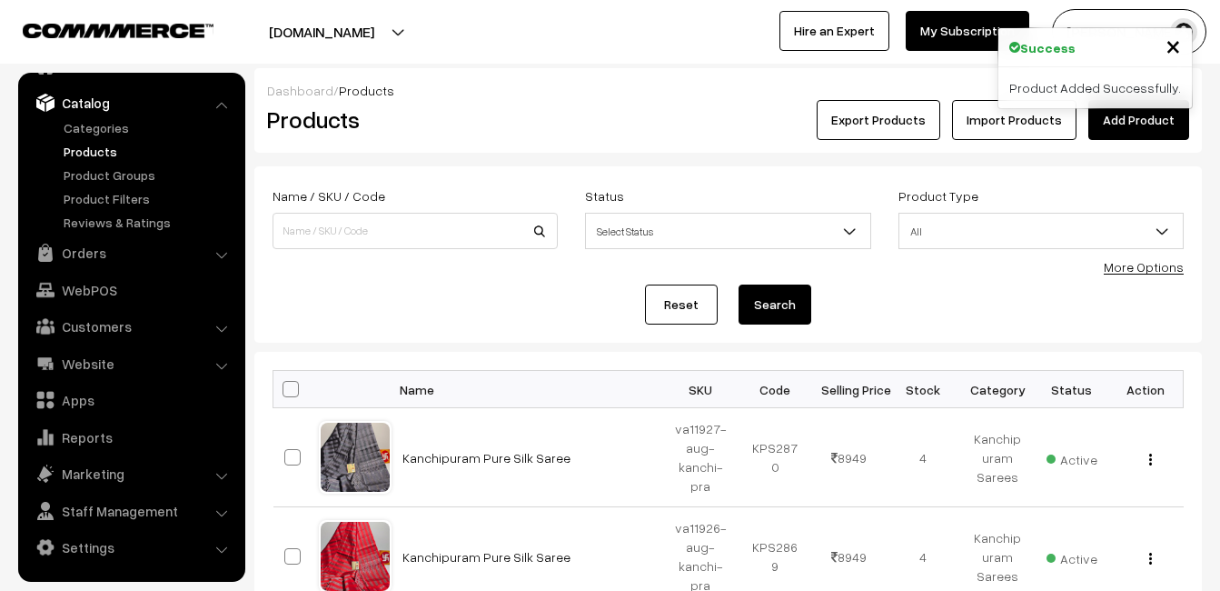
click at [1135, 128] on link "Add Product" at bounding box center [1138, 120] width 101 height 40
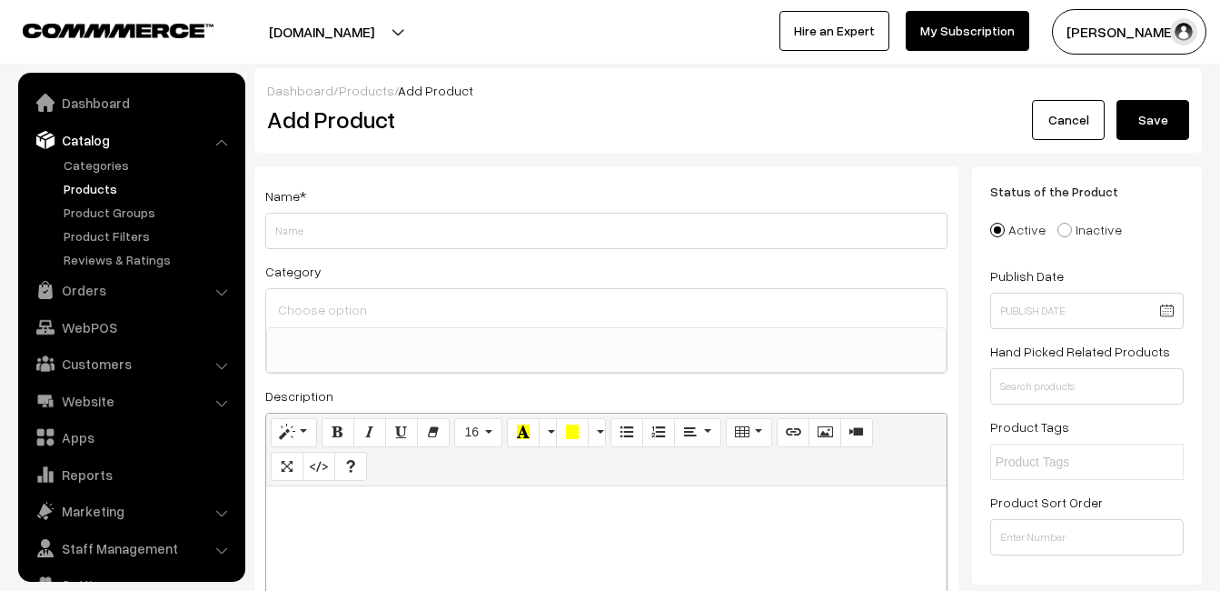
select select
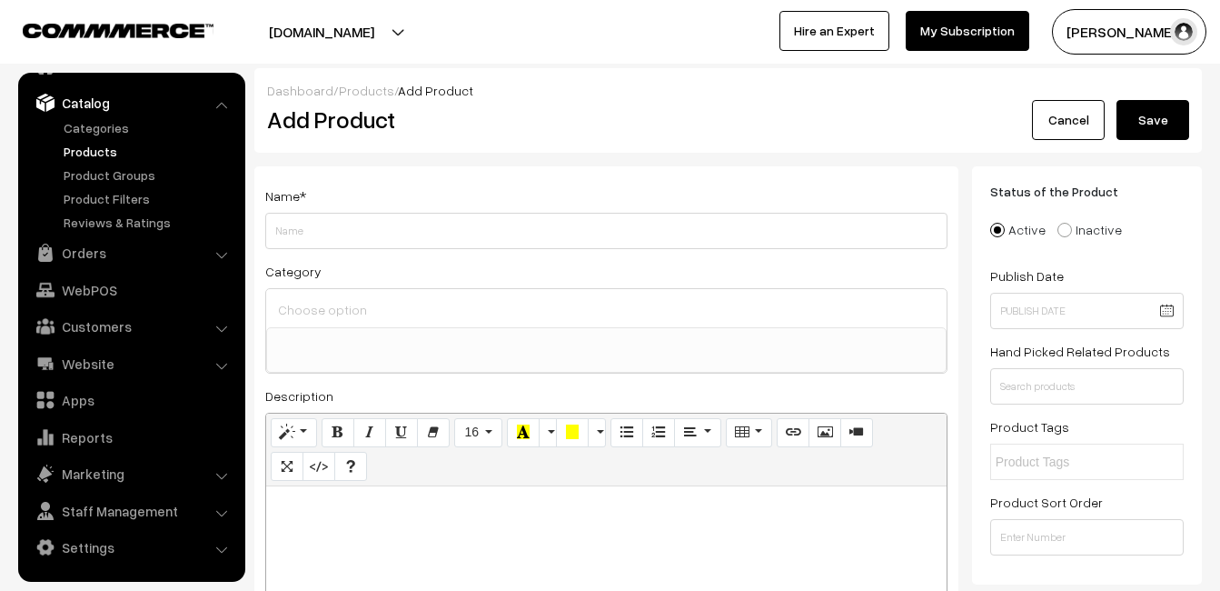
click at [352, 511] on p at bounding box center [606, 506] width 662 height 22
paste div
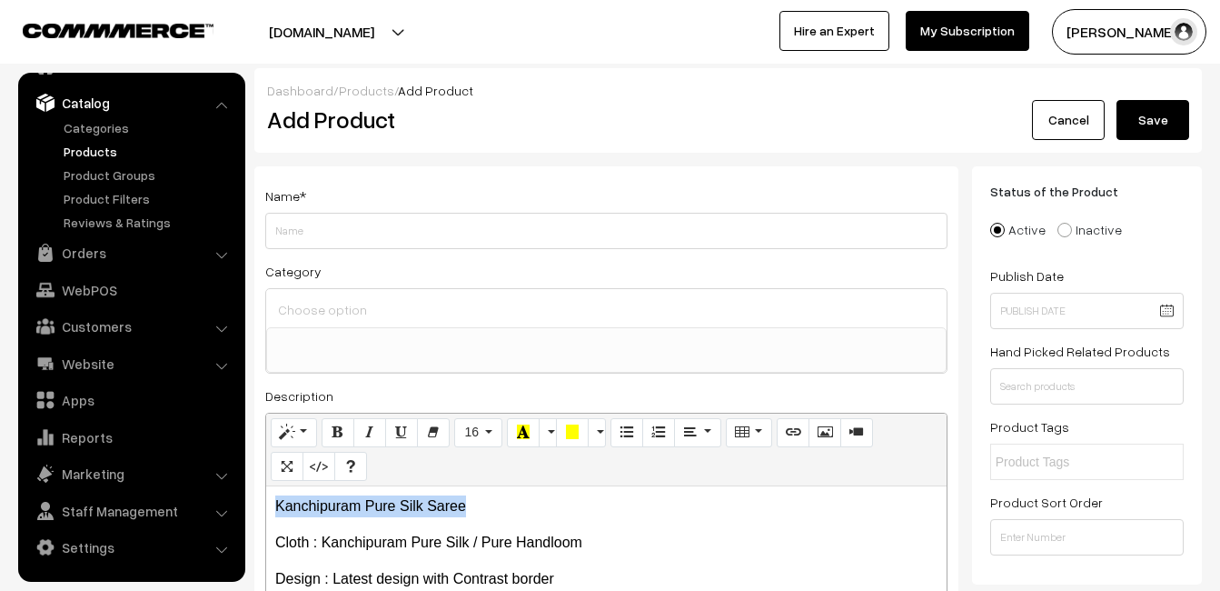
drag, startPoint x: 467, startPoint y: 509, endPoint x: 269, endPoint y: 505, distance: 198.1
click at [269, 505] on div "Kanchipuram Pure Silk Saree Cloth : Kanchipuram Pure Silk / Pure Handloom Des…" at bounding box center [606, 599] width 681 height 227
copy p "Kanchipuram Pure Silk Saree"
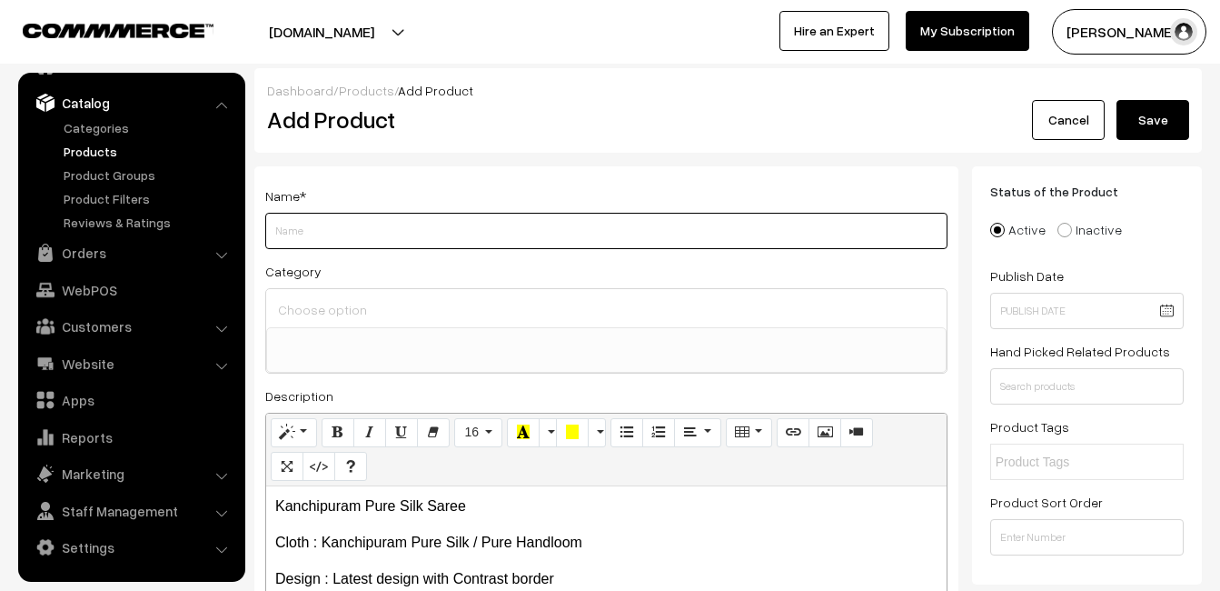
paste input "Kanchipuram Pure Silk Saree"
type input "Kanchipuram Pure Silk Saree"
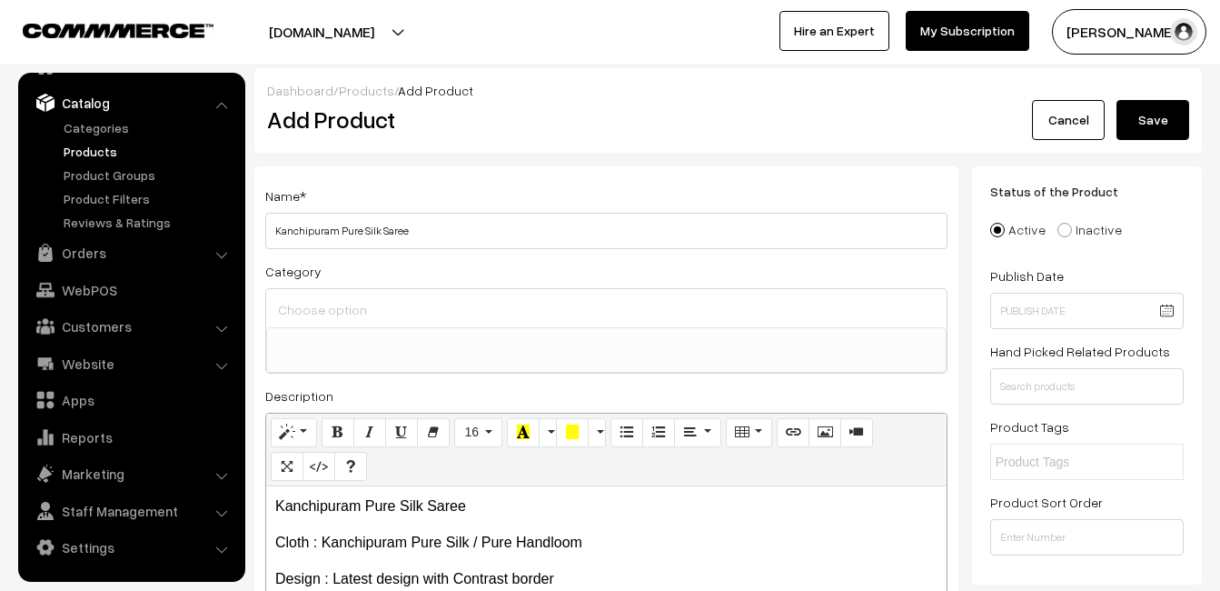
click at [346, 318] on input at bounding box center [606, 309] width 666 height 26
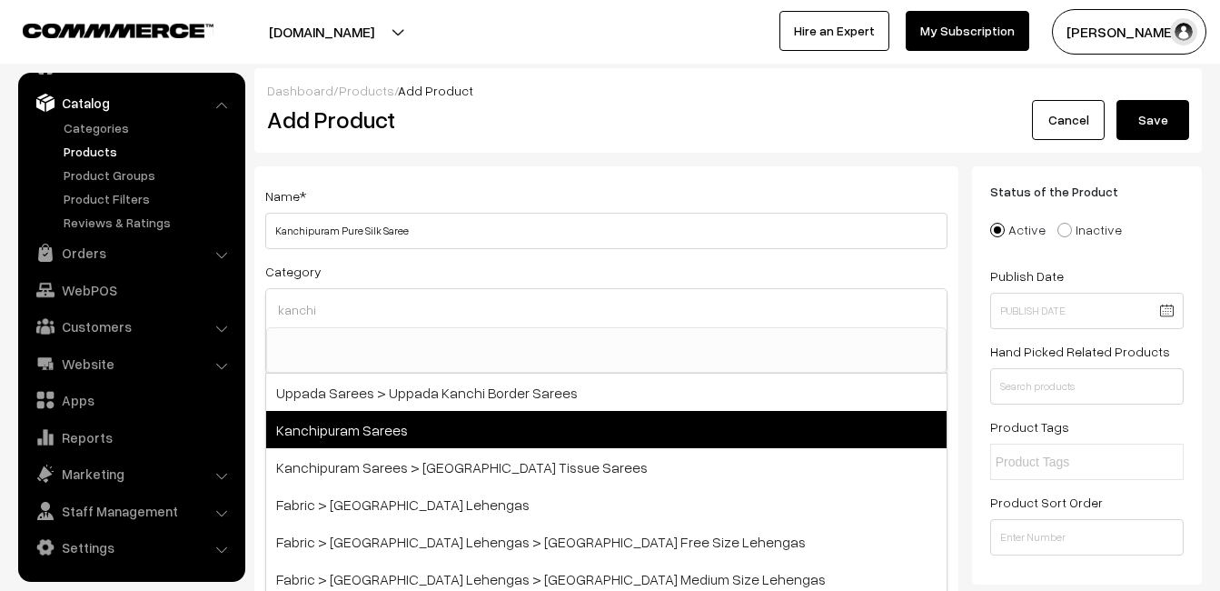
type input "kanchi"
click at [360, 420] on span "Kanchipuram Sarees" at bounding box center [606, 429] width 681 height 37
select select "3"
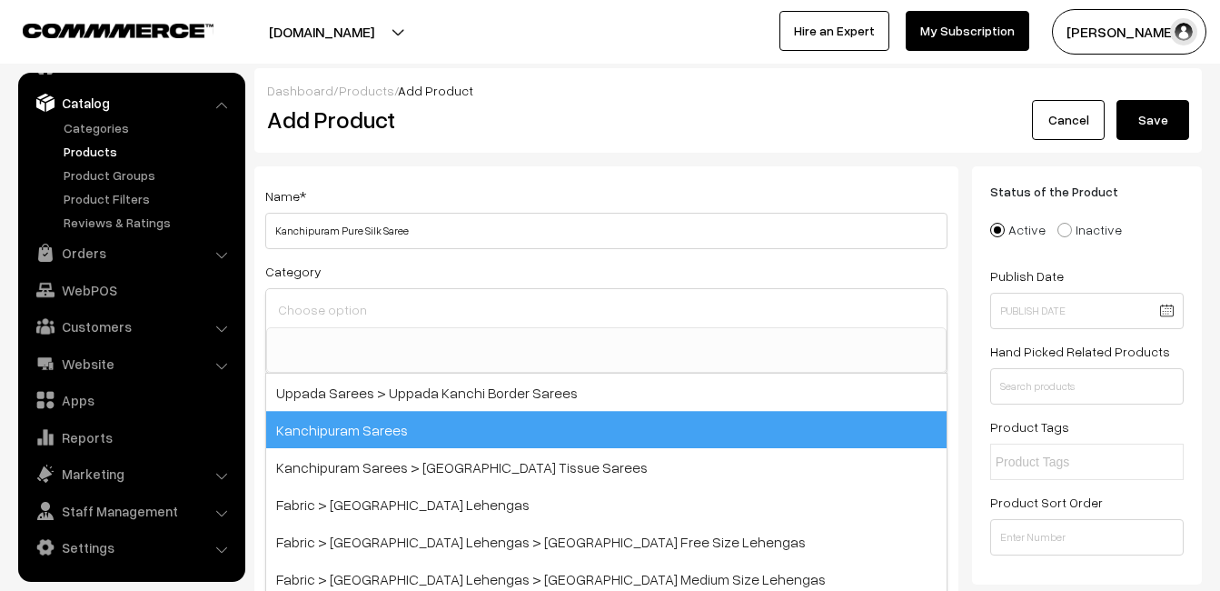
scroll to position [309, 0]
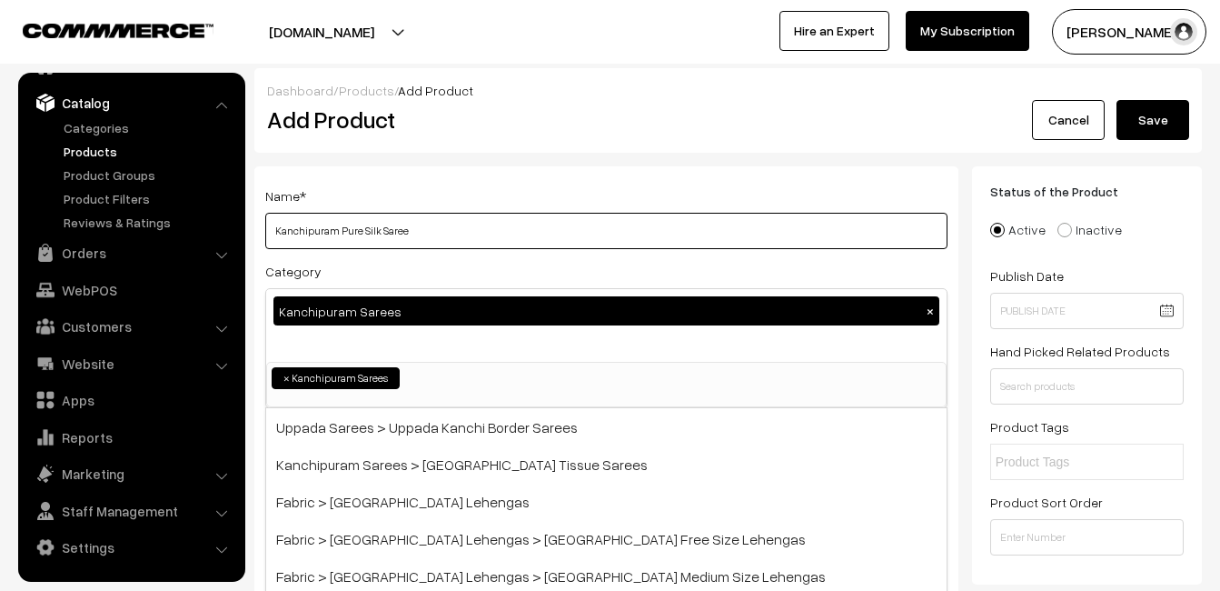
click at [430, 234] on input "Kanchipuram Pure Silk Saree" at bounding box center [606, 231] width 682 height 36
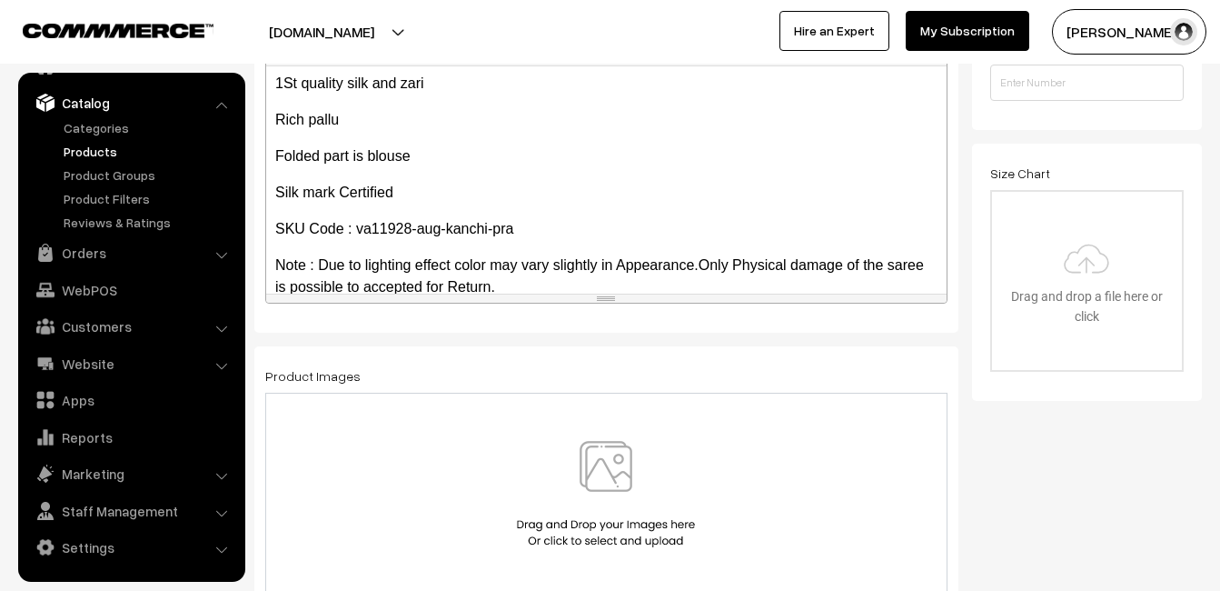
scroll to position [394, 0]
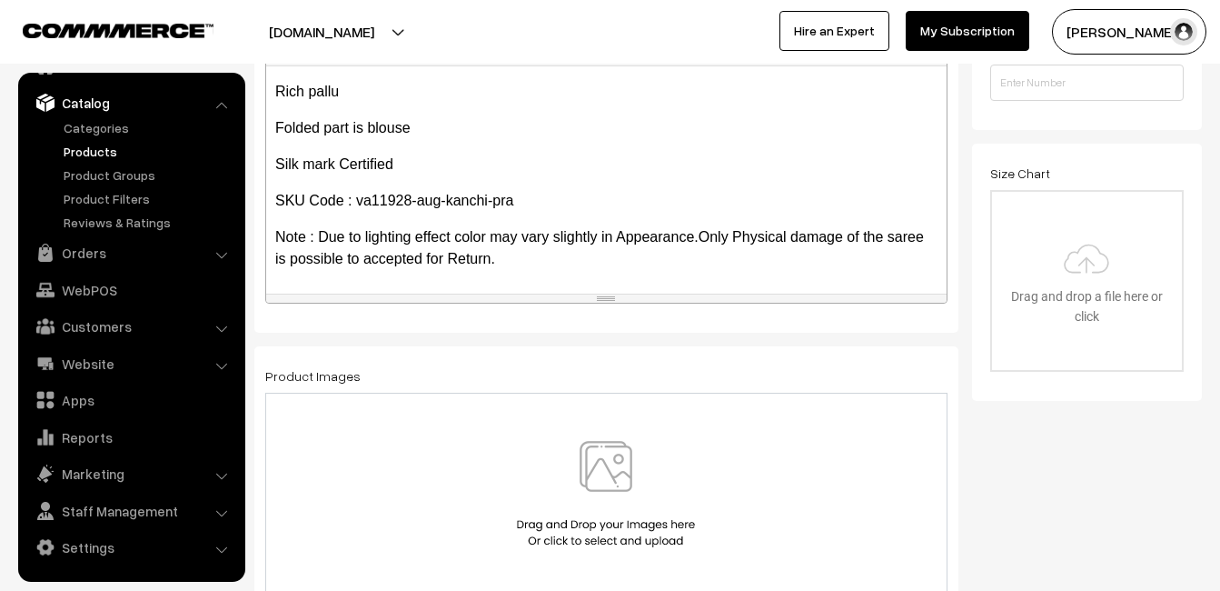
click at [611, 486] on img at bounding box center [605, 494] width 187 height 106
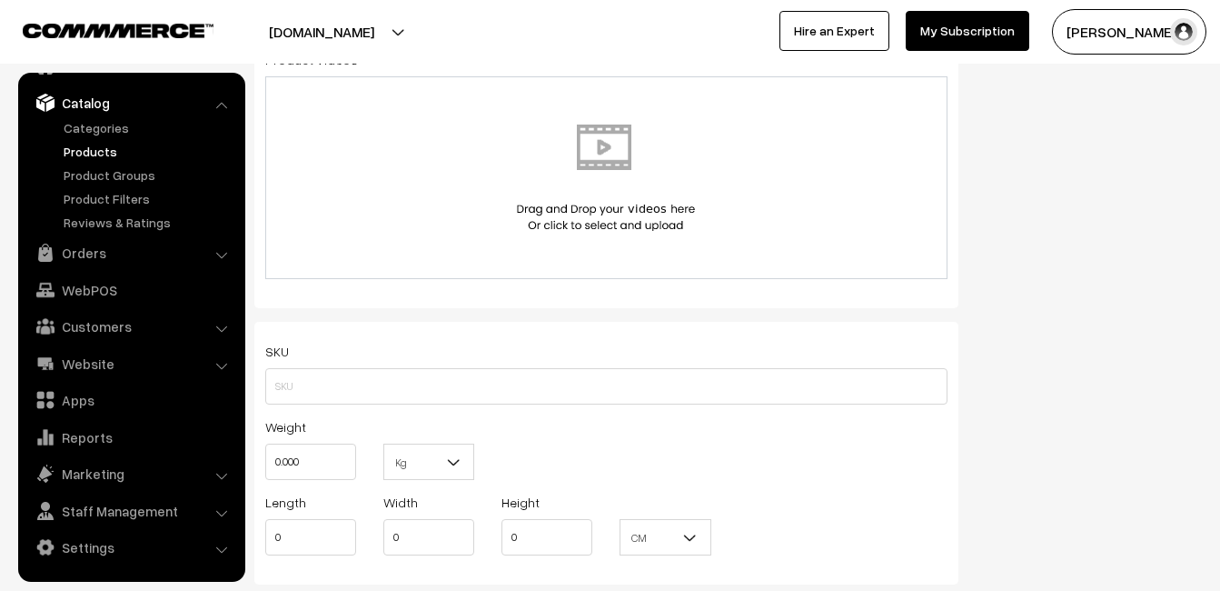
scroll to position [1090, 0]
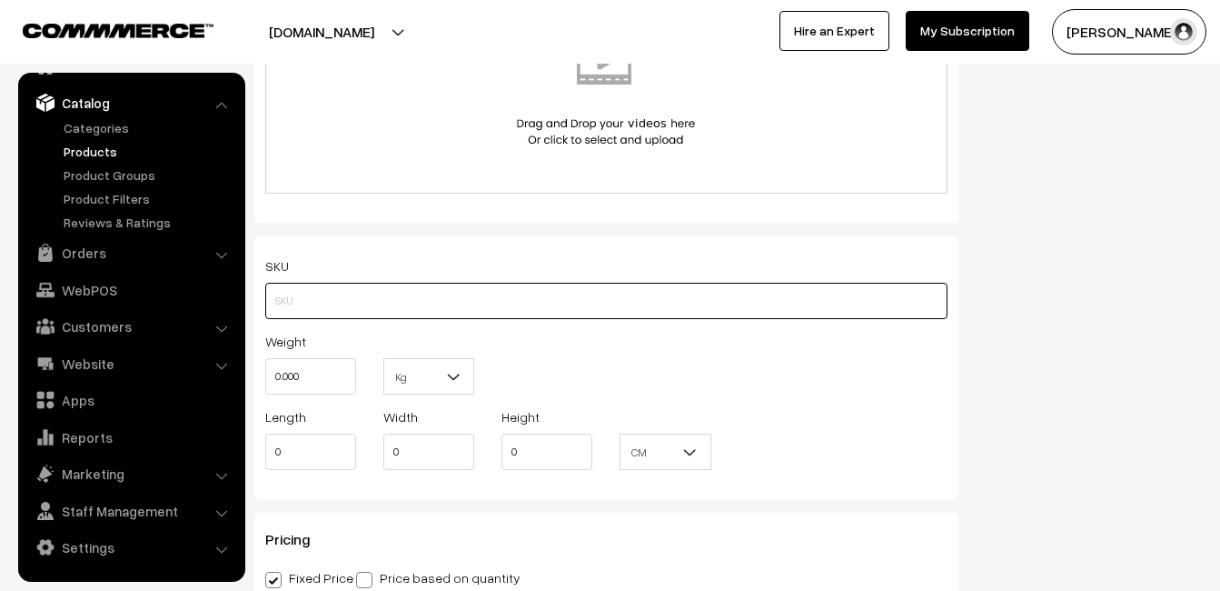
click at [272, 305] on input "text" at bounding box center [606, 301] width 682 height 36
paste input "va11928-aug-kanchi-pra"
type input "va11928-aug-kanchi-pra"
click at [310, 373] on input "0.000" at bounding box center [310, 376] width 91 height 36
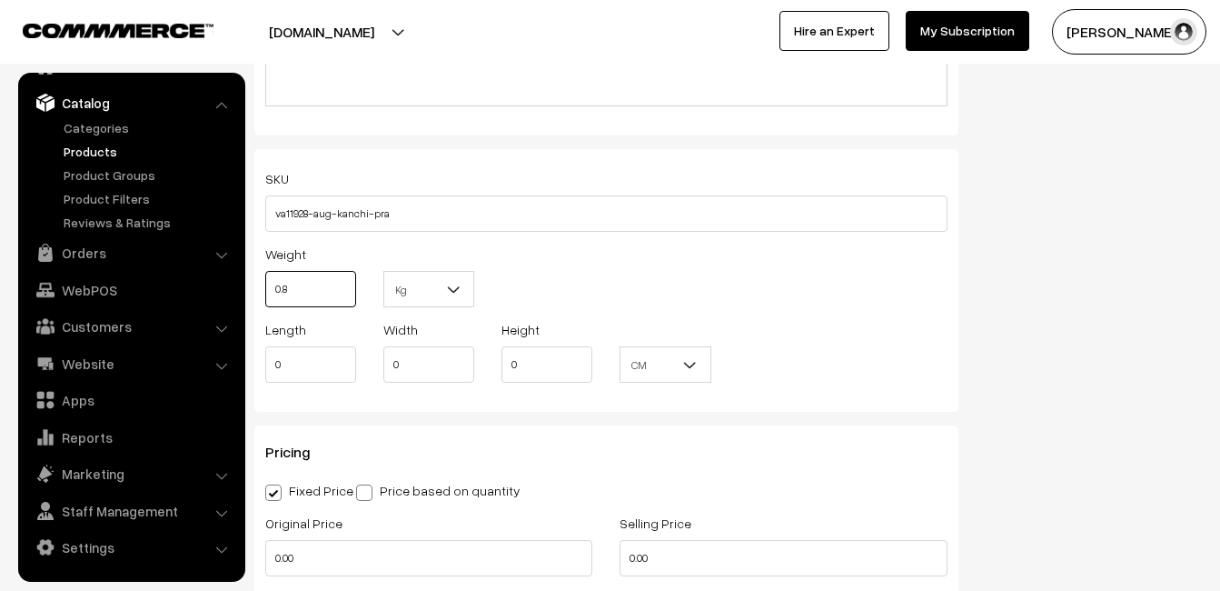
scroll to position [1363, 0]
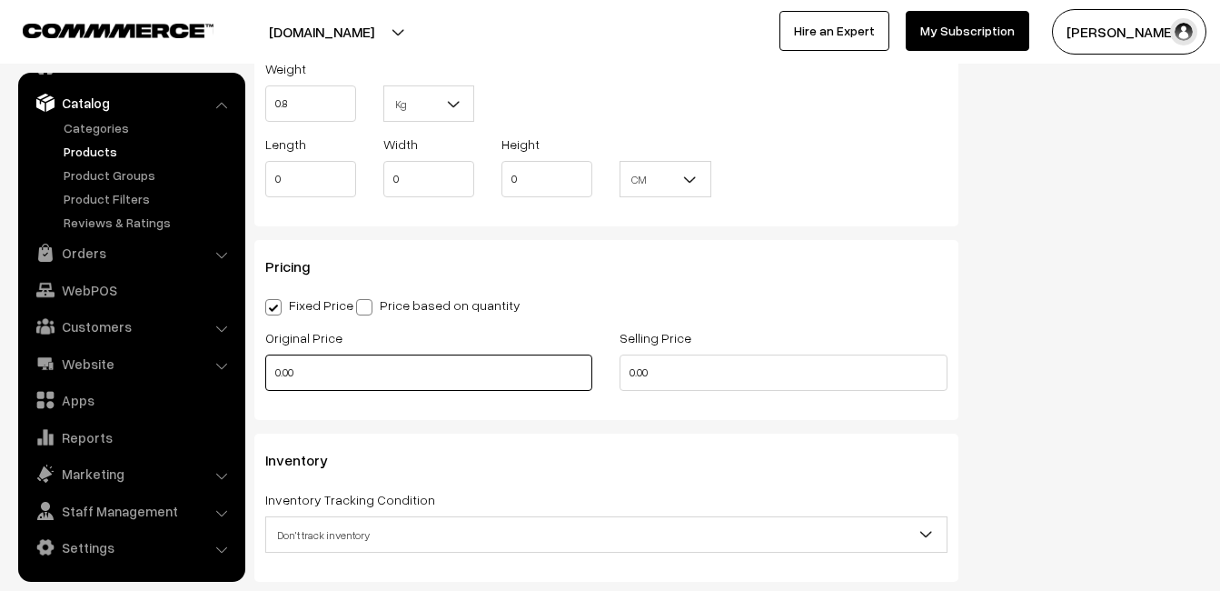
type input "0.80"
click at [300, 374] on input "0.00" at bounding box center [428, 372] width 327 height 36
type input "7450"
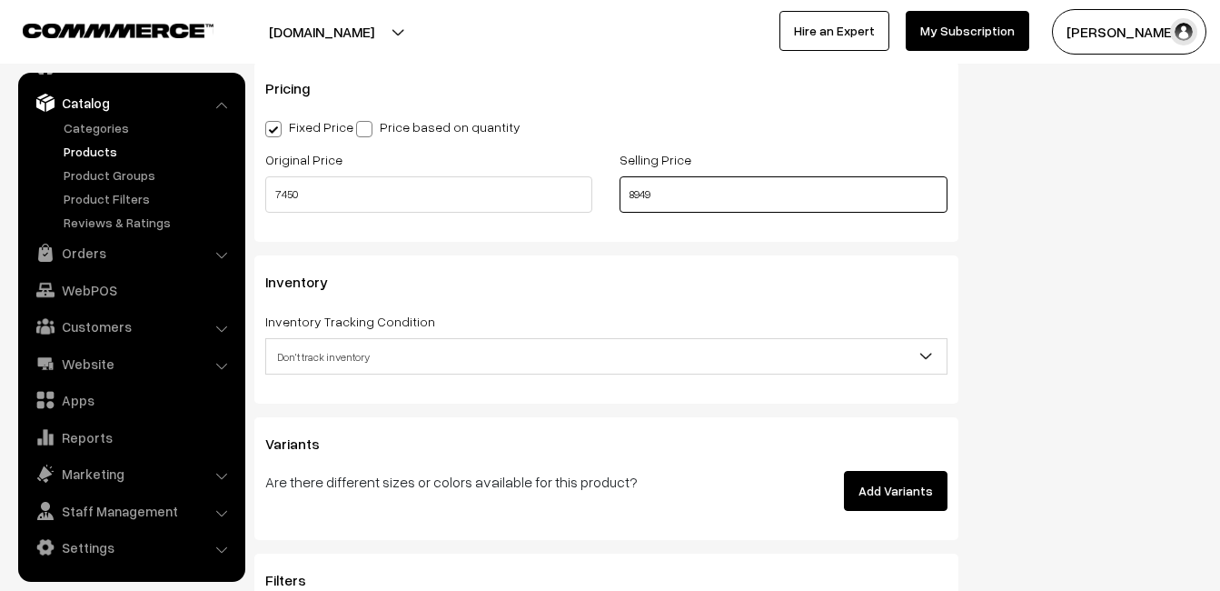
scroll to position [1545, 0]
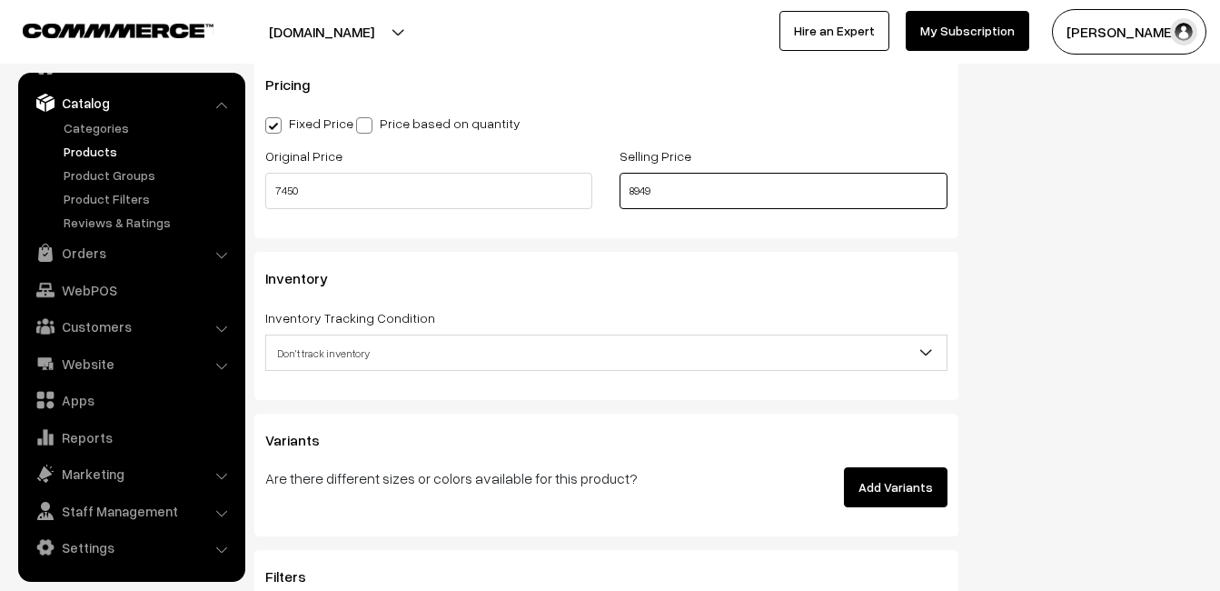
type input "8949"
click at [386, 357] on span "Don't track inventory" at bounding box center [606, 353] width 681 height 32
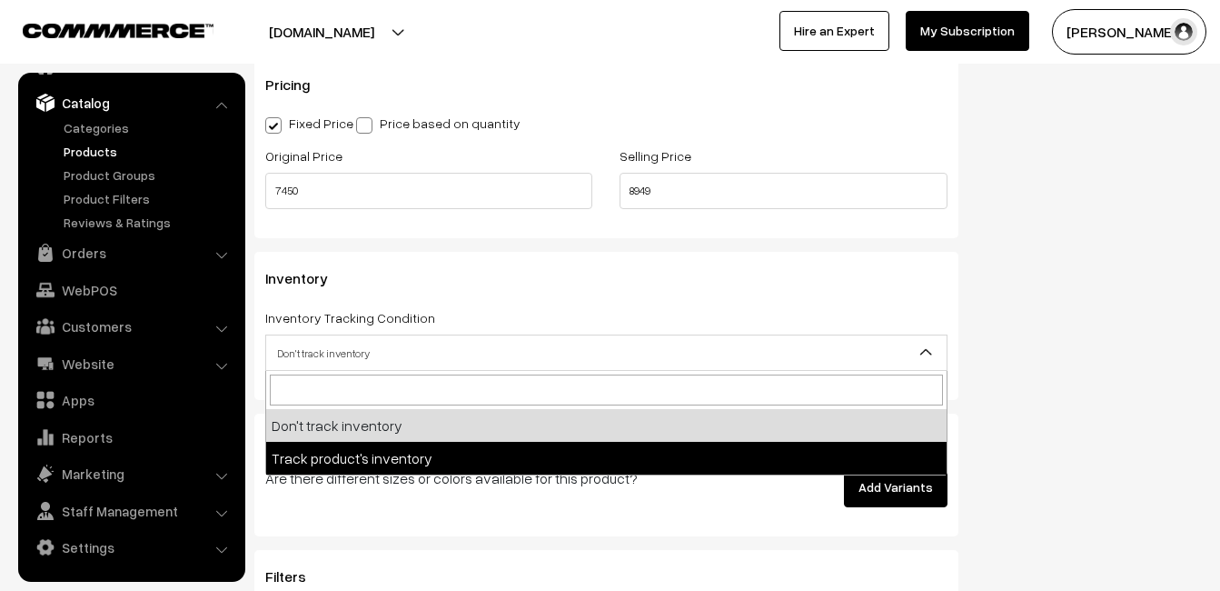
select select "2"
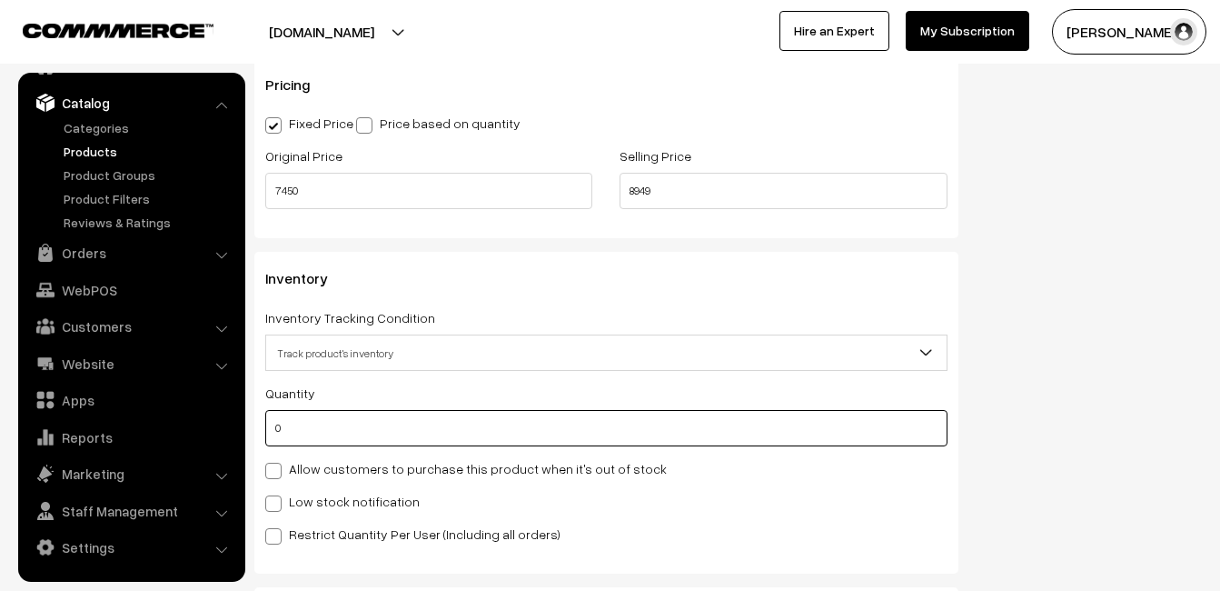
click at [372, 435] on input "0" at bounding box center [606, 428] width 682 height 36
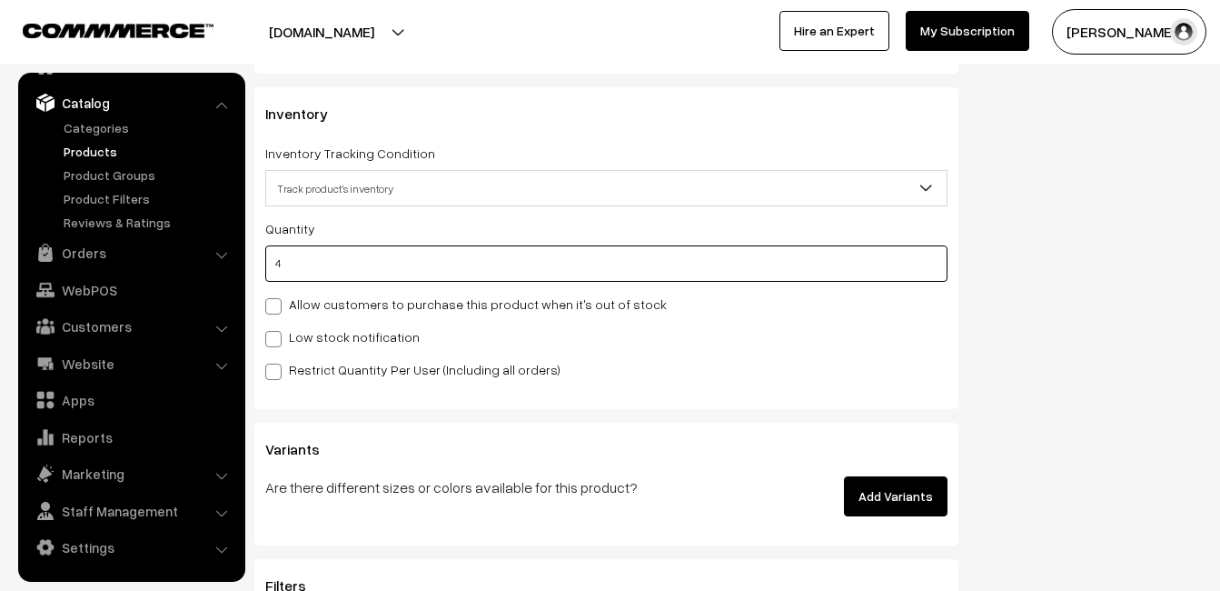
scroll to position [1726, 0]
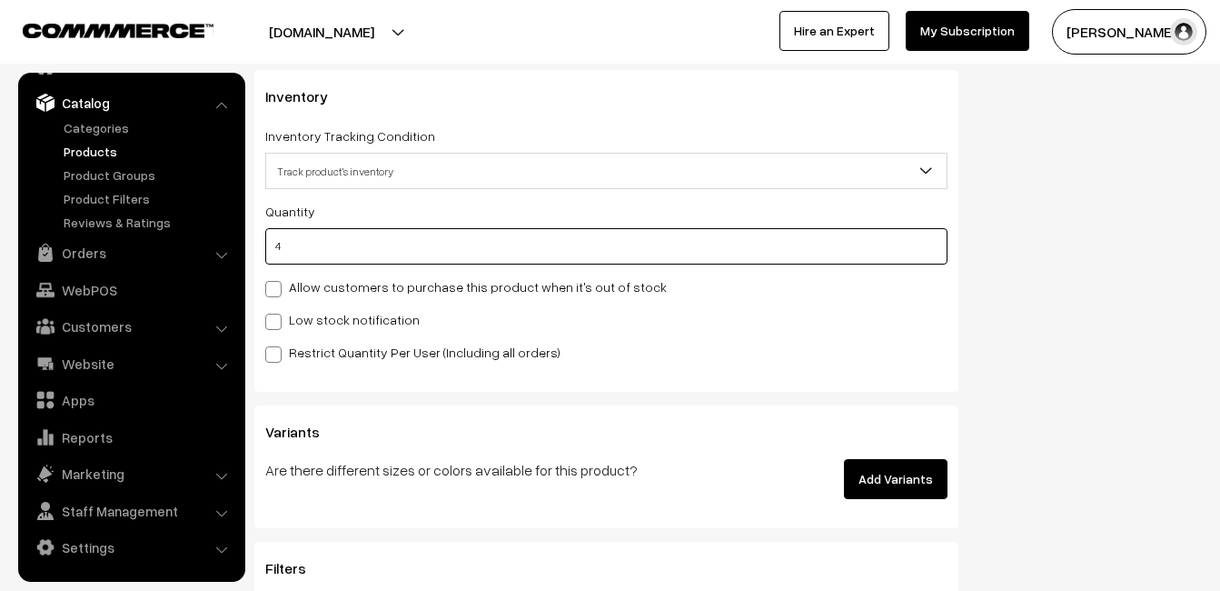
type input "4"
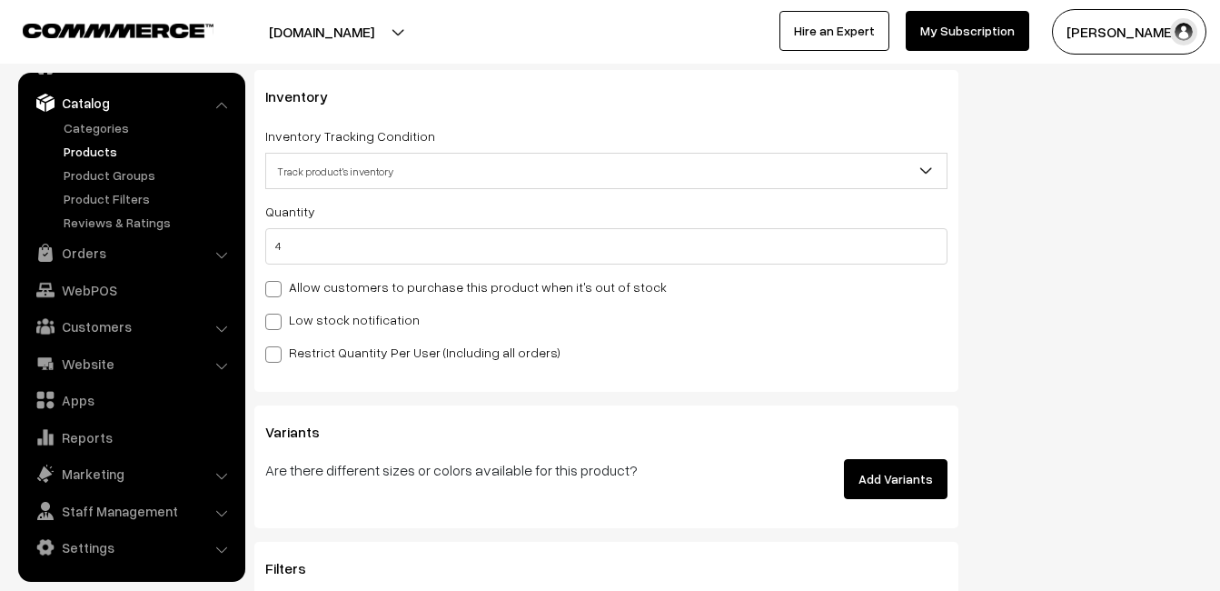
click at [286, 313] on label "Low stock notification" at bounding box center [342, 319] width 154 height 19
click at [277, 313] on input "Low stock notification" at bounding box center [271, 319] width 12 height 12
checkbox input "true"
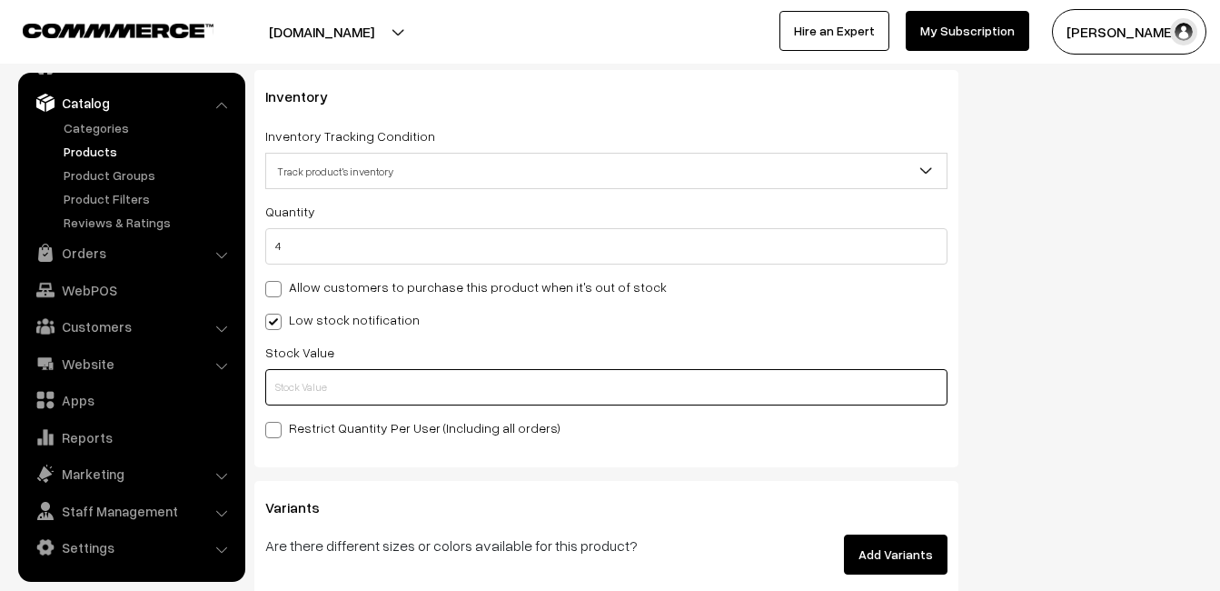
click at [293, 384] on input "text" at bounding box center [606, 387] width 682 height 36
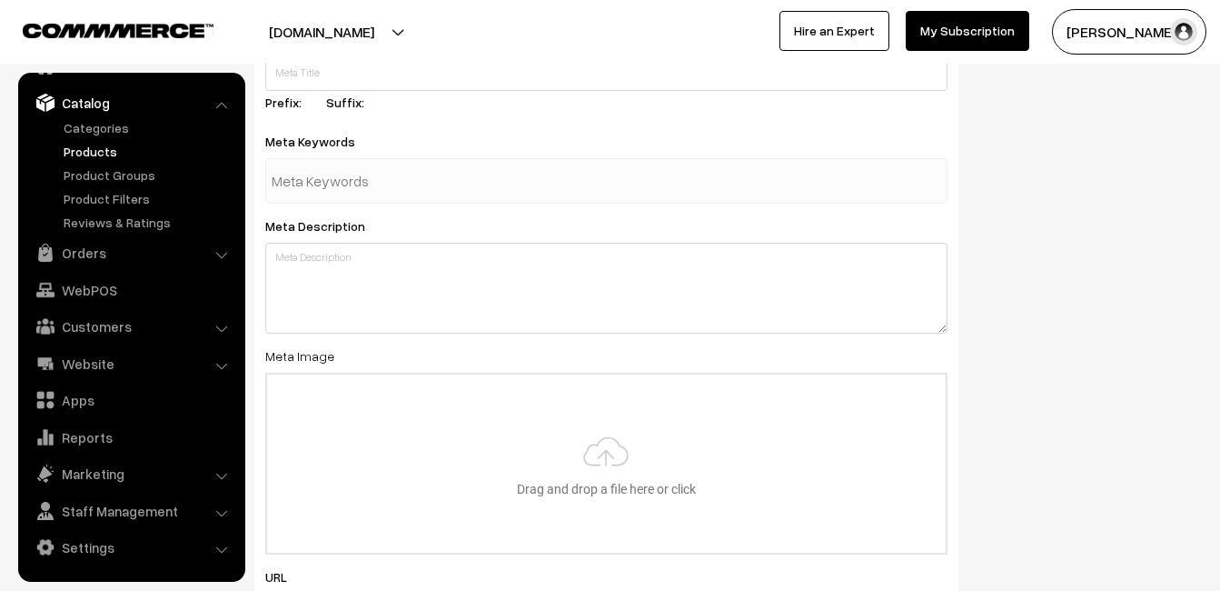
scroll to position [2697, 0]
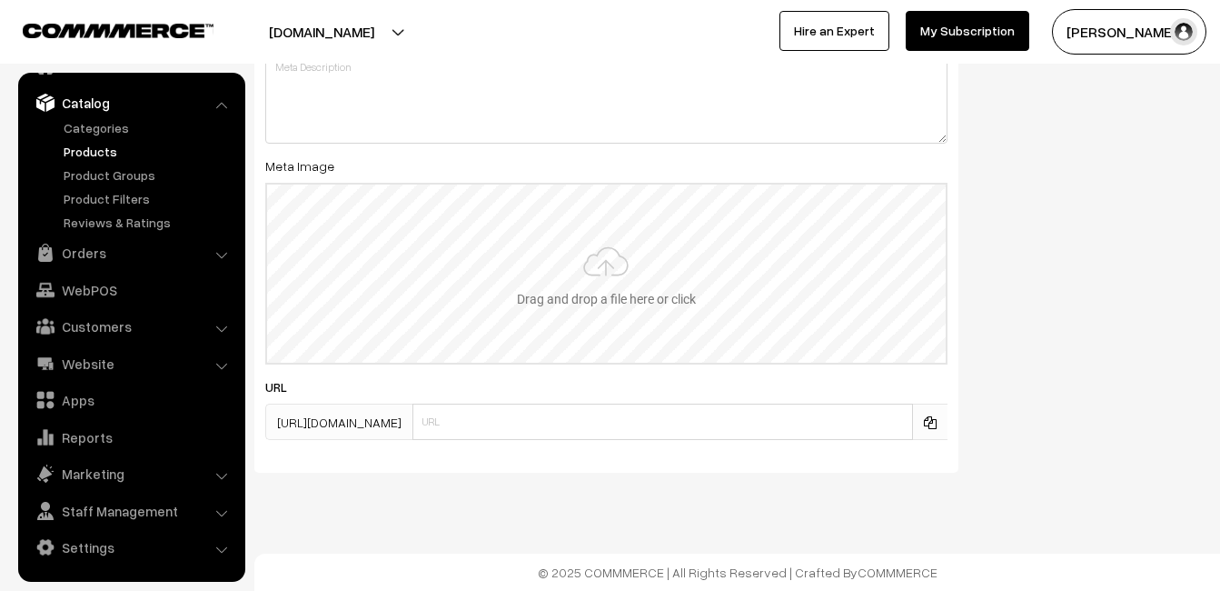
type input "2"
click at [608, 273] on input "file" at bounding box center [606, 273] width 679 height 178
type input "C:\fakepath\kanchipuram-saree-va11928-aug-1.jpeg"
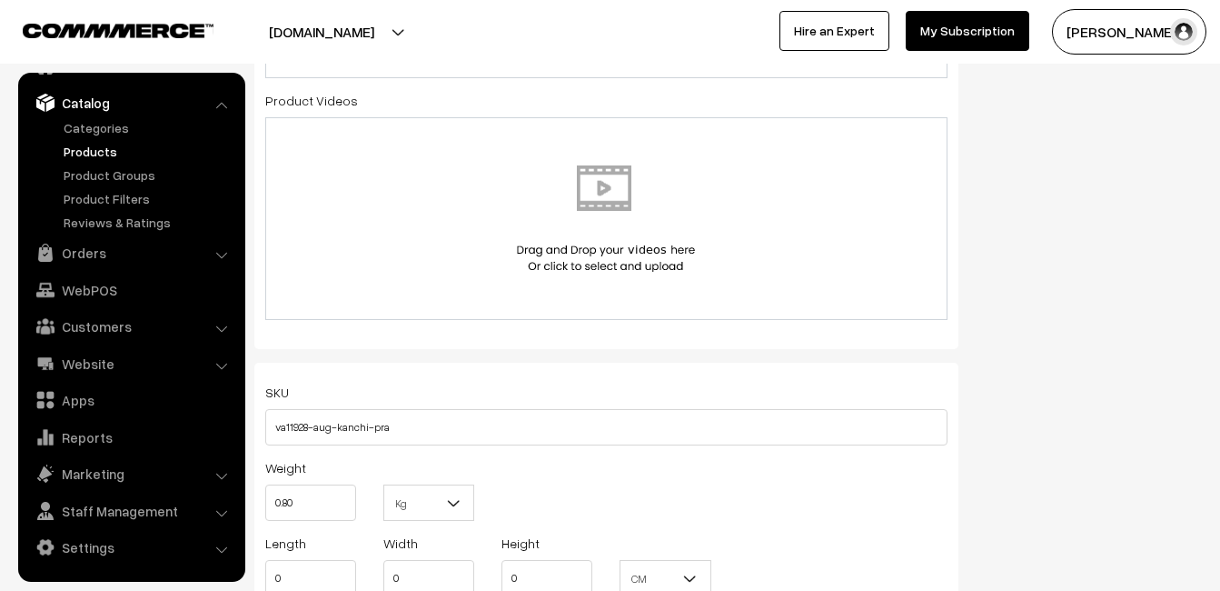
scroll to position [0, 0]
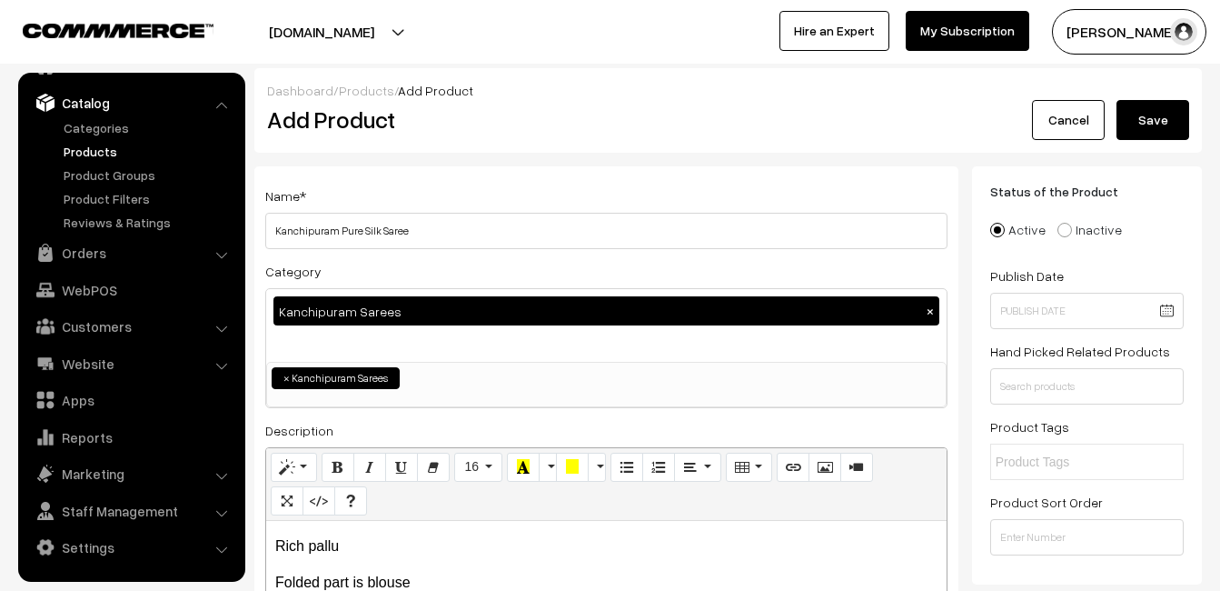
click at [1168, 114] on button "Save" at bounding box center [1153, 120] width 73 height 40
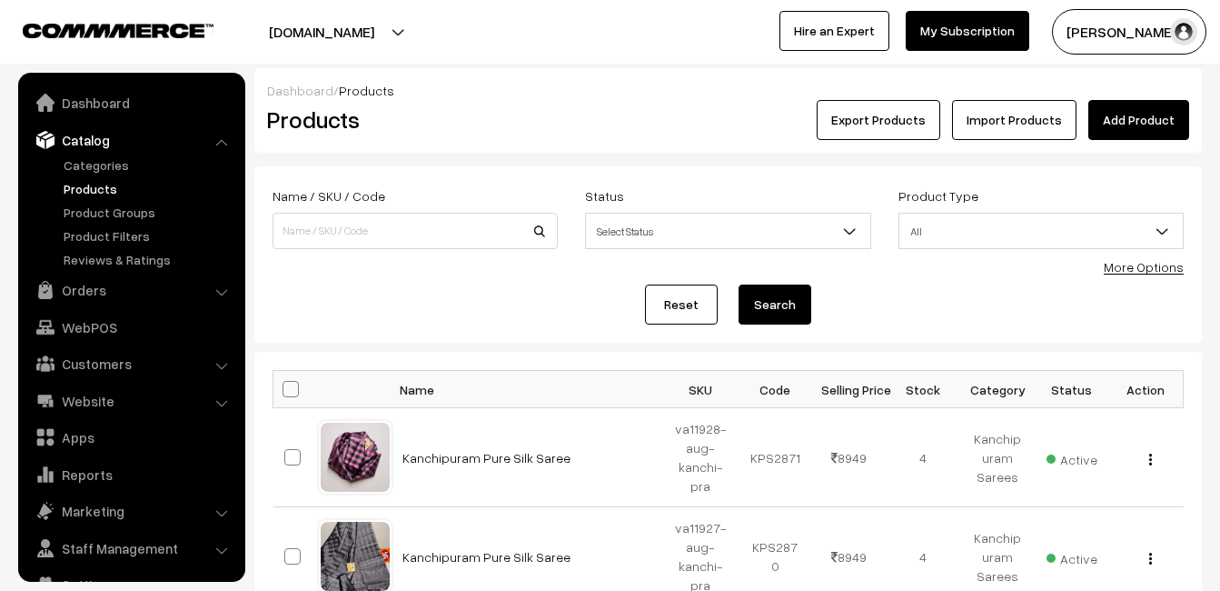
scroll to position [37, 0]
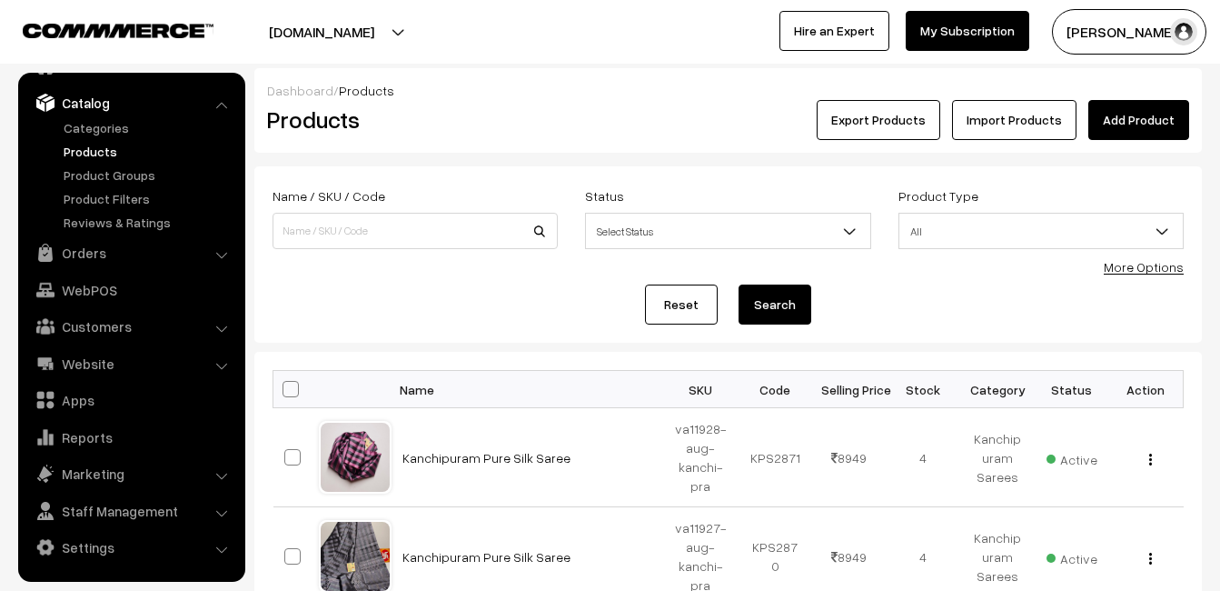
click at [1129, 114] on link "Add Product" at bounding box center [1138, 120] width 101 height 40
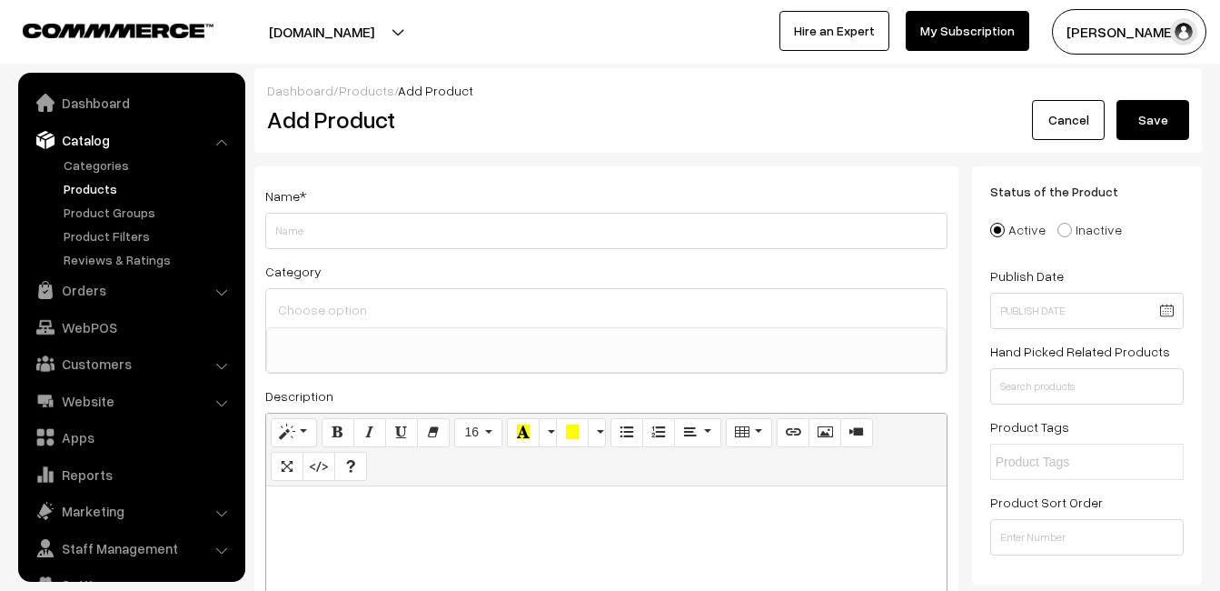
select select
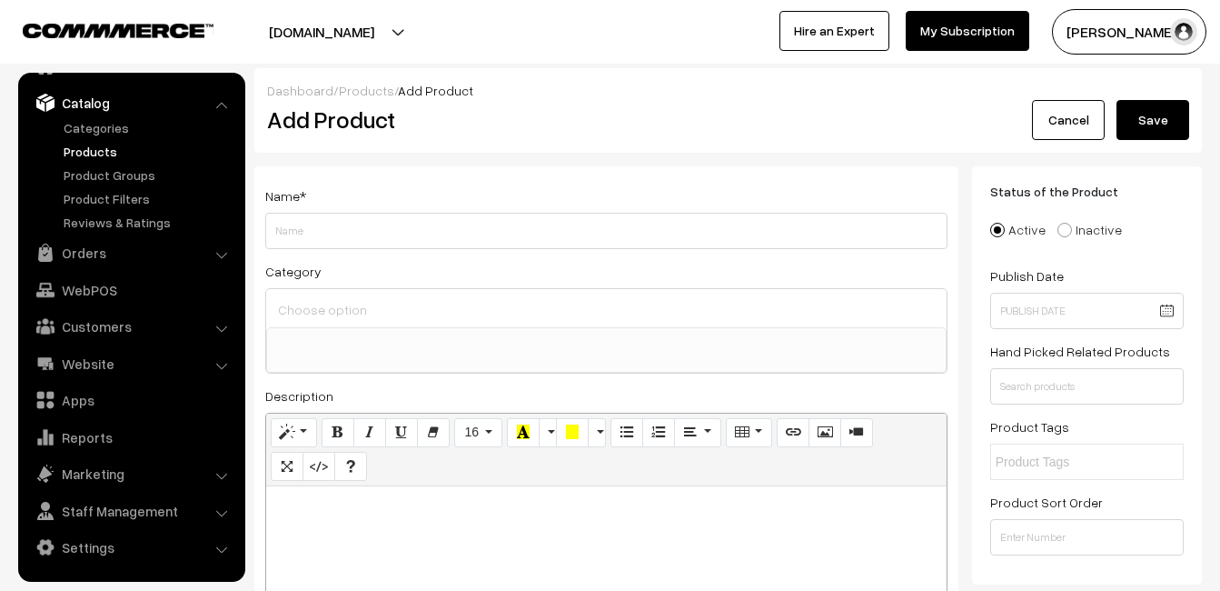
paste div
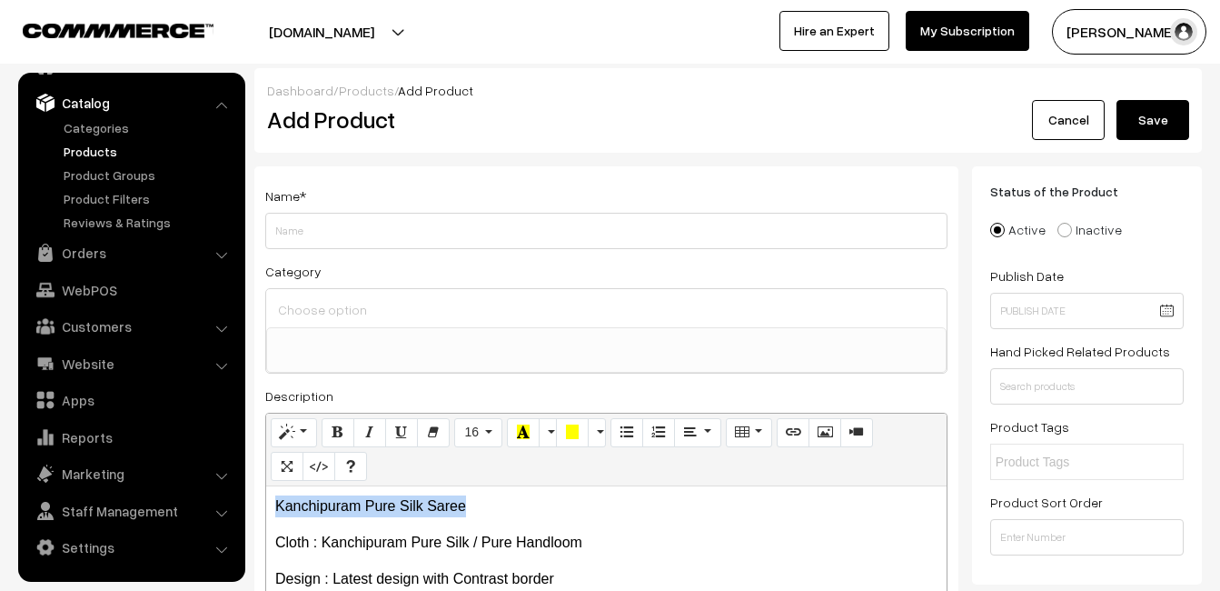
drag, startPoint x: 484, startPoint y: 502, endPoint x: 261, endPoint y: 511, distance: 223.7
click at [261, 511] on div "Name * Category Uppada Sarees Uppada Sarees > Uppada Plain Sarees Uppada Sarees…" at bounding box center [606, 459] width 704 height 586
copy p "Kanchipuram Pure Silk Saree"
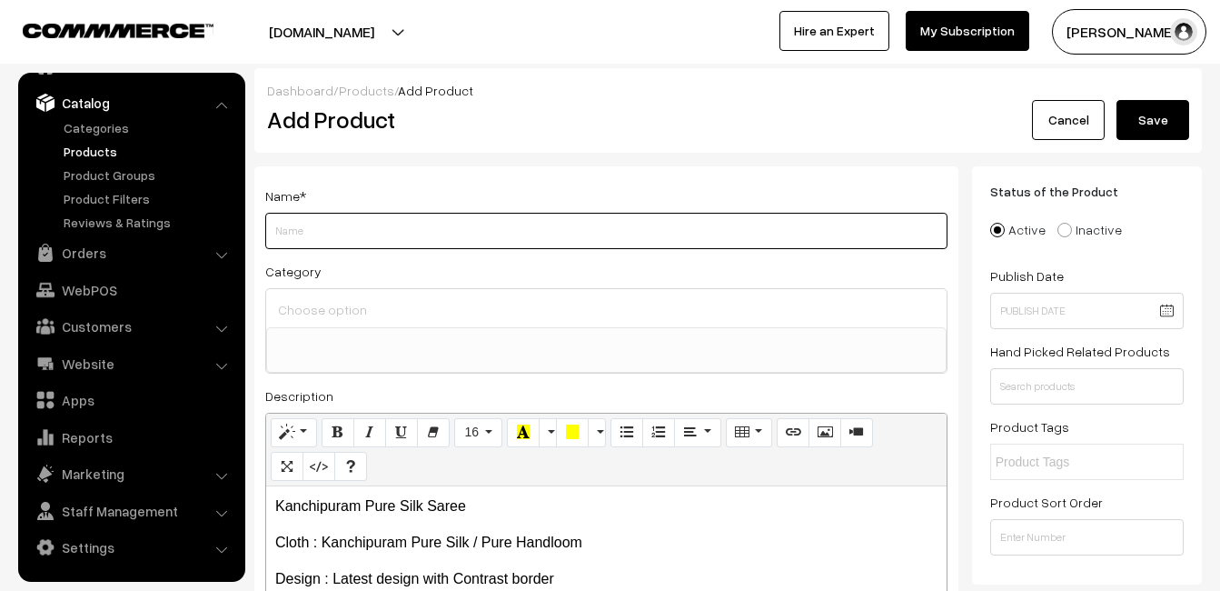
paste input "Kanchipuram Pure Silk Saree"
type input "Kanchipuram Pure Silk Saree"
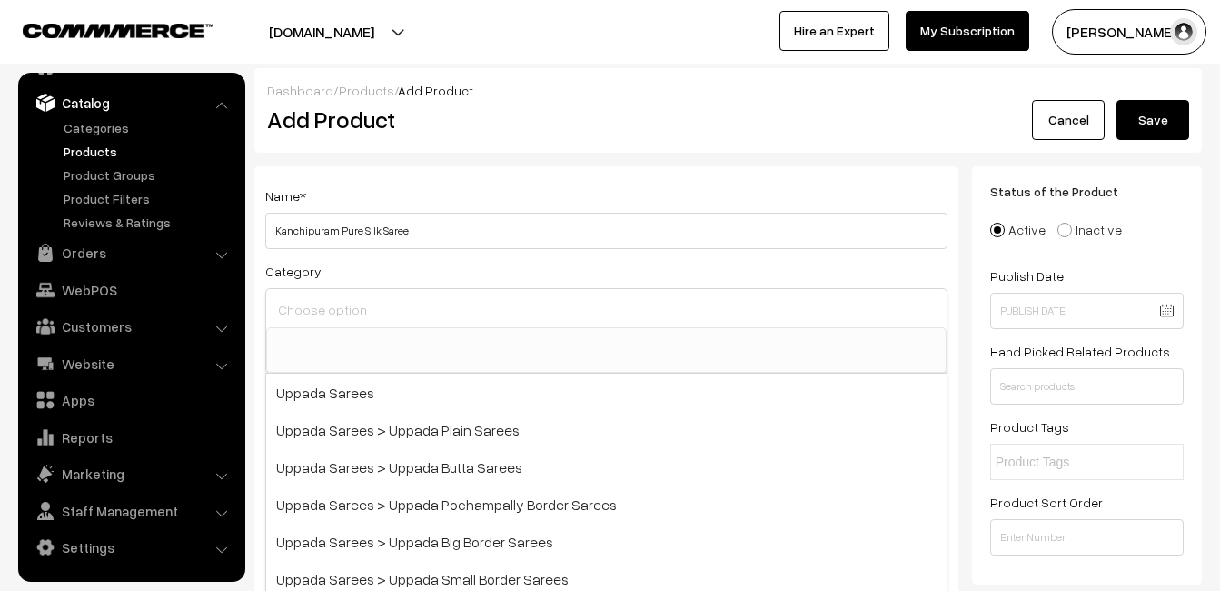
click at [347, 316] on input at bounding box center [606, 309] width 666 height 26
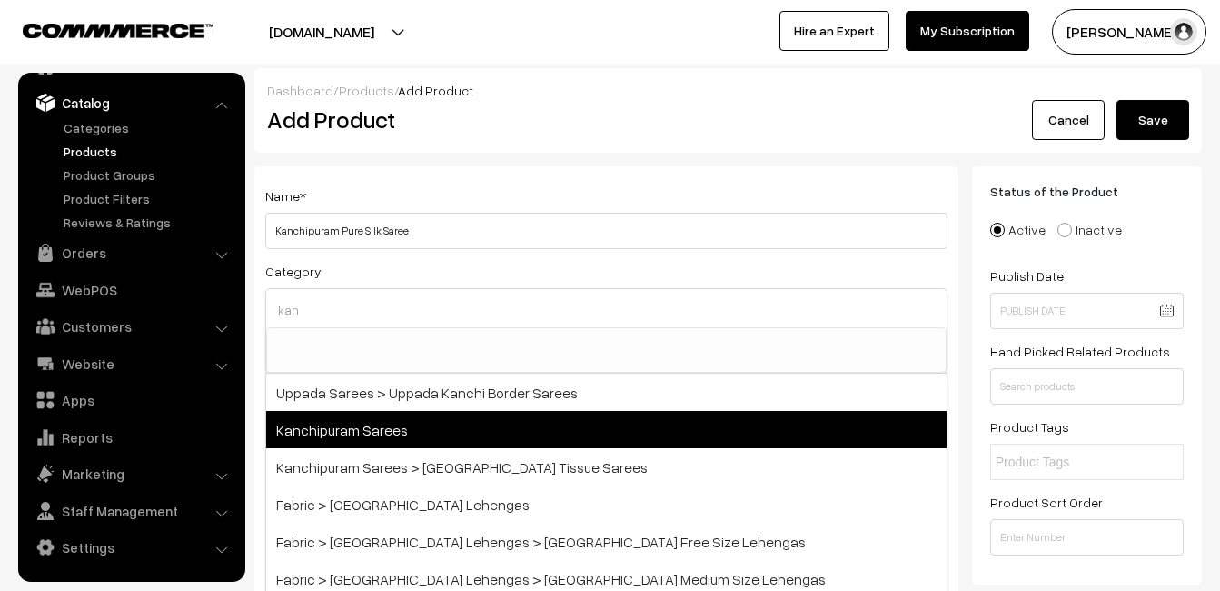
type input "kan"
click at [420, 422] on span "Kanchipuram Sarees" at bounding box center [606, 429] width 681 height 37
select select "3"
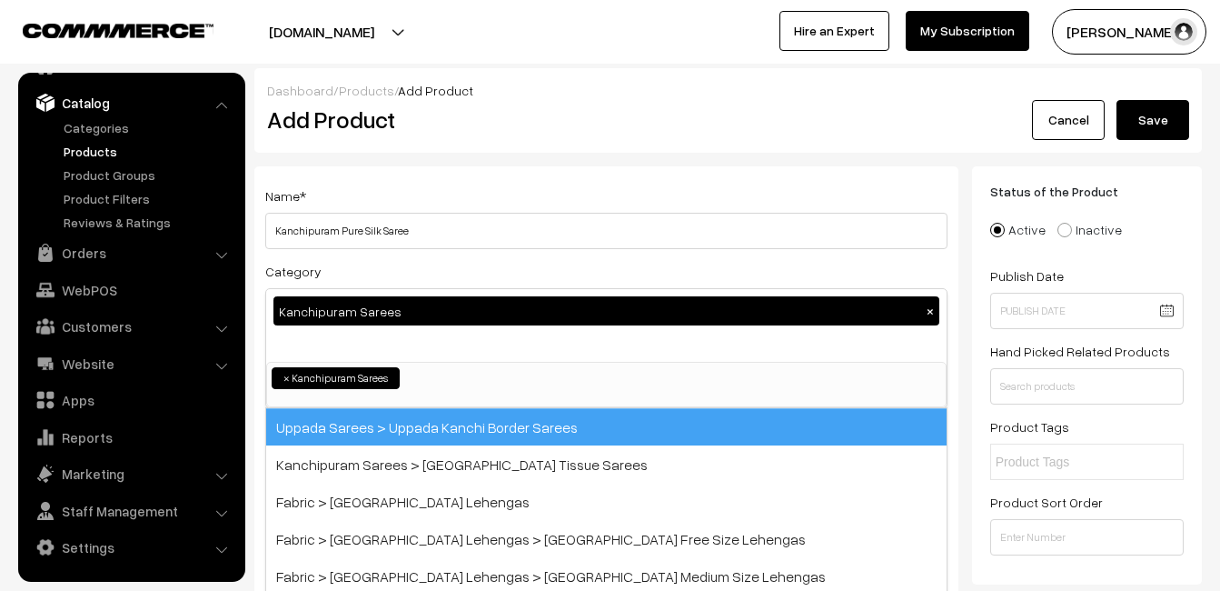
scroll to position [309, 0]
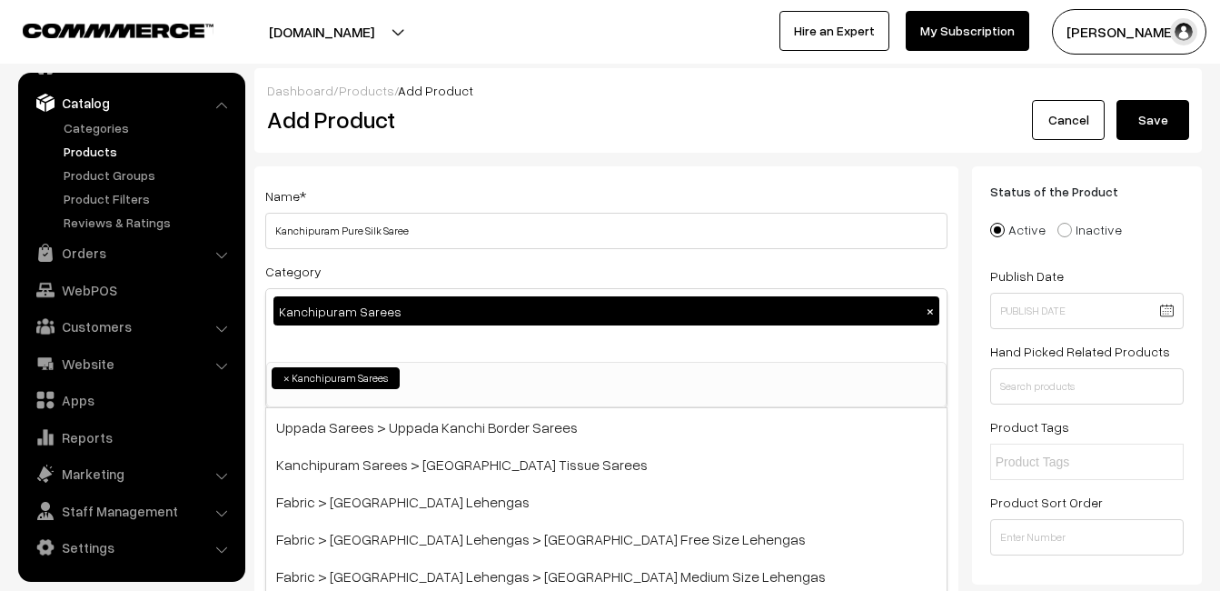
click at [454, 195] on div "Name * [GEOGRAPHIC_DATA] Pure Silk Saree" at bounding box center [606, 216] width 682 height 65
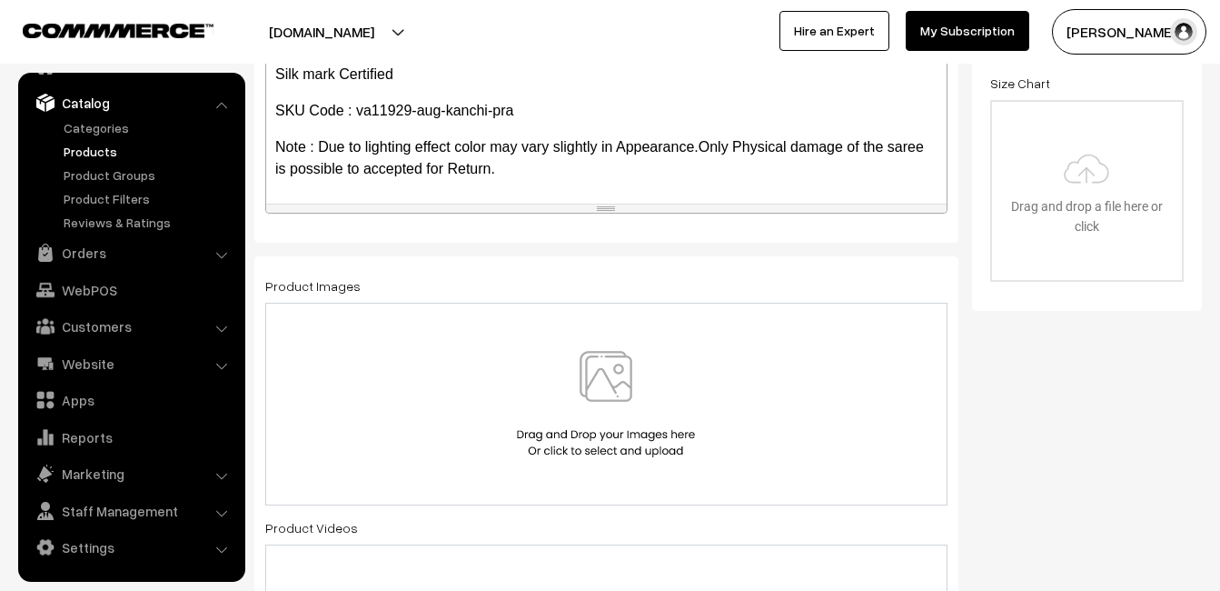
scroll to position [545, 0]
click at [601, 387] on img at bounding box center [605, 403] width 187 height 106
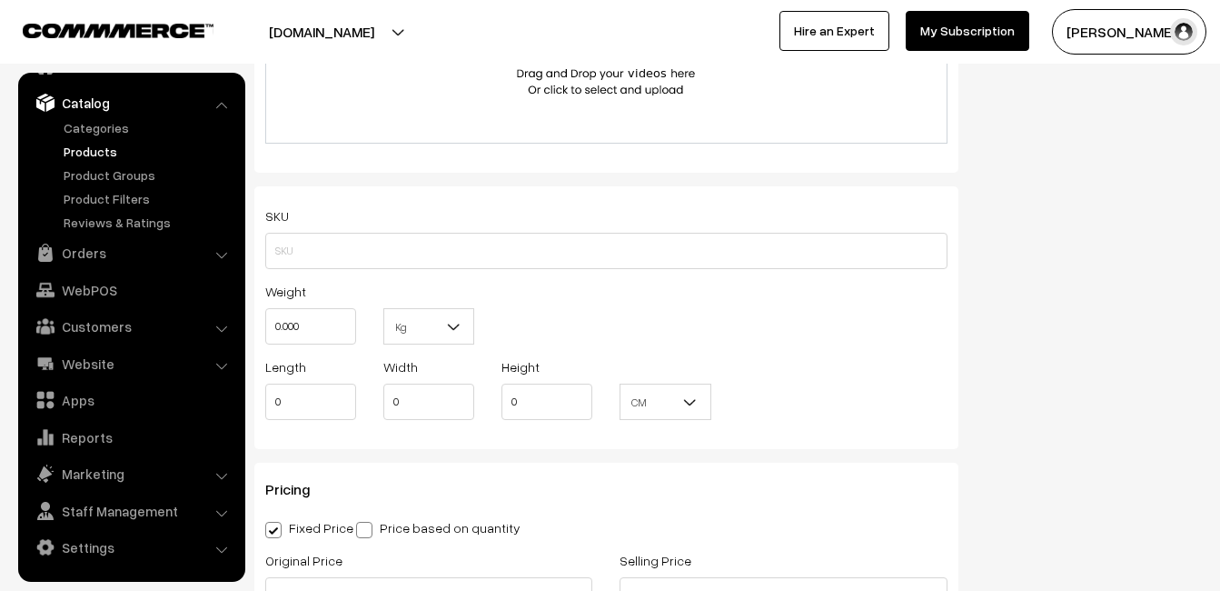
scroll to position [1181, 0]
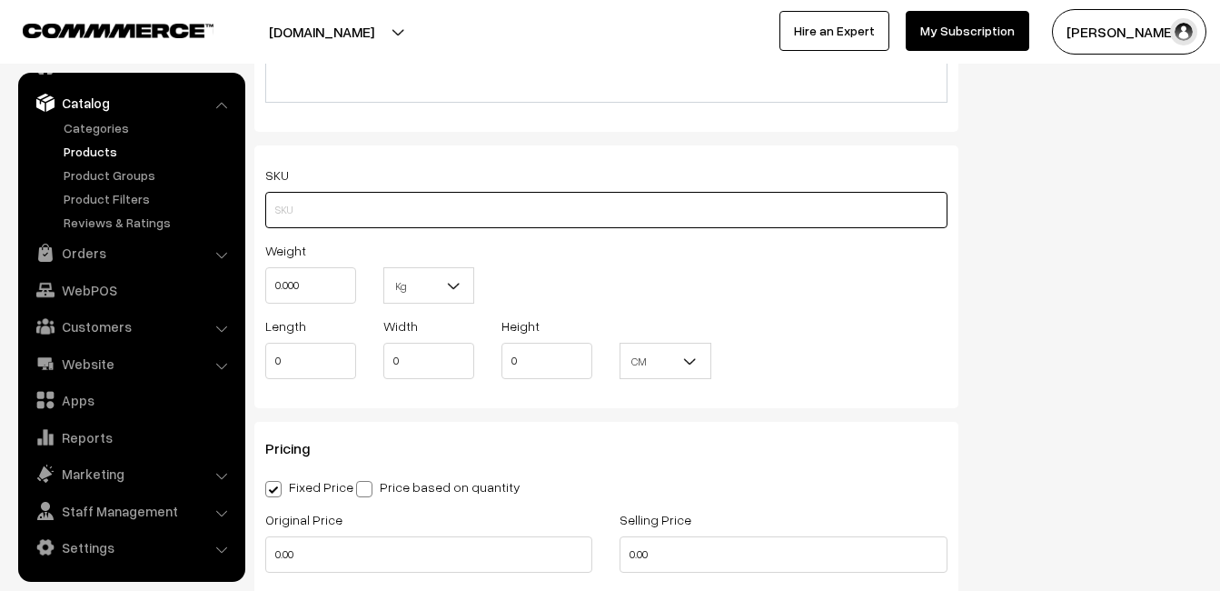
paste input "va11929-aug-kanchi-pra"
type input "va11929-aug-kanchi-pra"
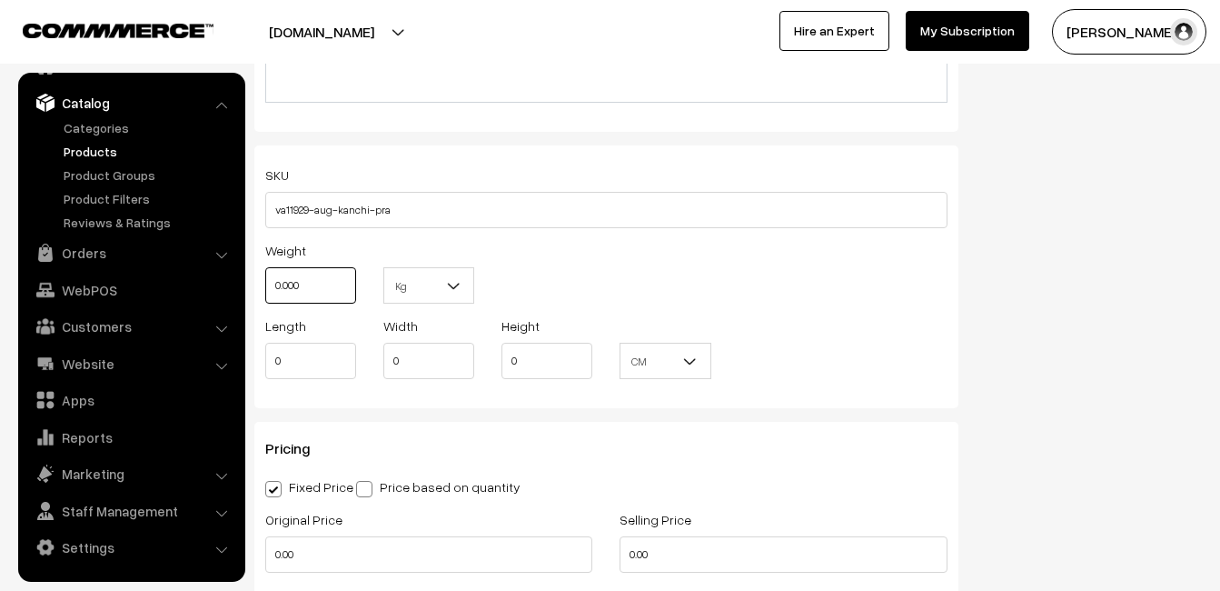
click at [320, 285] on input "0.000" at bounding box center [310, 285] width 91 height 36
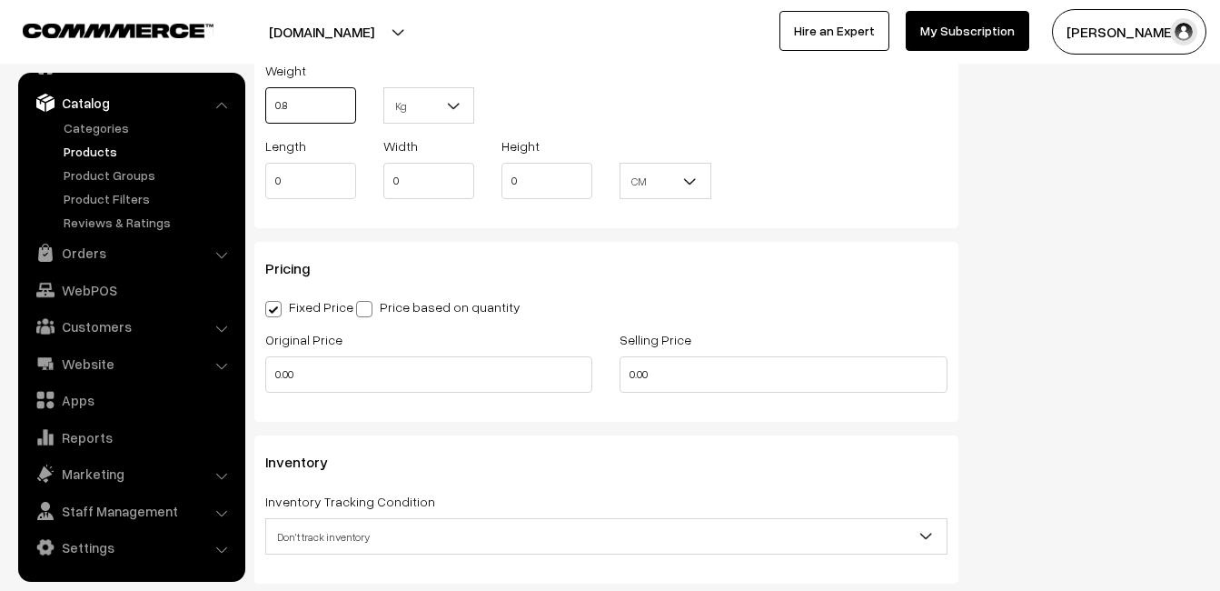
scroll to position [1363, 0]
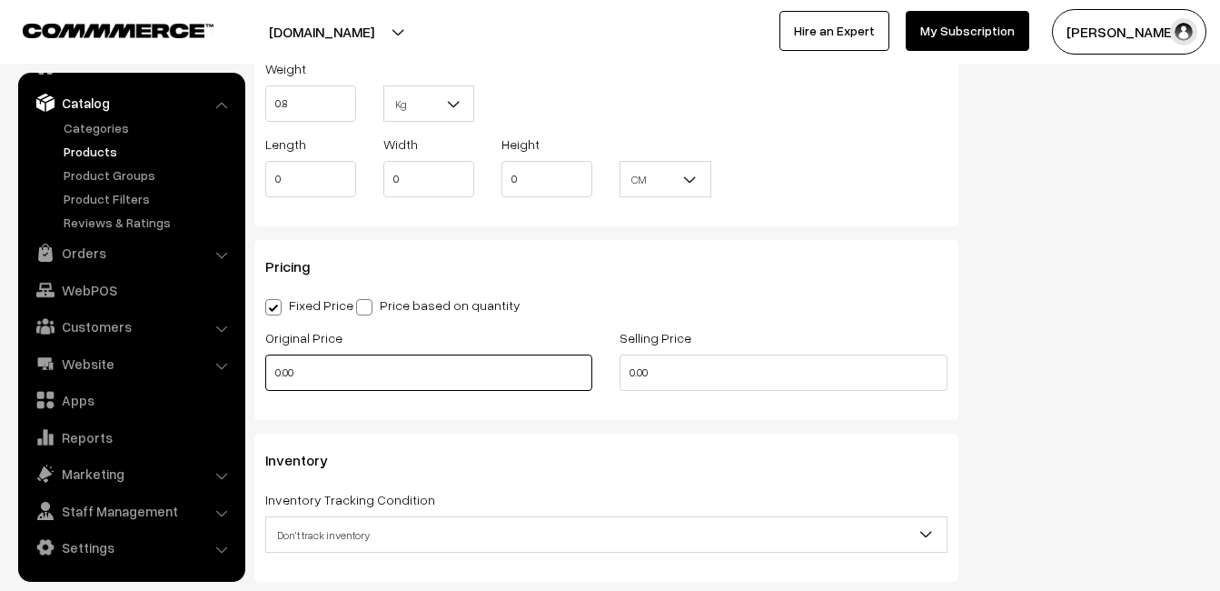
type input "0.80"
click at [304, 373] on input "0.00" at bounding box center [428, 372] width 327 height 36
type input "0"
type input "7450"
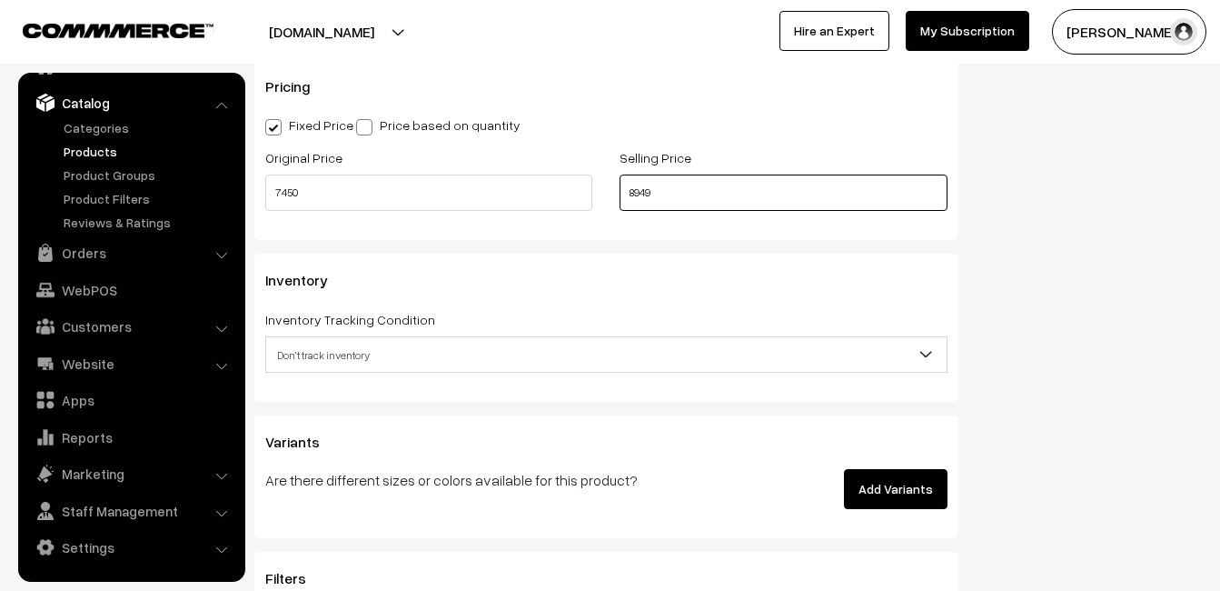
scroll to position [1545, 0]
type input "8949"
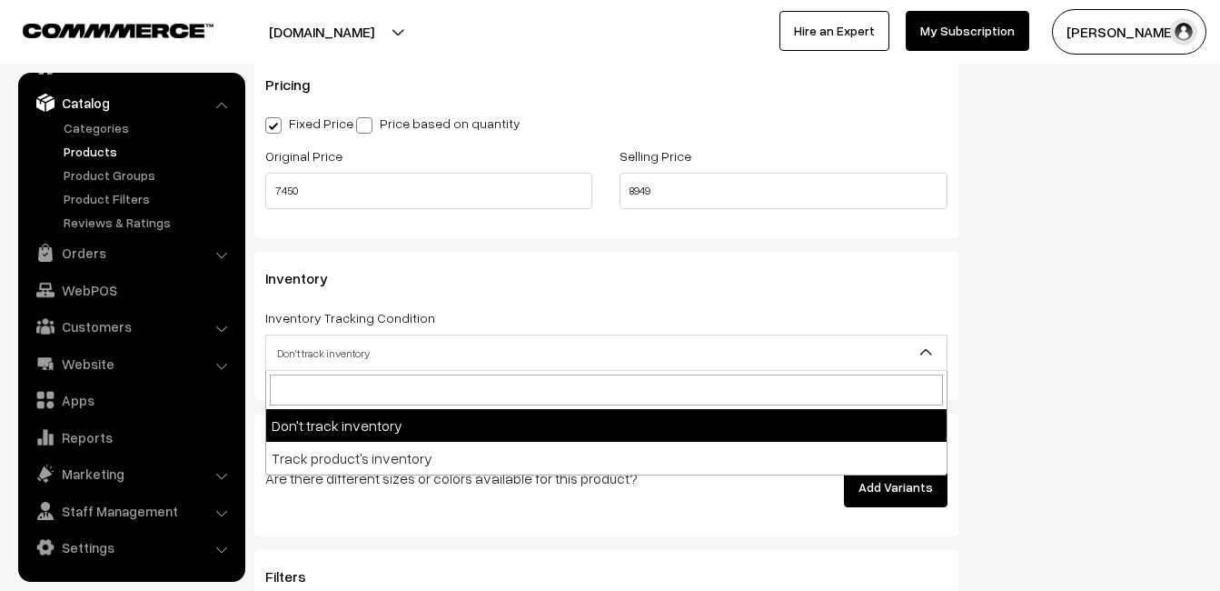
click at [344, 343] on span "Don't track inventory" at bounding box center [606, 353] width 681 height 32
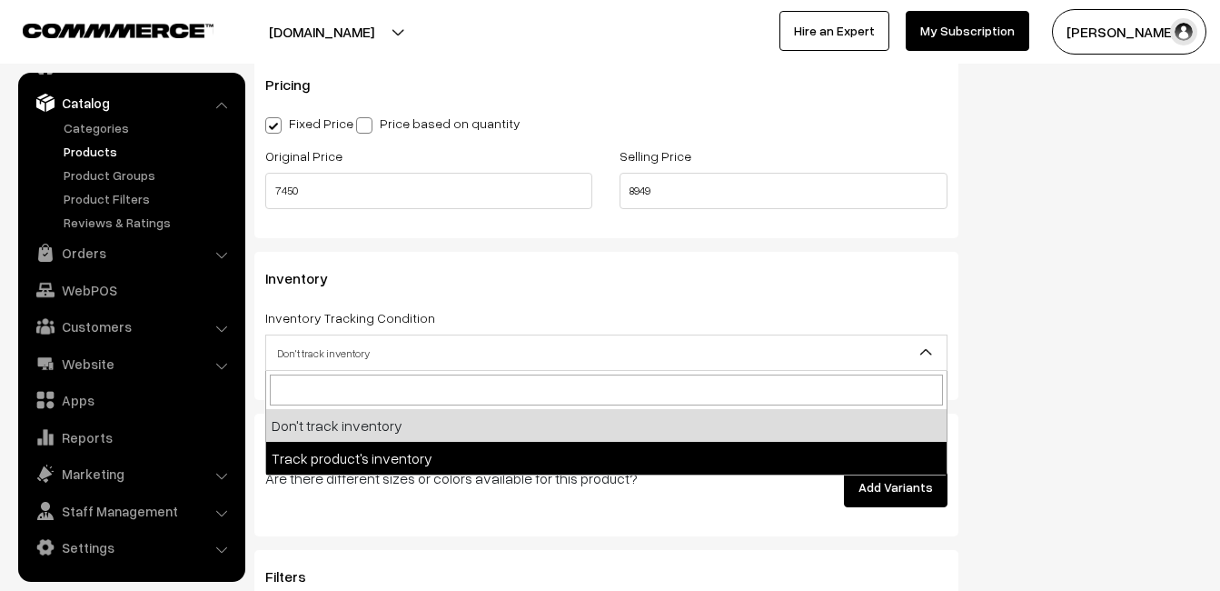
select select "2"
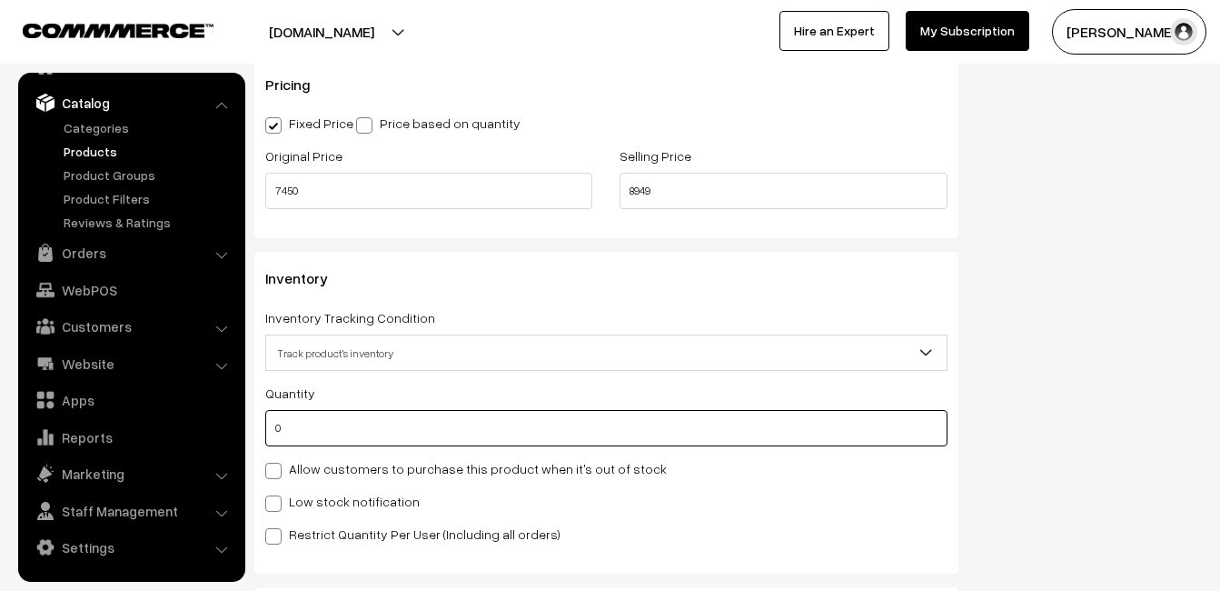
click at [343, 427] on input "0" at bounding box center [606, 428] width 682 height 36
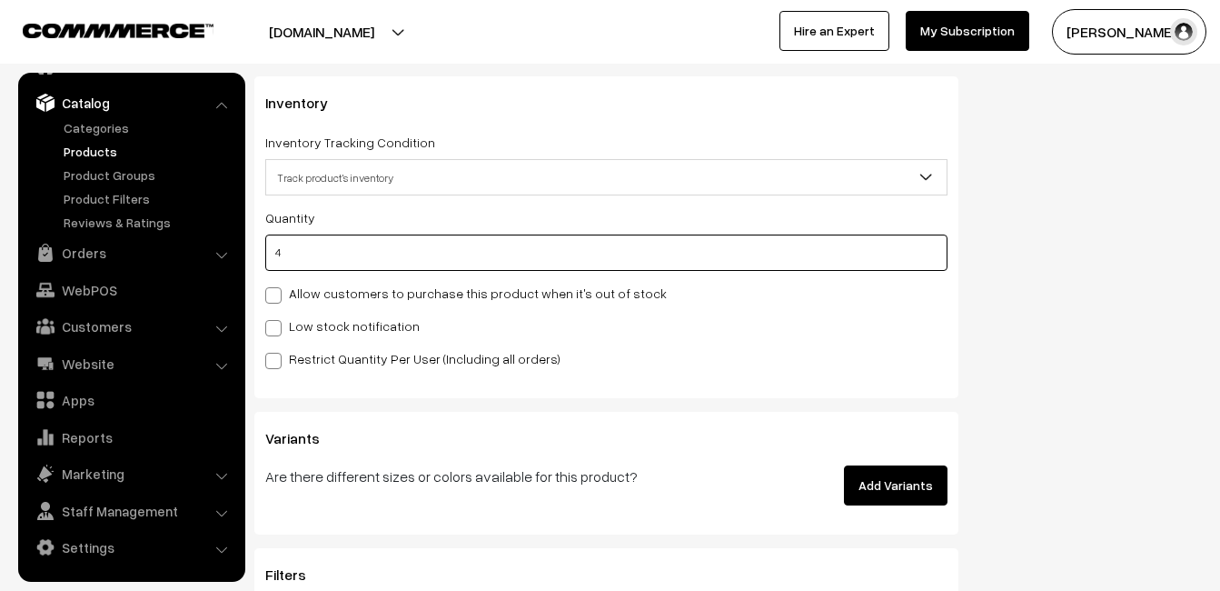
scroll to position [1726, 0]
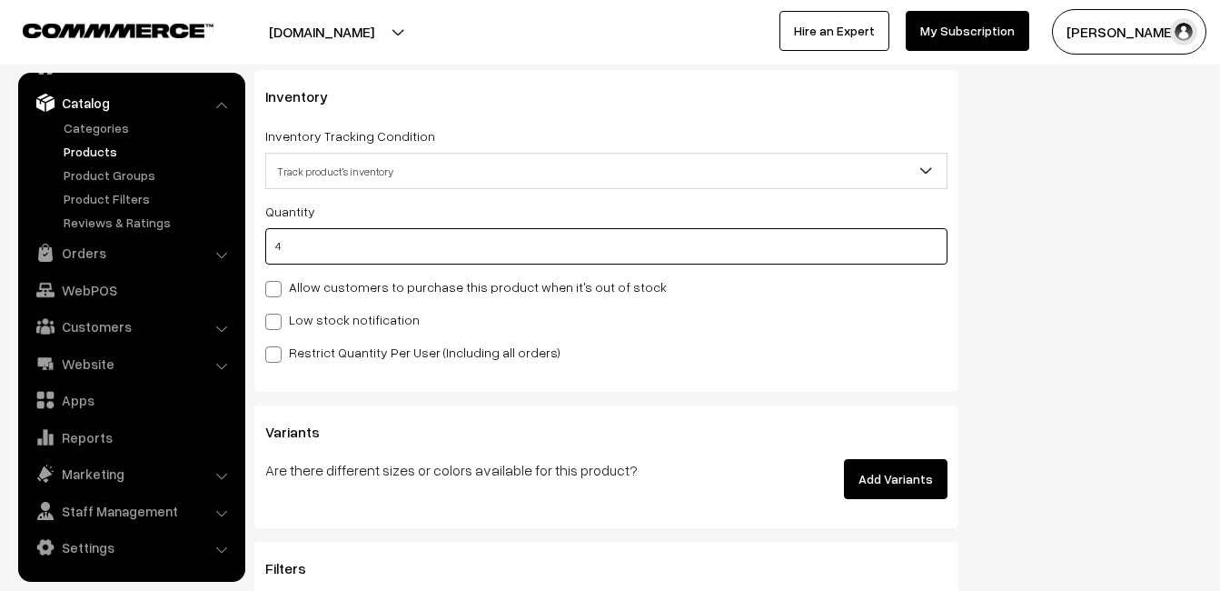
type input "4"
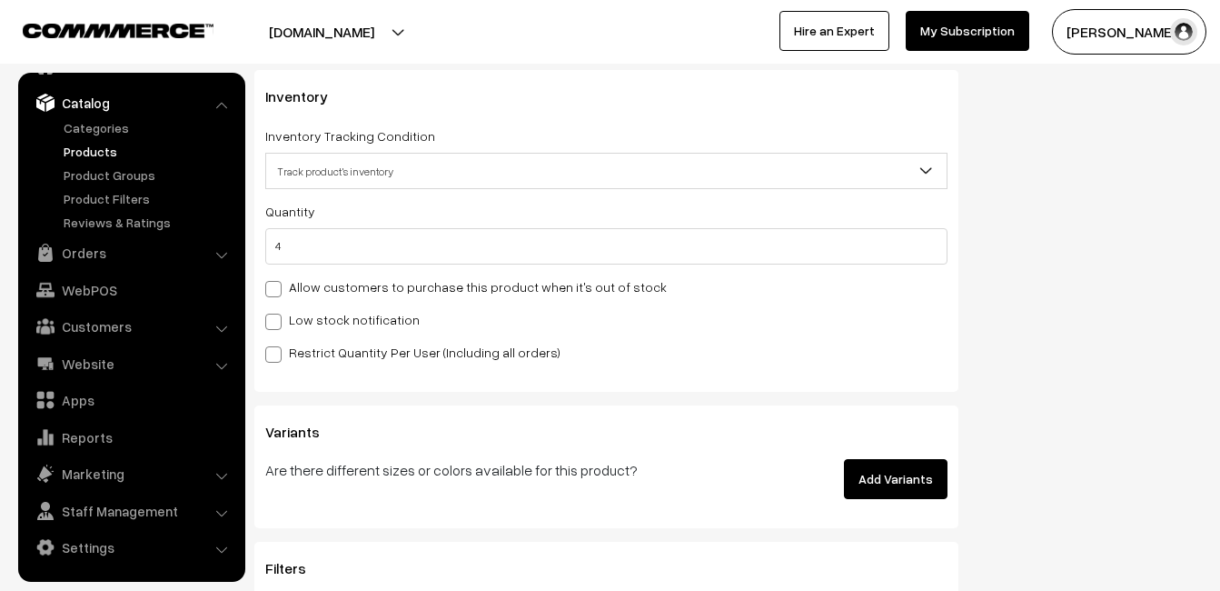
click at [296, 322] on label "Low stock notification" at bounding box center [342, 319] width 154 height 19
click at [277, 322] on input "Low stock notification" at bounding box center [271, 319] width 12 height 12
checkbox input "true"
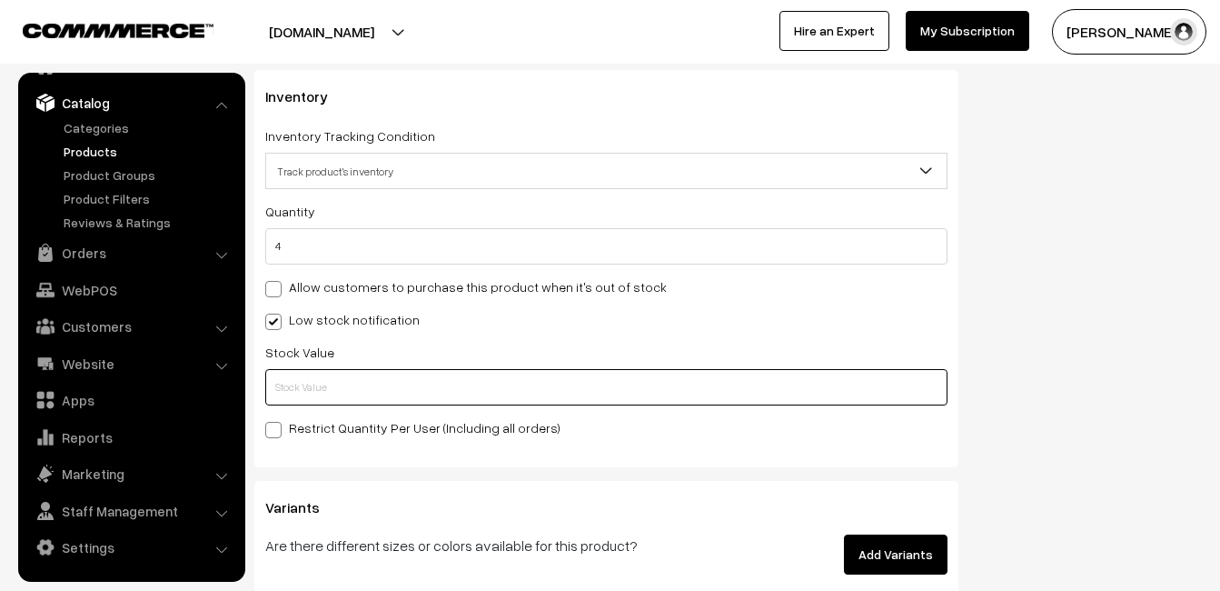
click at [297, 399] on input "text" at bounding box center [606, 387] width 682 height 36
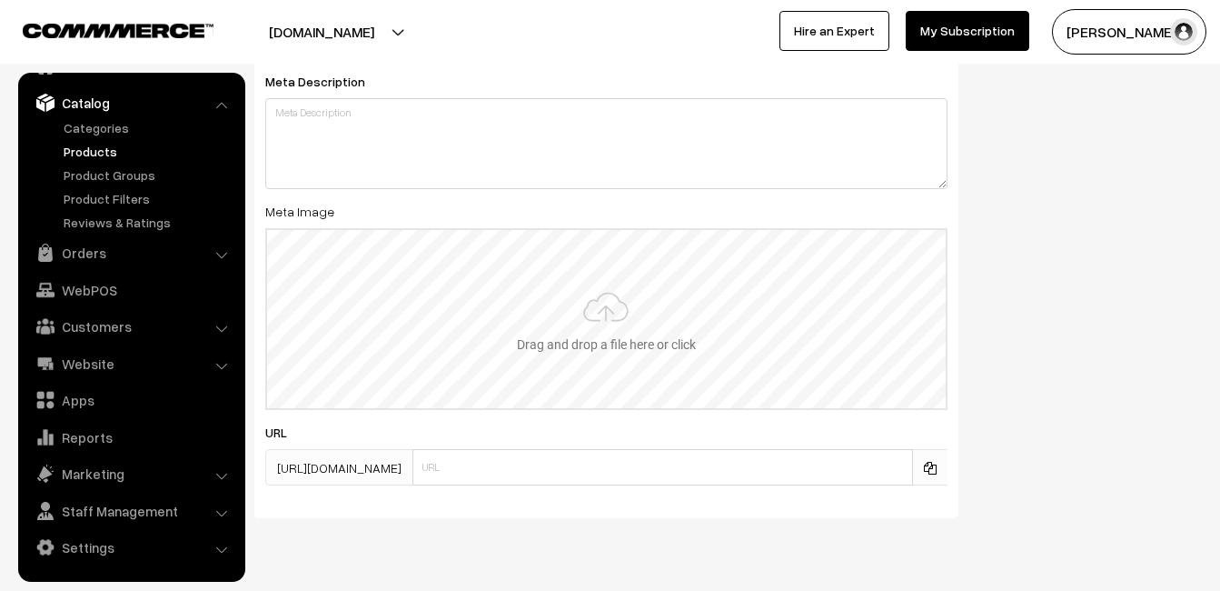
scroll to position [2697, 0]
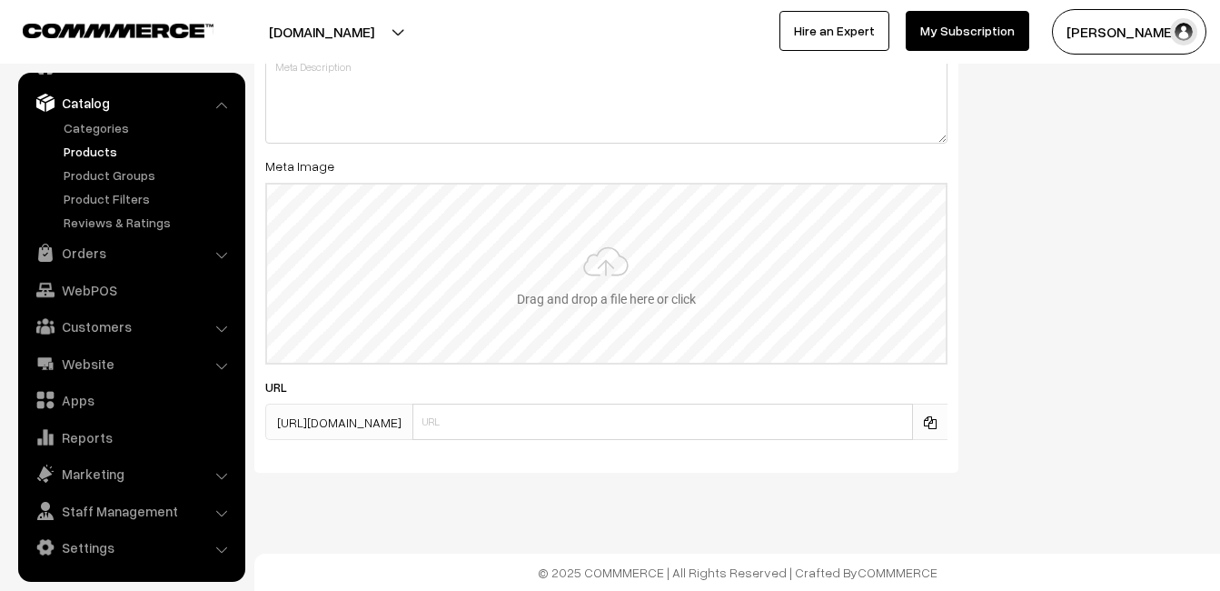
type input "2"
click at [612, 284] on input "file" at bounding box center [606, 273] width 679 height 178
type input "C:\fakepath\kanchipuram-saree-va11929-aug-1.jpeg"
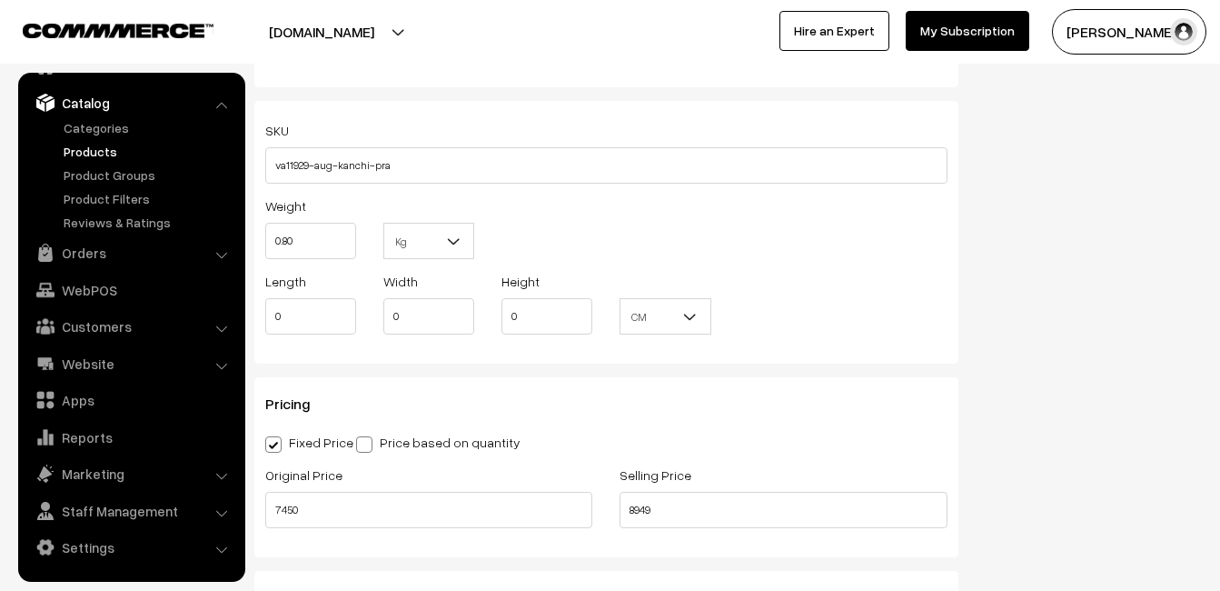
scroll to position [0, 0]
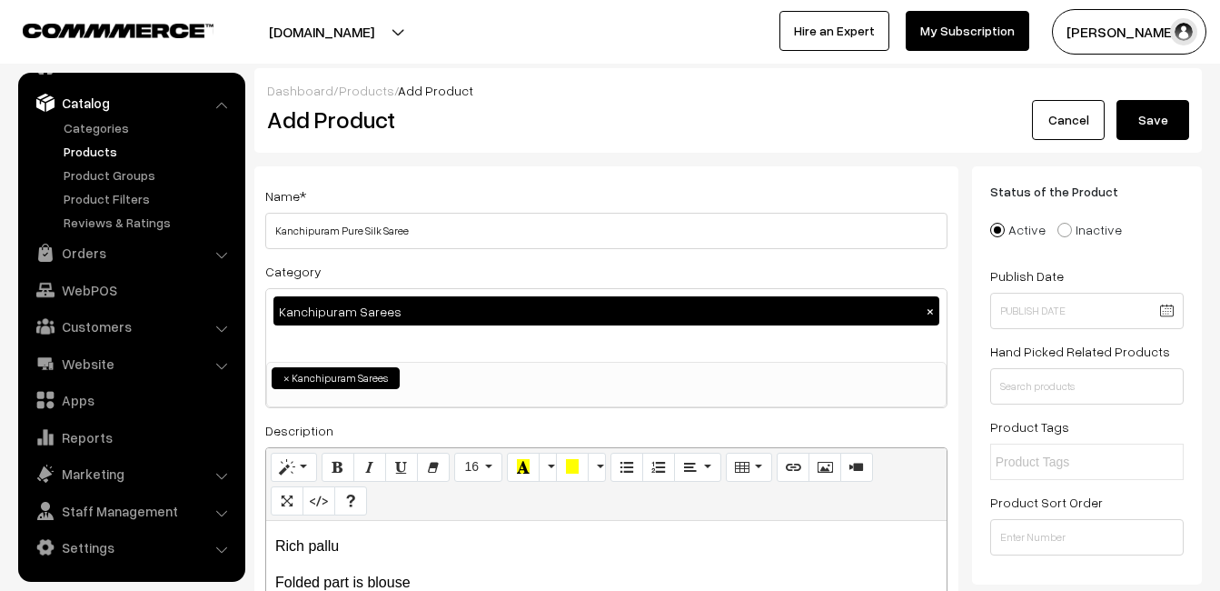
click at [1160, 114] on button "Save" at bounding box center [1153, 120] width 73 height 40
click at [514, 135] on div "Add Product" at bounding box center [609, 120] width 712 height 40
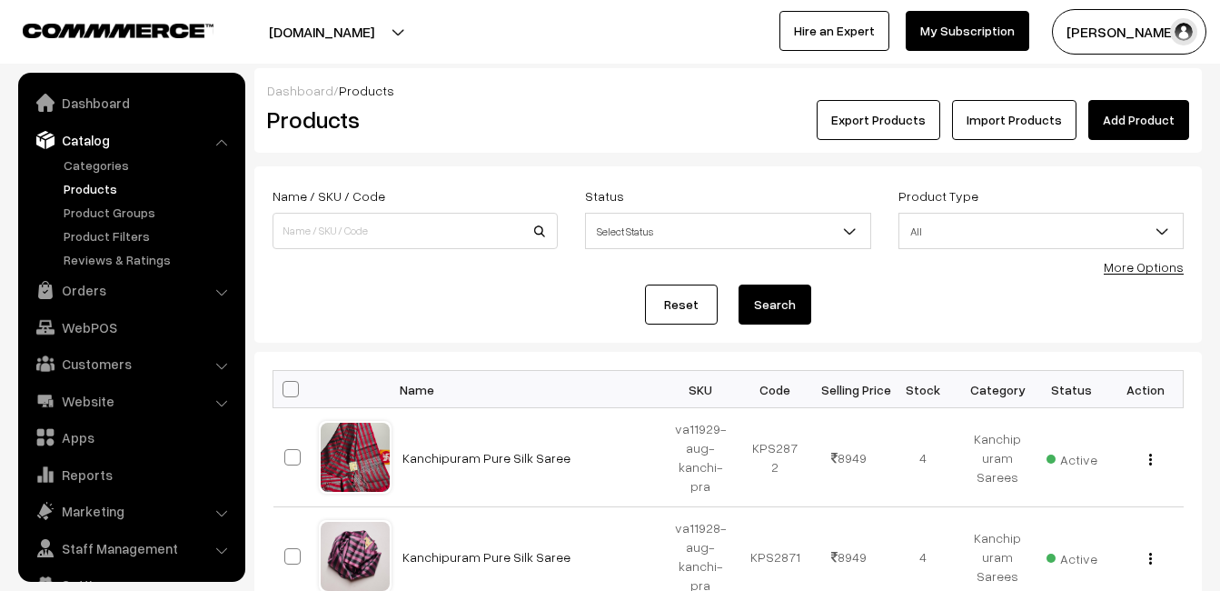
scroll to position [37, 0]
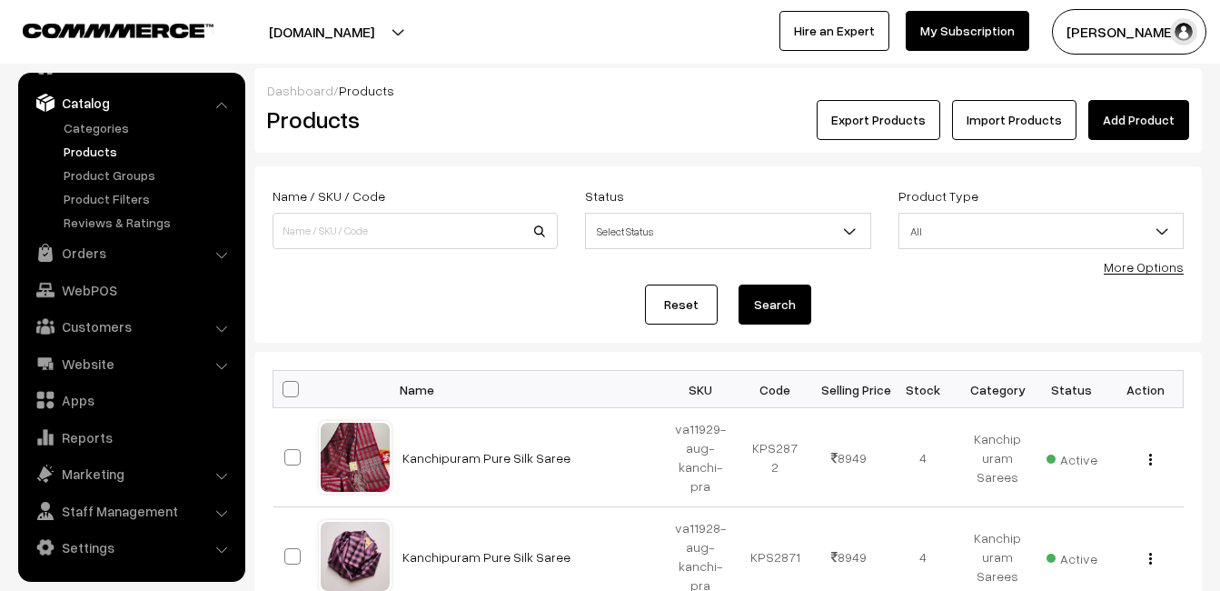
click at [1162, 115] on link "Add Product" at bounding box center [1138, 120] width 101 height 40
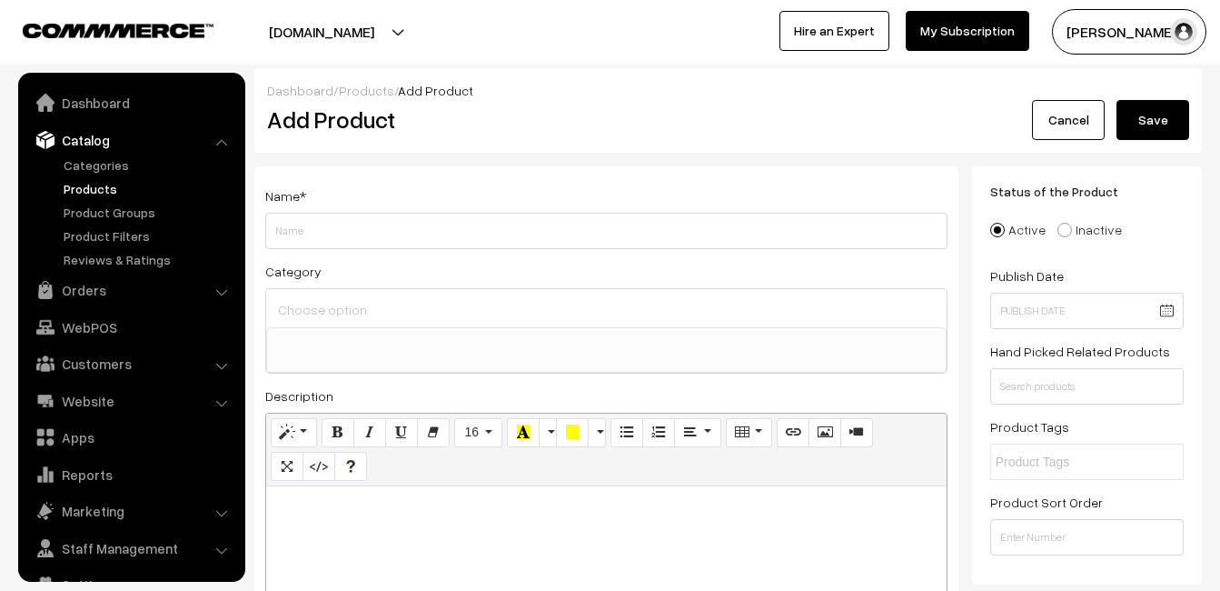
select select
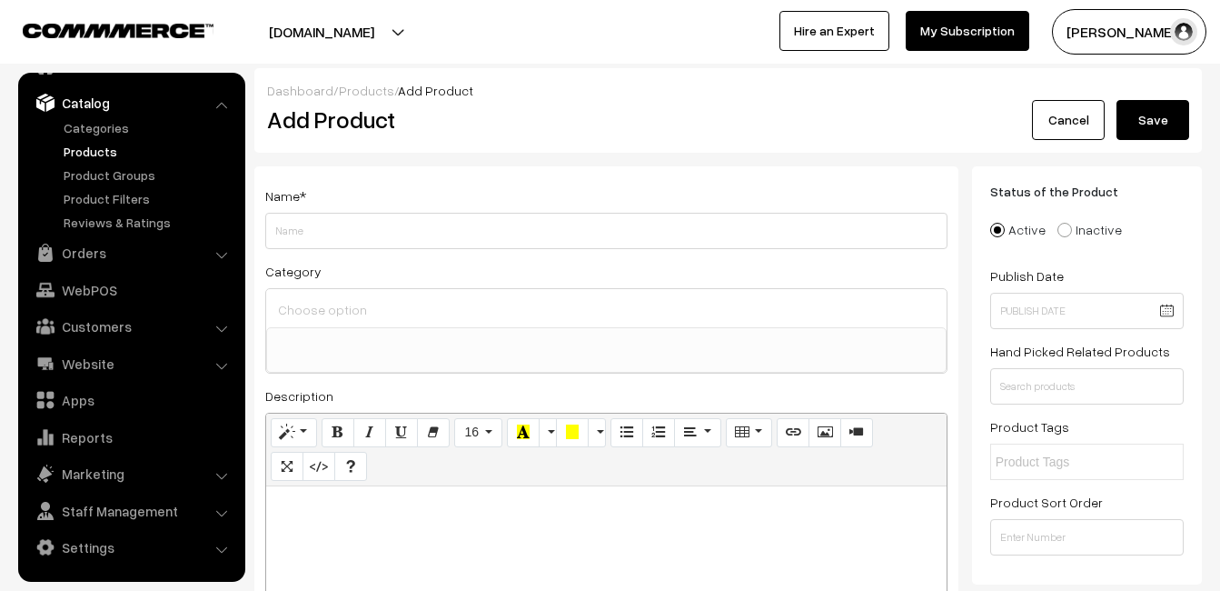
paste div
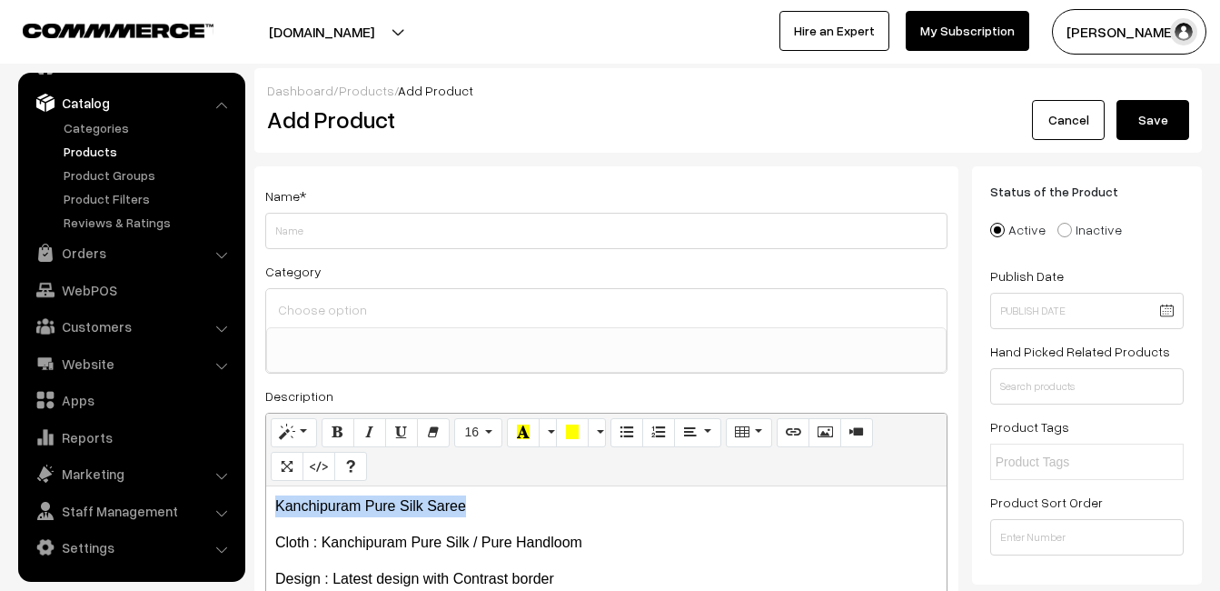
drag, startPoint x: 470, startPoint y: 495, endPoint x: 249, endPoint y: 509, distance: 221.2
copy p "Kanchipuram Pure Silk Saree"
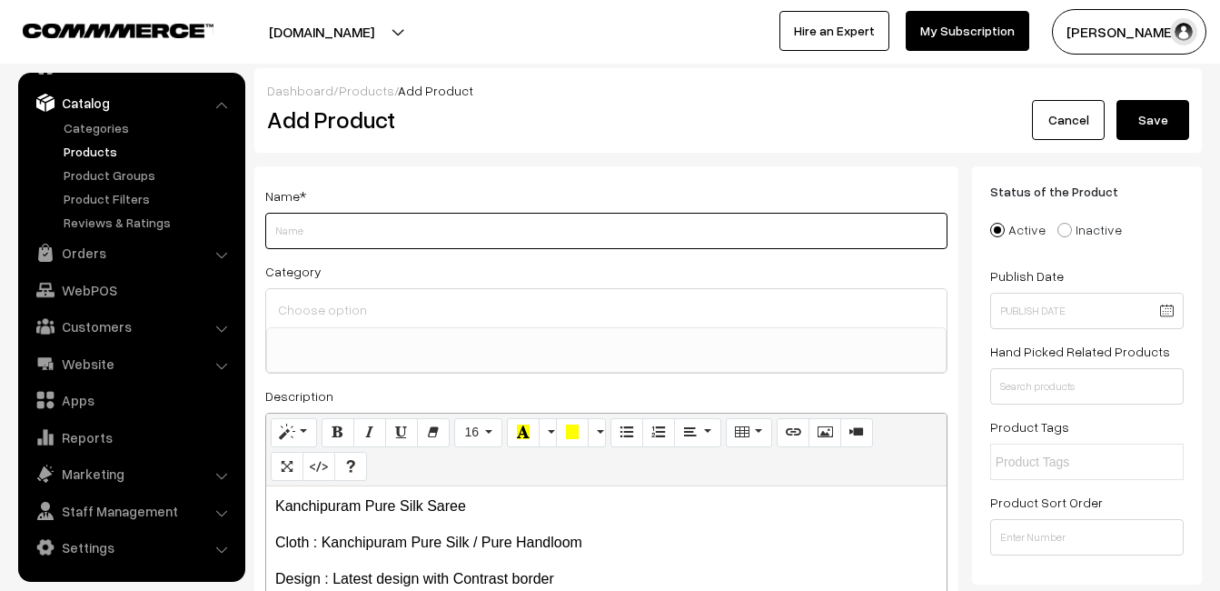
paste input "Kanchipuram Pure Silk Saree"
type input "Kanchipuram Pure Silk Saree"
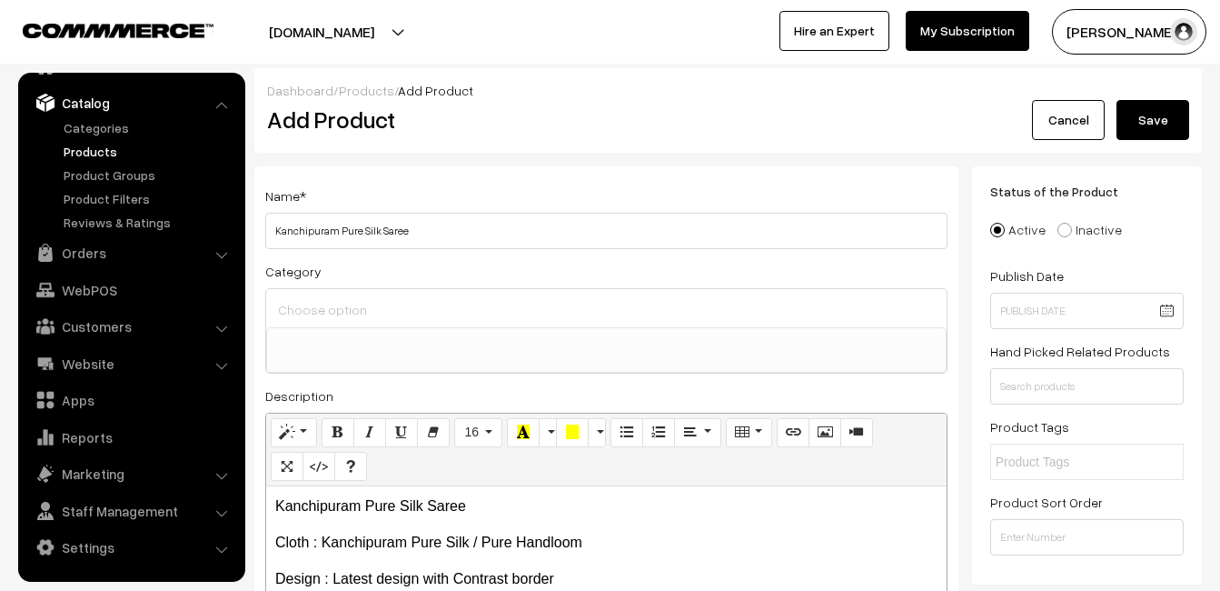
click at [365, 313] on input at bounding box center [606, 309] width 666 height 26
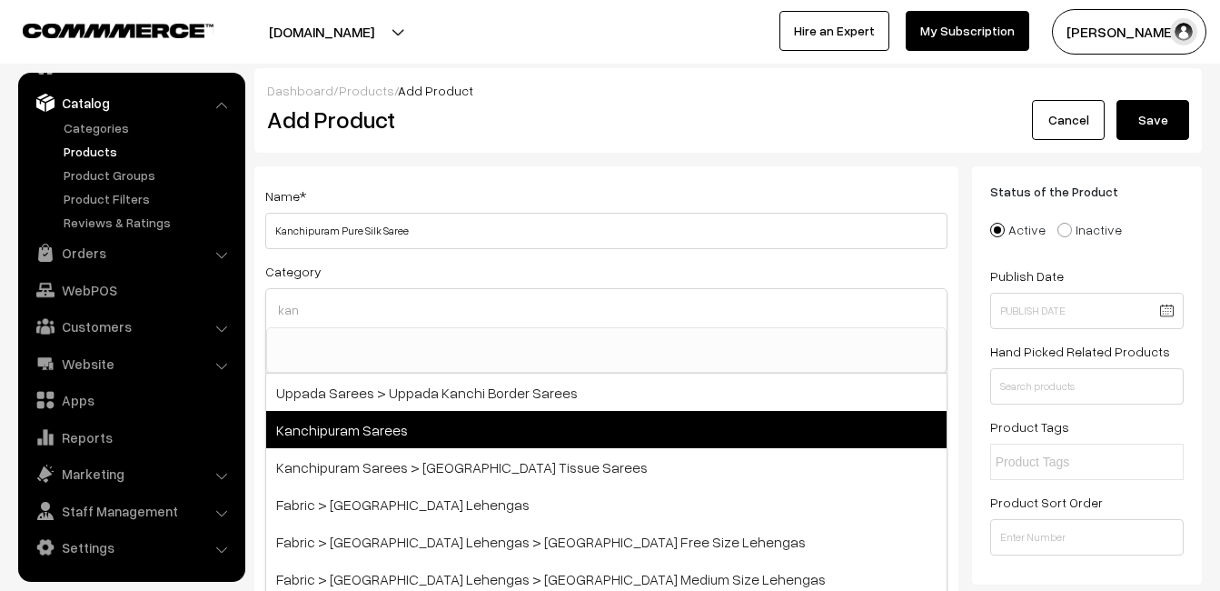
type input "kan"
click at [412, 416] on span "Kanchipuram Sarees" at bounding box center [606, 429] width 681 height 37
select select "3"
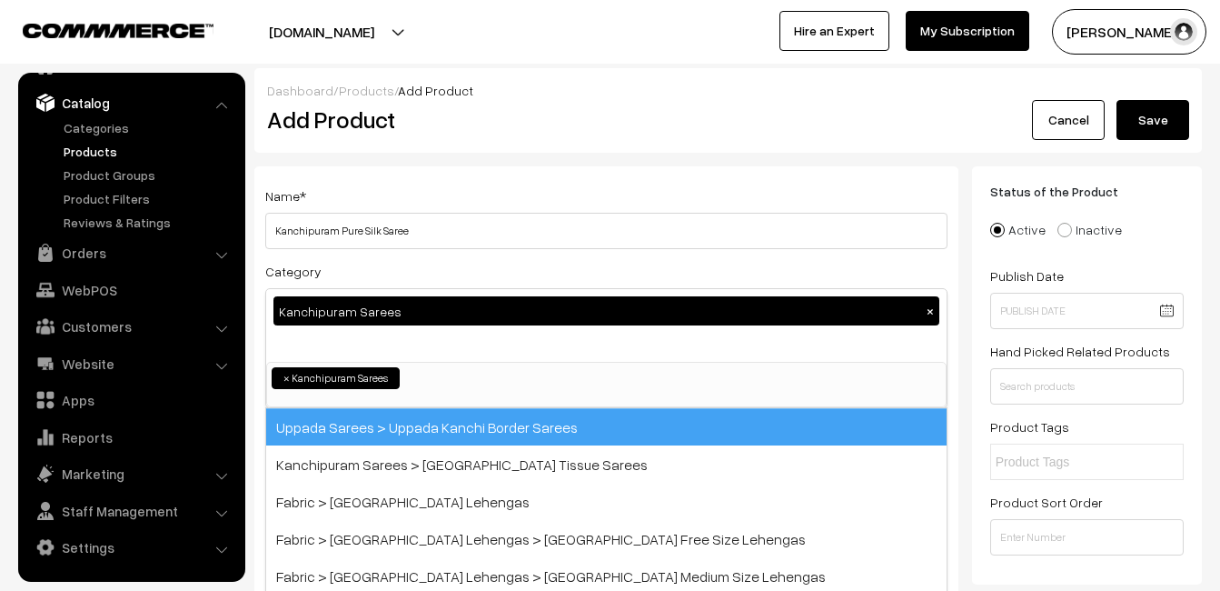
scroll to position [309, 0]
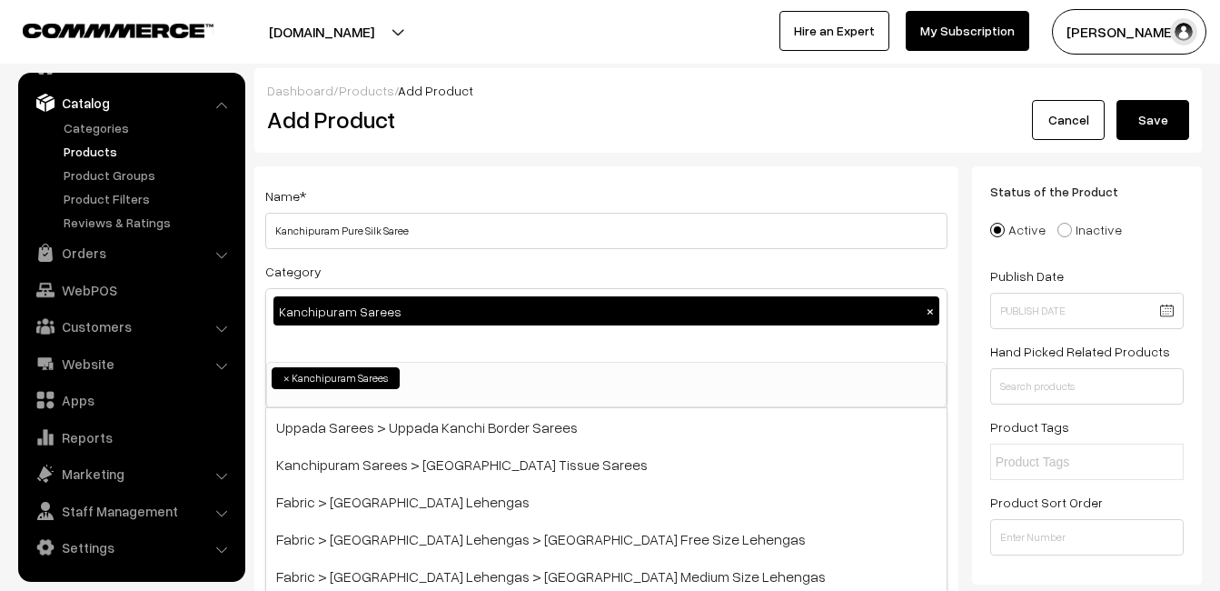
click at [455, 201] on div "Name * [GEOGRAPHIC_DATA] Pure Silk Saree" at bounding box center [606, 216] width 682 height 65
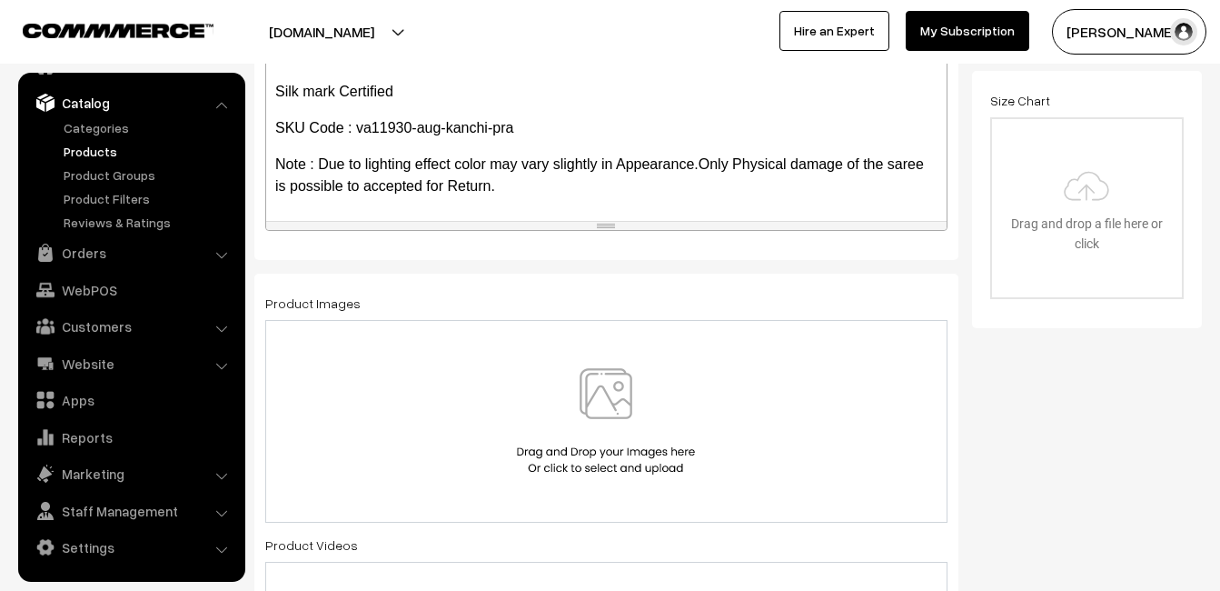
scroll to position [545, 0]
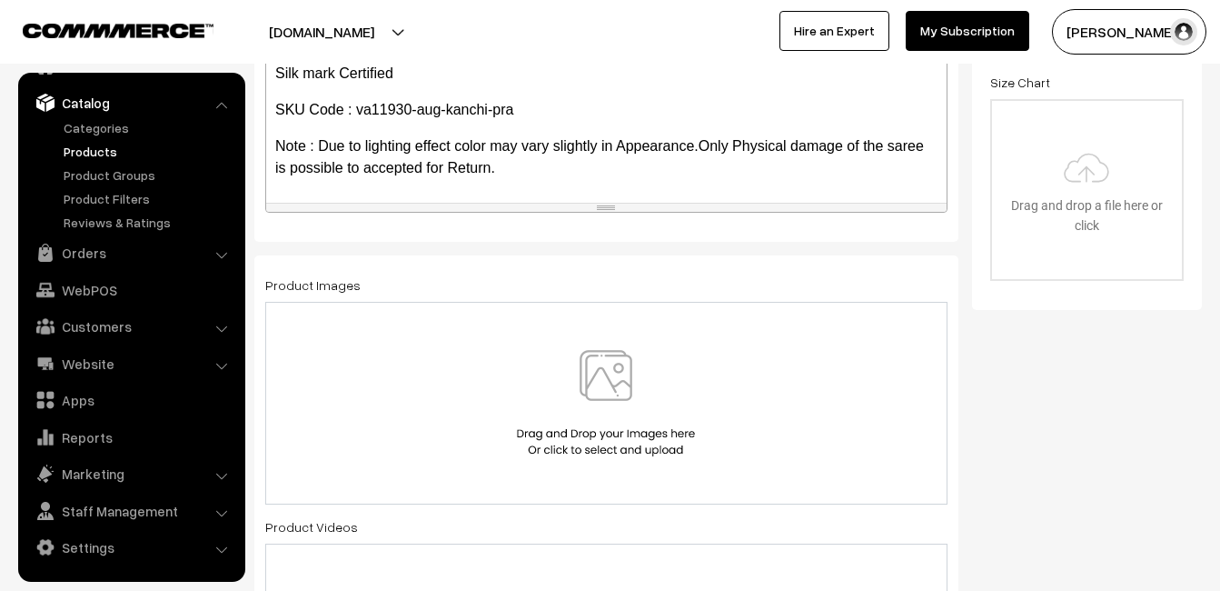
click at [601, 375] on img at bounding box center [605, 403] width 187 height 106
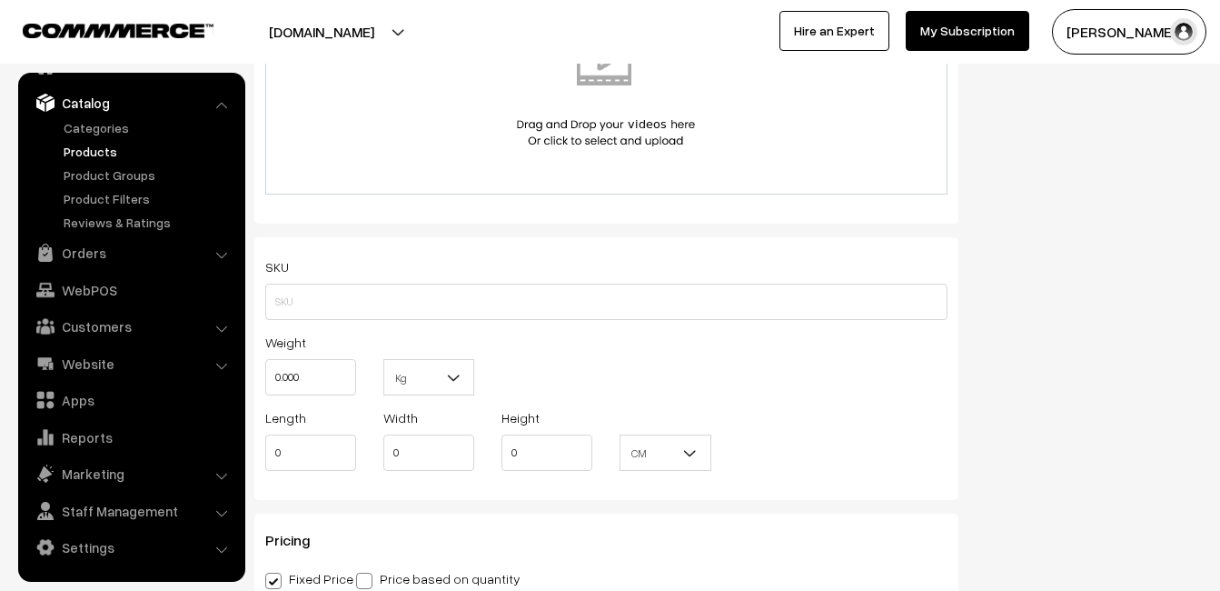
scroll to position [1090, 0]
paste input "va11930-aug-kanchi-pra"
type input "va11930-aug-kanchi-pra"
click at [318, 368] on input "0.000" at bounding box center [310, 376] width 91 height 36
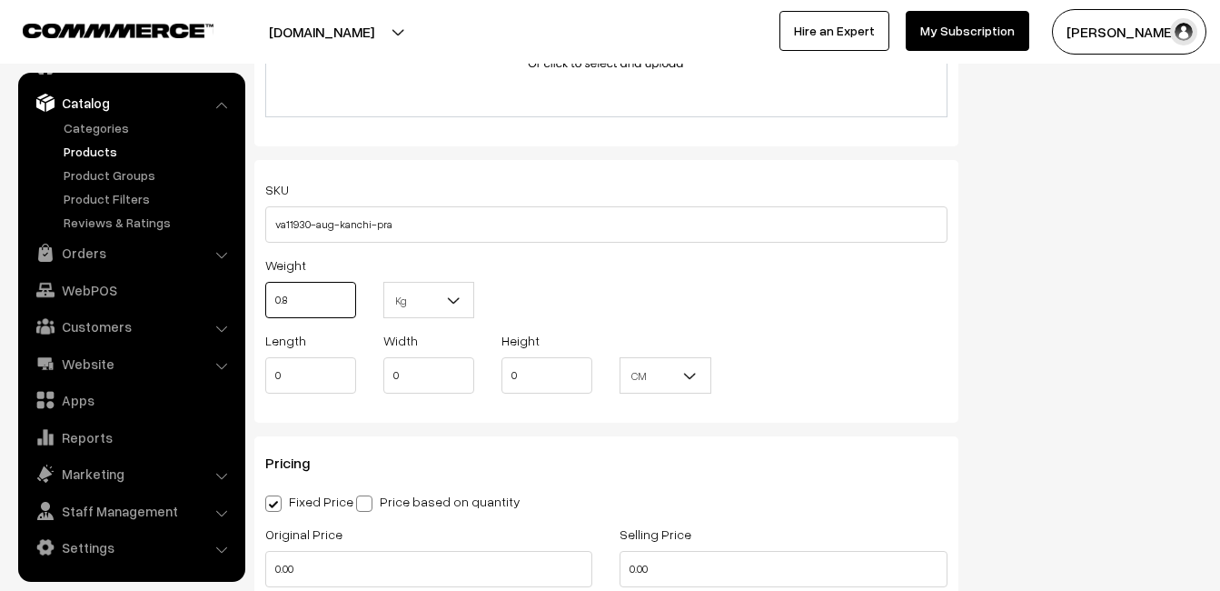
scroll to position [1363, 0]
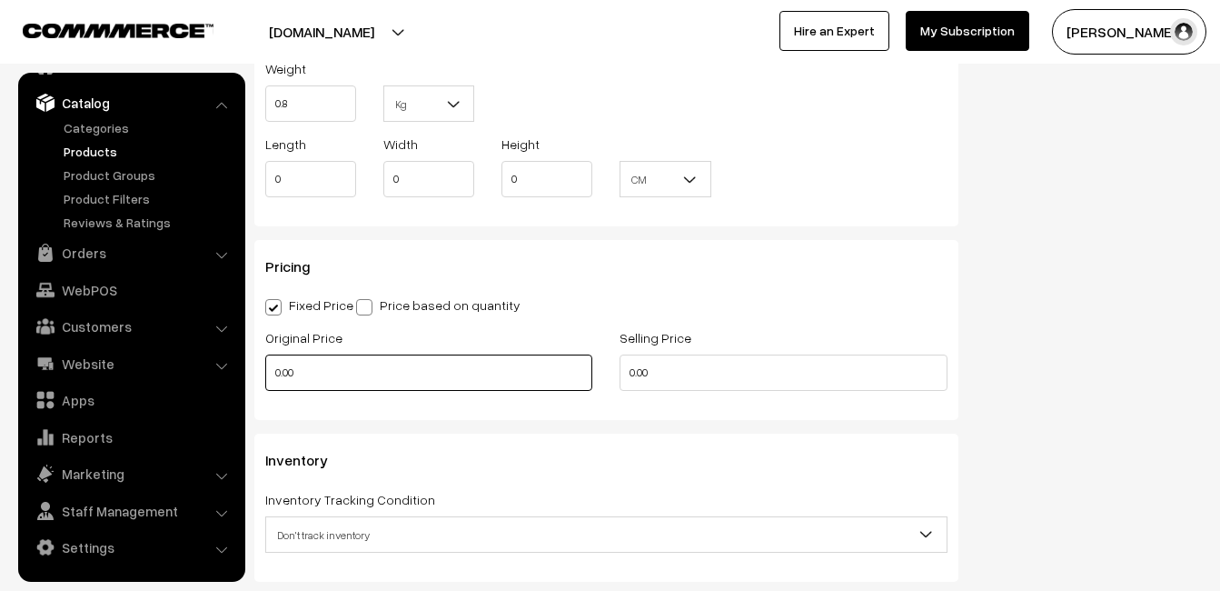
type input "0.80"
click at [322, 364] on input "0.00" at bounding box center [428, 372] width 327 height 36
click at [329, 381] on input "0" at bounding box center [428, 372] width 327 height 36
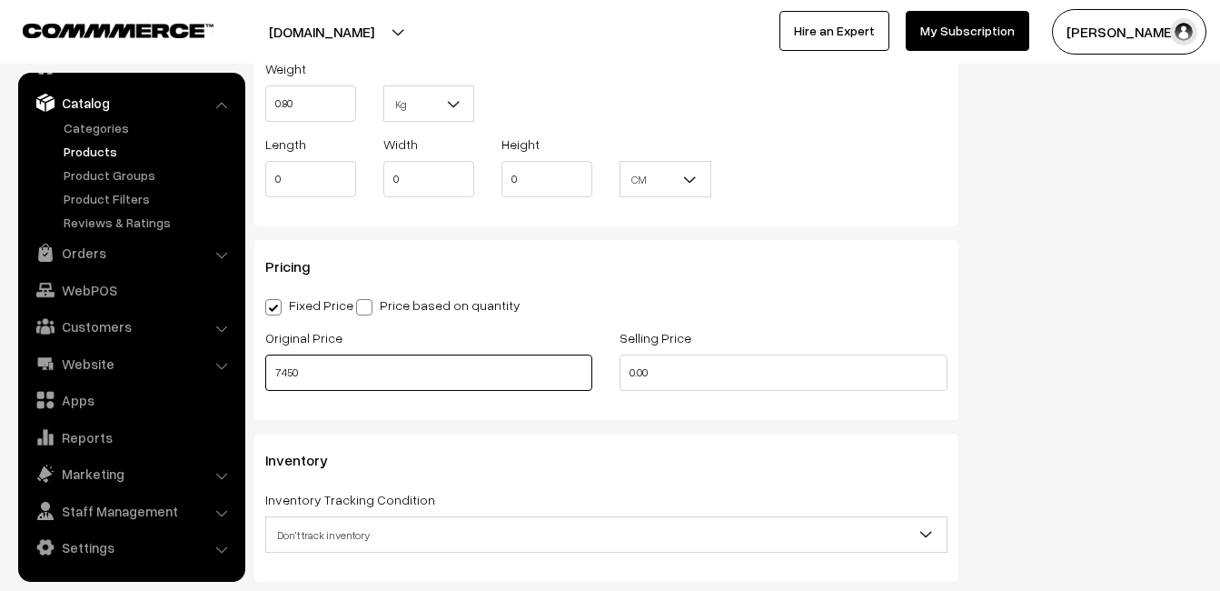
type input "7450"
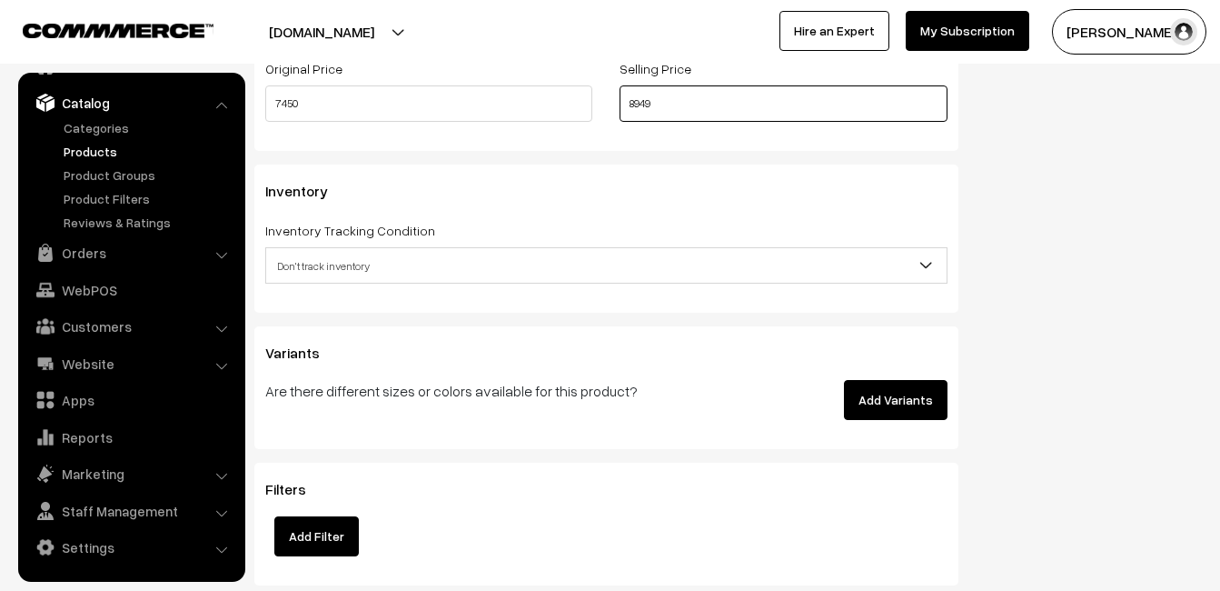
scroll to position [1635, 0]
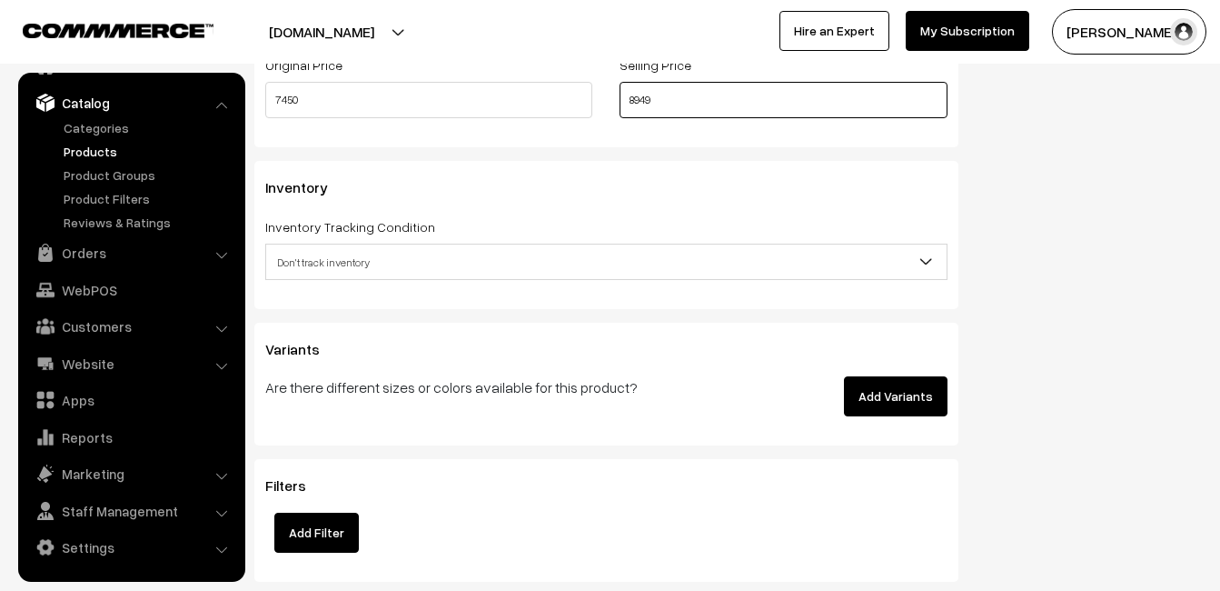
type input "8949"
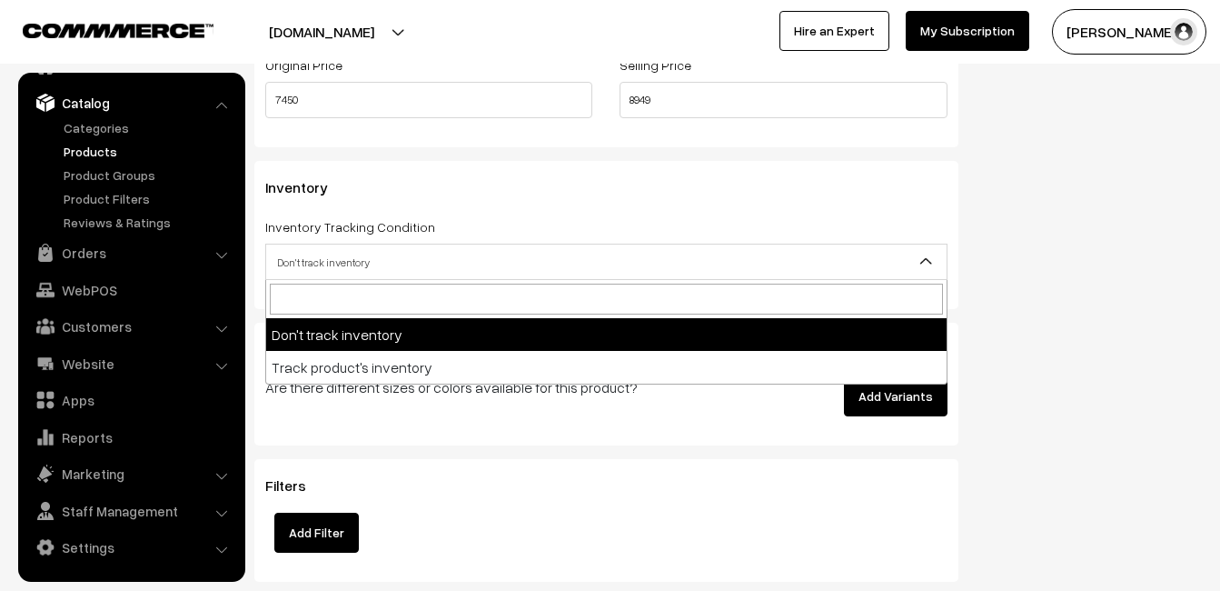
click at [317, 258] on span "Don't track inventory" at bounding box center [606, 262] width 681 height 32
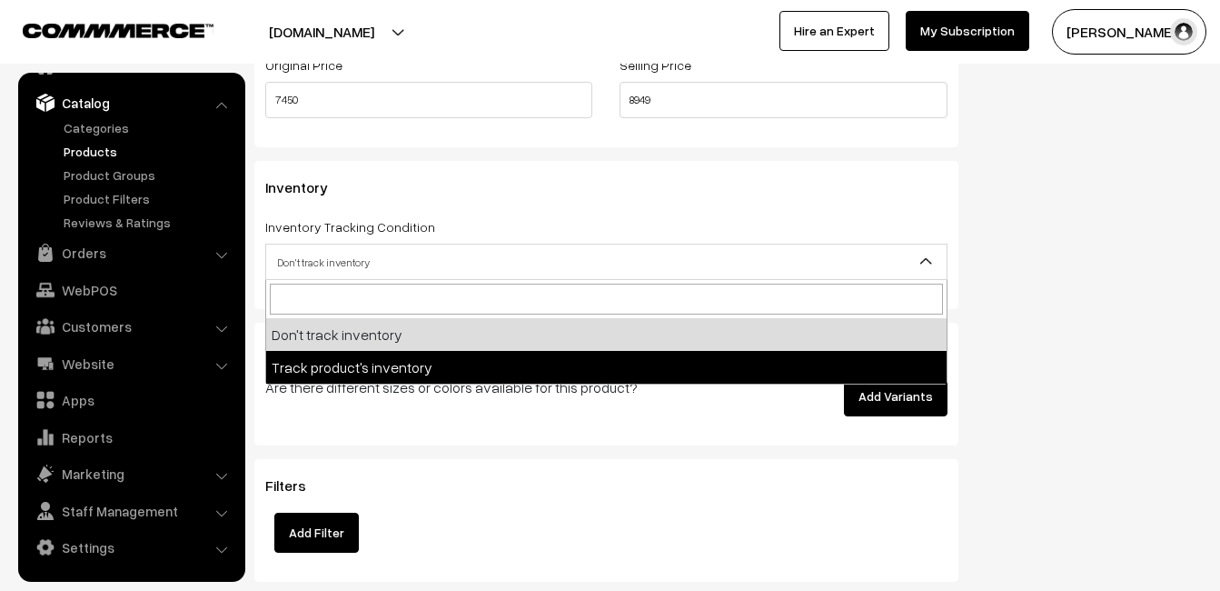
select select "2"
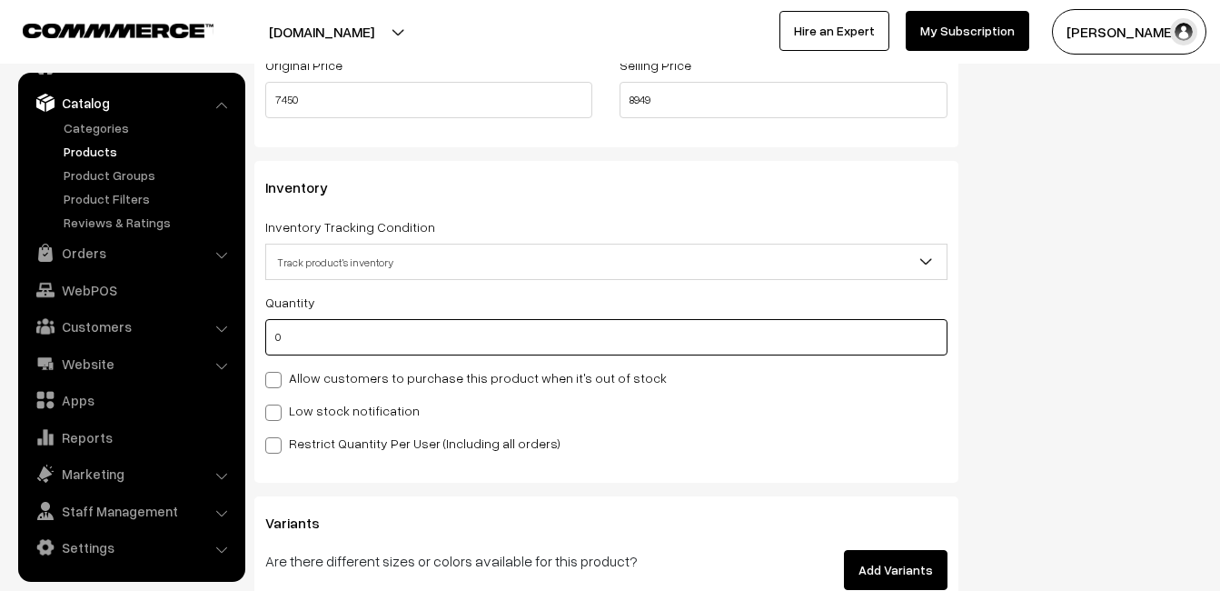
click at [304, 331] on input "0" at bounding box center [606, 337] width 682 height 36
type input "4"
click at [298, 399] on div "Low stock notification" at bounding box center [606, 410] width 682 height 22
click at [301, 406] on label "Low stock notification" at bounding box center [342, 410] width 154 height 19
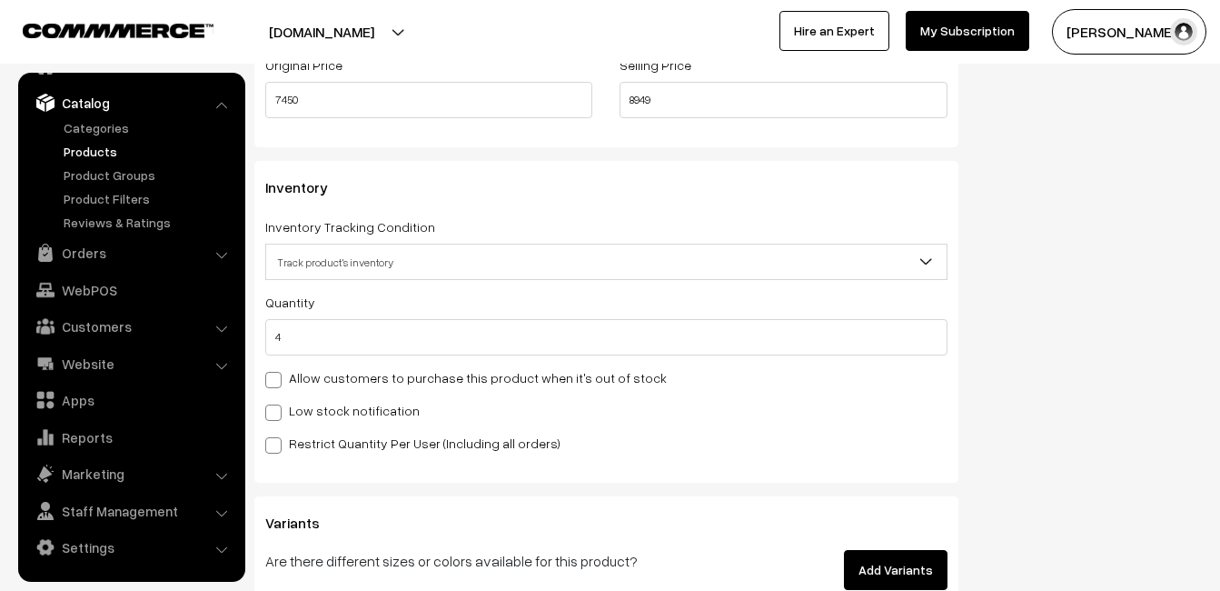
click at [277, 406] on input "Low stock notification" at bounding box center [271, 409] width 12 height 12
checkbox input "true"
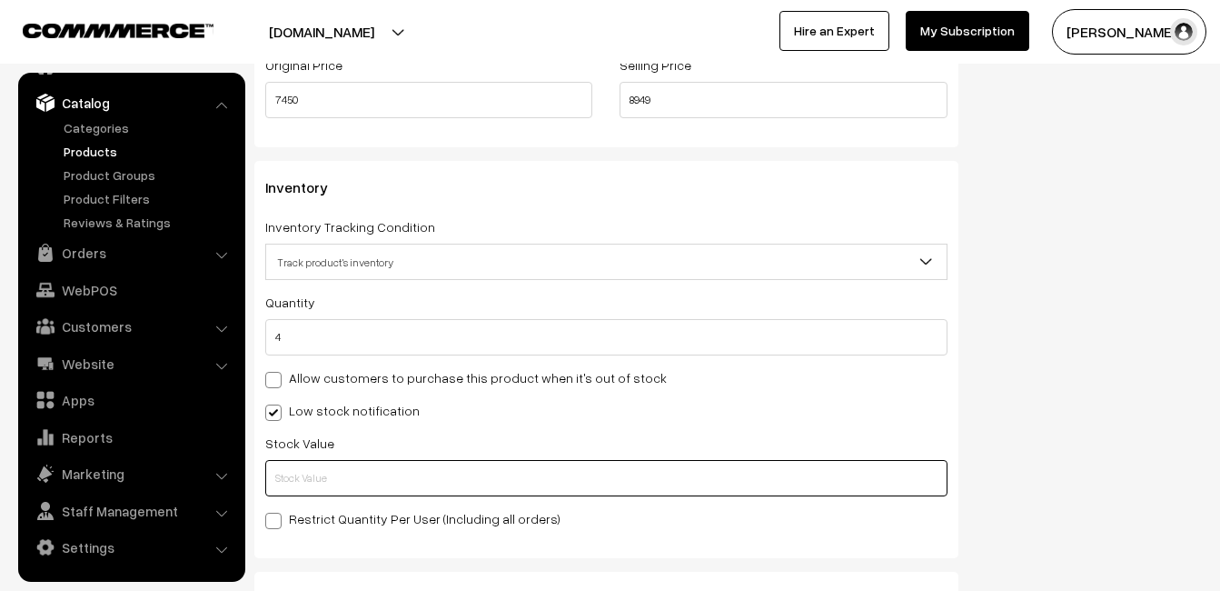
click at [307, 478] on input "text" at bounding box center [606, 478] width 682 height 36
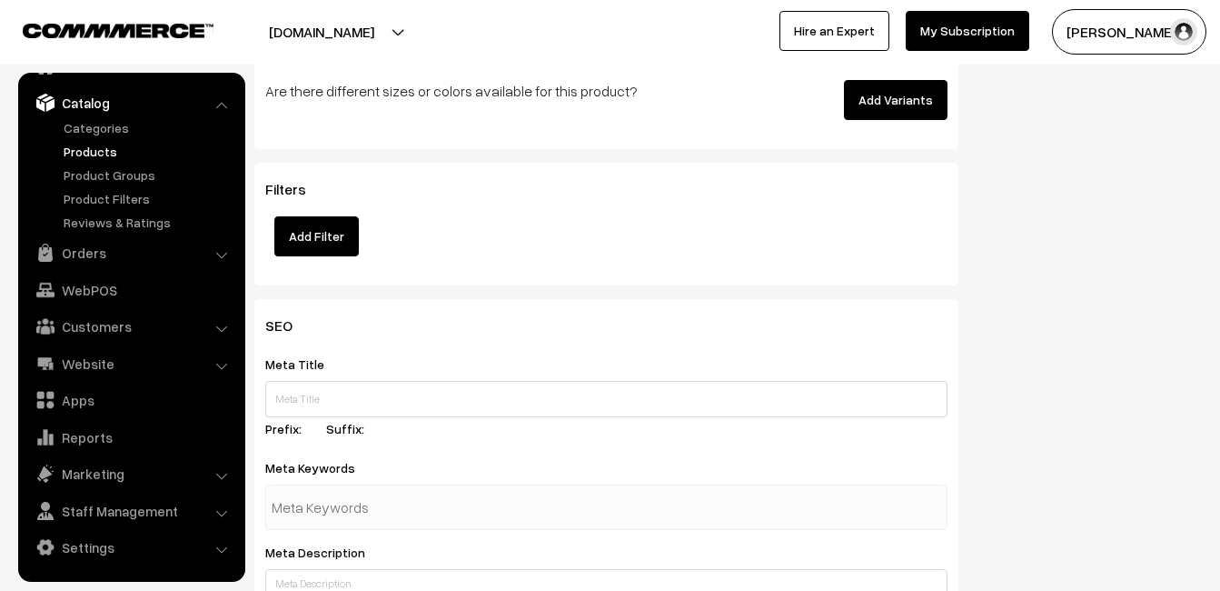
scroll to position [2697, 0]
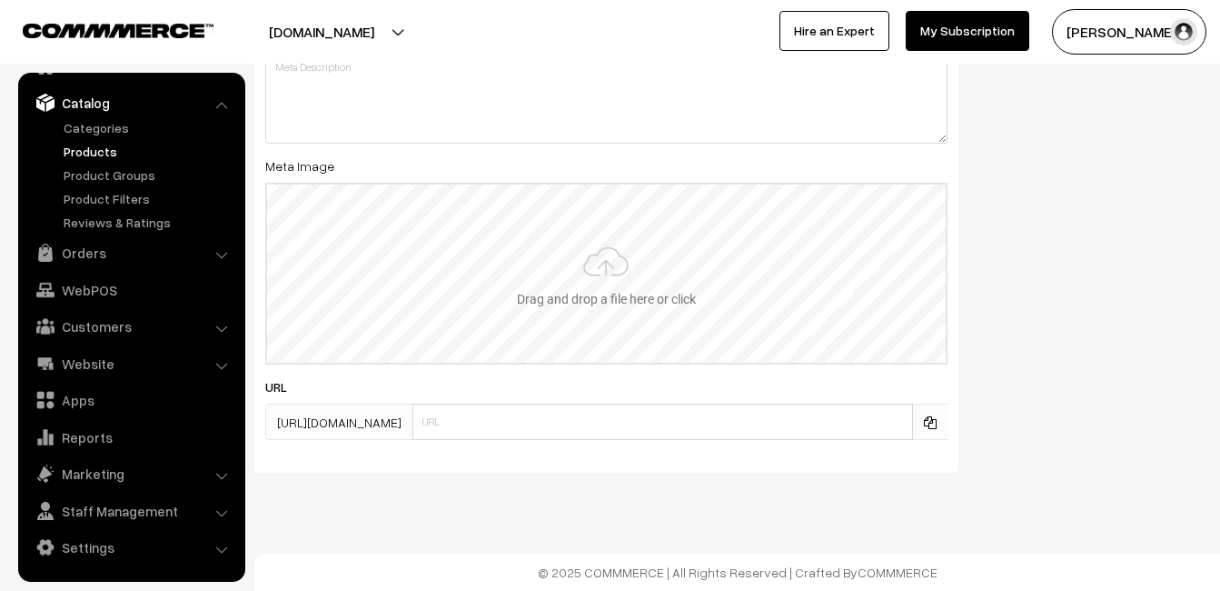
type input "2"
click at [583, 276] on input "file" at bounding box center [606, 273] width 679 height 178
type input "C:\fakepath\kanchipuram-saree-va11930-aug-1.jpeg"
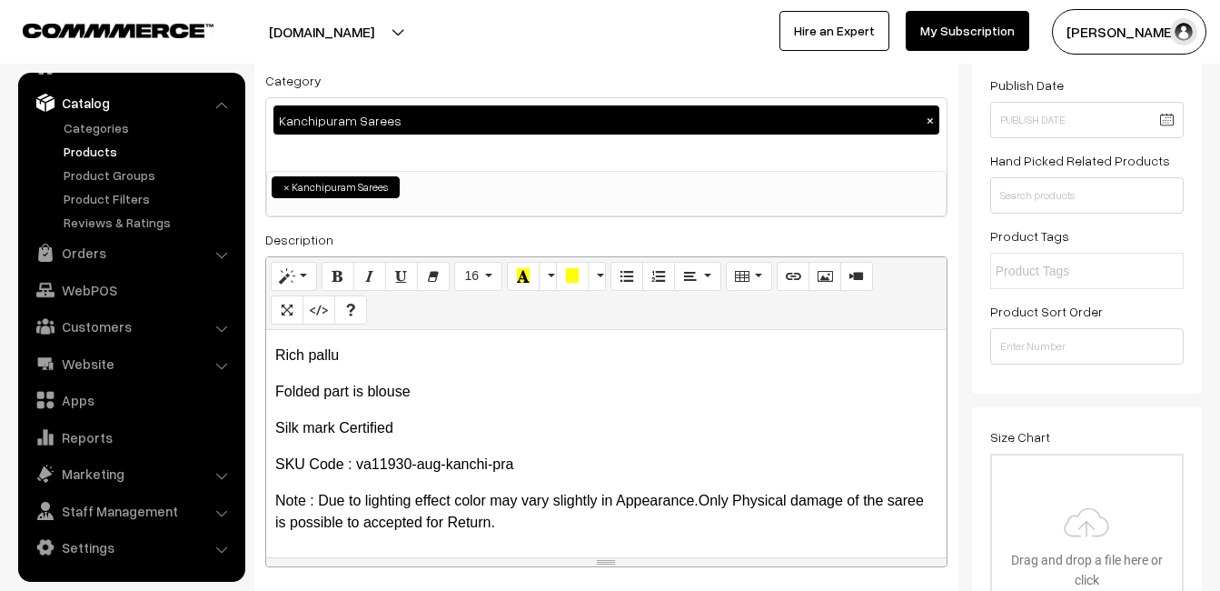
scroll to position [0, 0]
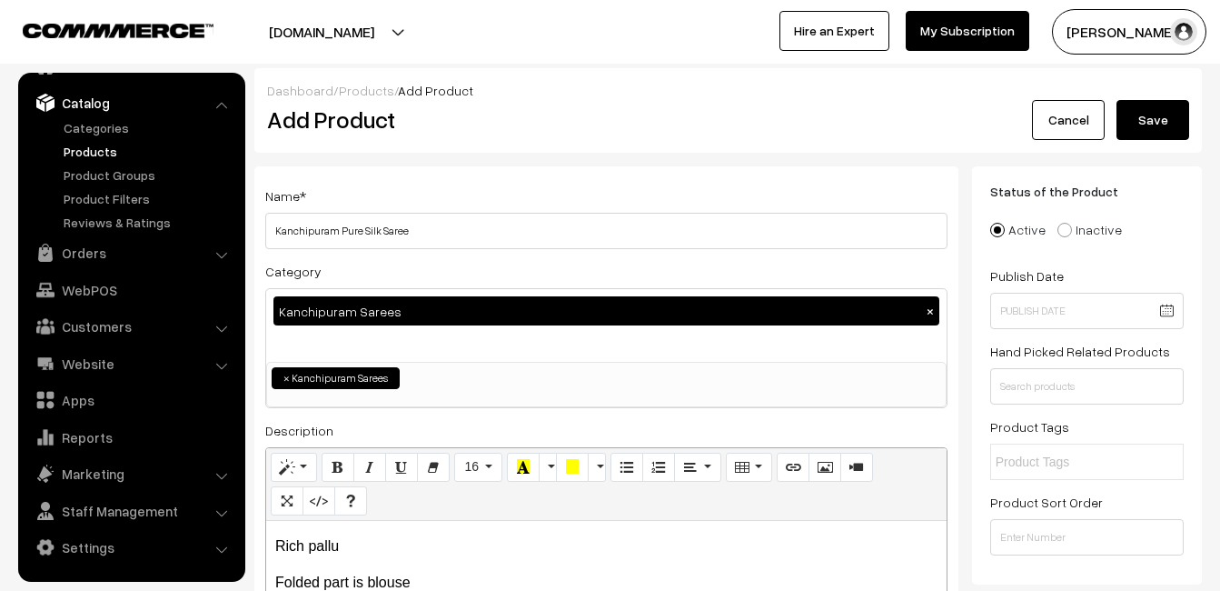
click at [1158, 119] on button "Save" at bounding box center [1153, 120] width 73 height 40
click at [528, 125] on h2 "Add Product" at bounding box center [609, 119] width 685 height 28
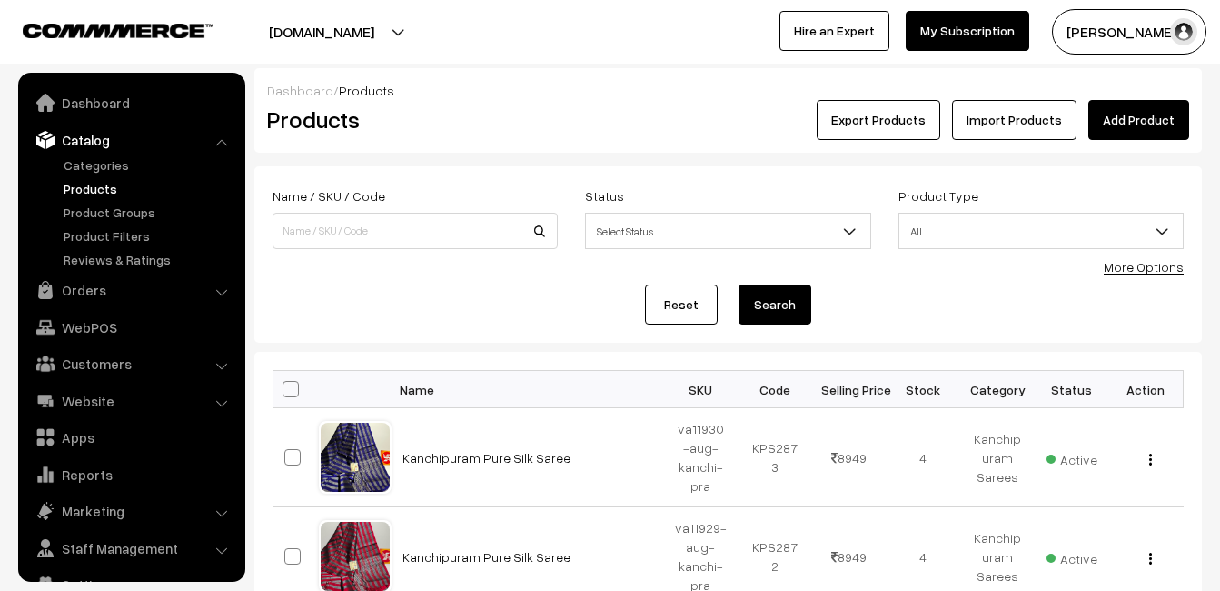
scroll to position [37, 0]
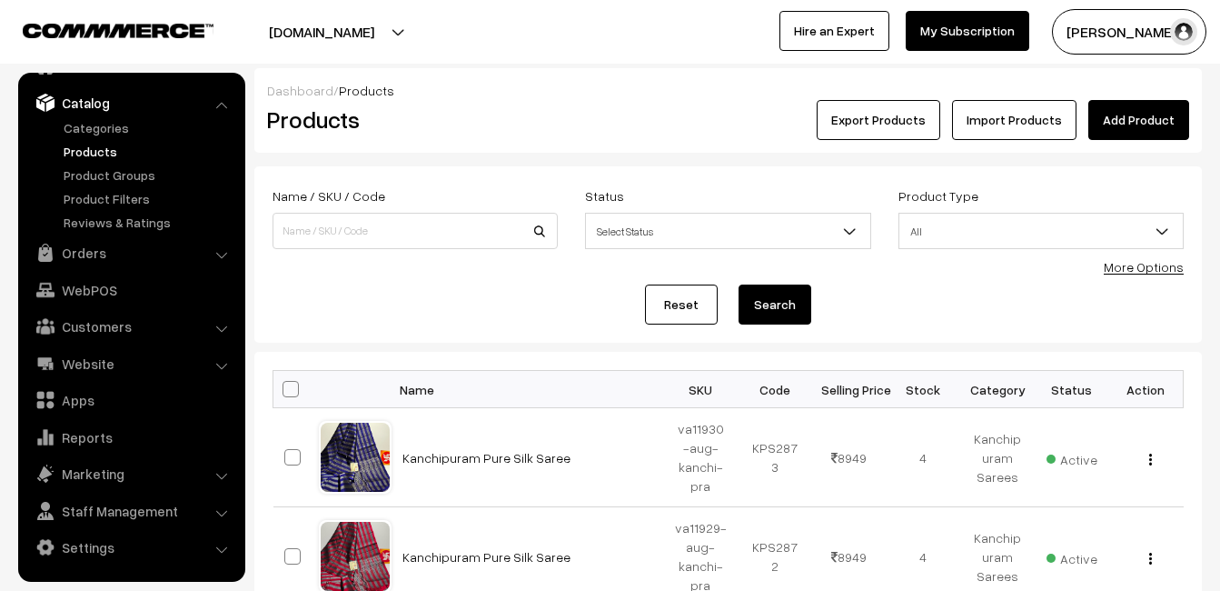
click at [1108, 113] on link "Add Product" at bounding box center [1138, 120] width 101 height 40
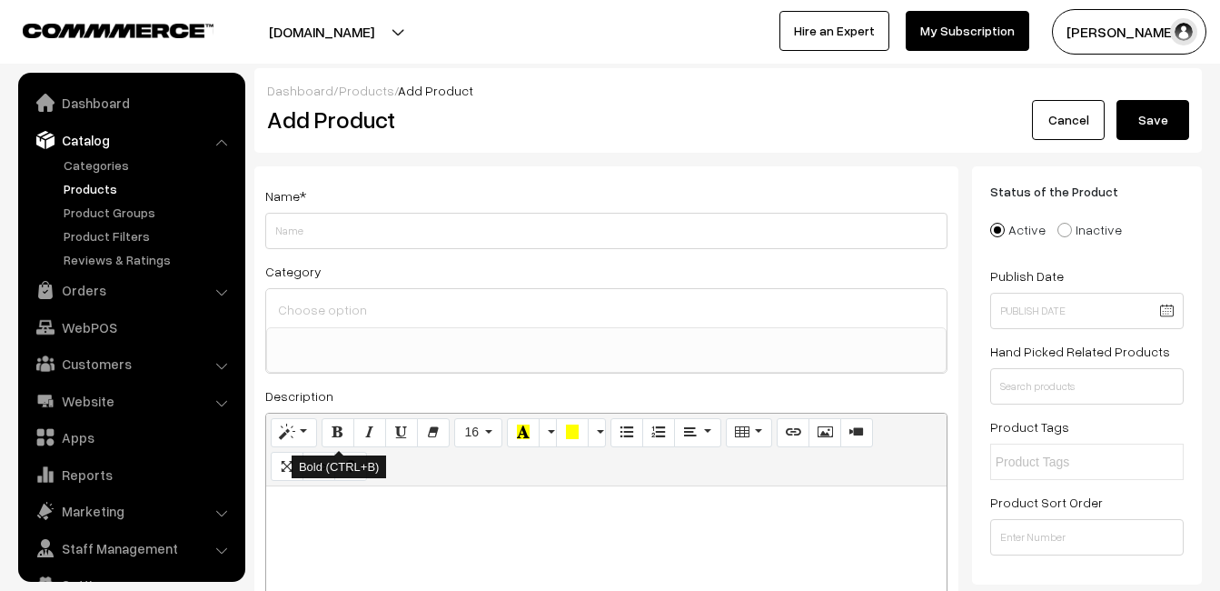
select select
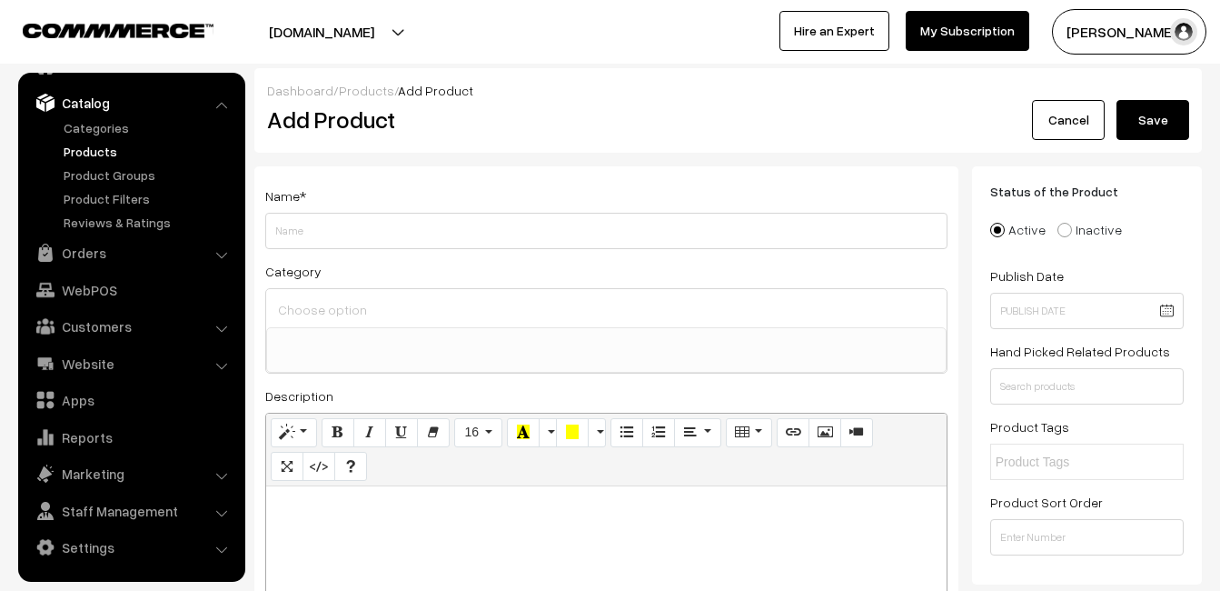
click at [318, 532] on div at bounding box center [606, 599] width 681 height 227
paste div
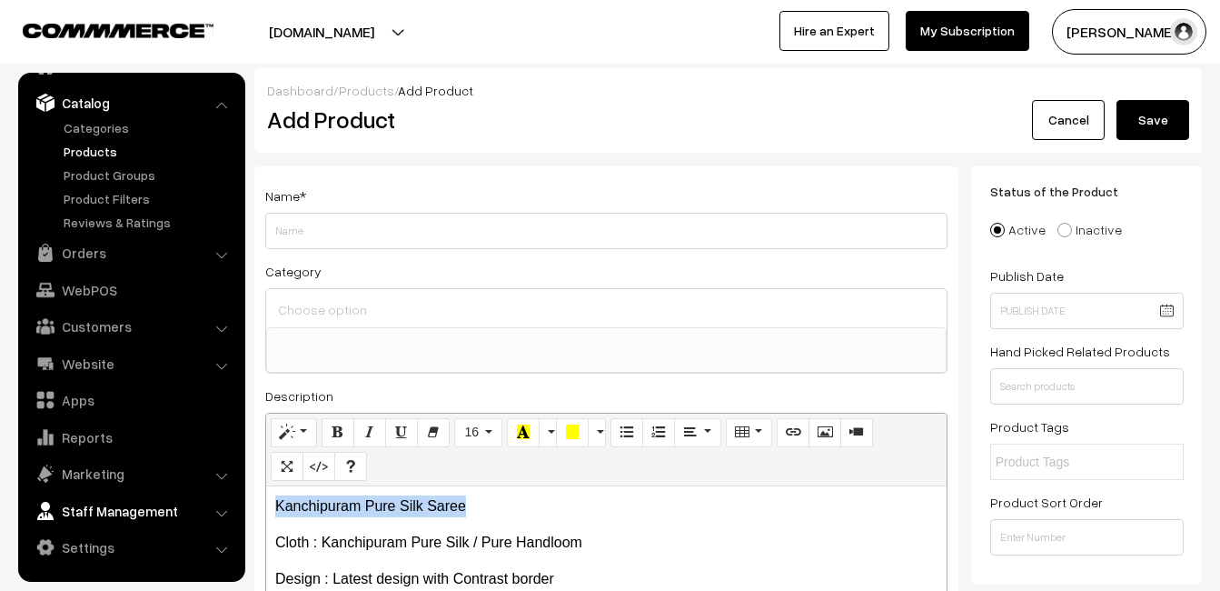
drag, startPoint x: 484, startPoint y: 506, endPoint x: 98, endPoint y: 493, distance: 386.4
copy p "Kanchipuram Pure Silk Saree"
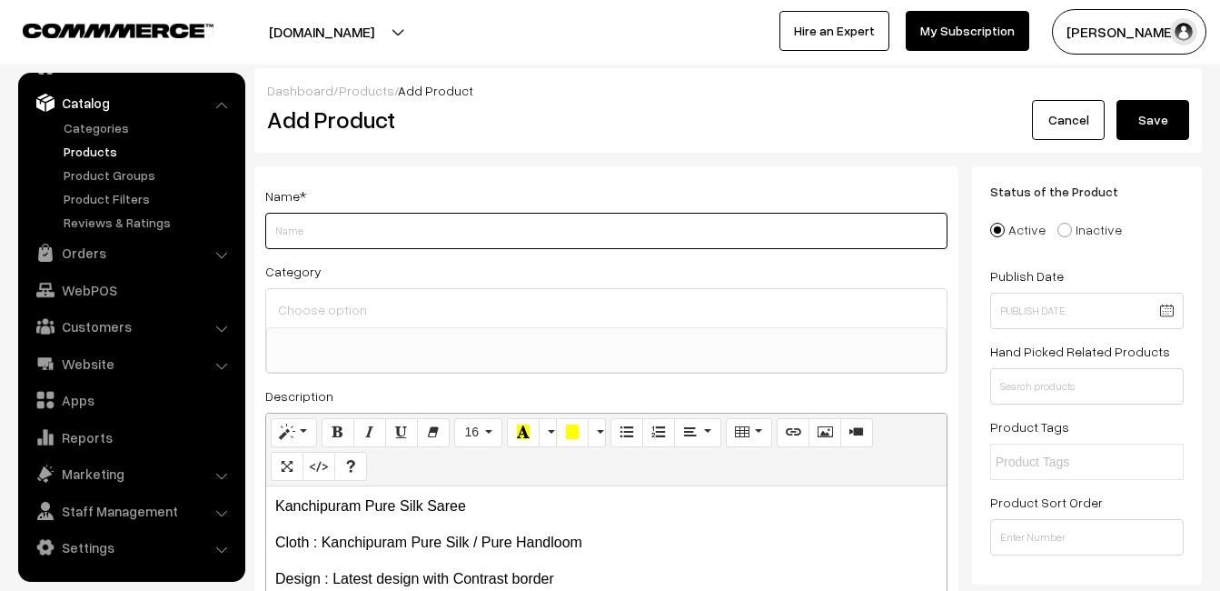
click at [283, 224] on input "Weight" at bounding box center [606, 231] width 682 height 36
paste input "Kanchipuram Pure Silk Saree"
type input "Kanchipuram Pure Silk Saree"
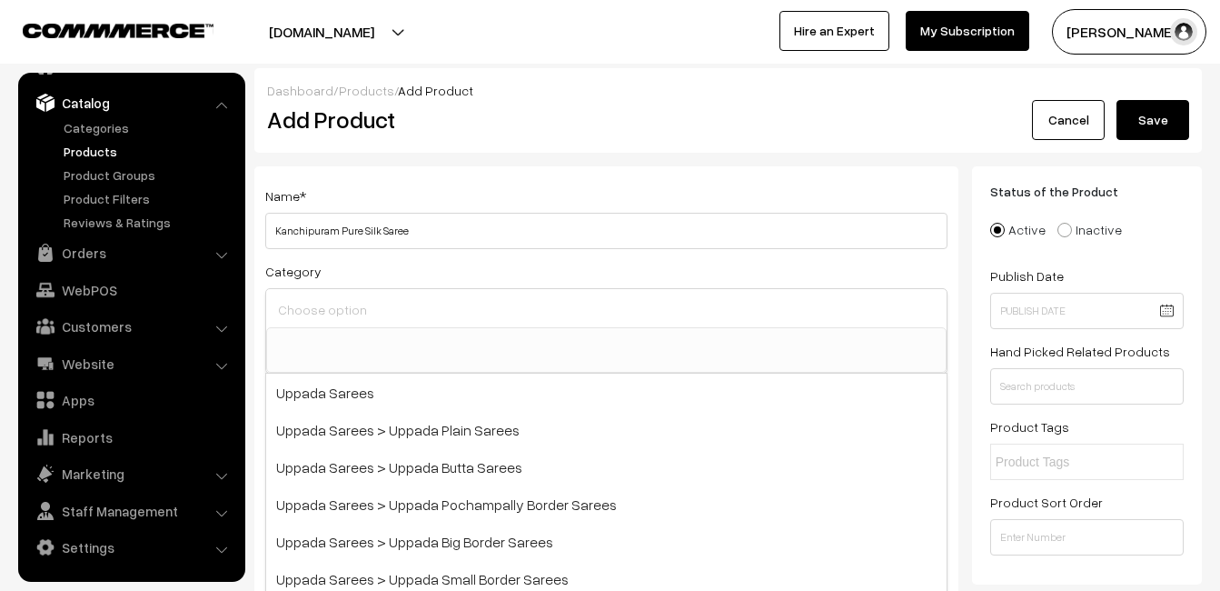
click at [303, 309] on input at bounding box center [606, 309] width 666 height 26
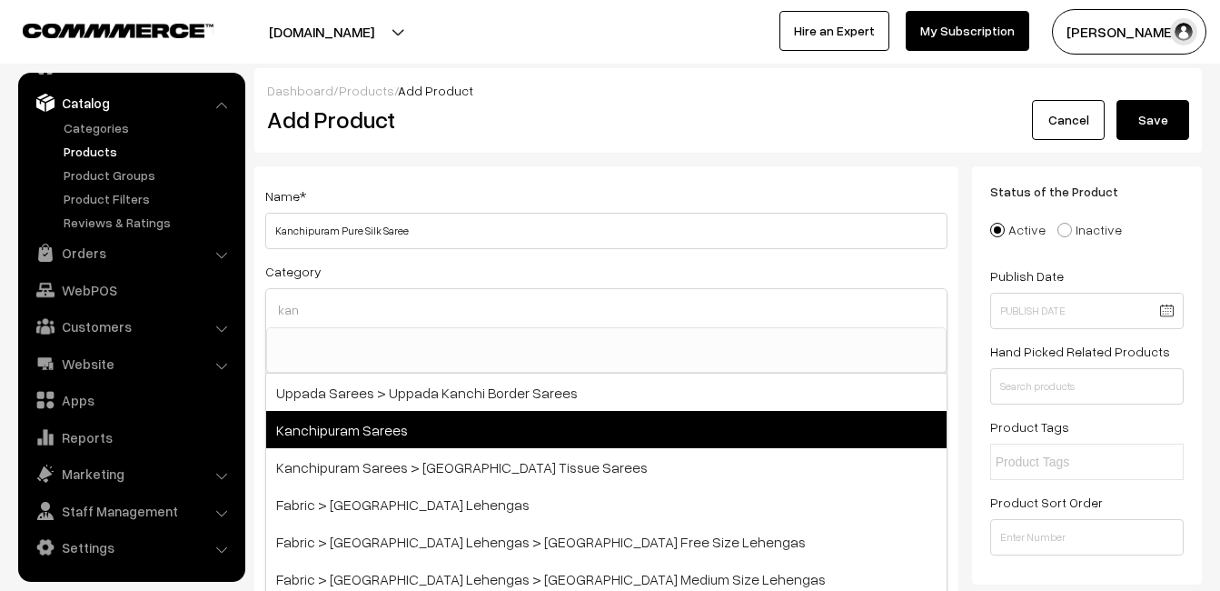
type input "kan"
click at [362, 420] on span "Kanchipuram Sarees" at bounding box center [606, 429] width 681 height 37
select select "3"
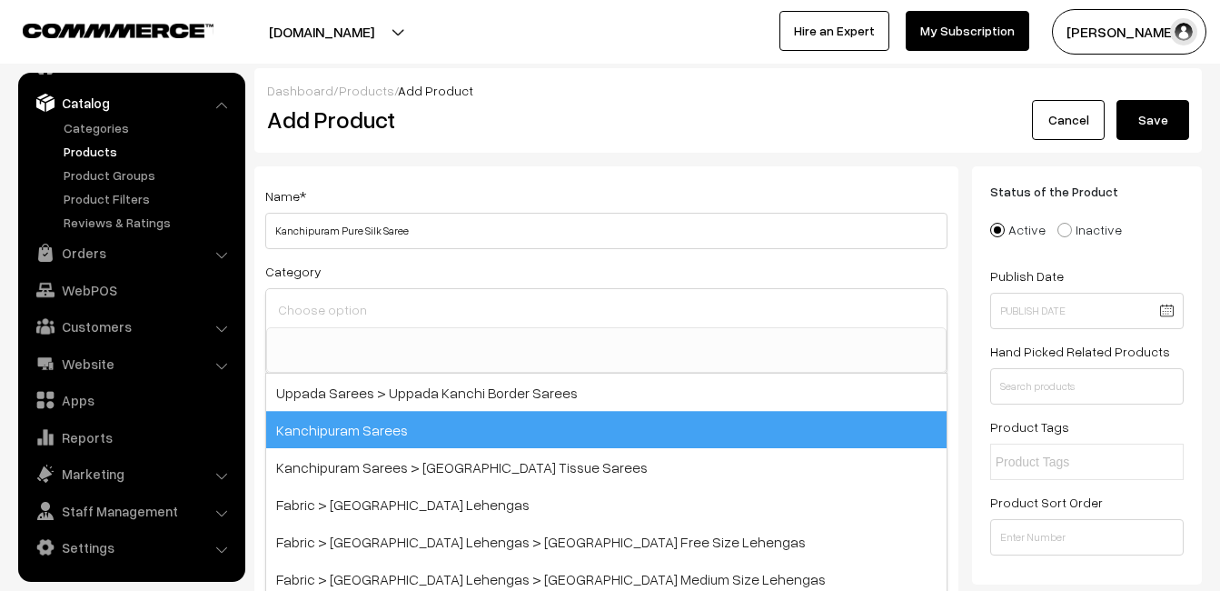
scroll to position [309, 0]
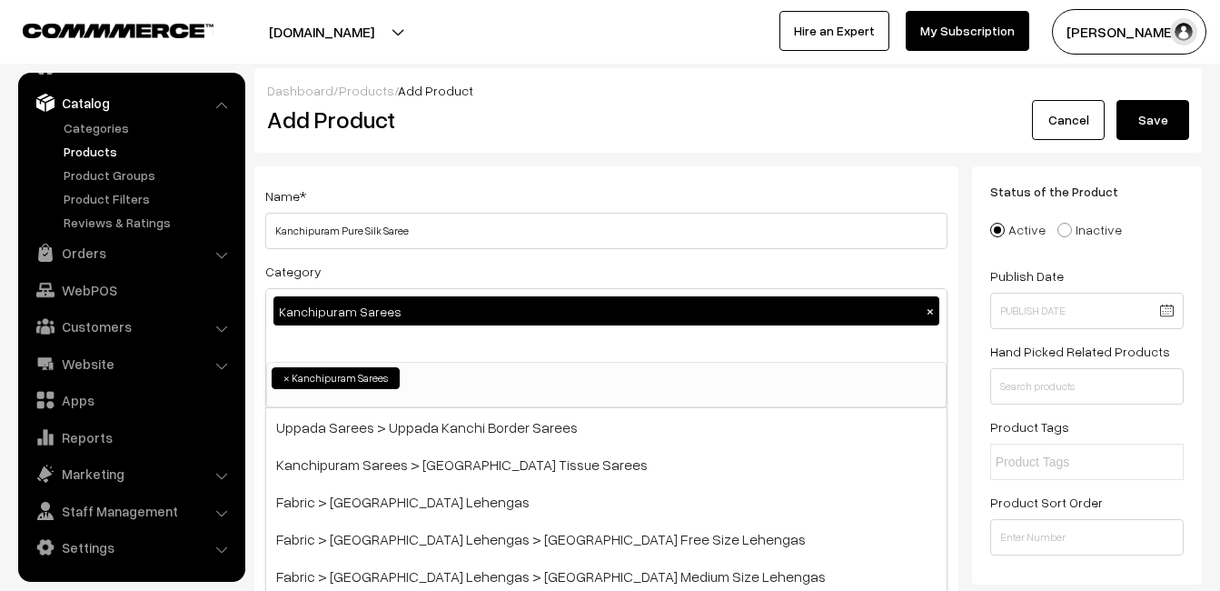
click at [443, 184] on div "Name * Kanchipuram Pure Silk Saree" at bounding box center [606, 216] width 682 height 65
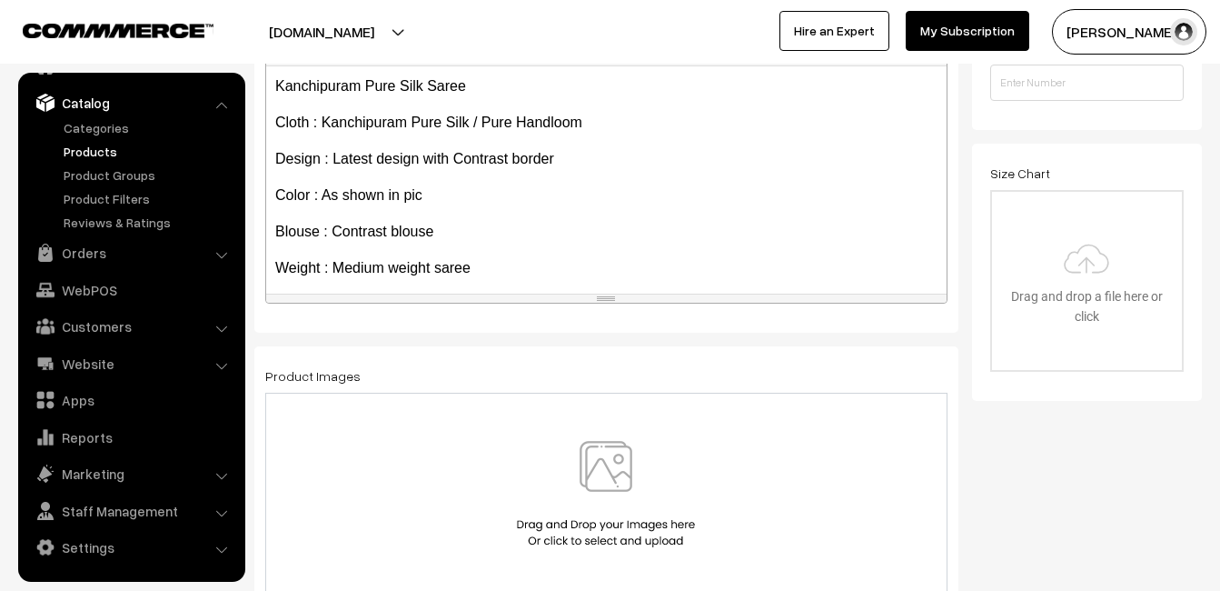
scroll to position [363, 0]
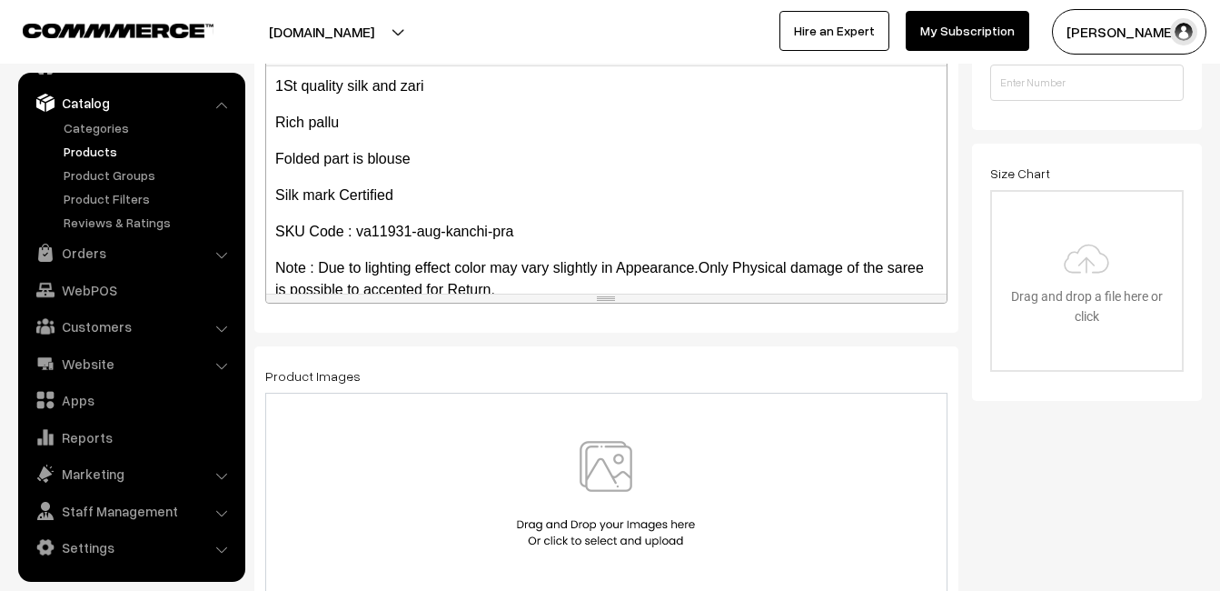
click at [593, 463] on img at bounding box center [605, 494] width 187 height 106
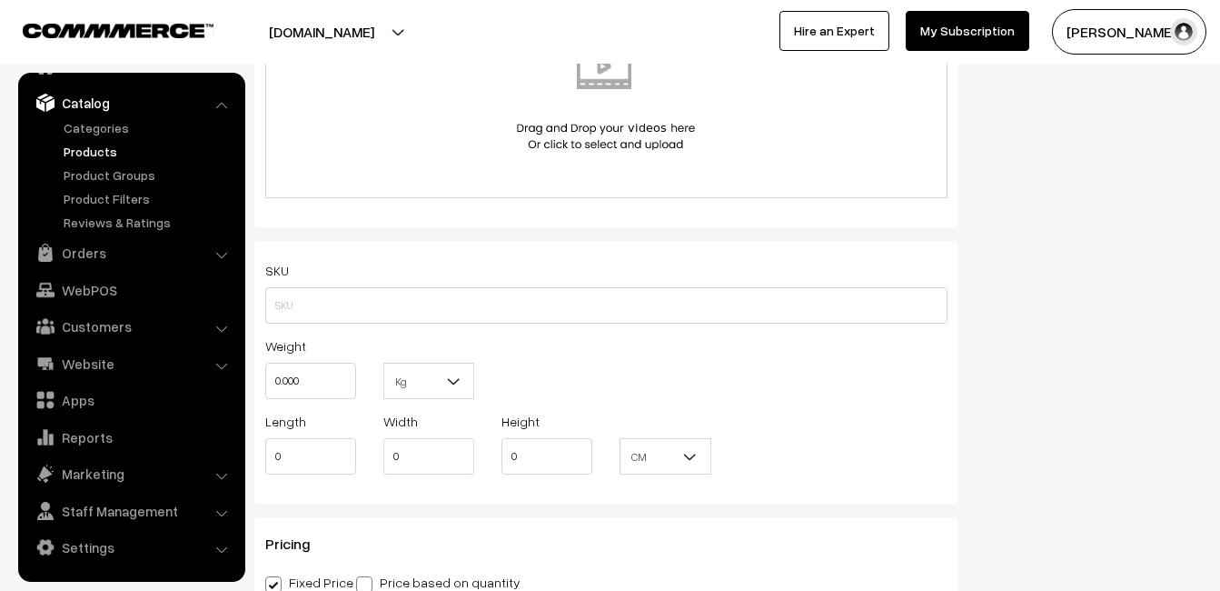
scroll to position [1090, 0]
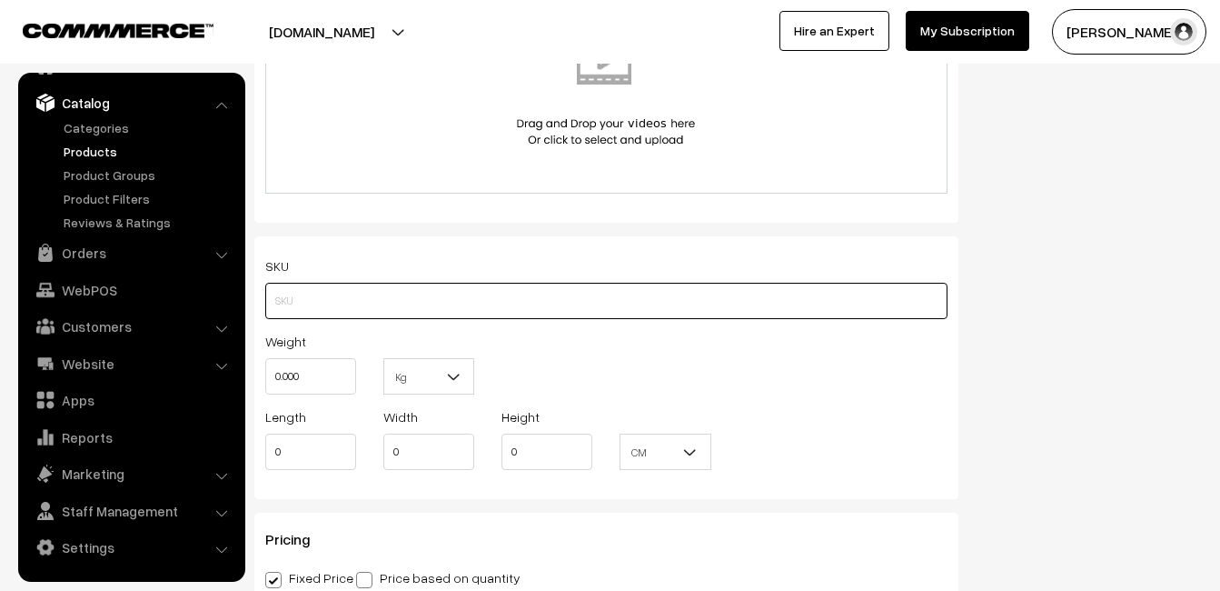
click at [340, 297] on input "text" at bounding box center [606, 301] width 682 height 36
paste input "va11931-aug-kanchi-pra"
type input "va11931-aug-kanchi-pra"
click at [322, 369] on input "0.000" at bounding box center [310, 376] width 91 height 36
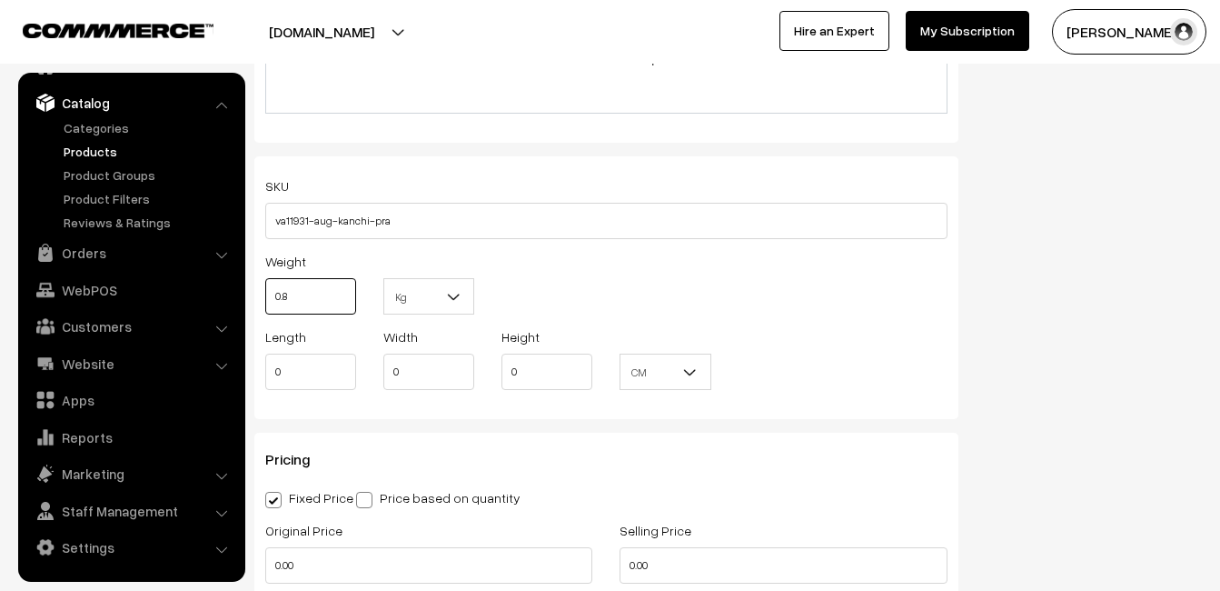
scroll to position [1363, 0]
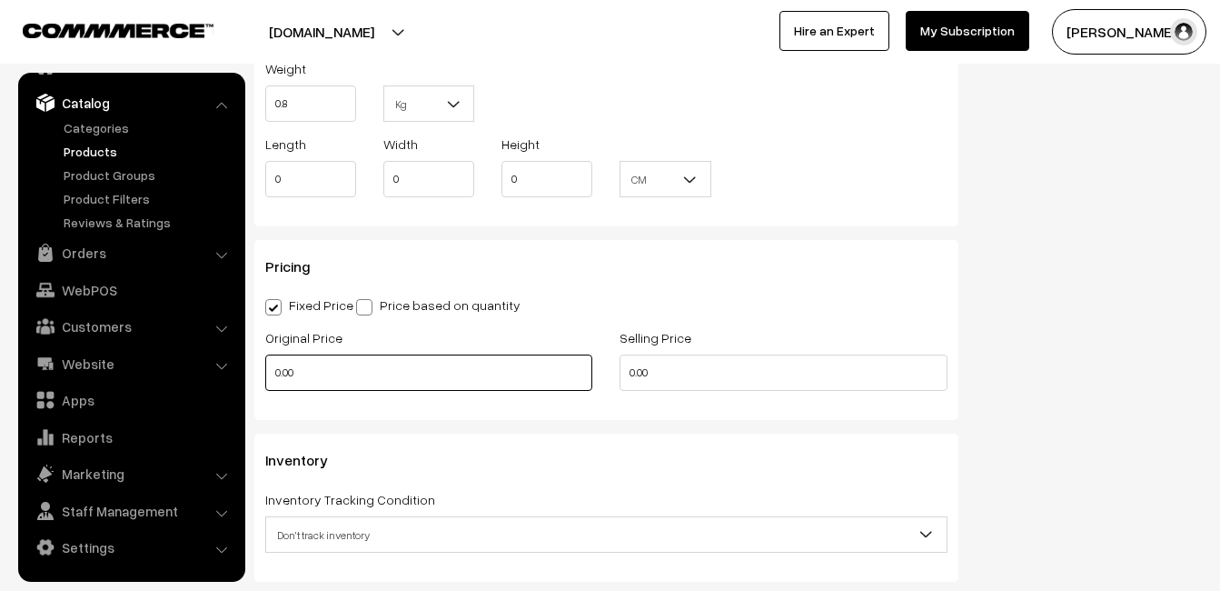
type input "0.80"
click at [303, 373] on input "0.00" at bounding box center [428, 372] width 327 height 36
type input "7450"
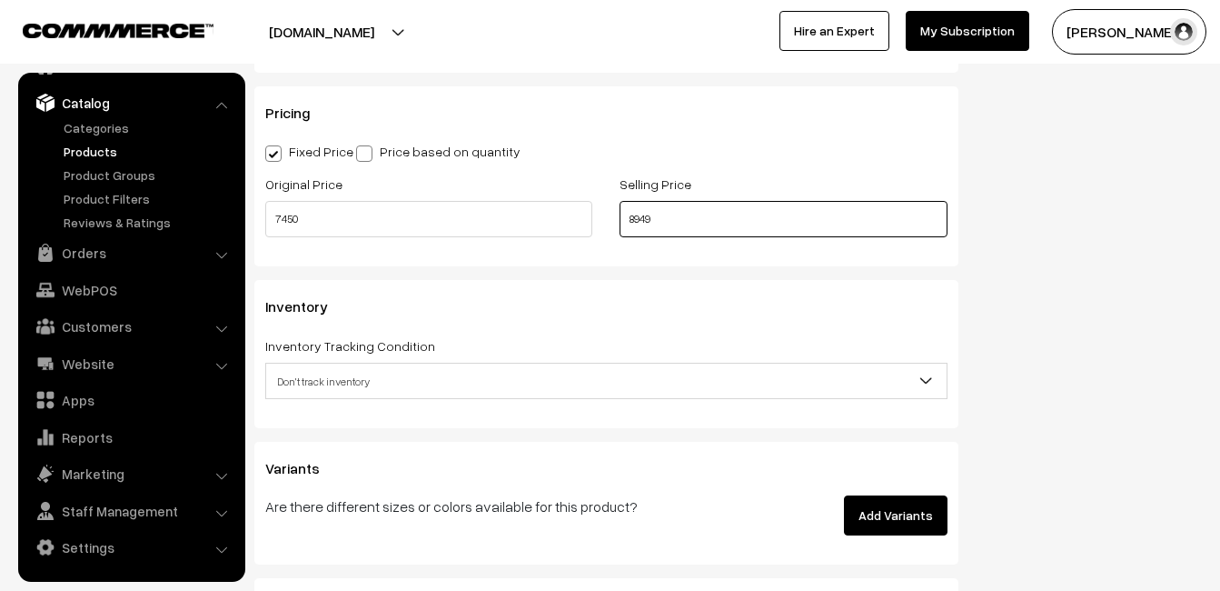
scroll to position [1545, 0]
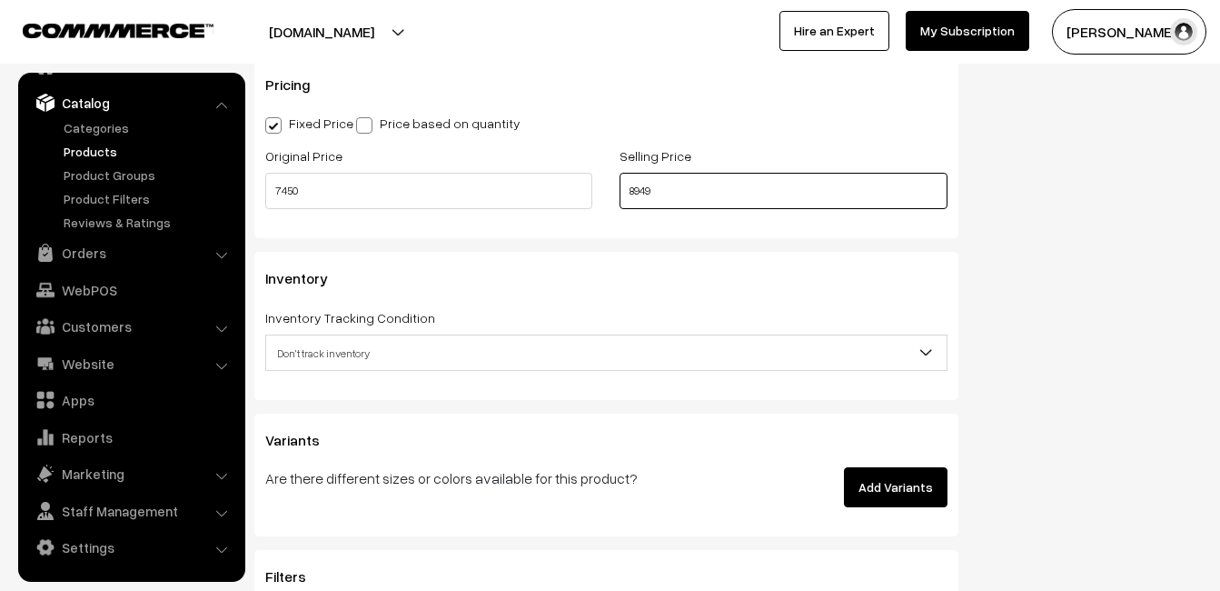
type input "8949"
click at [332, 350] on span "Don't track inventory" at bounding box center [606, 353] width 681 height 32
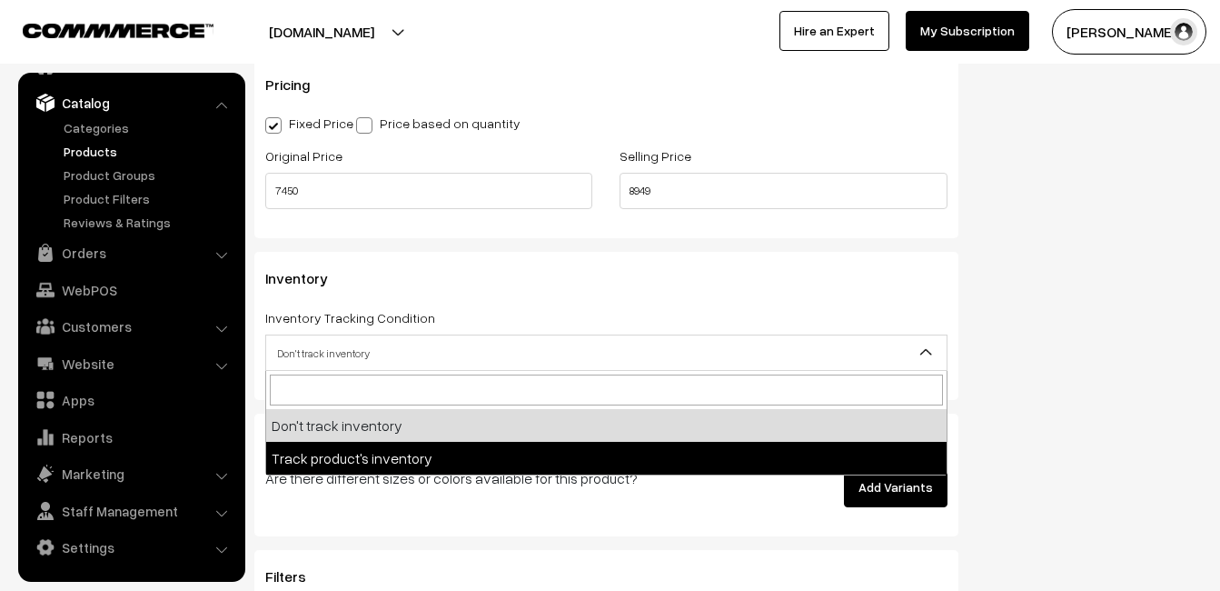
drag, startPoint x: 339, startPoint y: 470, endPoint x: 328, endPoint y: 449, distance: 23.6
select select "2"
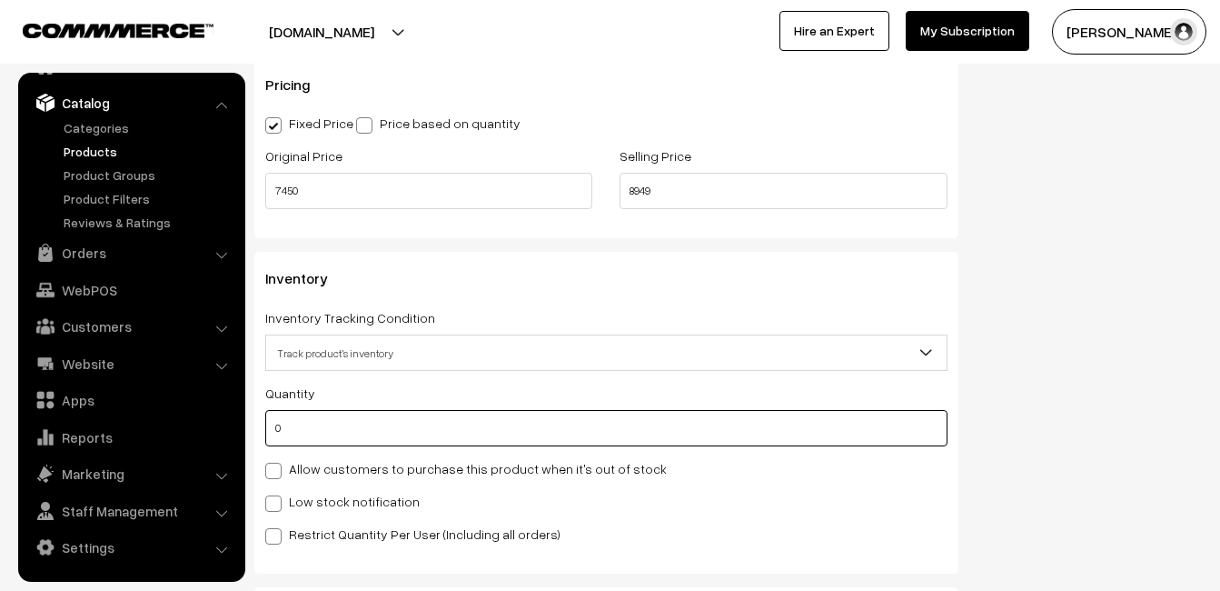
click at [321, 427] on input "0" at bounding box center [606, 428] width 682 height 36
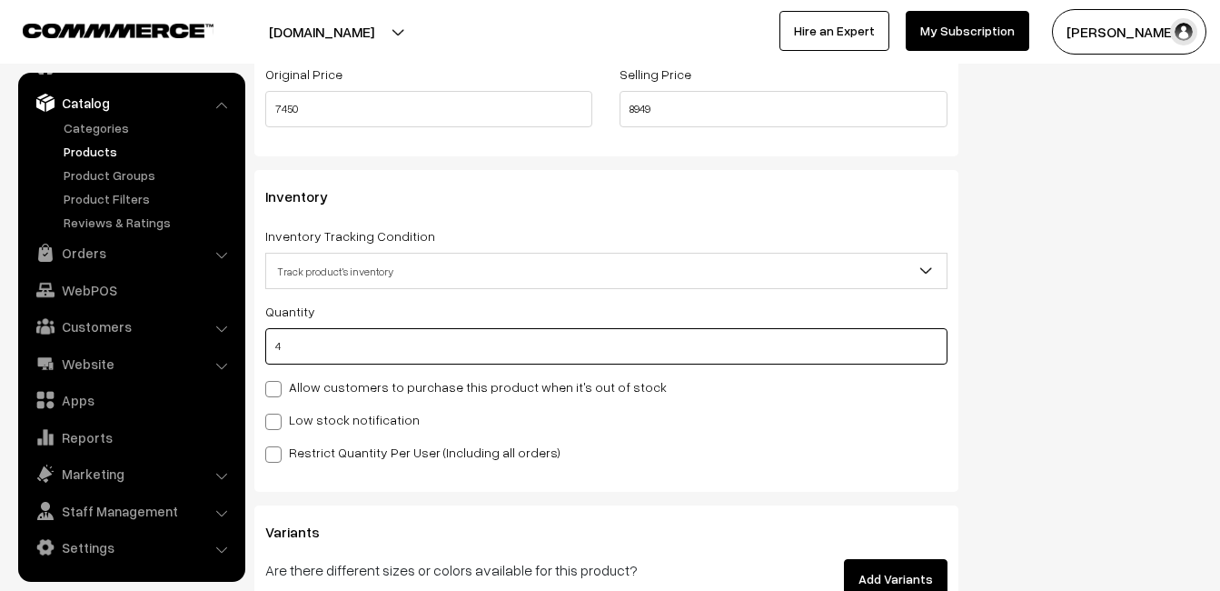
scroll to position [1817, 0]
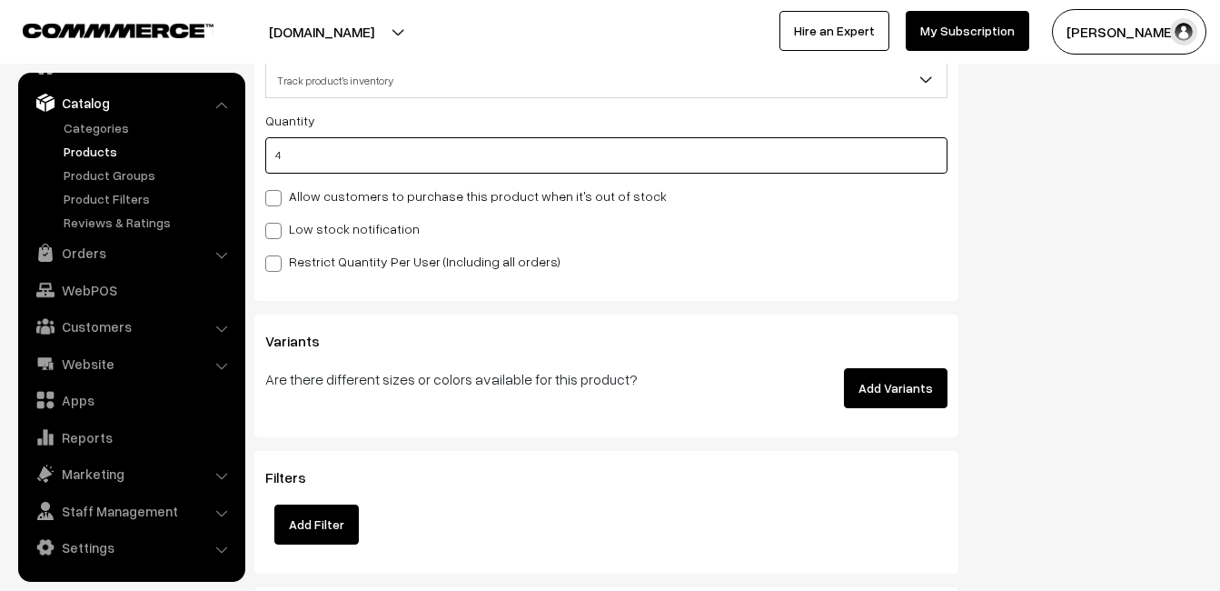
type input "4"
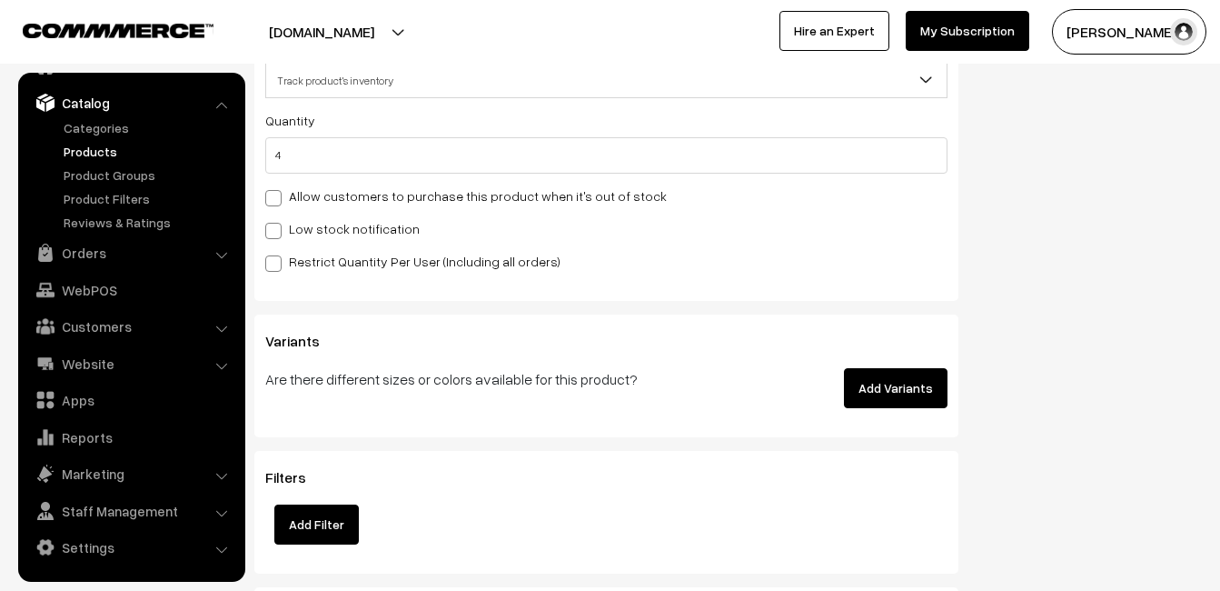
click at [296, 240] on div "Quantity 4 Allow customers to purchase this product when it's out of stock Low …" at bounding box center [606, 190] width 682 height 163
click at [297, 233] on label "Low stock notification" at bounding box center [342, 228] width 154 height 19
click at [277, 233] on input "Low stock notification" at bounding box center [271, 228] width 12 height 12
checkbox input "true"
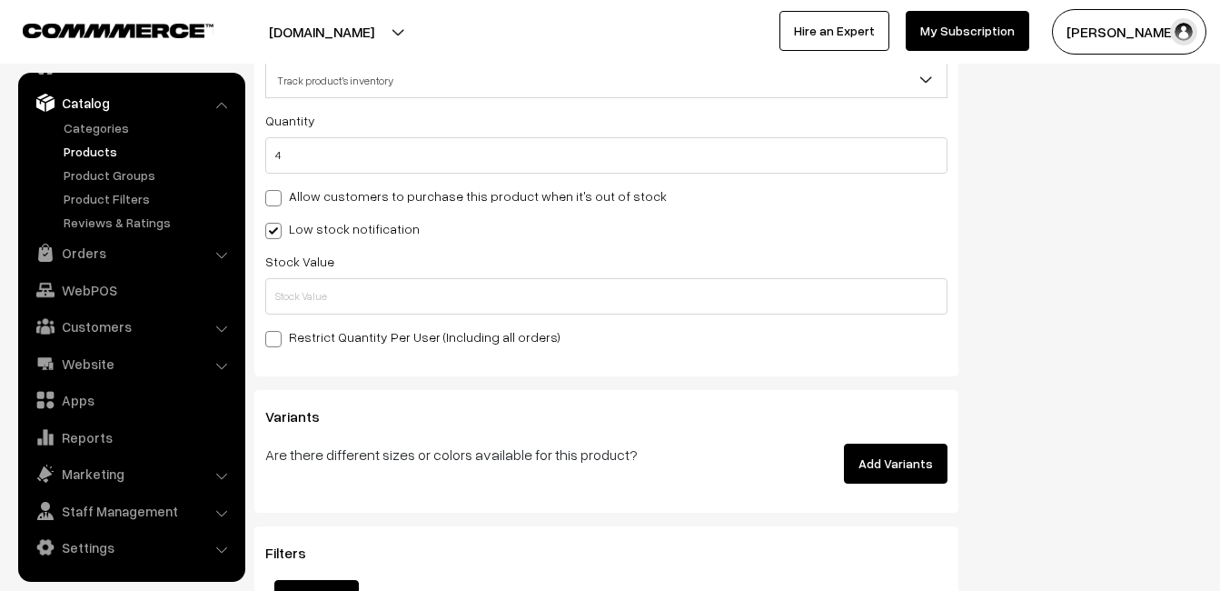
click at [304, 325] on div "Restrict Quantity Per User (Including all orders)" at bounding box center [606, 336] width 682 height 22
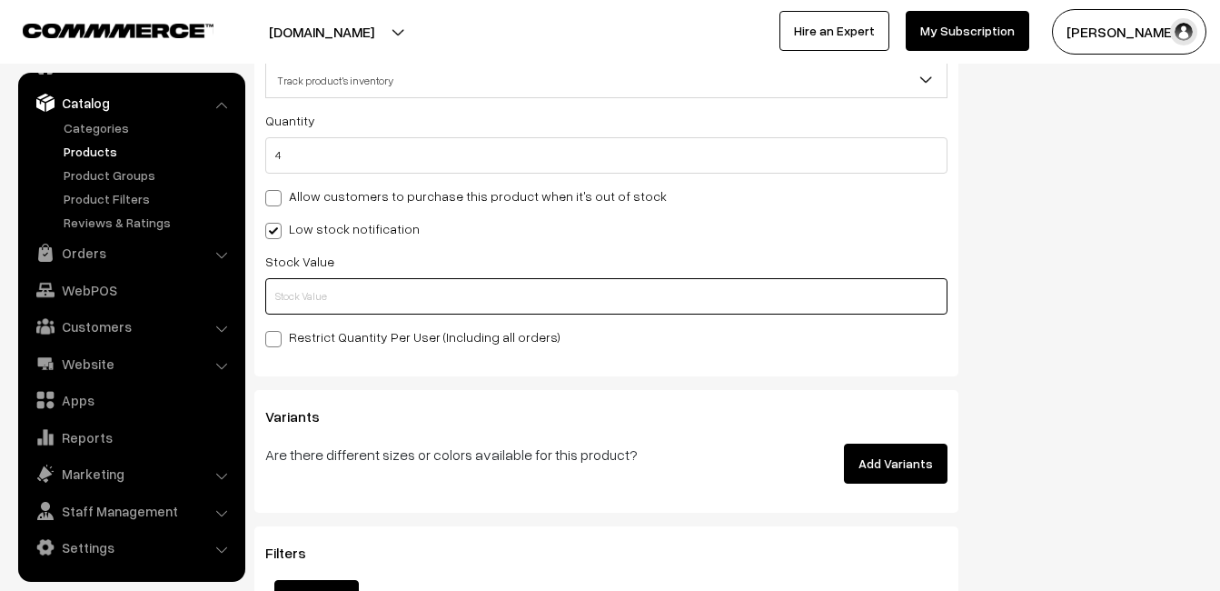
click at [309, 293] on input "text" at bounding box center [606, 296] width 682 height 36
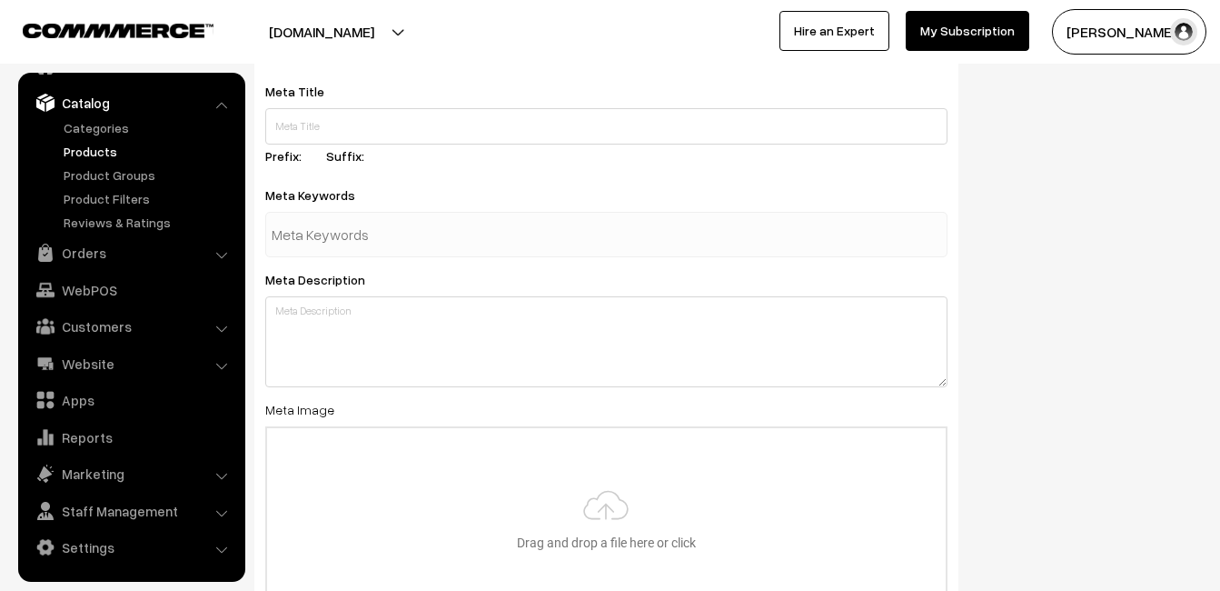
scroll to position [2697, 0]
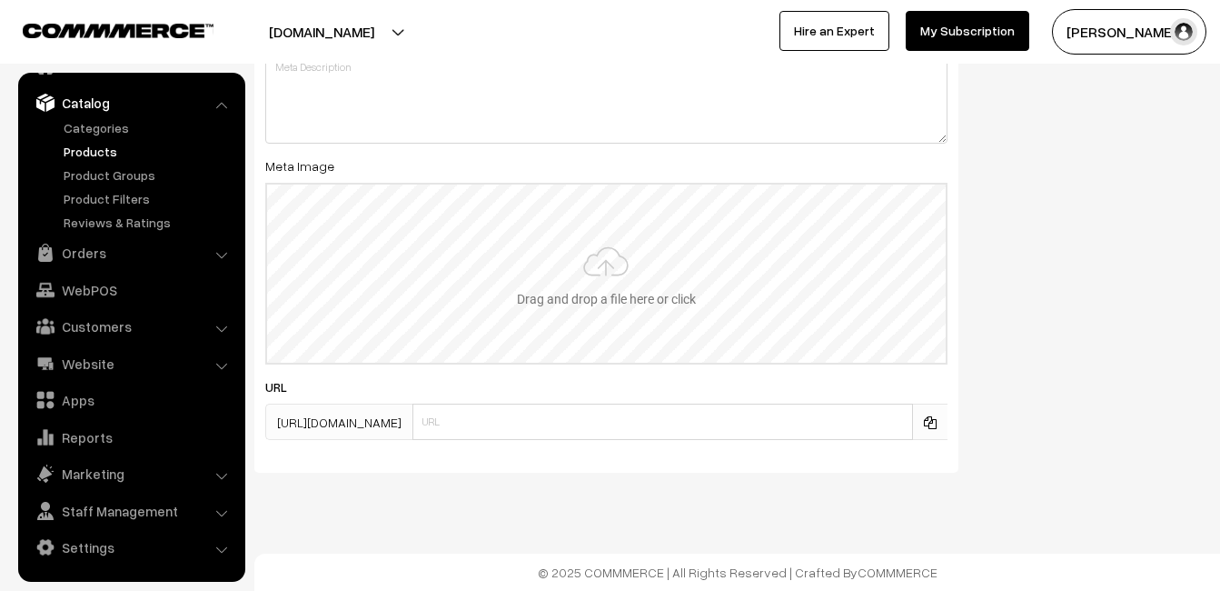
type input "2"
click at [629, 240] on input "file" at bounding box center [606, 273] width 679 height 178
type input "C:\fakepath\kanchipuram-saree-va11931-aug-1.jpeg"
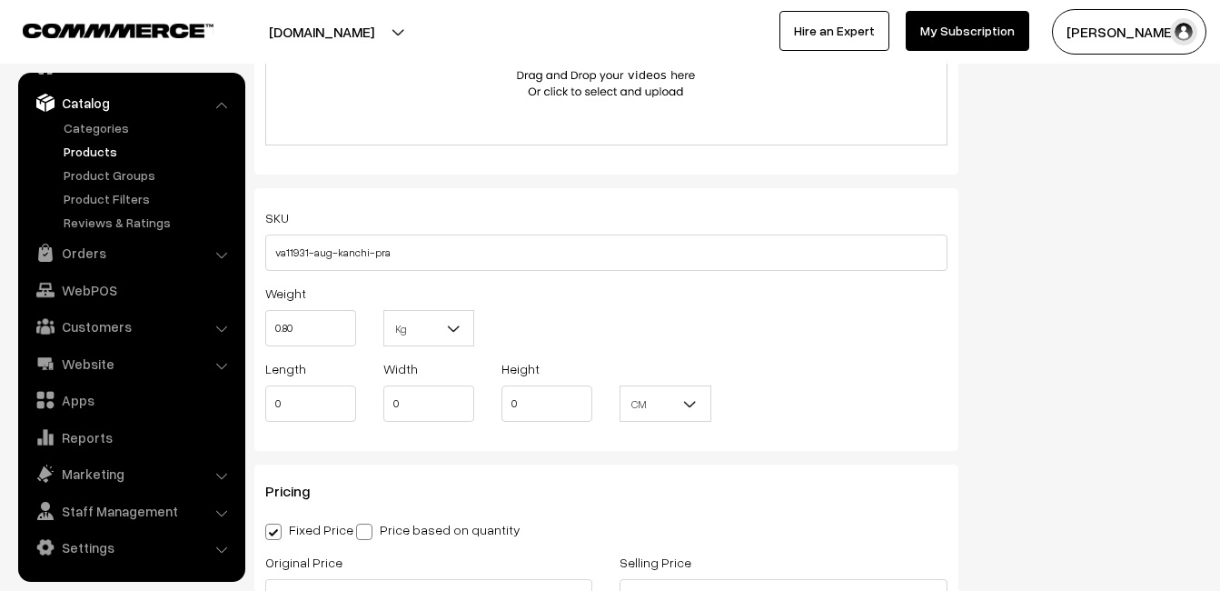
scroll to position [0, 0]
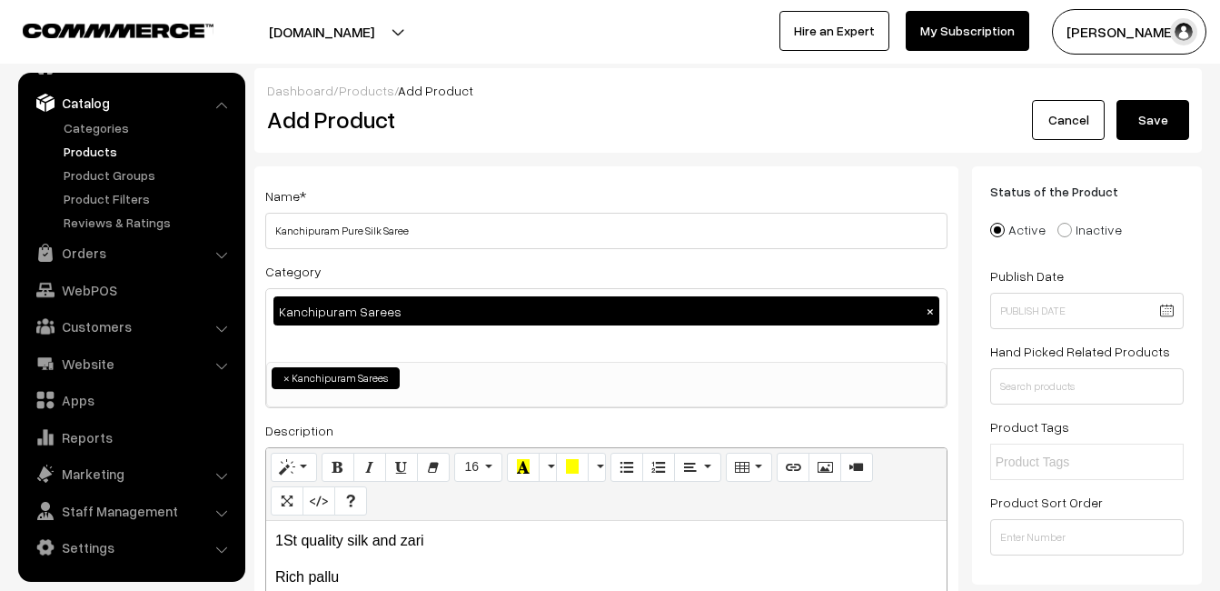
click at [1165, 107] on button "Save" at bounding box center [1153, 120] width 73 height 40
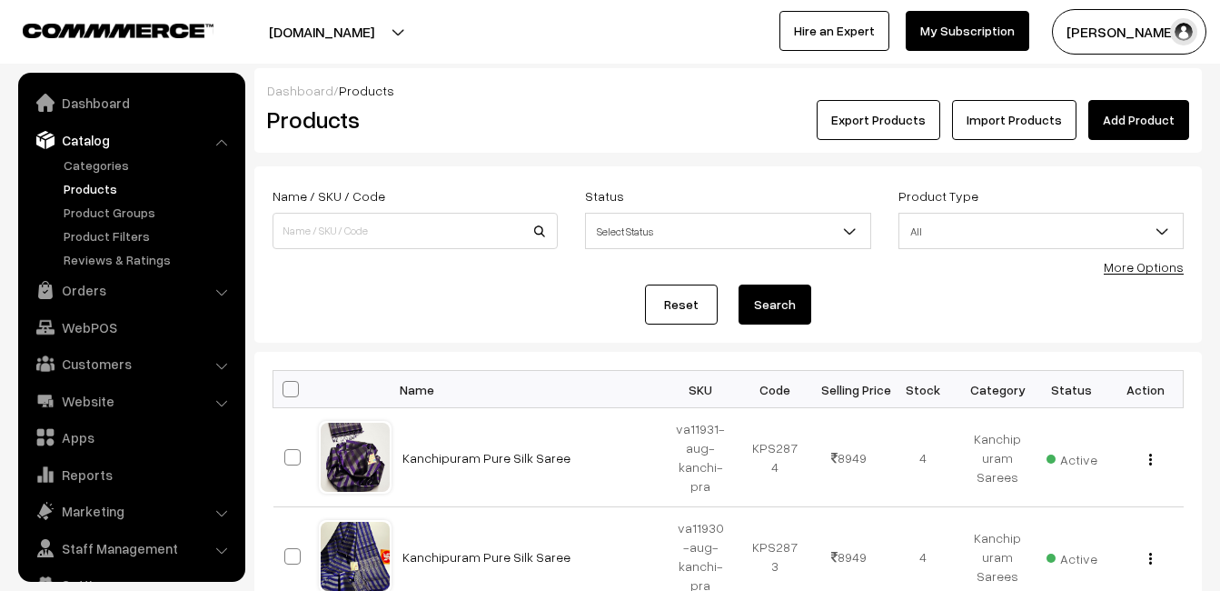
scroll to position [37, 0]
